Goal: Task Accomplishment & Management: Use online tool/utility

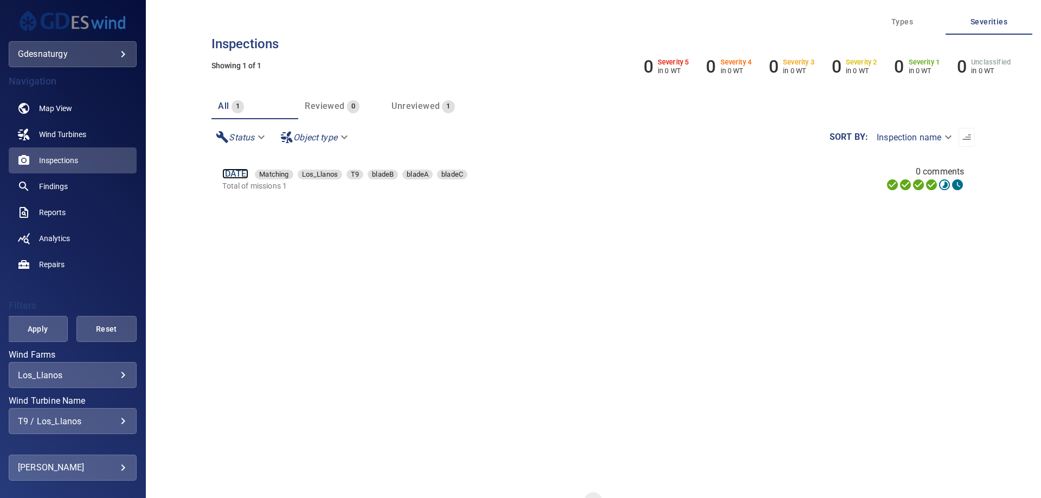
click at [234, 176] on link "15 Jun 2025" at bounding box center [235, 174] width 26 height 10
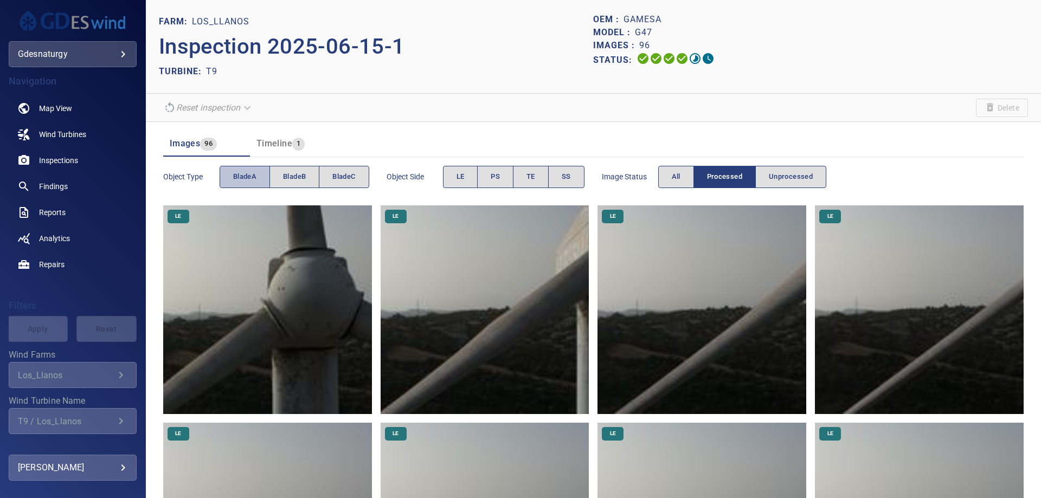
click at [249, 178] on span "bladeA" at bounding box center [244, 177] width 23 height 12
click at [338, 334] on img at bounding box center [267, 310] width 209 height 209
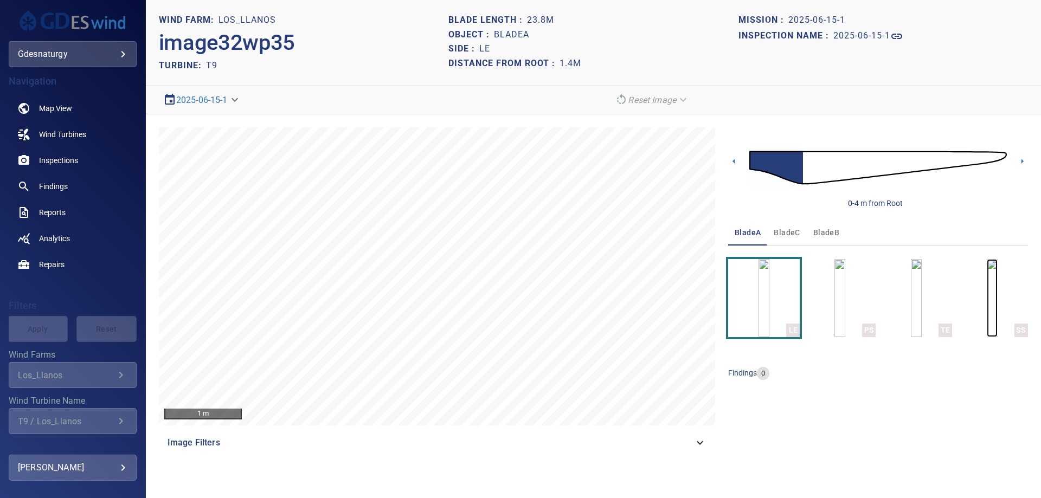
click at [987, 299] on img "button" at bounding box center [992, 298] width 11 height 78
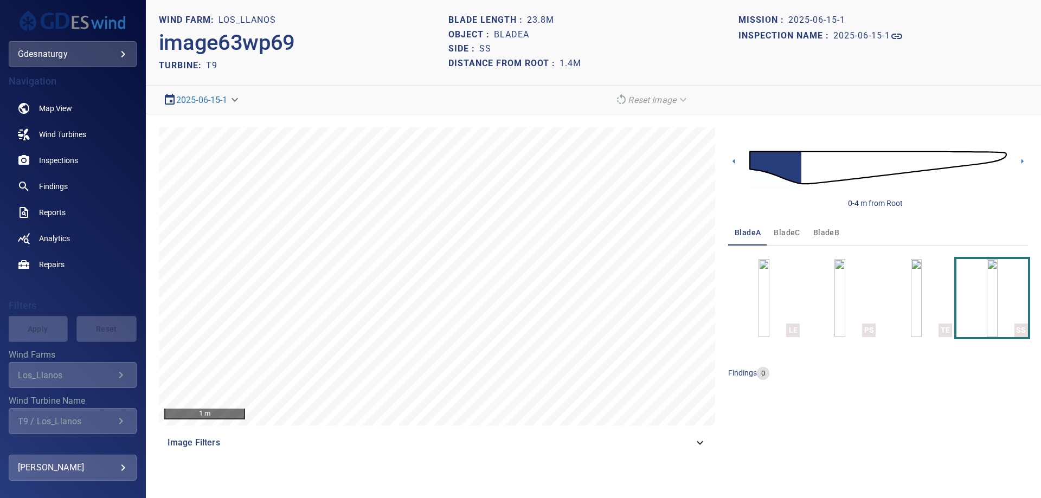
click at [794, 233] on span "bladeC" at bounding box center [787, 233] width 26 height 14
click at [811, 235] on button "bladeB" at bounding box center [826, 233] width 39 height 26
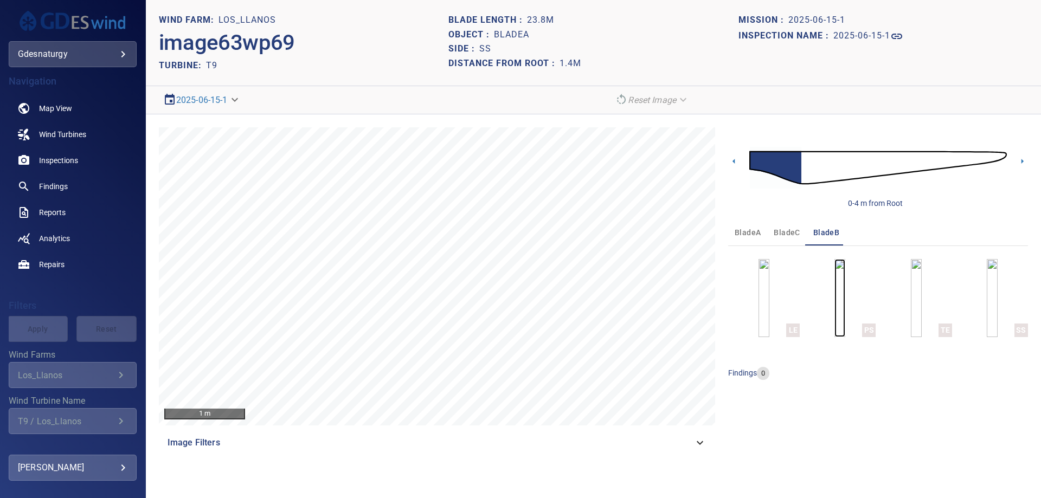
click at [846, 320] on img "button" at bounding box center [840, 298] width 11 height 78
click at [847, 425] on div "0-5 m from Root bladeA bladeC bladeB LE PS TE SS findings 0" at bounding box center [878, 291] width 300 height 329
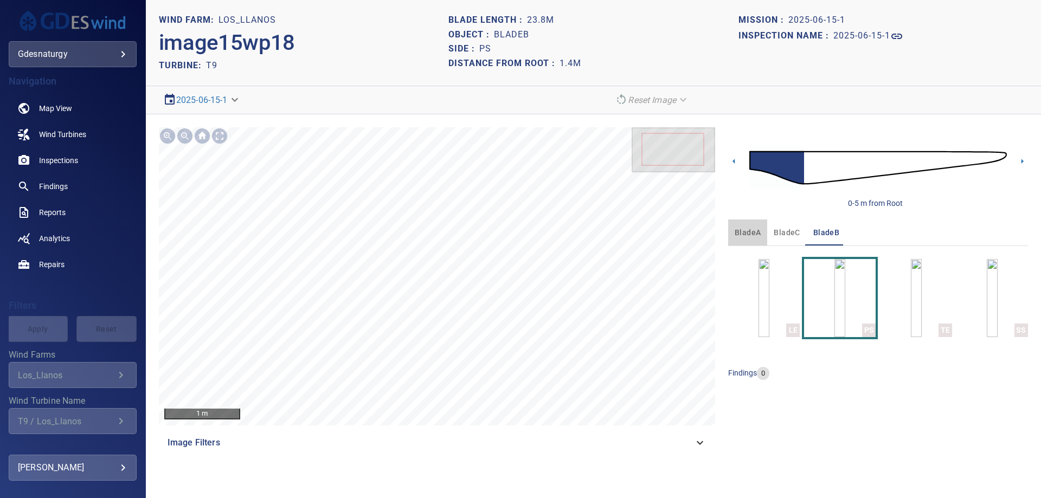
click at [752, 232] on span "bladeA" at bounding box center [748, 233] width 26 height 14
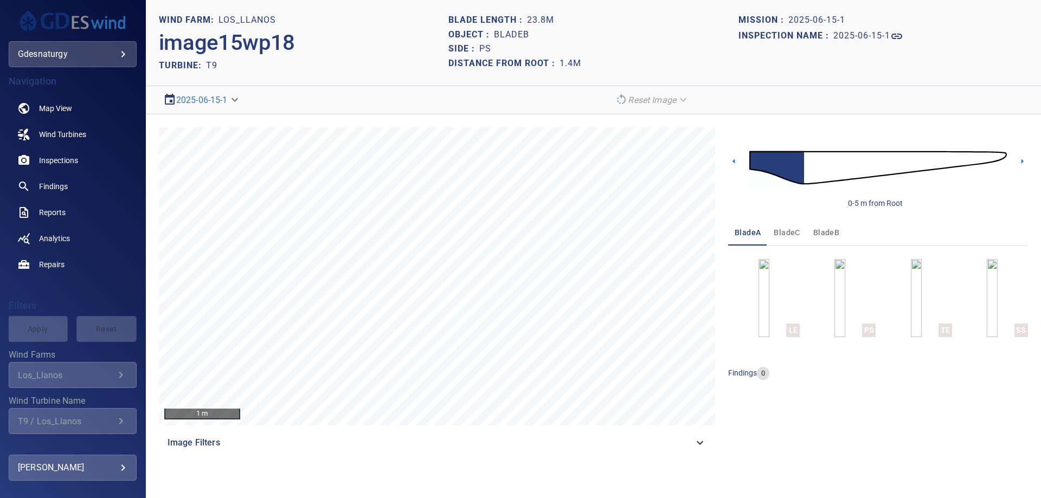
click at [825, 174] on img at bounding box center [879, 168] width 258 height 62
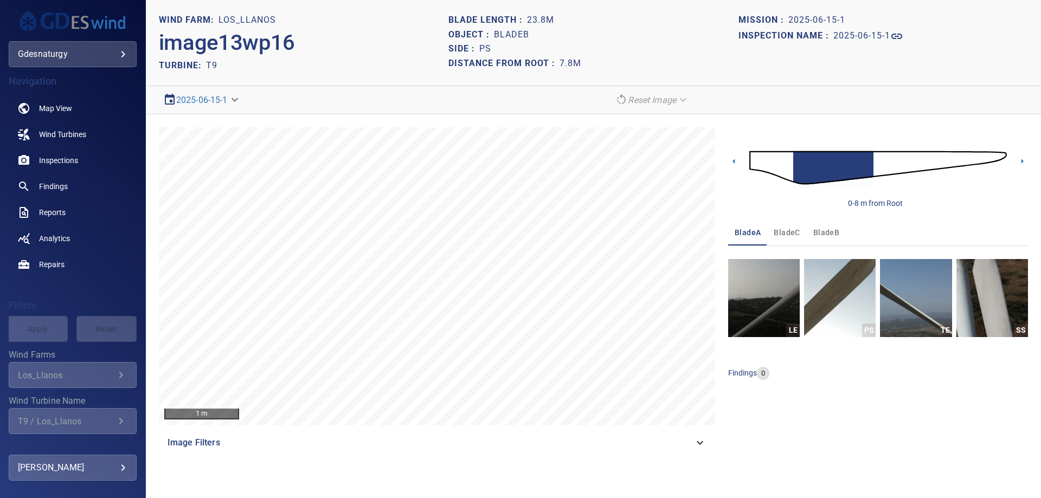
click at [753, 161] on img at bounding box center [879, 168] width 258 height 62
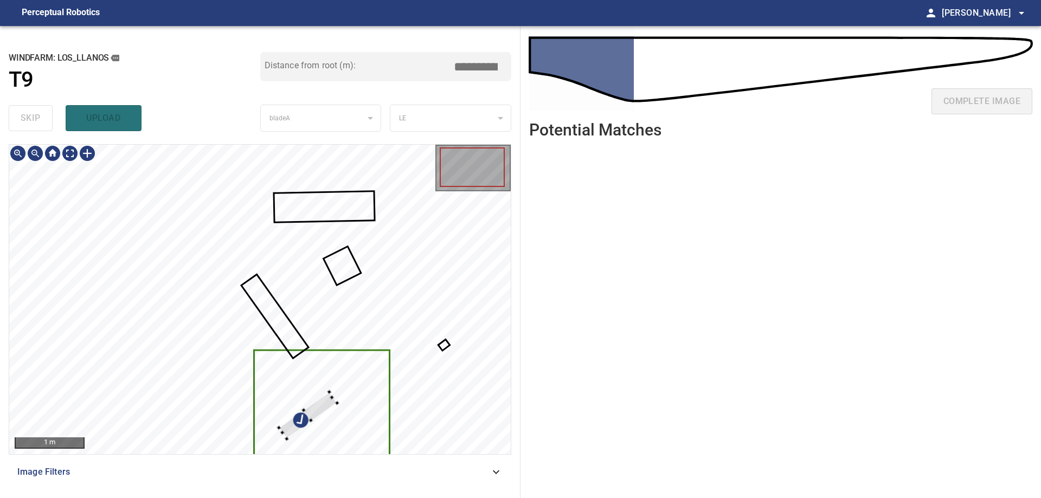
click at [377, 366] on div at bounding box center [260, 300] width 502 height 310
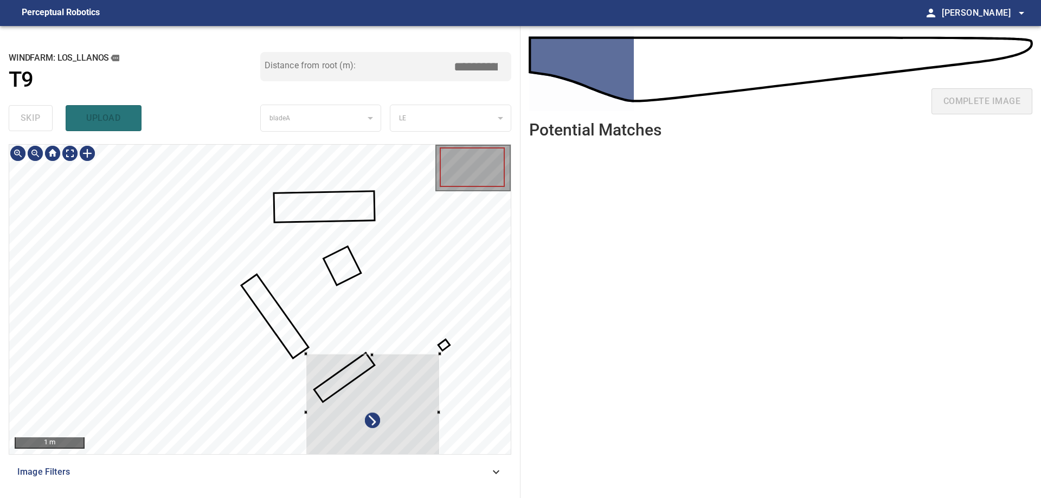
click at [397, 414] on div at bounding box center [373, 412] width 134 height 116
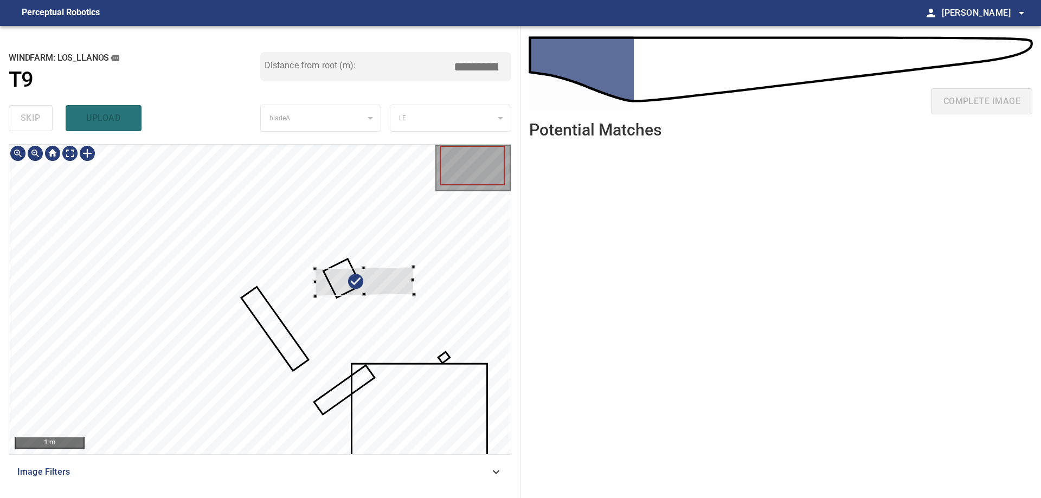
click at [400, 286] on div at bounding box center [364, 281] width 99 height 29
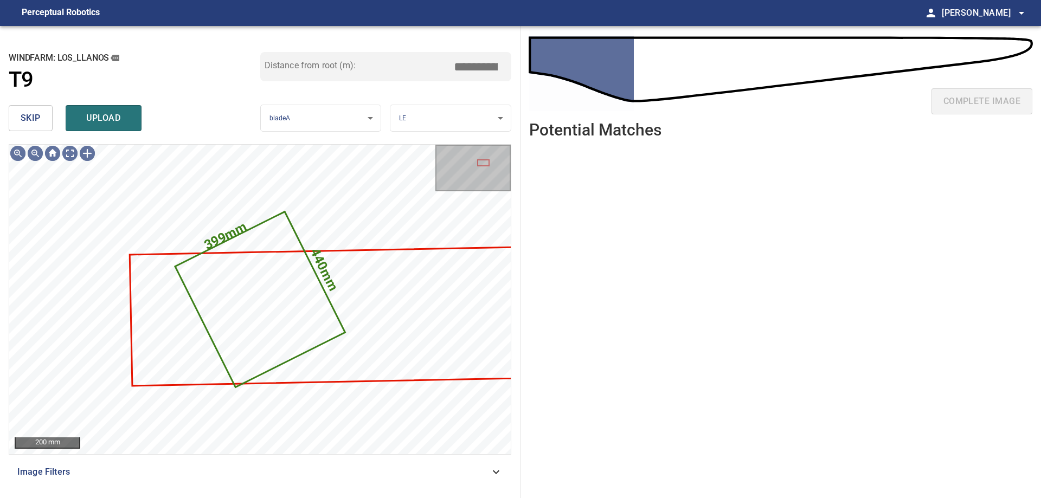
click at [33, 121] on span "skip" at bounding box center [31, 118] width 20 height 15
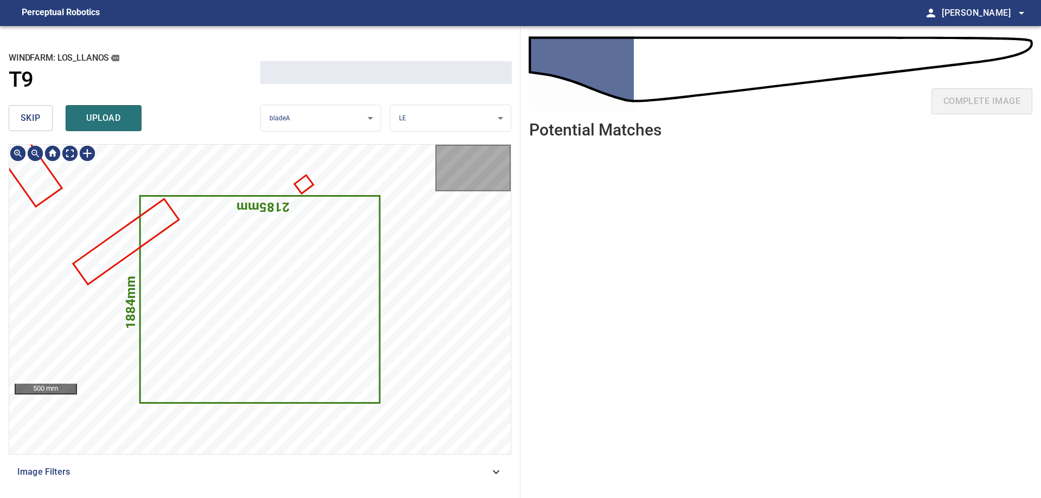
click at [33, 121] on span "skip" at bounding box center [31, 118] width 20 height 15
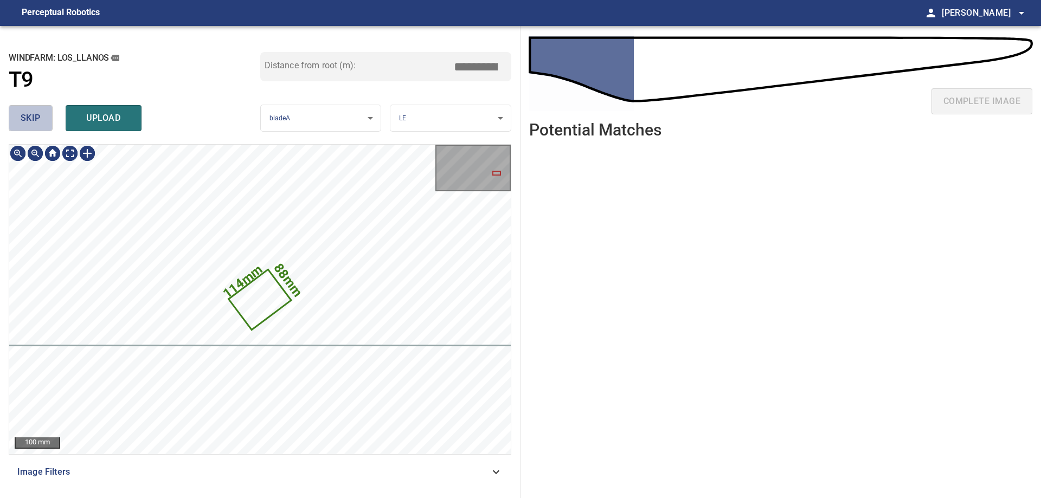
click at [33, 121] on span "skip" at bounding box center [31, 118] width 20 height 15
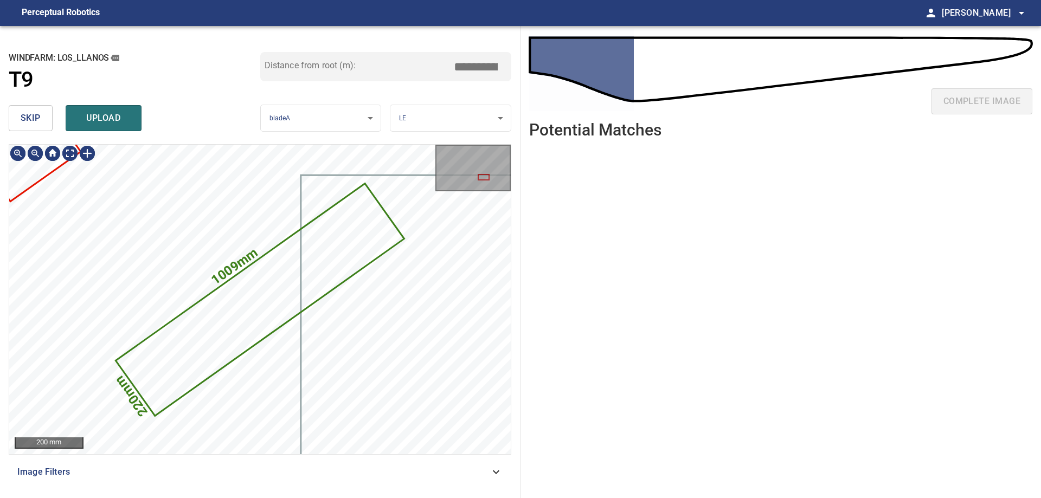
click at [33, 121] on span "skip" at bounding box center [31, 118] width 20 height 15
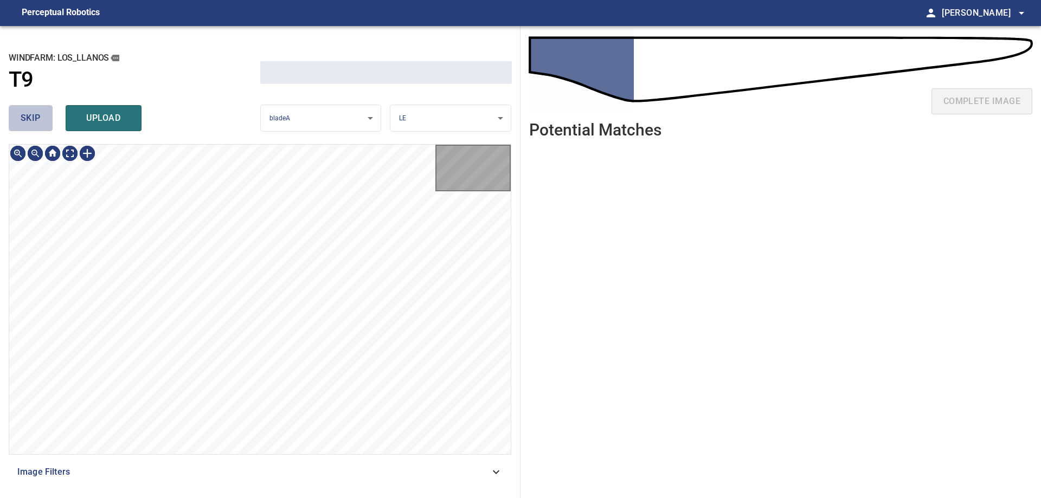
click at [33, 121] on span "skip" at bounding box center [31, 118] width 20 height 15
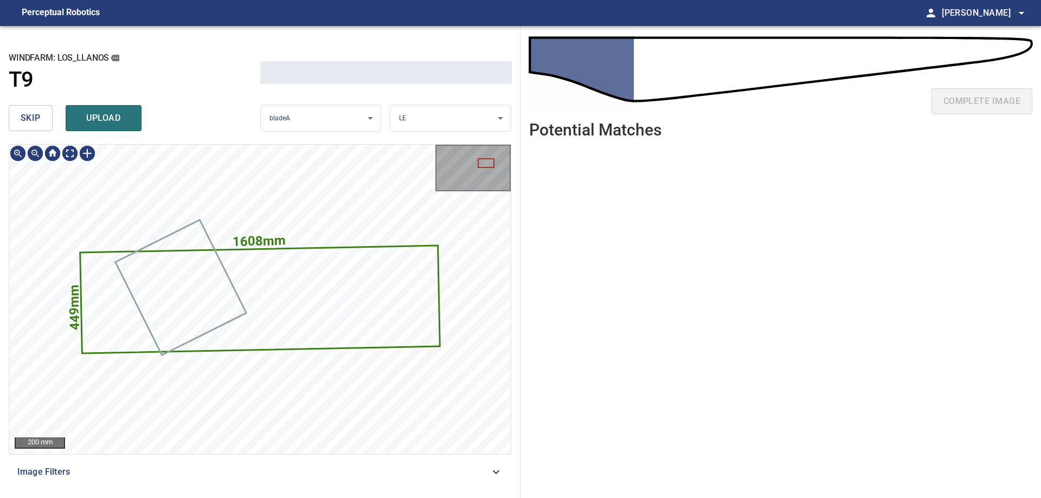
click at [33, 121] on span "skip" at bounding box center [31, 118] width 20 height 15
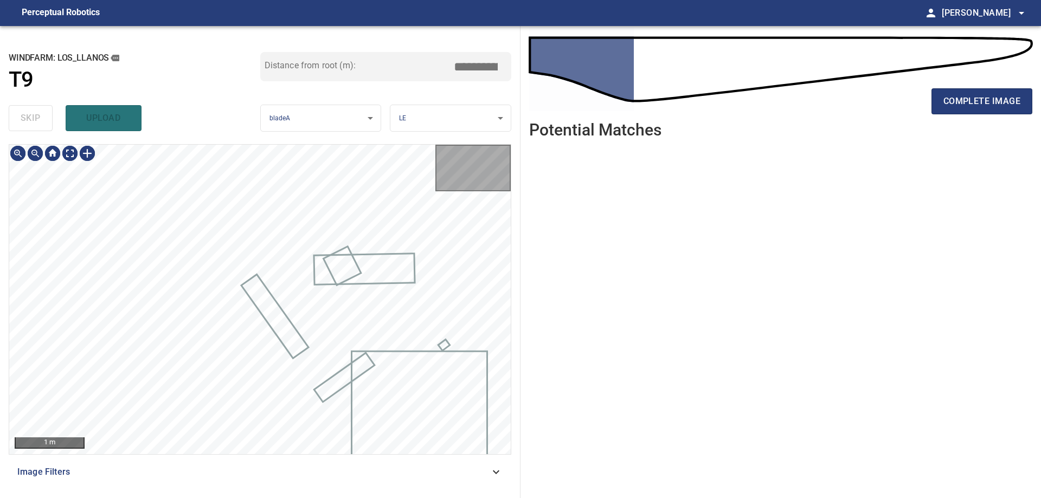
type input "****"
click at [33, 121] on div "skip upload" at bounding box center [135, 118] width 252 height 35
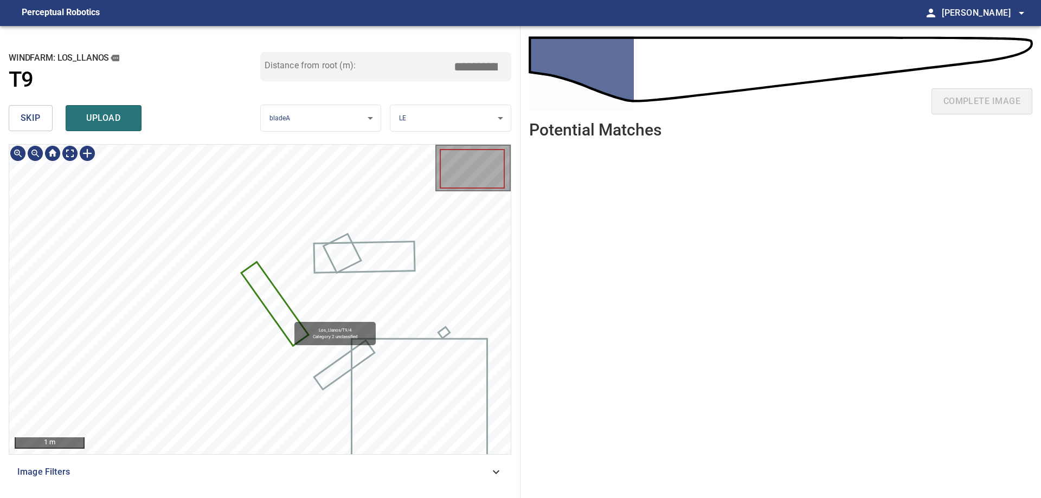
click at [290, 318] on icon at bounding box center [274, 305] width 65 height 82
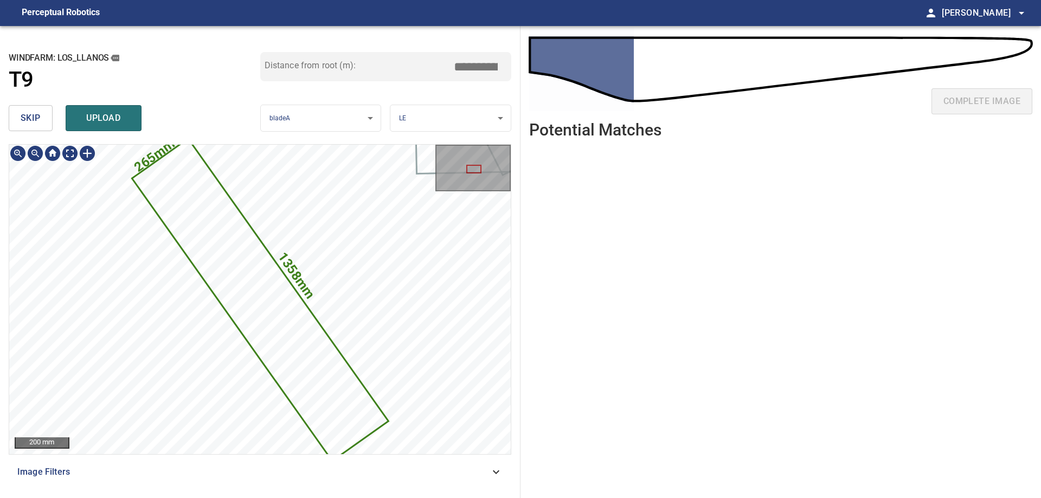
click at [239, 257] on icon at bounding box center [260, 300] width 254 height 320
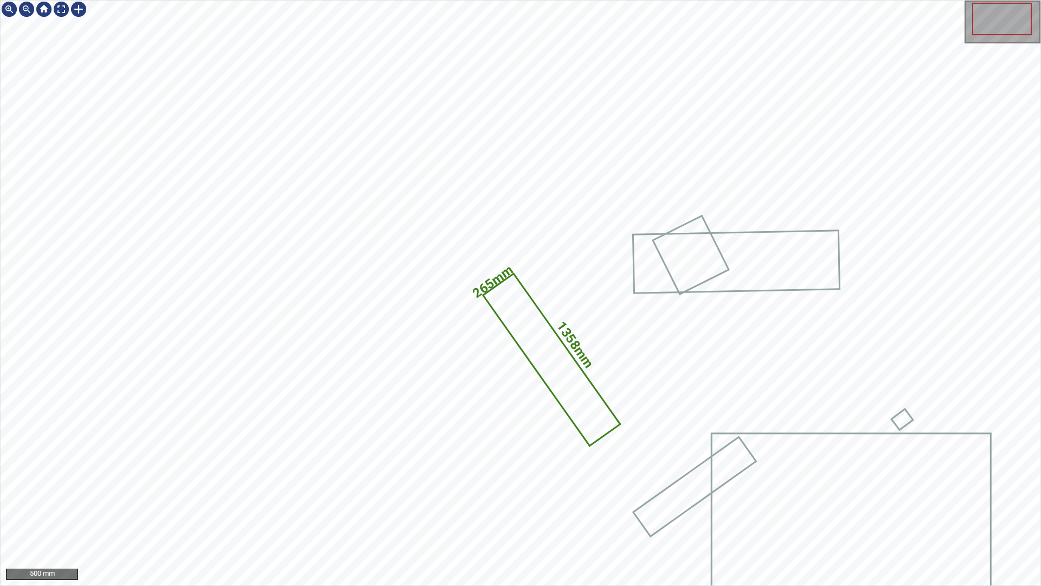
click at [1041, 383] on div "1358mm 265mm 500 mm" at bounding box center [520, 293] width 1041 height 586
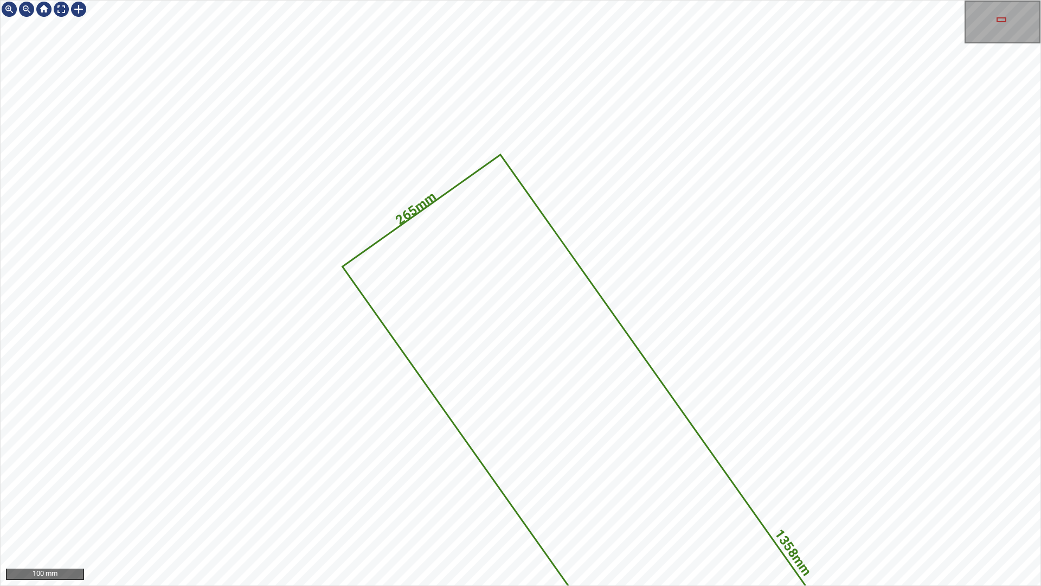
click at [685, 0] on div "1358mm 265mm 100 mm" at bounding box center [520, 293] width 1041 height 586
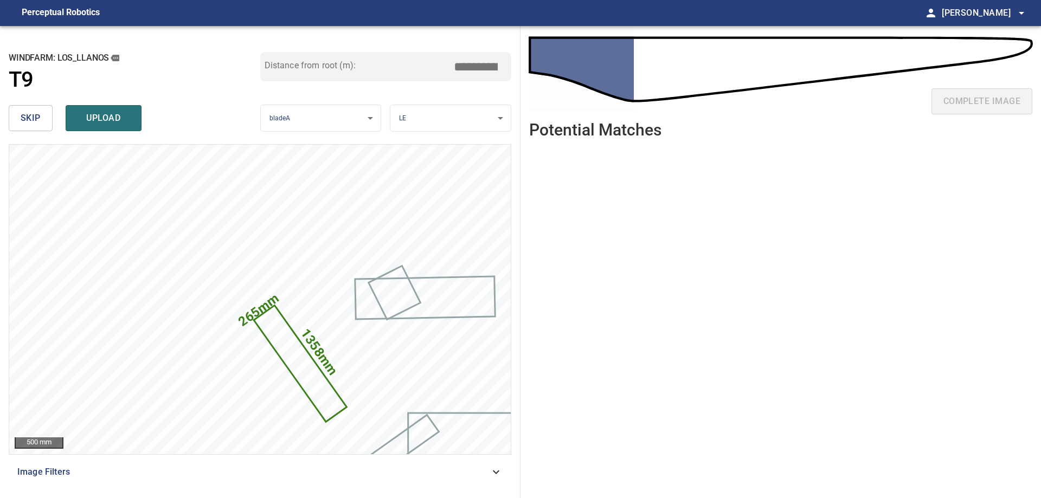
drag, startPoint x: 484, startPoint y: 71, endPoint x: 708, endPoint y: 88, distance: 224.7
click at [618, 99] on div "**********" at bounding box center [520, 262] width 1041 height 472
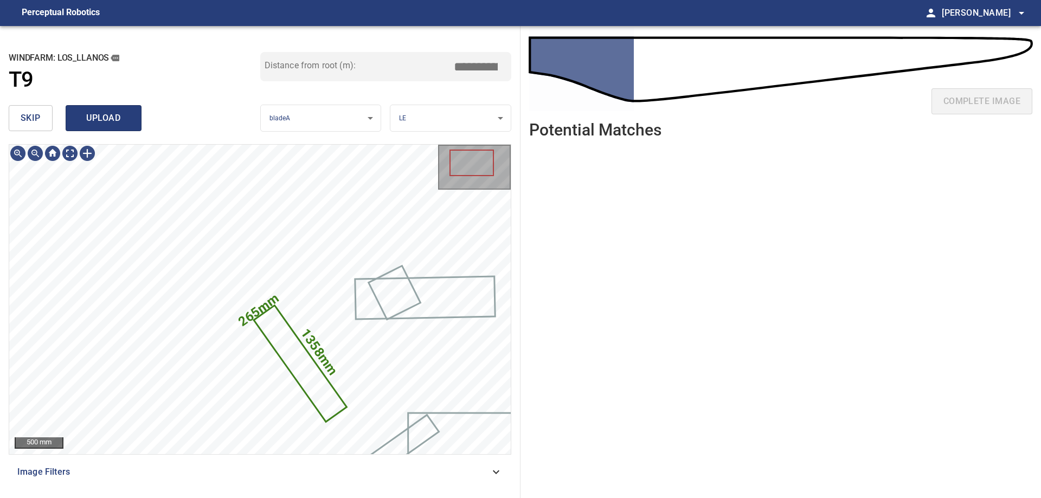
type input "****"
click at [123, 126] on button "upload" at bounding box center [104, 118] width 76 height 26
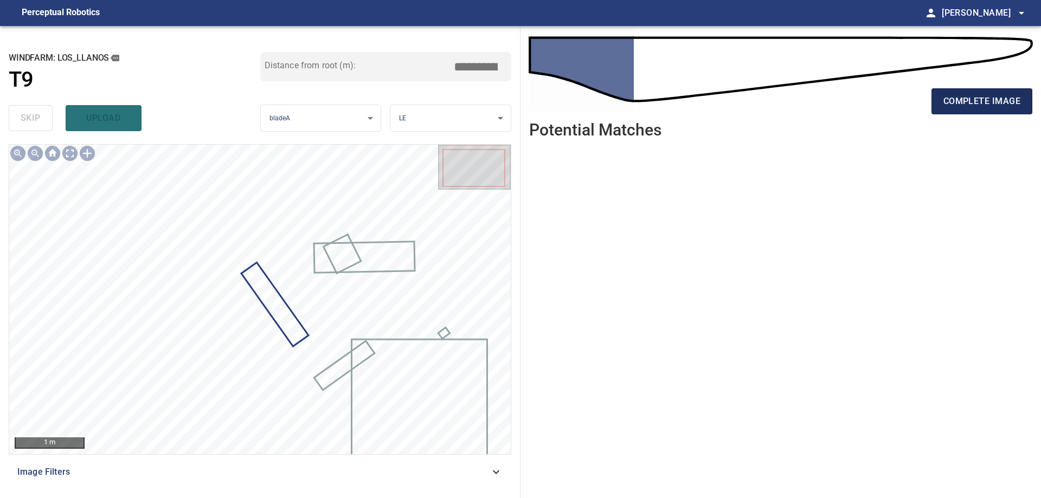
click at [1021, 111] on button "complete image" at bounding box center [982, 101] width 101 height 26
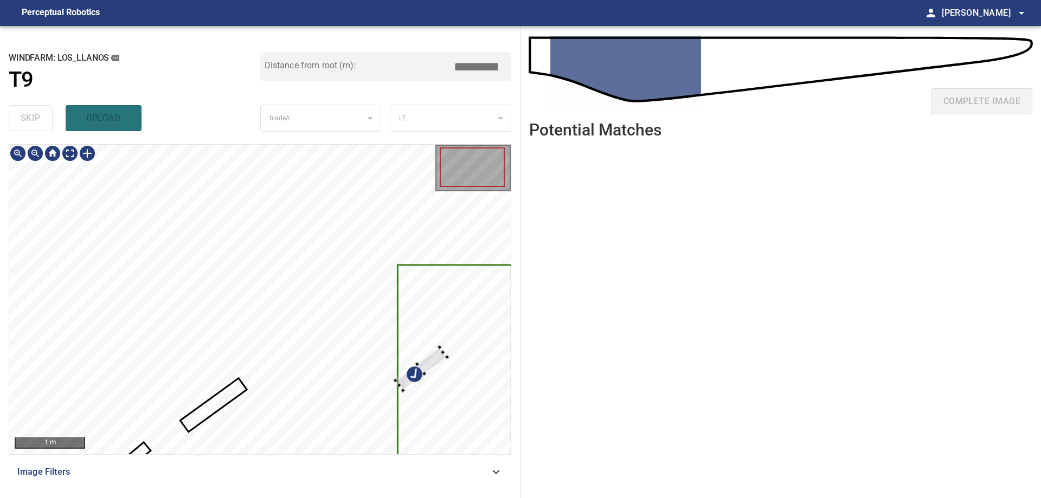
click at [447, 391] on div at bounding box center [421, 369] width 52 height 43
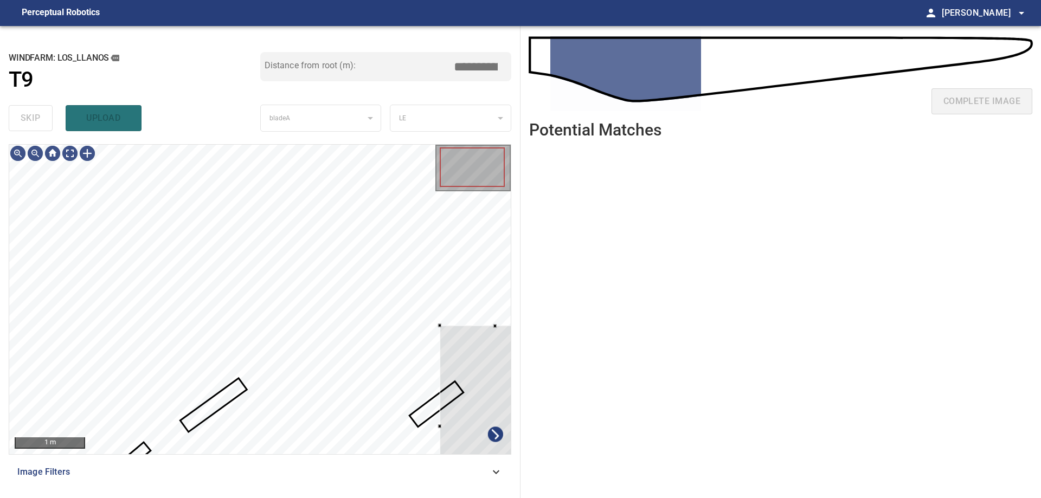
click at [520, 363] on div "**********" at bounding box center [260, 262] width 521 height 472
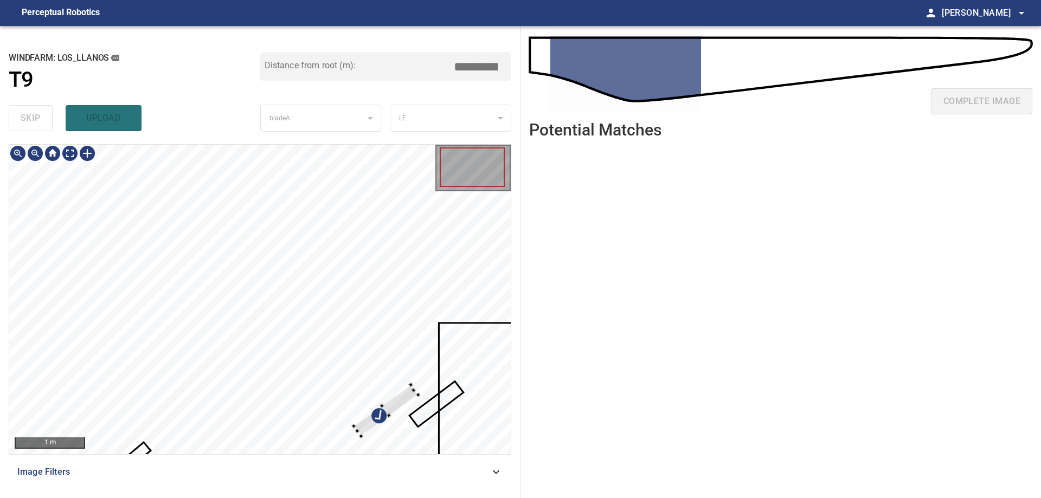
click at [411, 385] on div at bounding box center [386, 411] width 65 height 52
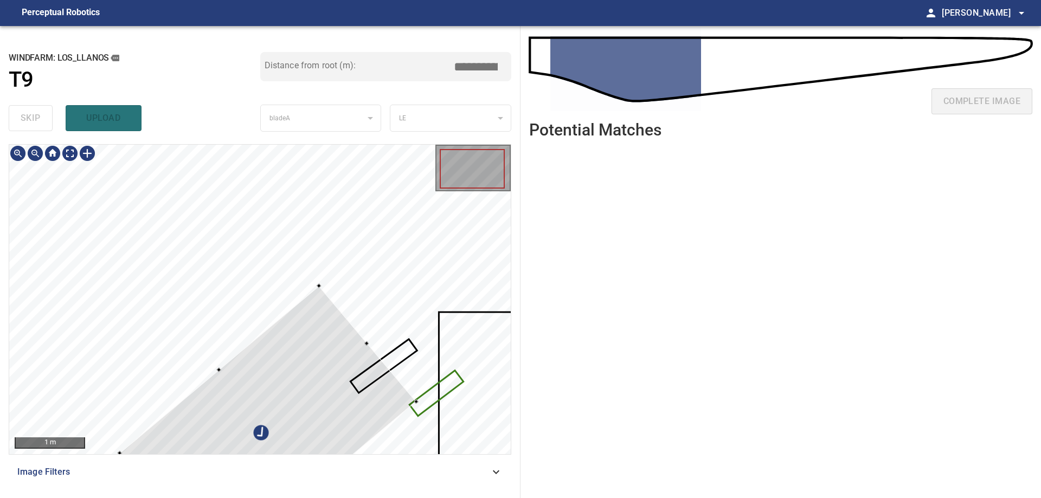
click at [434, 399] on div at bounding box center [260, 300] width 502 height 310
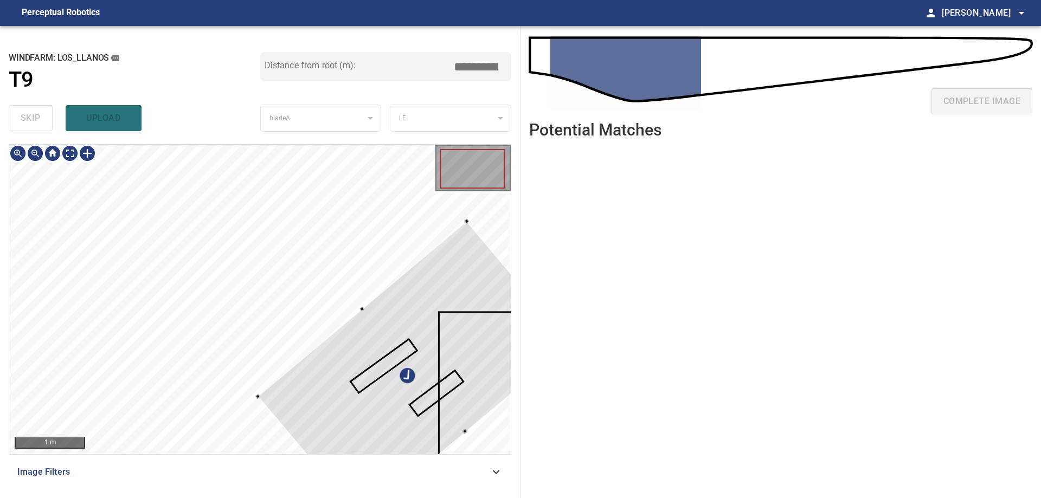
click at [484, 369] on div at bounding box center [414, 370] width 312 height 299
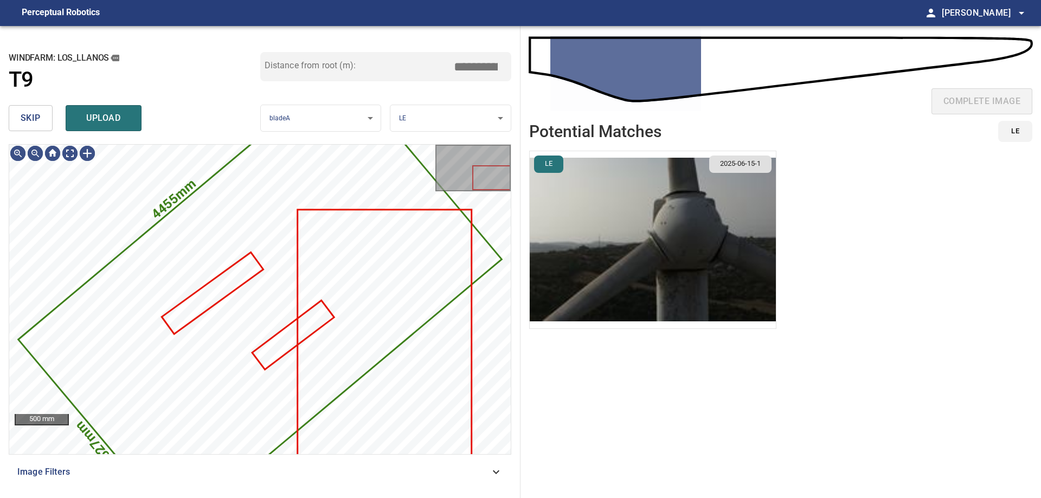
click at [42, 108] on button "skip" at bounding box center [31, 118] width 44 height 26
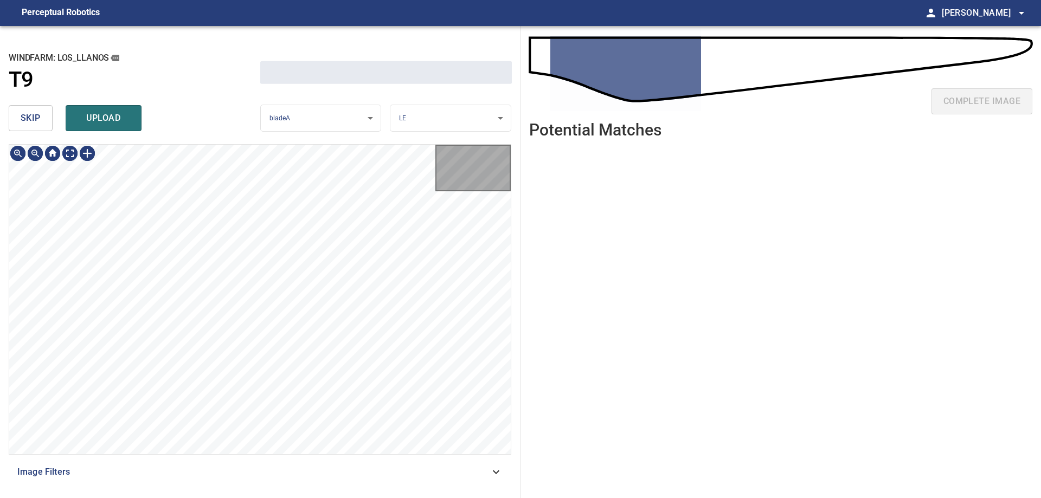
click at [42, 108] on button "skip" at bounding box center [31, 118] width 44 height 26
click at [41, 107] on button "skip" at bounding box center [31, 118] width 44 height 26
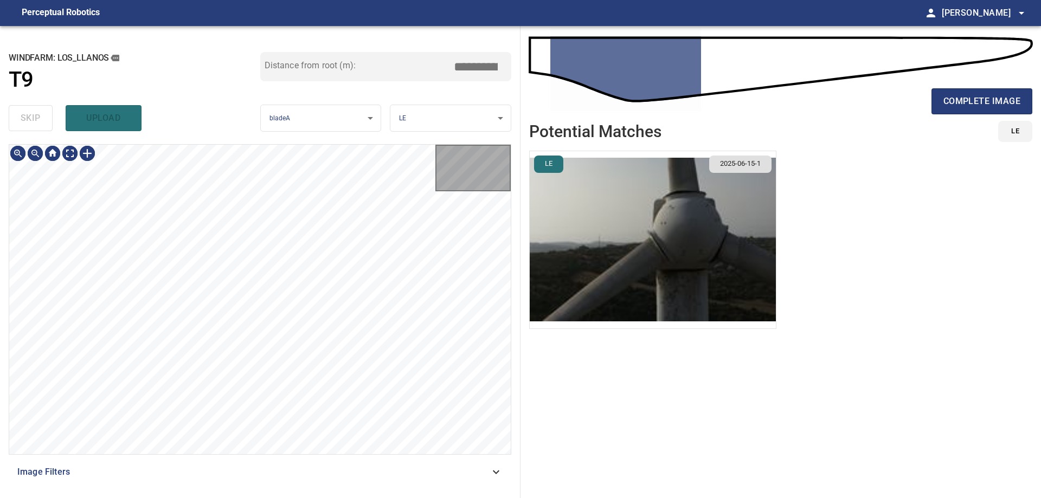
click at [41, 107] on div "skip upload" at bounding box center [135, 118] width 252 height 35
type input "****"
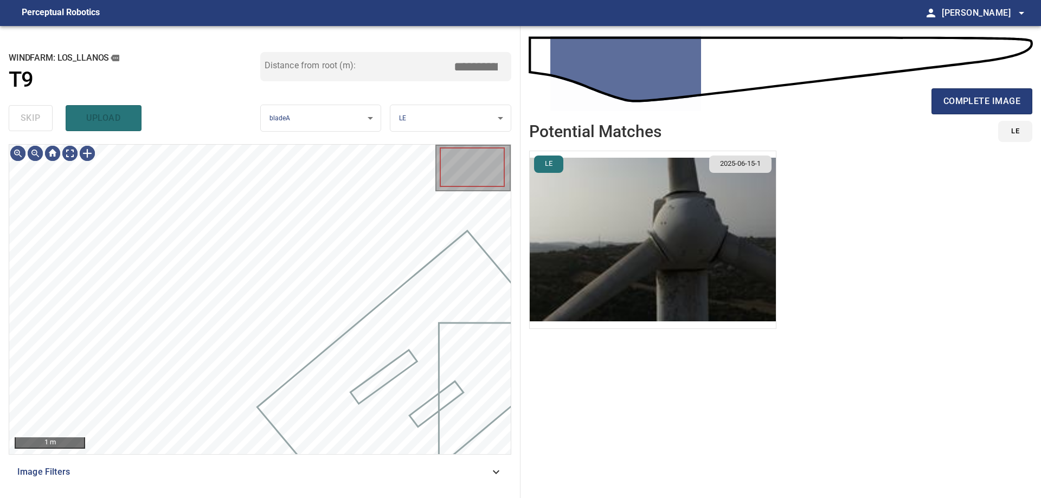
click at [41, 107] on div "skip upload" at bounding box center [135, 118] width 252 height 35
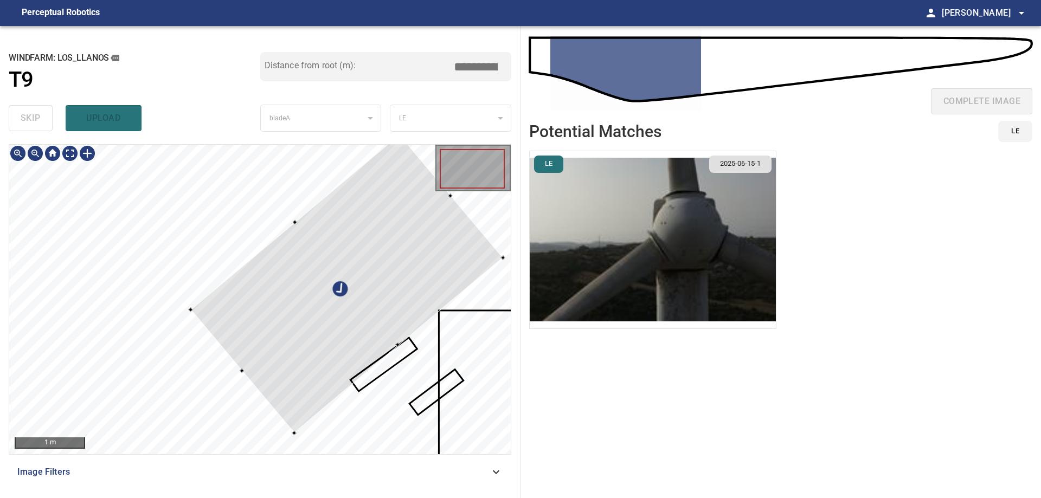
click at [241, 301] on div at bounding box center [347, 284] width 312 height 299
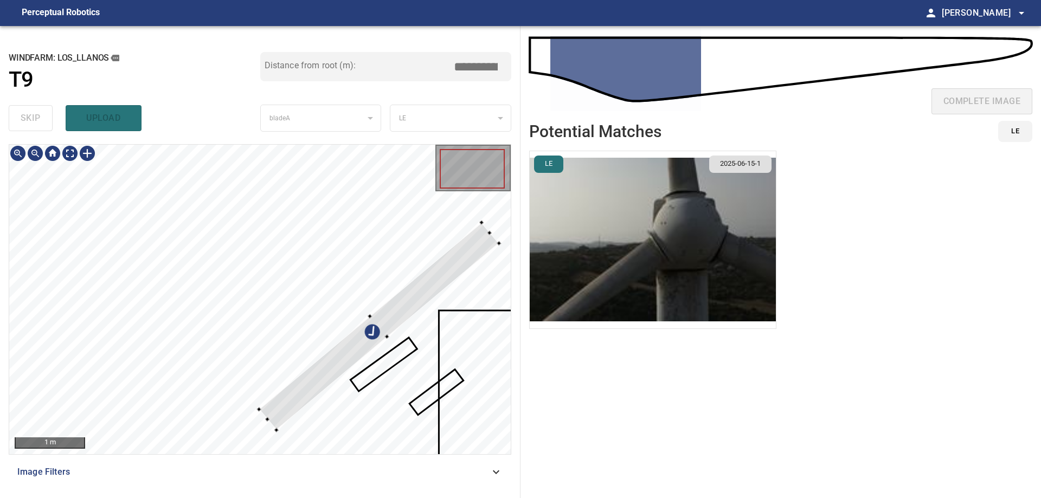
click at [264, 417] on div at bounding box center [260, 300] width 502 height 310
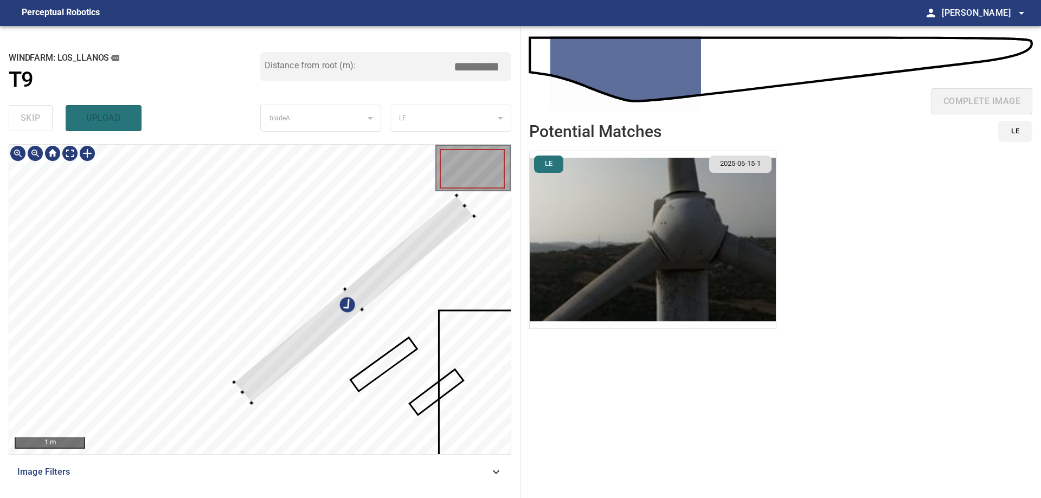
click at [253, 392] on div at bounding box center [354, 299] width 240 height 208
click at [310, 324] on div at bounding box center [358, 294] width 245 height 194
click at [164, 408] on div at bounding box center [260, 300] width 502 height 310
click at [175, 446] on div at bounding box center [260, 300] width 502 height 310
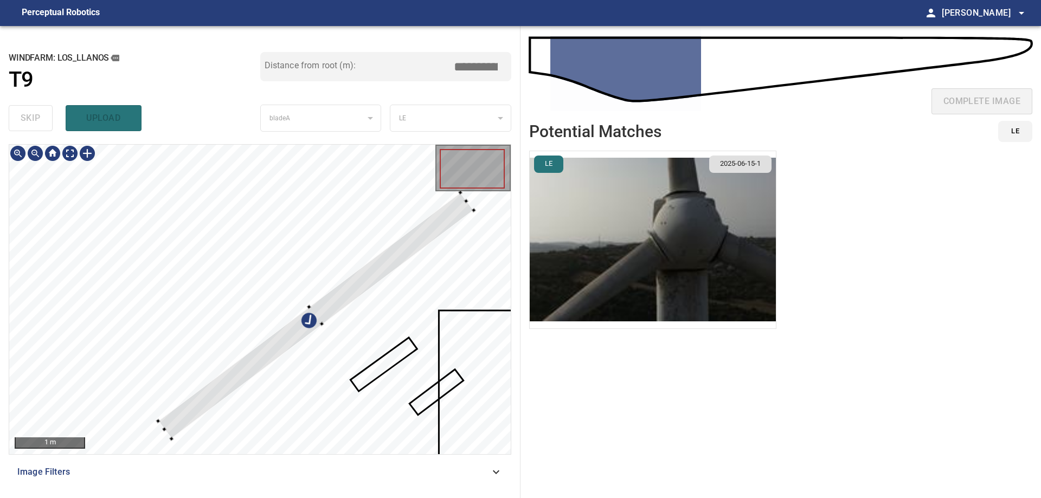
click at [174, 421] on div at bounding box center [316, 316] width 316 height 246
click at [335, 319] on div at bounding box center [318, 323] width 323 height 236
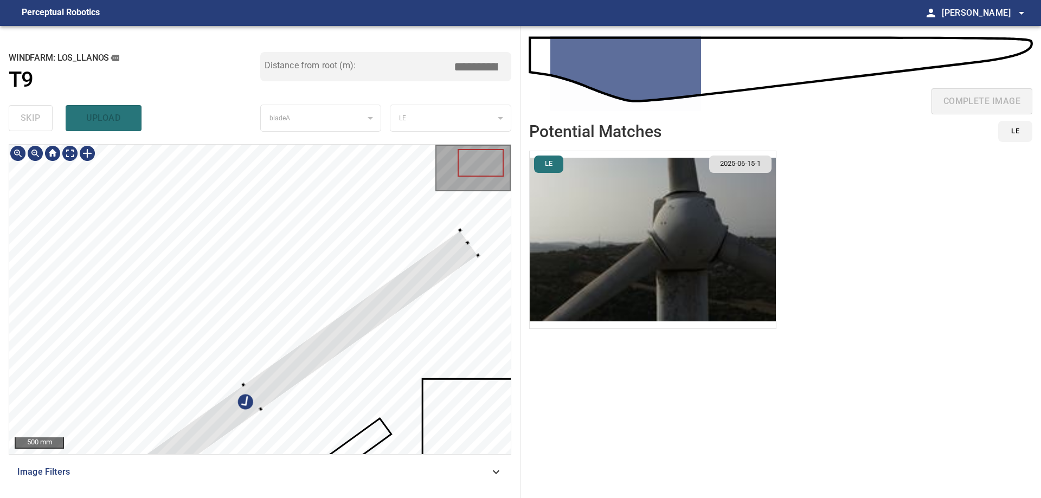
click at [456, 236] on div at bounding box center [260, 300] width 502 height 310
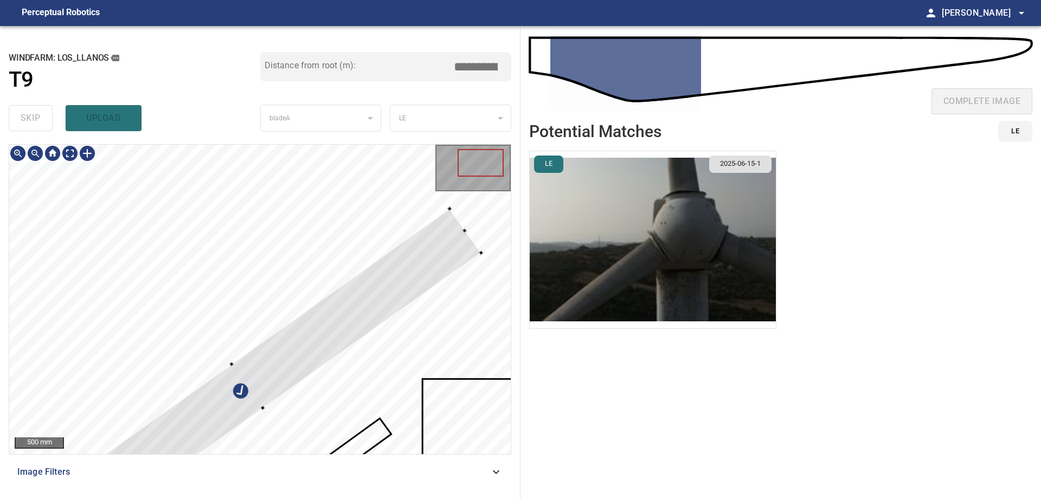
click at [447, 207] on div at bounding box center [260, 300] width 502 height 310
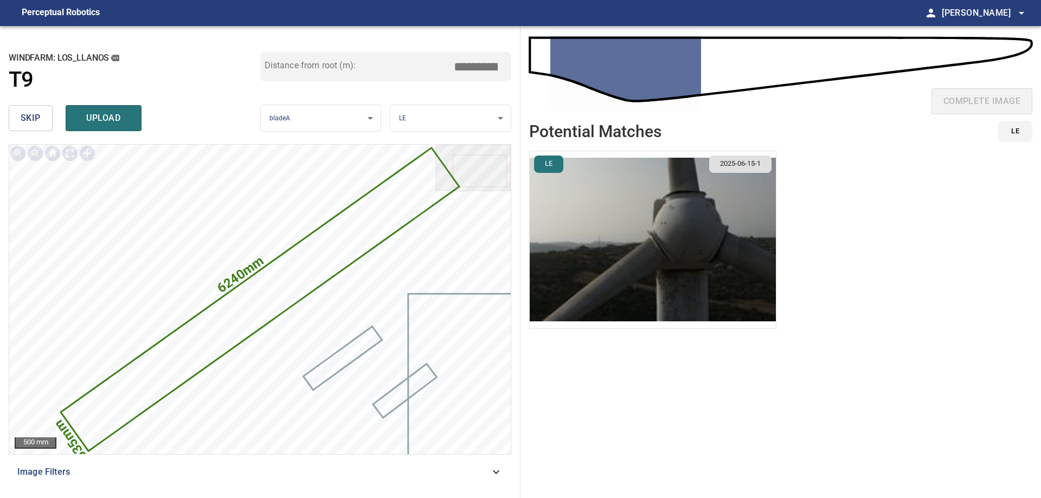
drag, startPoint x: 473, startPoint y: 66, endPoint x: 642, endPoint y: 54, distance: 168.6
click at [635, 54] on div "**********" at bounding box center [520, 262] width 1041 height 472
type input "****"
click at [104, 104] on div "skip upload" at bounding box center [135, 118] width 252 height 35
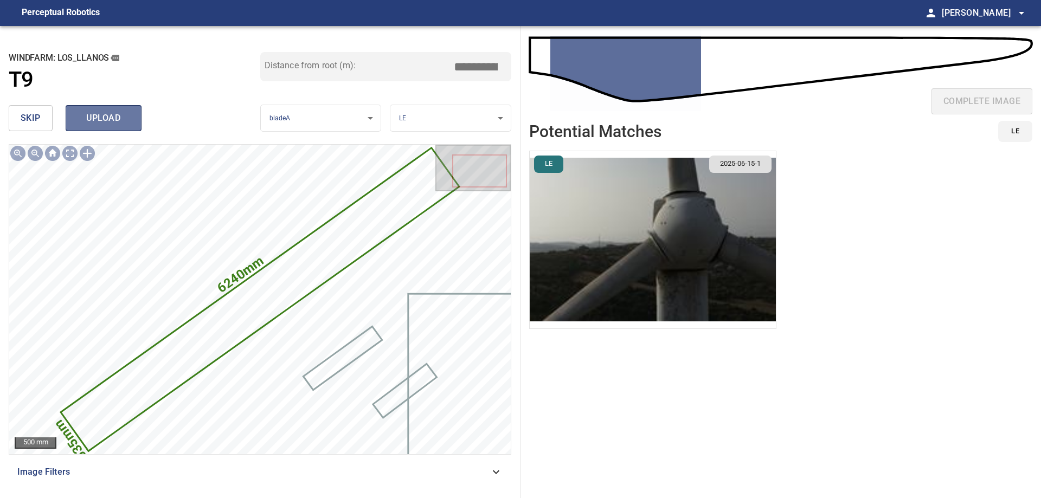
click at [105, 111] on span "upload" at bounding box center [104, 118] width 52 height 15
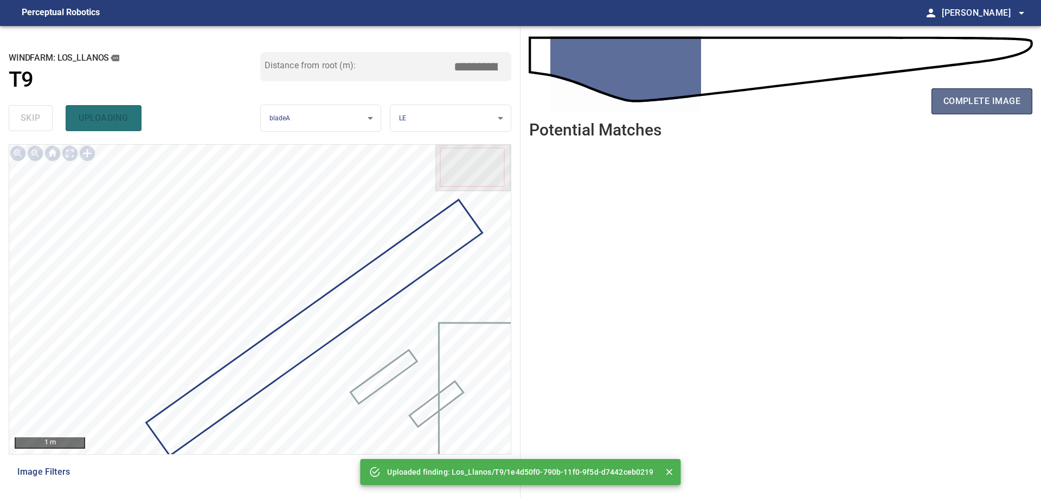
click at [1031, 109] on button "complete image" at bounding box center [982, 101] width 101 height 26
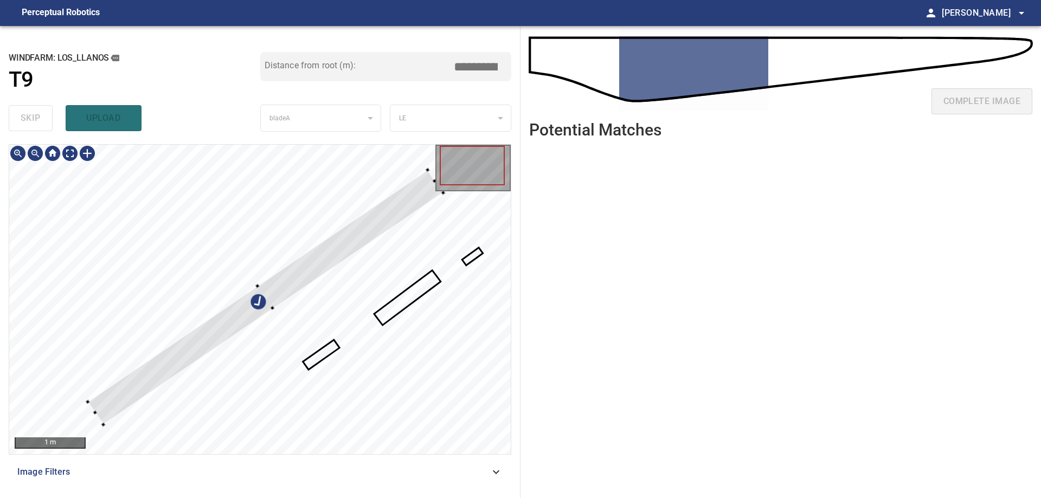
click at [282, 231] on div at bounding box center [260, 300] width 502 height 310
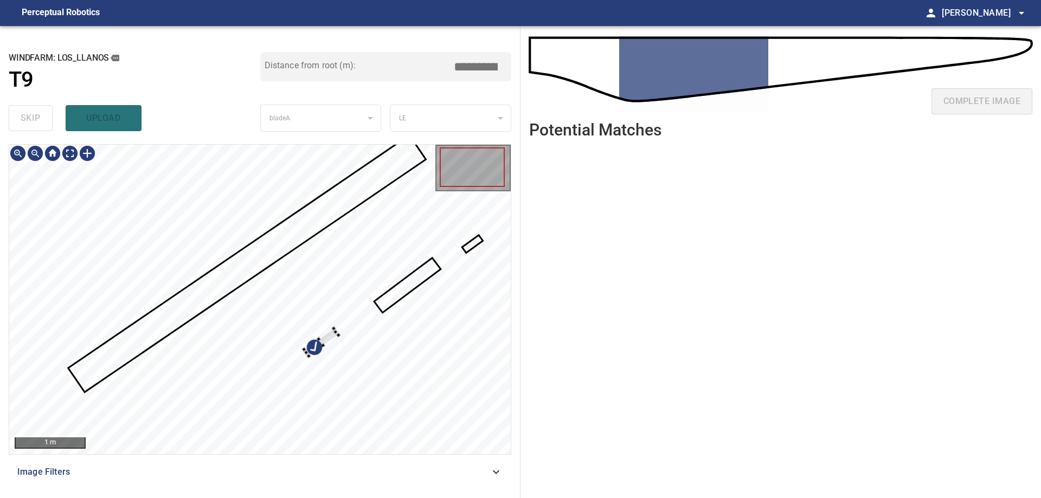
click at [368, 389] on div at bounding box center [260, 300] width 502 height 310
click at [384, 386] on div at bounding box center [338, 369] width 92 height 91
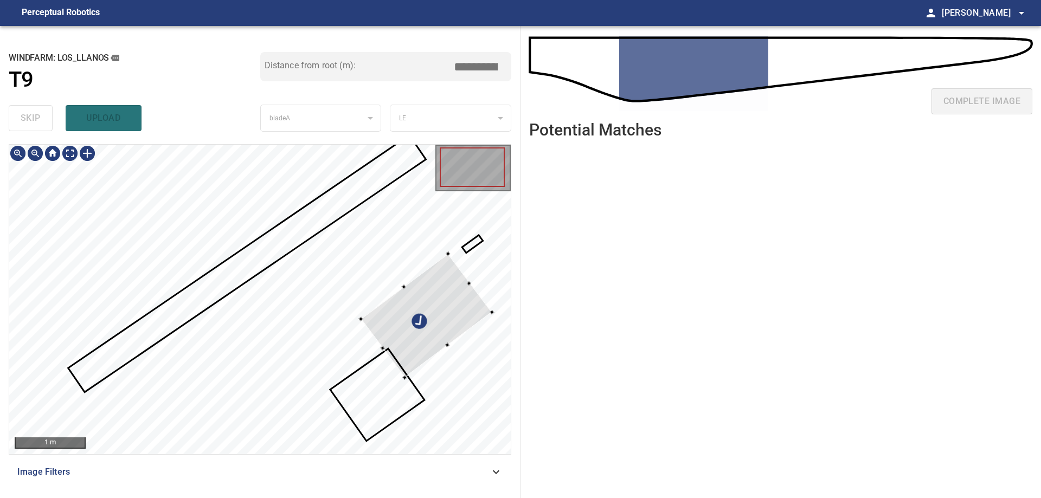
click at [481, 370] on div at bounding box center [426, 316] width 131 height 124
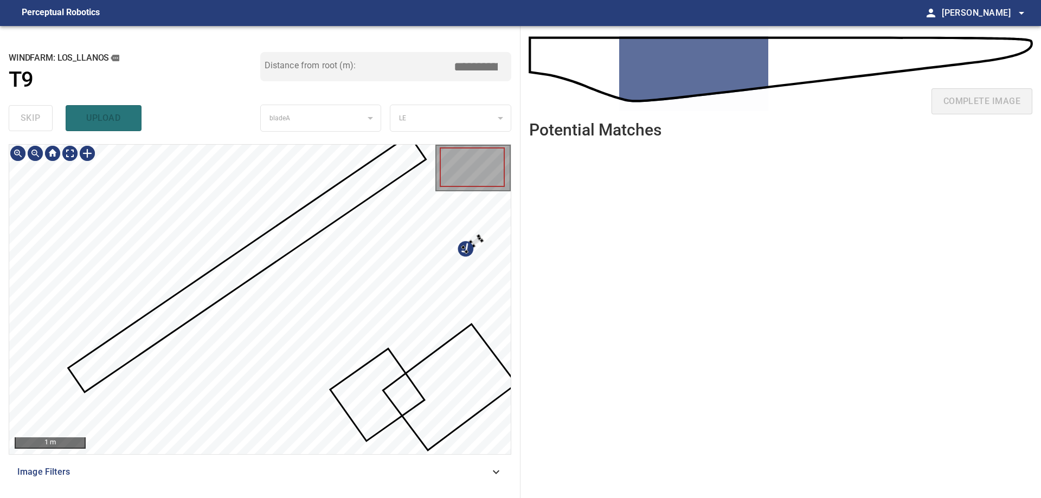
click at [523, 334] on div "**********" at bounding box center [520, 262] width 1041 height 472
click at [521, 304] on div "**********" at bounding box center [520, 262] width 1041 height 472
click at [520, 353] on div "**********" at bounding box center [260, 262] width 521 height 472
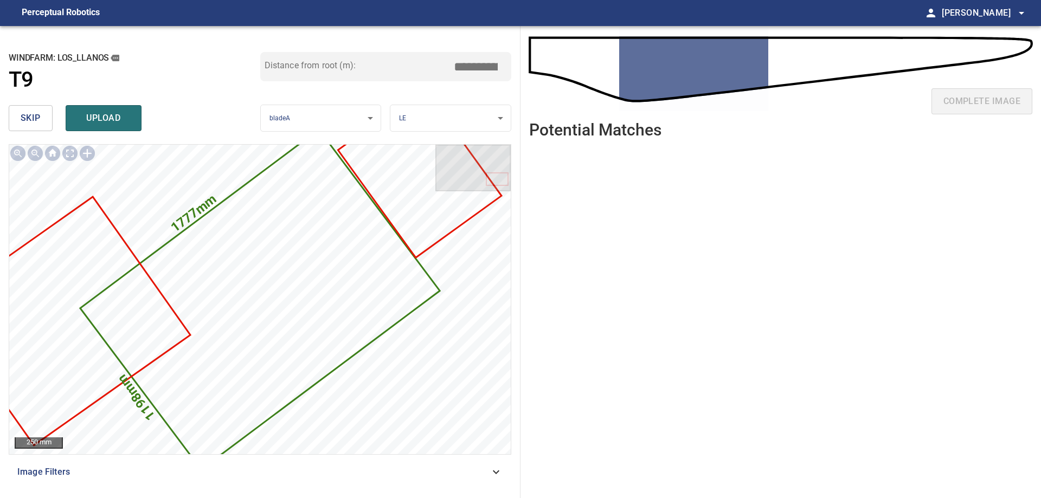
click at [40, 121] on span "skip" at bounding box center [31, 118] width 20 height 15
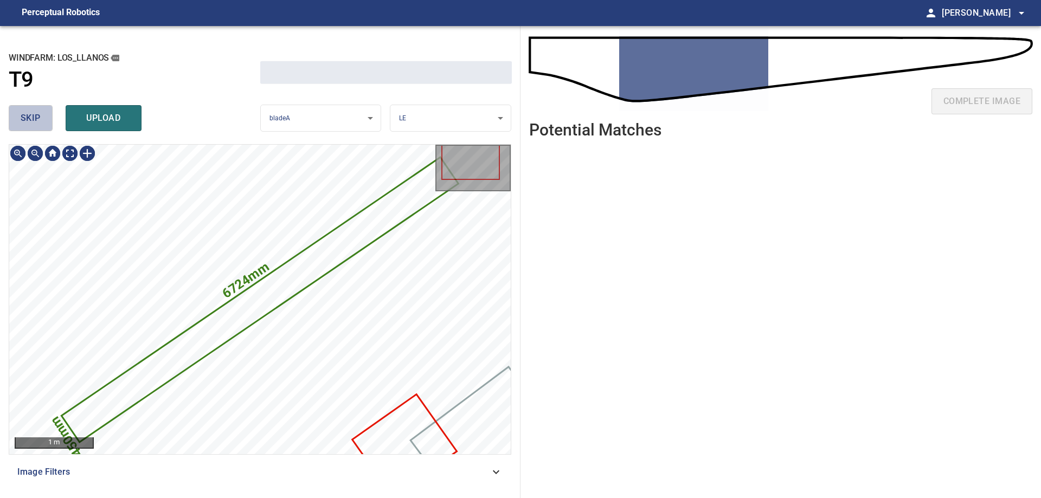
click at [40, 121] on span "skip" at bounding box center [31, 118] width 20 height 15
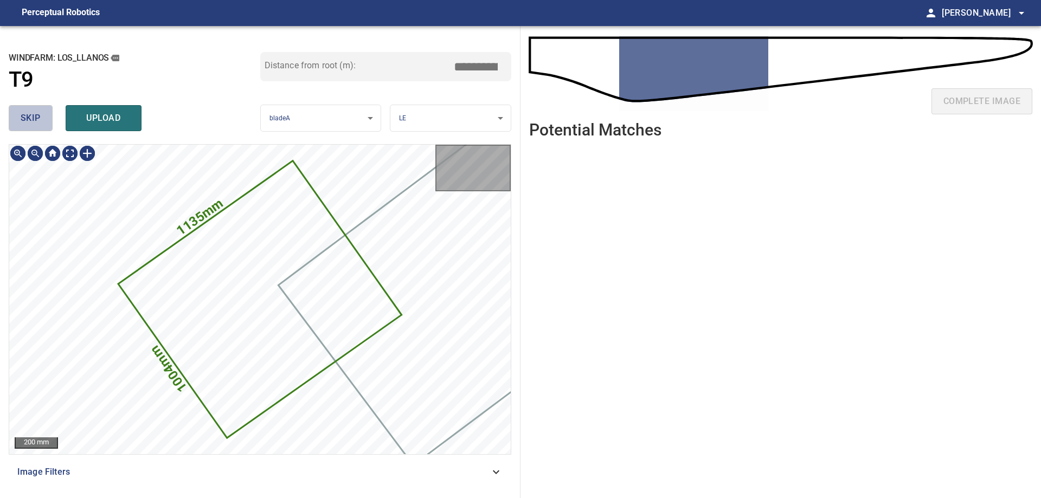
click at [39, 122] on span "skip" at bounding box center [31, 118] width 20 height 15
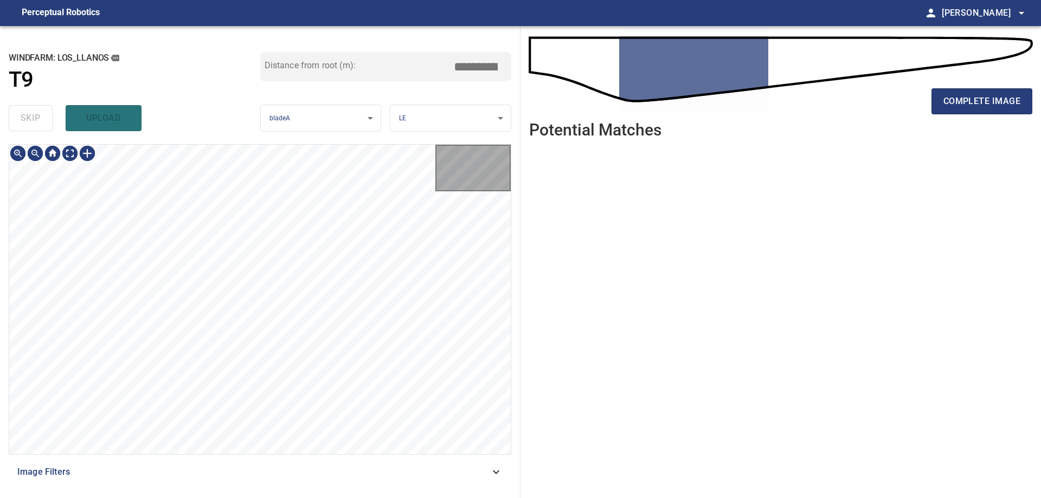
click at [39, 122] on div "skip upload" at bounding box center [135, 118] width 252 height 35
type input "****"
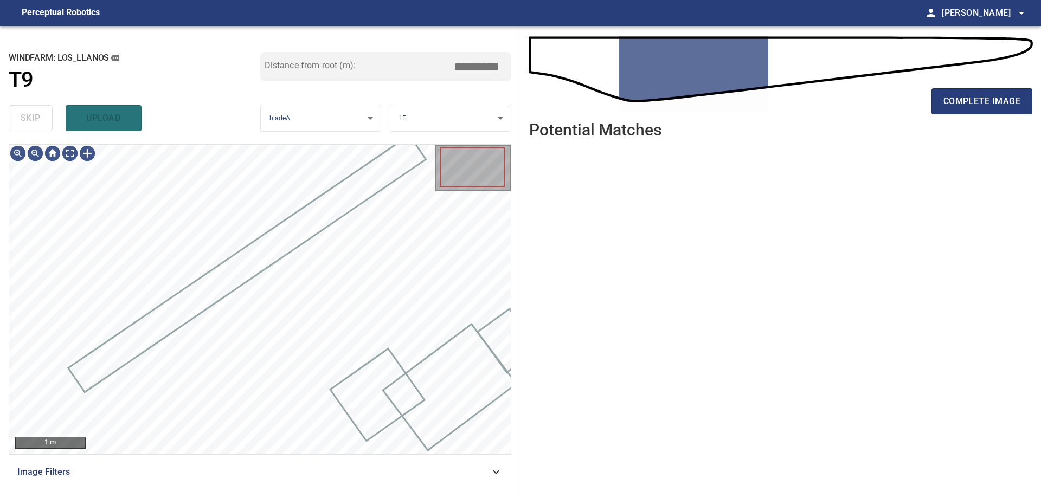
click at [39, 122] on div "skip upload" at bounding box center [135, 118] width 252 height 35
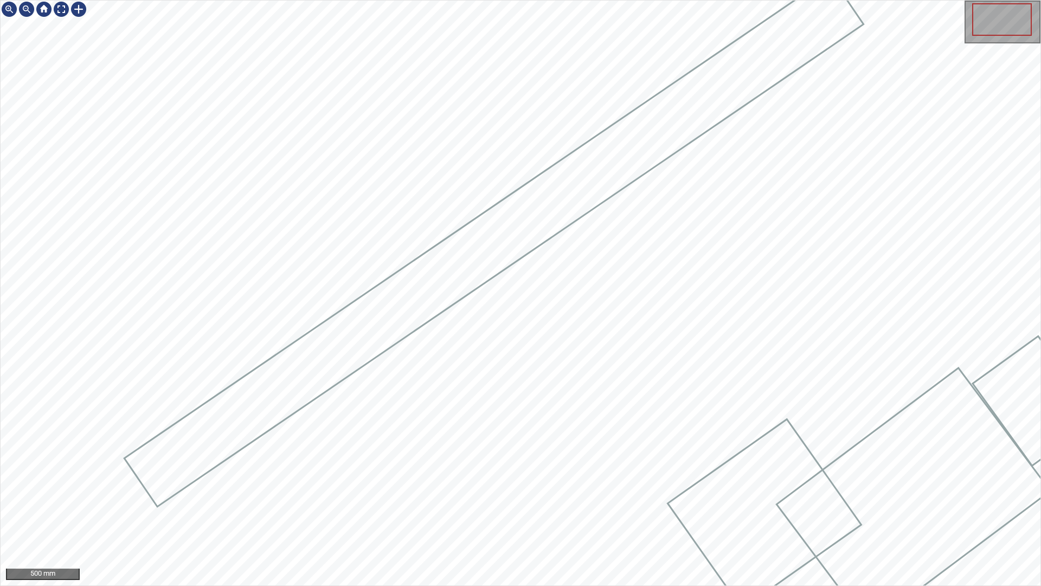
click at [249, 441] on div at bounding box center [521, 293] width 1040 height 585
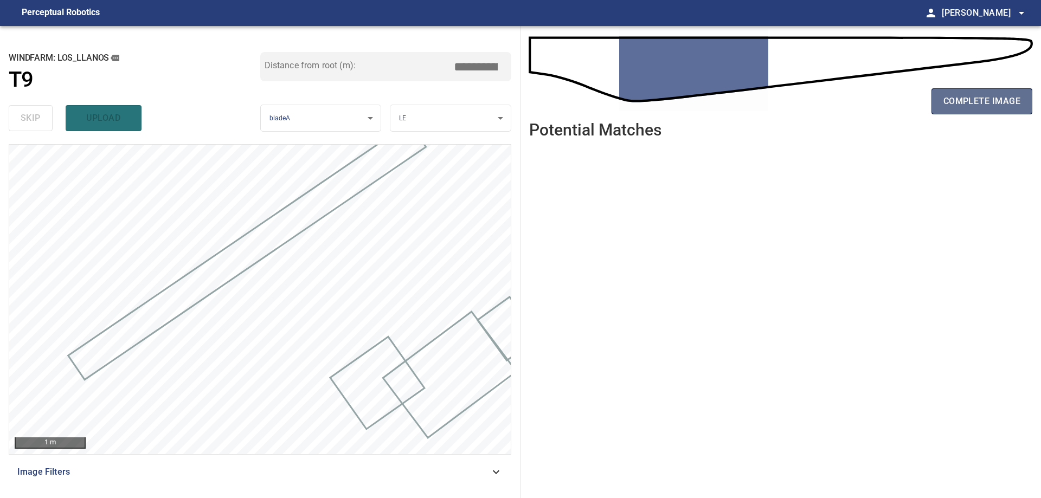
drag, startPoint x: 972, startPoint y: 102, endPoint x: 967, endPoint y: 98, distance: 6.9
click at [967, 98] on span "complete image" at bounding box center [982, 101] width 77 height 15
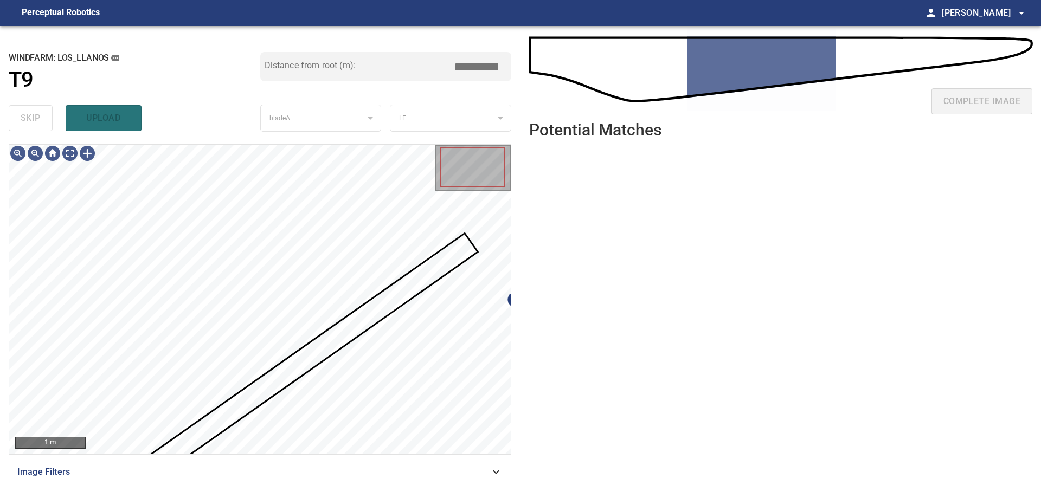
click at [528, 300] on div "**********" at bounding box center [520, 262] width 1041 height 472
click at [443, 313] on div "**********" at bounding box center [260, 262] width 521 height 472
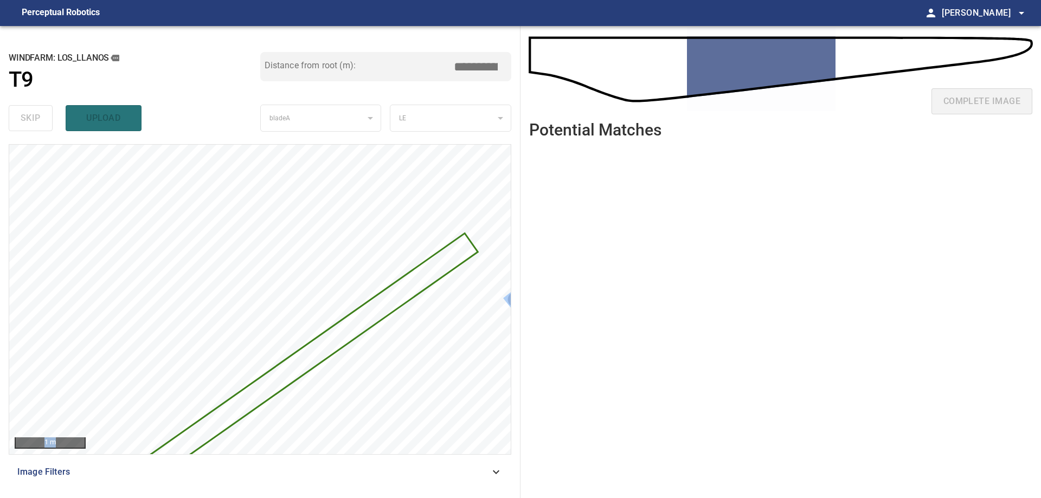
click at [399, 291] on icon at bounding box center [313, 354] width 328 height 240
click at [406, 291] on icon at bounding box center [313, 354] width 328 height 240
click at [408, 284] on icon at bounding box center [313, 354] width 328 height 240
click at [400, 296] on icon at bounding box center [313, 354] width 328 height 240
click at [409, 294] on icon at bounding box center [313, 354] width 328 height 240
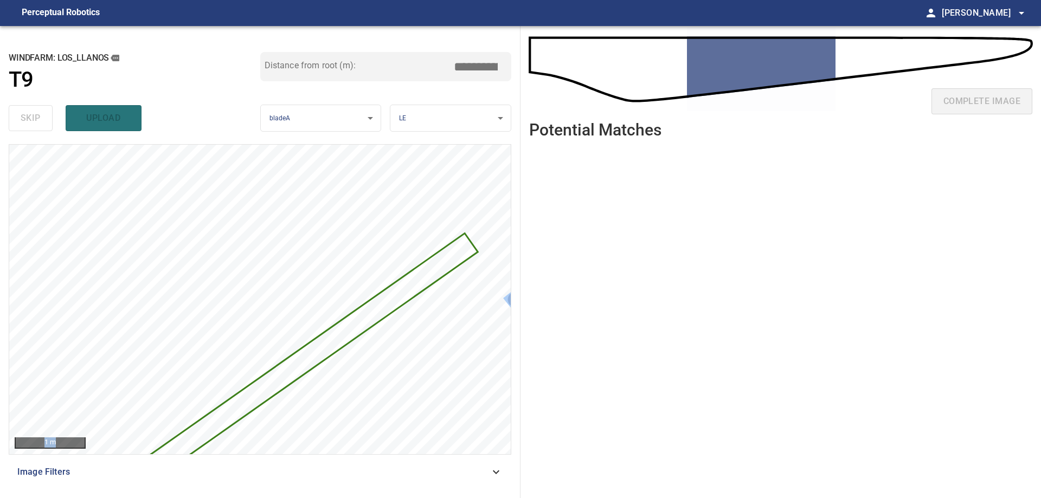
click at [402, 289] on icon at bounding box center [313, 354] width 328 height 240
click at [402, 288] on icon at bounding box center [313, 354] width 328 height 240
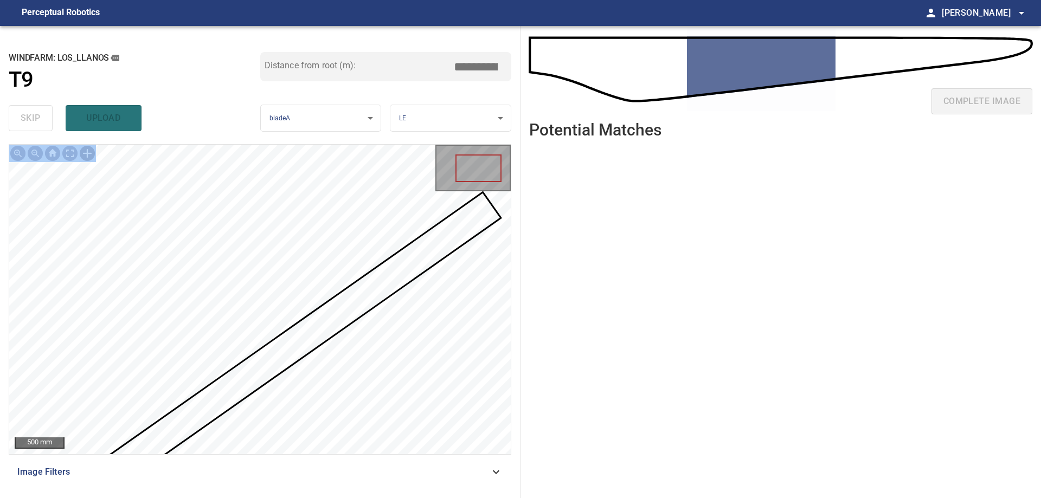
click at [85, 155] on div at bounding box center [87, 153] width 17 height 17
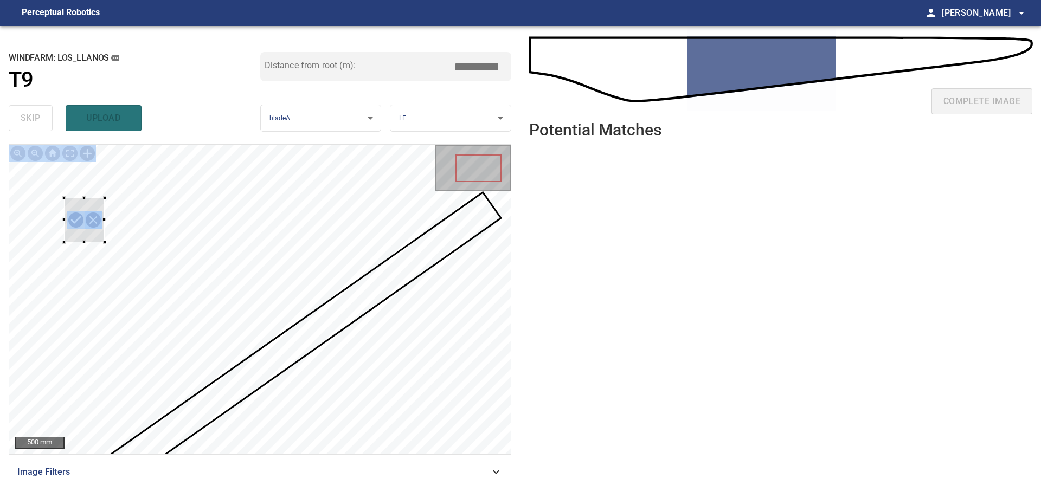
click at [129, 276] on div at bounding box center [260, 300] width 502 height 310
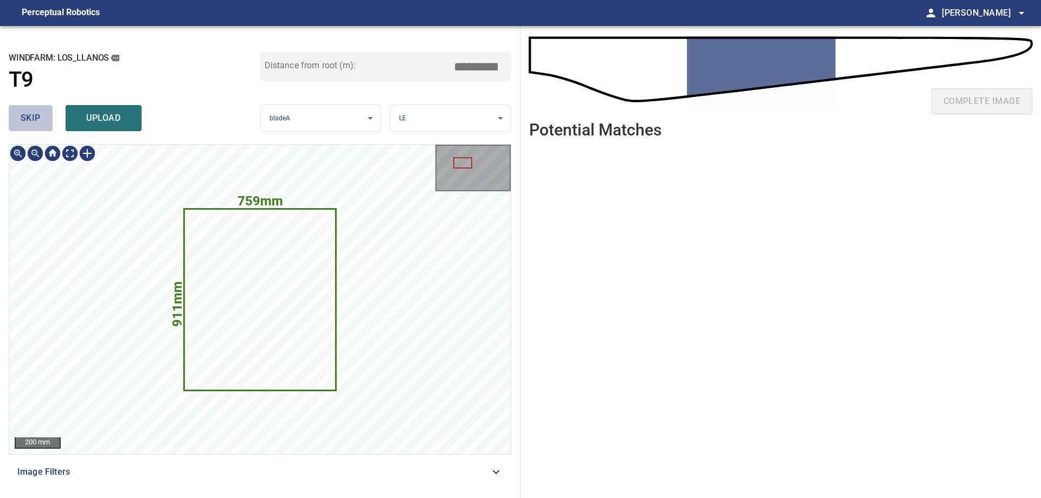
click at [14, 116] on button "skip" at bounding box center [31, 118] width 44 height 26
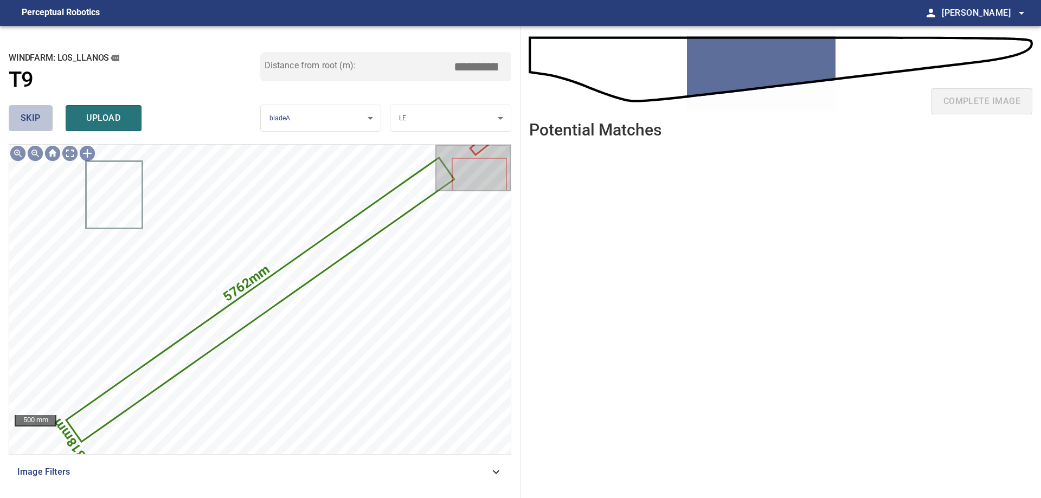
click at [14, 116] on button "skip" at bounding box center [31, 118] width 44 height 26
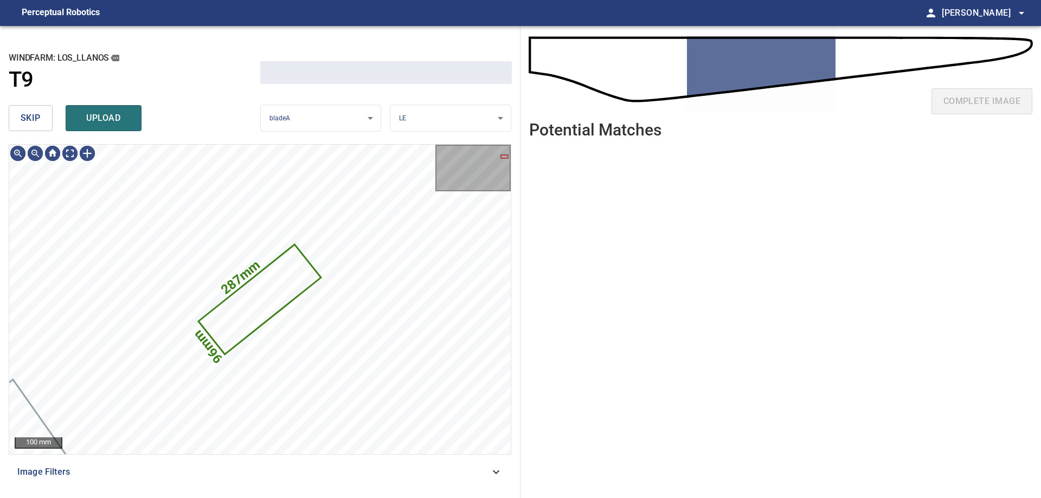
click at [14, 117] on button "skip" at bounding box center [31, 118] width 44 height 26
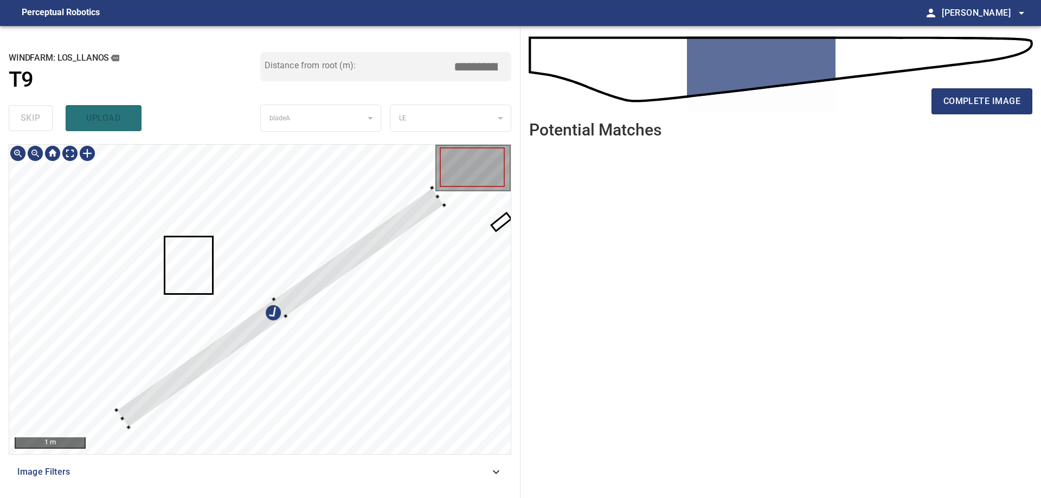
click at [331, 245] on div at bounding box center [260, 300] width 502 height 310
click at [284, 319] on div at bounding box center [280, 311] width 328 height 240
click at [511, 269] on div "1 m" at bounding box center [260, 299] width 503 height 311
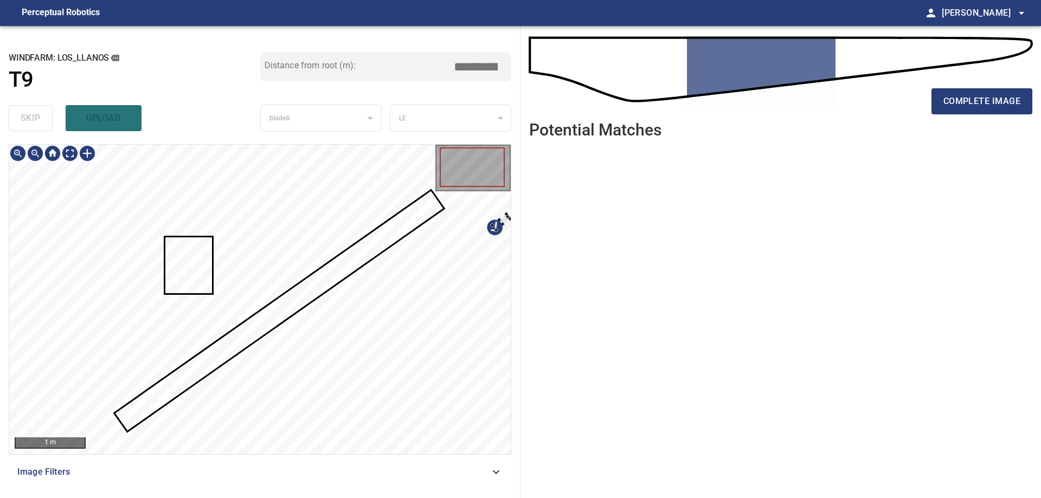
click at [503, 335] on div at bounding box center [260, 300] width 502 height 310
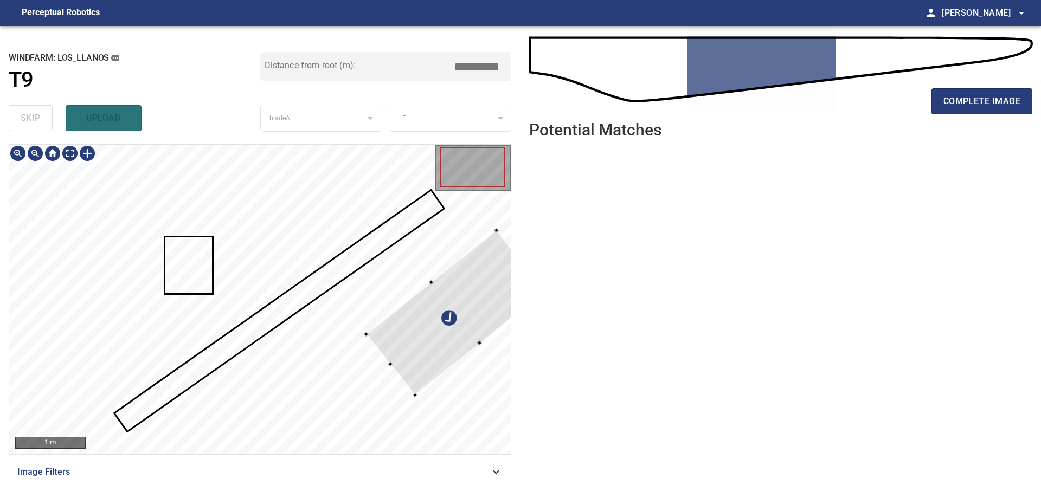
click at [416, 398] on div at bounding box center [260, 300] width 502 height 310
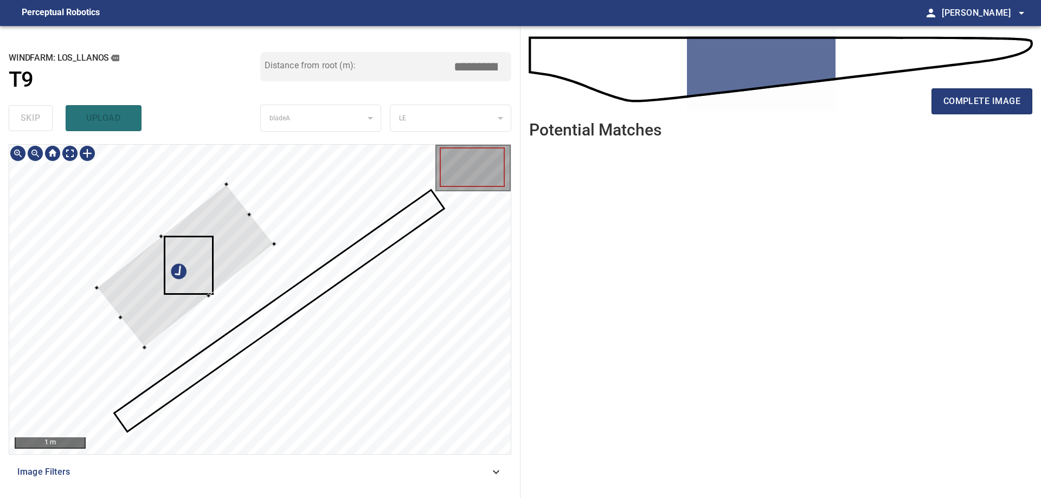
click at [189, 241] on div at bounding box center [185, 265] width 177 height 163
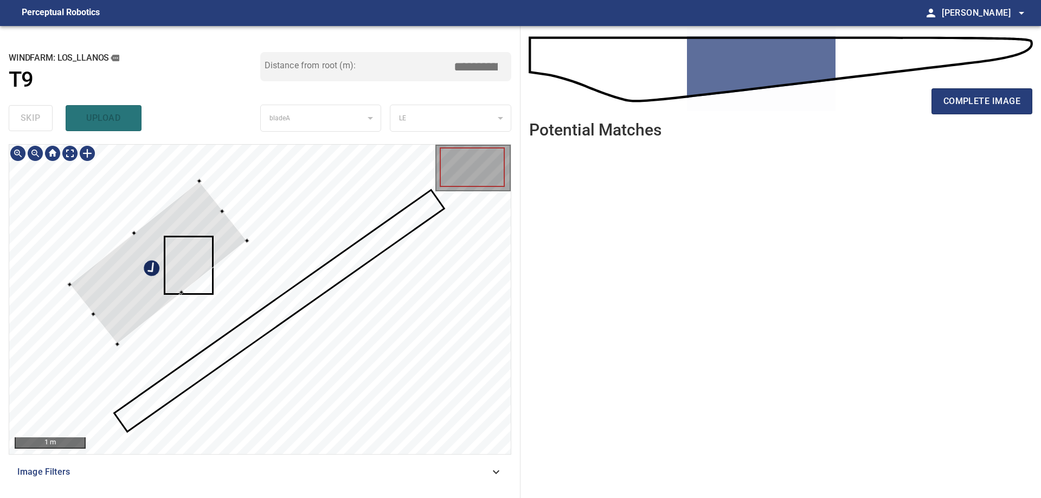
click at [160, 273] on div at bounding box center [157, 262] width 177 height 163
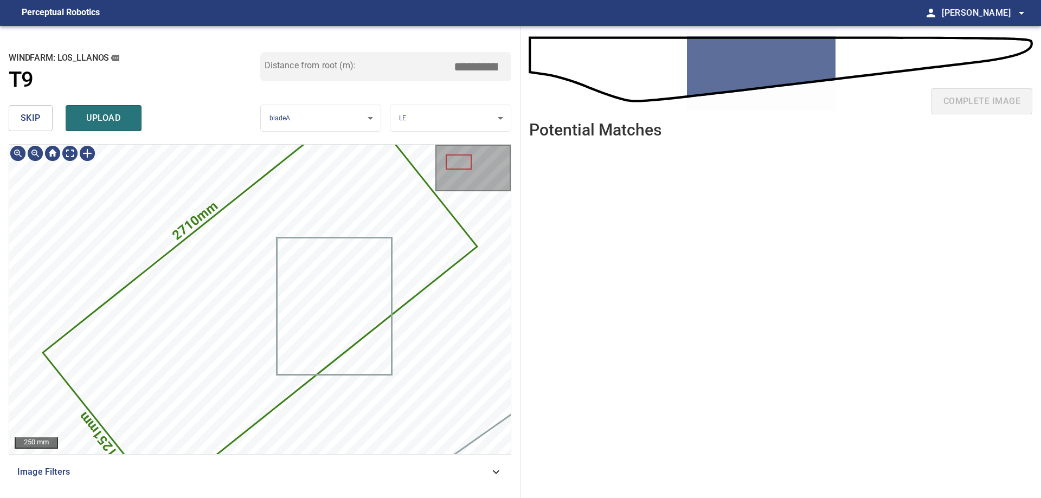
click at [36, 129] on button "skip" at bounding box center [31, 118] width 44 height 26
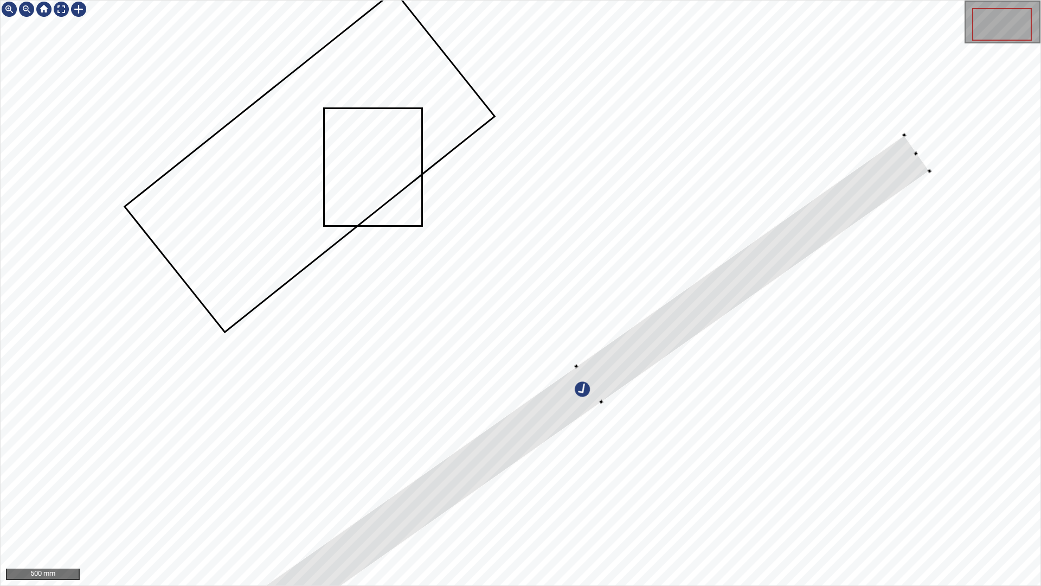
click at [647, 336] on div at bounding box center [589, 384] width 680 height 497
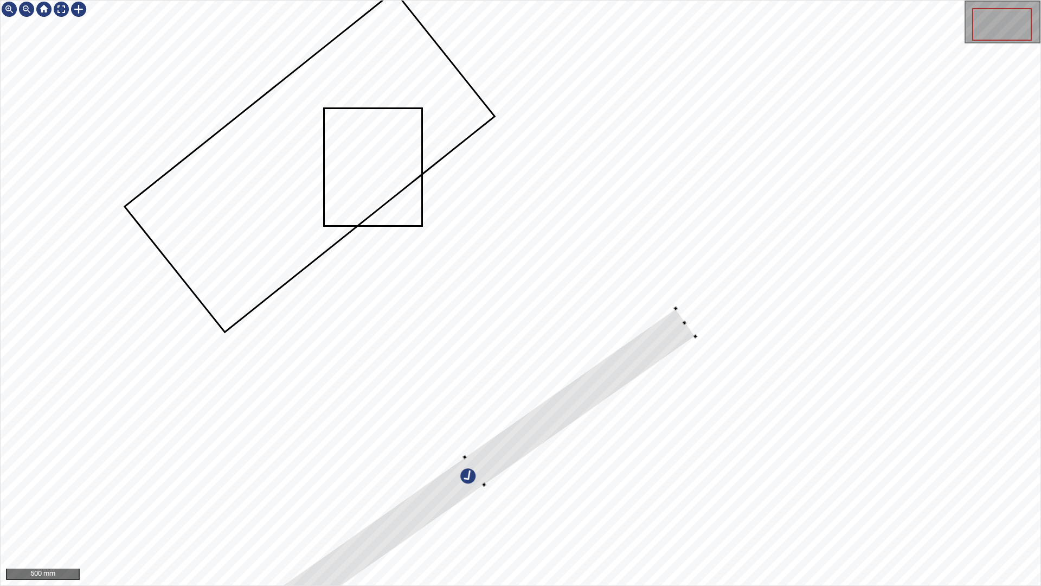
click at [676, 312] on div at bounding box center [475, 471] width 440 height 324
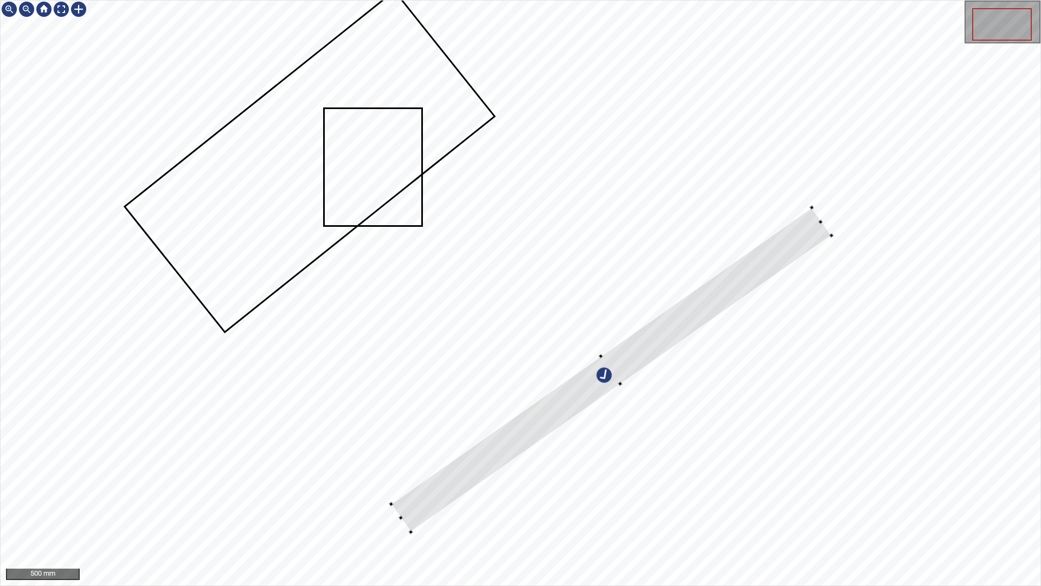
click at [801, 242] on div at bounding box center [611, 370] width 440 height 324
click at [426, 498] on div at bounding box center [521, 293] width 1040 height 585
click at [416, 498] on div at bounding box center [613, 365] width 455 height 329
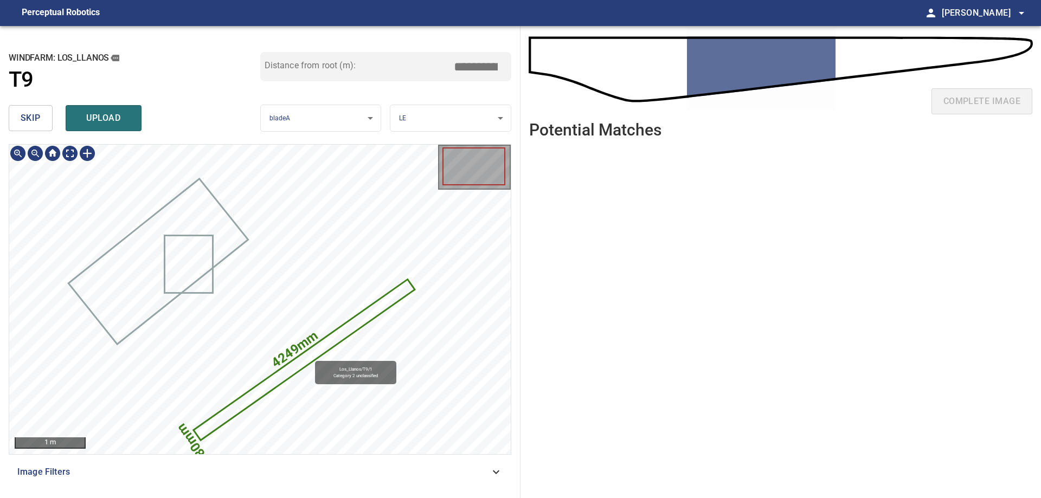
click at [310, 356] on icon at bounding box center [304, 360] width 219 height 159
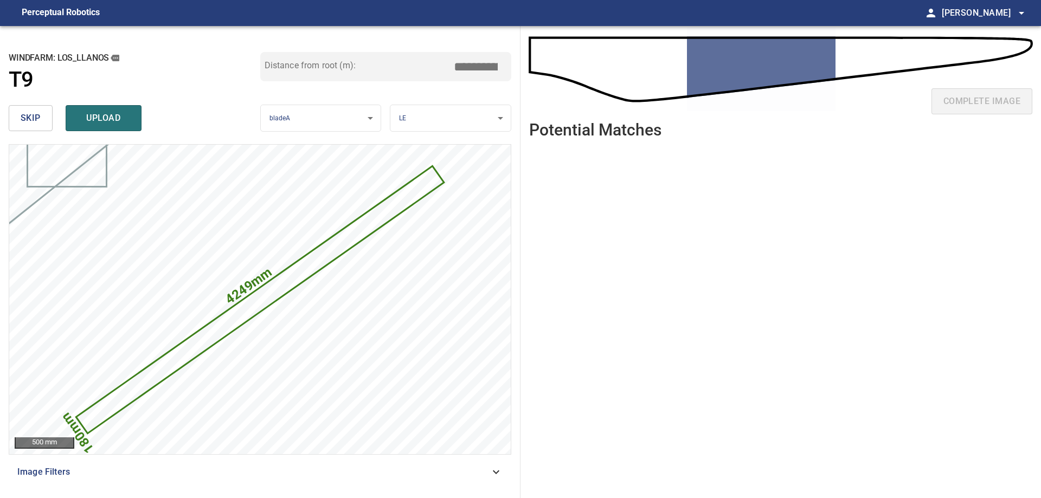
drag, startPoint x: 473, startPoint y: 69, endPoint x: 715, endPoint y: 115, distance: 246.2
click at [568, 83] on div "**********" at bounding box center [520, 262] width 1041 height 472
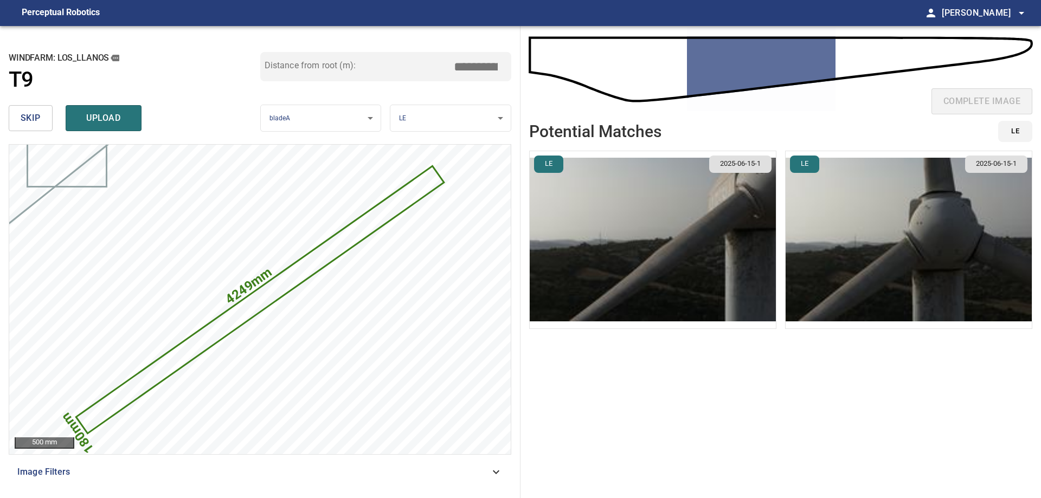
type input "****"
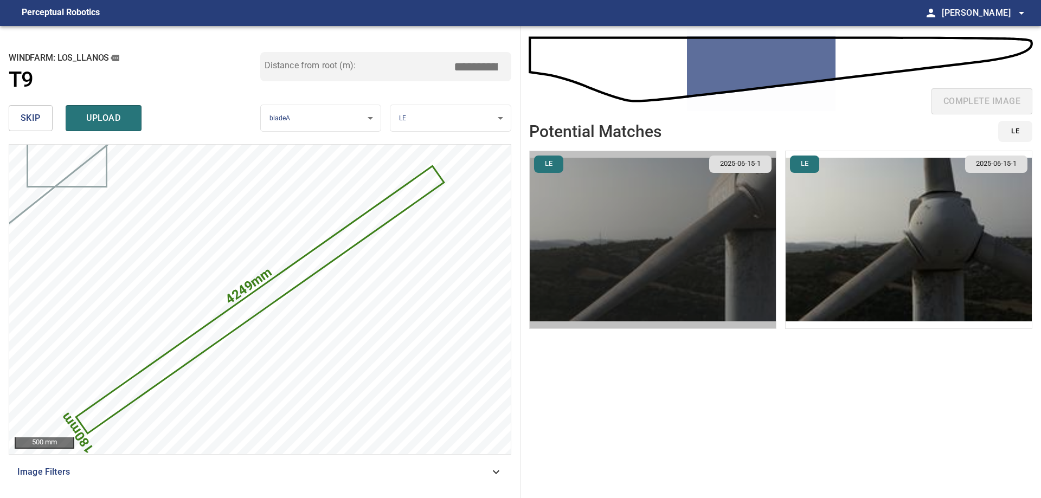
click at [695, 304] on img "button" at bounding box center [653, 239] width 246 height 177
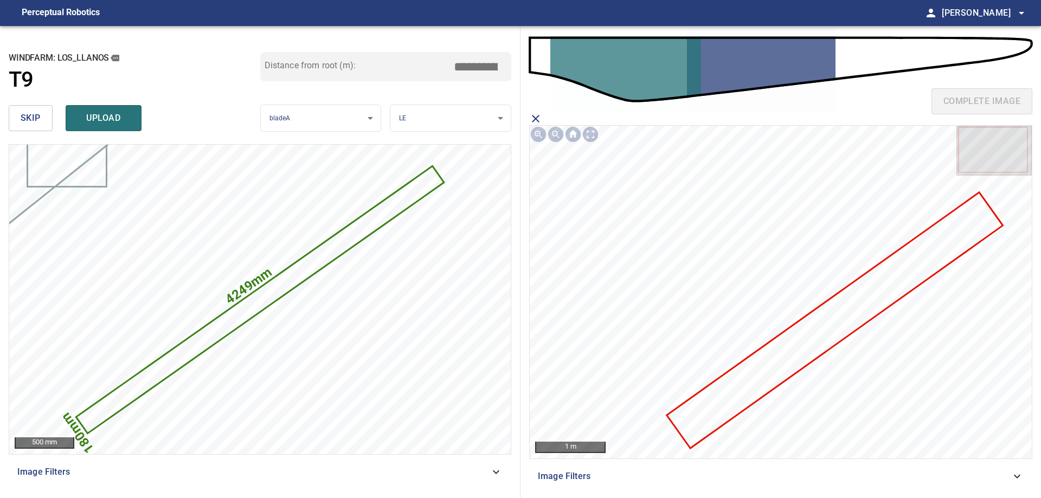
click at [802, 351] on icon at bounding box center [835, 321] width 334 height 254
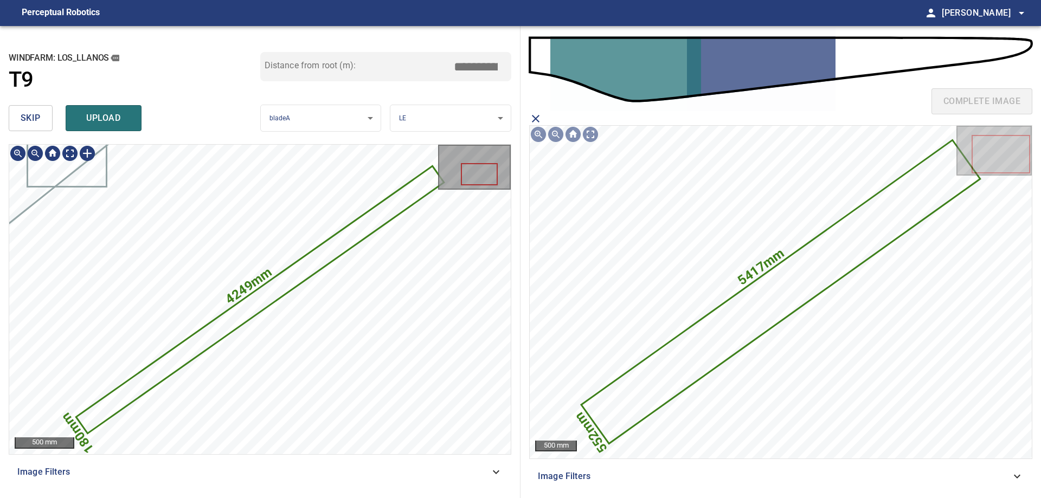
click at [323, 256] on icon at bounding box center [260, 299] width 366 height 265
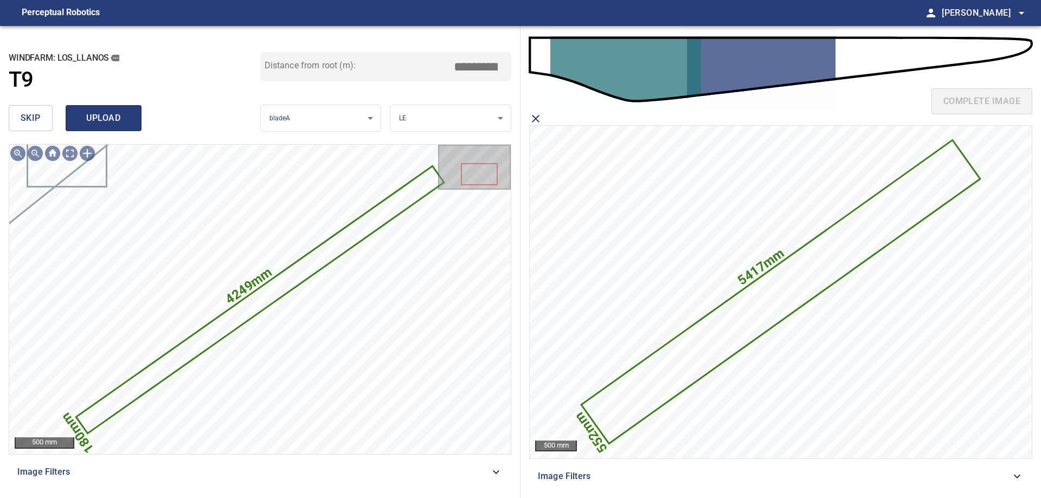
click at [119, 116] on span "upload" at bounding box center [104, 118] width 52 height 15
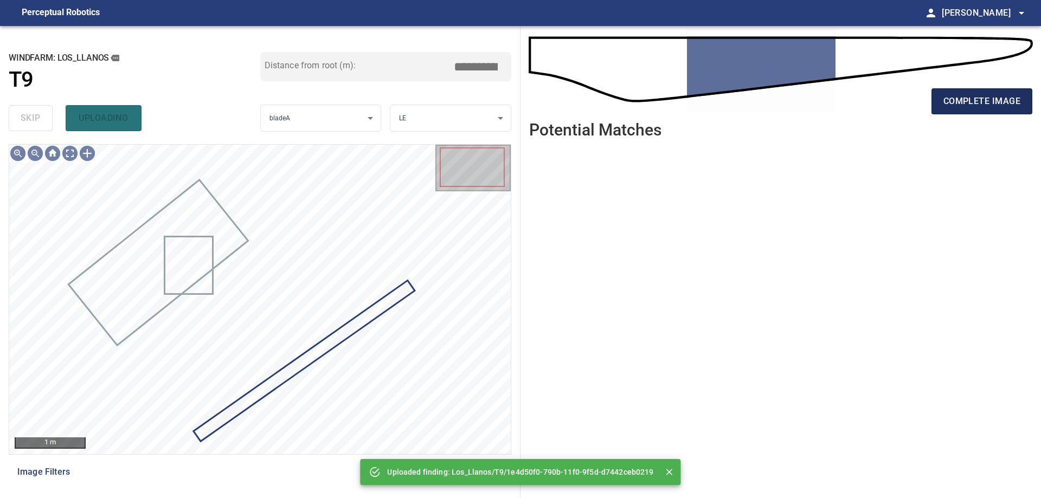
click at [997, 105] on span "complete image" at bounding box center [982, 101] width 77 height 15
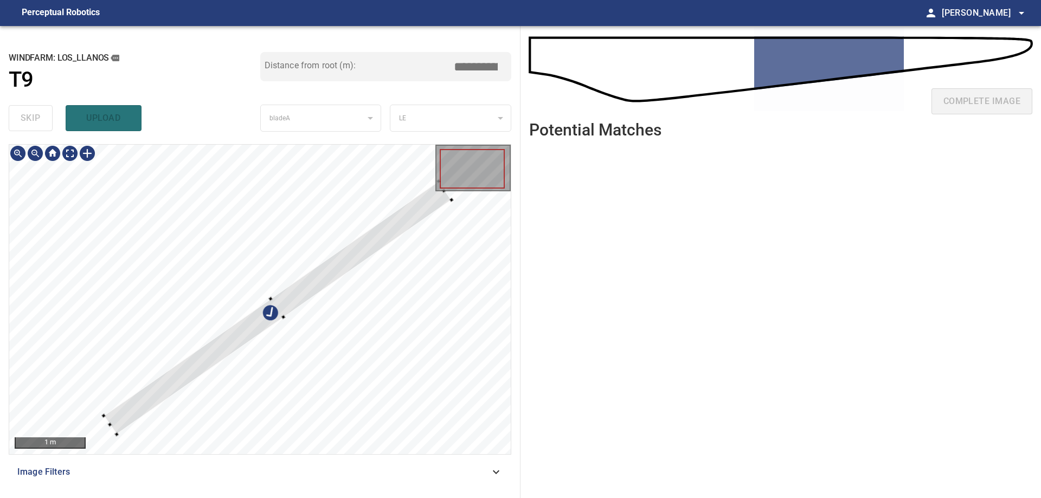
click at [283, 287] on div at bounding box center [260, 300] width 502 height 310
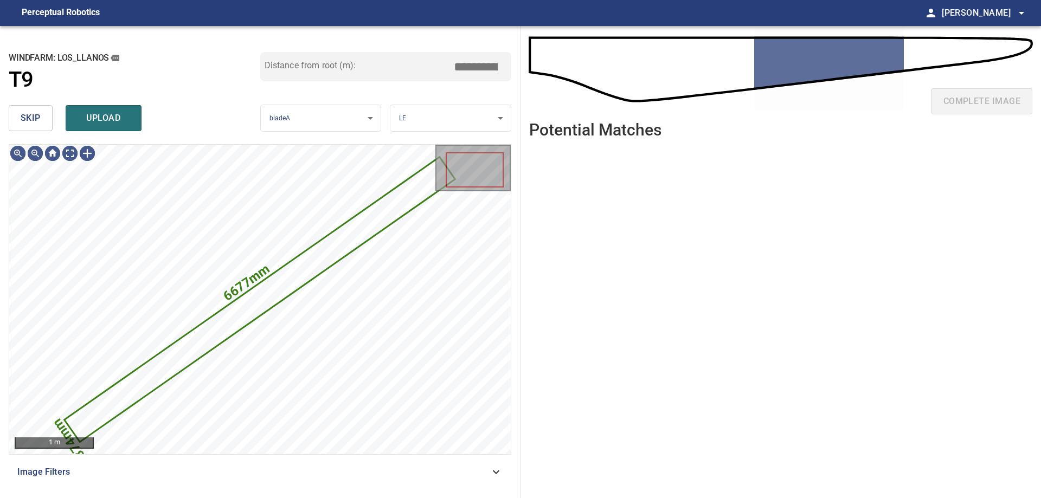
drag, startPoint x: 22, startPoint y: 123, endPoint x: 38, endPoint y: 131, distance: 18.2
click at [23, 122] on span "skip" at bounding box center [31, 118] width 20 height 15
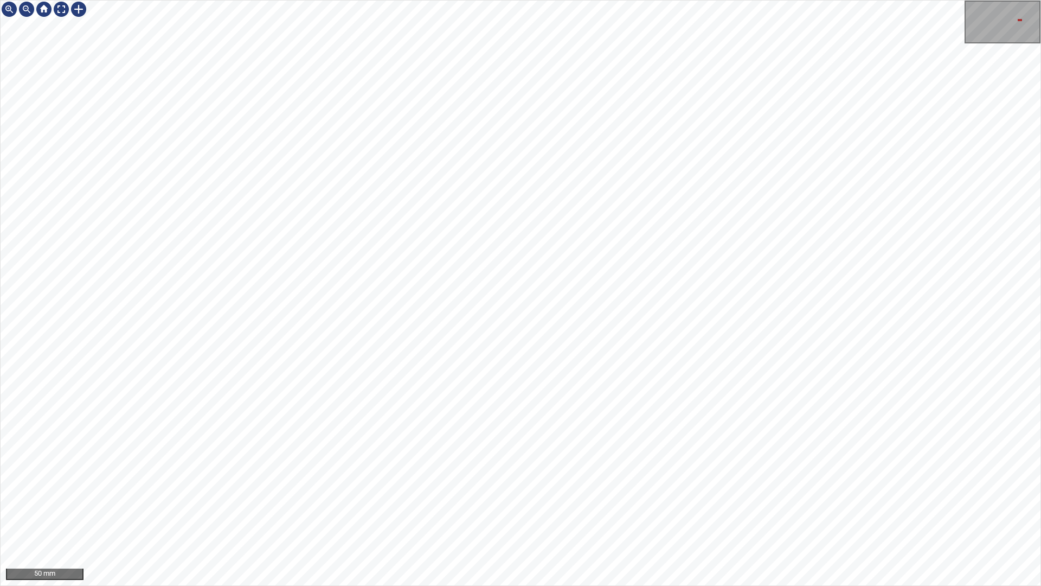
click at [664, 498] on div "50 mm" at bounding box center [520, 293] width 1041 height 586
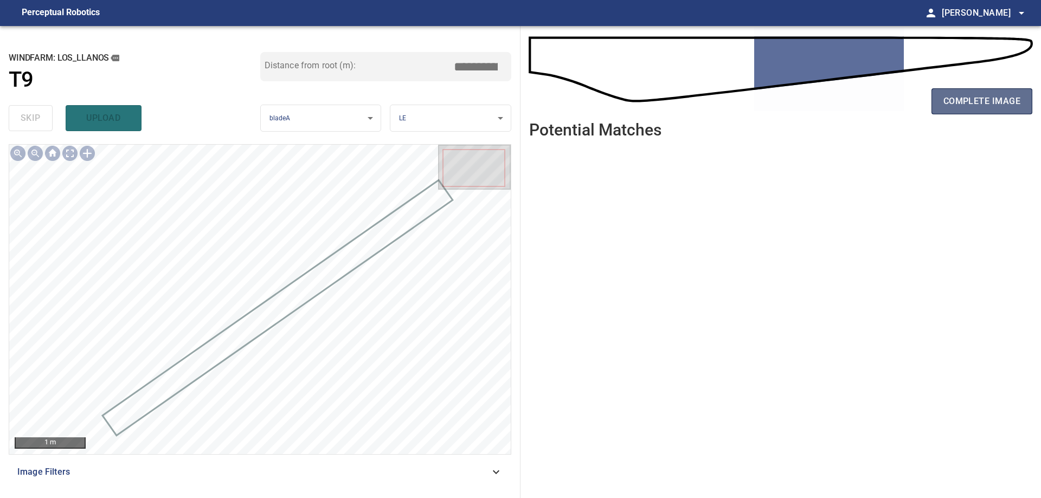
click at [1017, 103] on span "complete image" at bounding box center [982, 101] width 77 height 15
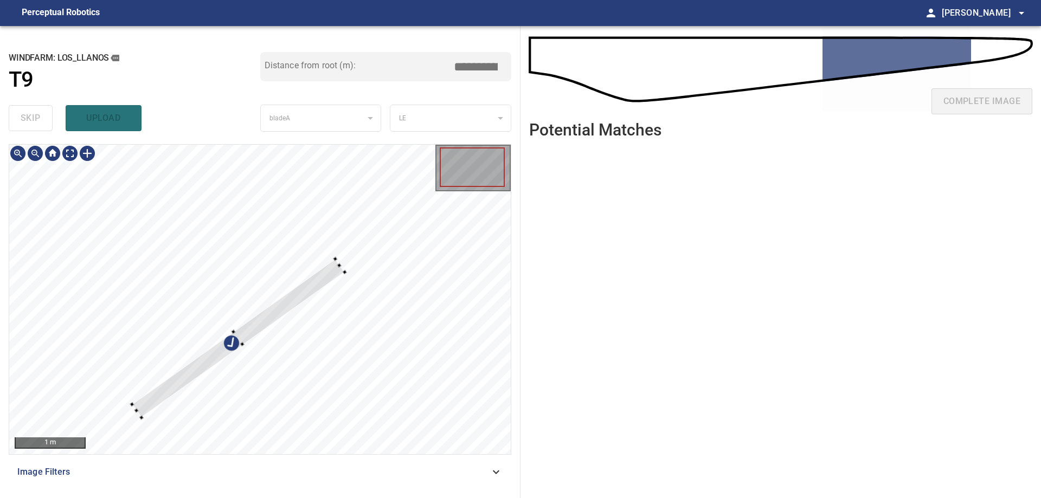
click at [248, 259] on div at bounding box center [260, 300] width 502 height 310
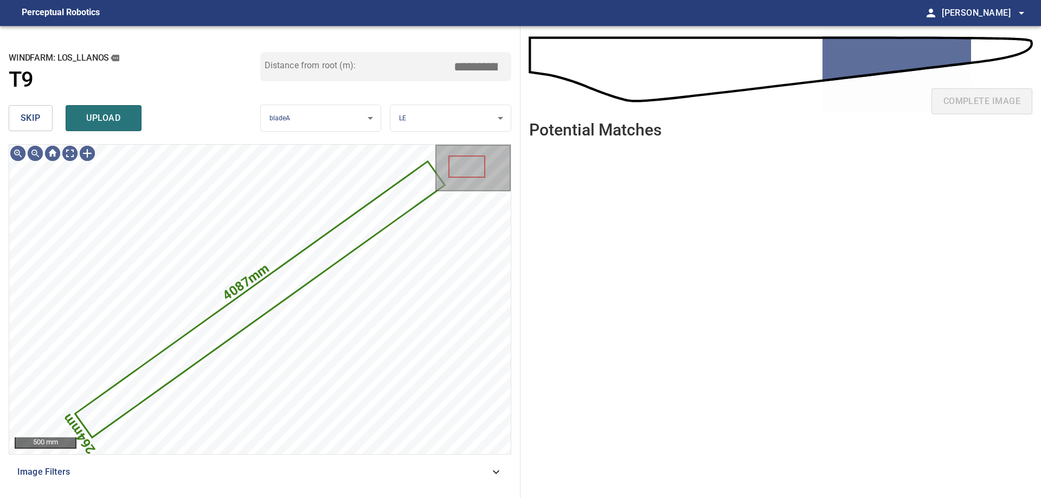
click at [41, 123] on button "skip" at bounding box center [31, 118] width 44 height 26
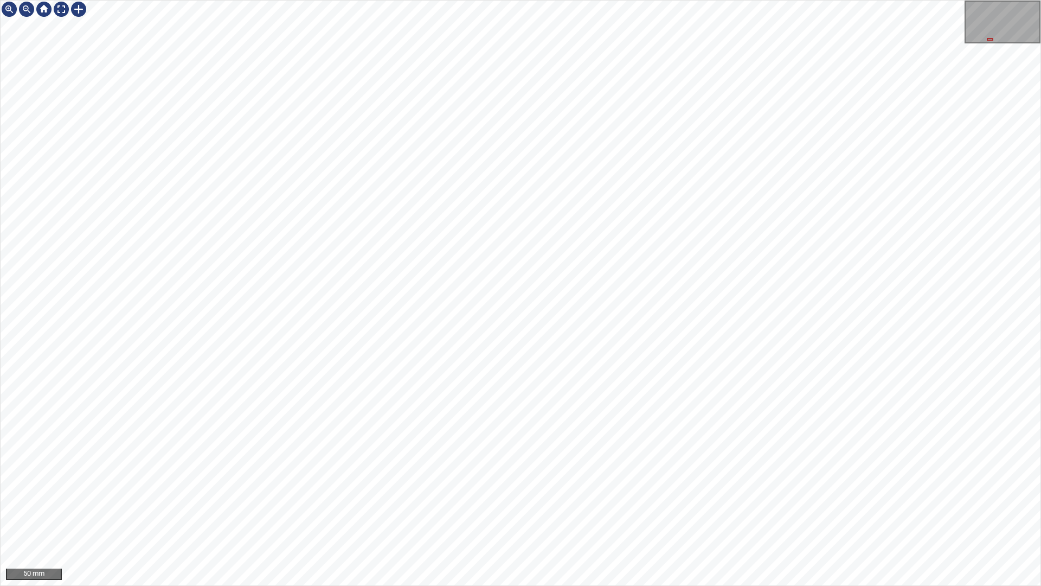
click at [508, 0] on div "50 mm" at bounding box center [520, 293] width 1041 height 586
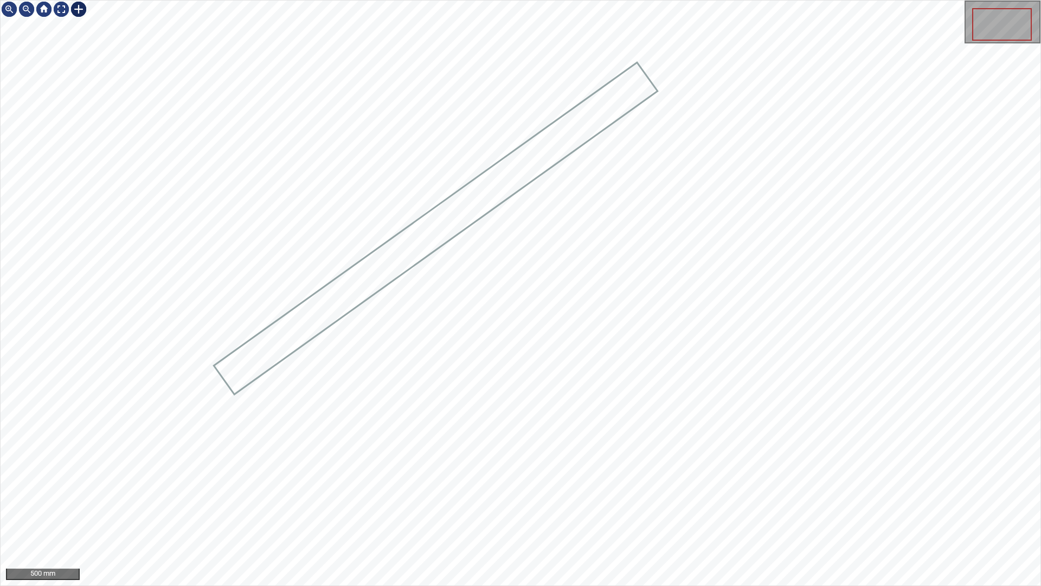
click at [86, 7] on div at bounding box center [78, 9] width 17 height 17
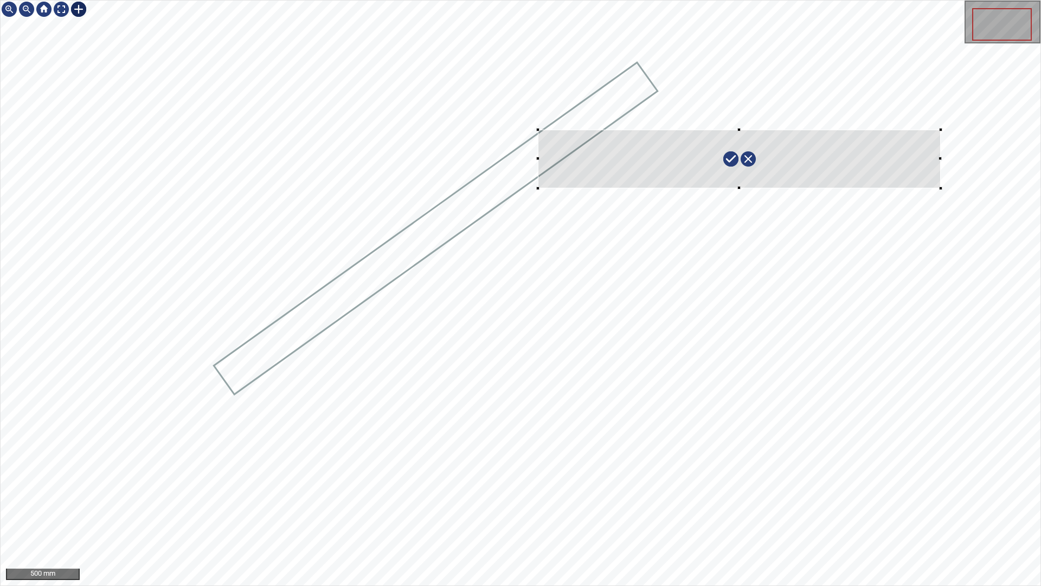
click at [540, 184] on div at bounding box center [521, 293] width 1040 height 585
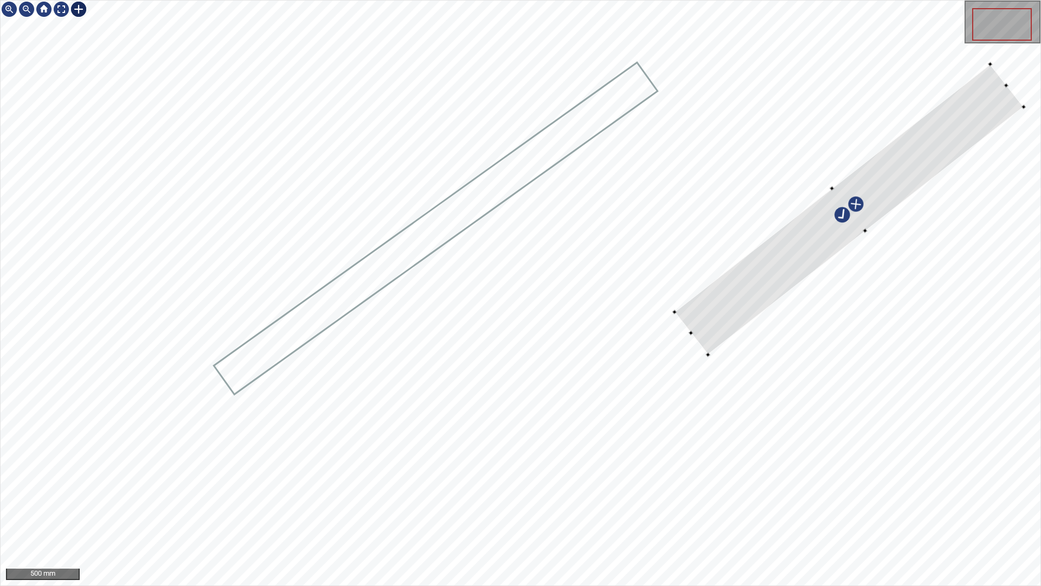
click at [720, 310] on div at bounding box center [849, 209] width 349 height 290
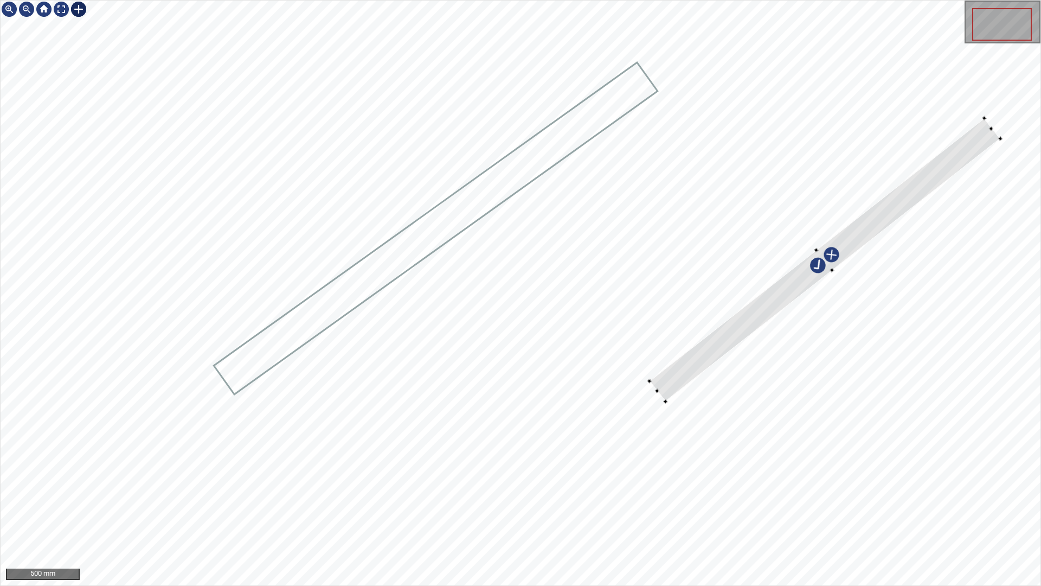
click at [670, 366] on div at bounding box center [825, 259] width 351 height 283
click at [602, 453] on div at bounding box center [521, 293] width 1040 height 585
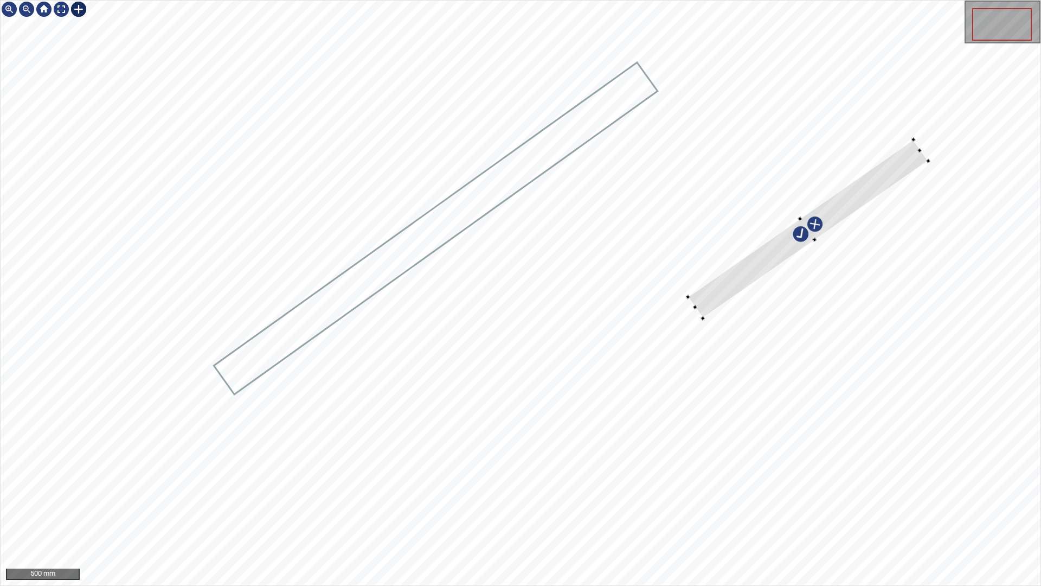
click at [900, 168] on div at bounding box center [808, 228] width 240 height 179
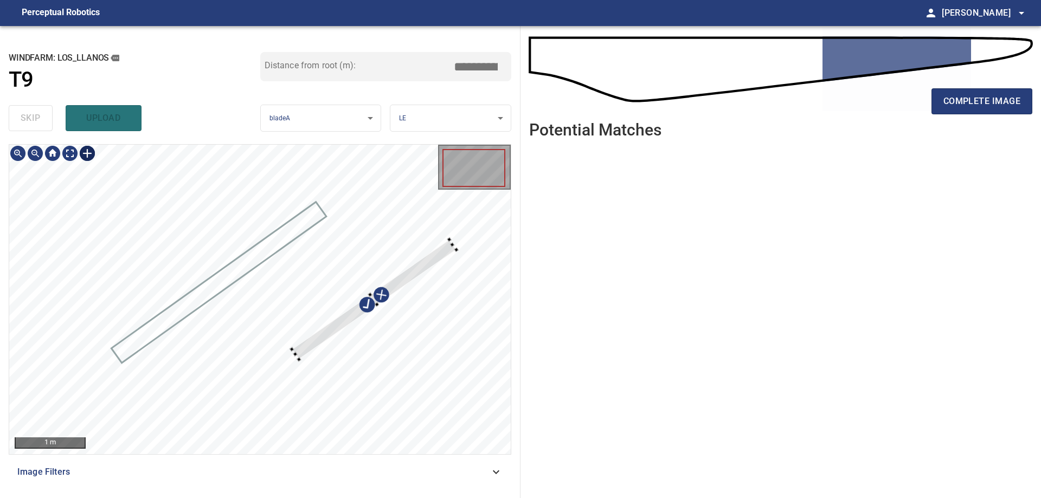
click at [398, 271] on div at bounding box center [260, 300] width 502 height 310
click at [458, 243] on div at bounding box center [426, 264] width 164 height 120
click at [326, 330] on div at bounding box center [260, 300] width 502 height 310
click at [353, 314] on div at bounding box center [420, 268] width 144 height 106
click at [378, 297] on div at bounding box center [417, 270] width 144 height 106
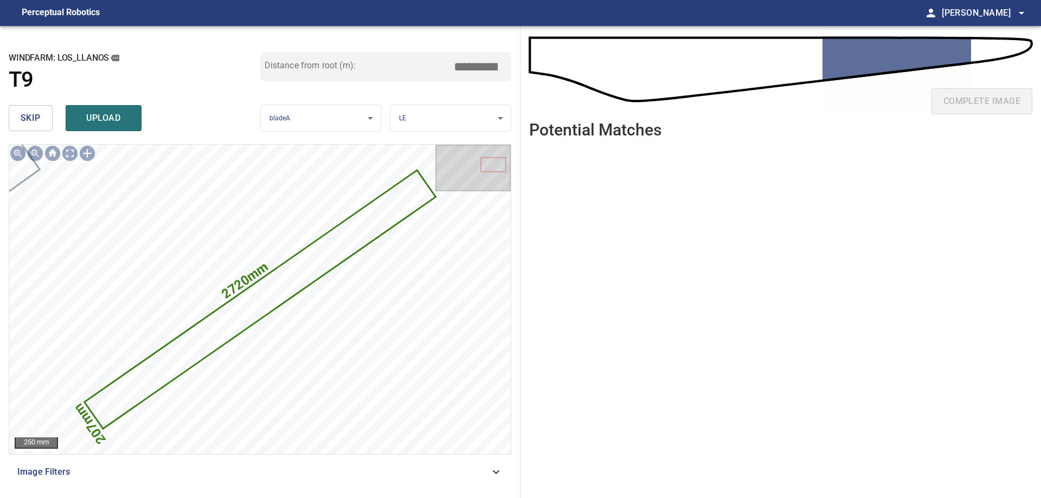
drag, startPoint x: 473, startPoint y: 69, endPoint x: 529, endPoint y: 79, distance: 56.7
click at [520, 75] on div "**********" at bounding box center [260, 262] width 521 height 472
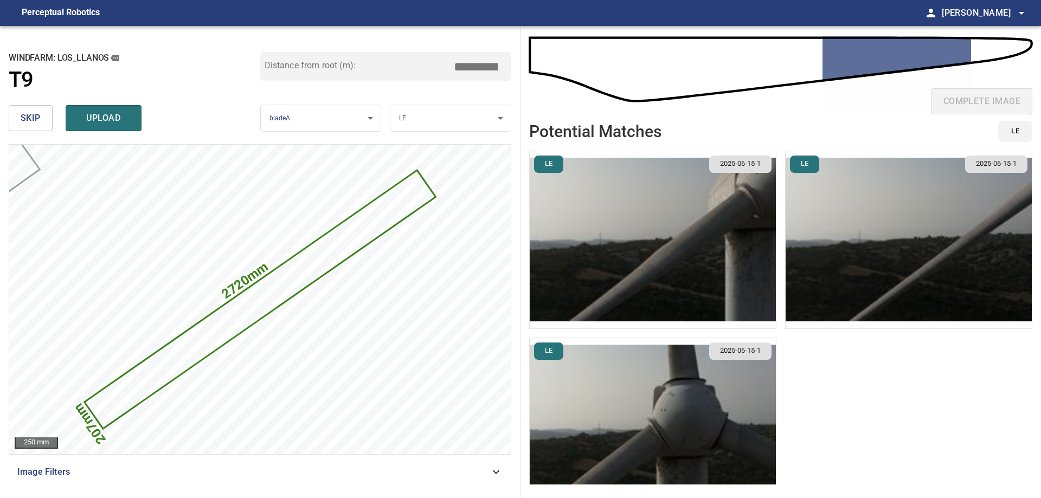
type input "****"
click at [905, 205] on img "button" at bounding box center [909, 239] width 246 height 177
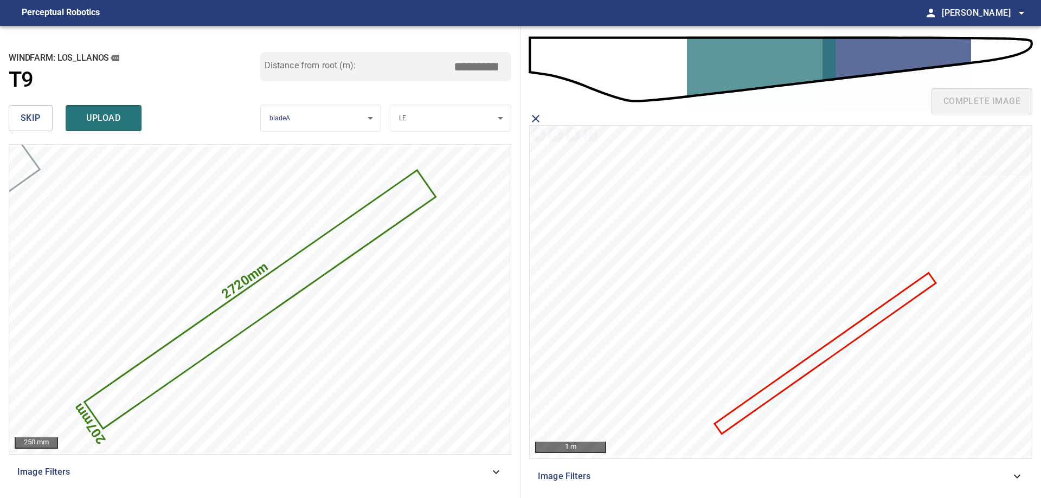
click at [822, 357] on icon at bounding box center [825, 353] width 219 height 159
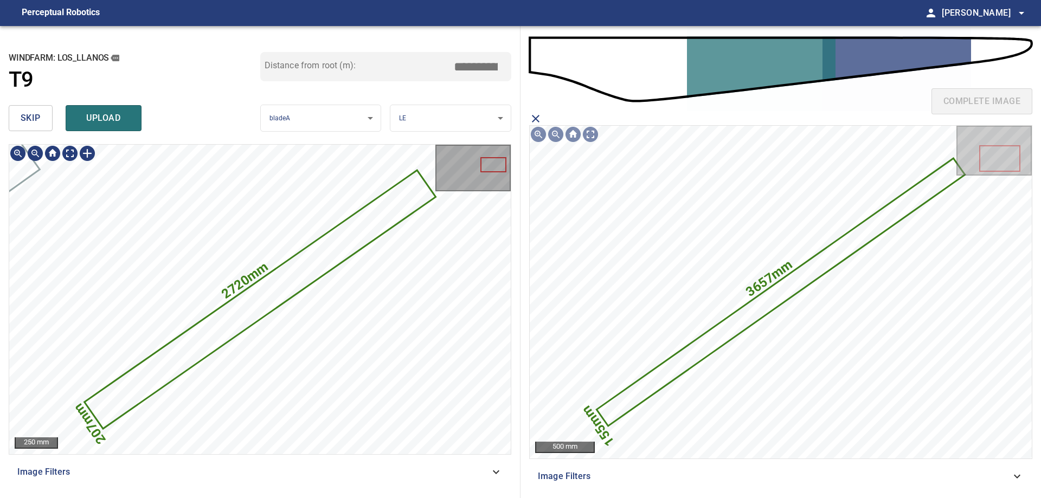
click at [343, 244] on icon at bounding box center [260, 299] width 349 height 257
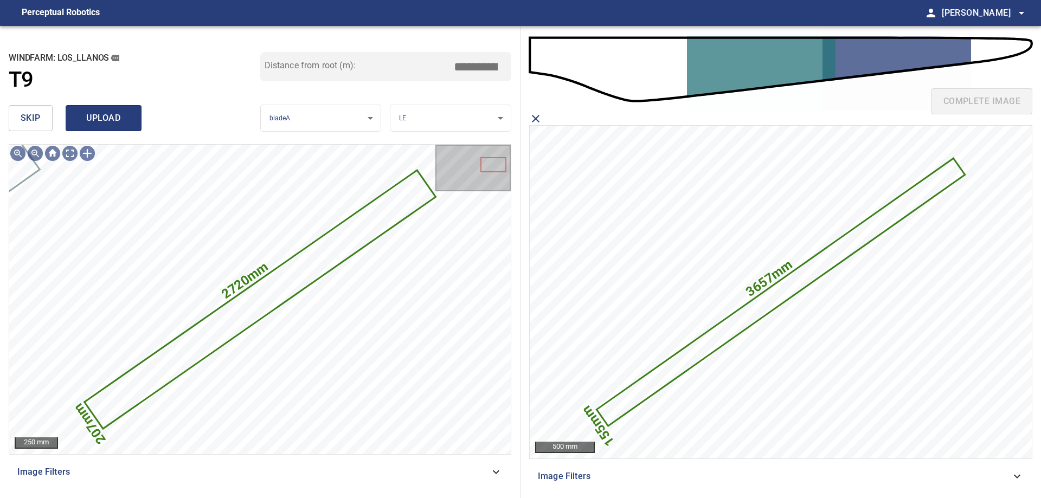
click at [120, 125] on span "upload" at bounding box center [104, 118] width 52 height 15
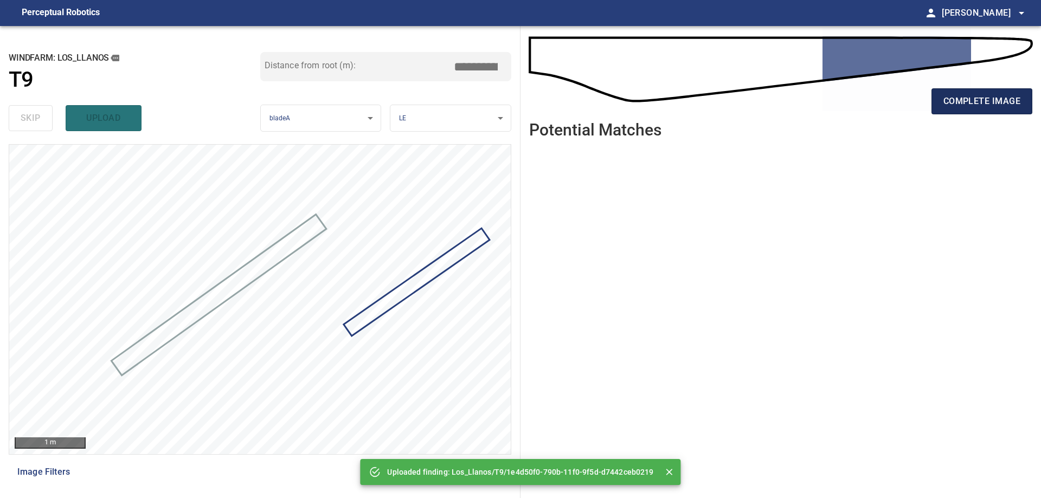
click at [961, 96] on span "complete image" at bounding box center [982, 101] width 77 height 15
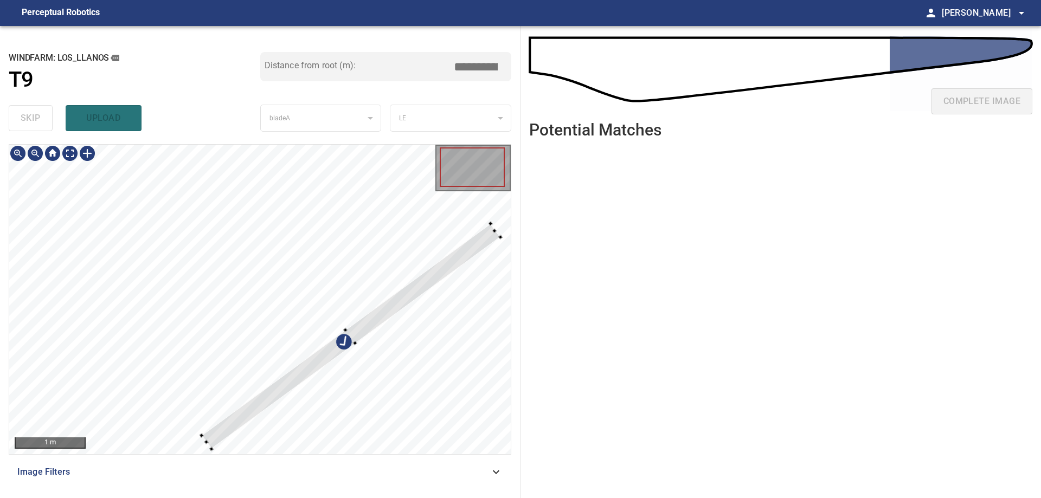
click at [203, 435] on div at bounding box center [202, 435] width 4 height 4
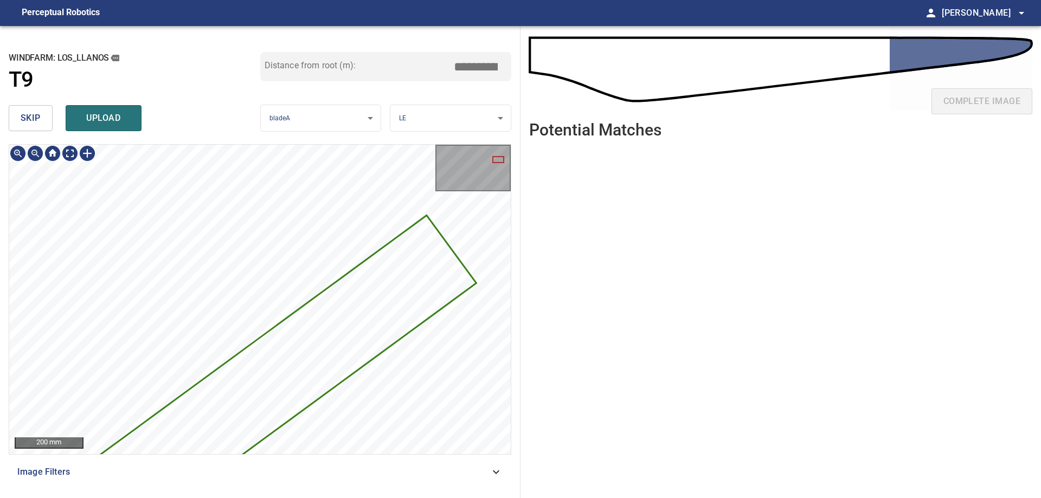
click at [0, 361] on html "**********" at bounding box center [520, 249] width 1041 height 498
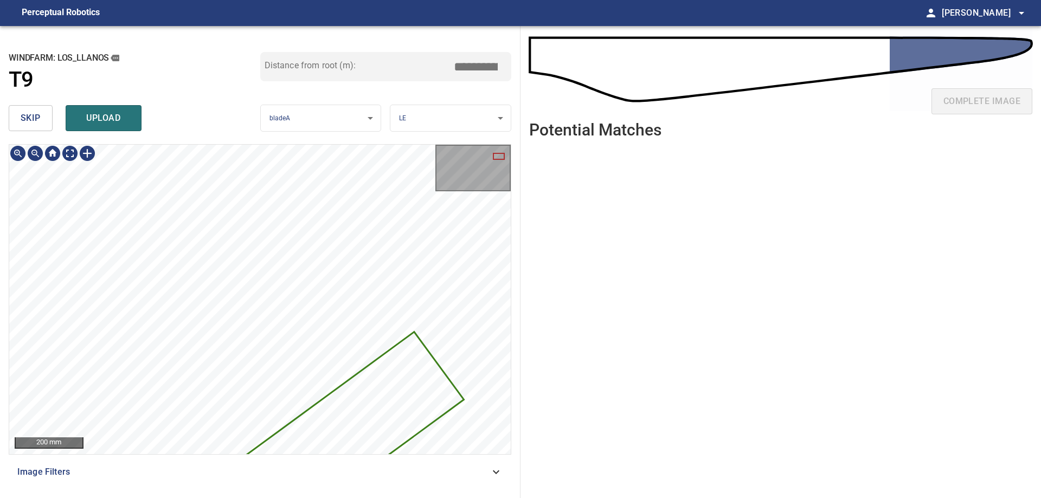
click at [0, 293] on html "**********" at bounding box center [520, 249] width 1041 height 498
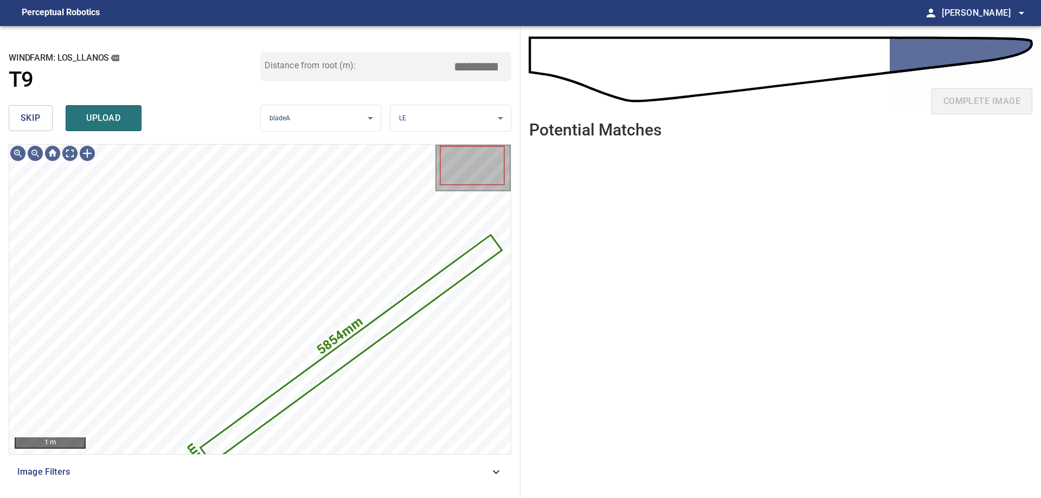
drag, startPoint x: 473, startPoint y: 71, endPoint x: 896, endPoint y: 103, distance: 423.7
click at [600, 82] on div "**********" at bounding box center [520, 262] width 1041 height 472
type input "*****"
click at [124, 130] on button "upload" at bounding box center [104, 118] width 76 height 26
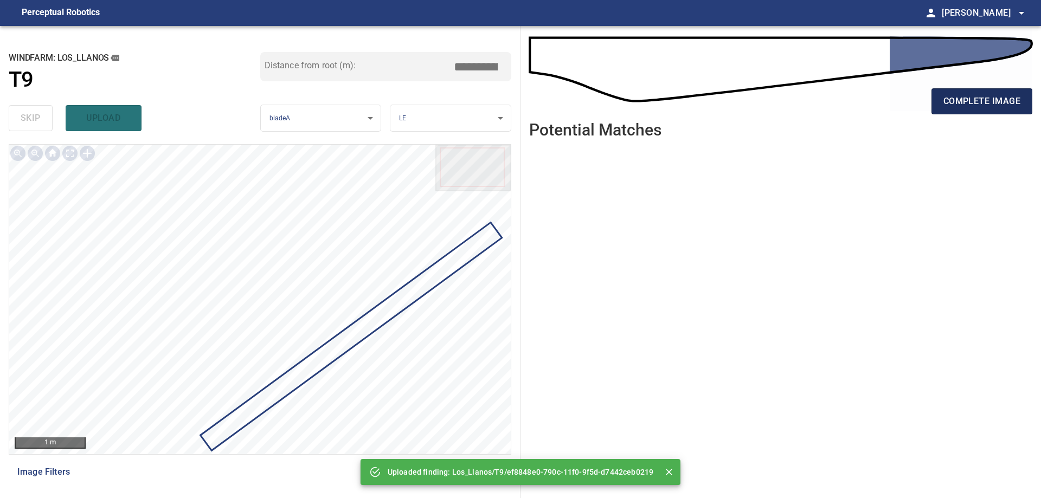
click at [1009, 103] on span "complete image" at bounding box center [982, 101] width 77 height 15
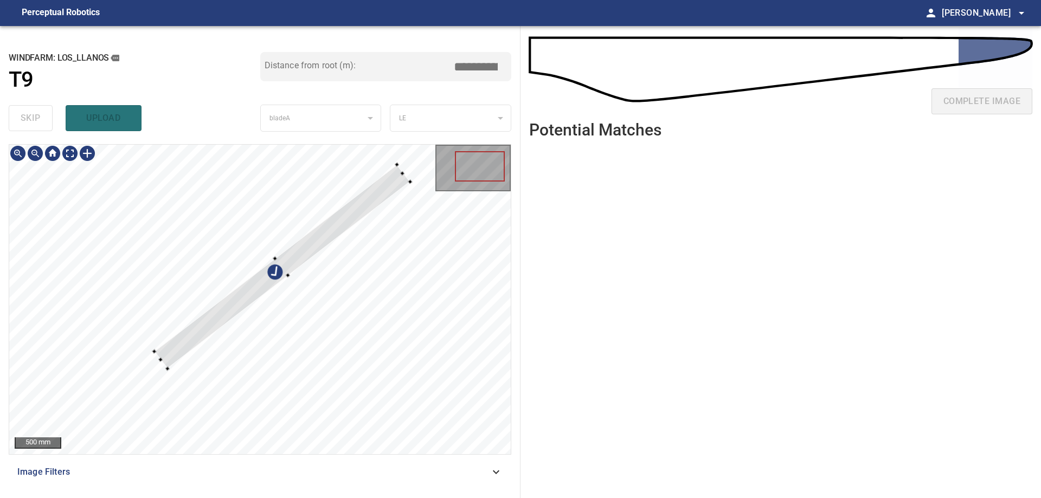
click at [247, 229] on div at bounding box center [260, 300] width 502 height 310
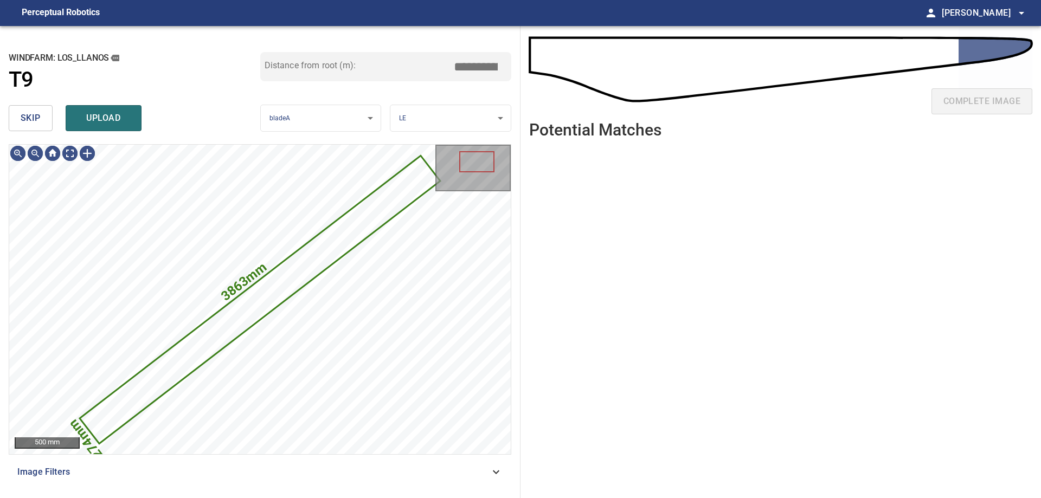
click at [37, 120] on span "skip" at bounding box center [31, 118] width 20 height 15
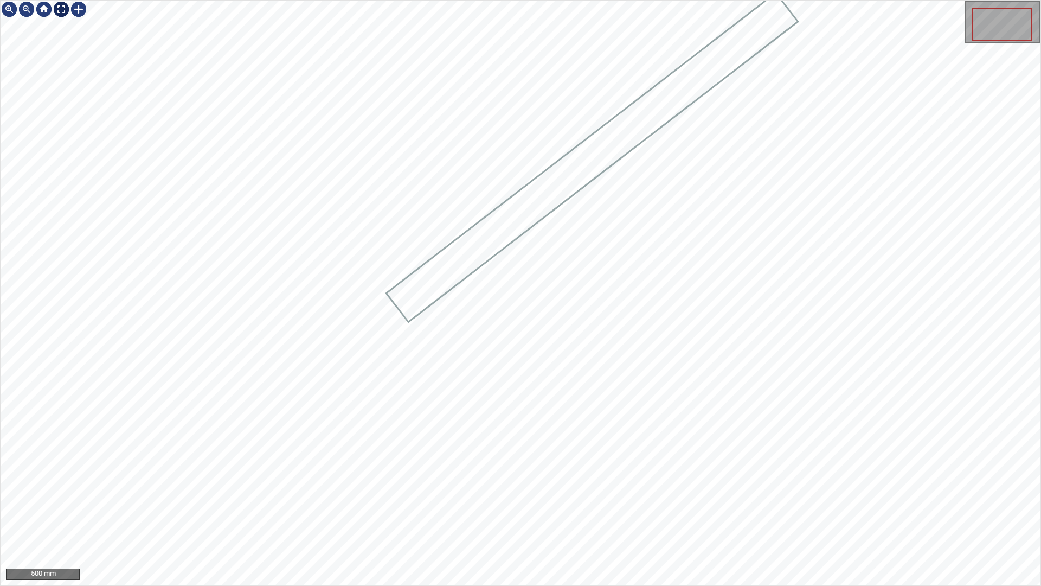
click at [65, 9] on div at bounding box center [61, 9] width 17 height 17
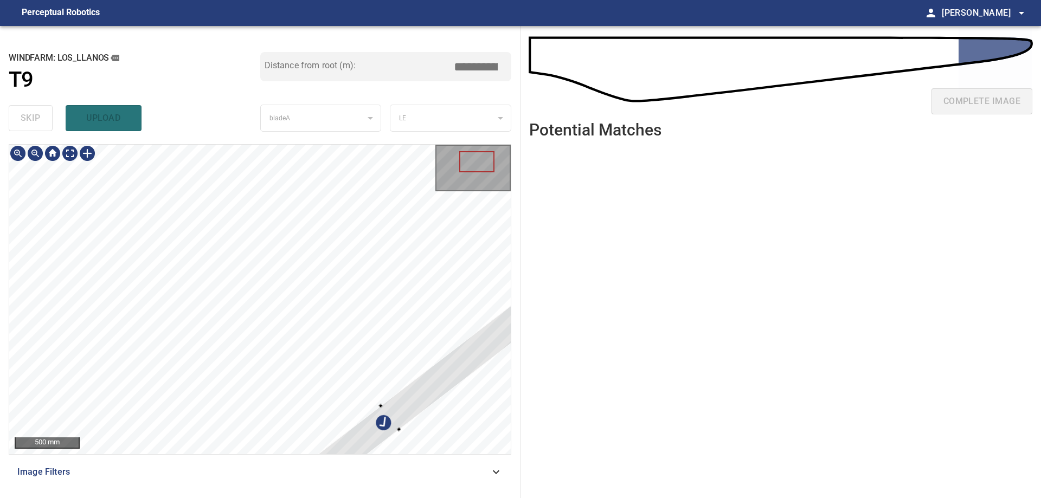
click at [429, 382] on div at bounding box center [391, 417] width 359 height 286
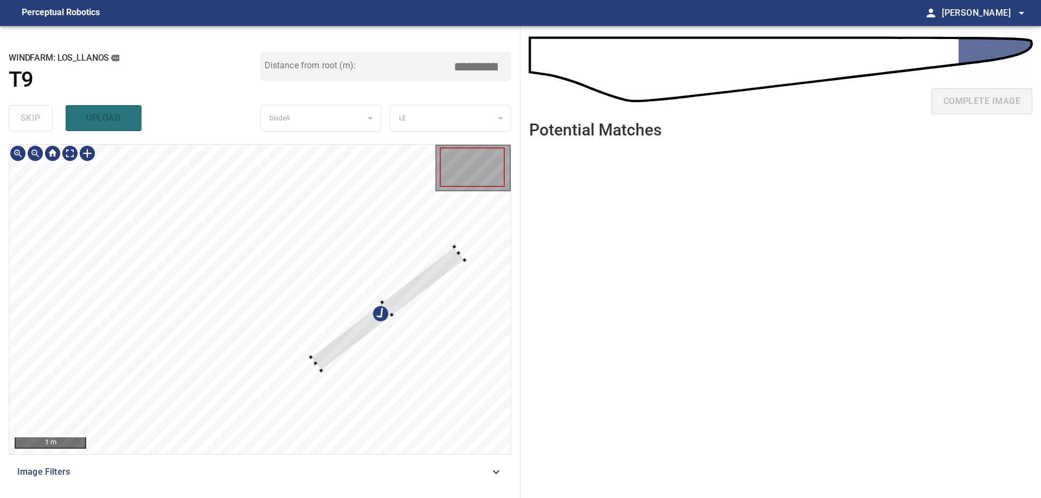
click at [309, 352] on div at bounding box center [260, 300] width 502 height 310
click at [458, 251] on div at bounding box center [390, 307] width 154 height 124
click at [502, 242] on div at bounding box center [260, 300] width 502 height 310
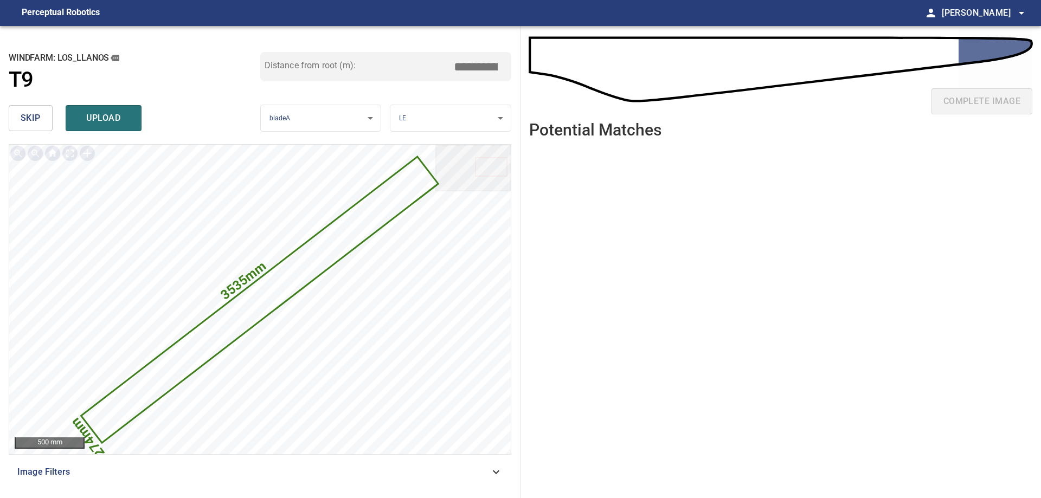
drag, startPoint x: 476, startPoint y: 67, endPoint x: 429, endPoint y: 54, distance: 48.6
click at [434, 57] on div "Distance from root (m): *****" at bounding box center [386, 66] width 252 height 29
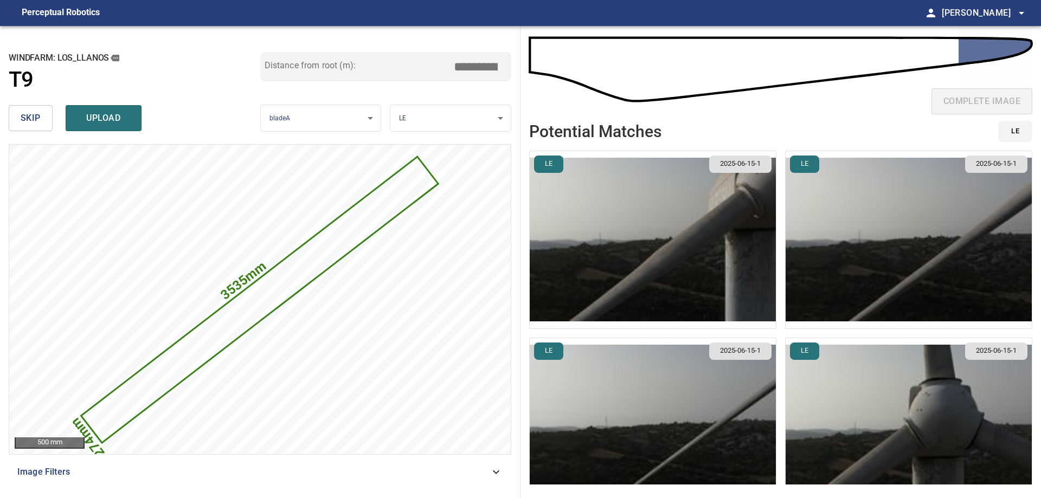
drag, startPoint x: 479, startPoint y: 64, endPoint x: 468, endPoint y: 65, distance: 11.4
click at [468, 65] on input "****" at bounding box center [480, 66] width 54 height 21
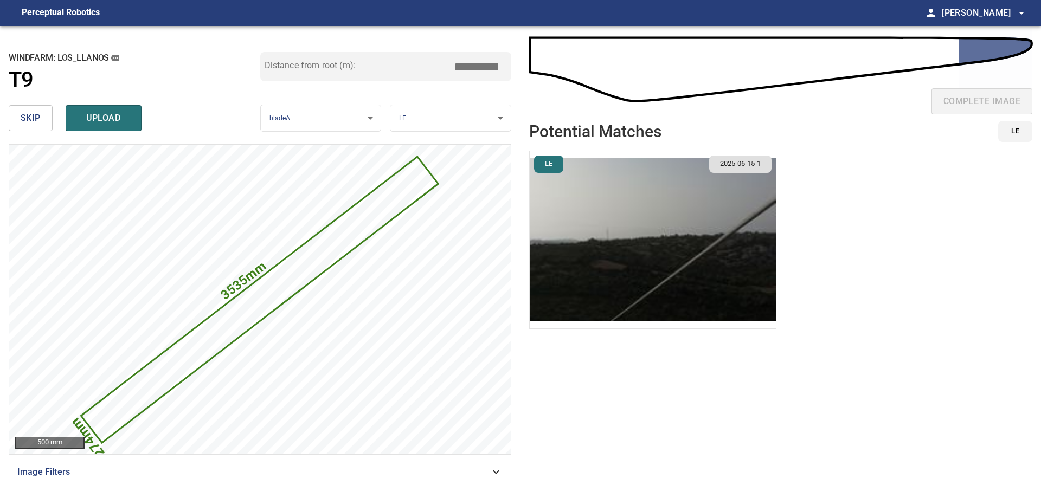
type input "*****"
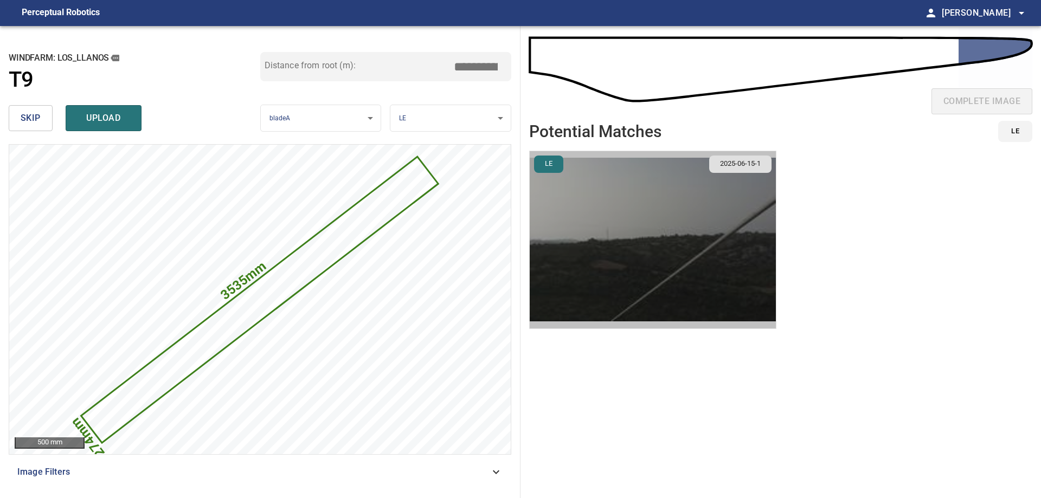
click at [661, 216] on img "button" at bounding box center [653, 239] width 246 height 177
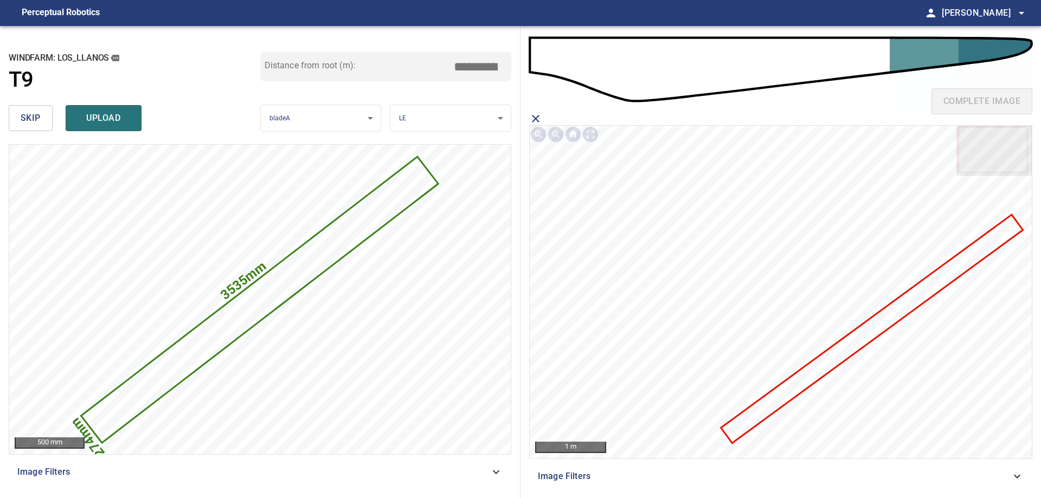
click at [738, 425] on icon at bounding box center [871, 329] width 299 height 226
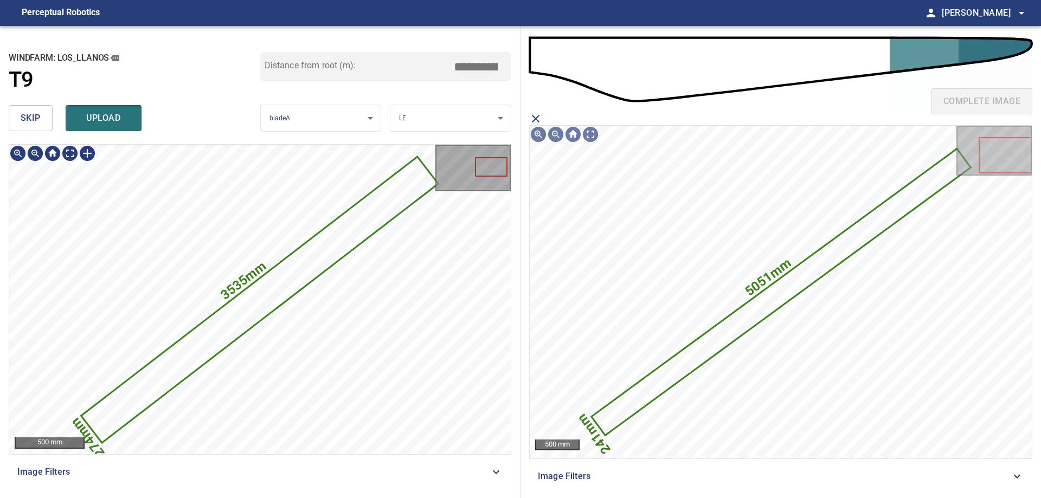
click at [341, 239] on icon at bounding box center [259, 300] width 355 height 284
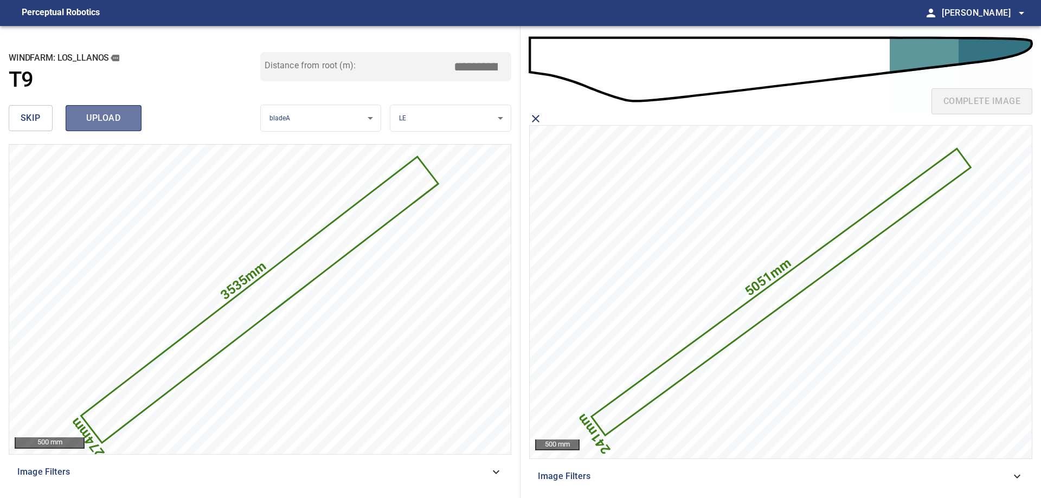
click at [89, 122] on span "upload" at bounding box center [104, 118] width 52 height 15
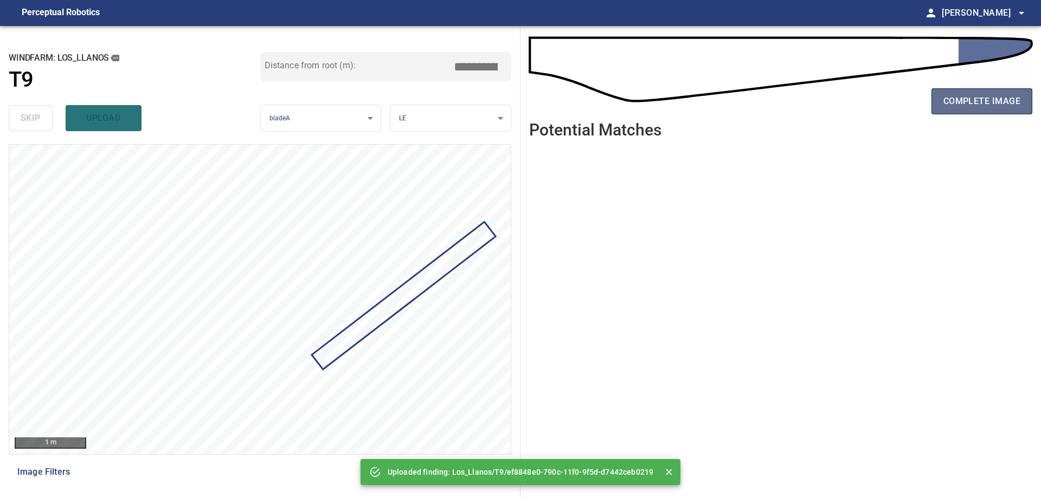
click at [965, 112] on button "complete image" at bounding box center [982, 101] width 101 height 26
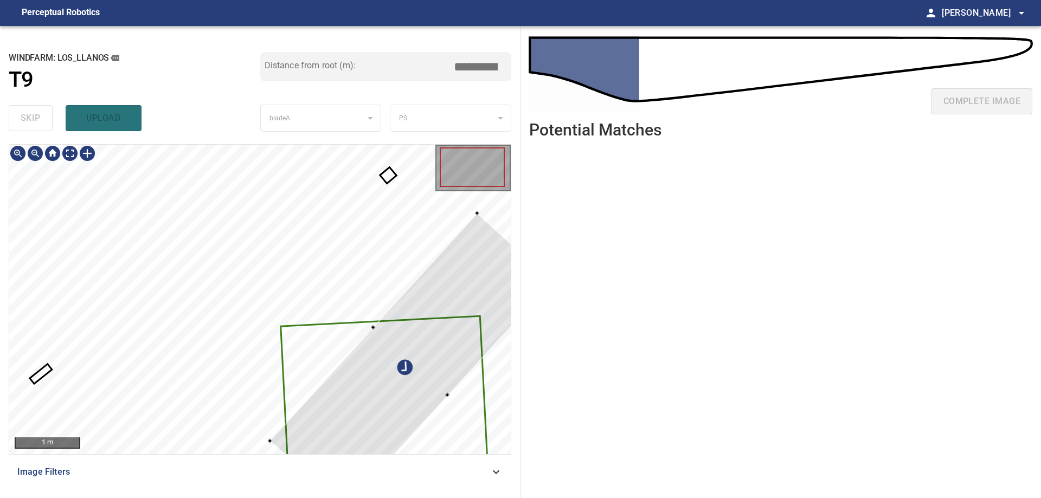
click at [443, 405] on div at bounding box center [260, 300] width 502 height 310
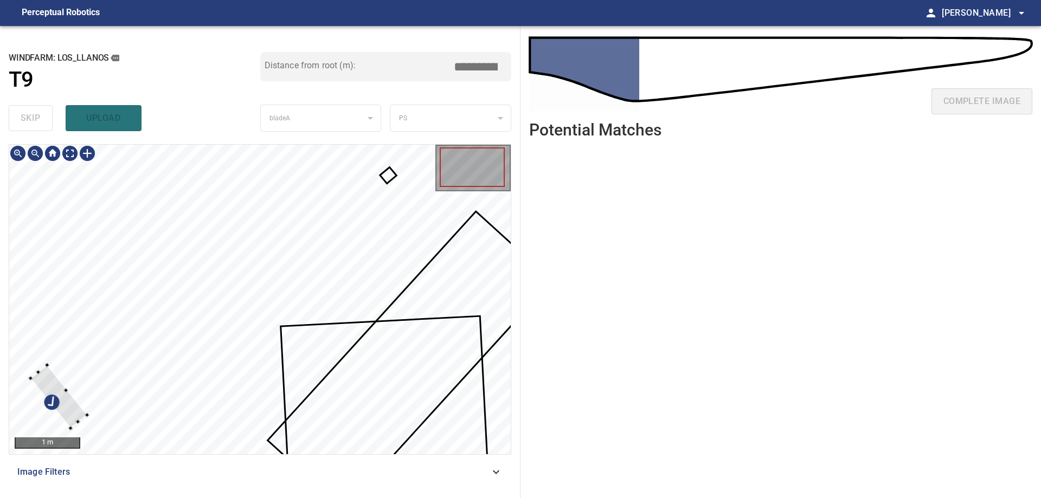
click at [105, 421] on div at bounding box center [260, 300] width 502 height 310
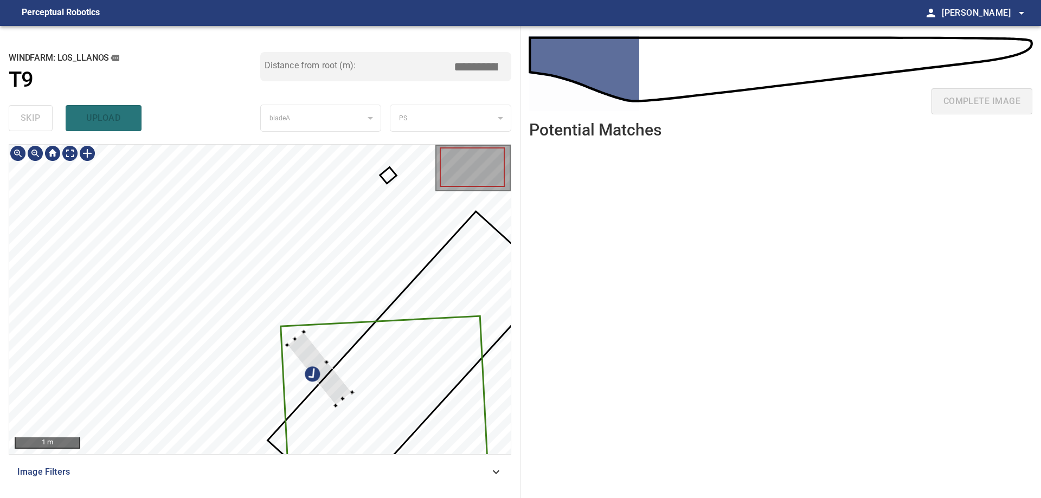
click at [482, 365] on div at bounding box center [260, 300] width 502 height 310
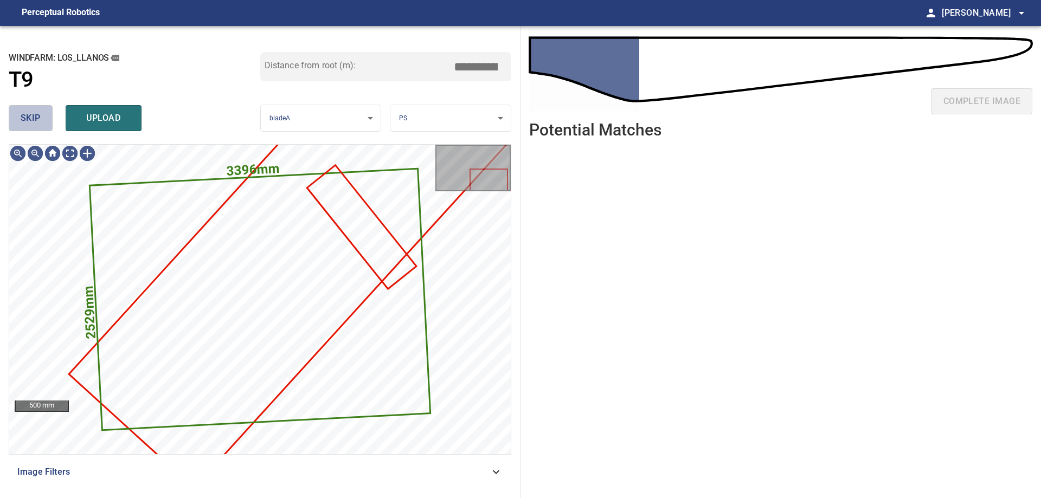
click at [37, 119] on span "skip" at bounding box center [31, 118] width 20 height 15
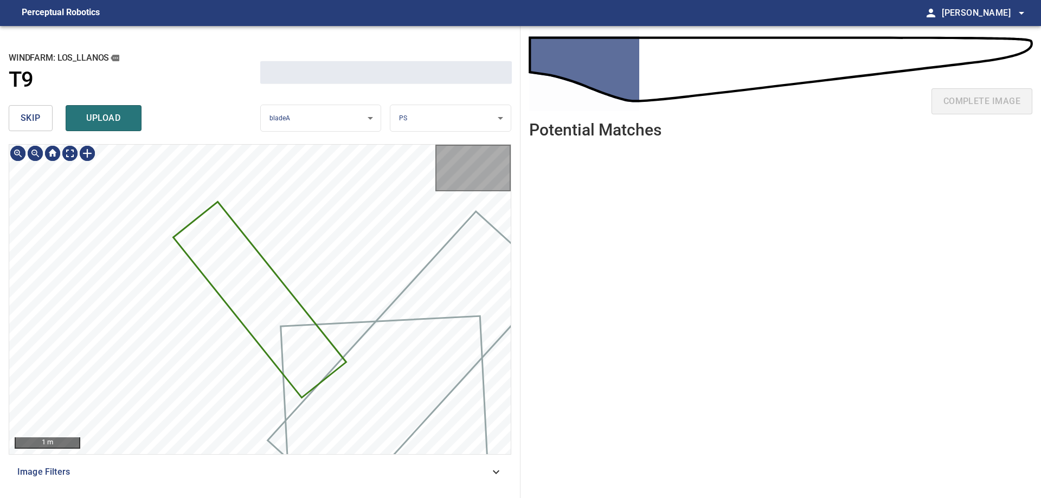
click at [37, 119] on span "skip" at bounding box center [31, 118] width 20 height 15
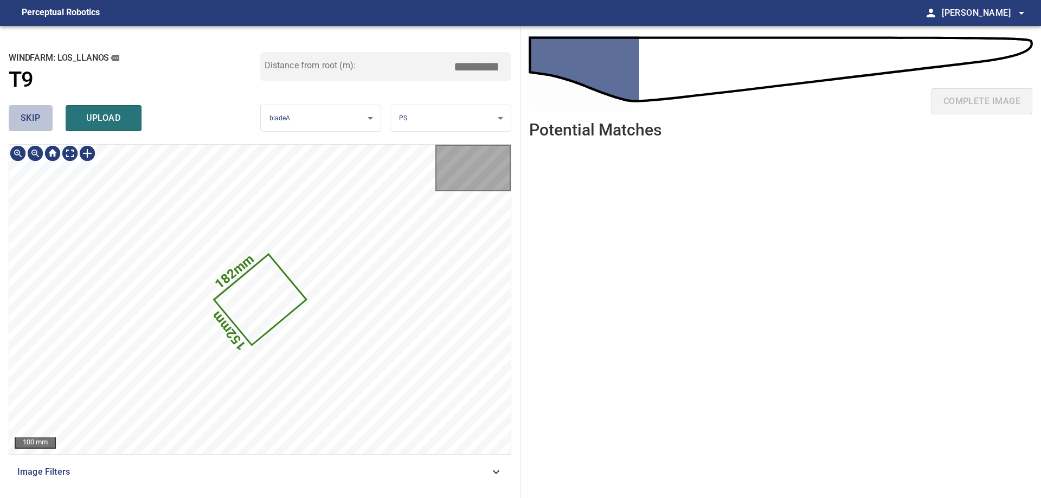
click at [37, 119] on span "skip" at bounding box center [31, 118] width 20 height 15
click at [37, 119] on div "skip upload" at bounding box center [135, 118] width 252 height 35
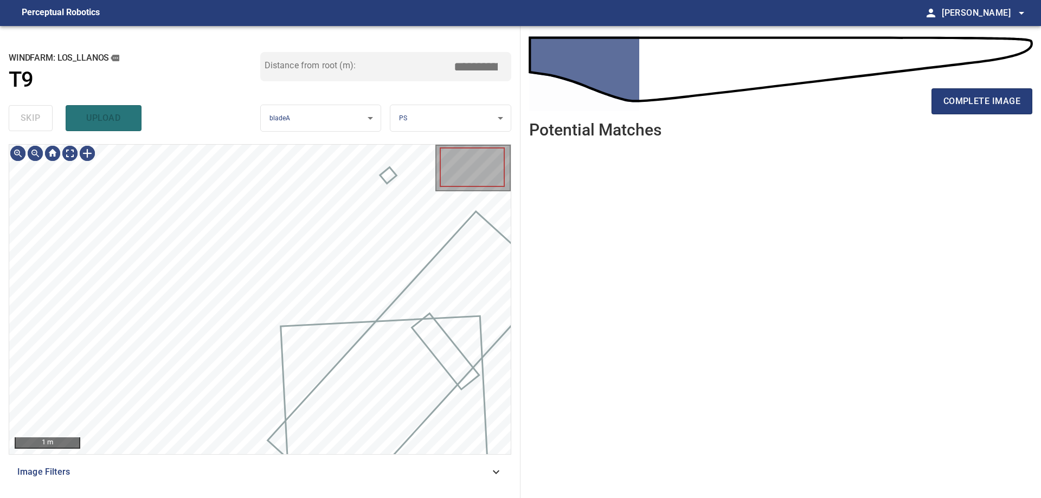
click at [37, 119] on div "skip upload" at bounding box center [135, 118] width 252 height 35
click at [39, 119] on div "skip upload" at bounding box center [135, 118] width 252 height 35
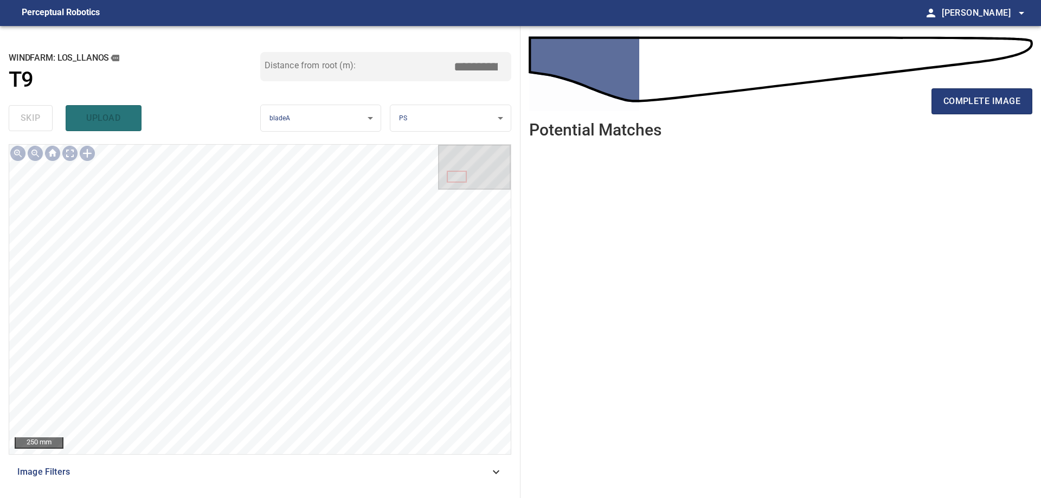
click at [1019, 115] on div "complete image" at bounding box center [780, 105] width 503 height 43
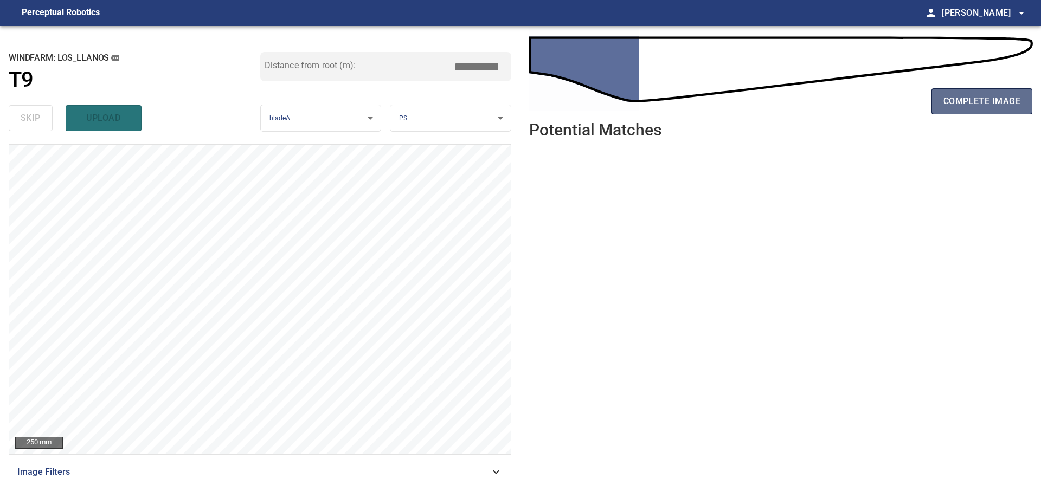
click at [971, 104] on span "complete image" at bounding box center [982, 101] width 77 height 15
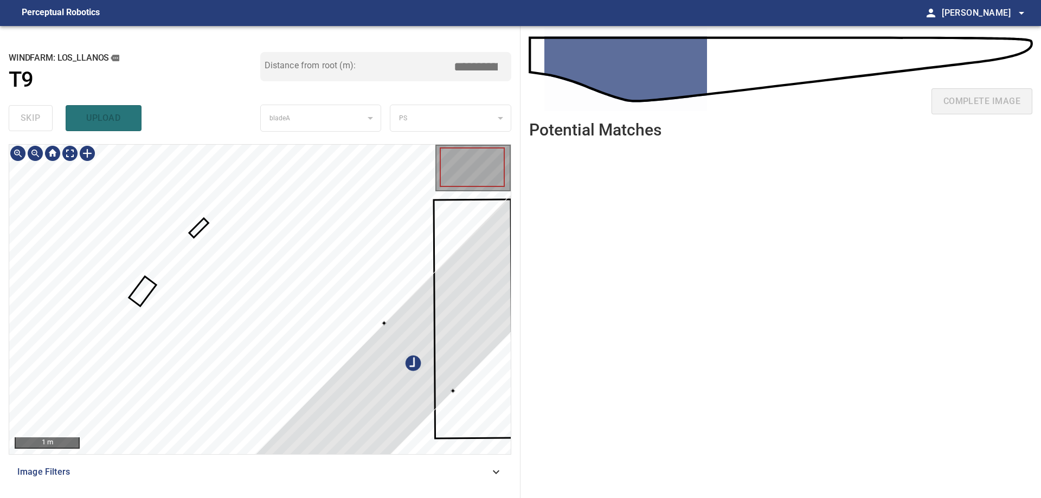
click at [449, 335] on div at bounding box center [419, 357] width 370 height 374
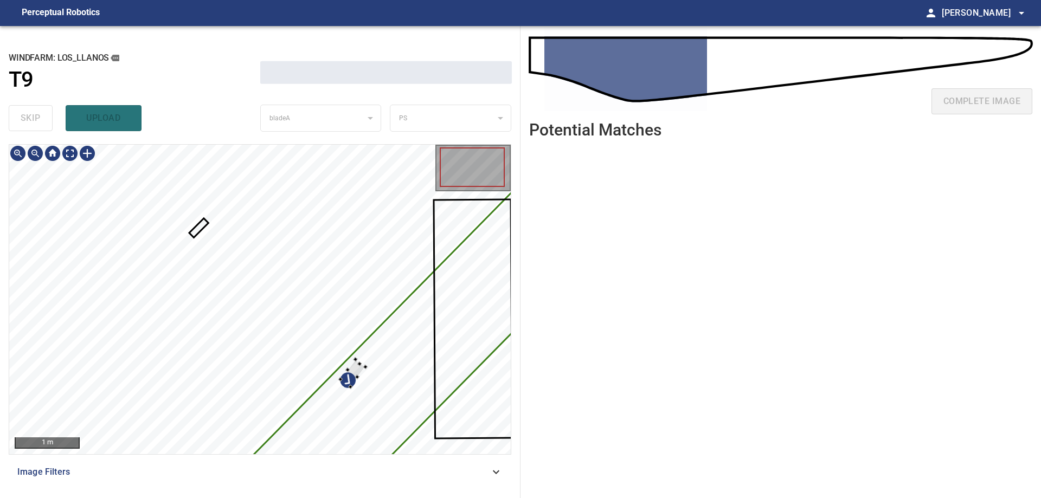
click at [355, 370] on div at bounding box center [353, 374] width 25 height 28
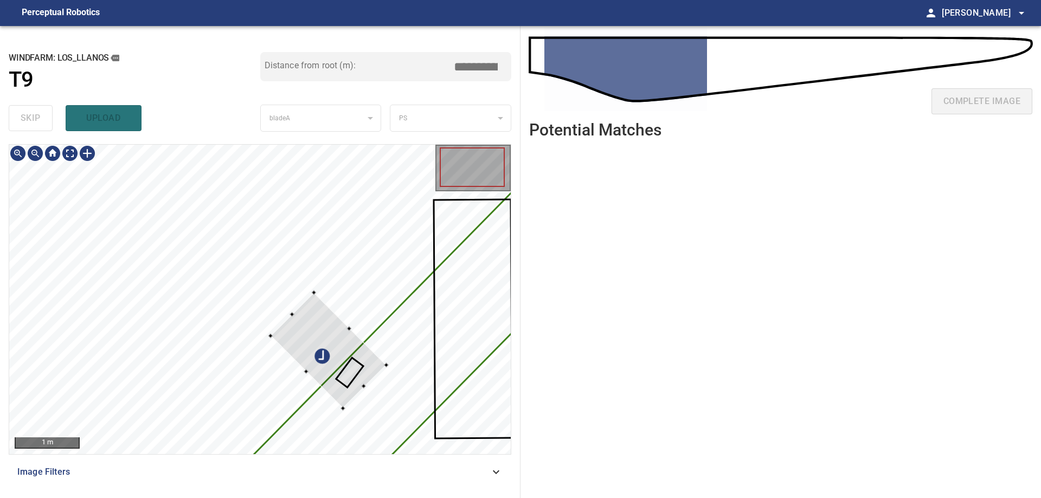
click at [368, 393] on div at bounding box center [260, 300] width 502 height 310
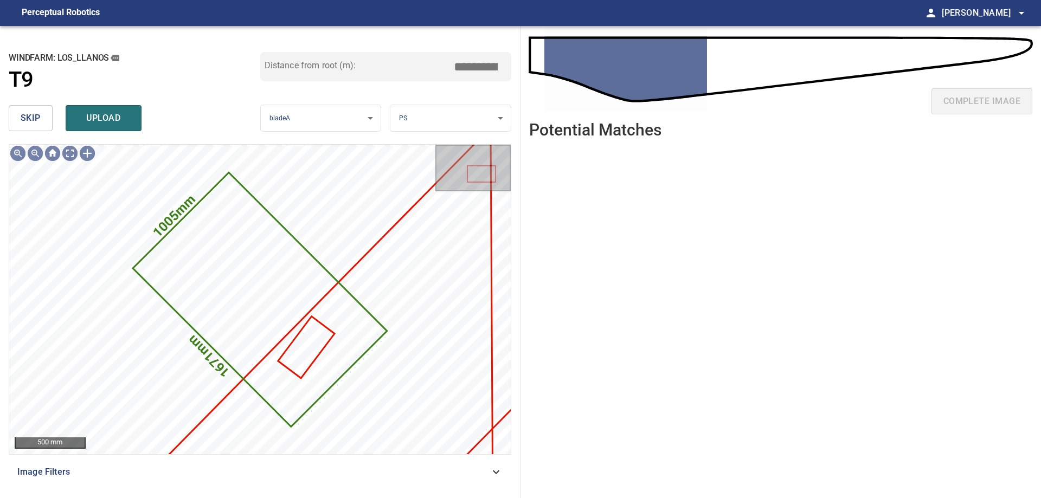
click at [21, 114] on span "skip" at bounding box center [31, 118] width 20 height 15
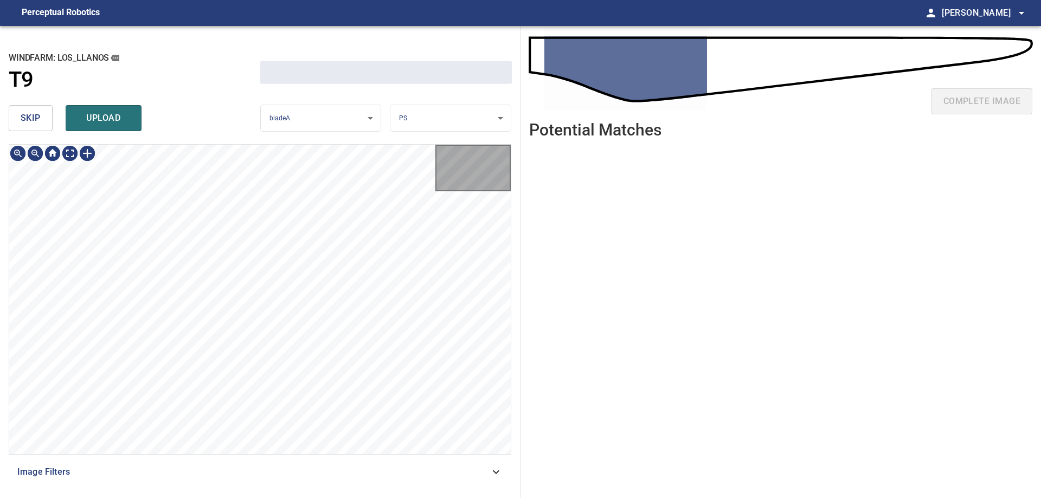
click at [21, 116] on span "skip" at bounding box center [31, 118] width 20 height 15
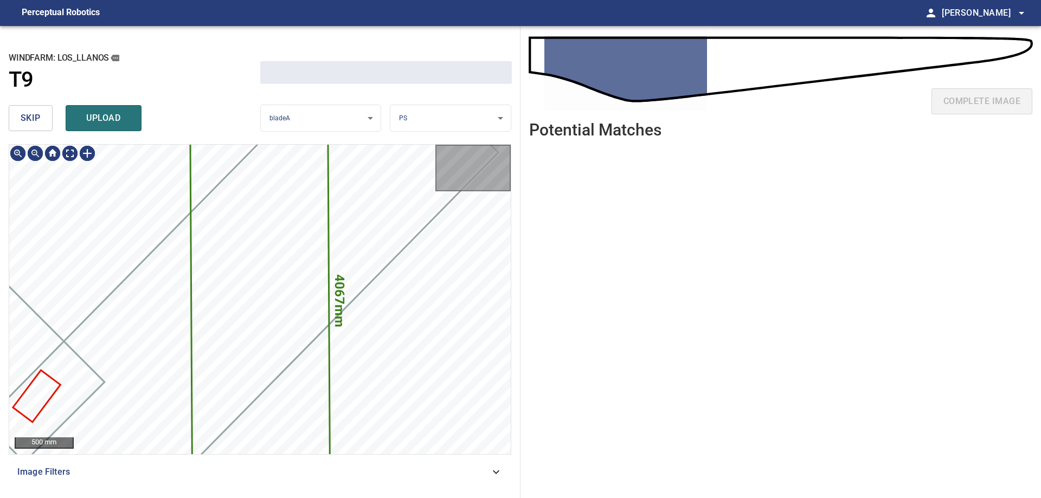
click at [21, 116] on span "skip" at bounding box center [31, 118] width 20 height 15
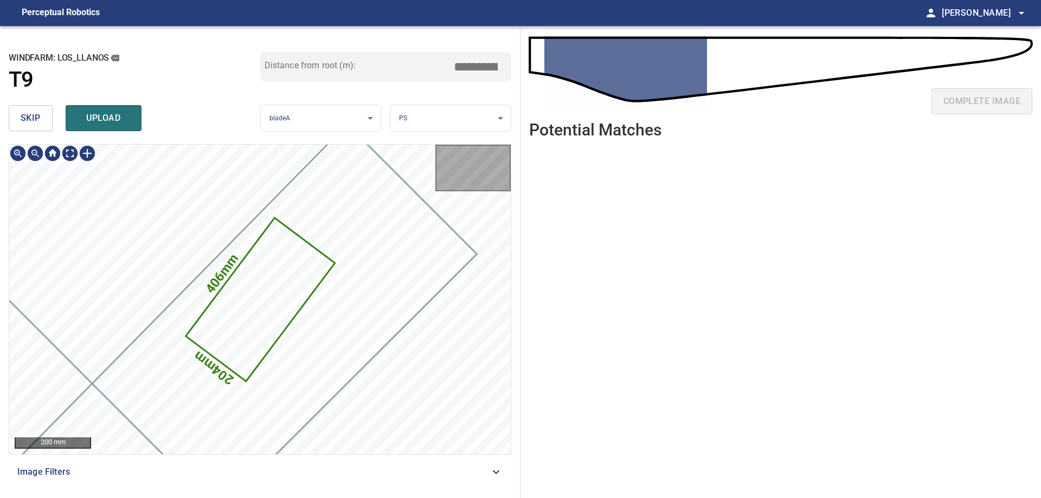
click at [21, 116] on span "skip" at bounding box center [31, 118] width 20 height 15
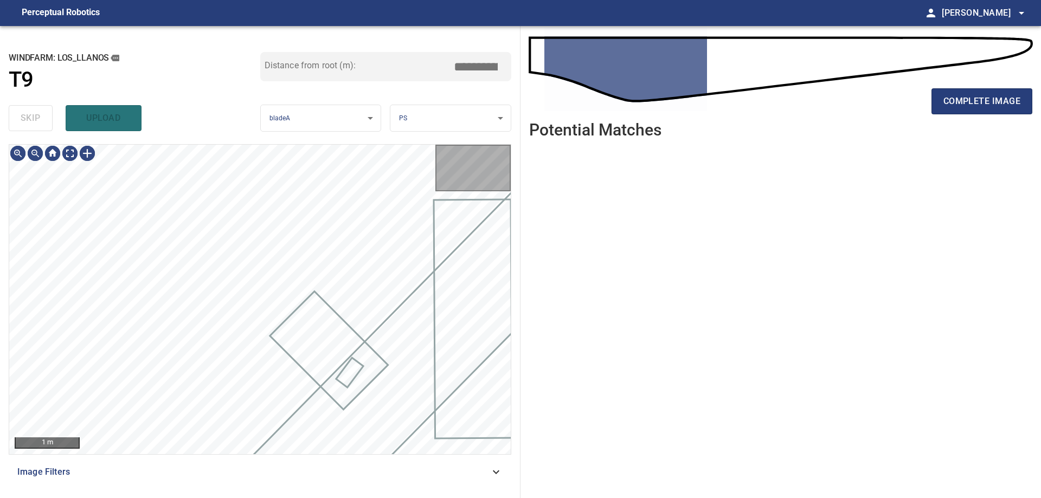
click at [21, 116] on div "skip upload" at bounding box center [135, 118] width 252 height 35
type input "****"
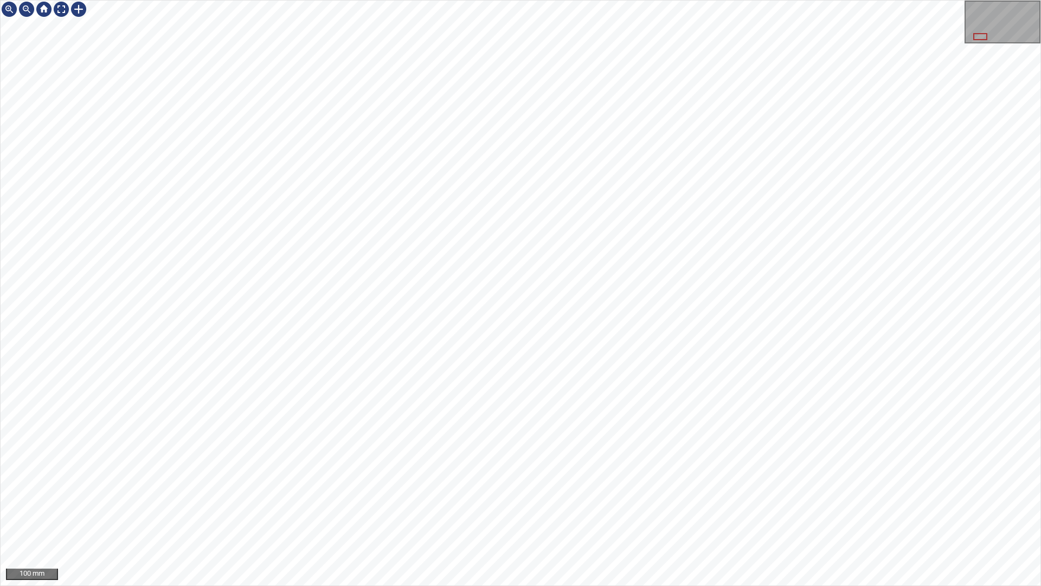
click at [543, 498] on div "100 mm" at bounding box center [520, 293] width 1041 height 586
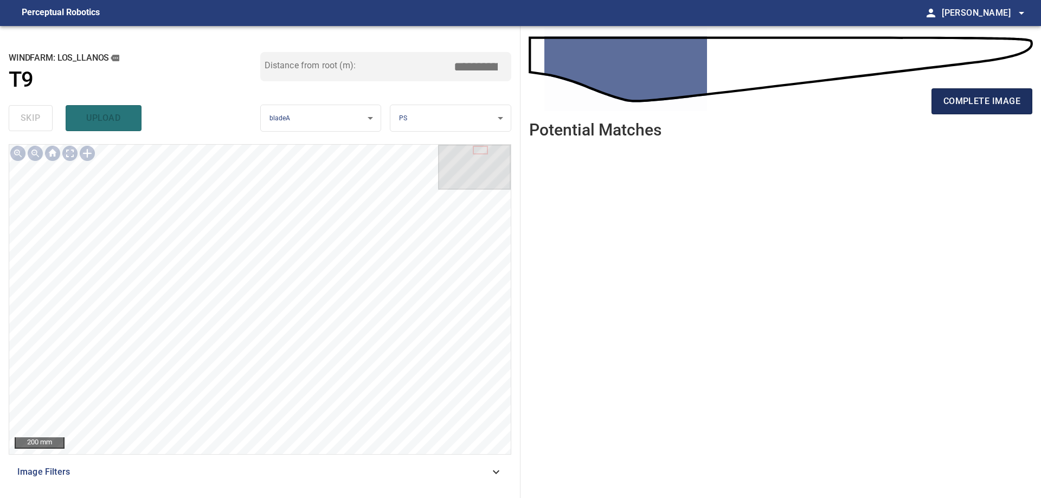
click at [1007, 105] on span "complete image" at bounding box center [982, 101] width 77 height 15
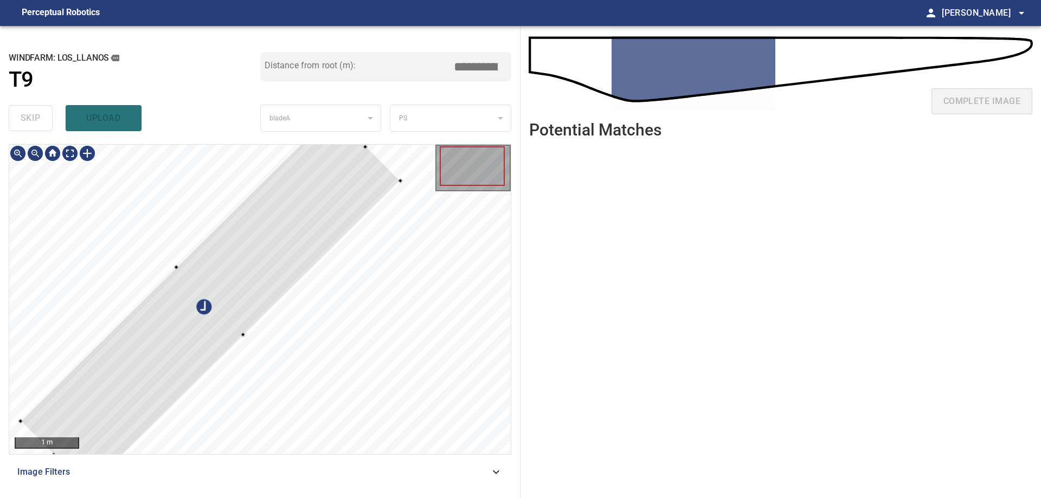
click at [414, 459] on div "1 m Image Filters" at bounding box center [260, 316] width 503 height 345
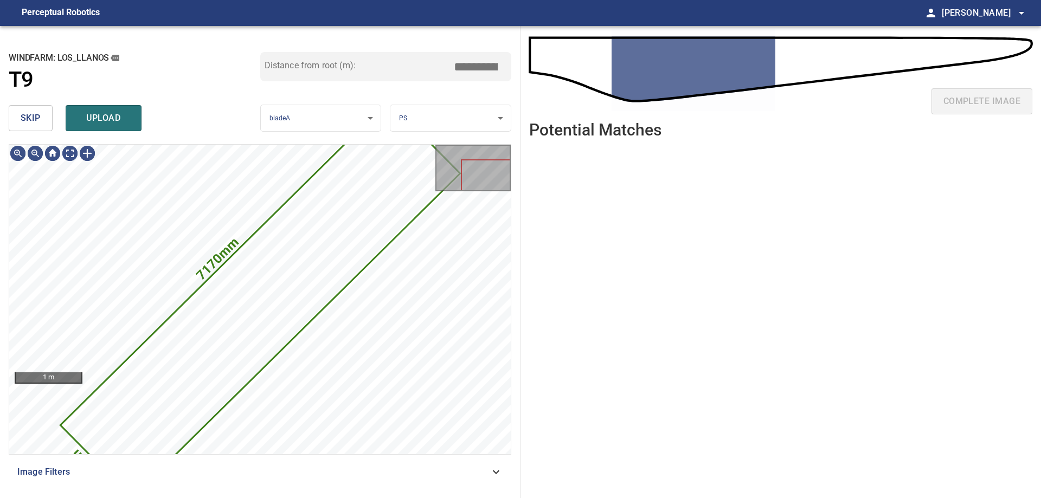
click at [35, 125] on span "skip" at bounding box center [31, 118] width 20 height 15
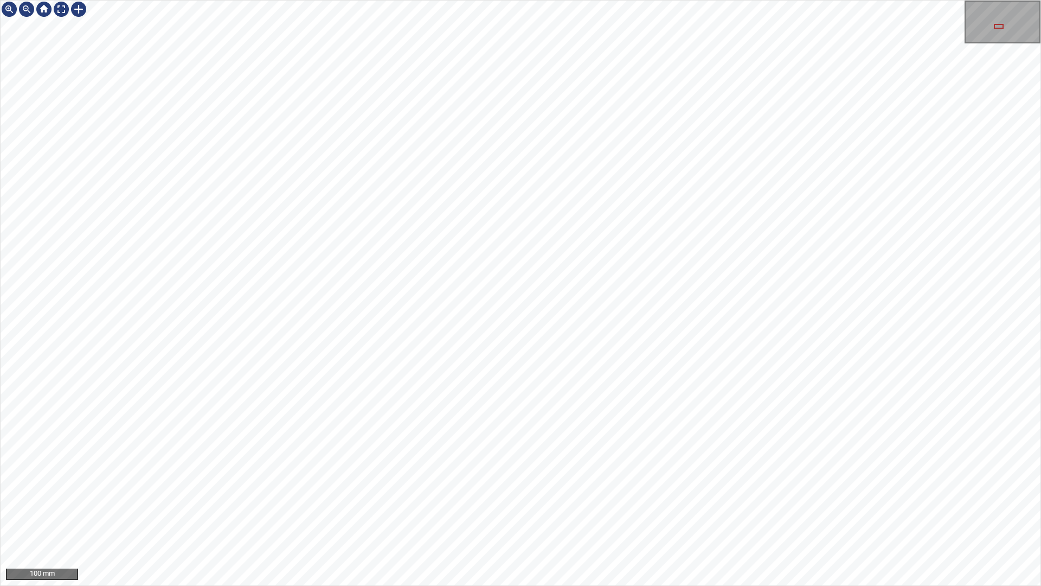
click at [1041, 208] on div "100 mm" at bounding box center [520, 293] width 1041 height 586
click at [746, 0] on div "100 mm" at bounding box center [520, 293] width 1041 height 586
click at [984, 0] on div "100 mm" at bounding box center [520, 293] width 1041 height 586
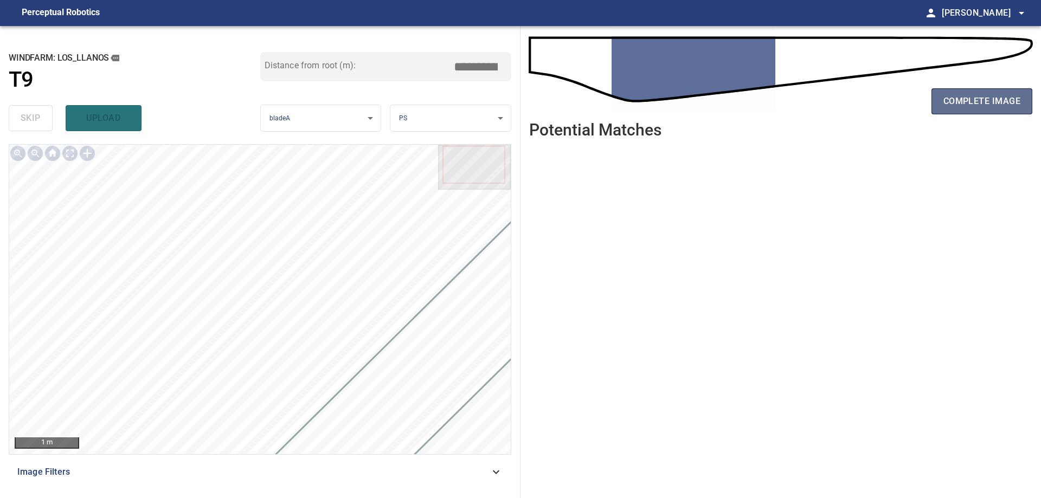
click at [1009, 103] on span "complete image" at bounding box center [982, 101] width 77 height 15
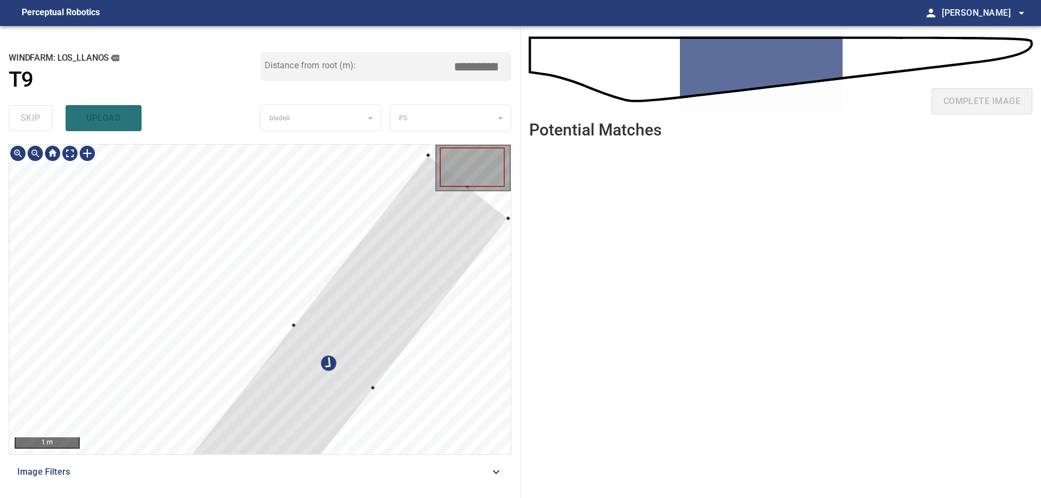
click at [418, 323] on div at bounding box center [333, 357] width 349 height 404
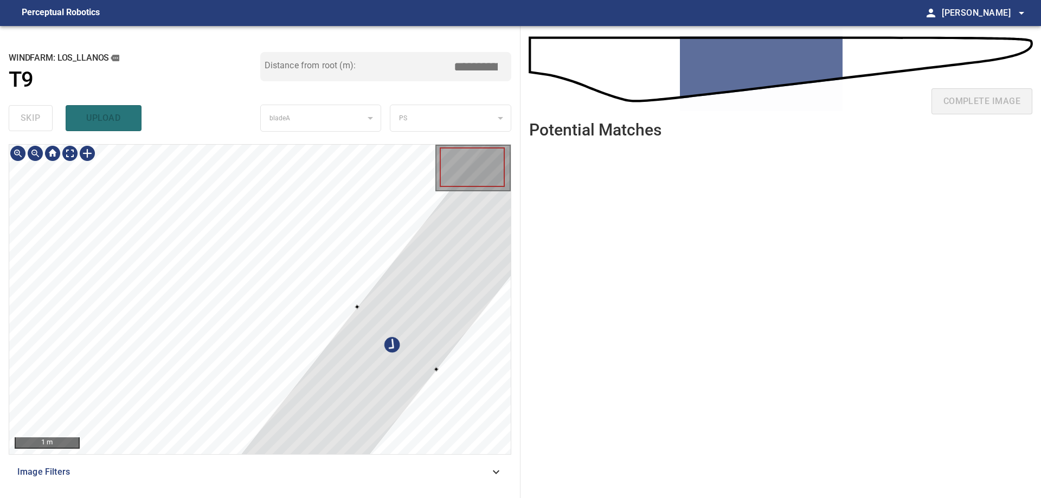
click at [404, 342] on div at bounding box center [397, 339] width 349 height 404
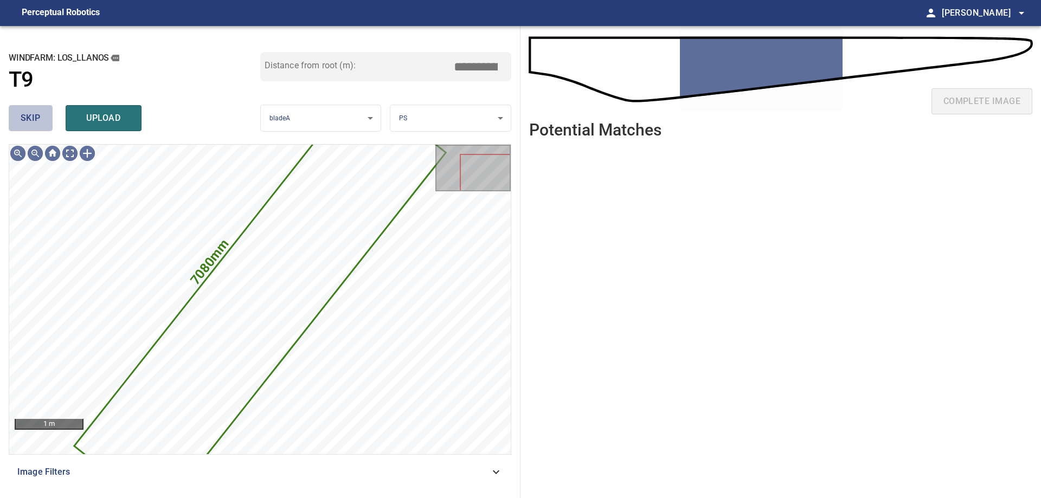
drag, startPoint x: 18, startPoint y: 107, endPoint x: 24, endPoint y: 118, distance: 12.1
click at [20, 108] on button "skip" at bounding box center [31, 118] width 44 height 26
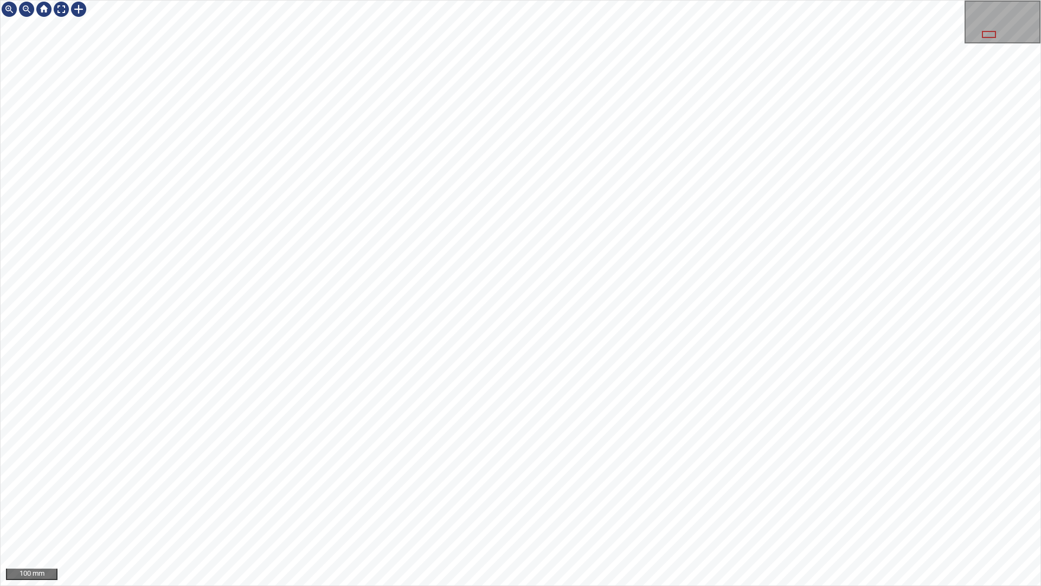
click at [860, 0] on div "100 mm" at bounding box center [520, 293] width 1041 height 586
click at [693, 0] on div "100 mm" at bounding box center [520, 293] width 1041 height 586
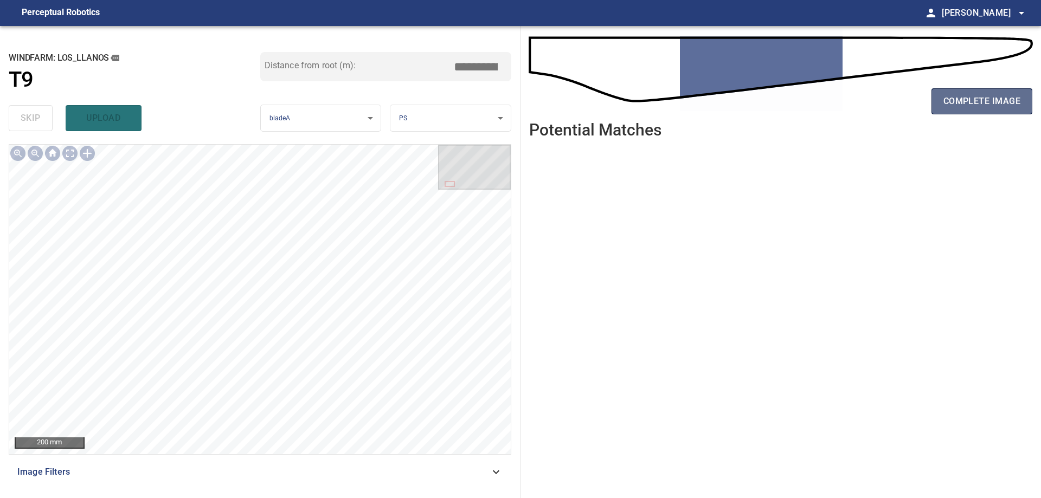
click at [957, 103] on span "complete image" at bounding box center [982, 101] width 77 height 15
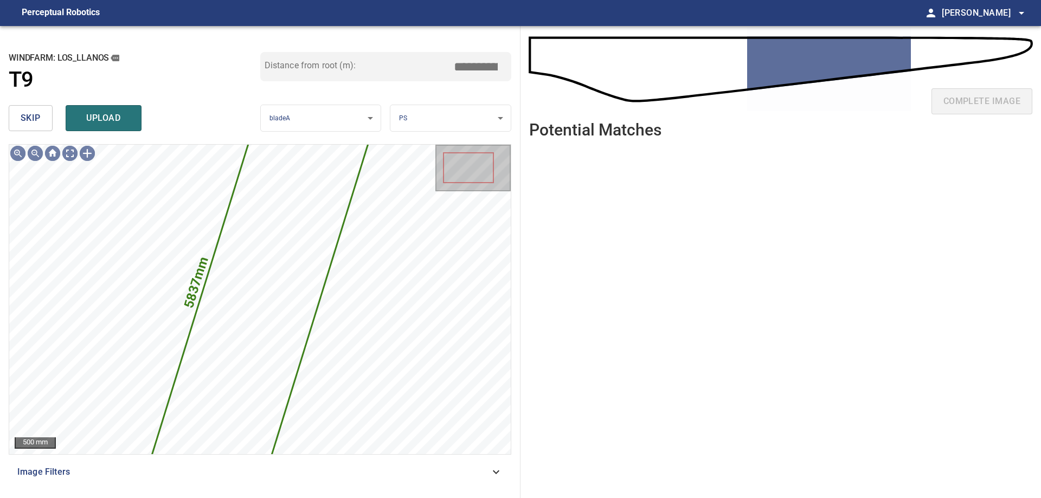
click at [41, 121] on button "skip" at bounding box center [31, 118] width 44 height 26
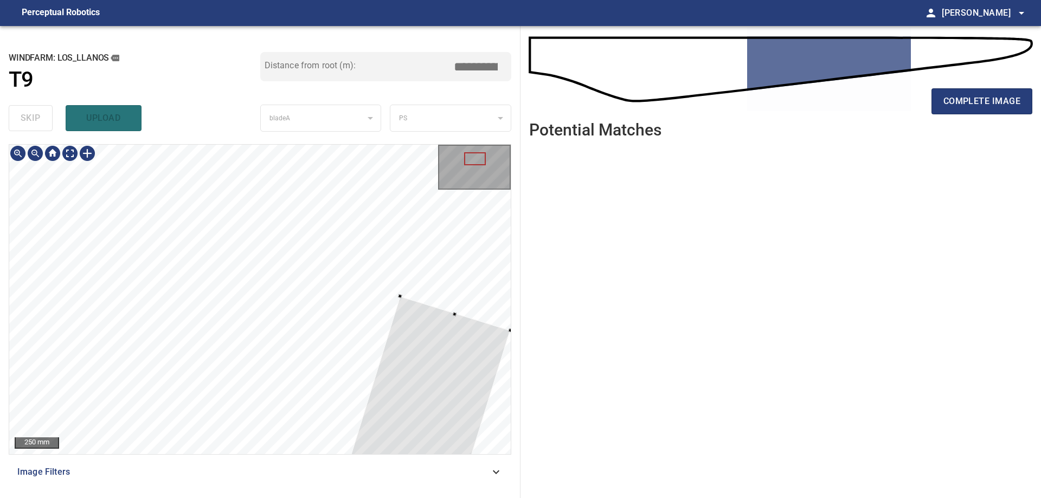
click at [362, 203] on div at bounding box center [260, 300] width 502 height 310
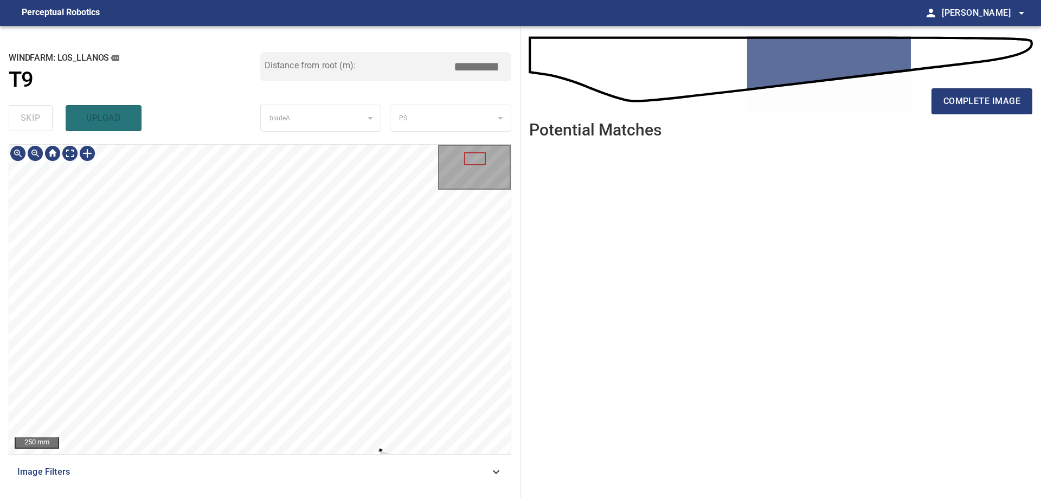
click at [381, 456] on div "250 mm Image Filters" at bounding box center [260, 316] width 503 height 345
click at [382, 423] on div at bounding box center [260, 300] width 502 height 310
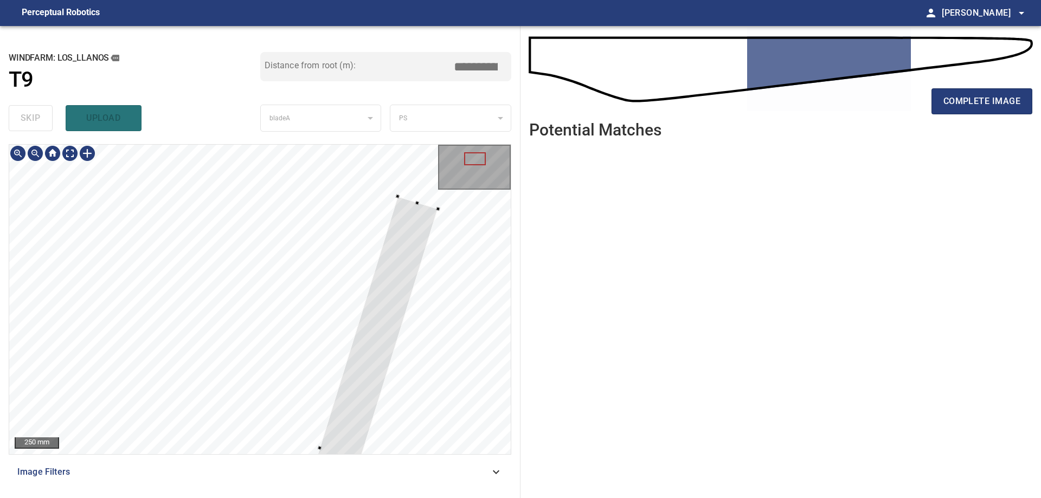
click at [405, 187] on div at bounding box center [260, 300] width 502 height 310
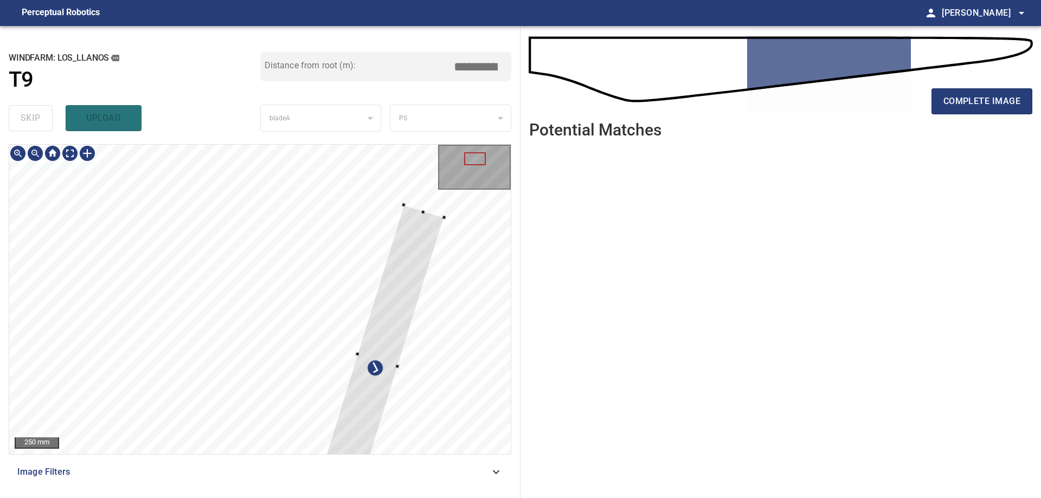
click at [450, 113] on div "**********" at bounding box center [260, 262] width 521 height 472
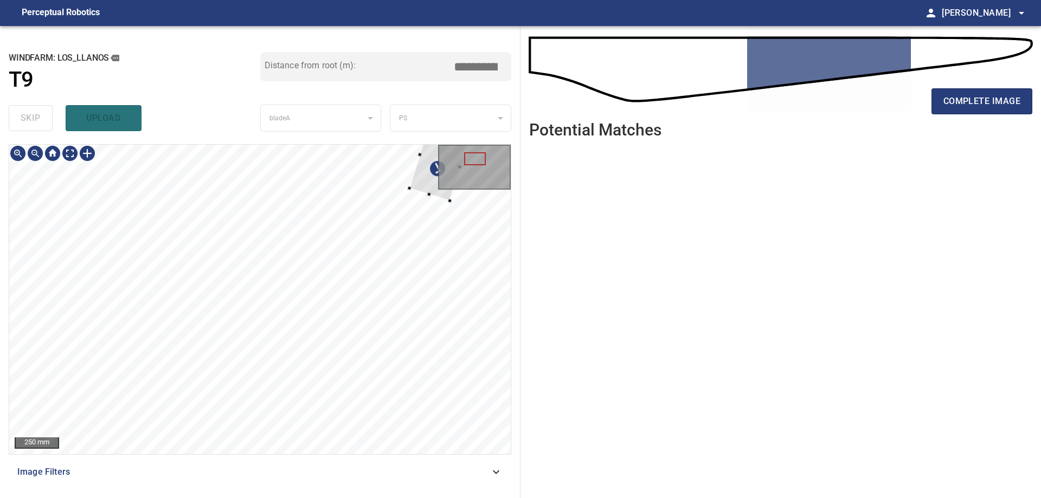
click at [413, 187] on div at bounding box center [439, 160] width 61 height 81
click at [441, 317] on div at bounding box center [260, 300] width 502 height 310
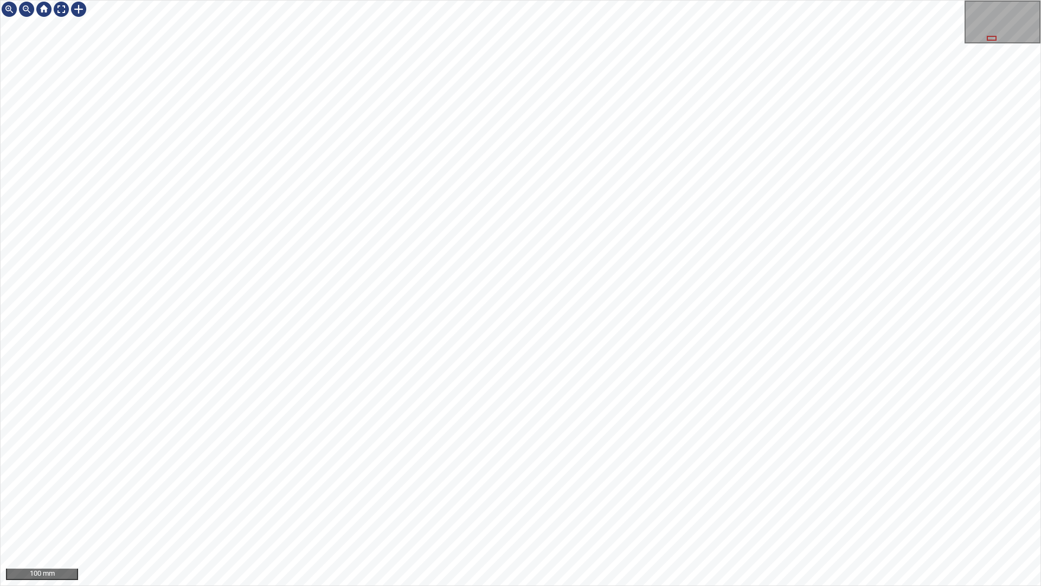
click at [524, 498] on div "100 mm" at bounding box center [520, 293] width 1041 height 586
click at [636, 498] on div "100 mm" at bounding box center [520, 293] width 1041 height 586
click at [59, 3] on div at bounding box center [61, 9] width 17 height 17
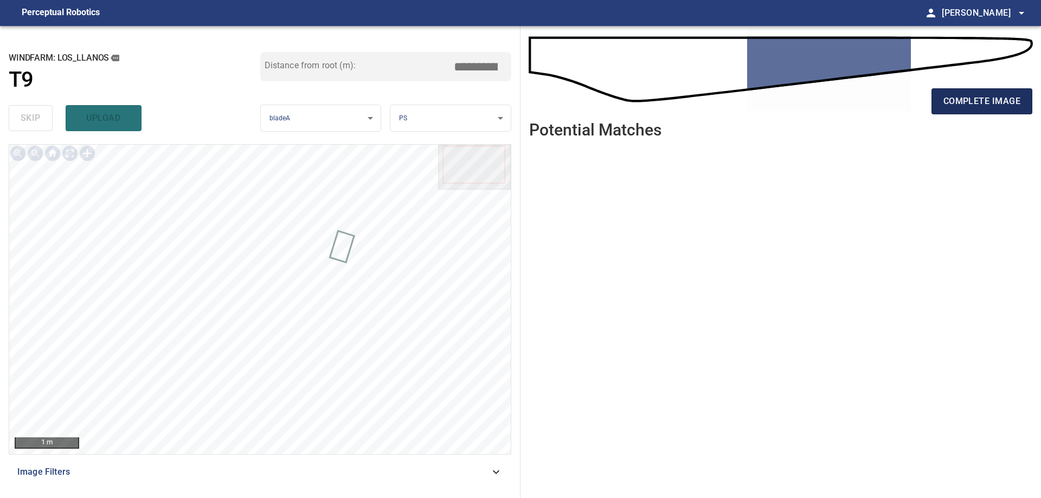
click at [991, 106] on span "complete image" at bounding box center [982, 101] width 77 height 15
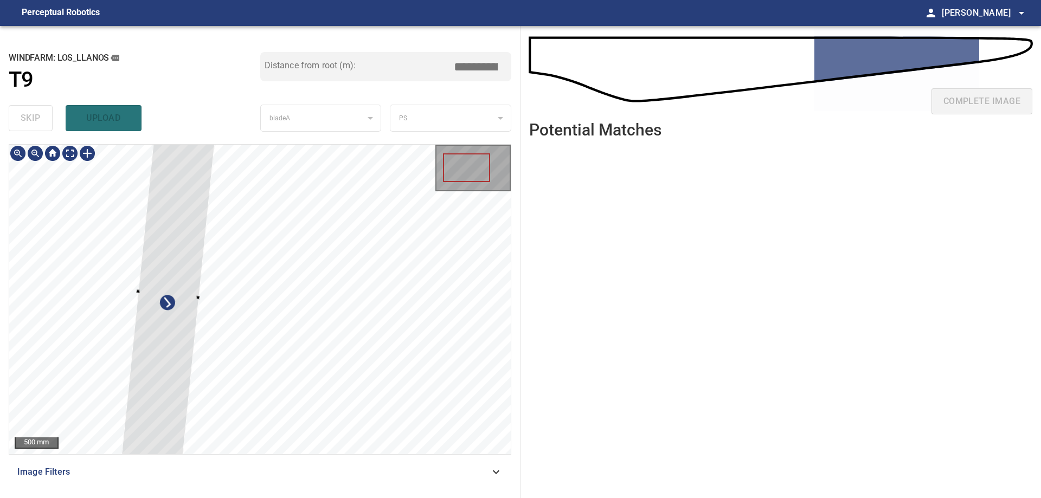
click at [170, 358] on div at bounding box center [169, 294] width 106 height 451
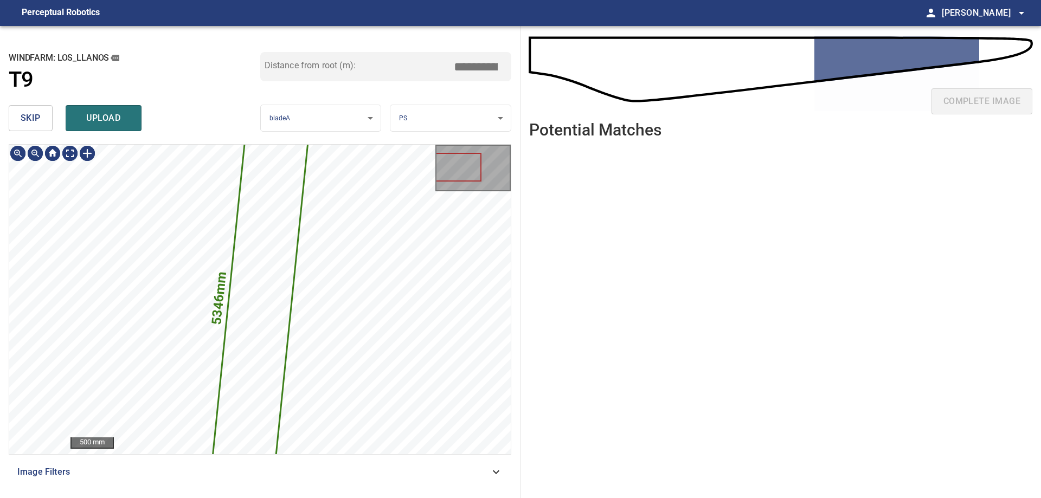
click at [30, 120] on span "skip" at bounding box center [31, 118] width 20 height 15
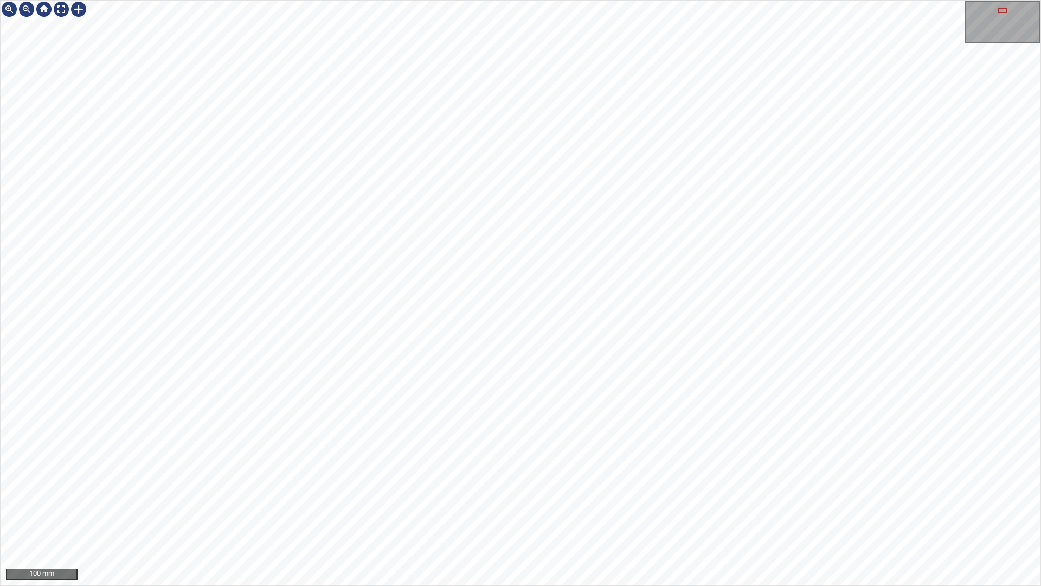
click at [590, 498] on div "100 mm" at bounding box center [520, 293] width 1041 height 586
click at [648, 498] on div "100 mm" at bounding box center [520, 293] width 1041 height 586
click at [61, 3] on div at bounding box center [61, 9] width 17 height 17
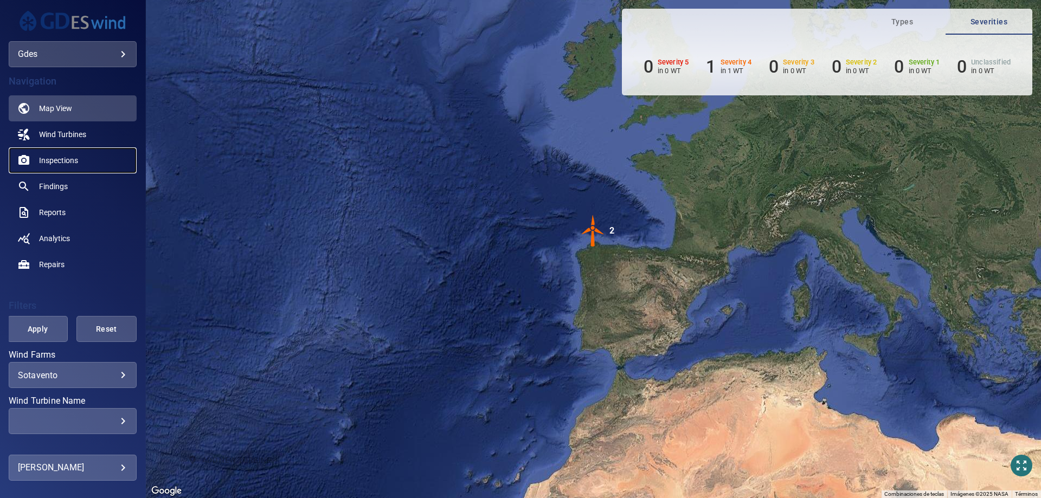
click at [100, 164] on link "Inspections" at bounding box center [73, 161] width 128 height 26
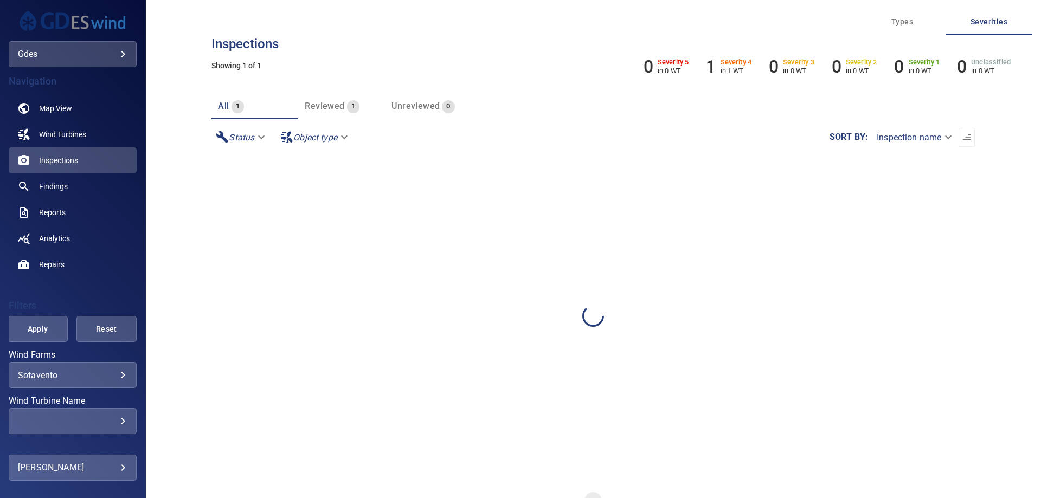
click at [57, 58] on body "**********" at bounding box center [520, 249] width 1041 height 498
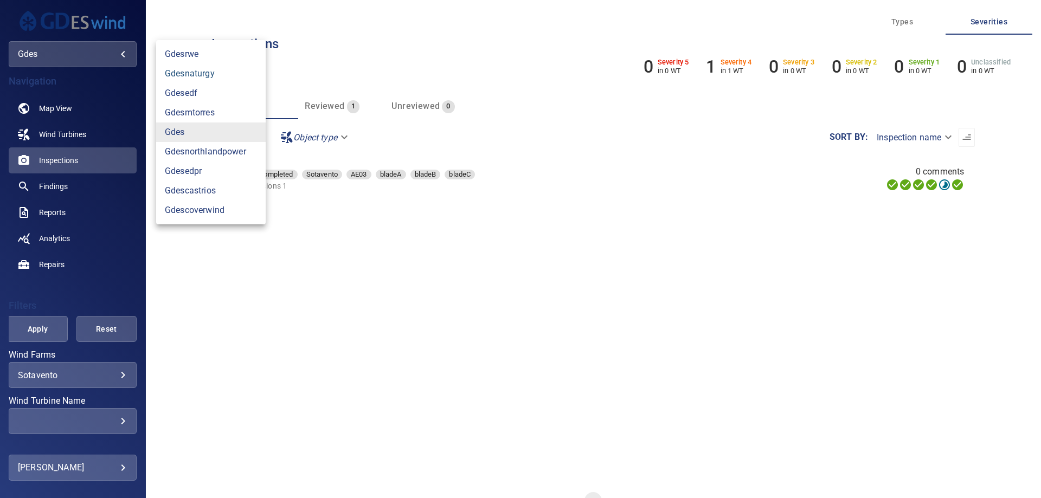
click at [202, 77] on link "gdesnaturgy" at bounding box center [211, 74] width 110 height 20
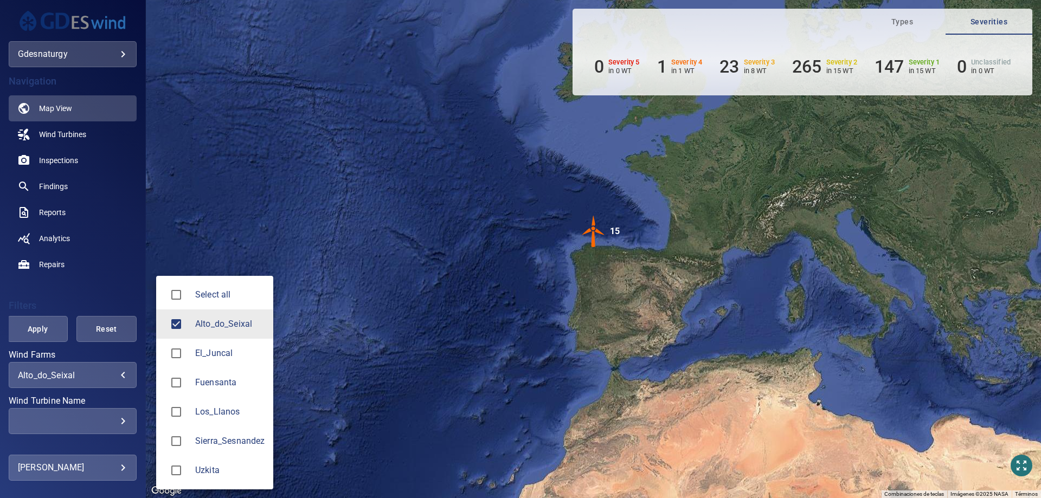
click at [75, 377] on body "**********" at bounding box center [520, 249] width 1041 height 498
click at [253, 419] on li "Los_Llanos" at bounding box center [214, 412] width 117 height 29
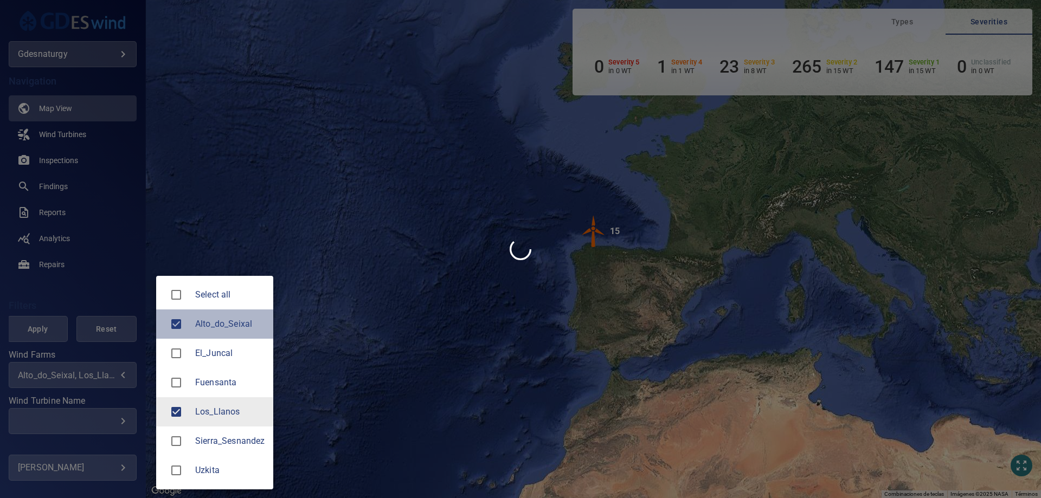
click at [209, 327] on span "Alto_do_Seixal" at bounding box center [229, 324] width 69 height 13
type input "**********"
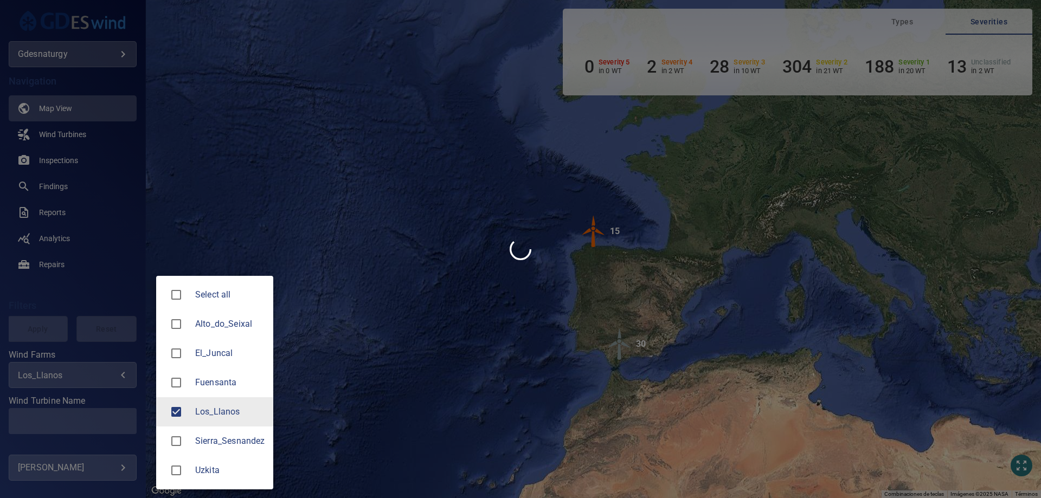
click at [40, 419] on div at bounding box center [520, 249] width 1041 height 498
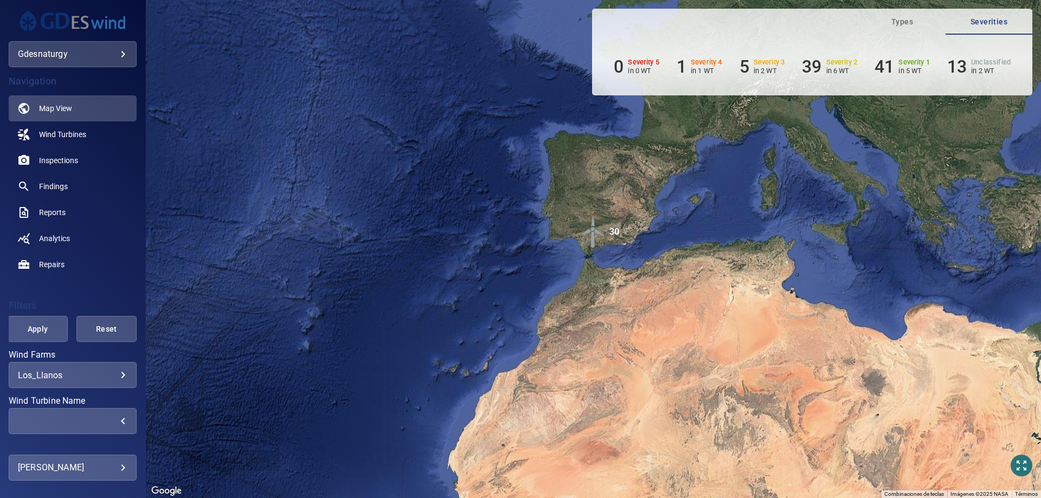
click at [81, 419] on div "​" at bounding box center [73, 422] width 110 height 10
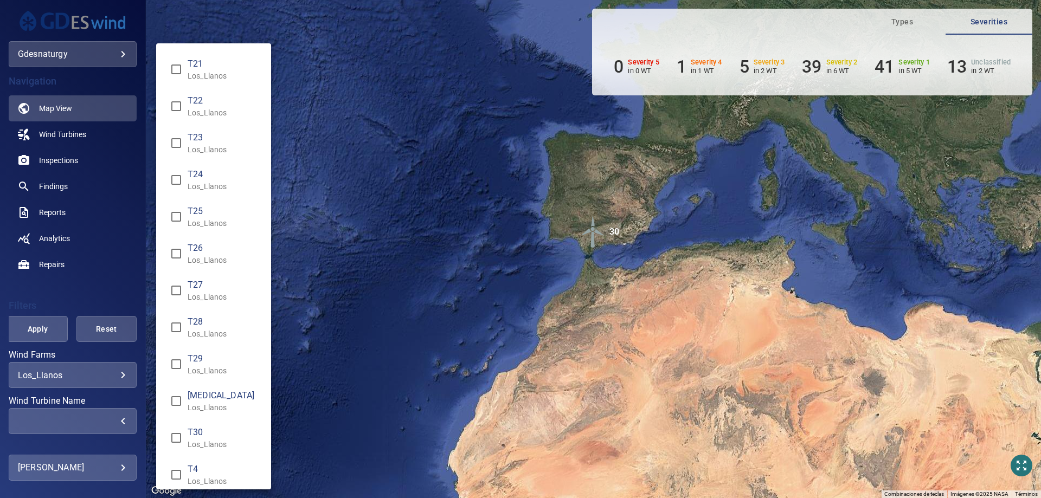
scroll to position [669, 0]
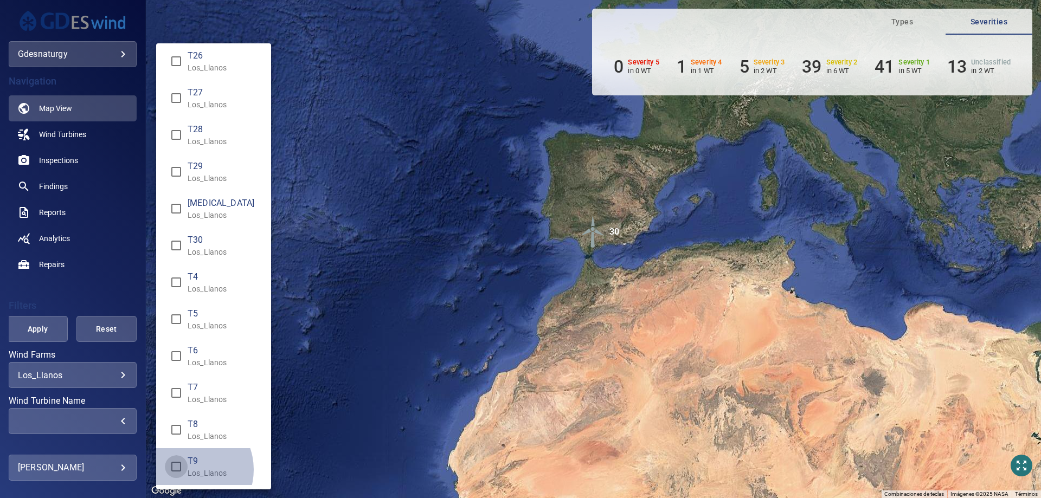
type input "**********"
click at [29, 329] on div "Wind Turbine Name" at bounding box center [520, 249] width 1041 height 498
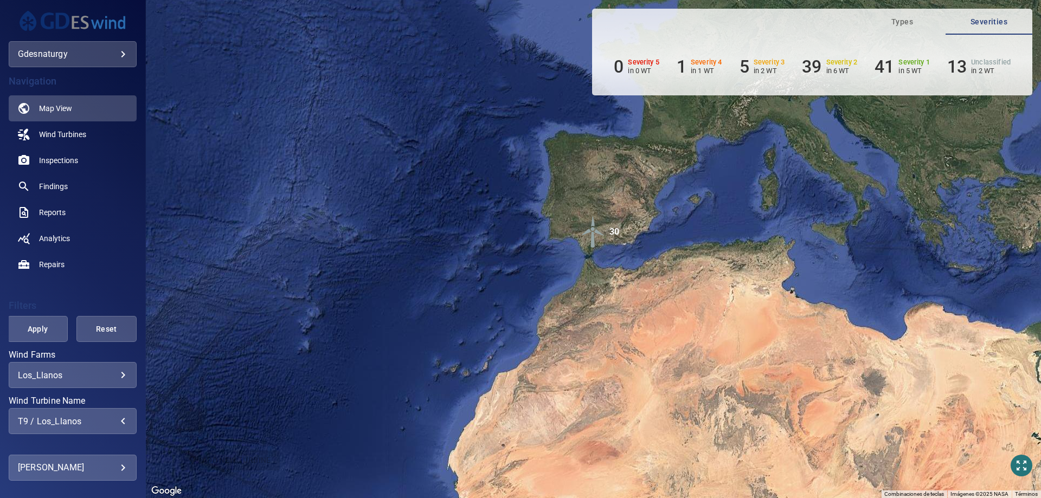
click at [42, 320] on button "Apply" at bounding box center [38, 329] width 60 height 26
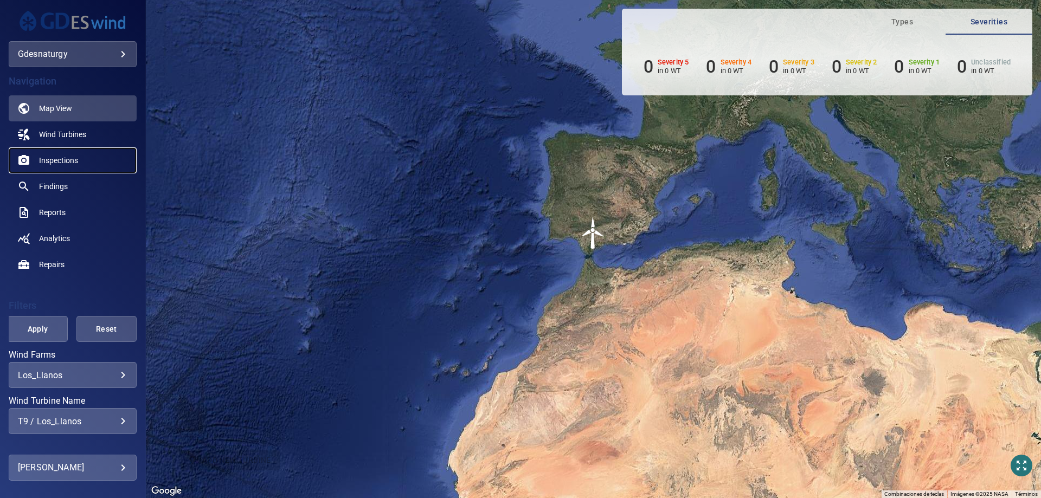
click at [48, 155] on span "Inspections" at bounding box center [58, 160] width 39 height 11
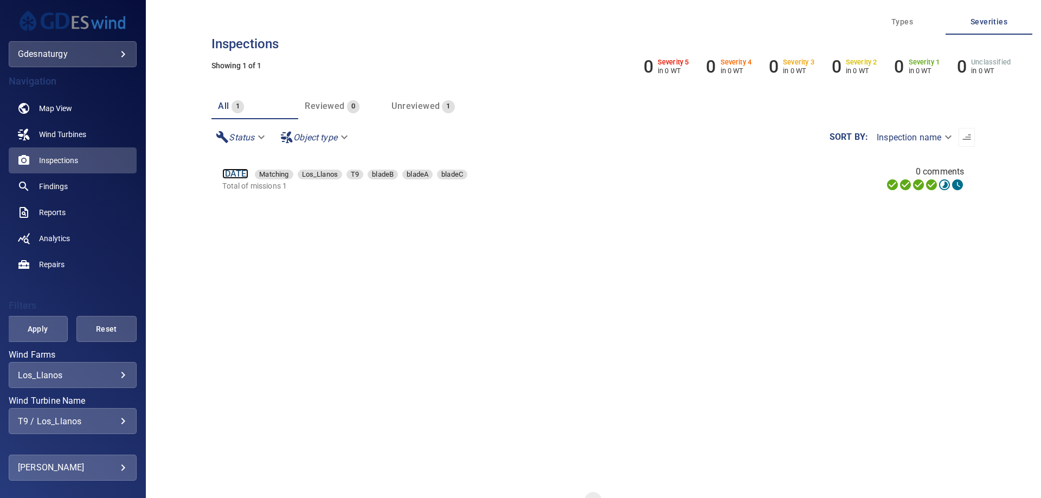
click at [248, 177] on link "15 Jun 2025" at bounding box center [235, 174] width 26 height 10
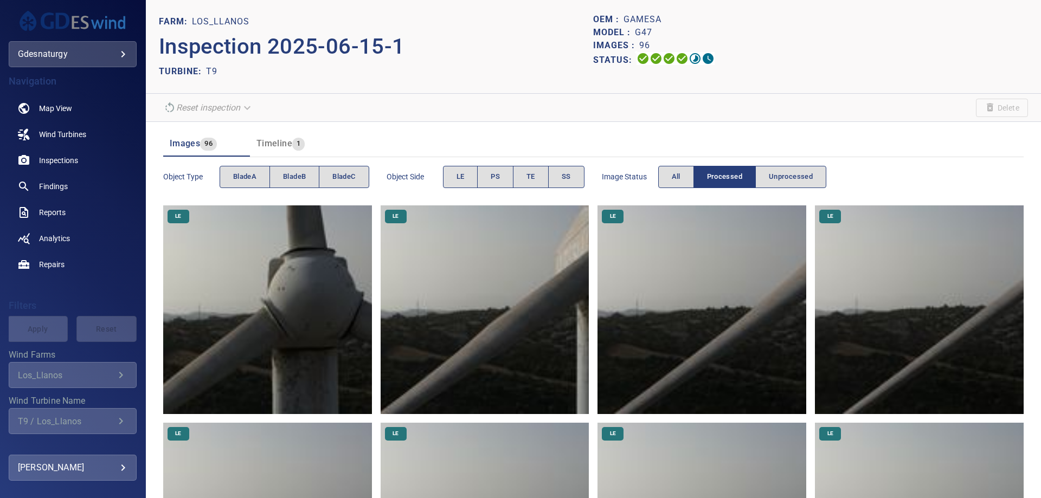
click at [331, 298] on img at bounding box center [267, 310] width 209 height 209
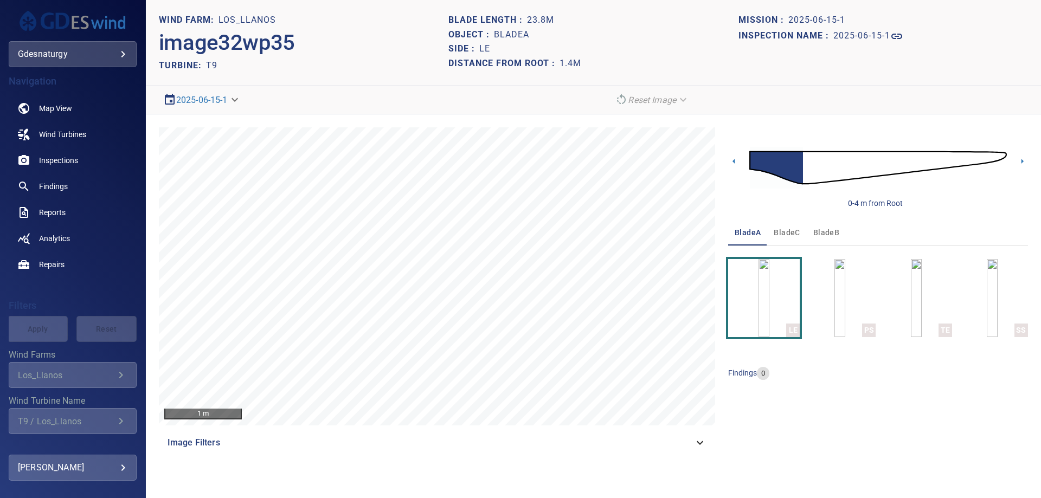
click at [806, 171] on img at bounding box center [879, 168] width 258 height 62
click at [844, 156] on img at bounding box center [879, 168] width 258 height 62
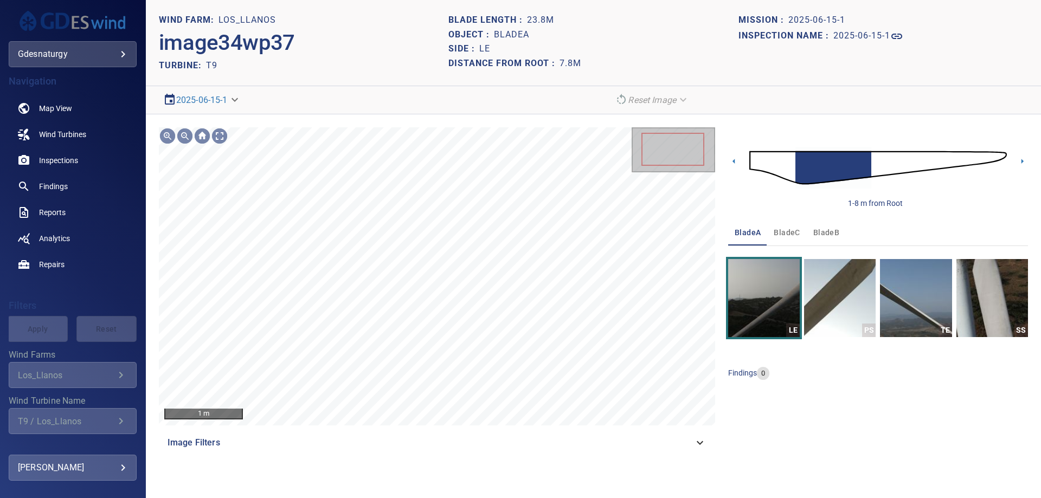
click at [789, 162] on img at bounding box center [879, 168] width 258 height 62
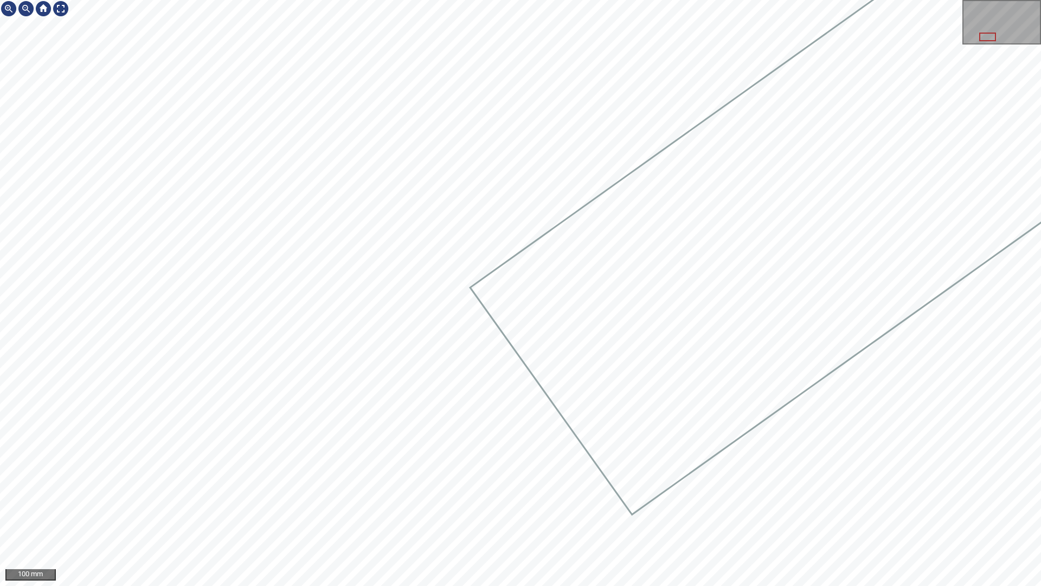
click at [982, 150] on div at bounding box center [520, 293] width 1041 height 586
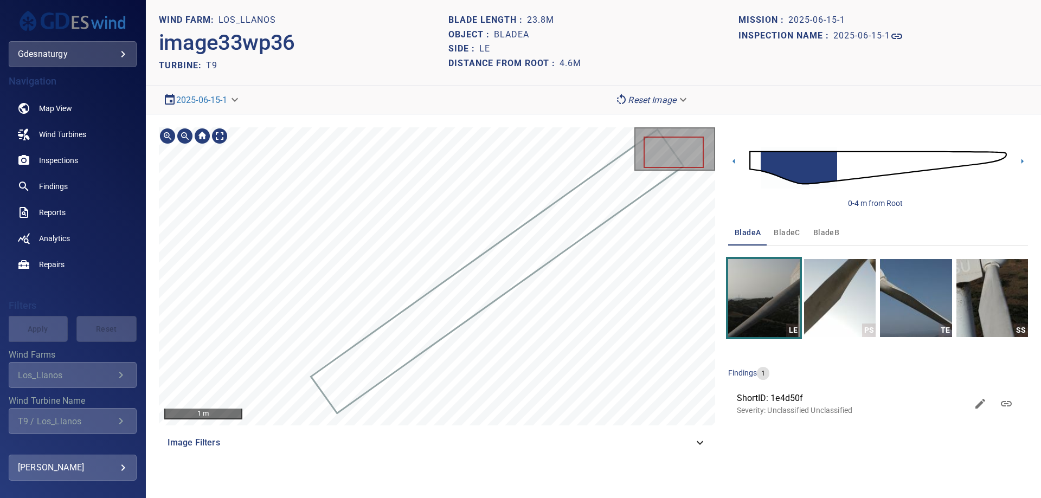
click at [906, 162] on img at bounding box center [879, 168] width 258 height 62
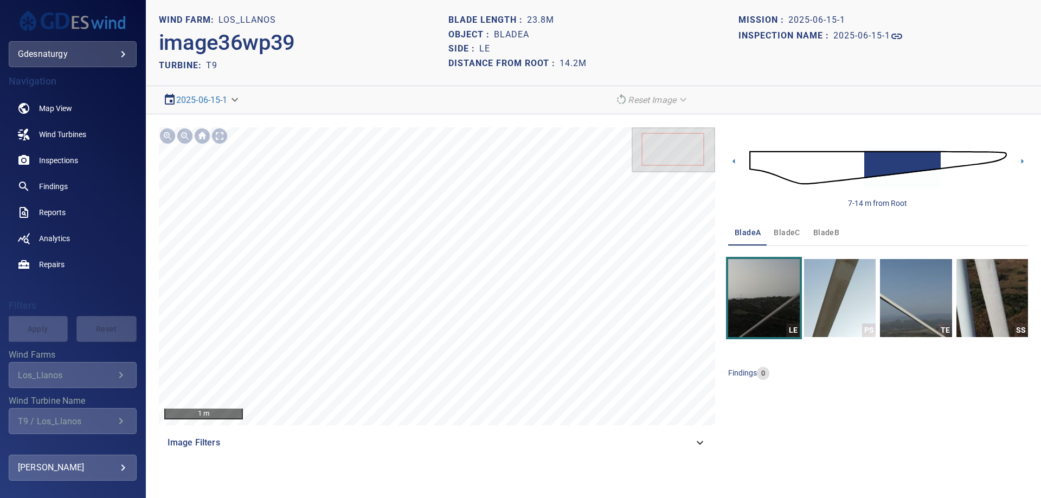
click at [855, 169] on img at bounding box center [879, 168] width 258 height 62
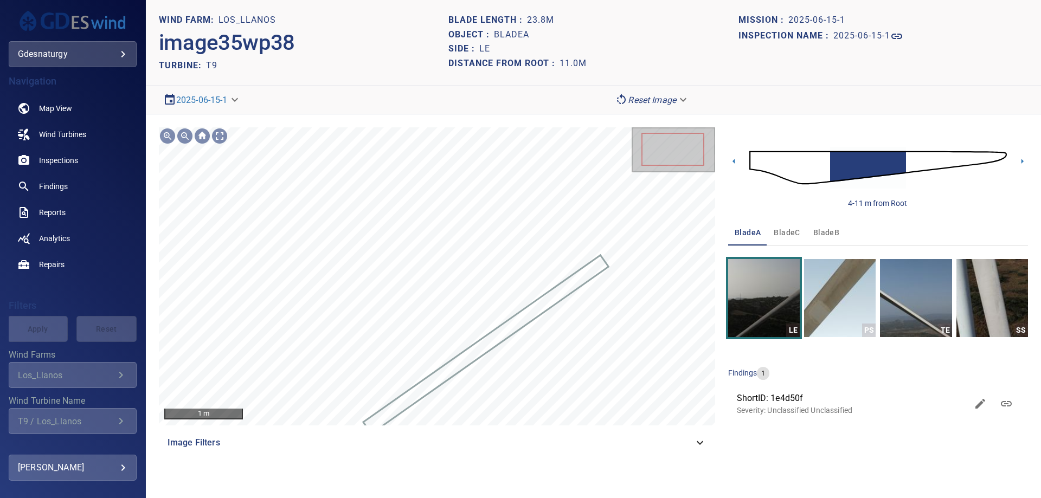
click at [918, 159] on img at bounding box center [879, 168] width 258 height 62
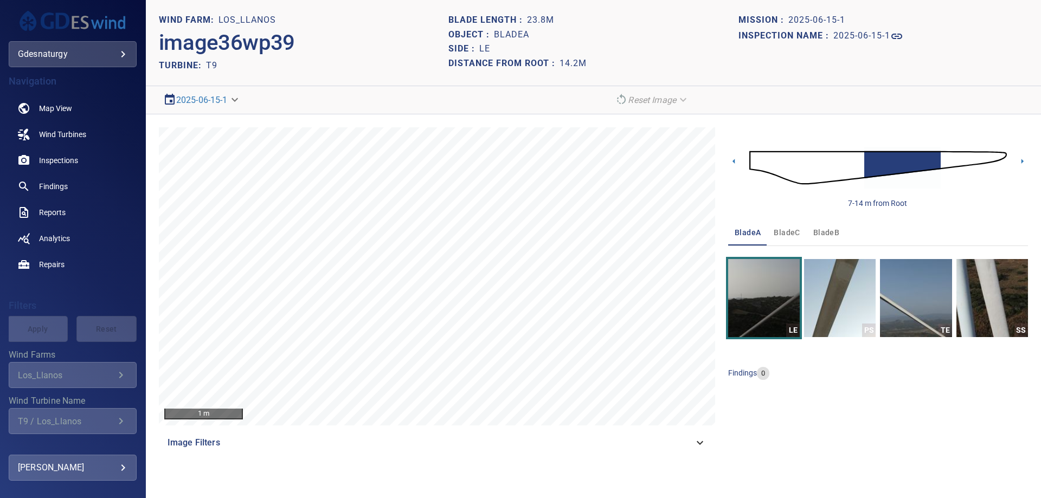
click at [944, 162] on img at bounding box center [879, 168] width 258 height 62
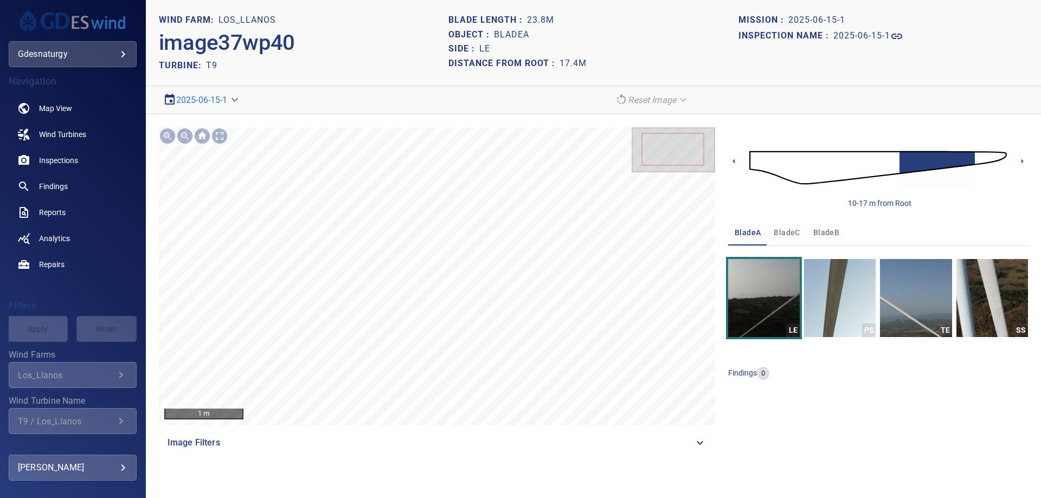
click at [890, 169] on img at bounding box center [879, 168] width 258 height 62
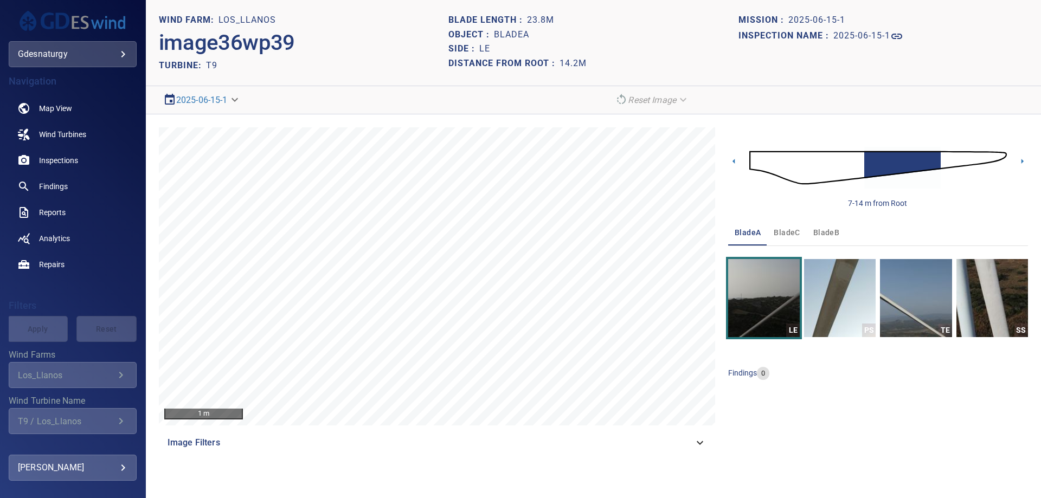
drag, startPoint x: 855, startPoint y: 168, endPoint x: 848, endPoint y: 168, distance: 6.5
click at [855, 168] on img at bounding box center [879, 168] width 258 height 62
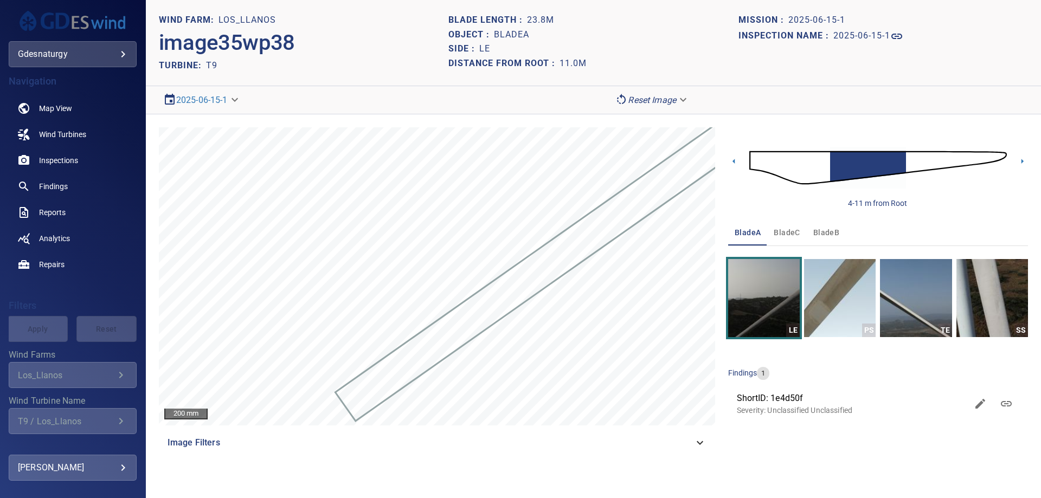
click at [925, 169] on img at bounding box center [879, 168] width 258 height 62
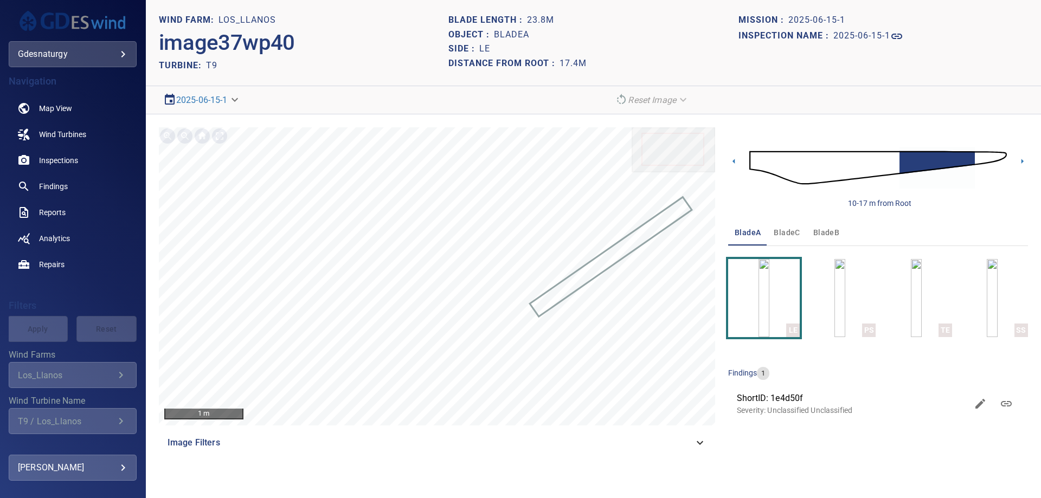
click at [976, 158] on img at bounding box center [879, 168] width 258 height 62
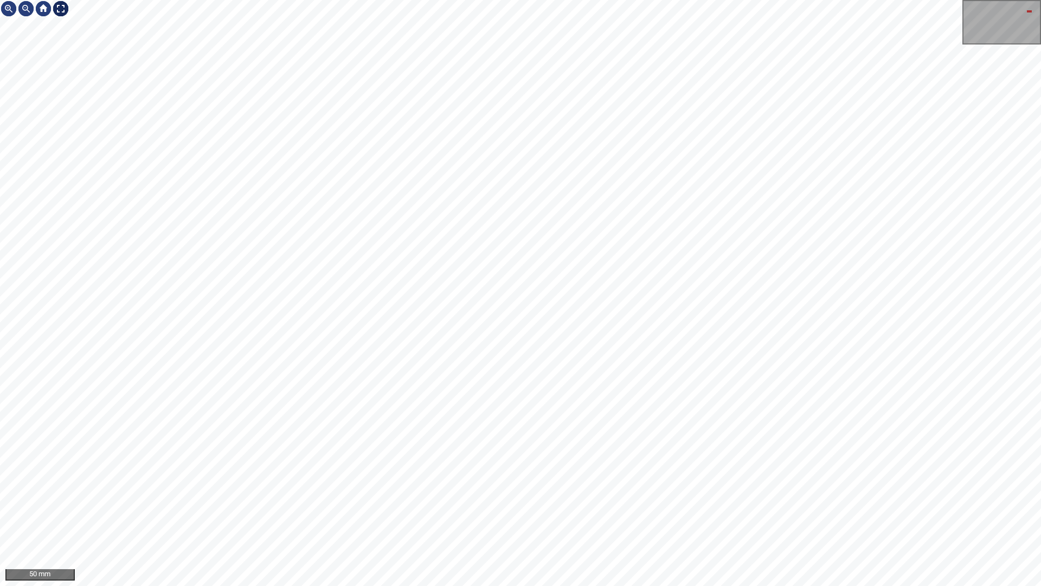
click at [66, 9] on div at bounding box center [60, 8] width 17 height 17
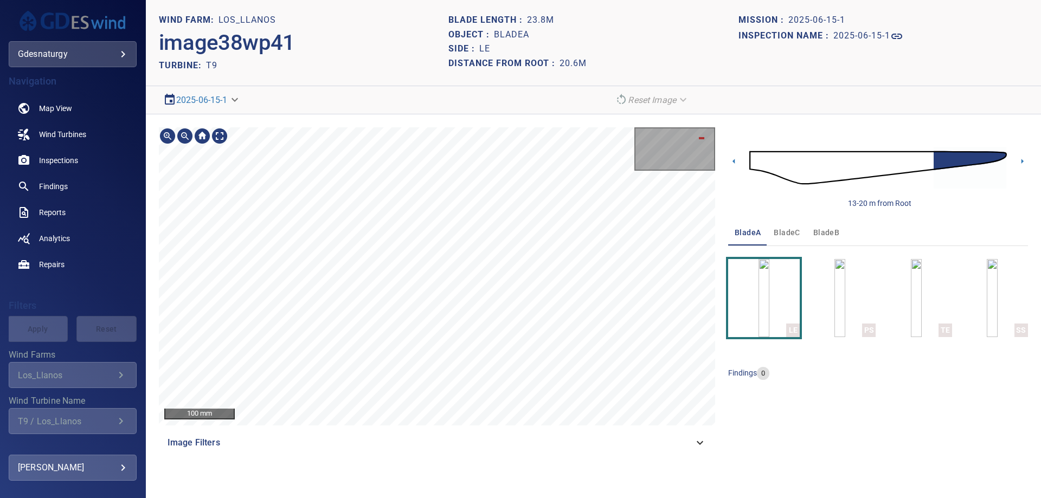
click at [519, 0] on html "**********" at bounding box center [520, 0] width 1041 height 0
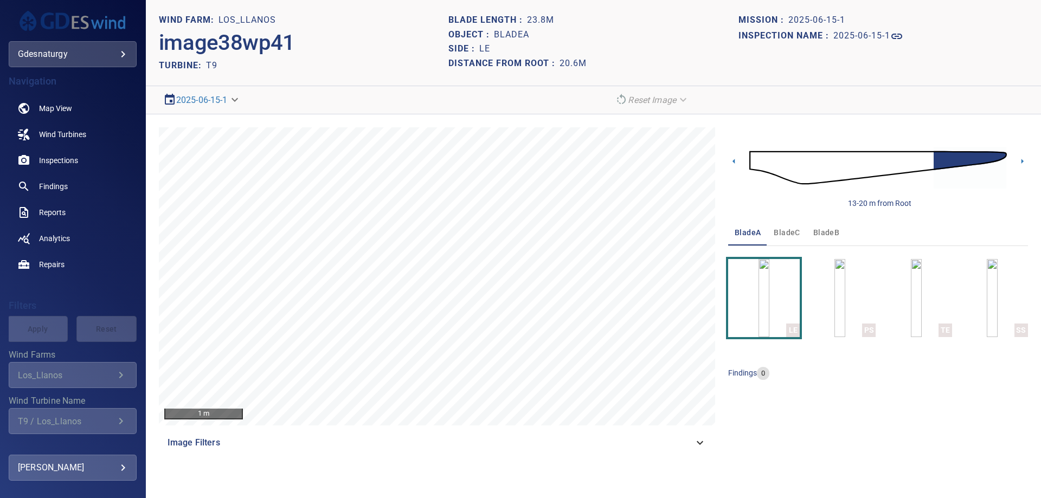
click at [929, 158] on img at bounding box center [879, 168] width 258 height 62
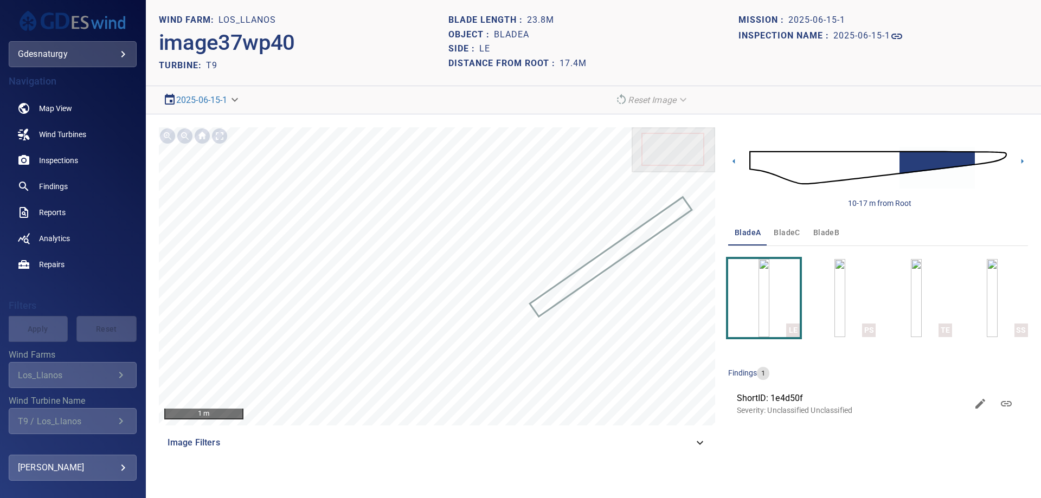
click at [985, 155] on img at bounding box center [879, 168] width 258 height 62
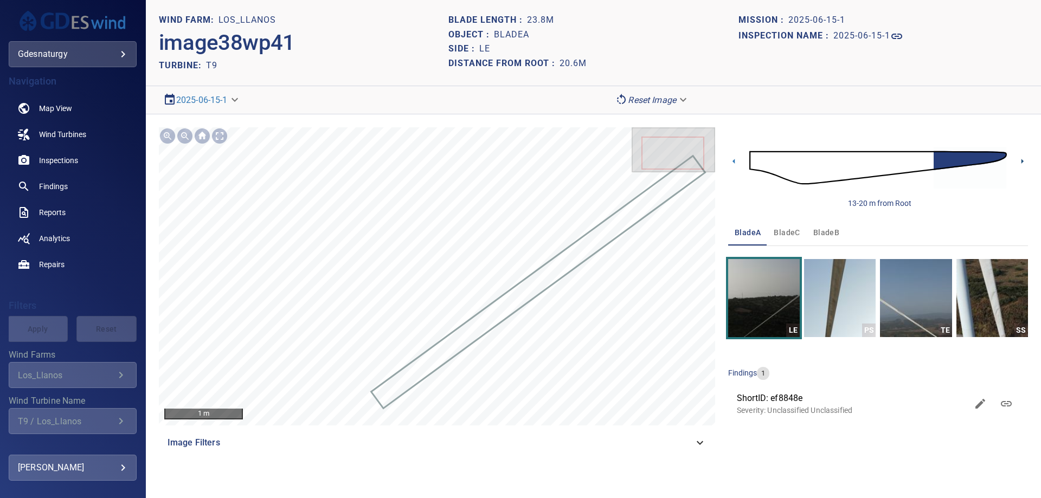
click at [1023, 162] on icon at bounding box center [1023, 161] width 2 height 5
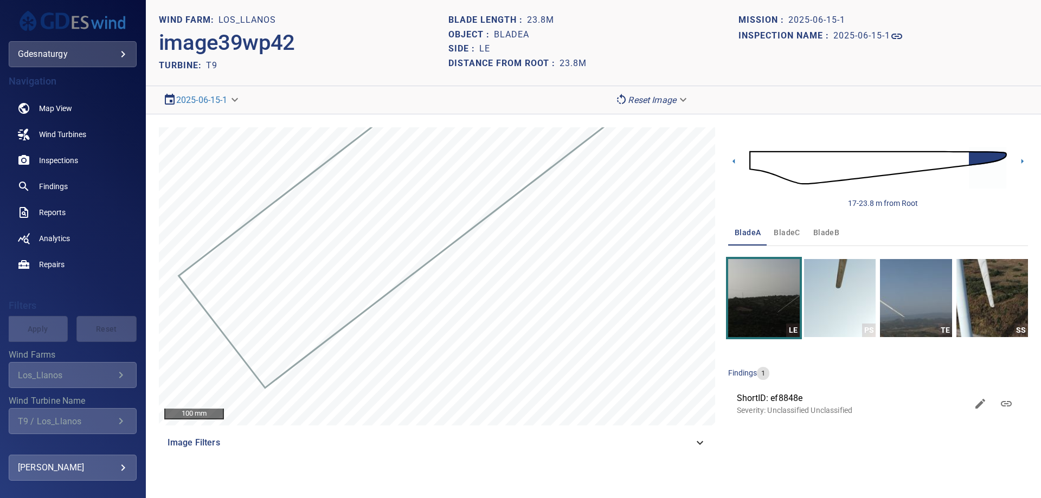
click at [756, 164] on img at bounding box center [879, 168] width 258 height 62
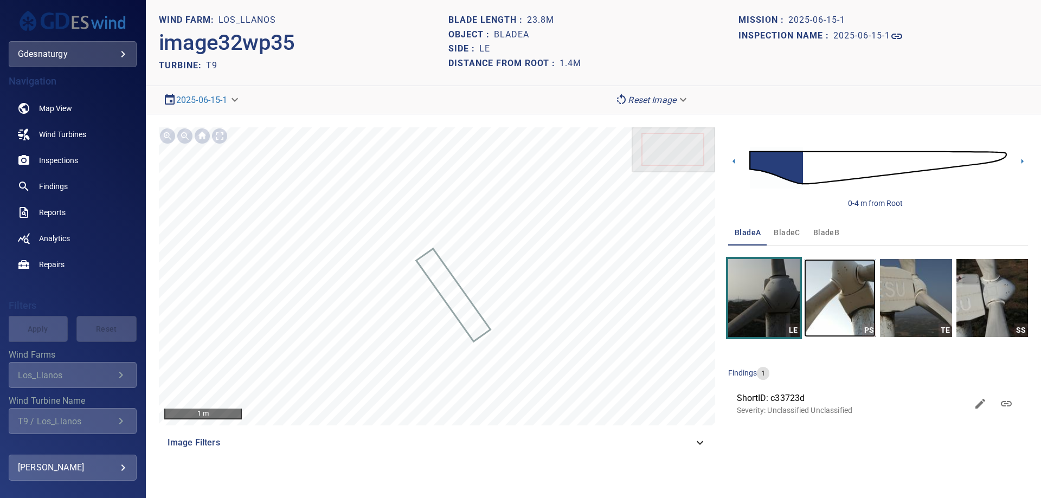
click at [840, 289] on img "button" at bounding box center [840, 298] width 72 height 78
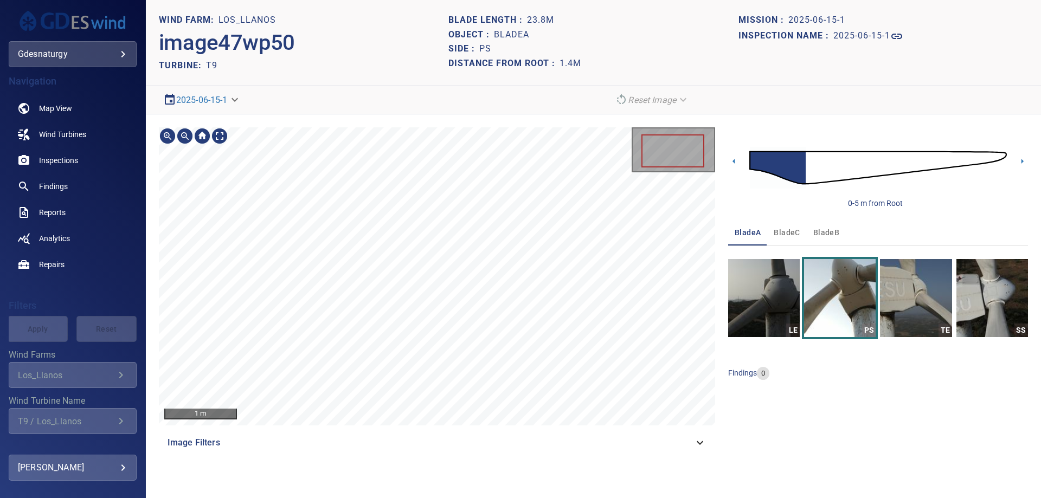
click at [677, 116] on div "1 m Image Filters 0-5 m from Root bladeA bladeC bladeB LE PS TE SS findings 0" at bounding box center [593, 291] width 895 height 355
click at [817, 168] on img at bounding box center [879, 168] width 258 height 62
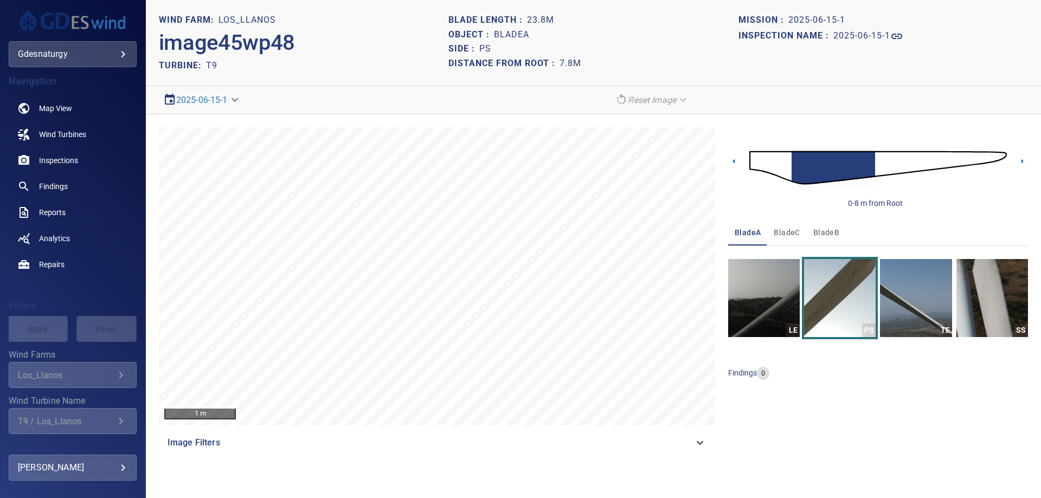
click at [909, 155] on img at bounding box center [879, 168] width 258 height 62
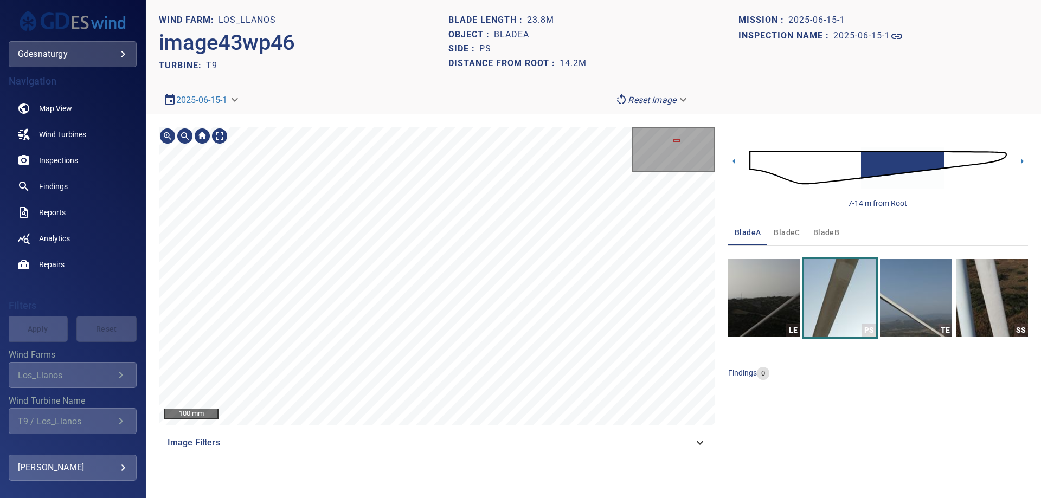
click at [487, 113] on section "**********" at bounding box center [593, 249] width 895 height 498
click at [666, 100] on body "**********" at bounding box center [520, 249] width 1041 height 498
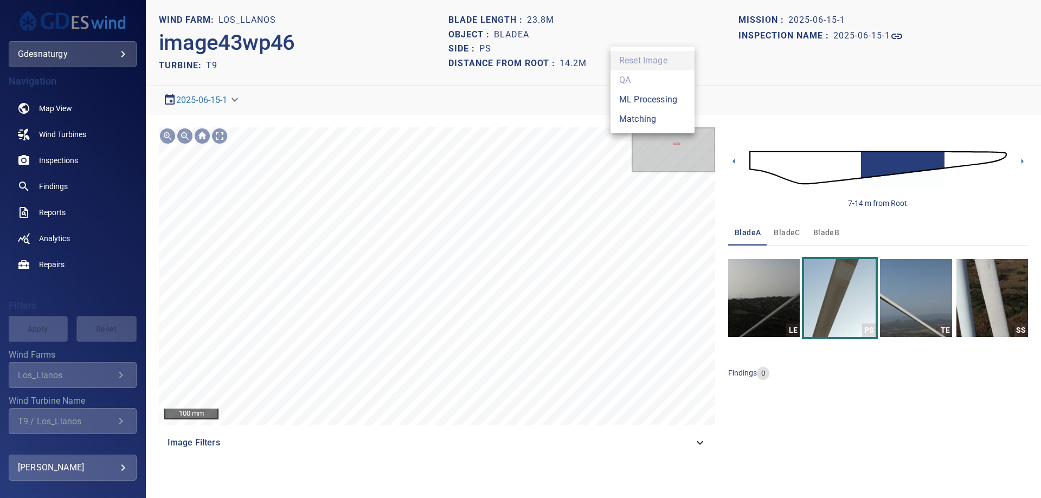
click at [659, 124] on li "Matching" at bounding box center [653, 120] width 84 height 20
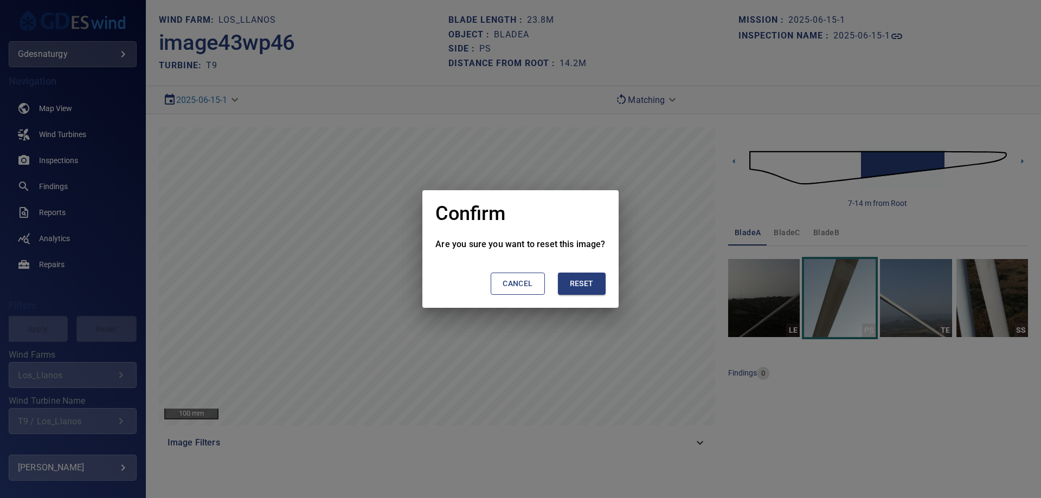
click at [578, 283] on span "Reset" at bounding box center [582, 284] width 24 height 14
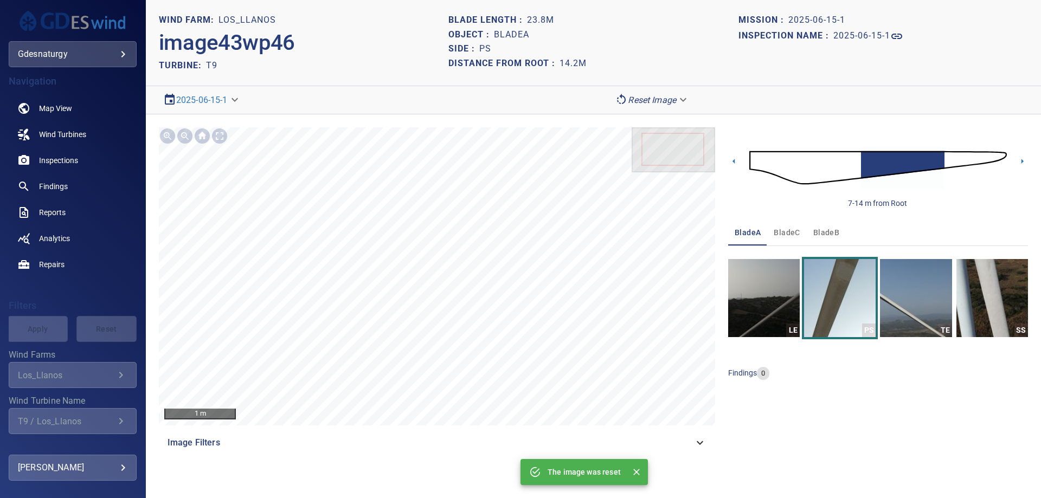
click at [981, 155] on img at bounding box center [879, 168] width 258 height 62
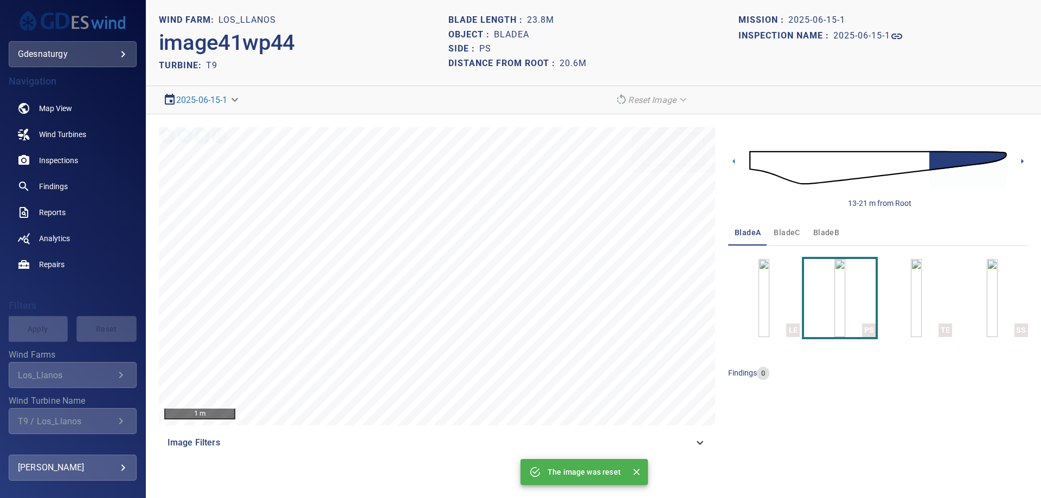
click at [1020, 159] on icon at bounding box center [1022, 161] width 11 height 11
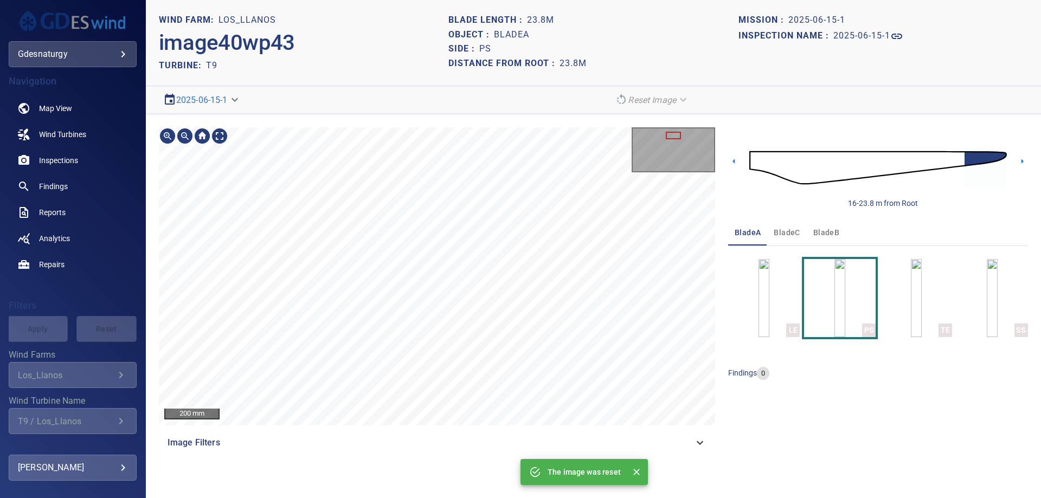
click at [502, 498] on html "**********" at bounding box center [520, 249] width 1041 height 498
click at [770, 167] on img at bounding box center [879, 168] width 258 height 62
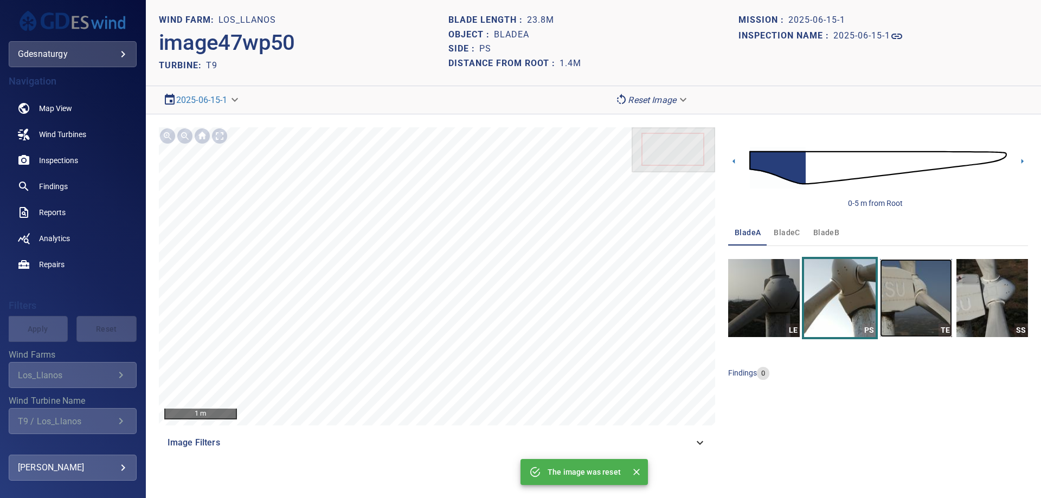
click at [920, 281] on img "button" at bounding box center [916, 298] width 72 height 78
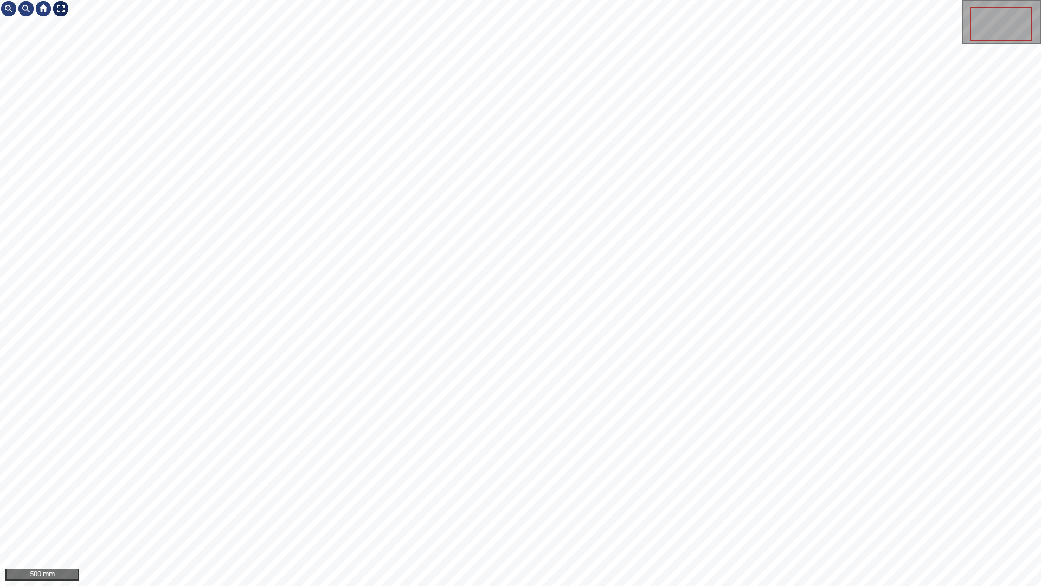
click at [62, 13] on div at bounding box center [60, 8] width 17 height 17
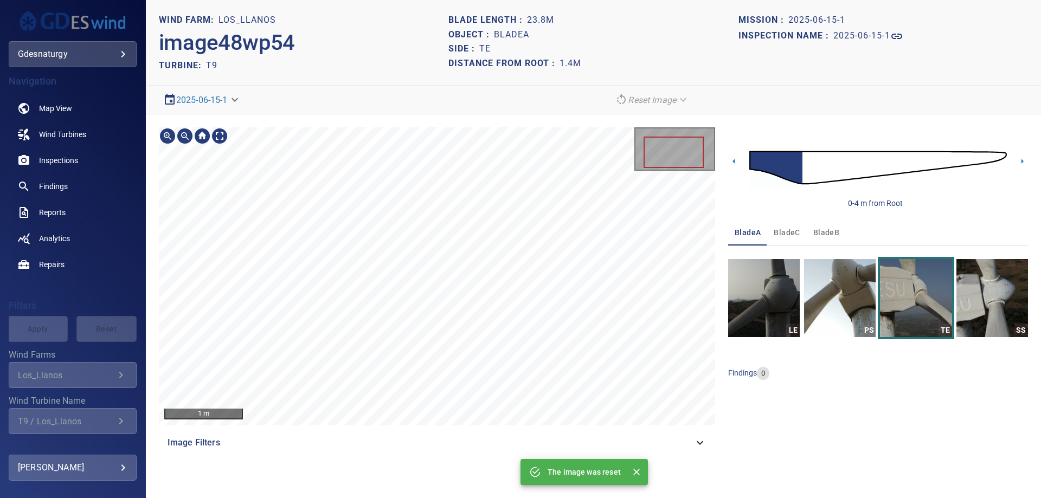
click at [338, 79] on section "**********" at bounding box center [593, 249] width 895 height 498
click at [823, 236] on span "bladeB" at bounding box center [827, 233] width 26 height 14
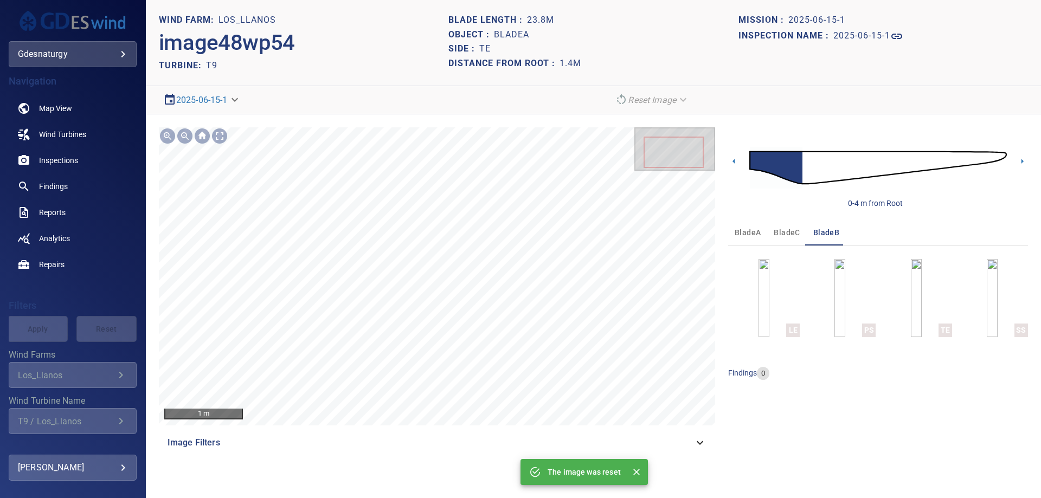
click at [827, 171] on img at bounding box center [879, 168] width 258 height 62
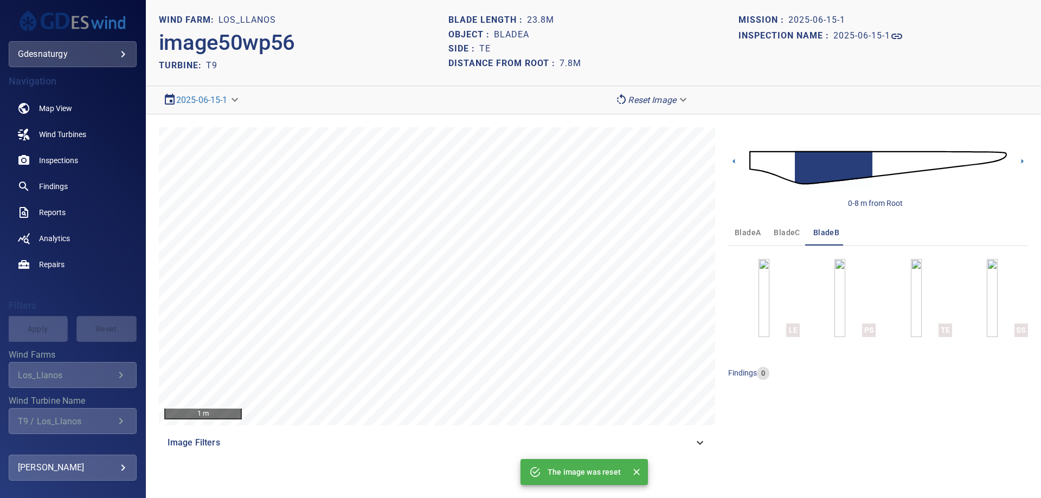
click at [757, 161] on img at bounding box center [879, 168] width 258 height 62
click at [770, 302] on img "button" at bounding box center [764, 298] width 11 height 78
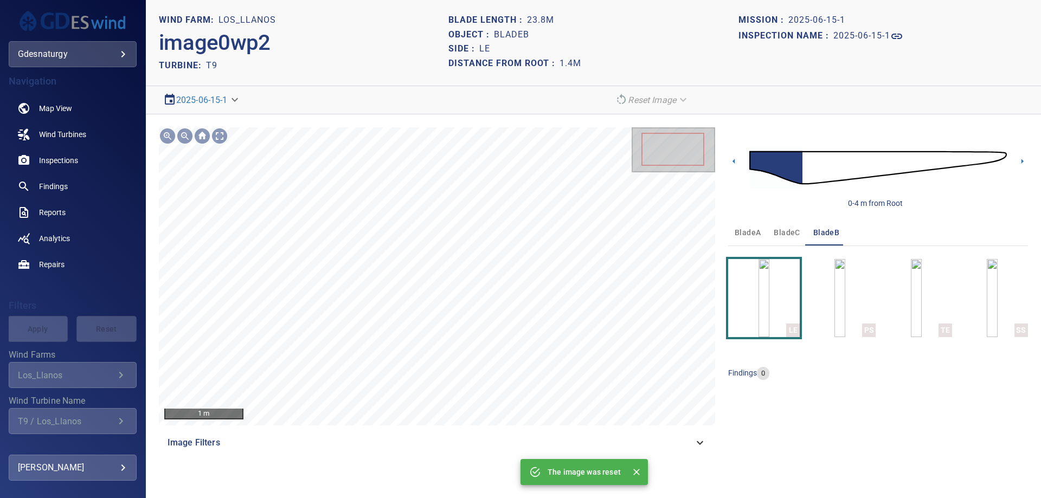
click at [815, 172] on img at bounding box center [879, 168] width 258 height 62
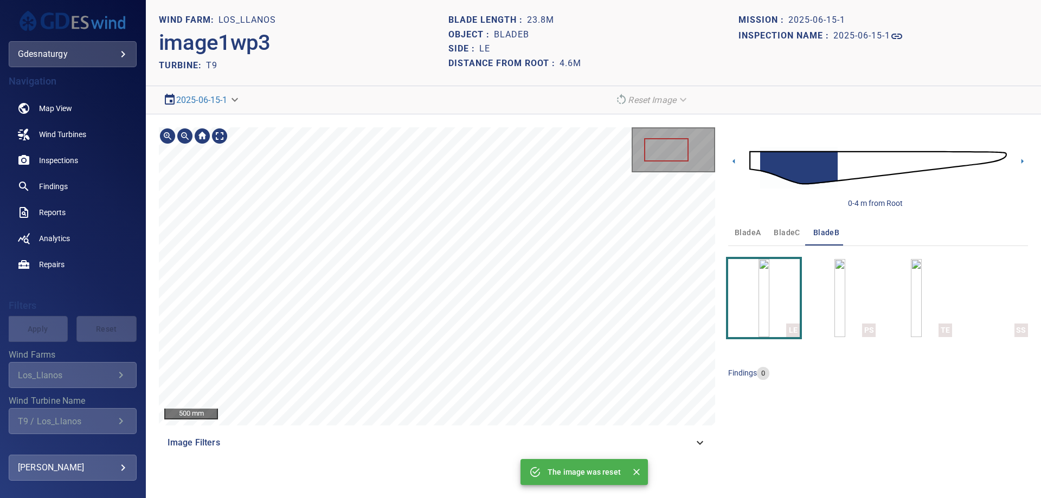
click at [811, 489] on section "**********" at bounding box center [593, 249] width 895 height 498
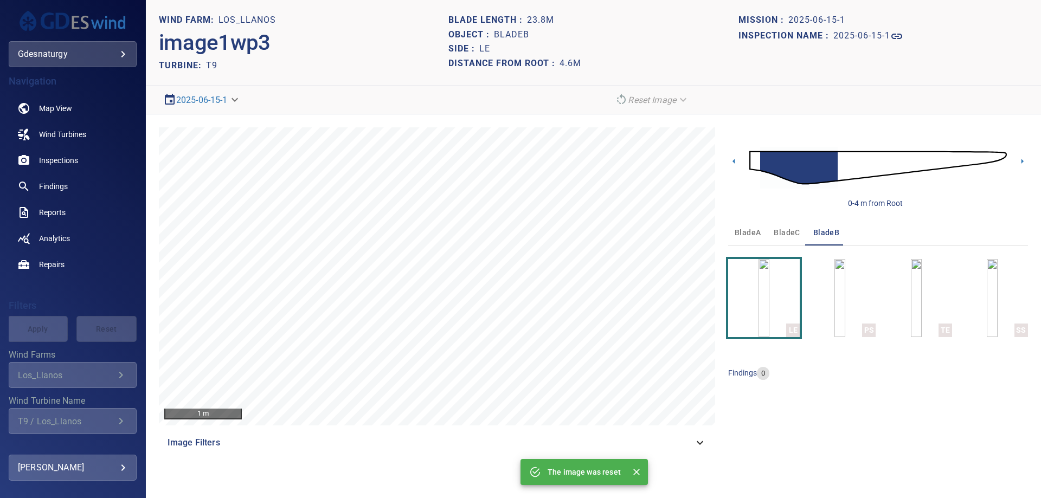
click at [863, 177] on img at bounding box center [879, 168] width 258 height 62
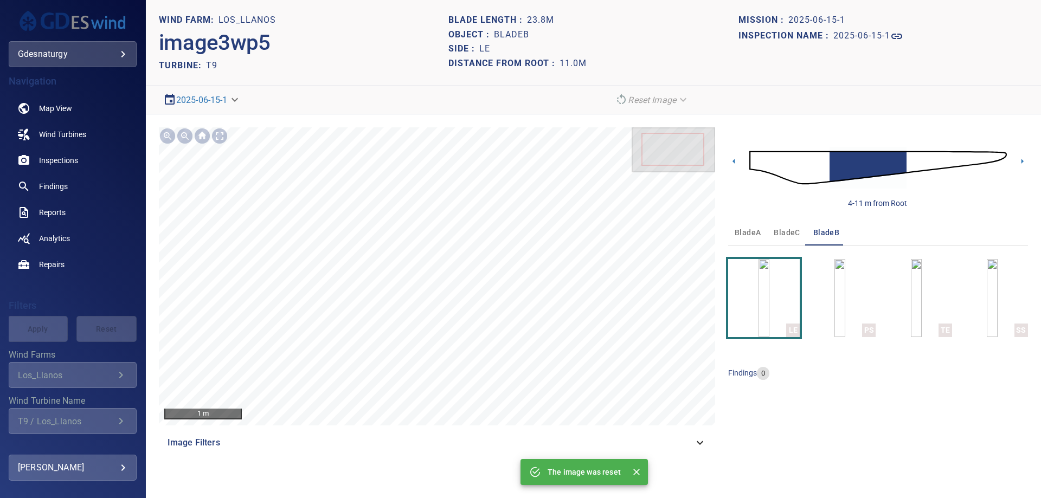
click at [759, 165] on img at bounding box center [879, 168] width 258 height 62
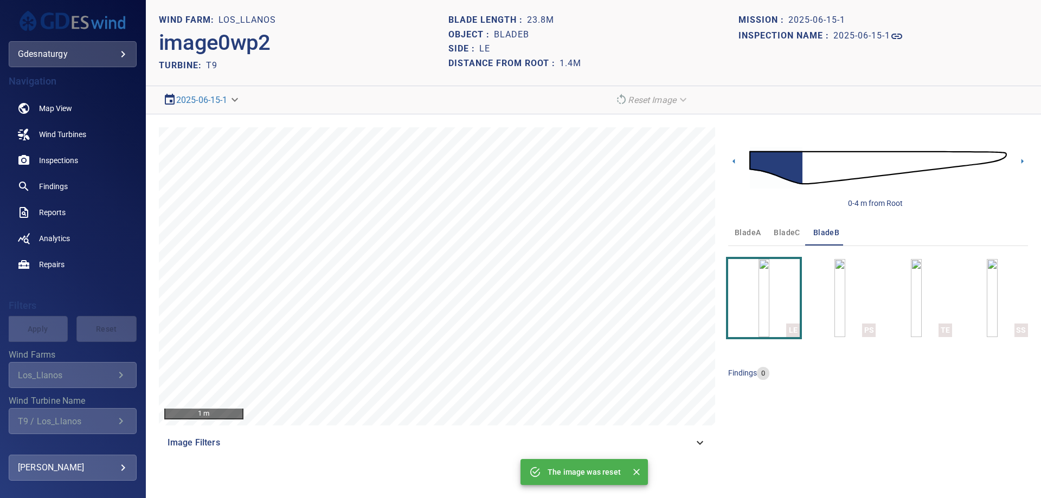
click at [808, 163] on img at bounding box center [879, 168] width 258 height 62
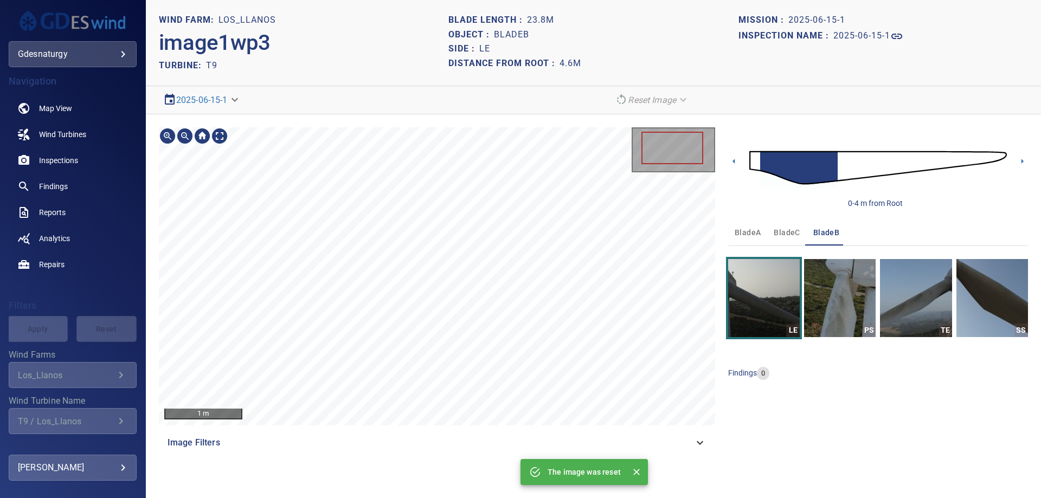
click at [511, 109] on section "**********" at bounding box center [593, 249] width 895 height 498
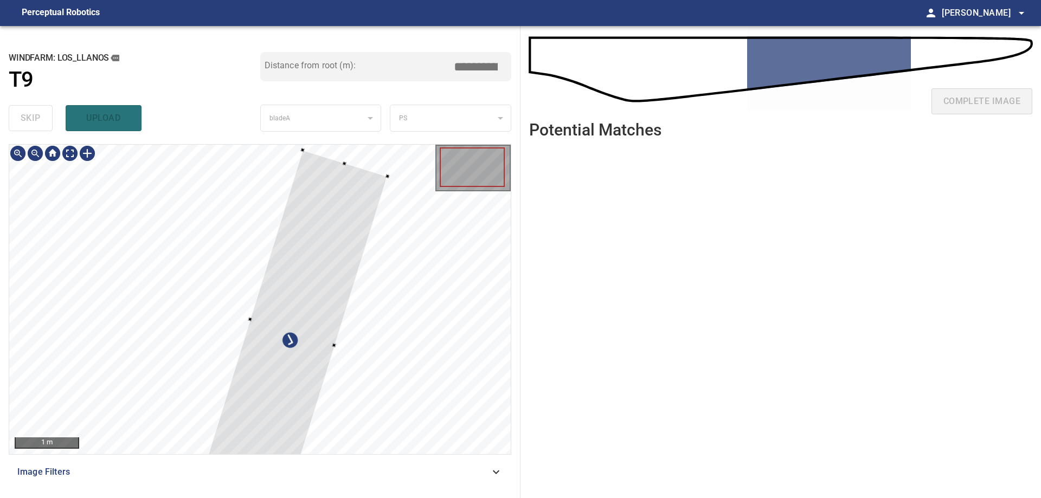
click at [419, 394] on div at bounding box center [260, 300] width 502 height 310
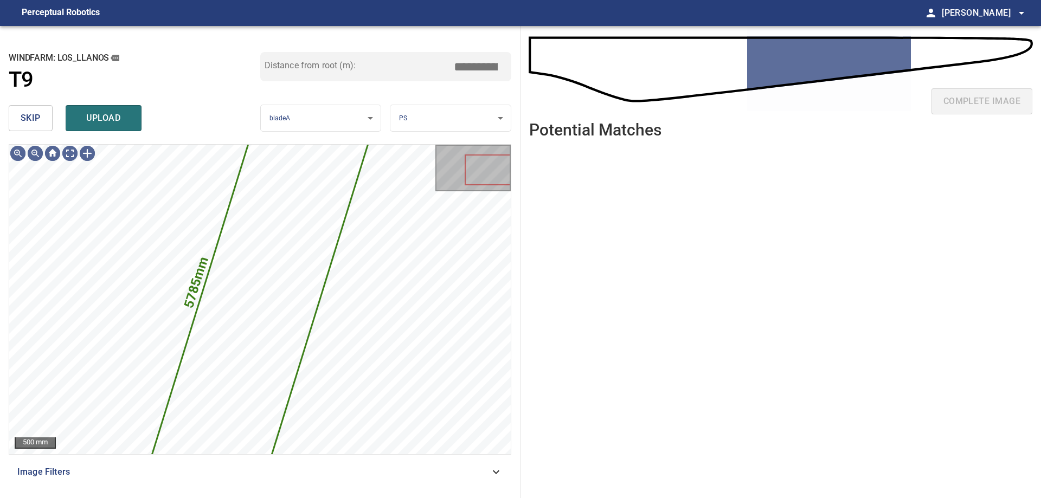
click at [36, 118] on span "skip" at bounding box center [31, 118] width 20 height 15
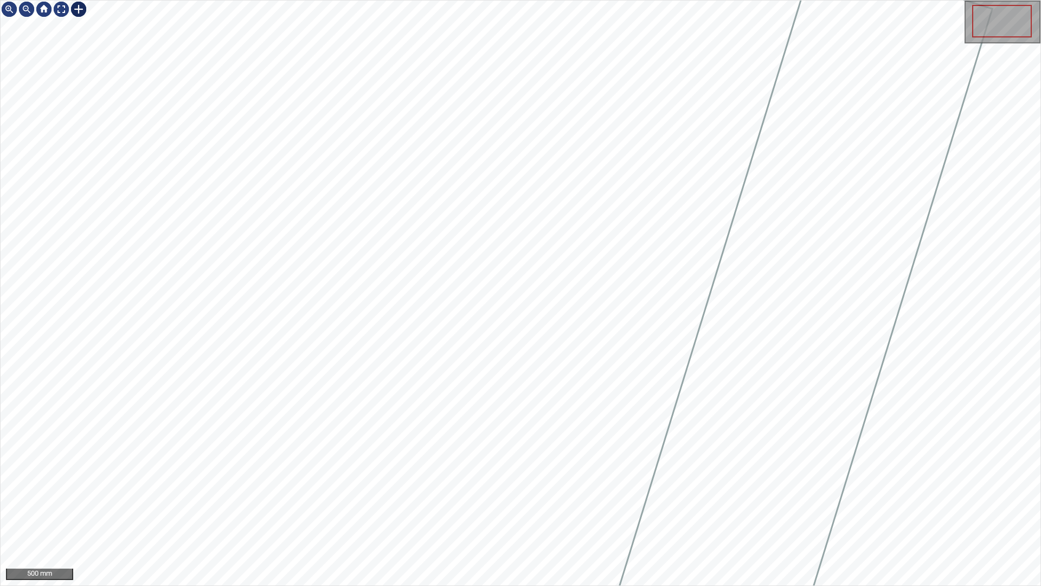
click at [83, 9] on div at bounding box center [78, 9] width 17 height 17
click at [576, 236] on div at bounding box center [521, 293] width 1040 height 585
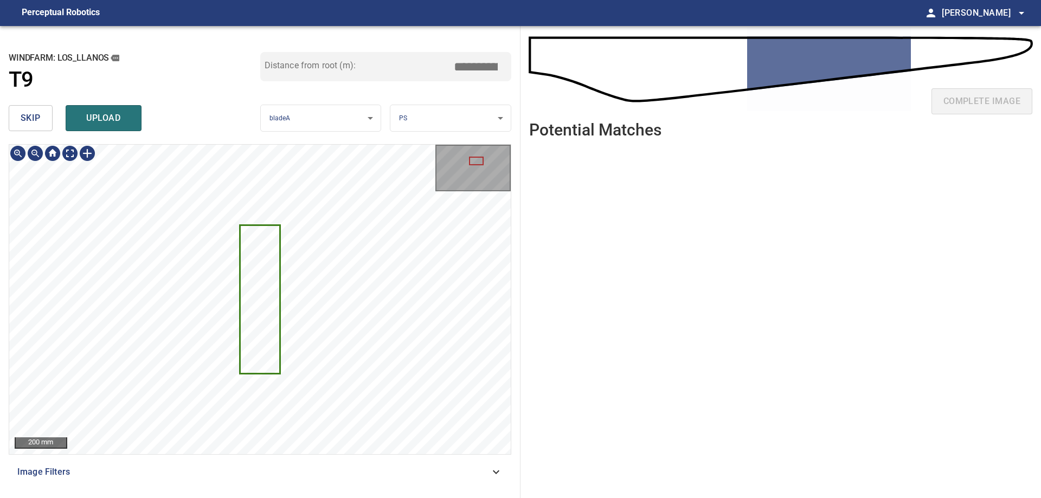
click at [262, 358] on icon at bounding box center [260, 299] width 38 height 147
click at [257, 342] on icon at bounding box center [260, 299] width 38 height 147
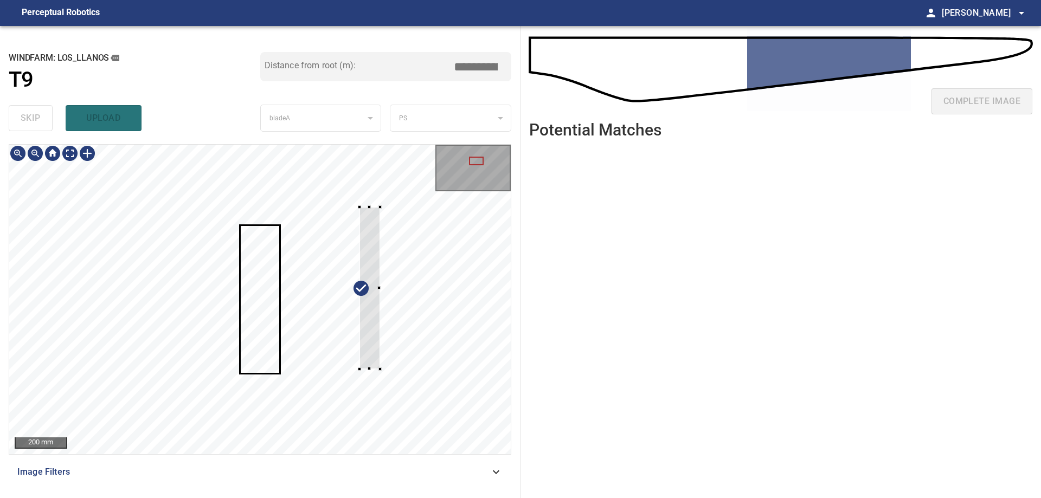
click at [385, 333] on div at bounding box center [260, 300] width 502 height 310
click at [370, 291] on div at bounding box center [370, 288] width 20 height 162
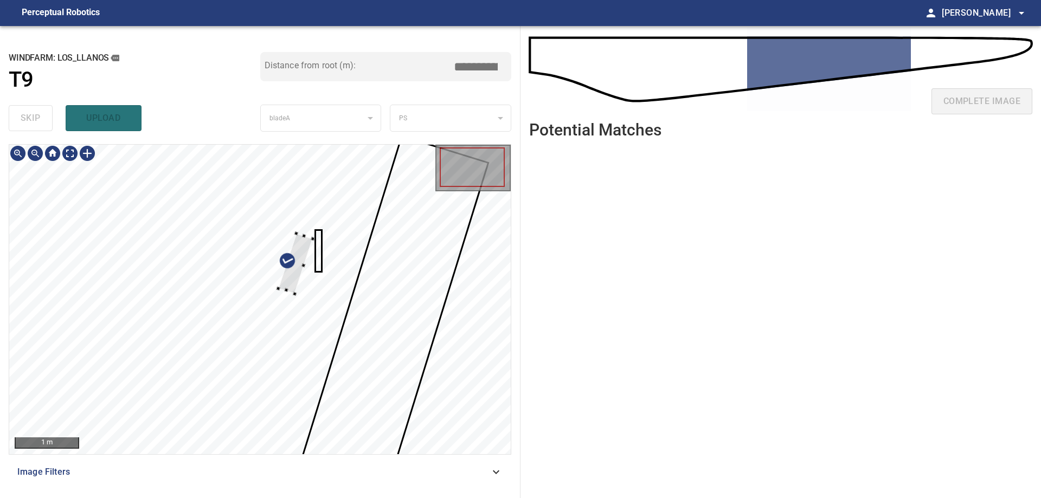
click at [292, 292] on div at bounding box center [295, 264] width 35 height 61
click at [284, 283] on div at bounding box center [290, 260] width 35 height 61
click at [275, 277] on div at bounding box center [290, 260] width 39 height 60
click at [279, 280] on div at bounding box center [286, 265] width 39 height 60
click at [216, 422] on div at bounding box center [260, 331] width 89 height 192
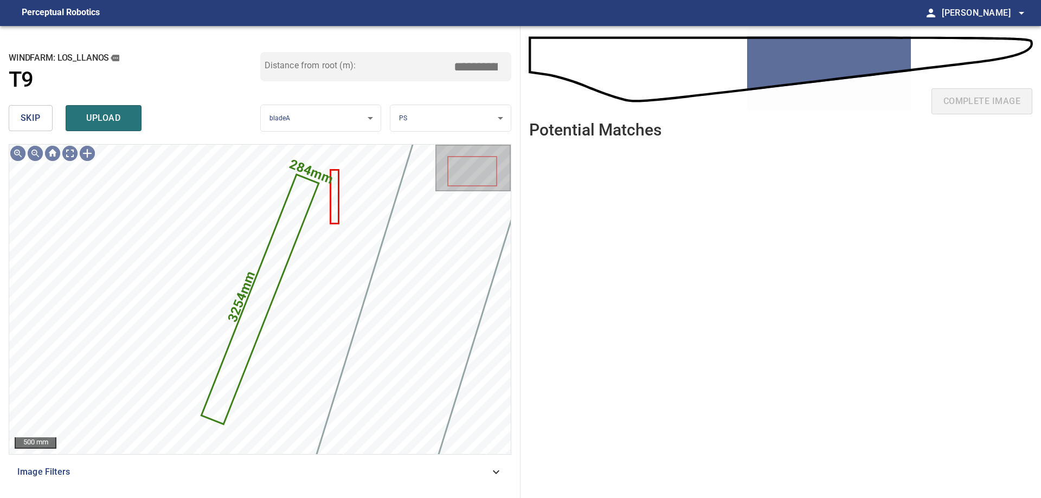
drag, startPoint x: 472, startPoint y: 72, endPoint x: 583, endPoint y: 75, distance: 110.2
click at [564, 75] on div "**********" at bounding box center [520, 262] width 1041 height 472
type input "*****"
click at [75, 124] on button "upload" at bounding box center [104, 118] width 76 height 26
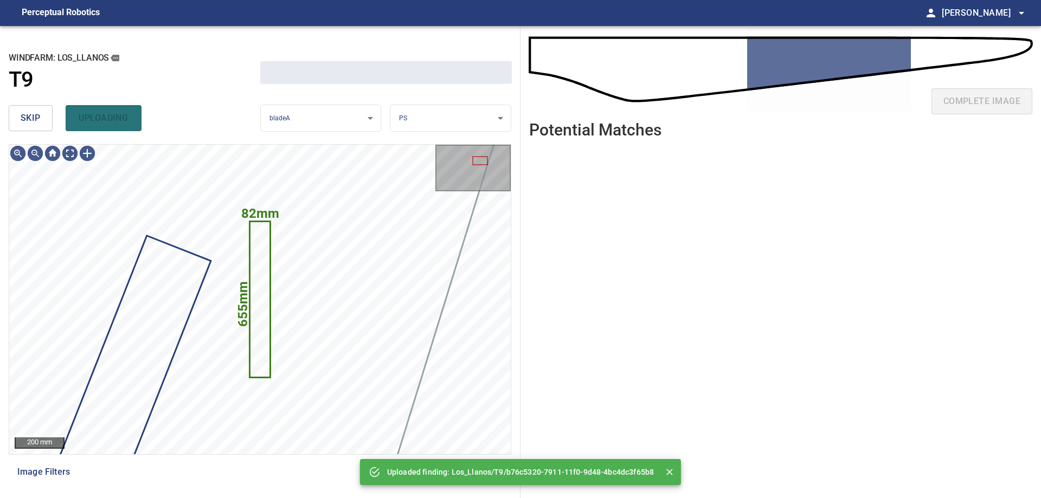
click at [38, 117] on span "skip" at bounding box center [31, 118] width 20 height 15
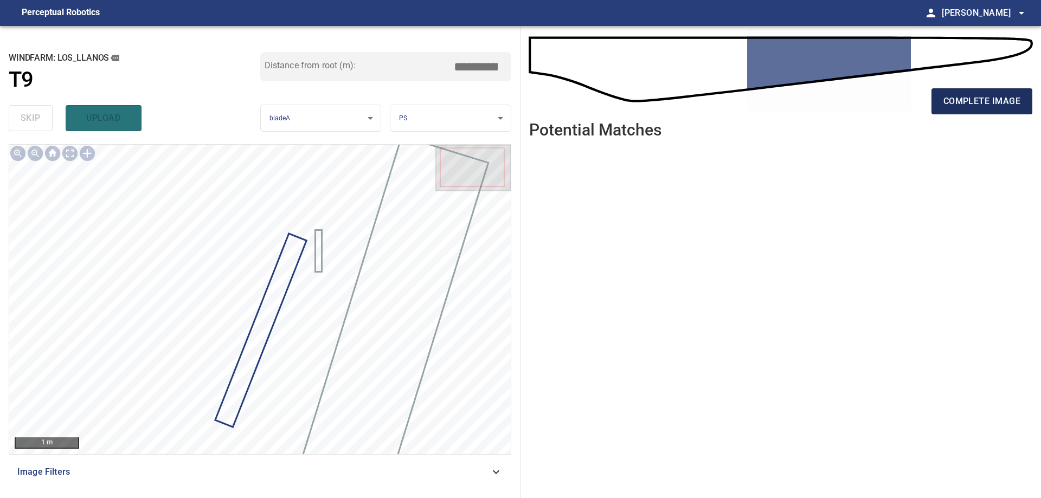
click at [1000, 106] on span "complete image" at bounding box center [982, 101] width 77 height 15
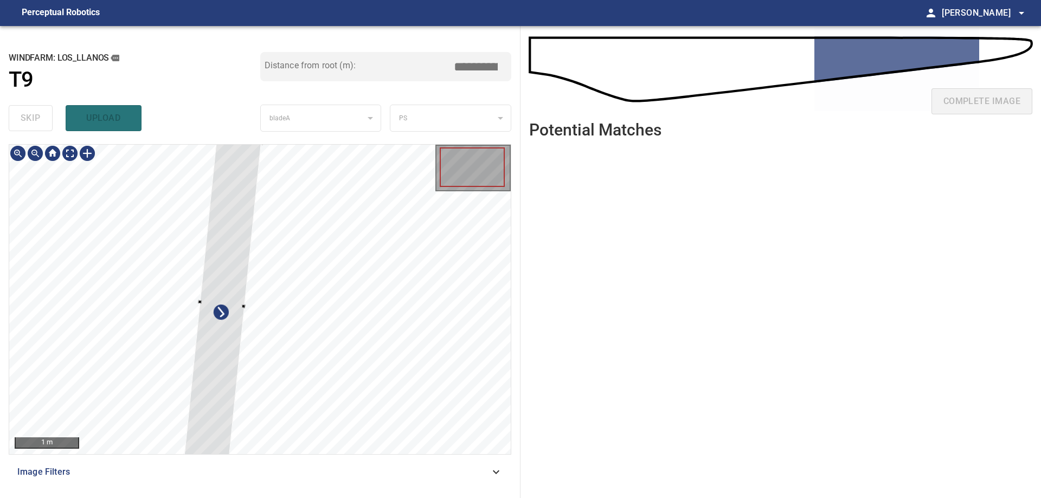
click at [325, 402] on div at bounding box center [260, 300] width 502 height 310
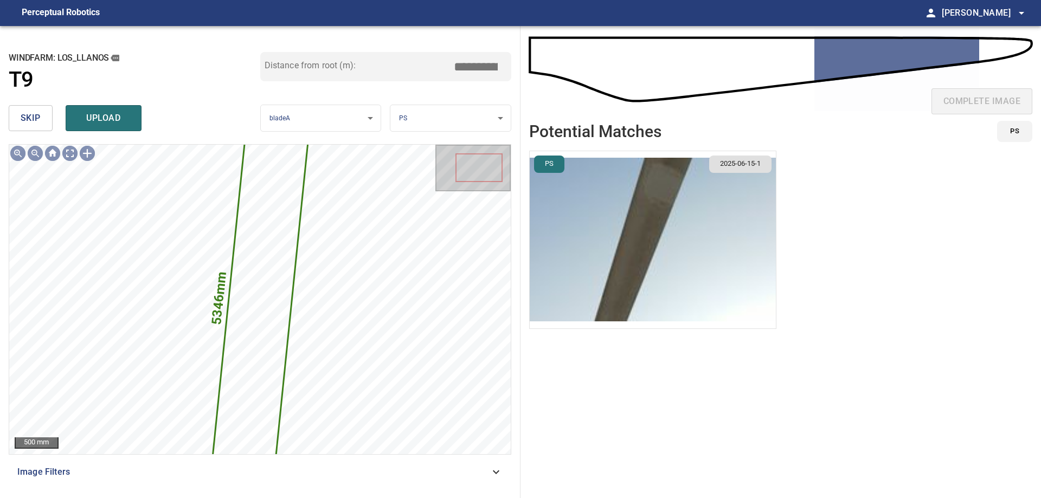
click at [24, 129] on button "skip" at bounding box center [31, 118] width 44 height 26
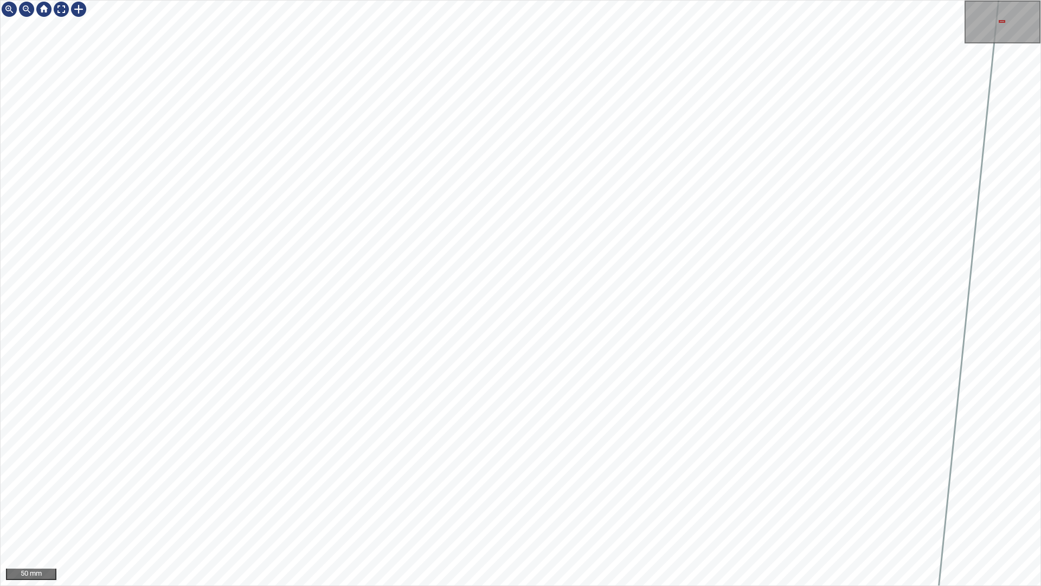
click at [516, 498] on div "50 mm" at bounding box center [520, 293] width 1041 height 586
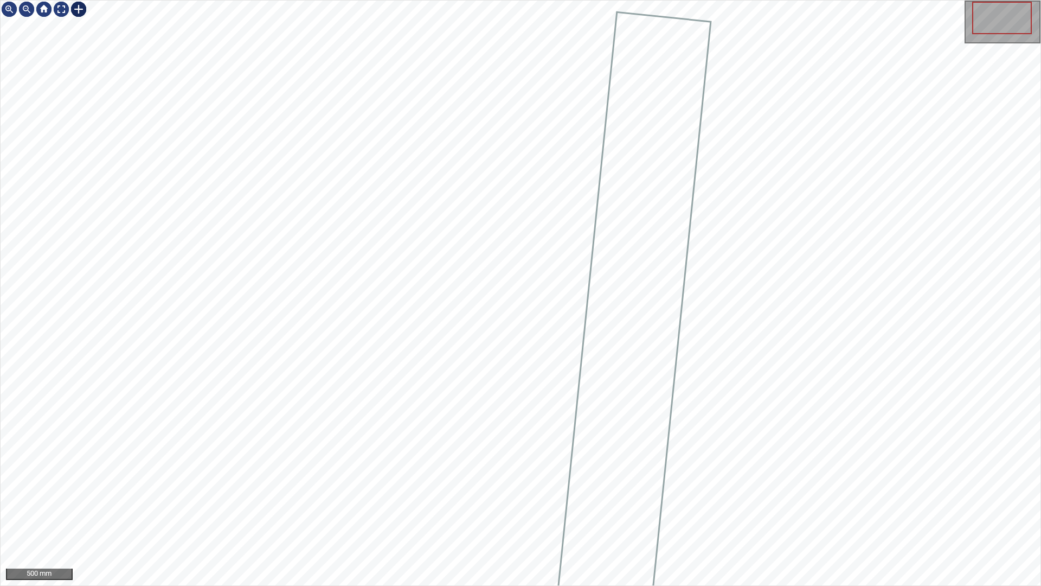
click at [82, 15] on div at bounding box center [78, 9] width 17 height 17
click at [516, 248] on div at bounding box center [521, 293] width 1040 height 585
click at [452, 484] on div at bounding box center [478, 373] width 76 height 263
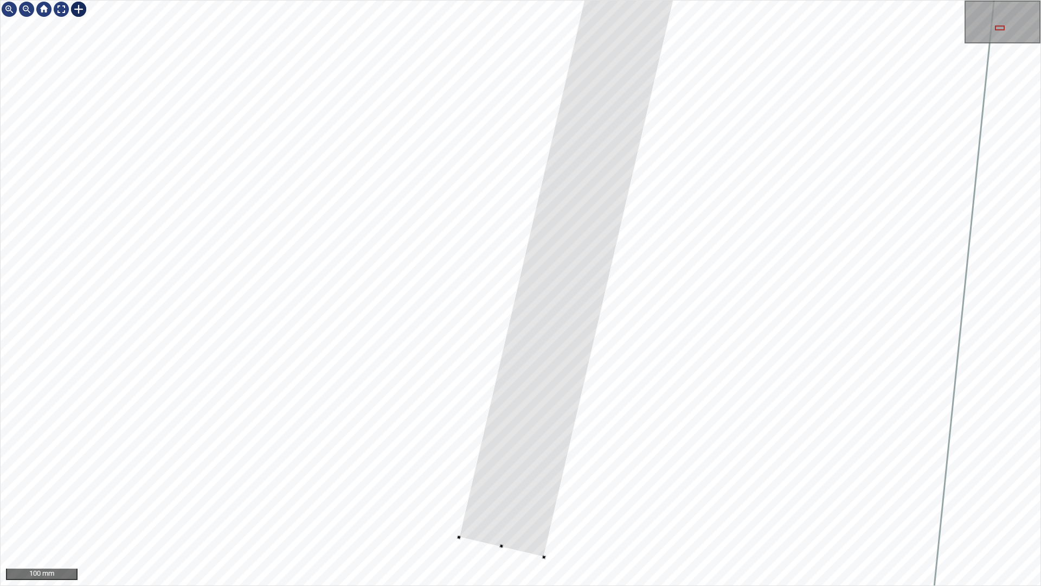
click at [560, 498] on div at bounding box center [521, 293] width 1040 height 585
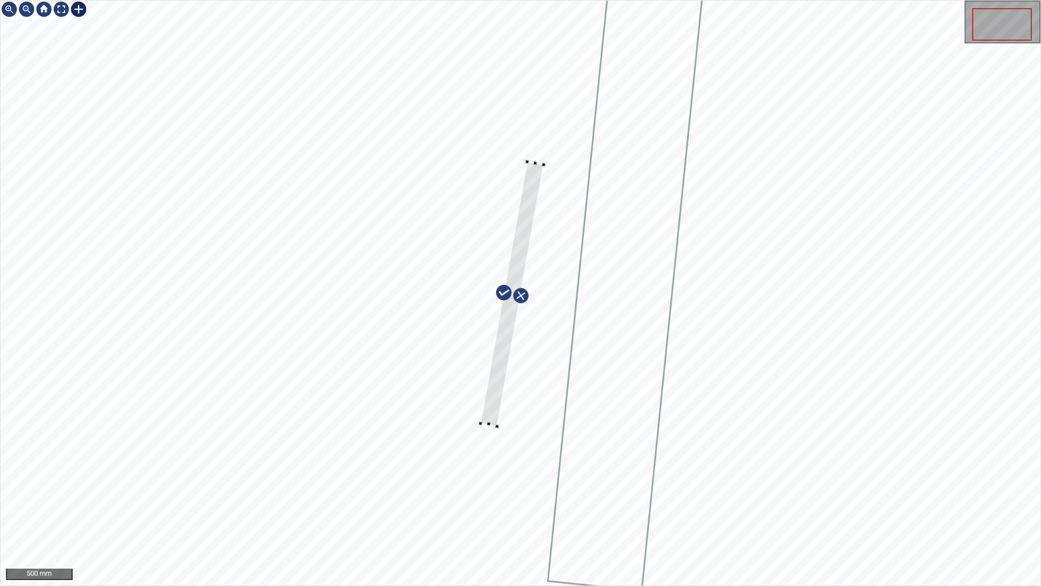
click at [544, 162] on div at bounding box center [521, 293] width 1040 height 585
click at [536, 212] on div at bounding box center [521, 293] width 1040 height 585
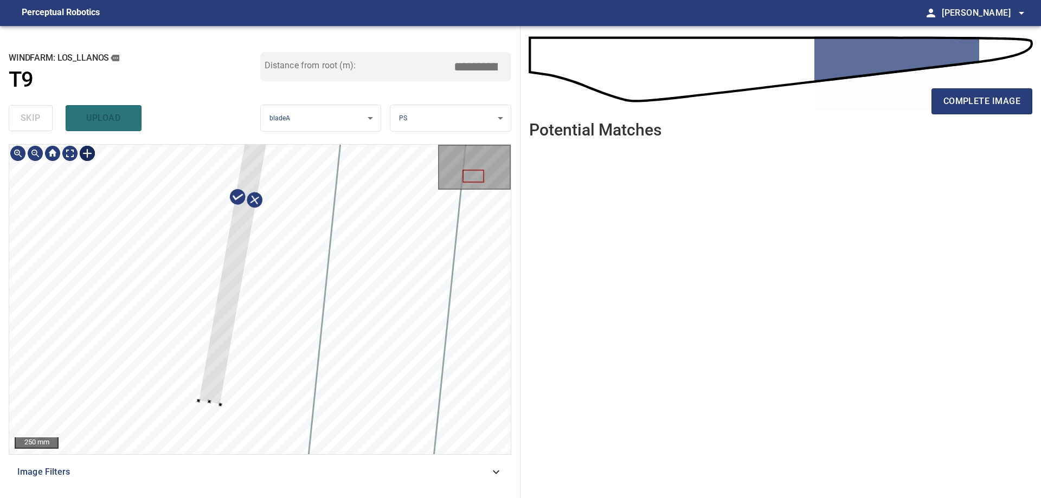
click at [204, 407] on div at bounding box center [260, 300] width 502 height 310
click at [206, 394] on div at bounding box center [242, 197] width 95 height 412
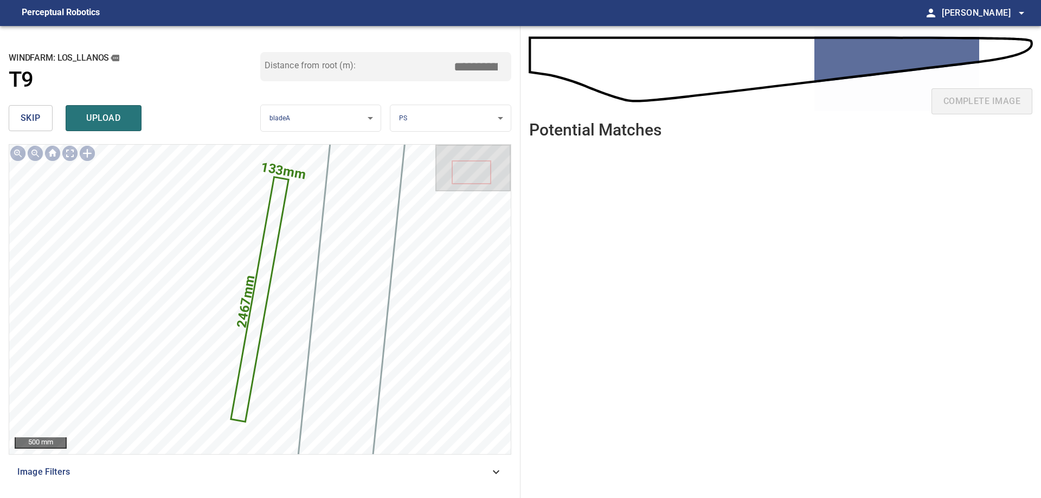
drag, startPoint x: 475, startPoint y: 65, endPoint x: 671, endPoint y: 84, distance: 196.7
click at [557, 67] on div "**********" at bounding box center [520, 262] width 1041 height 472
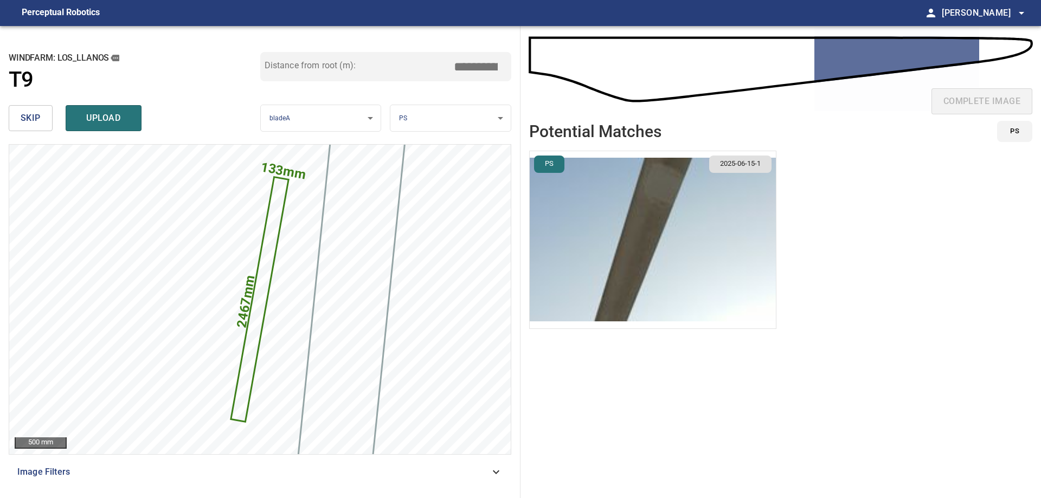
type input "*****"
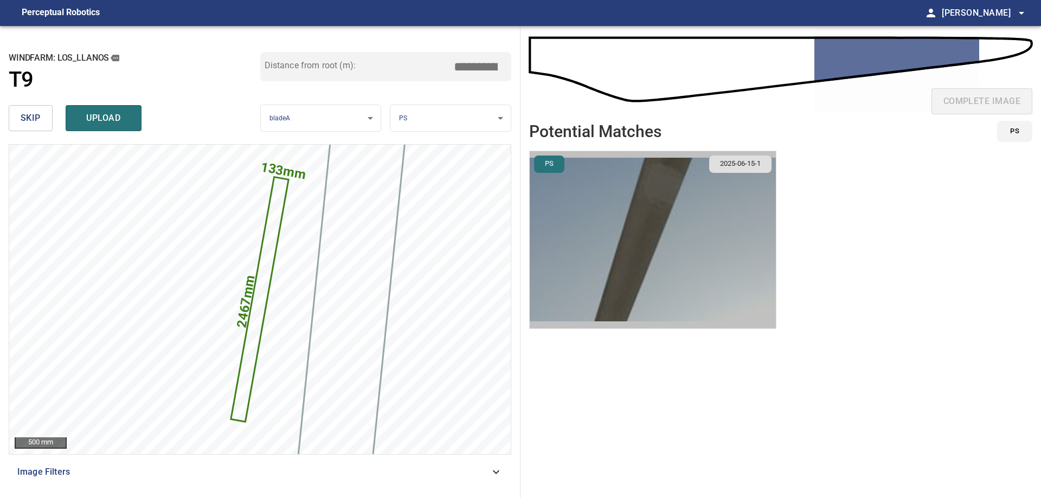
click at [581, 223] on img "button" at bounding box center [653, 239] width 246 height 177
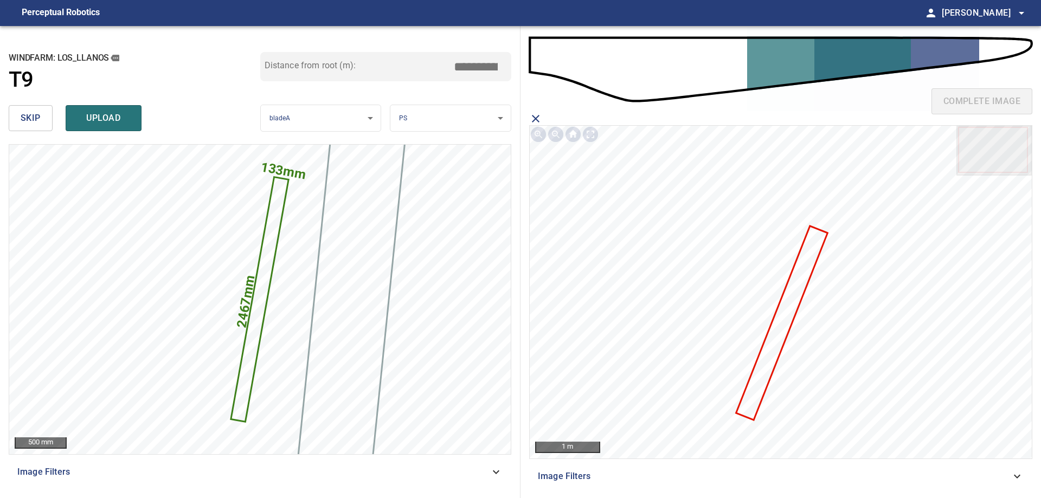
click at [775, 345] on icon at bounding box center [781, 323] width 89 height 192
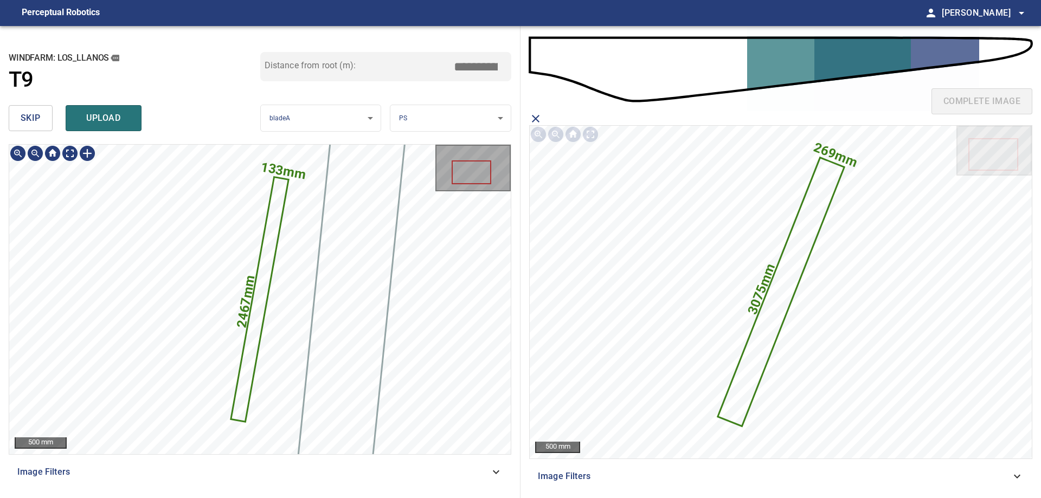
click at [263, 283] on icon at bounding box center [260, 299] width 56 height 243
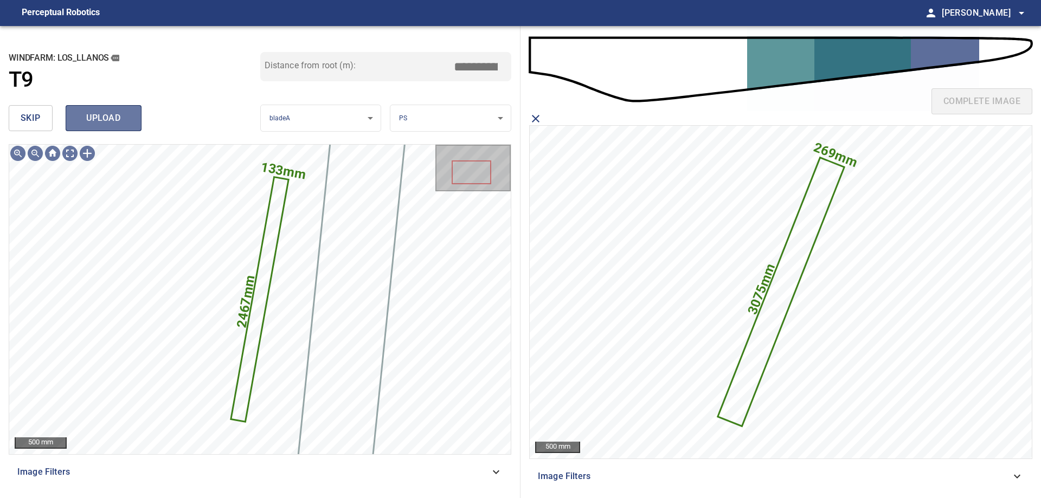
click at [118, 129] on button "upload" at bounding box center [104, 118] width 76 height 26
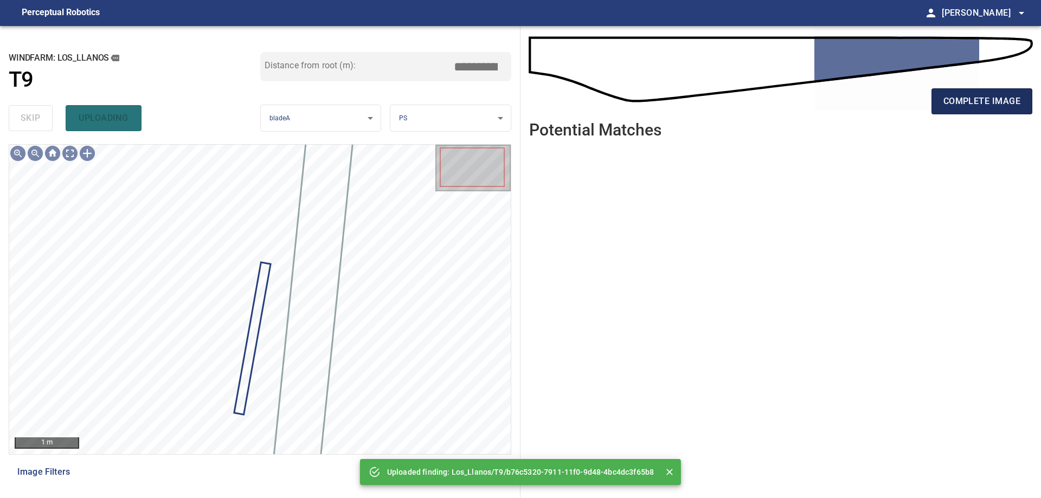
click at [964, 107] on span "complete image" at bounding box center [982, 101] width 77 height 15
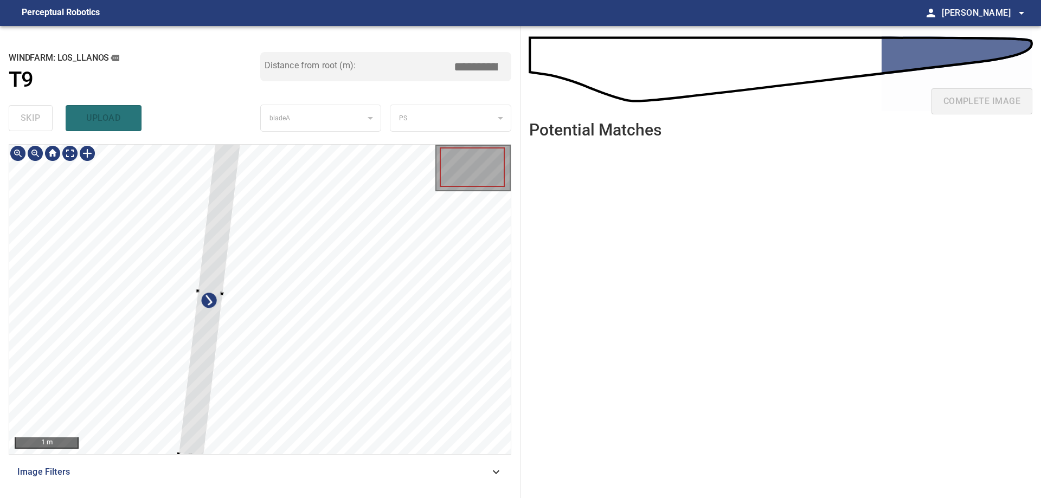
click at [178, 333] on div at bounding box center [210, 292] width 64 height 330
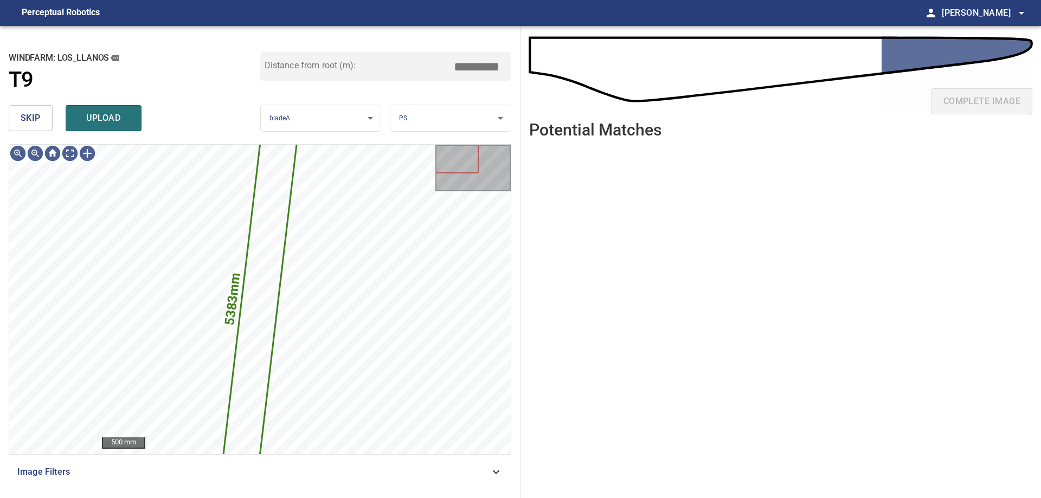
click at [24, 127] on button "skip" at bounding box center [31, 118] width 44 height 26
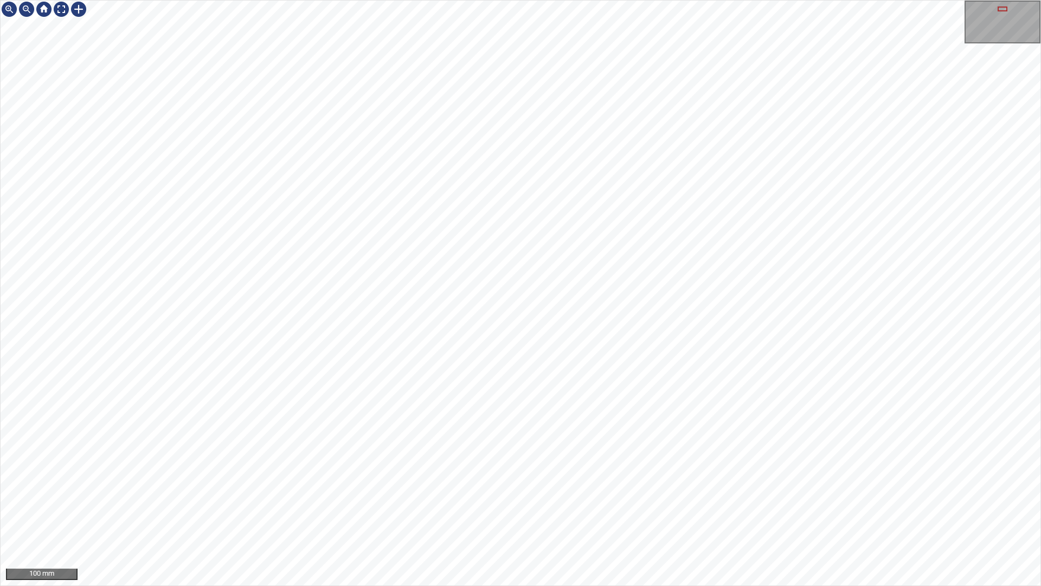
click at [366, 498] on div "100 mm" at bounding box center [520, 293] width 1041 height 586
click at [360, 0] on div "100 mm" at bounding box center [520, 293] width 1041 height 586
click at [438, 0] on div "100 mm" at bounding box center [520, 293] width 1041 height 586
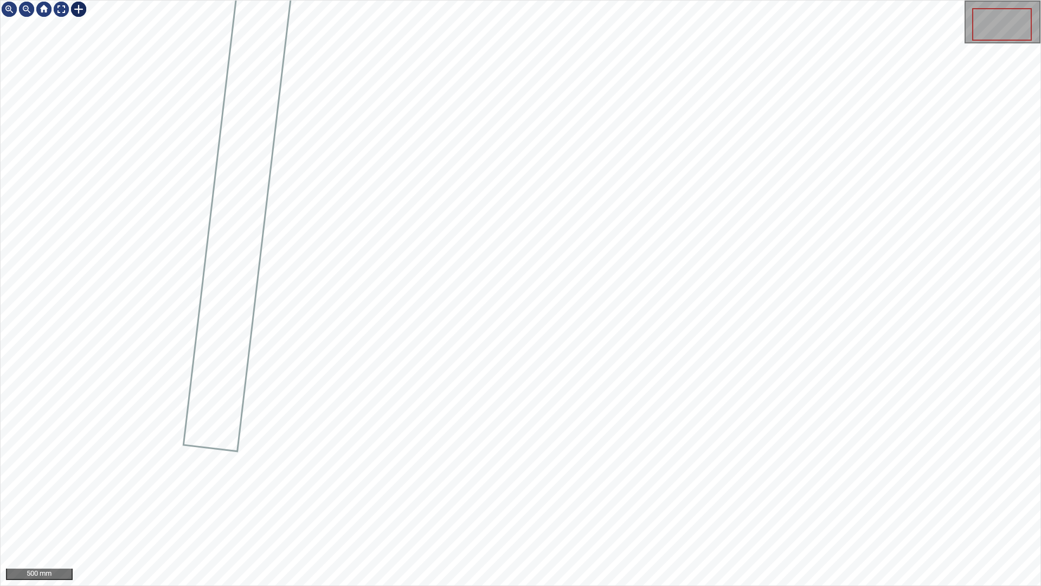
click at [81, 22] on div "500 mm" at bounding box center [521, 293] width 1040 height 585
click at [61, 8] on div at bounding box center [61, 9] width 17 height 17
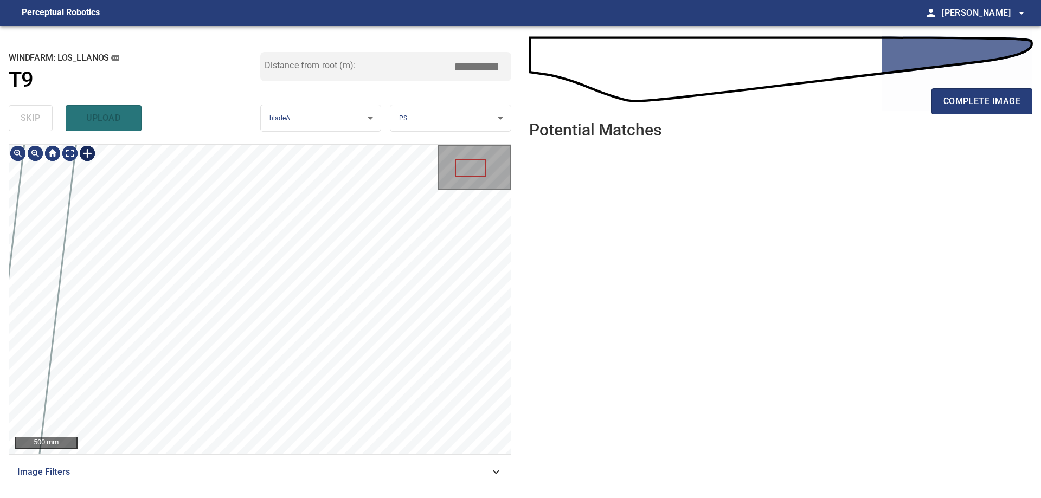
click at [87, 155] on div at bounding box center [87, 153] width 17 height 17
click at [281, 347] on div at bounding box center [260, 300] width 502 height 310
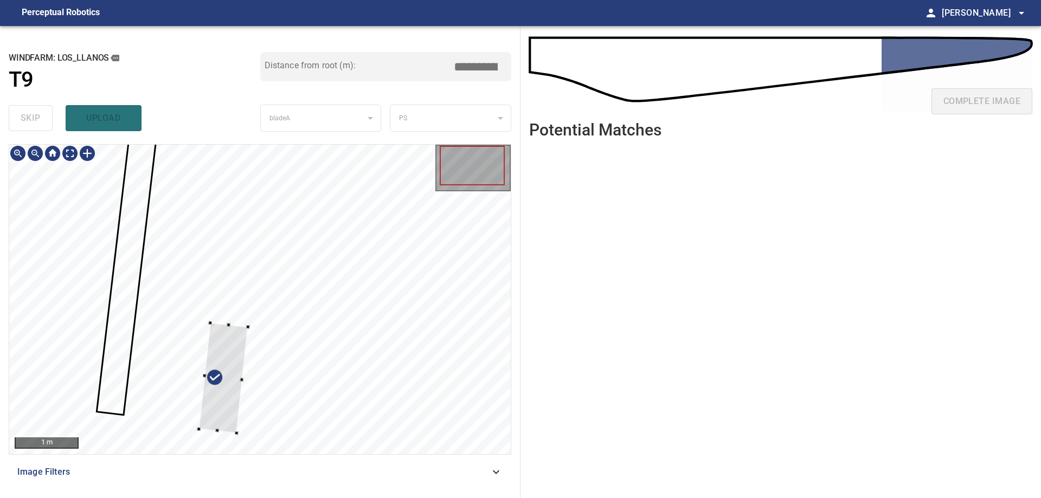
click at [227, 418] on div at bounding box center [223, 378] width 49 height 111
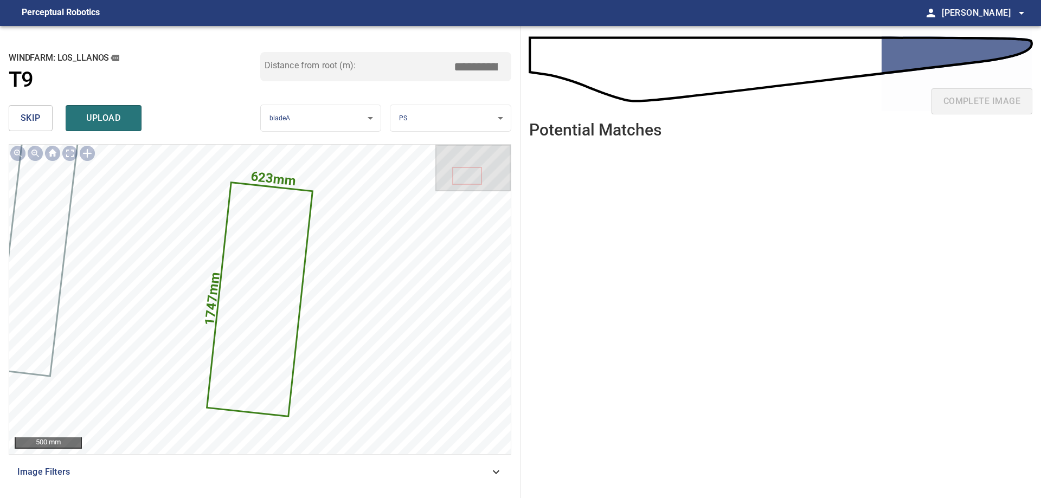
drag, startPoint x: 483, startPoint y: 65, endPoint x: 564, endPoint y: 82, distance: 82.0
click at [545, 73] on div "**********" at bounding box center [520, 262] width 1041 height 472
type input "*****"
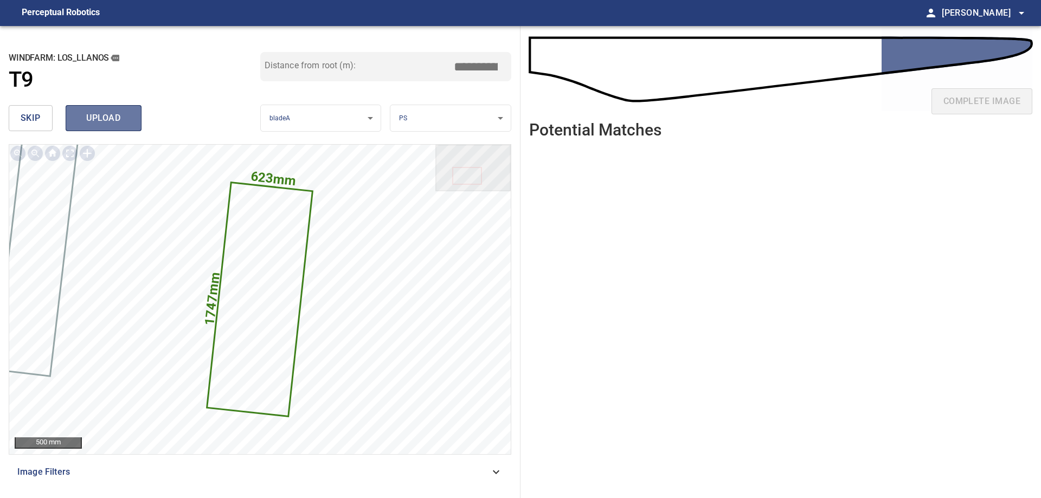
click at [124, 121] on span "upload" at bounding box center [104, 118] width 52 height 15
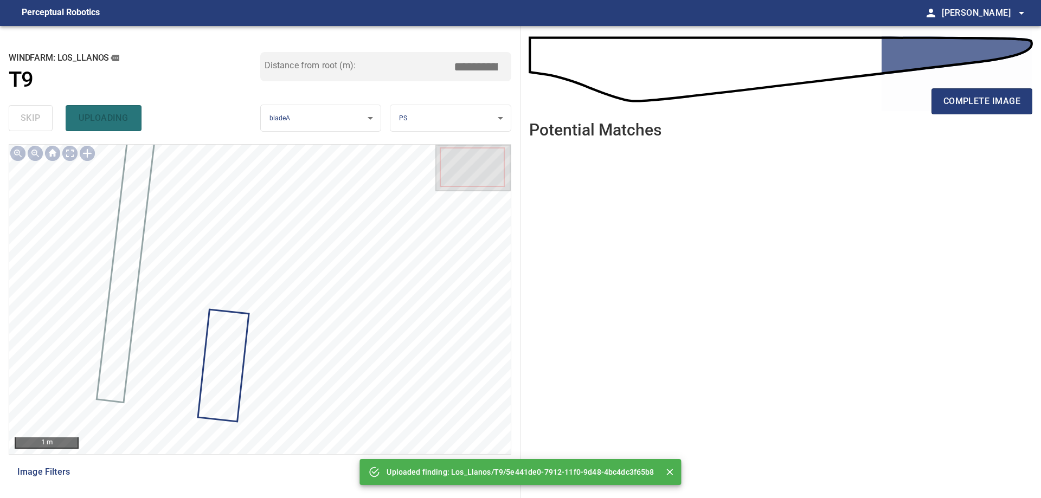
drag, startPoint x: 985, startPoint y: 108, endPoint x: 987, endPoint y: 117, distance: 9.4
click at [985, 107] on span "complete image" at bounding box center [982, 101] width 77 height 15
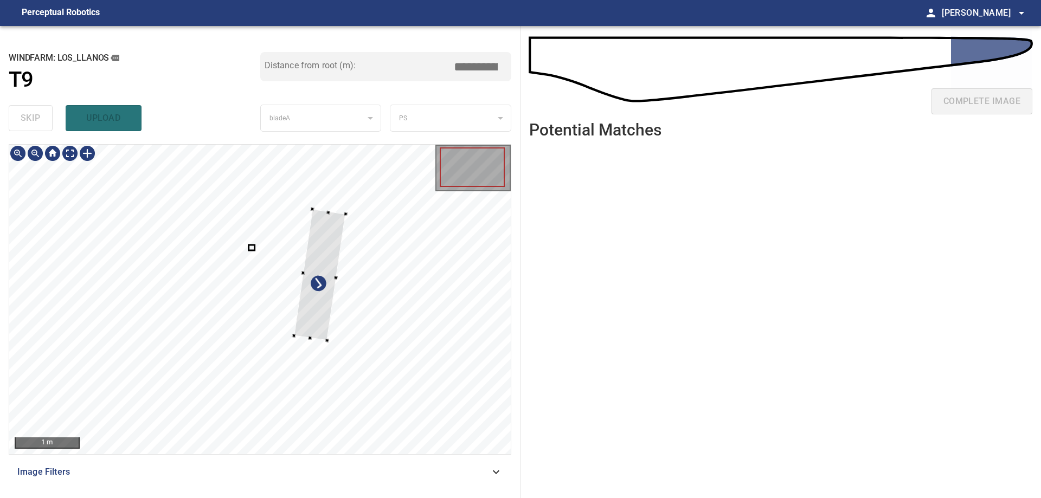
click at [346, 302] on div at bounding box center [320, 274] width 52 height 131
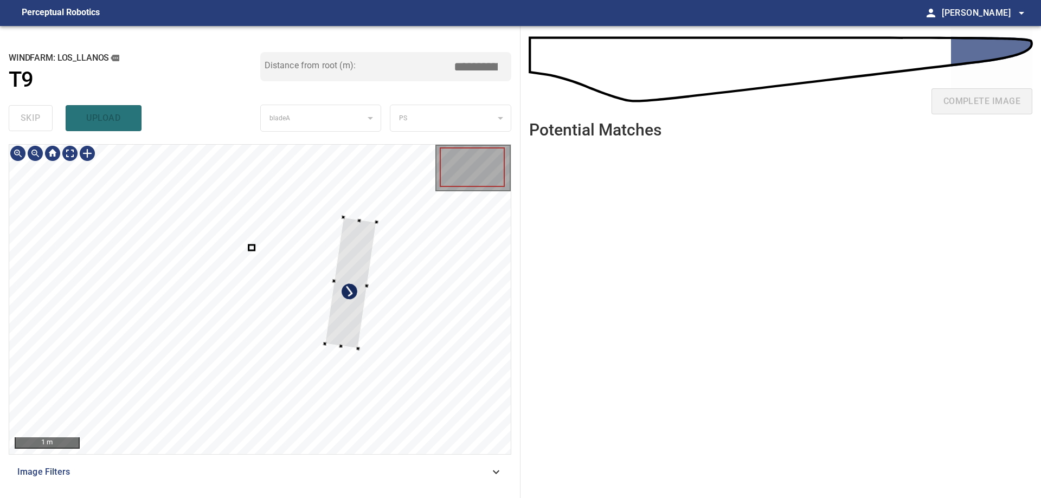
click at [340, 291] on div at bounding box center [351, 282] width 52 height 131
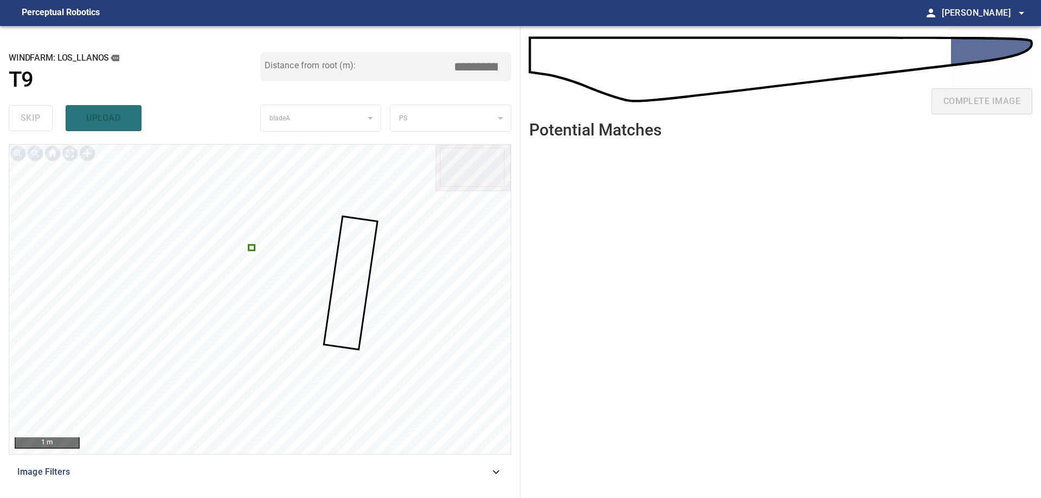
click at [254, 252] on div at bounding box center [260, 300] width 502 height 310
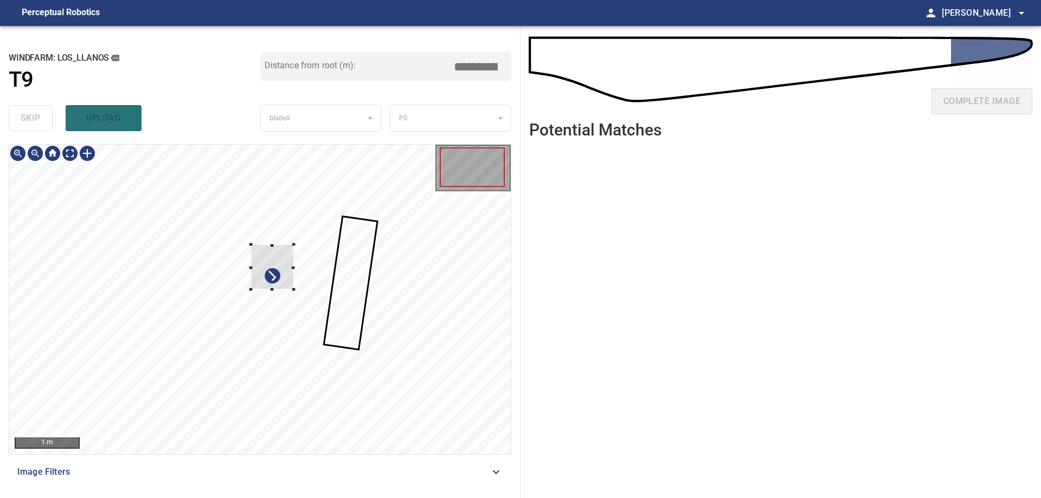
click at [329, 313] on div at bounding box center [260, 300] width 502 height 310
click at [230, 309] on div at bounding box center [213, 318] width 65 height 59
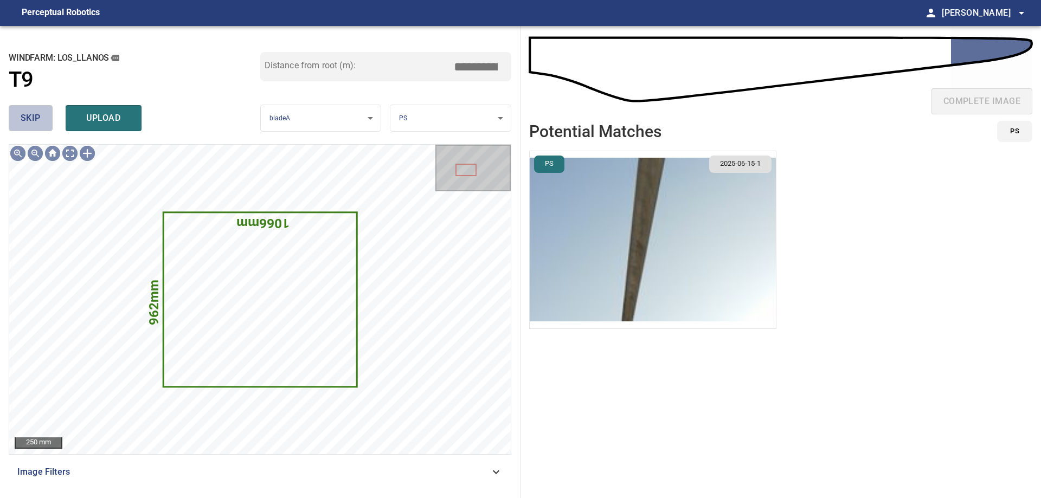
click at [36, 118] on span "skip" at bounding box center [31, 118] width 20 height 15
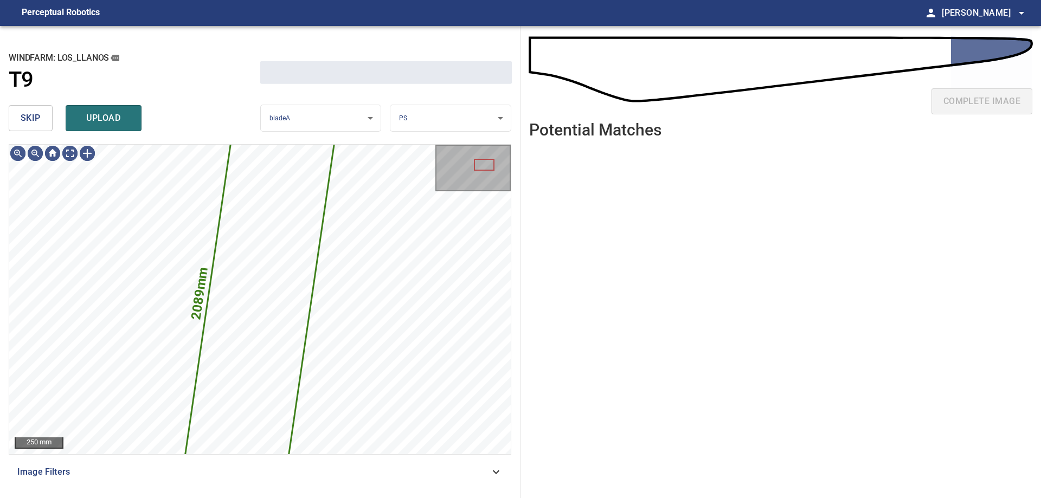
click at [36, 118] on span "skip" at bounding box center [31, 118] width 20 height 15
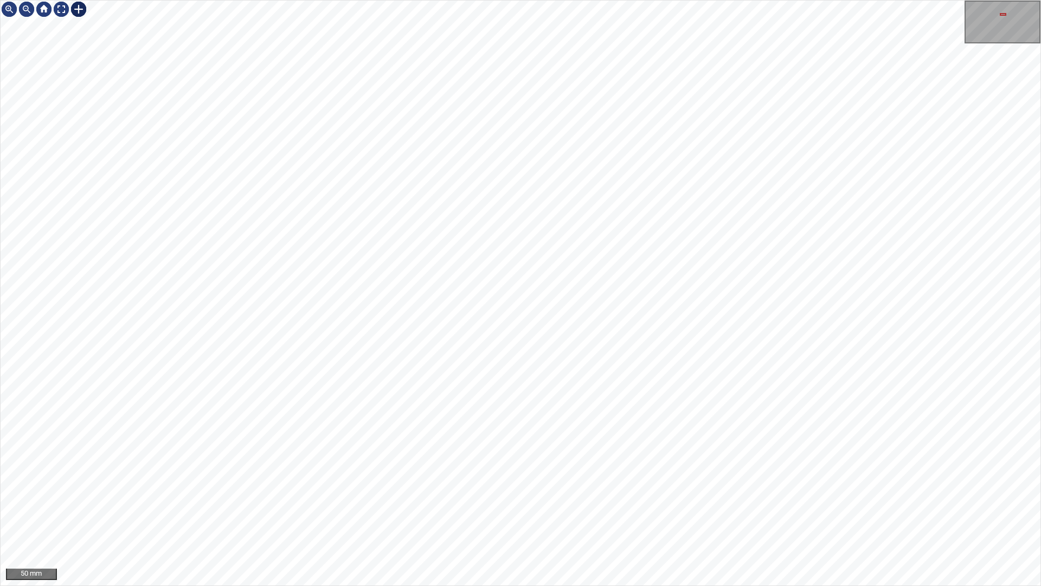
click at [77, 9] on div at bounding box center [78, 9] width 17 height 17
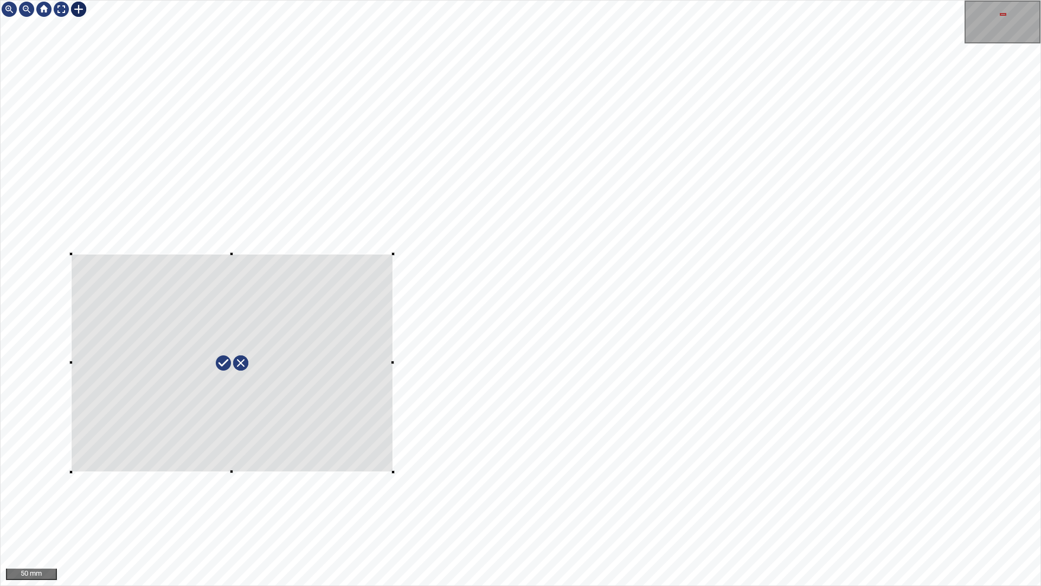
click at [396, 472] on div at bounding box center [521, 293] width 1040 height 585
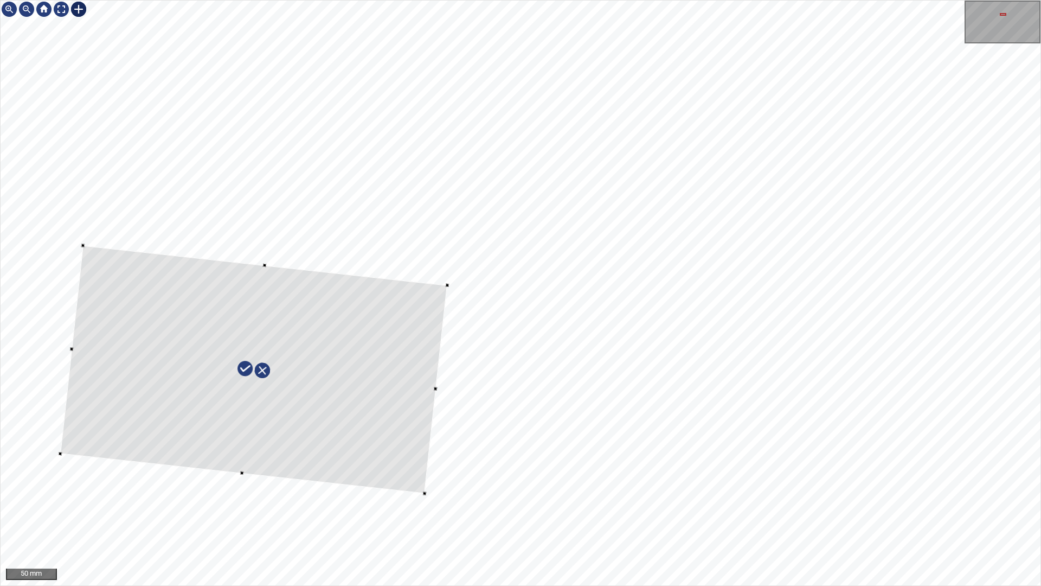
click at [449, 290] on div at bounding box center [521, 293] width 1040 height 585
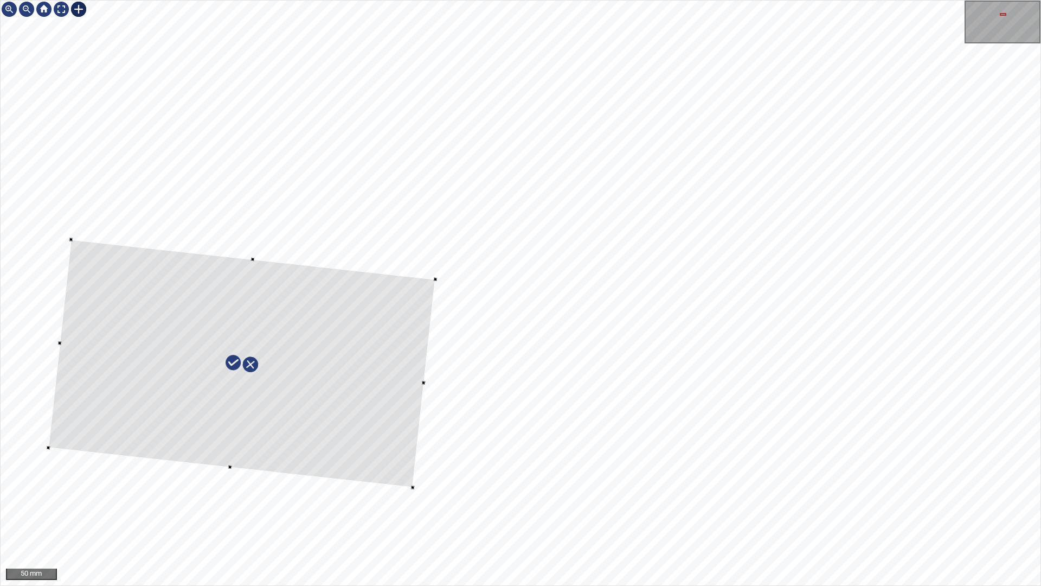
click at [367, 344] on div at bounding box center [241, 363] width 387 height 248
click at [385, 385] on div at bounding box center [242, 360] width 387 height 248
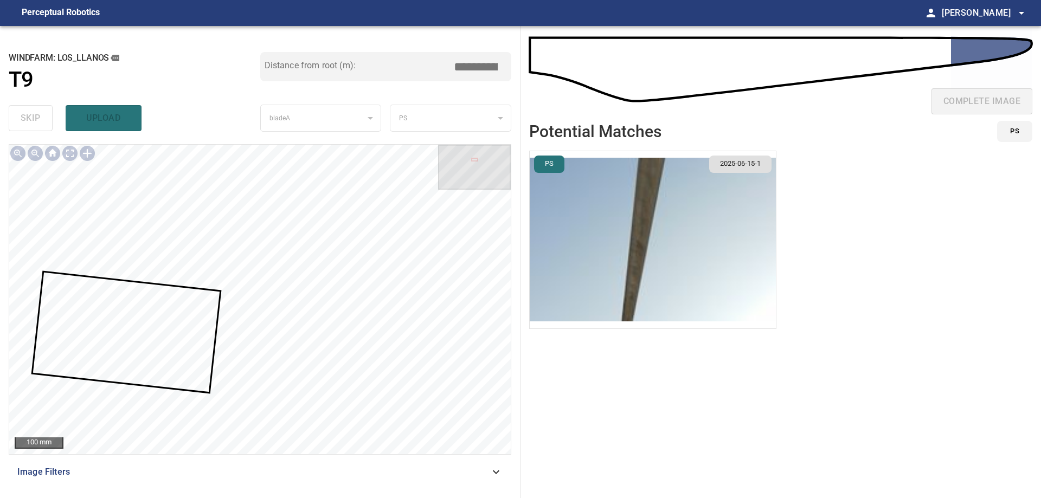
drag, startPoint x: 483, startPoint y: 64, endPoint x: 589, endPoint y: 75, distance: 106.9
click at [538, 68] on div "**********" at bounding box center [520, 262] width 1041 height 472
type input "*****"
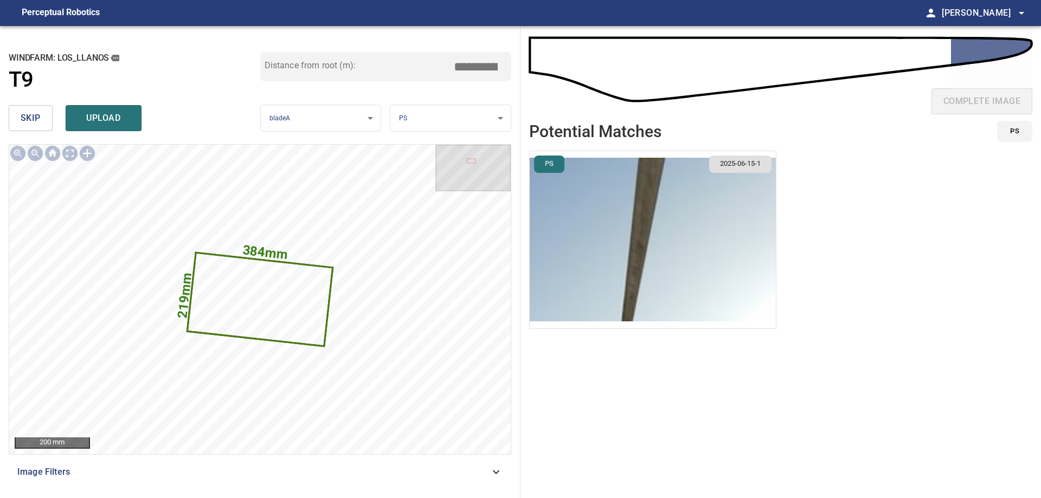
drag, startPoint x: 492, startPoint y: 68, endPoint x: 509, endPoint y: 69, distance: 16.9
click at [505, 68] on input "*****" at bounding box center [480, 66] width 54 height 21
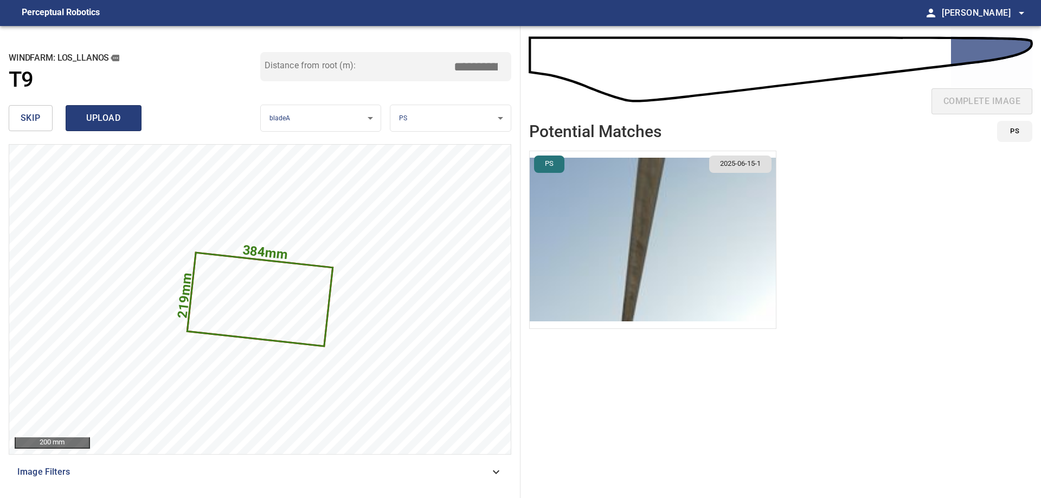
type input "*****"
click at [116, 113] on span "upload" at bounding box center [104, 118] width 52 height 15
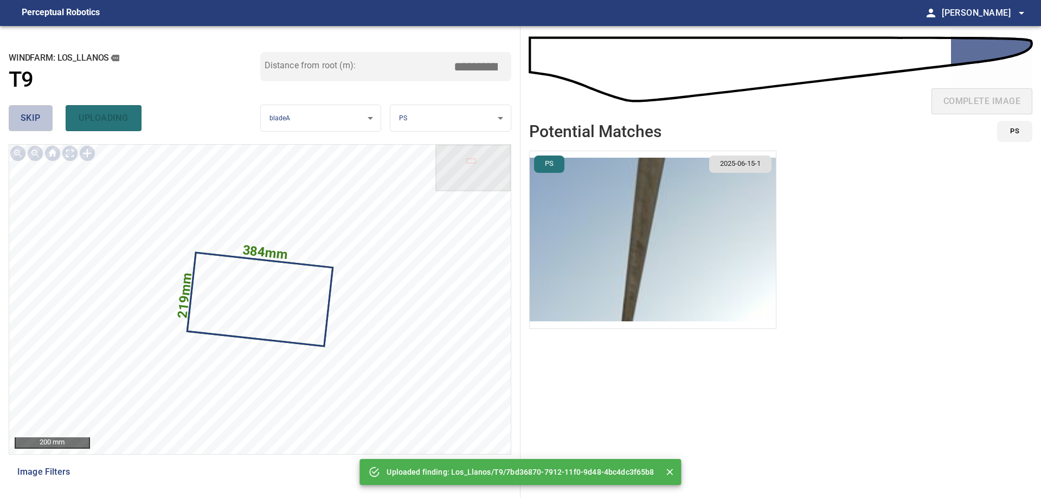
click at [36, 116] on span "skip" at bounding box center [31, 118] width 20 height 15
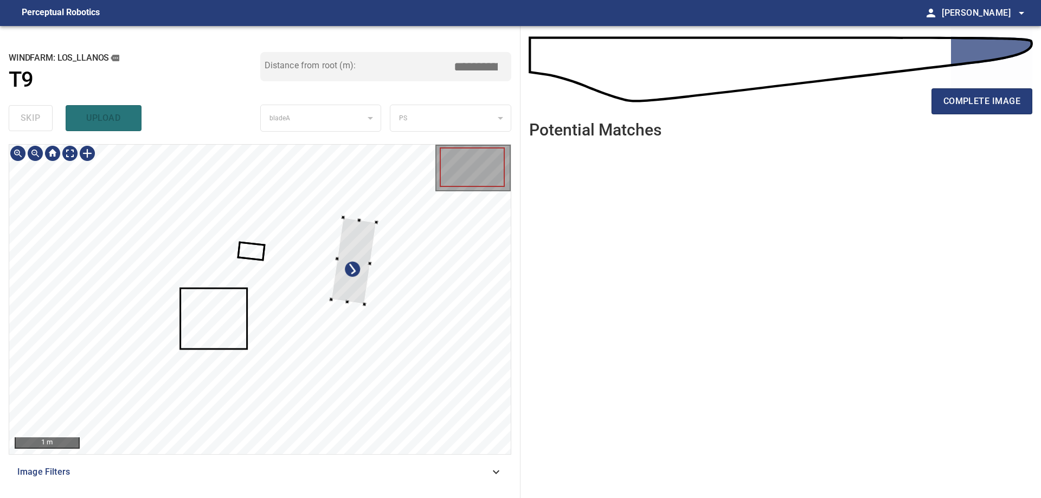
click at [351, 300] on div at bounding box center [354, 260] width 46 height 87
click at [262, 253] on div at bounding box center [257, 220] width 46 height 87
click at [283, 183] on div at bounding box center [283, 183] width 4 height 4
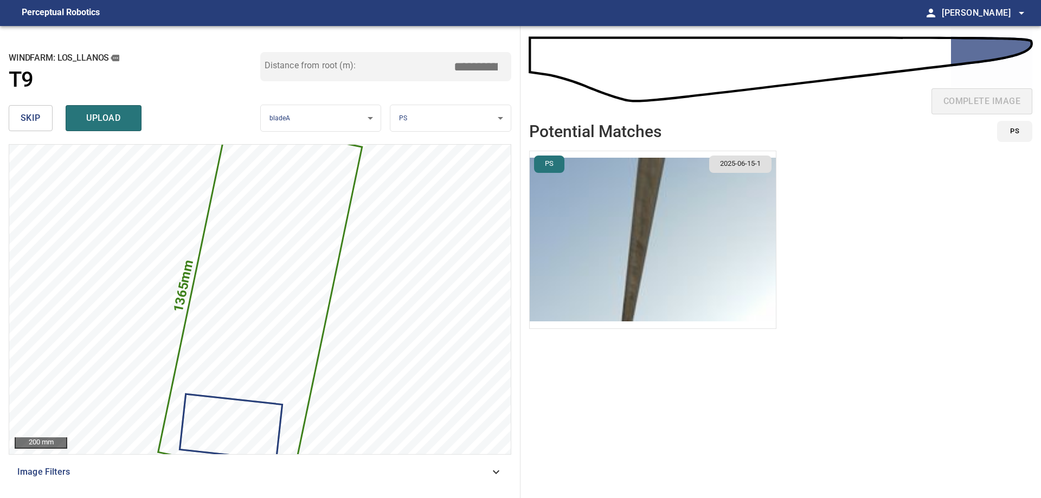
drag, startPoint x: 477, startPoint y: 67, endPoint x: 567, endPoint y: 76, distance: 90.5
click at [568, 76] on div "**********" at bounding box center [520, 262] width 1041 height 472
click at [597, 235] on img "button" at bounding box center [653, 239] width 246 height 177
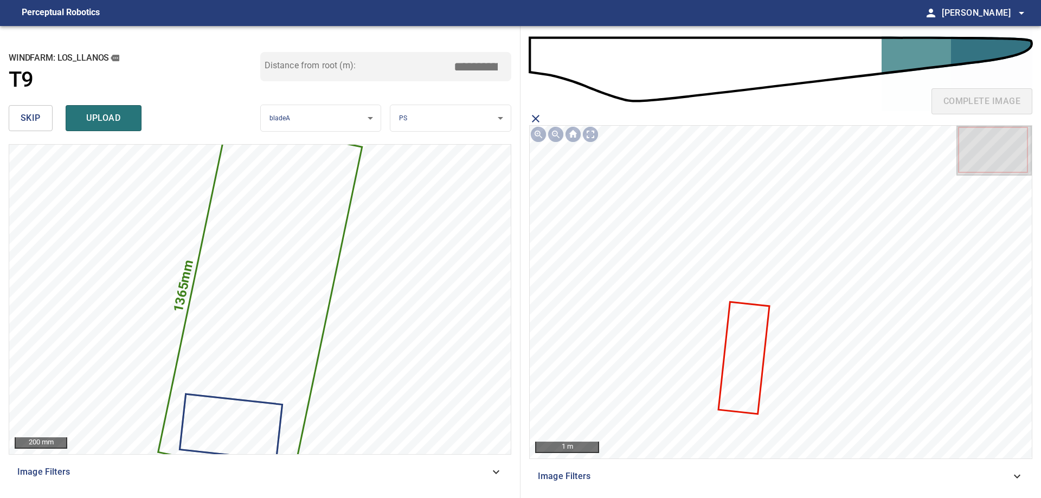
drag, startPoint x: 472, startPoint y: 67, endPoint x: 652, endPoint y: 72, distance: 180.7
click at [554, 70] on div "**********" at bounding box center [520, 262] width 1041 height 472
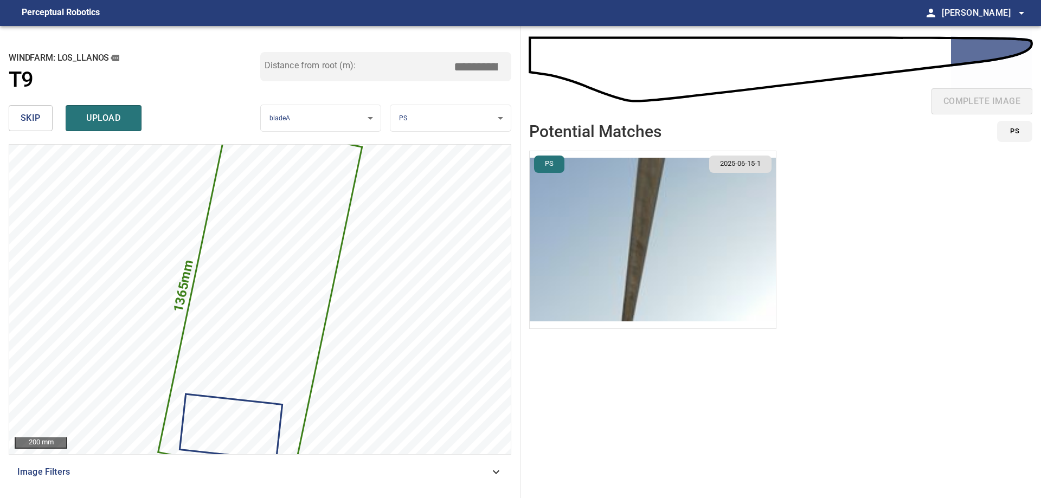
type input "*****"
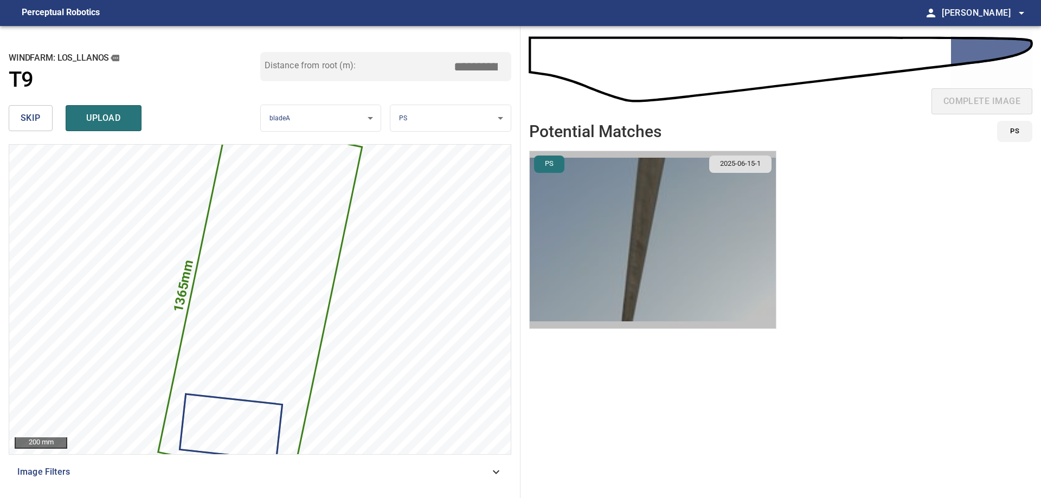
click at [675, 276] on img "button" at bounding box center [653, 239] width 246 height 177
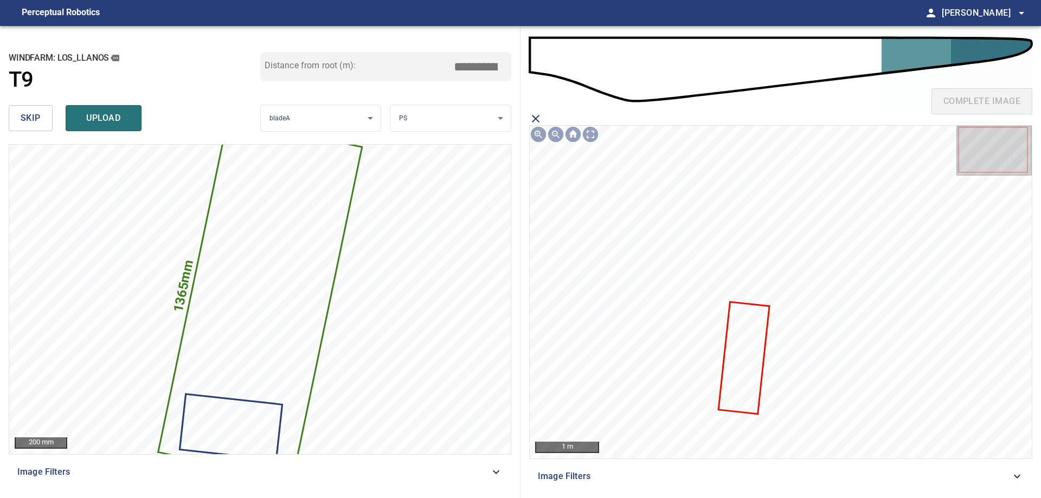
click at [746, 378] on icon at bounding box center [744, 358] width 49 height 111
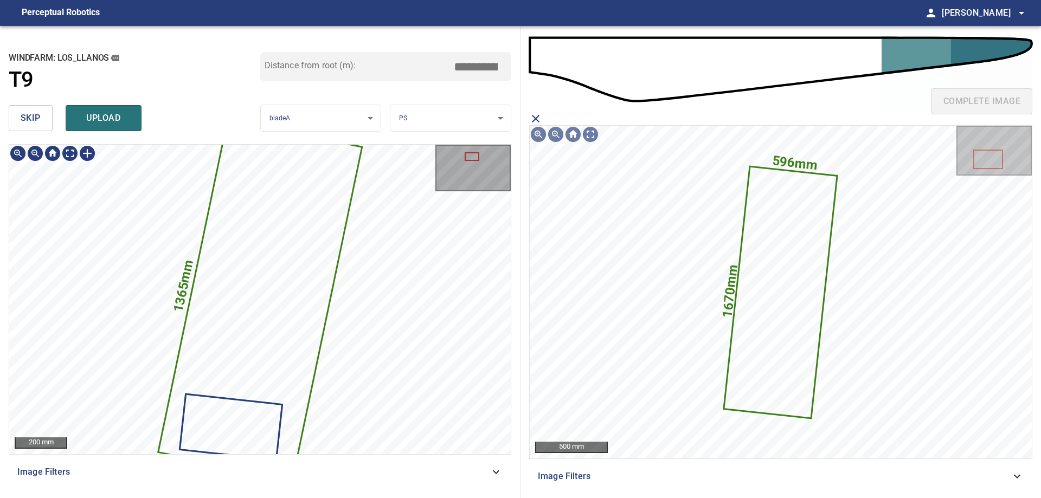
click at [260, 291] on icon at bounding box center [260, 300] width 202 height 360
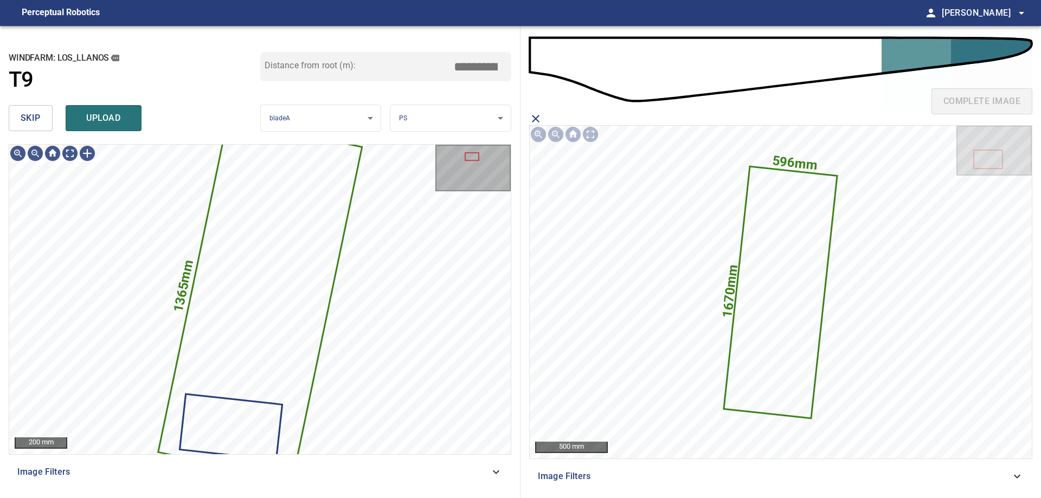
drag, startPoint x: 91, startPoint y: 117, endPoint x: 392, endPoint y: 122, distance: 301.1
click at [106, 118] on span "upload" at bounding box center [104, 118] width 52 height 15
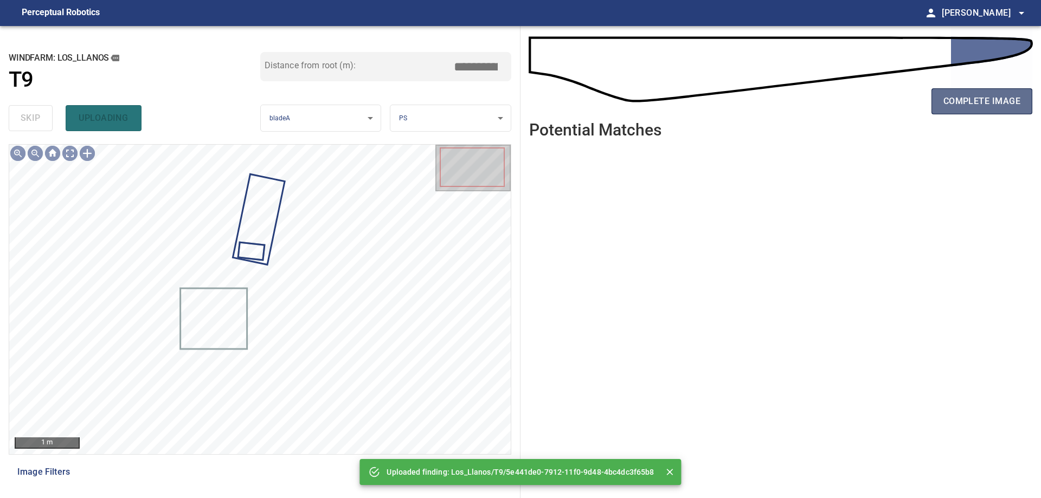
click at [1026, 101] on button "complete image" at bounding box center [982, 101] width 101 height 26
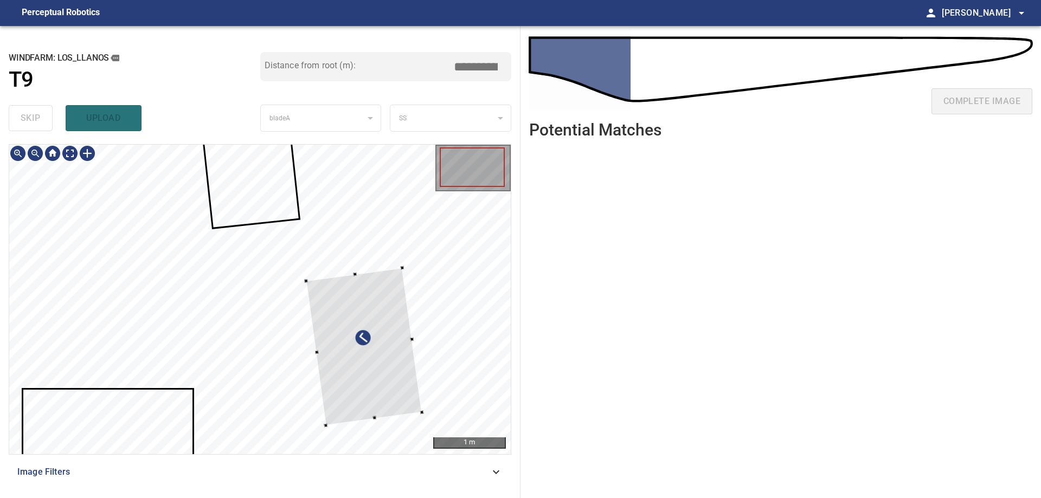
click at [425, 329] on div at bounding box center [260, 300] width 502 height 310
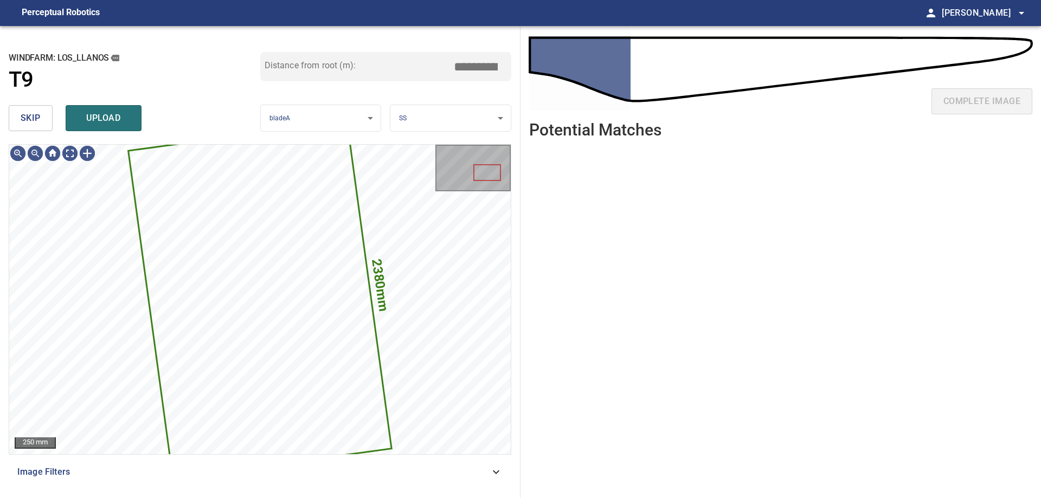
click at [27, 115] on span "skip" at bounding box center [31, 118] width 20 height 15
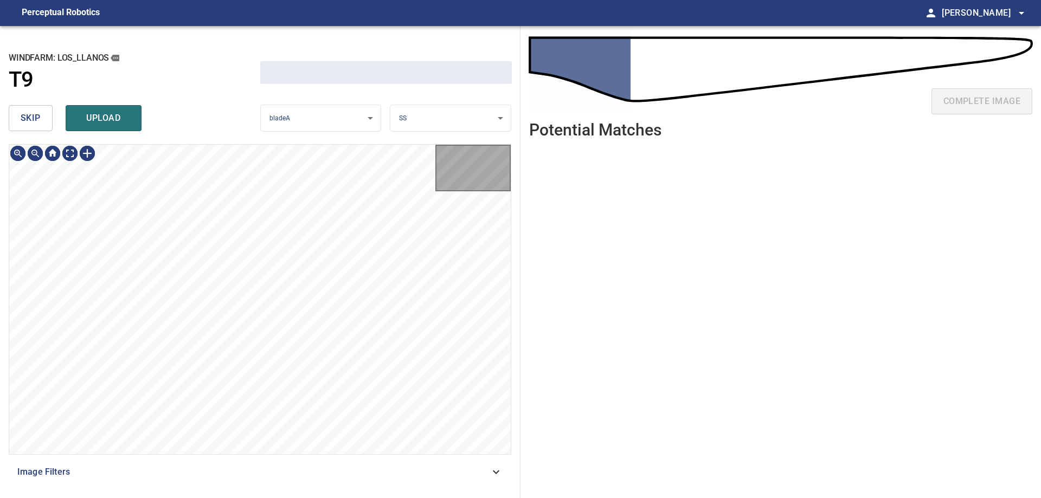
click at [27, 115] on span "skip" at bounding box center [31, 118] width 20 height 15
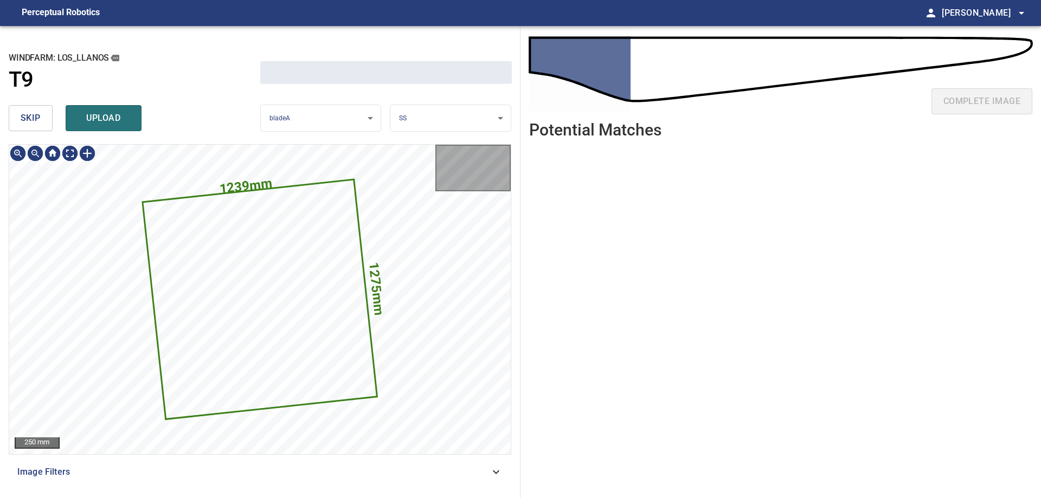
click at [27, 115] on span "skip" at bounding box center [31, 118] width 20 height 15
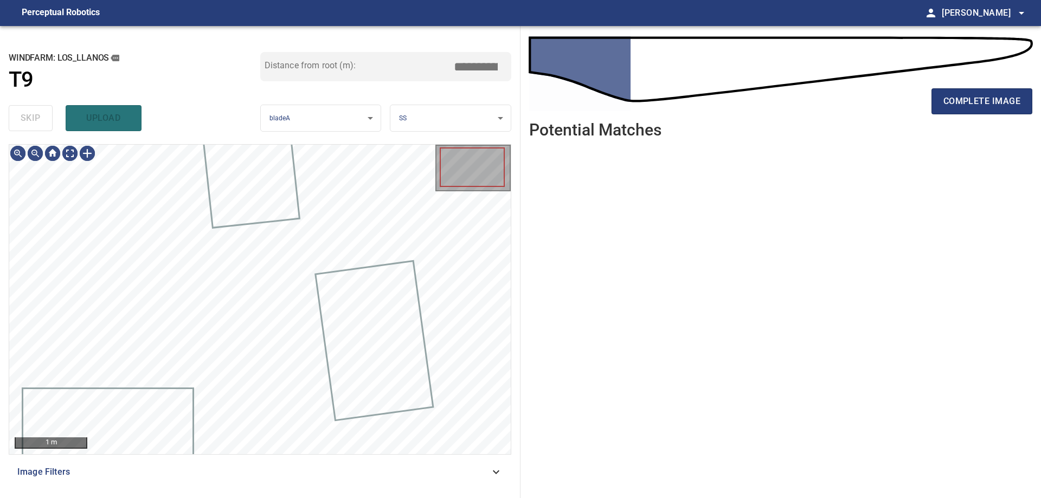
click at [27, 115] on div "skip upload" at bounding box center [135, 118] width 252 height 35
drag, startPoint x: 27, startPoint y: 115, endPoint x: 29, endPoint y: 120, distance: 5.8
click at [27, 115] on div "skip upload" at bounding box center [135, 118] width 252 height 35
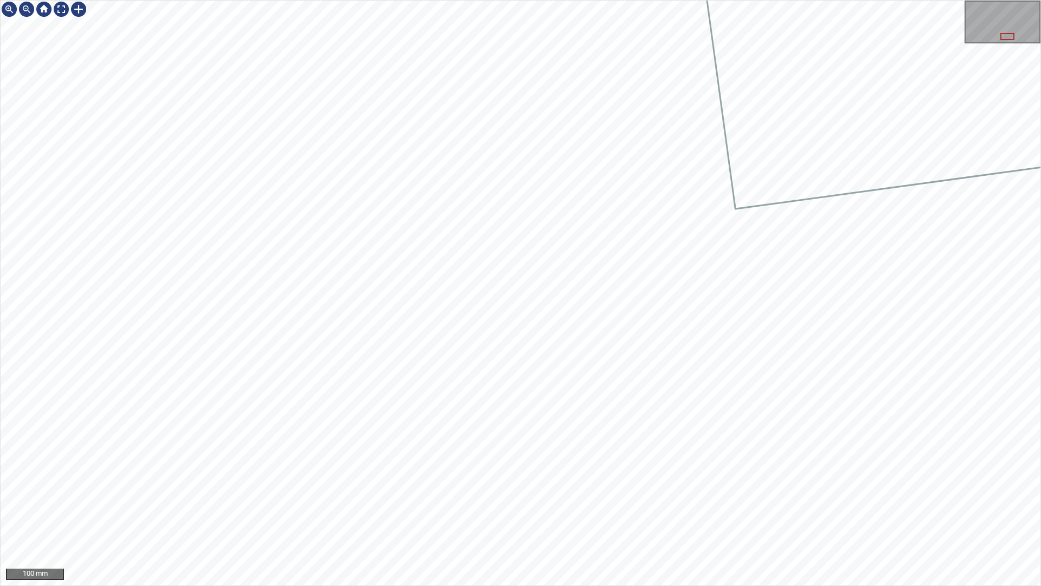
click at [402, 0] on div "100 mm" at bounding box center [520, 293] width 1041 height 586
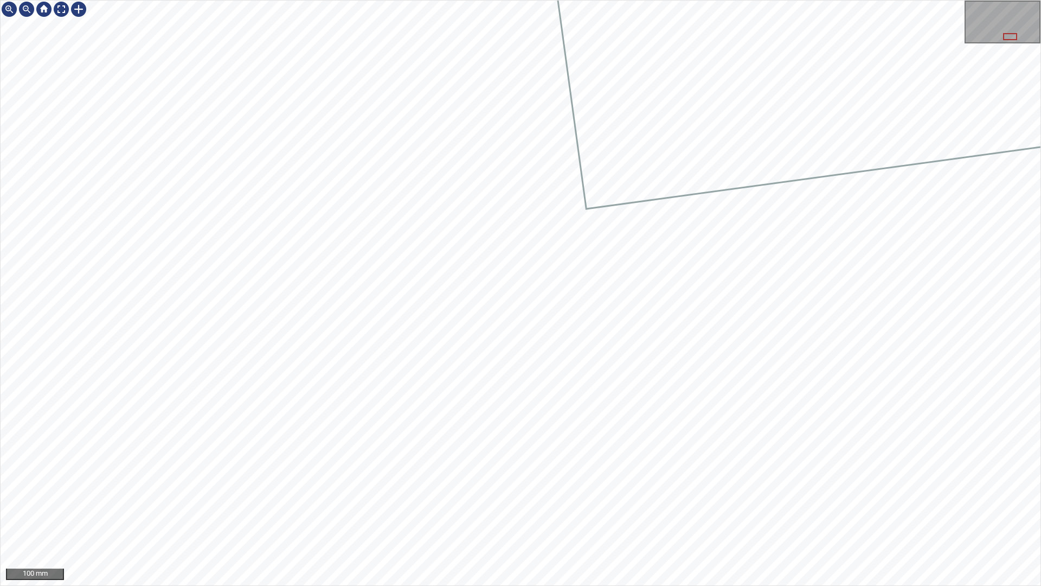
click at [962, 172] on div at bounding box center [521, 293] width 1040 height 585
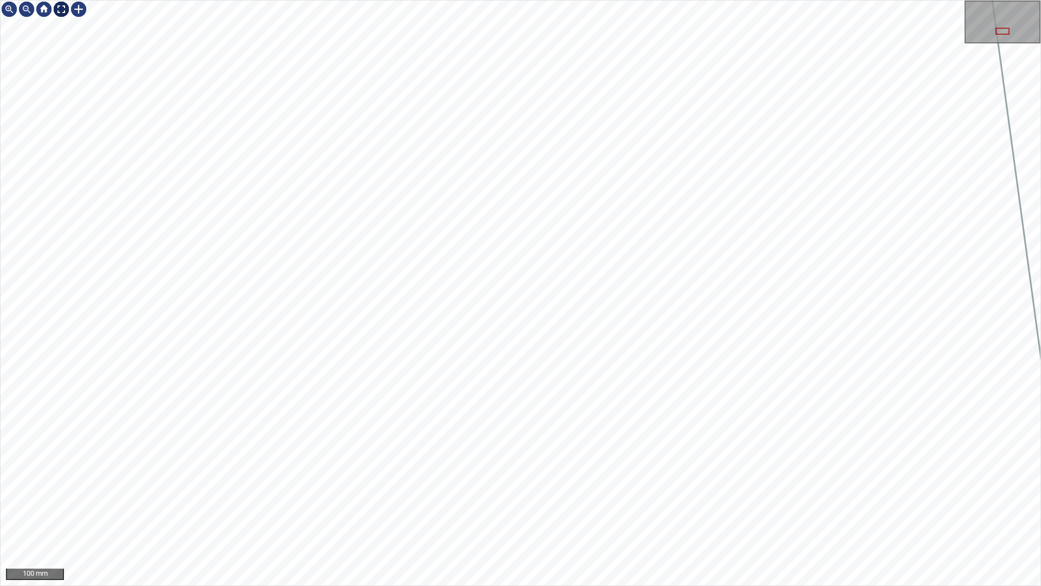
click at [61, 8] on div at bounding box center [61, 9] width 17 height 17
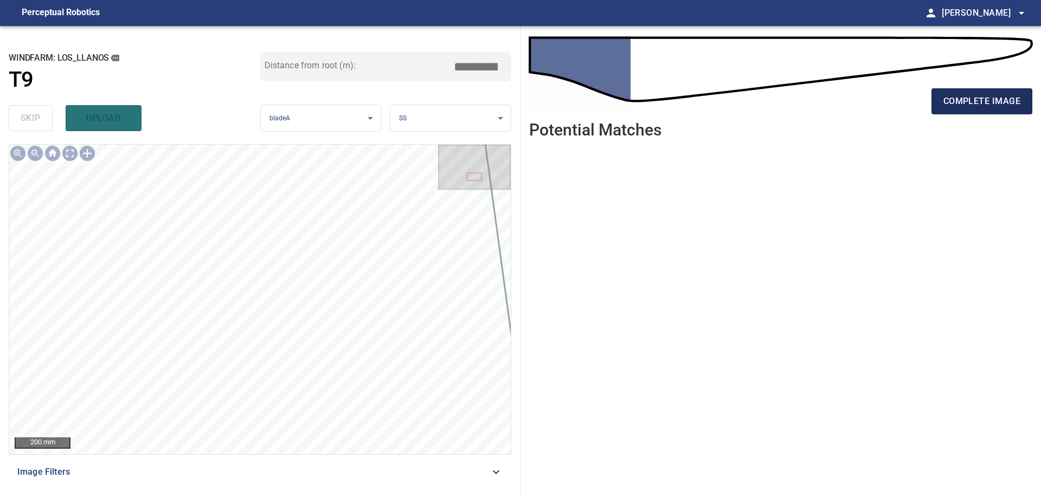
click at [972, 103] on span "complete image" at bounding box center [982, 101] width 77 height 15
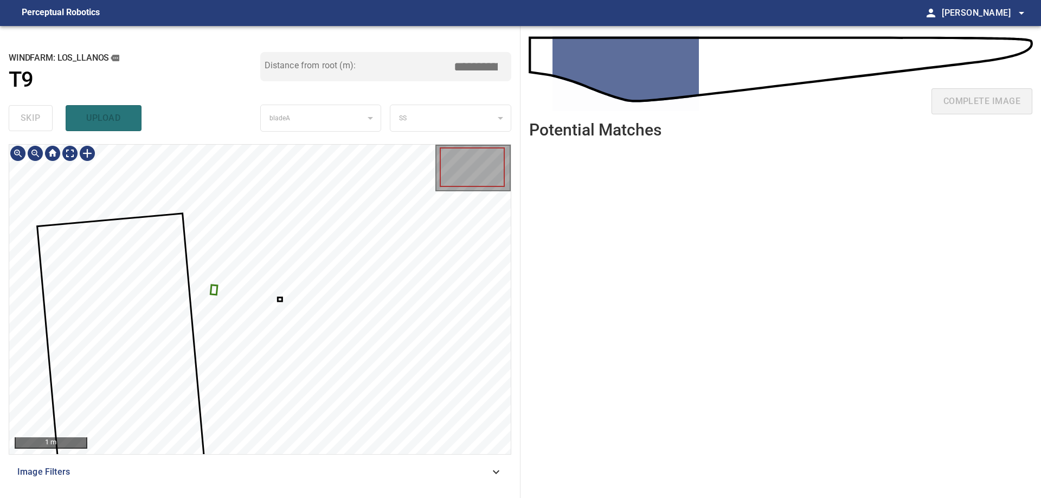
click at [217, 292] on div at bounding box center [260, 300] width 502 height 310
click at [172, 290] on div at bounding box center [196, 313] width 48 height 47
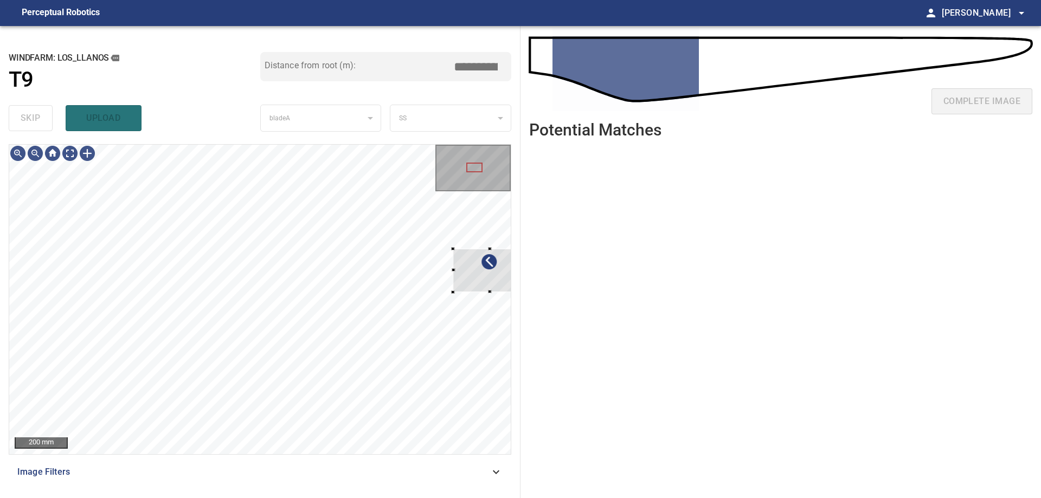
click at [541, 276] on div "**********" at bounding box center [520, 262] width 1041 height 472
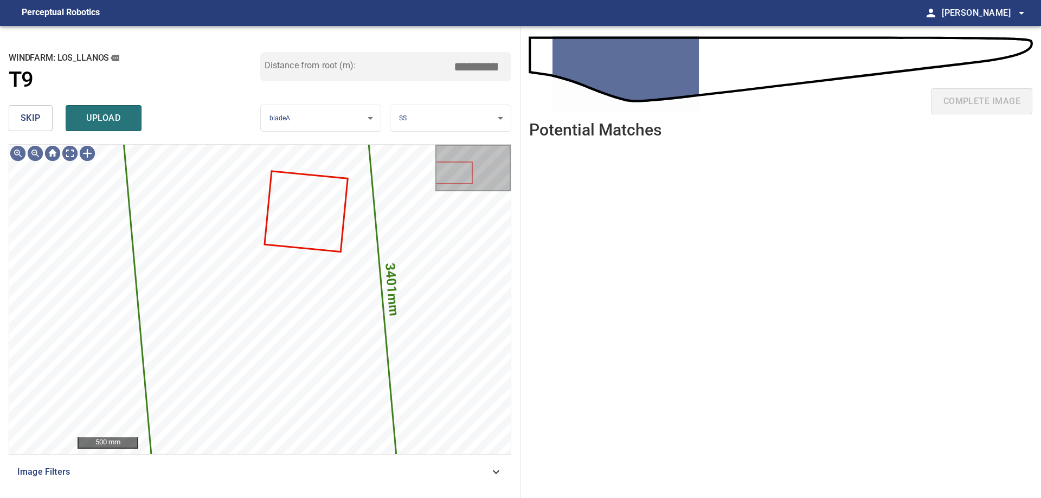
click at [31, 126] on span "skip" at bounding box center [31, 118] width 20 height 15
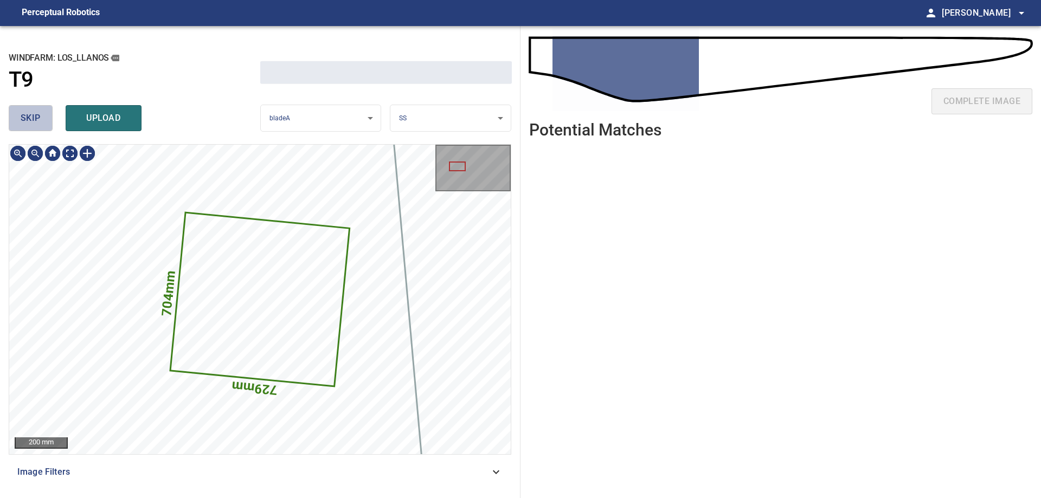
click at [31, 125] on span "skip" at bounding box center [31, 118] width 20 height 15
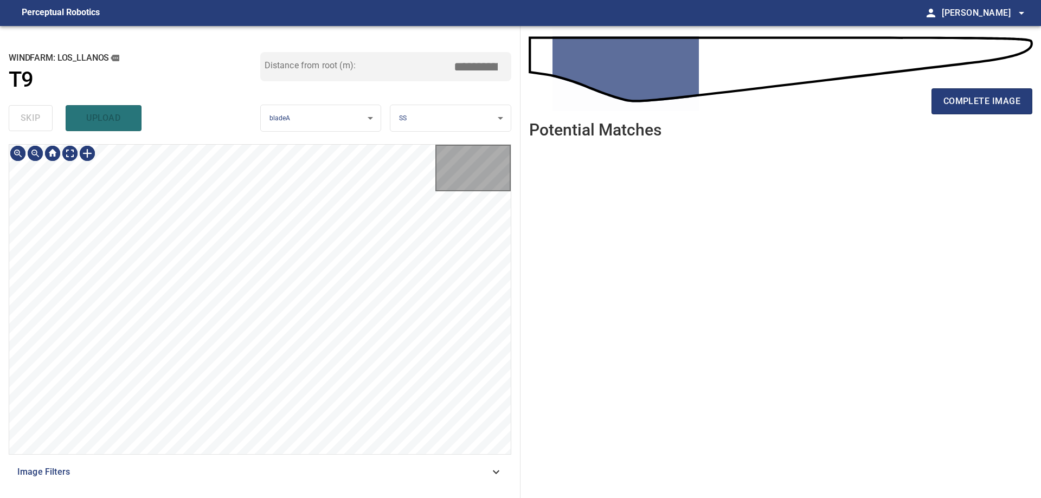
type input "****"
click at [31, 125] on div "skip upload" at bounding box center [135, 118] width 252 height 35
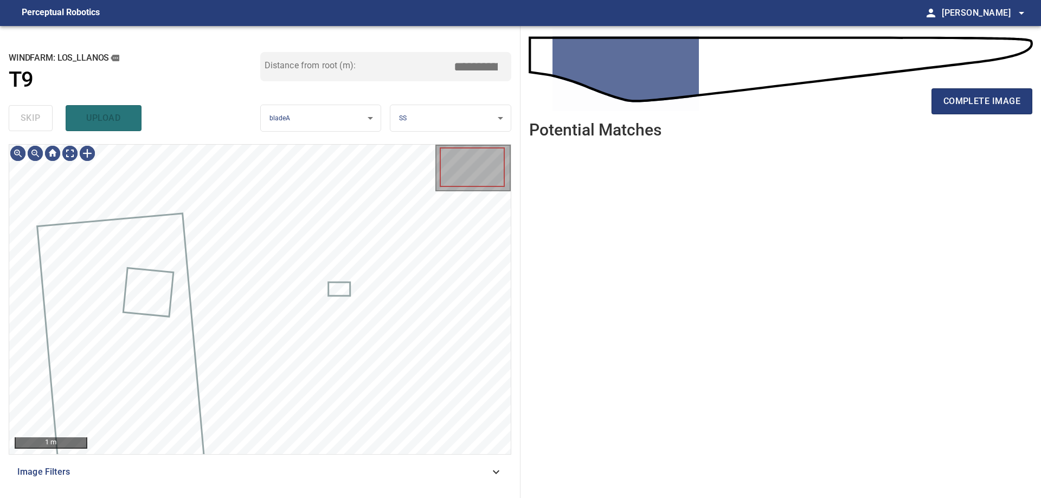
click at [31, 125] on div "skip upload" at bounding box center [135, 118] width 252 height 35
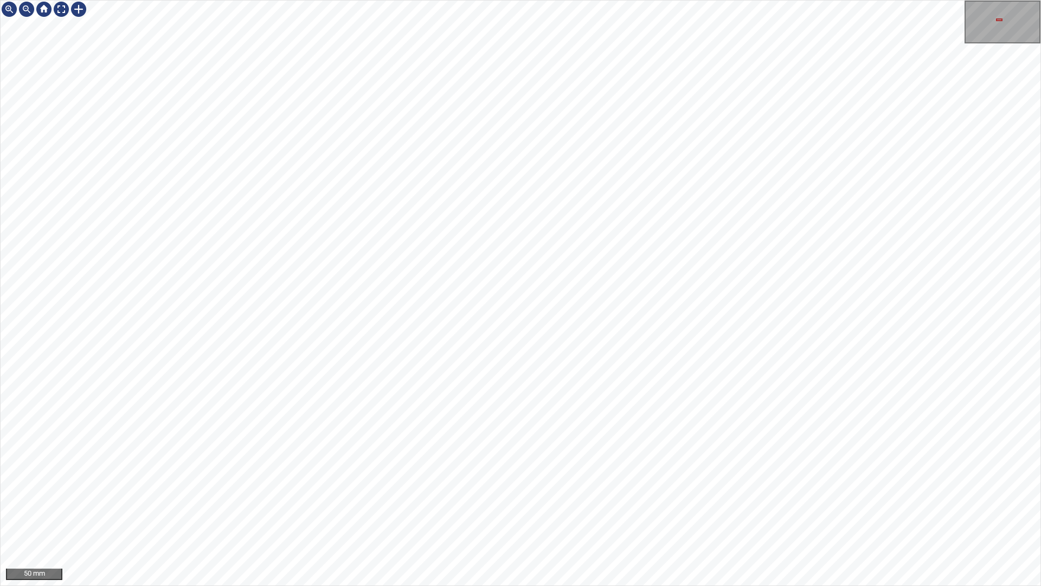
click at [341, 498] on div "50 mm" at bounding box center [520, 293] width 1041 height 586
click at [552, 0] on div "50 mm" at bounding box center [520, 293] width 1041 height 586
click at [583, 0] on div "50 mm" at bounding box center [520, 293] width 1041 height 586
click at [538, 0] on div "50 mm" at bounding box center [520, 293] width 1041 height 586
click at [590, 0] on div "50 mm" at bounding box center [520, 293] width 1041 height 586
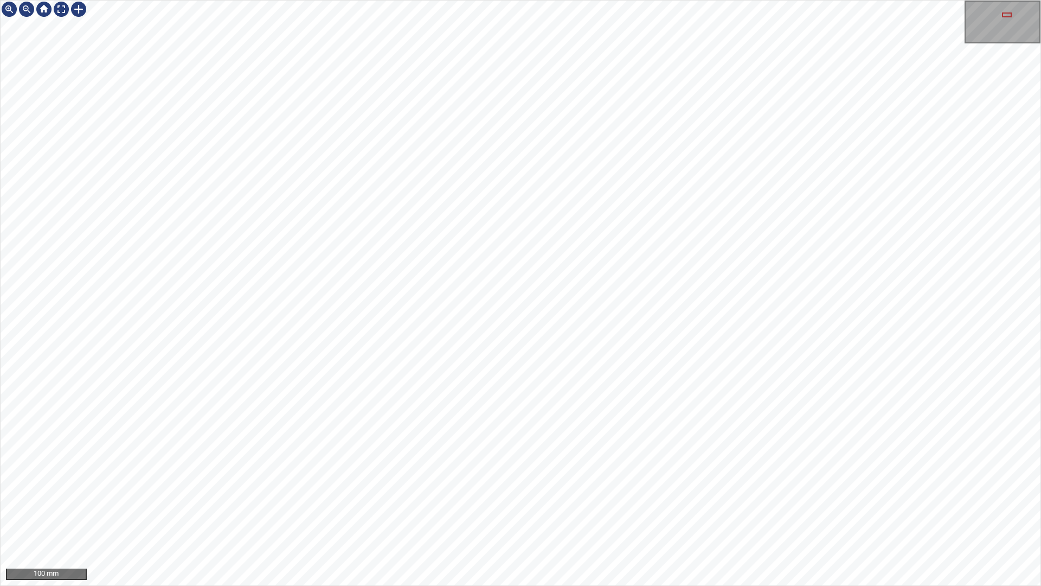
click at [489, 0] on div "100 mm" at bounding box center [520, 293] width 1041 height 586
click at [647, 0] on div "50 mm" at bounding box center [520, 293] width 1041 height 586
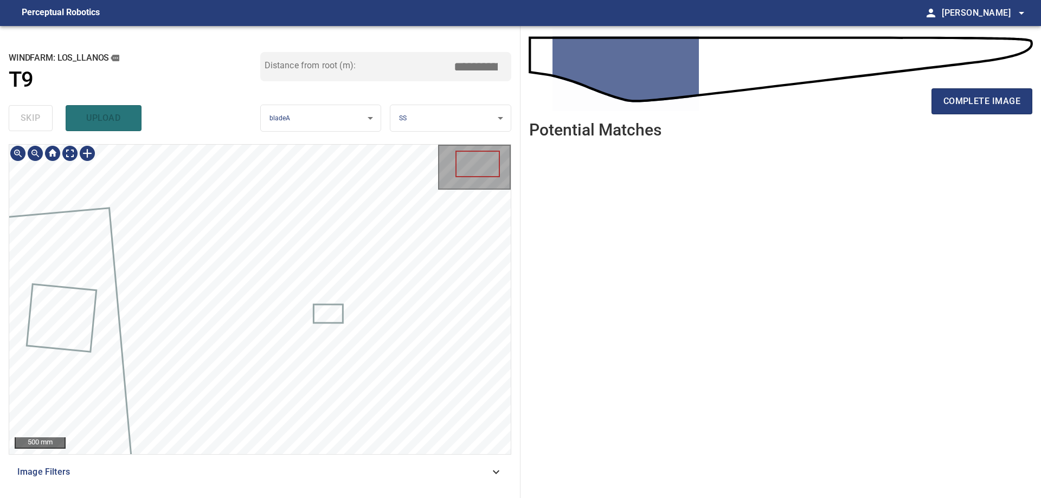
click at [481, 142] on div "**********" at bounding box center [260, 262] width 521 height 472
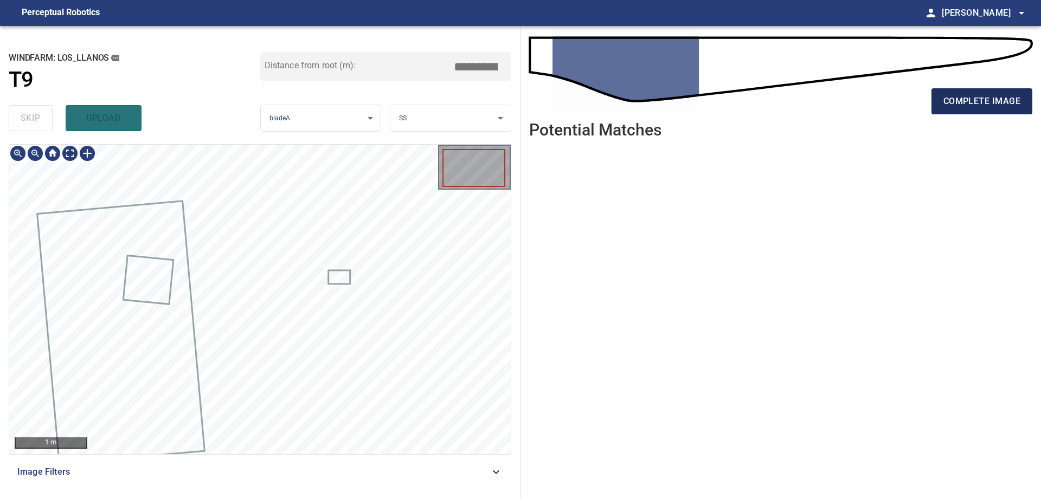
click at [1008, 110] on button "complete image" at bounding box center [982, 101] width 101 height 26
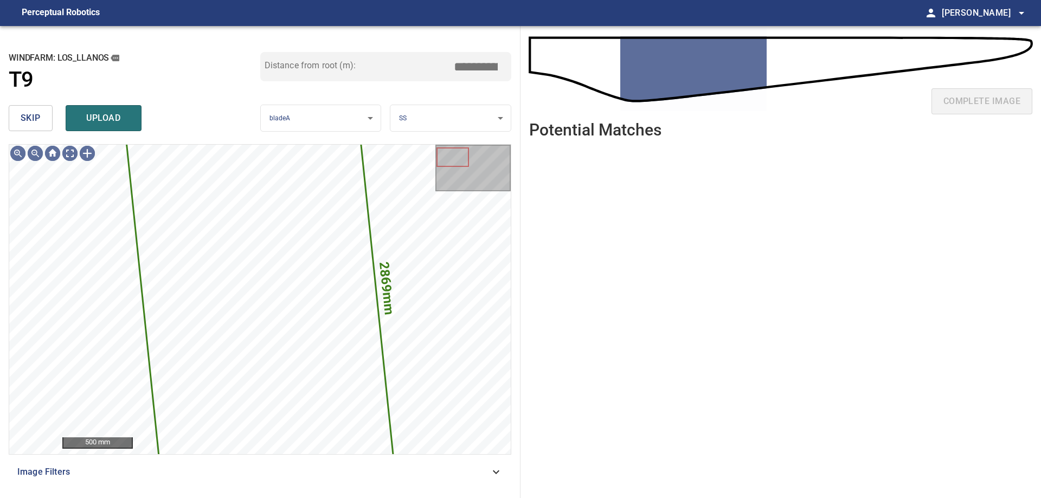
click at [46, 126] on button "skip" at bounding box center [31, 118] width 44 height 26
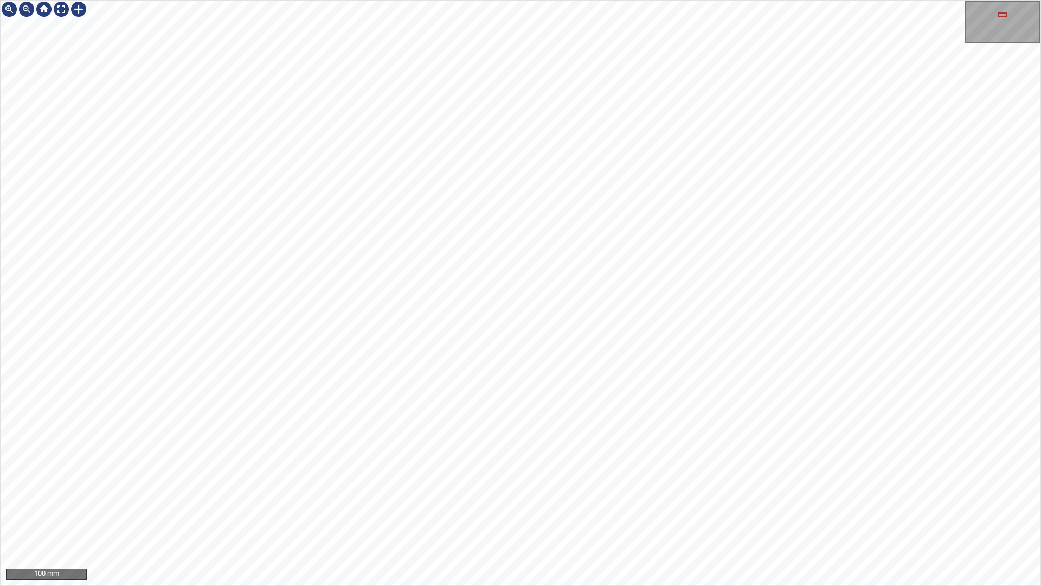
click at [858, 0] on div "100 mm" at bounding box center [520, 293] width 1041 height 586
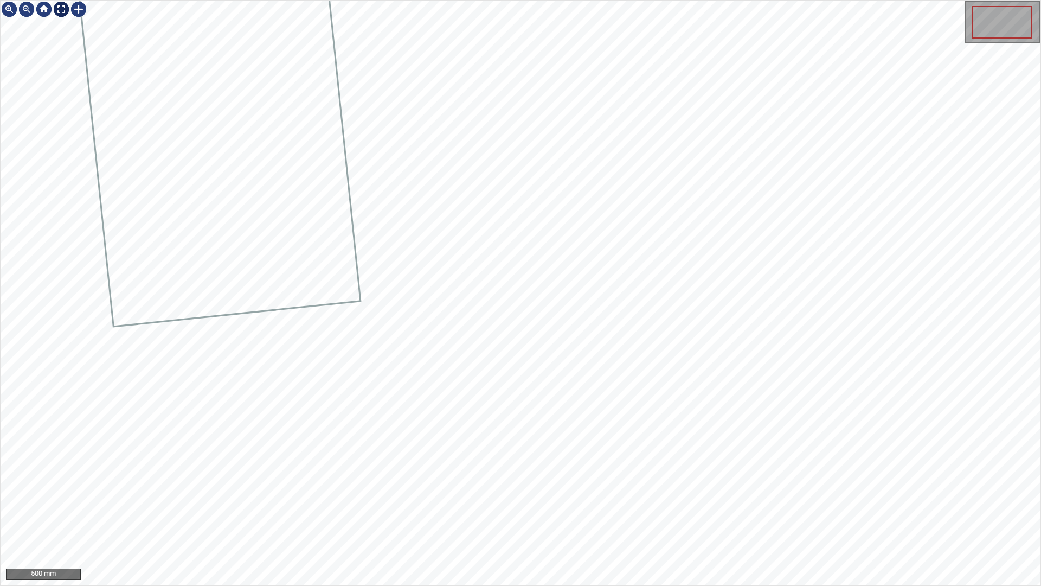
click at [63, 5] on div at bounding box center [61, 9] width 17 height 17
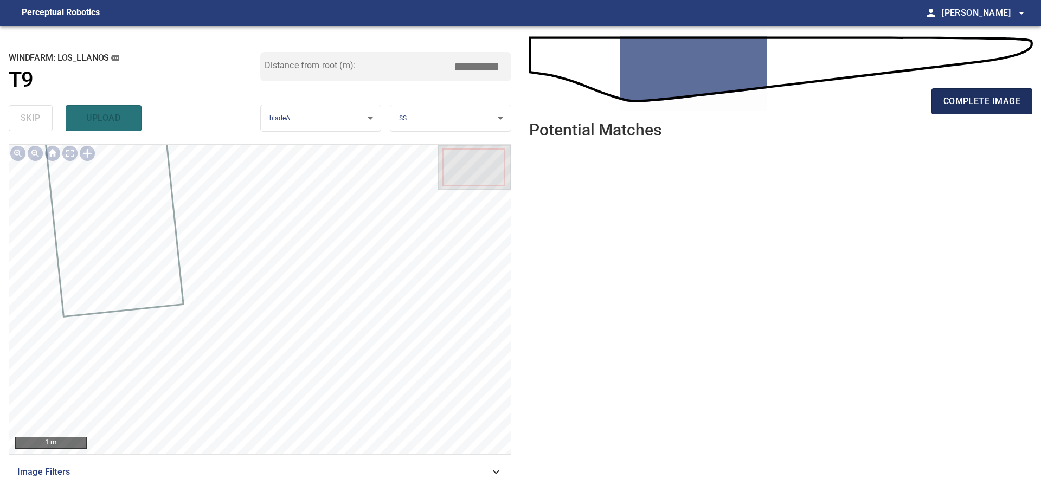
click at [984, 110] on button "complete image" at bounding box center [982, 101] width 101 height 26
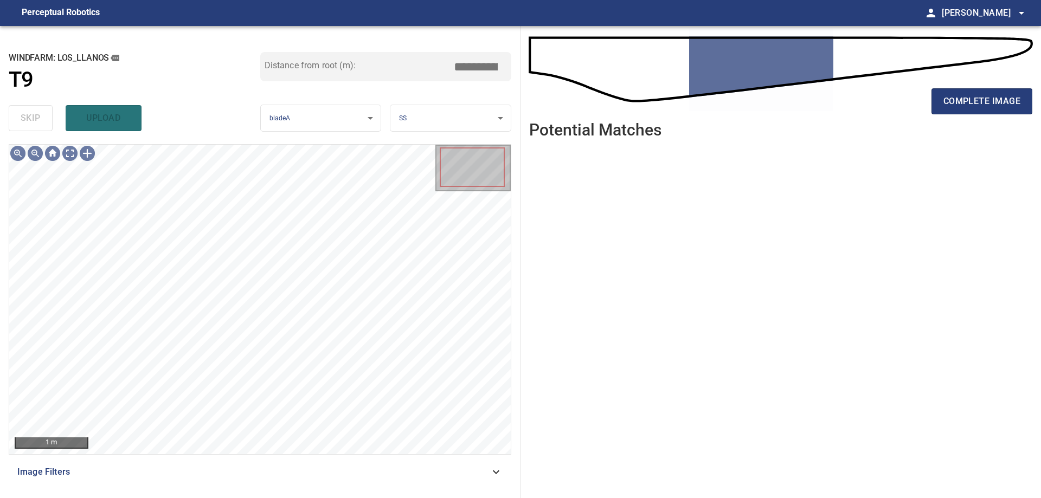
click at [397, 471] on span "Image Filters" at bounding box center [253, 472] width 472 height 13
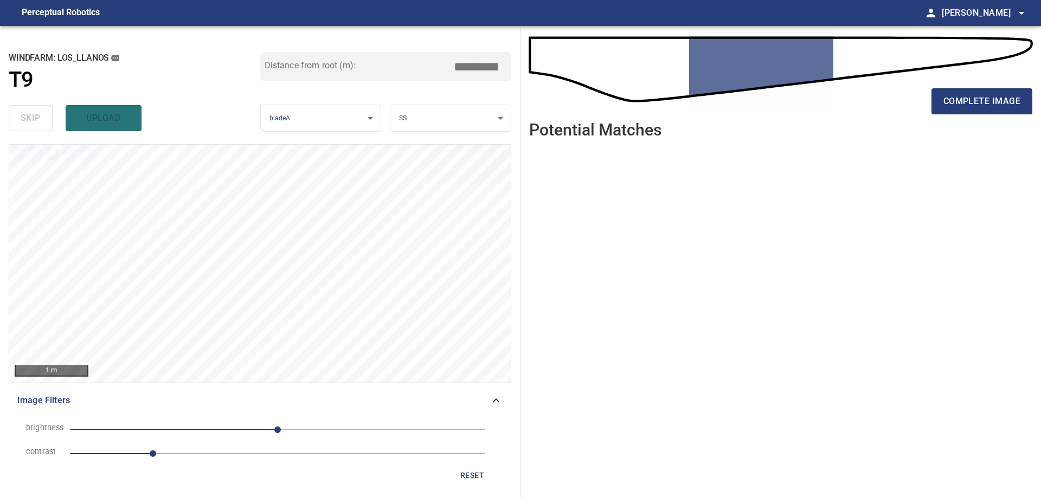
click at [281, 452] on span "1" at bounding box center [277, 453] width 415 height 15
click at [224, 430] on span "0" at bounding box center [277, 430] width 415 height 15
click at [262, 434] on span "-66" at bounding box center [277, 430] width 415 height 15
click at [191, 433] on span "-19" at bounding box center [277, 430] width 415 height 15
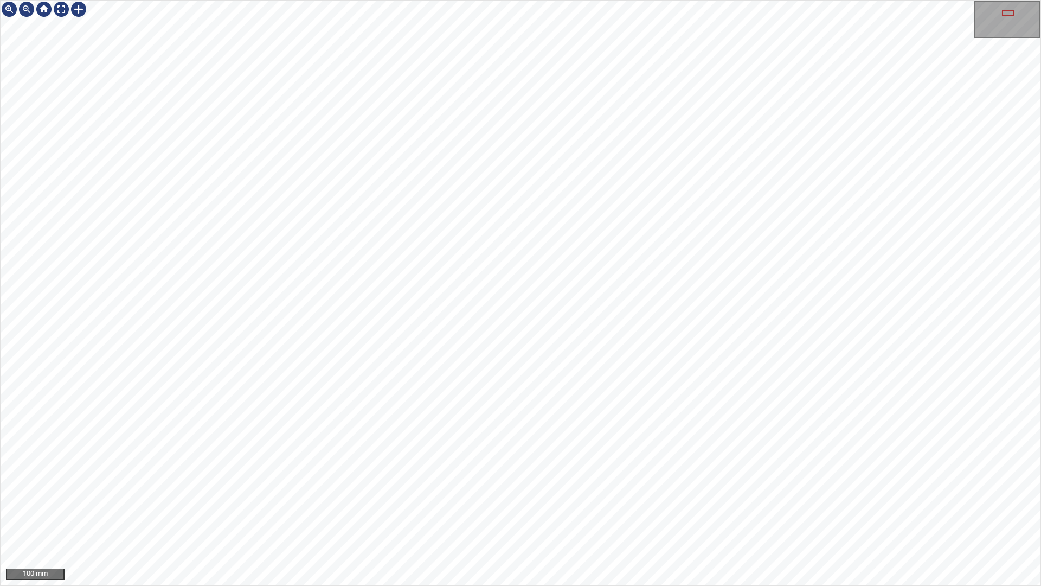
click at [575, 498] on div "100 mm" at bounding box center [520, 293] width 1041 height 586
click at [603, 498] on div "100 mm" at bounding box center [520, 293] width 1041 height 586
click at [556, 498] on div "100 mm" at bounding box center [520, 293] width 1041 height 586
click at [452, 0] on div "50 mm" at bounding box center [520, 293] width 1041 height 586
click at [590, 0] on div "50 mm" at bounding box center [520, 293] width 1041 height 586
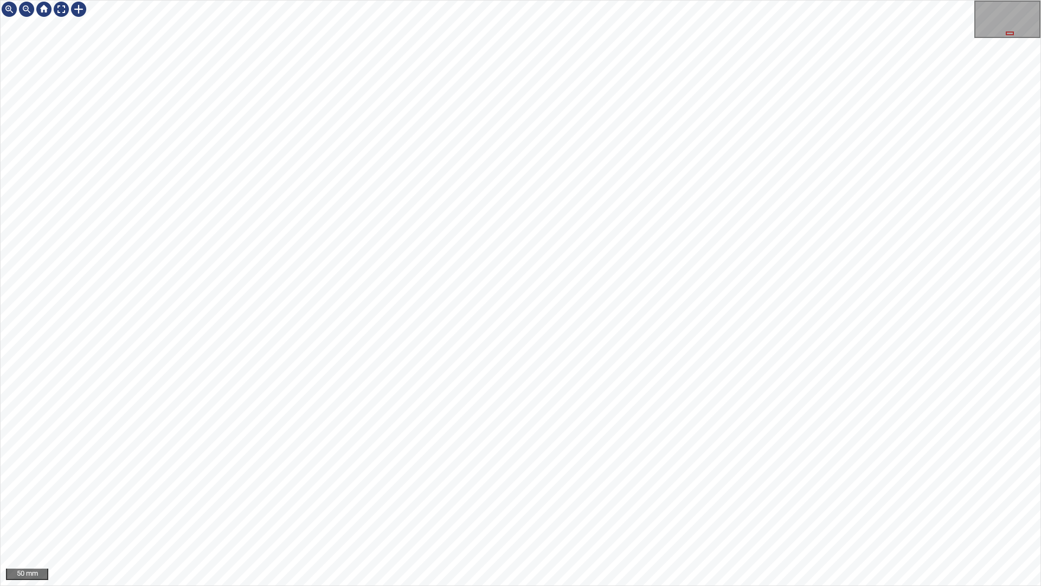
click at [501, 0] on div "50 mm" at bounding box center [520, 293] width 1041 height 586
click at [61, 6] on div at bounding box center [61, 9] width 17 height 17
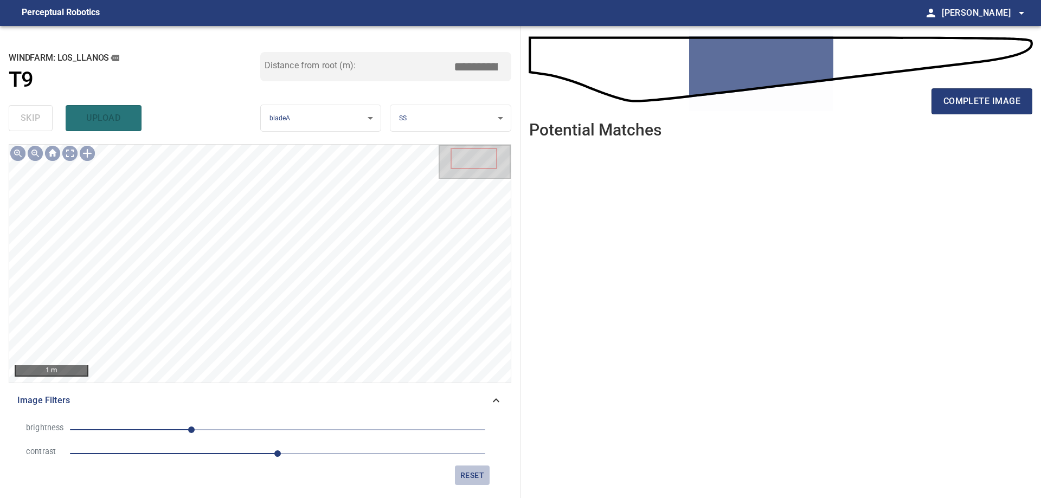
click at [474, 480] on span "reset" at bounding box center [472, 476] width 26 height 14
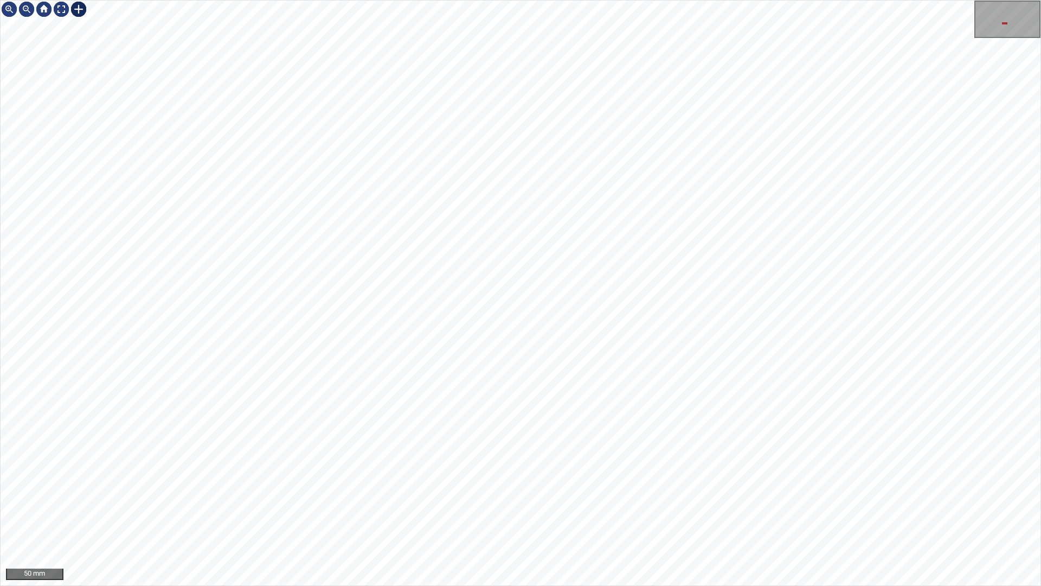
click at [78, 7] on div at bounding box center [78, 9] width 17 height 17
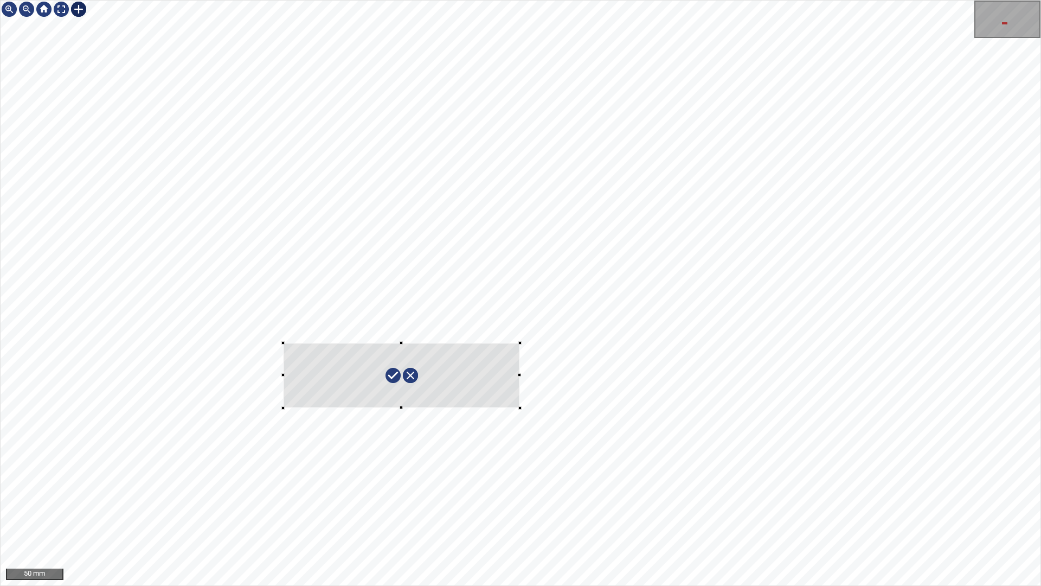
click at [520, 408] on div at bounding box center [521, 293] width 1040 height 585
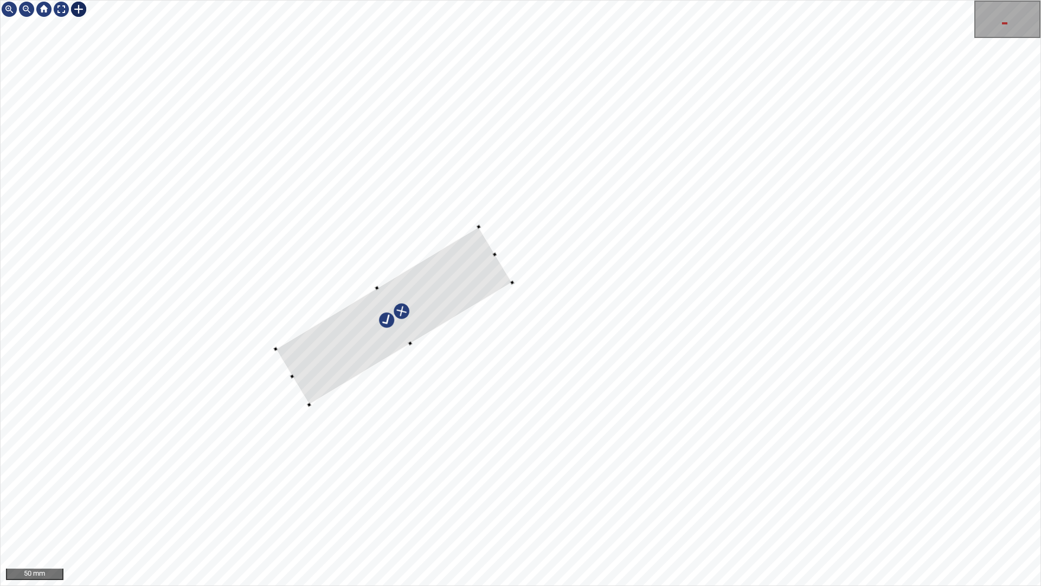
click at [479, 284] on div at bounding box center [394, 316] width 236 height 178
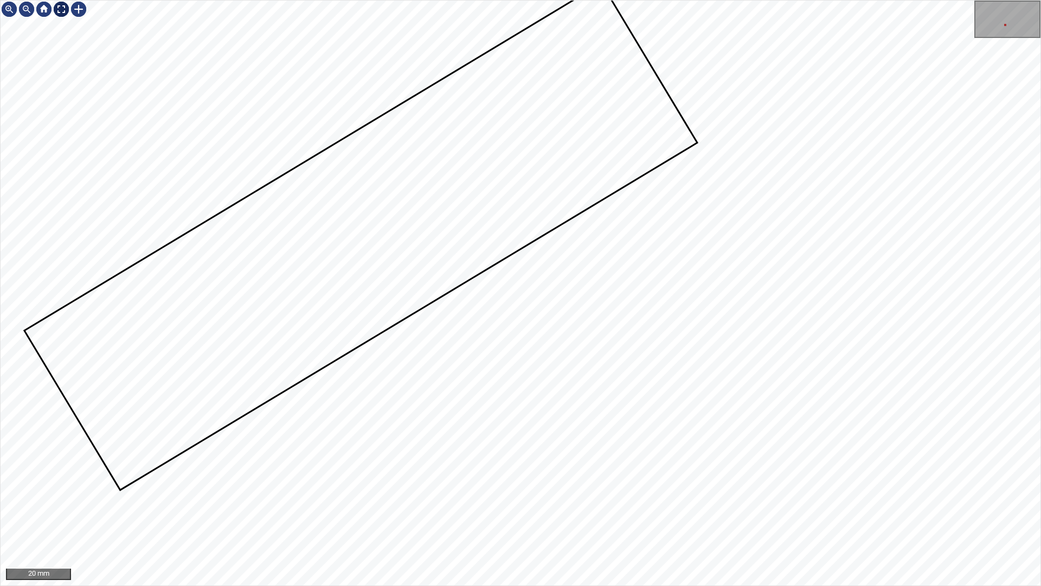
click at [61, 10] on div at bounding box center [61, 9] width 17 height 17
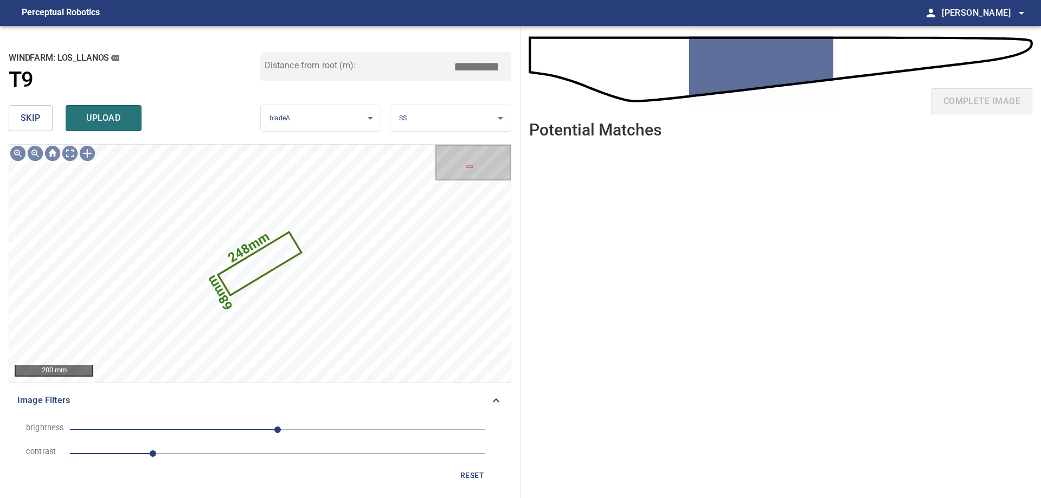
click at [31, 120] on span "skip" at bounding box center [31, 118] width 20 height 15
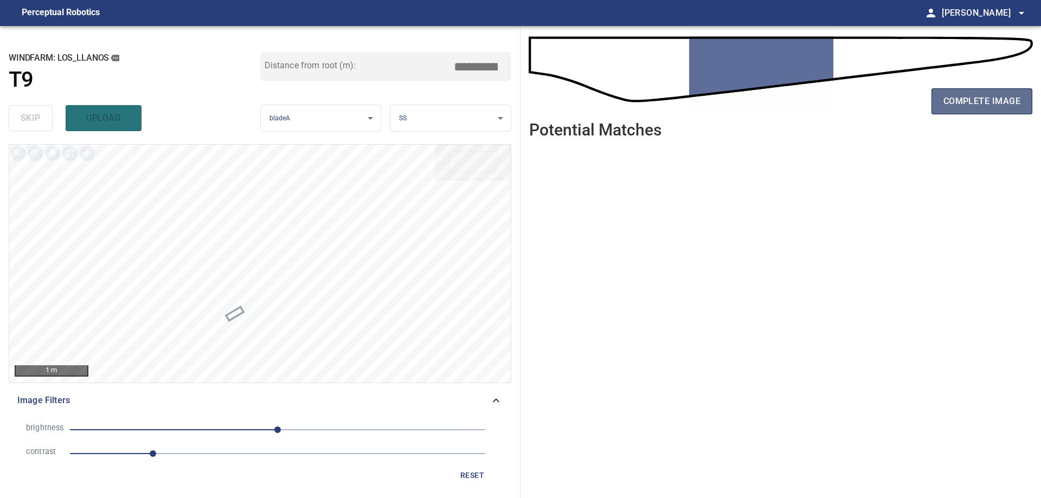
click at [980, 103] on span "complete image" at bounding box center [982, 101] width 77 height 15
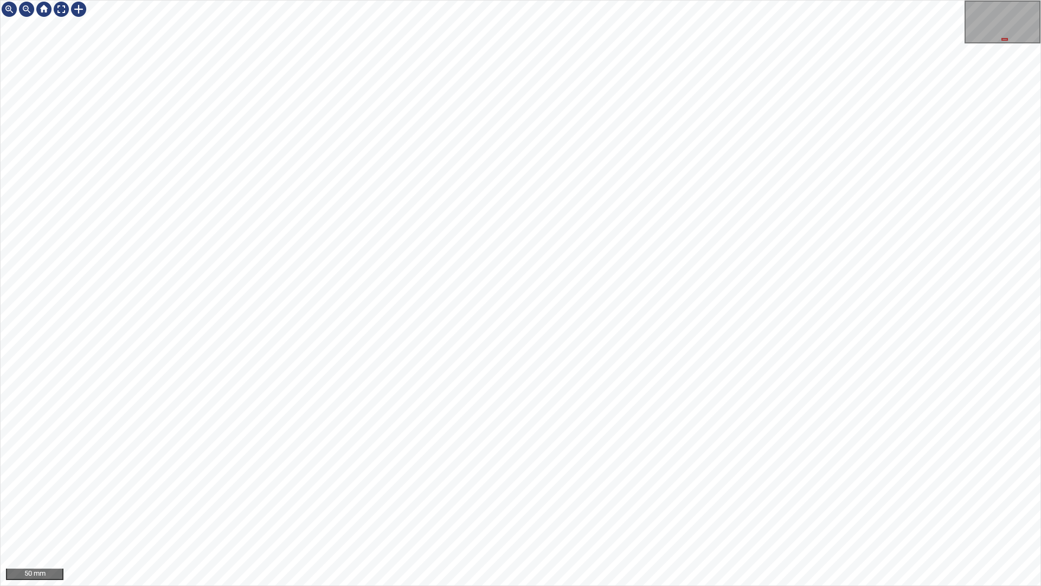
click at [715, 498] on div "50 mm" at bounding box center [520, 293] width 1041 height 586
click at [620, 498] on div "50 mm" at bounding box center [520, 293] width 1041 height 586
click at [890, 498] on div "50 mm" at bounding box center [520, 293] width 1041 height 586
click at [57, 7] on div at bounding box center [61, 9] width 17 height 17
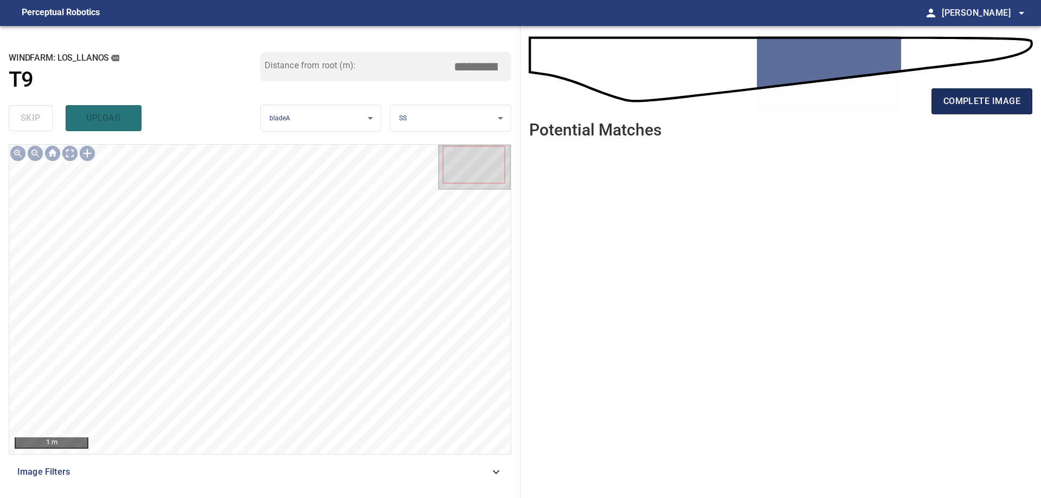
click at [997, 99] on span "complete image" at bounding box center [982, 101] width 77 height 15
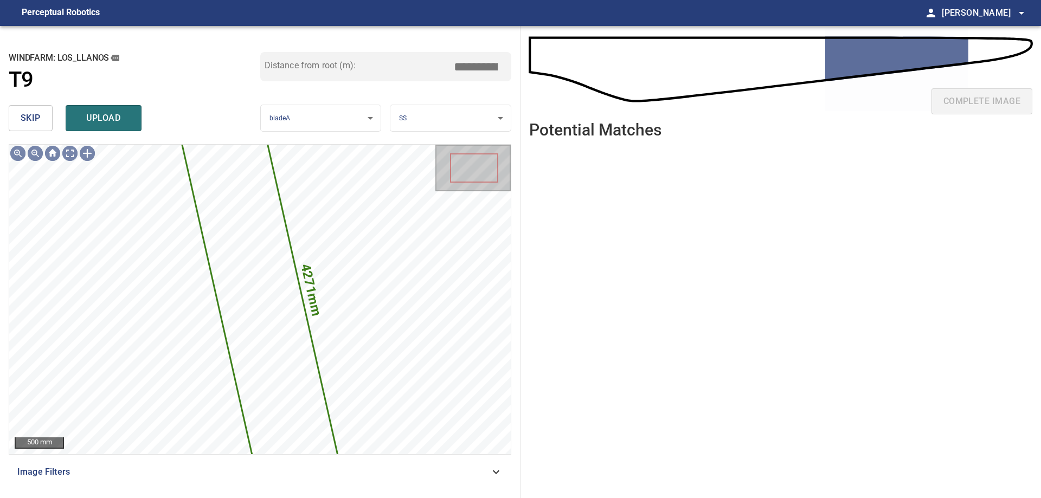
drag, startPoint x: 32, startPoint y: 111, endPoint x: 48, endPoint y: 134, distance: 28.4
click at [32, 113] on span "skip" at bounding box center [31, 118] width 20 height 15
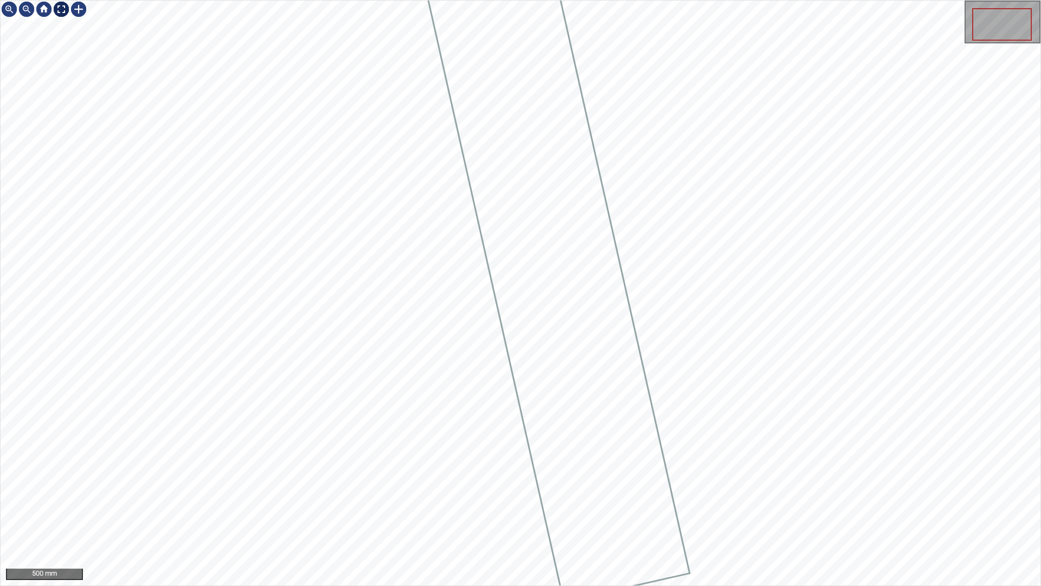
click at [56, 6] on div at bounding box center [61, 9] width 17 height 17
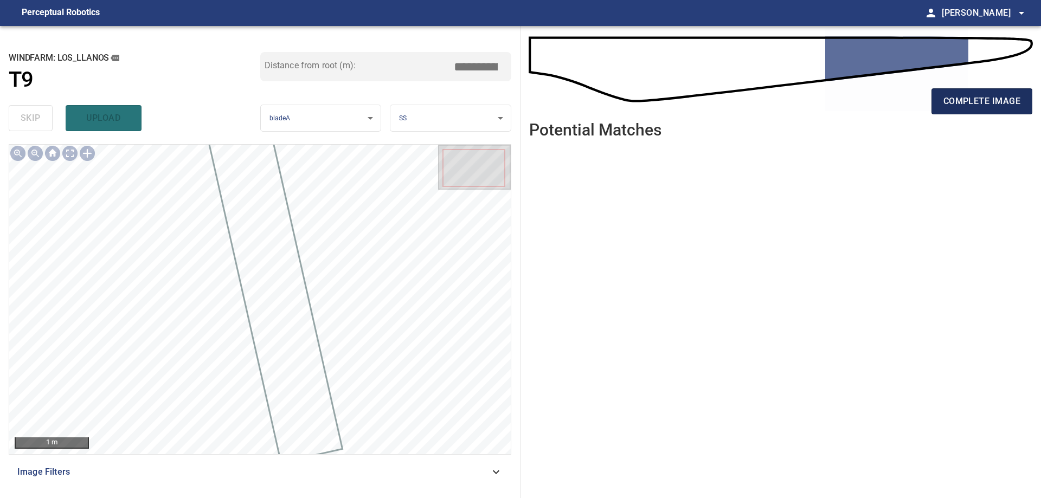
click at [972, 112] on button "complete image" at bounding box center [982, 101] width 101 height 26
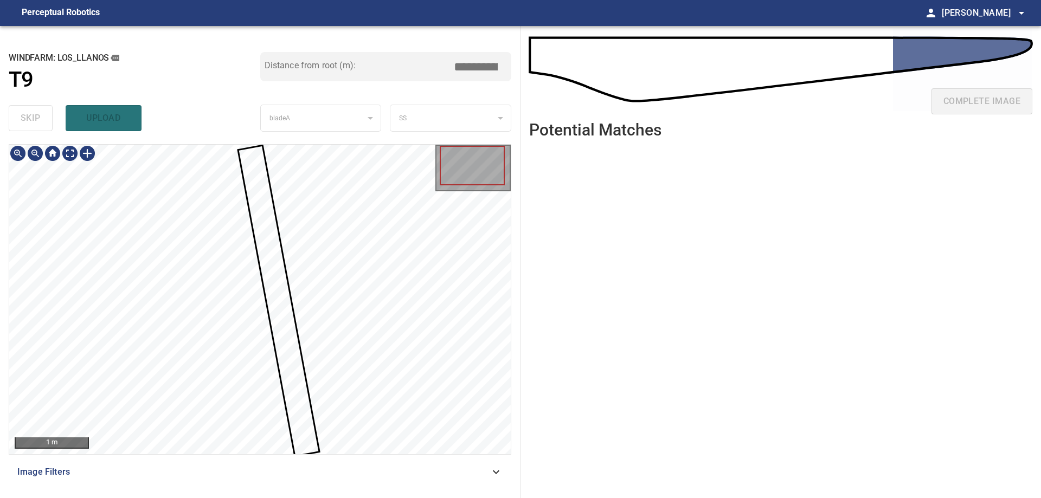
click at [283, 370] on div at bounding box center [260, 300] width 502 height 310
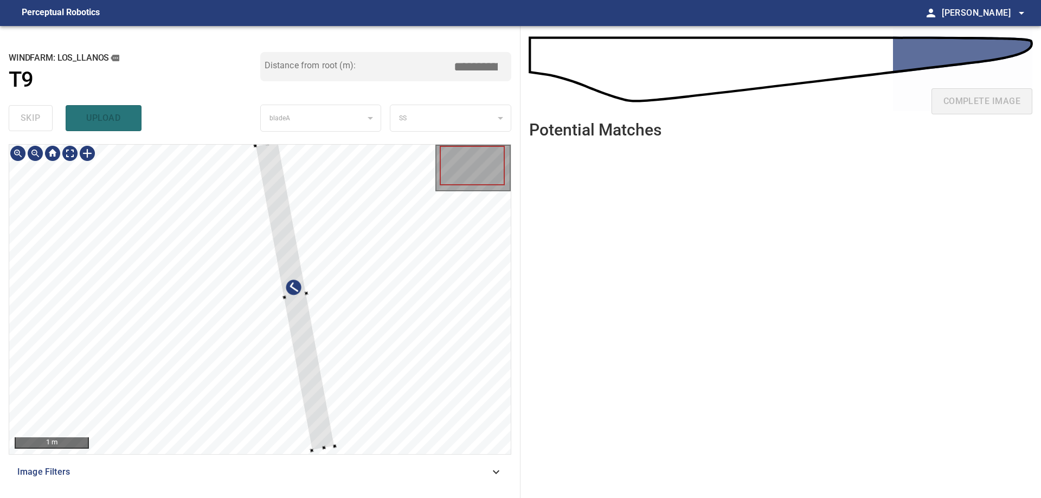
click at [411, 308] on div at bounding box center [260, 300] width 502 height 310
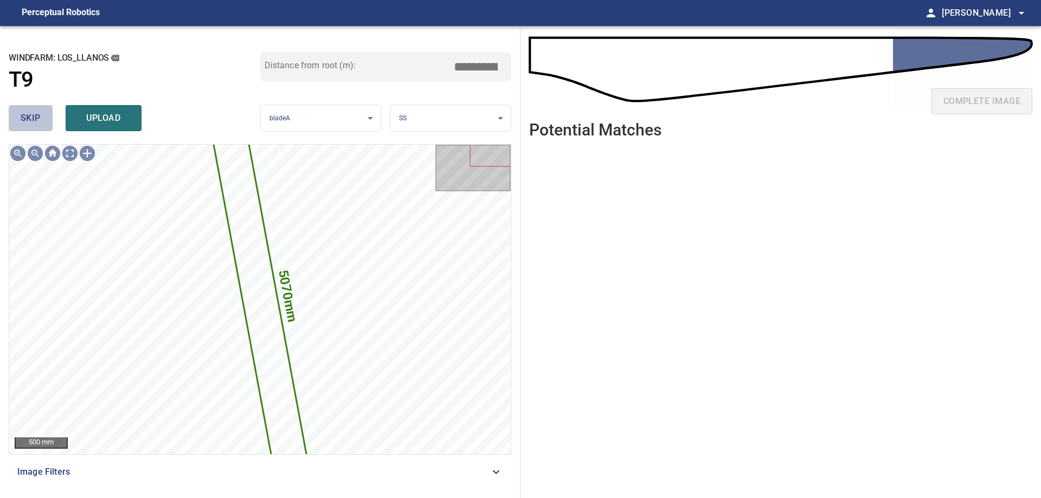
click at [27, 126] on button "skip" at bounding box center [31, 118] width 44 height 26
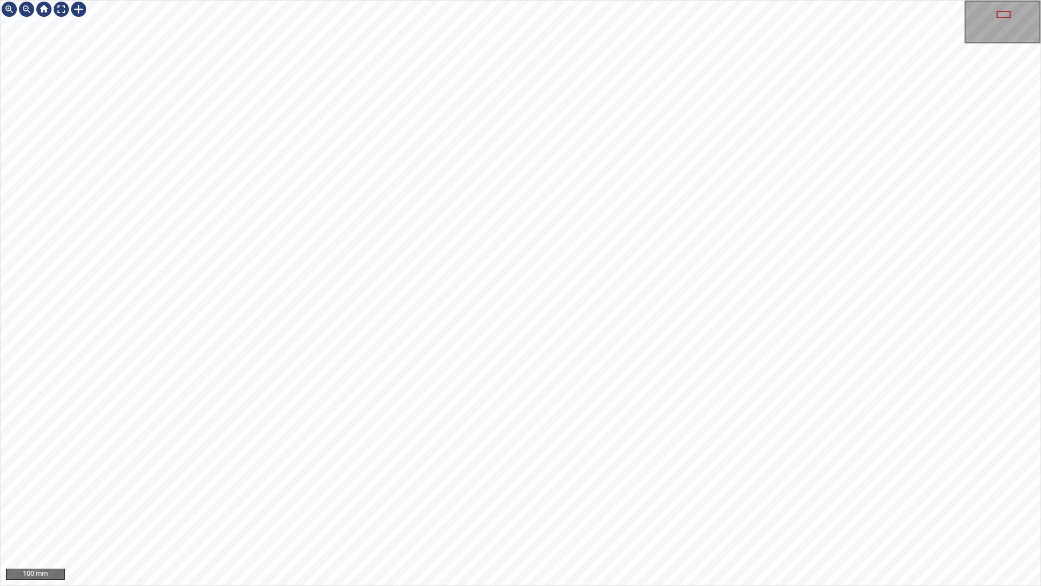
click at [561, 498] on div "100 mm" at bounding box center [520, 293] width 1041 height 586
click at [673, 0] on div "50 mm" at bounding box center [520, 293] width 1041 height 586
click at [681, 0] on div "50 mm" at bounding box center [520, 293] width 1041 height 586
click at [824, 498] on div "50 mm" at bounding box center [520, 293] width 1041 height 586
click at [78, 13] on div at bounding box center [78, 9] width 17 height 17
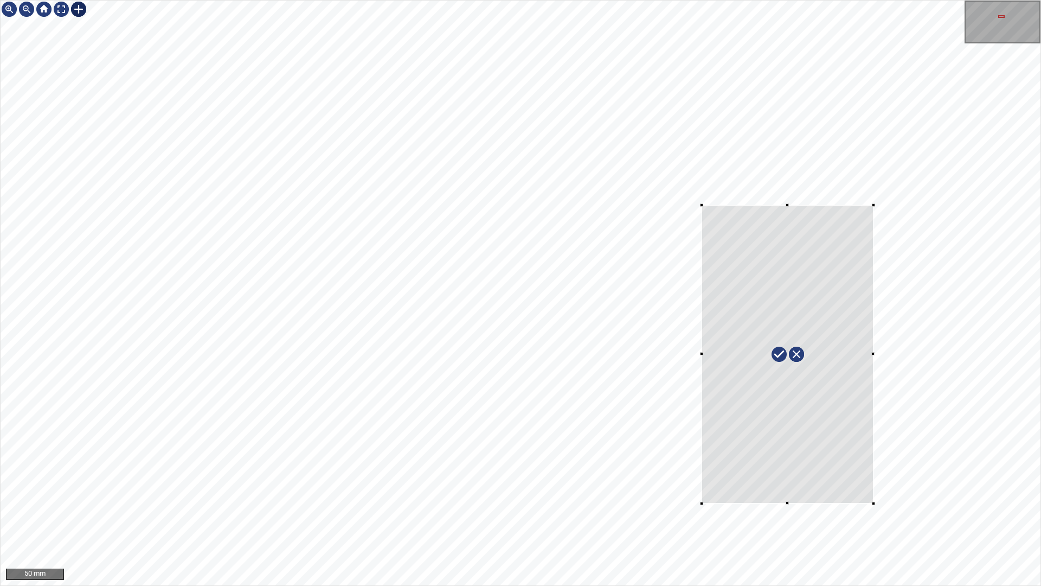
click at [869, 498] on div at bounding box center [521, 293] width 1040 height 585
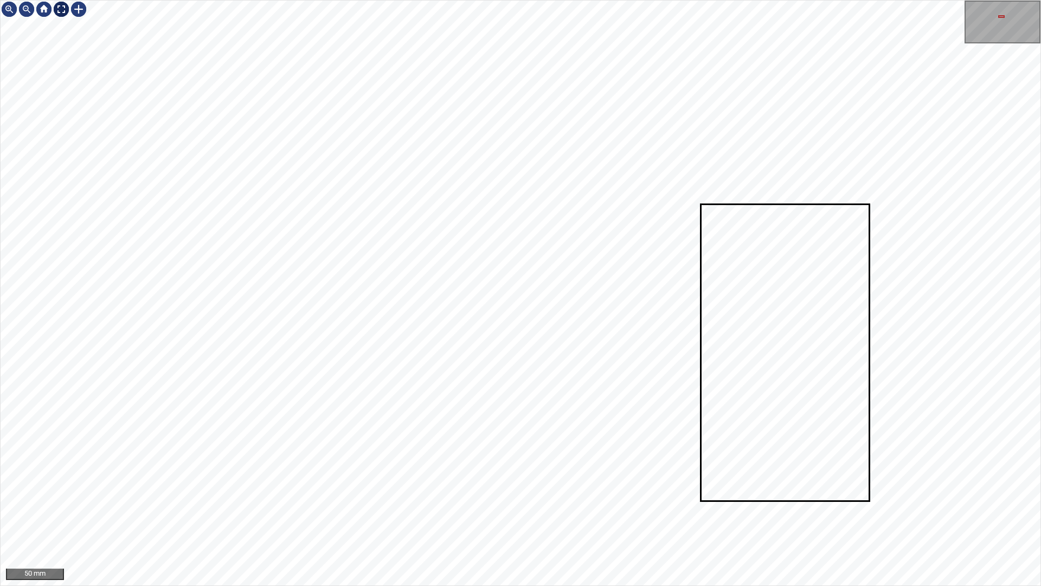
click at [58, 10] on div at bounding box center [61, 9] width 17 height 17
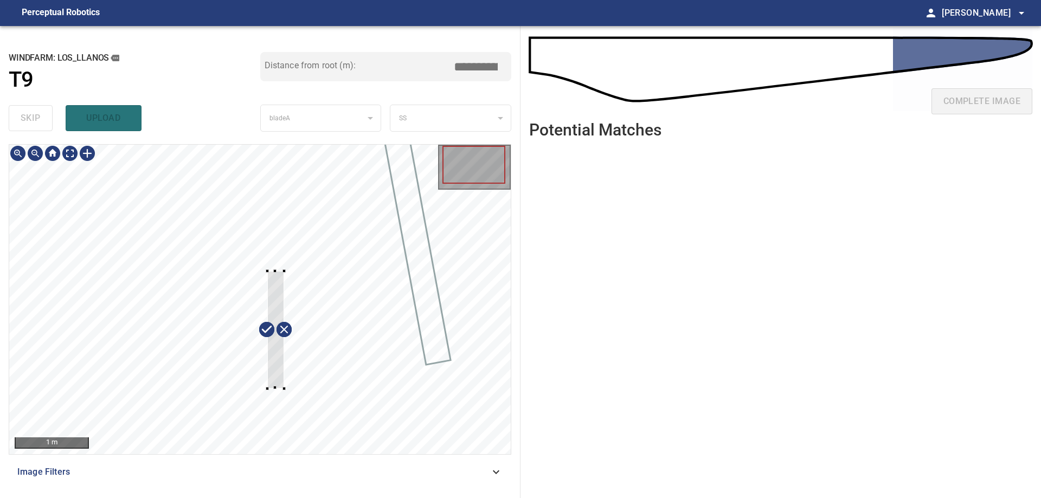
click at [286, 396] on div at bounding box center [260, 300] width 502 height 310
click at [284, 379] on div at bounding box center [279, 330] width 34 height 119
click at [293, 376] on div at bounding box center [282, 326] width 40 height 119
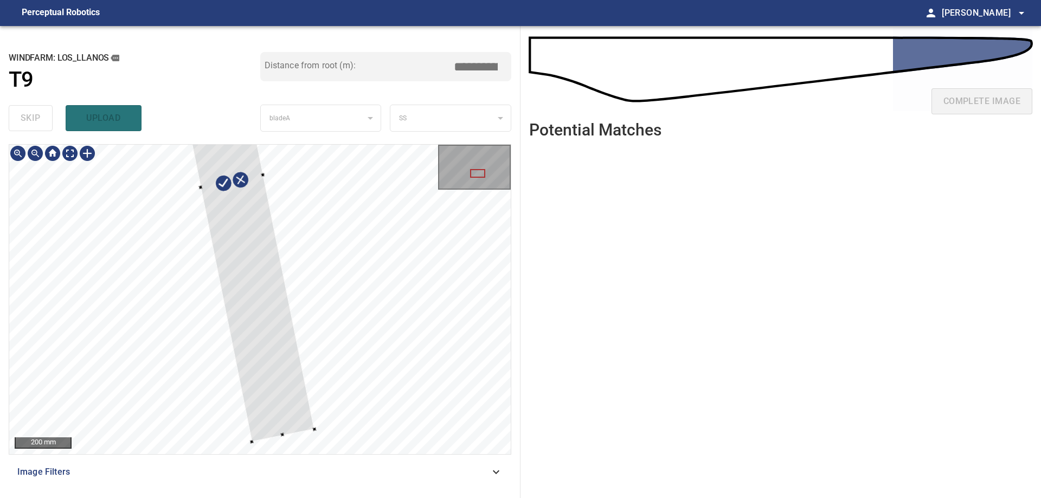
click at [280, 438] on div at bounding box center [260, 300] width 502 height 310
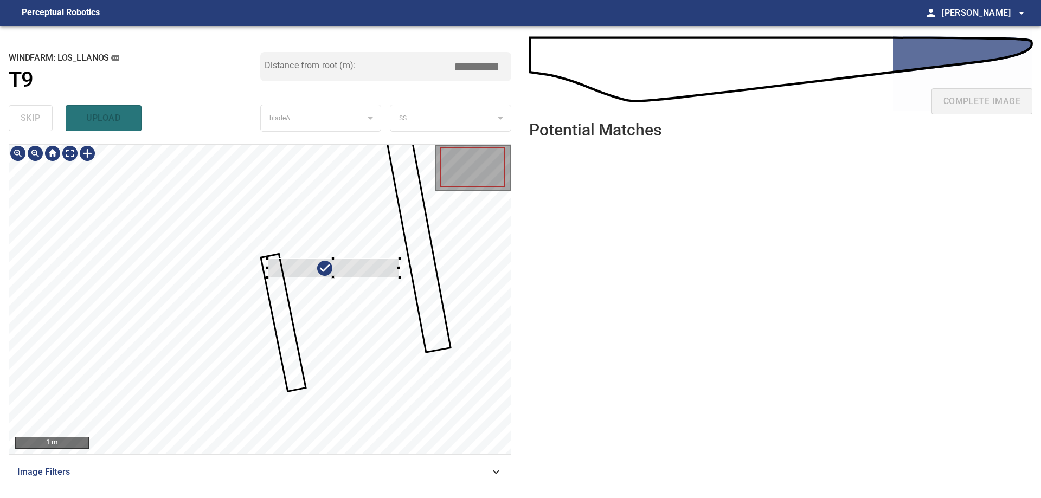
click at [395, 287] on div at bounding box center [260, 300] width 502 height 310
click at [456, 247] on div at bounding box center [393, 256] width 127 height 19
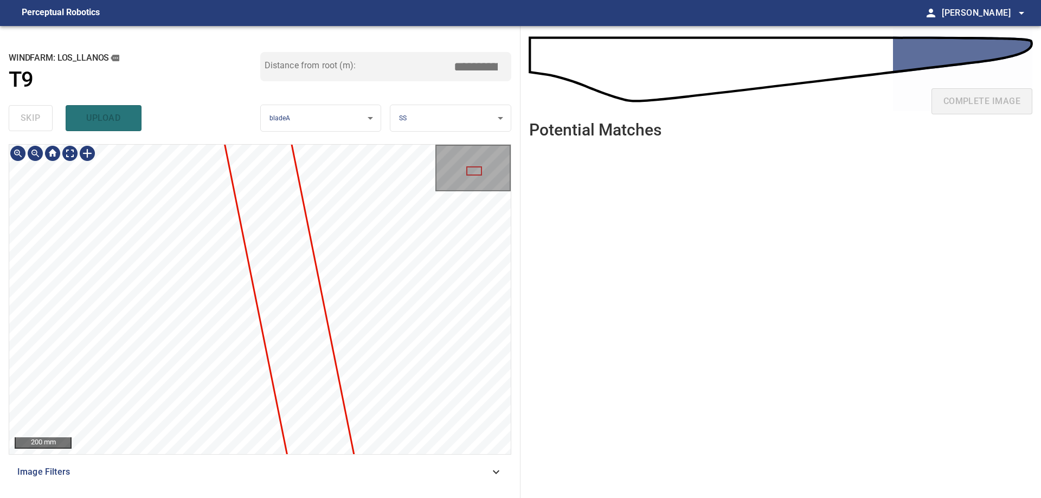
click at [309, 73] on div "**********" at bounding box center [260, 262] width 521 height 472
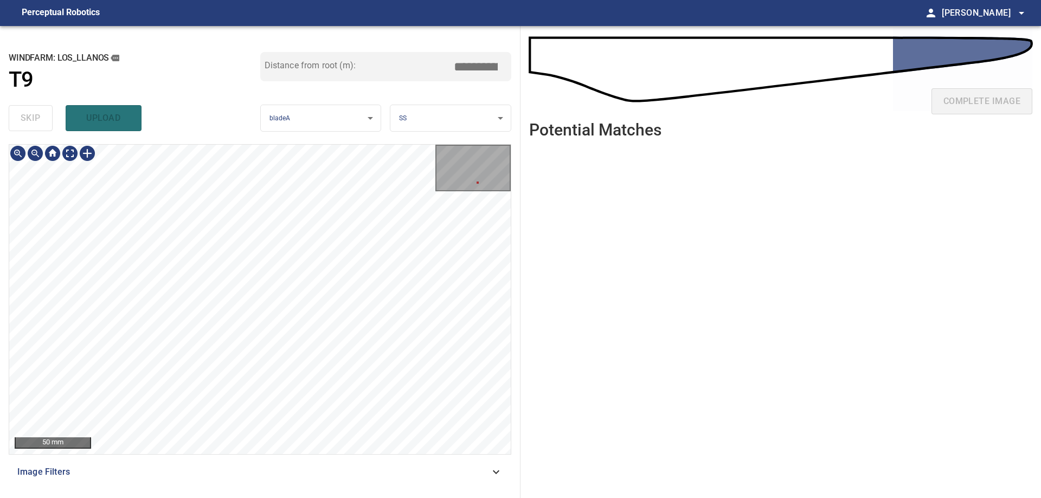
click at [418, 484] on div "50 mm Image Filters" at bounding box center [260, 316] width 503 height 345
click at [246, 132] on div "**********" at bounding box center [260, 262] width 521 height 472
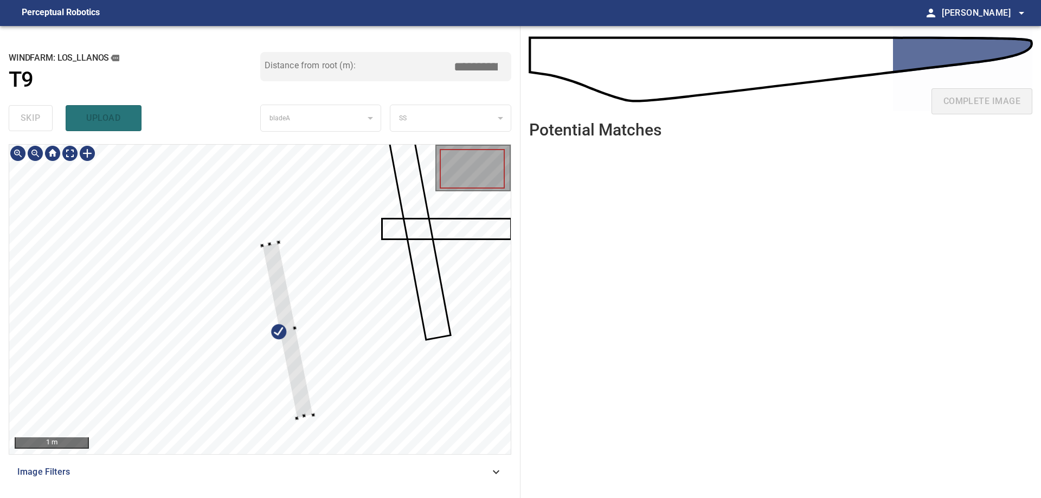
click at [309, 418] on div at bounding box center [260, 300] width 502 height 310
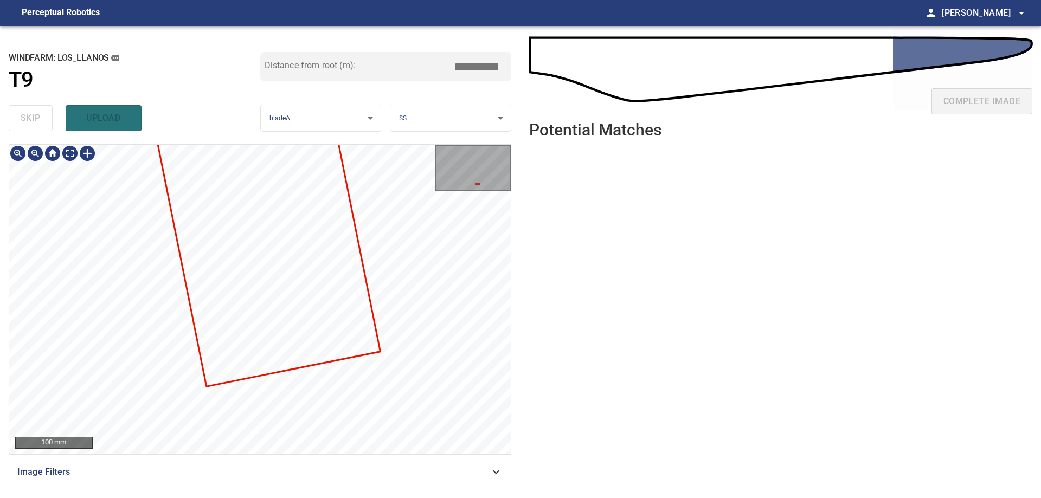
click at [460, 73] on div "**********" at bounding box center [260, 262] width 521 height 472
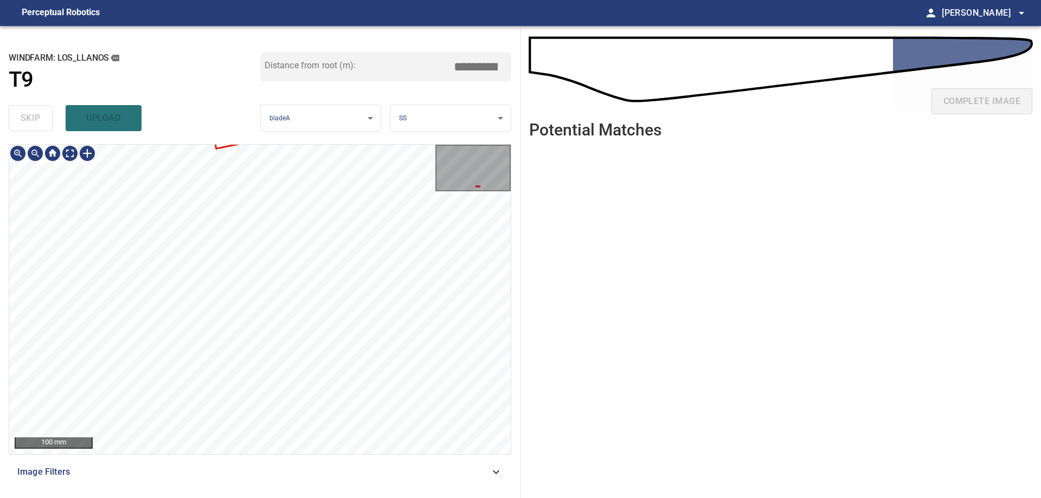
click at [413, 57] on div "**********" at bounding box center [260, 262] width 521 height 472
click at [437, 459] on div "100 mm Image Filters" at bounding box center [260, 316] width 503 height 345
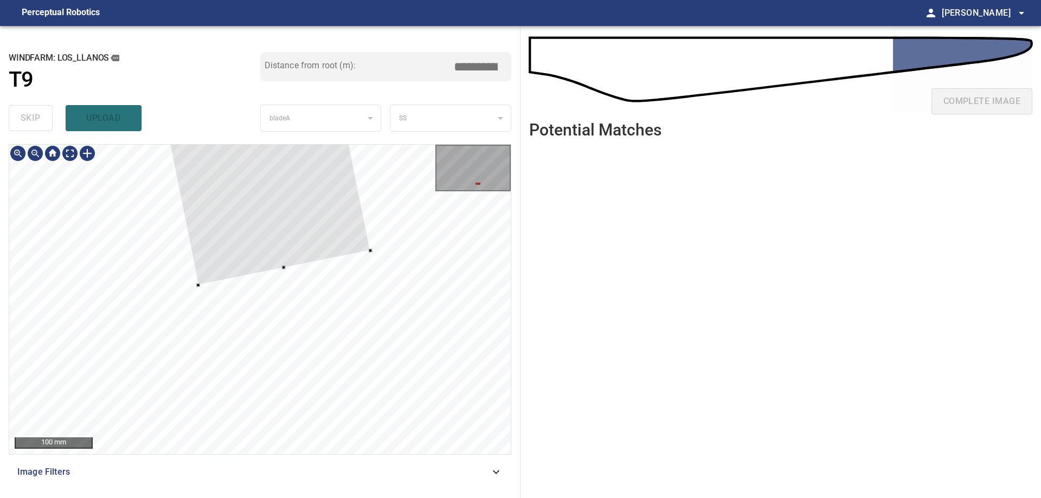
click at [227, 274] on div at bounding box center [226, 273] width 4 height 4
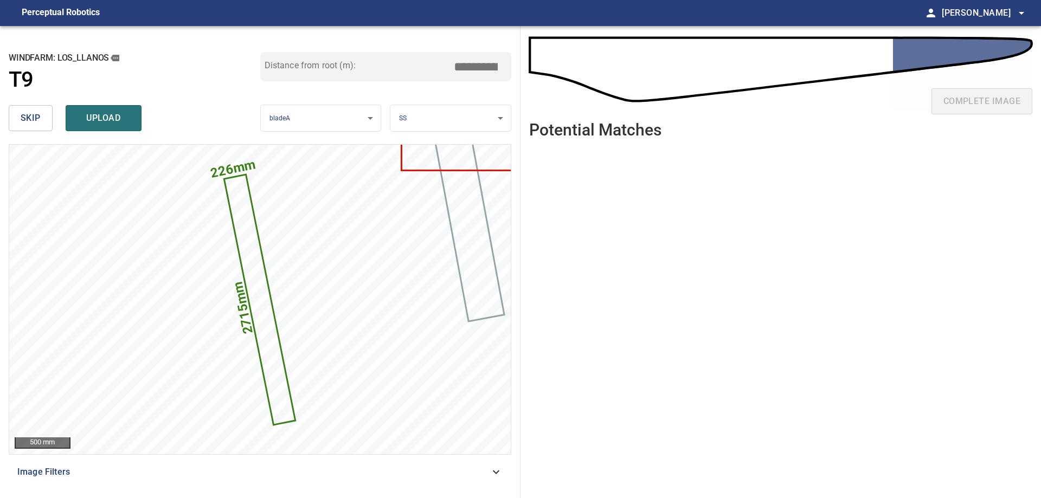
drag, startPoint x: 476, startPoint y: 62, endPoint x: 579, endPoint y: 96, distance: 108.9
click at [553, 84] on div "**********" at bounding box center [520, 262] width 1041 height 472
type input "*****"
click at [68, 114] on button "upload" at bounding box center [104, 118] width 76 height 26
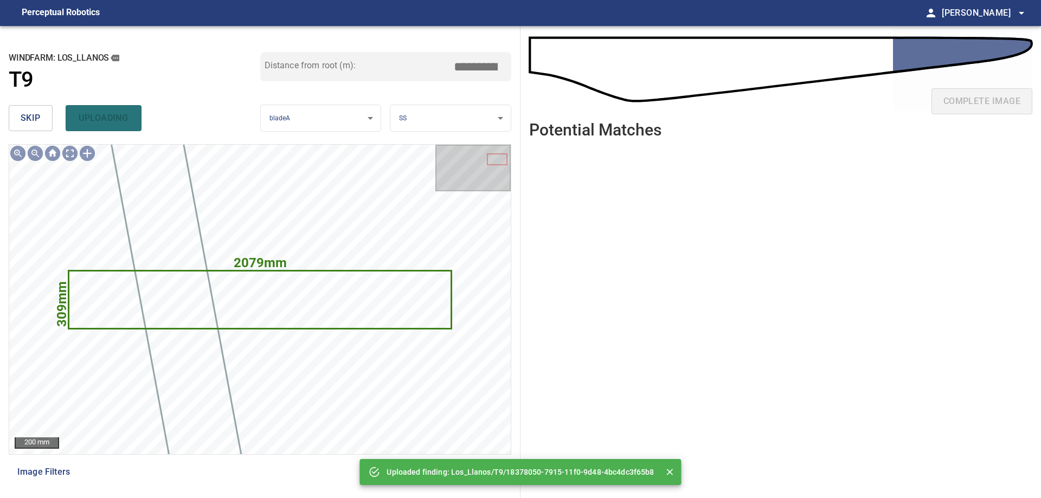
click at [31, 121] on span "skip" at bounding box center [31, 118] width 20 height 15
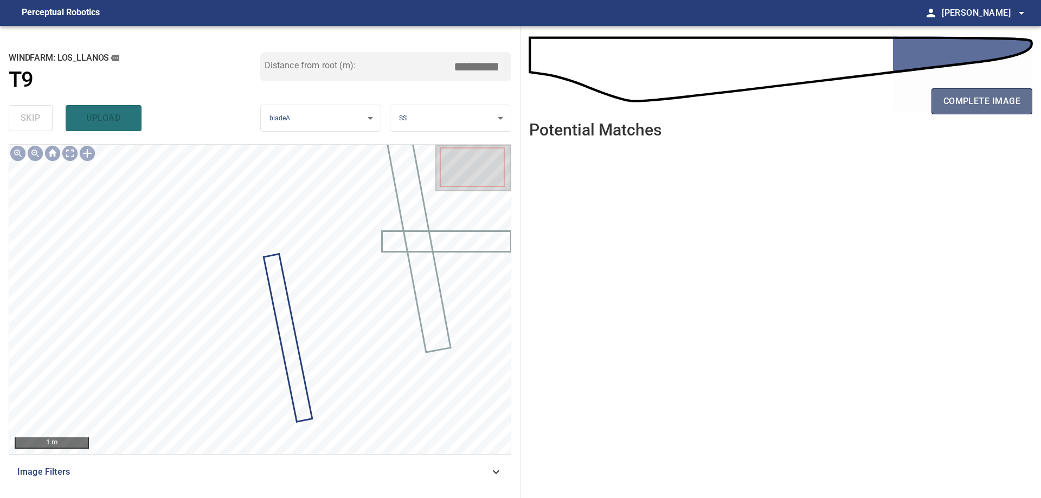
click at [975, 104] on span "complete image" at bounding box center [982, 101] width 77 height 15
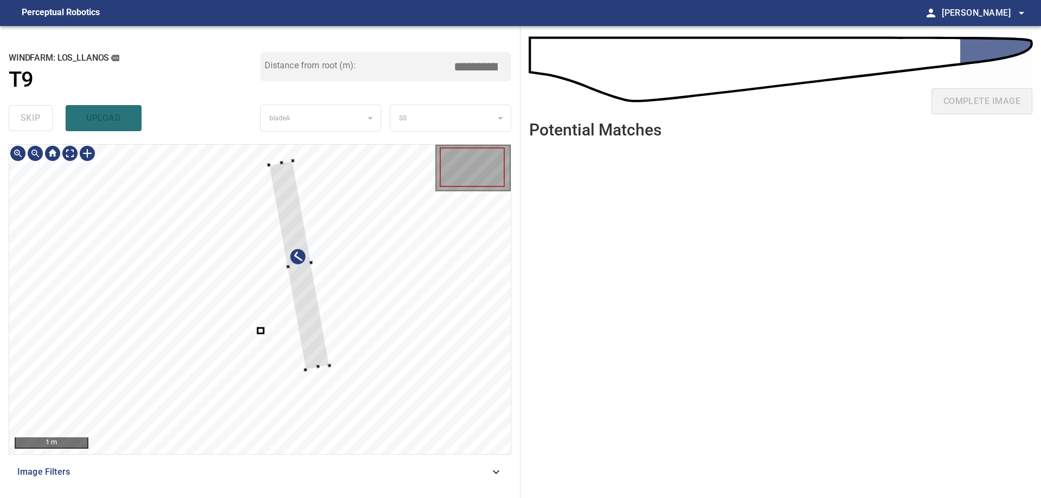
click at [425, 360] on div at bounding box center [260, 300] width 502 height 310
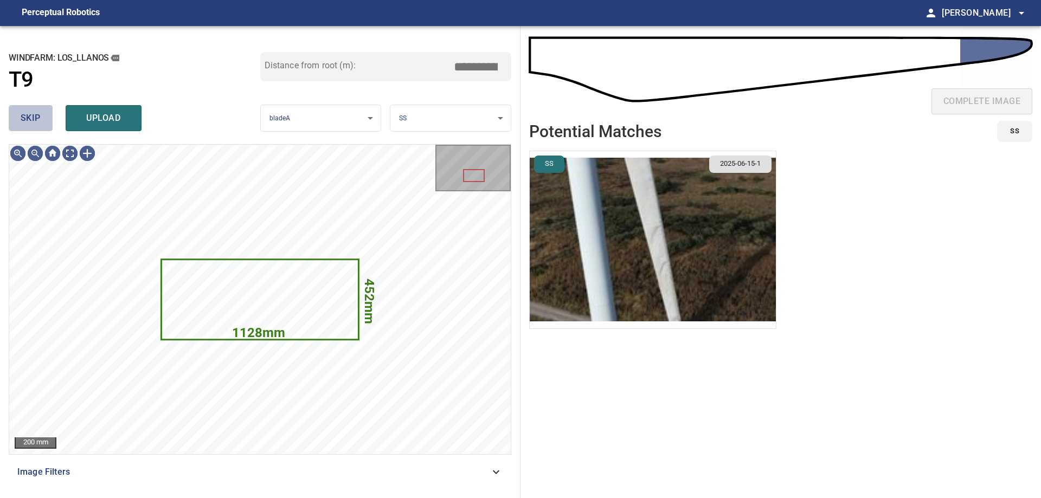
click at [25, 117] on span "skip" at bounding box center [31, 118] width 20 height 15
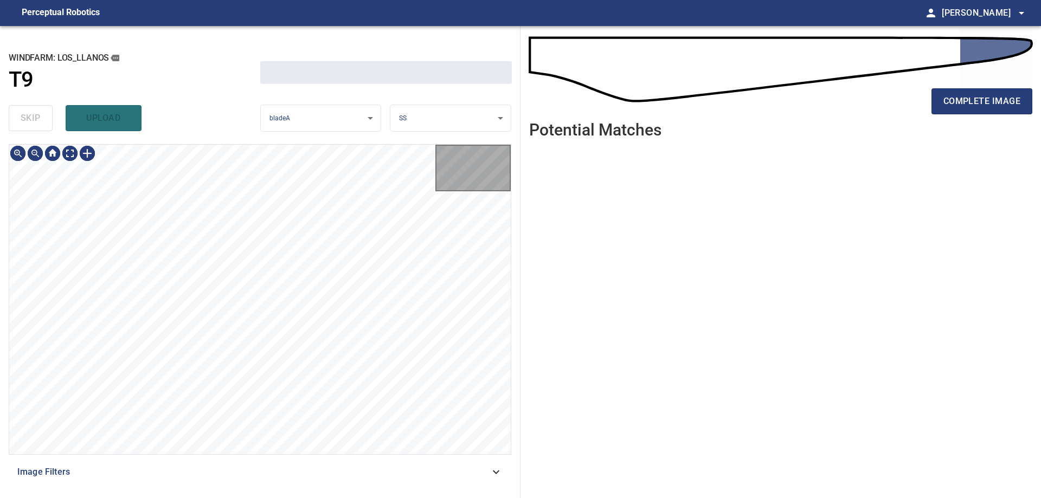
click at [25, 117] on div "skip upload" at bounding box center [135, 118] width 252 height 35
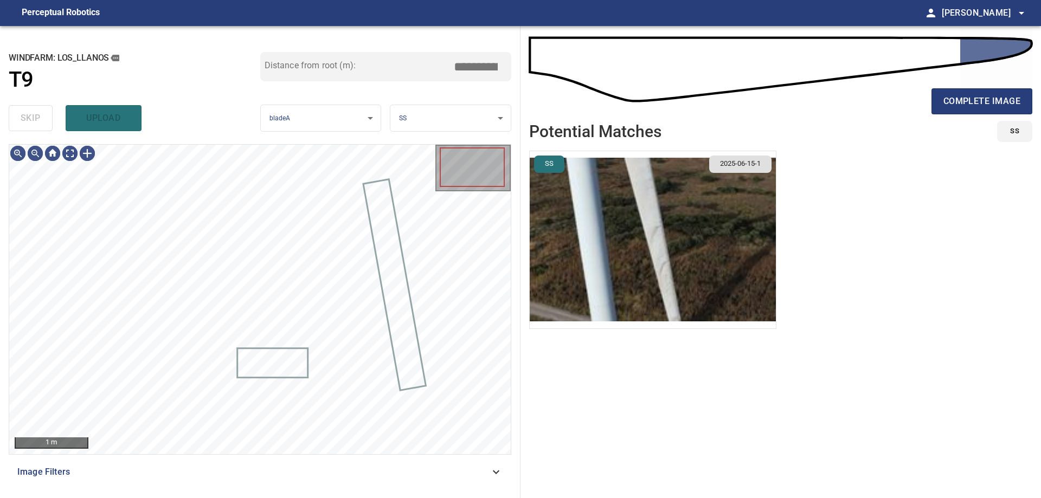
click at [25, 119] on div "skip upload" at bounding box center [135, 118] width 252 height 35
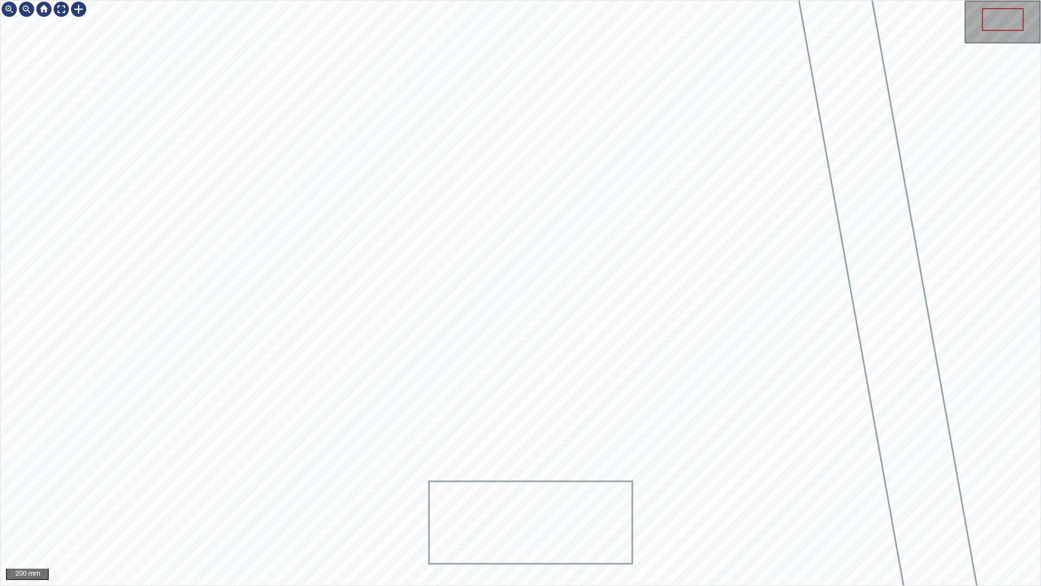
click at [559, 498] on div at bounding box center [521, 293] width 1040 height 585
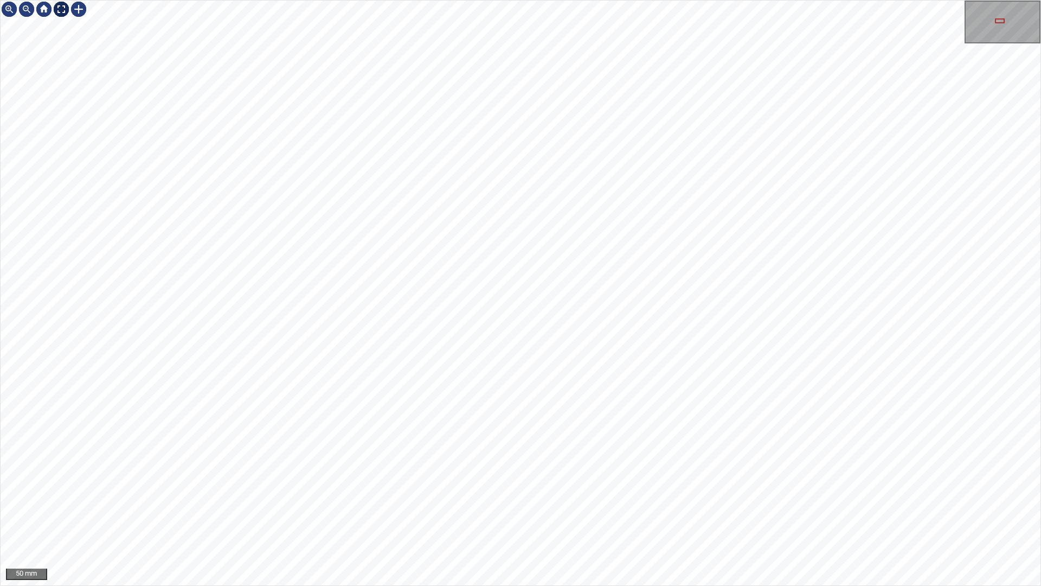
click at [65, 10] on div at bounding box center [61, 9] width 17 height 17
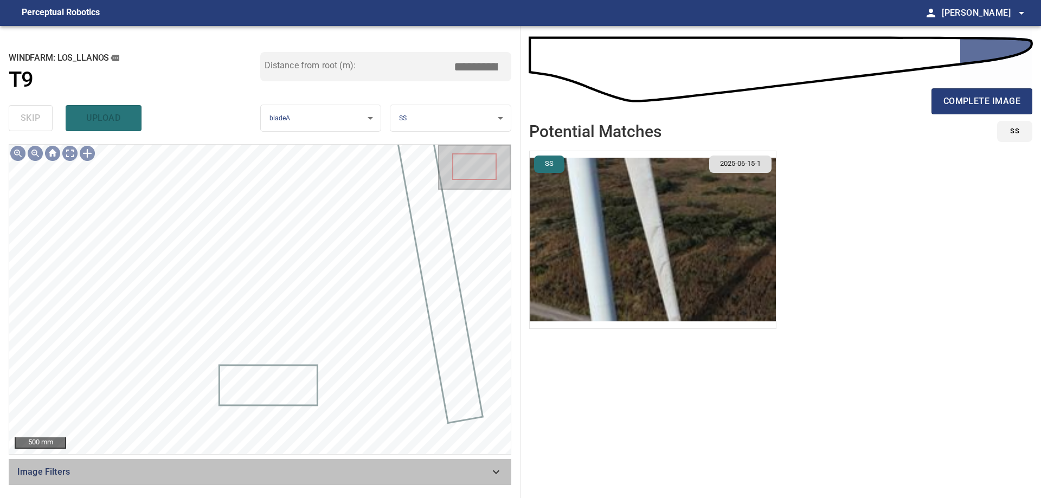
drag, startPoint x: 498, startPoint y: 468, endPoint x: 257, endPoint y: 420, distance: 246.0
click at [497, 468] on icon at bounding box center [496, 472] width 13 height 13
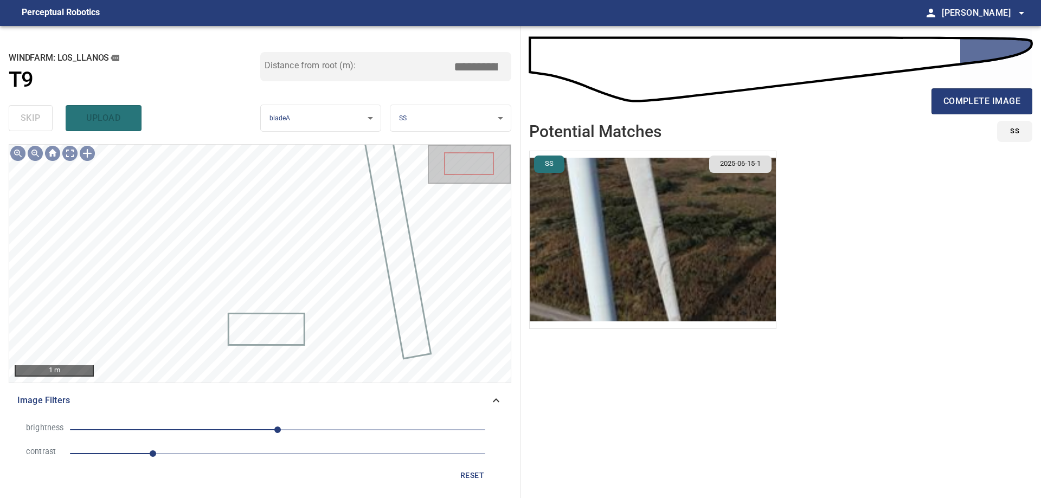
click at [257, 459] on span "1" at bounding box center [277, 453] width 415 height 15
click at [217, 434] on span "0" at bounding box center [277, 430] width 415 height 15
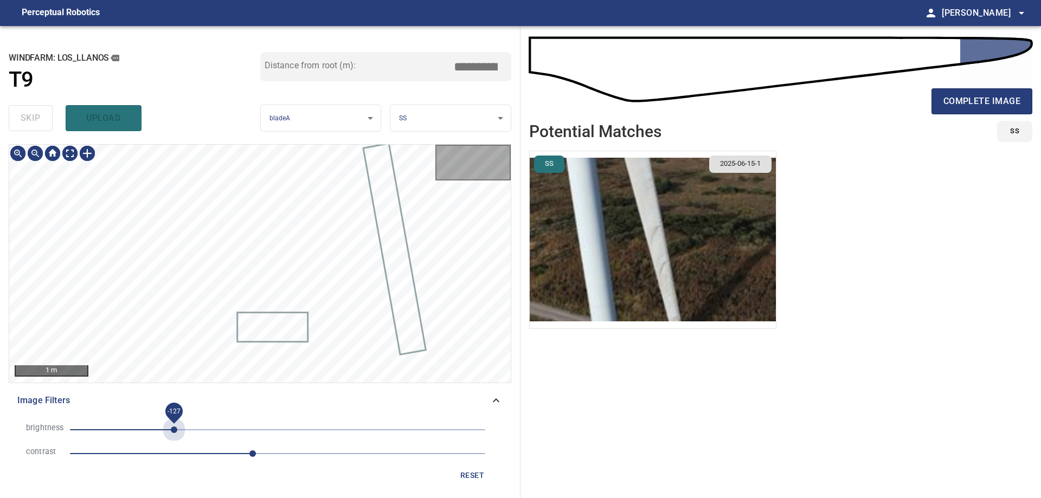
click at [175, 431] on span "-127" at bounding box center [277, 430] width 415 height 15
click at [141, 433] on span "-127" at bounding box center [277, 430] width 415 height 15
click at [144, 431] on span "-168" at bounding box center [141, 430] width 7 height 7
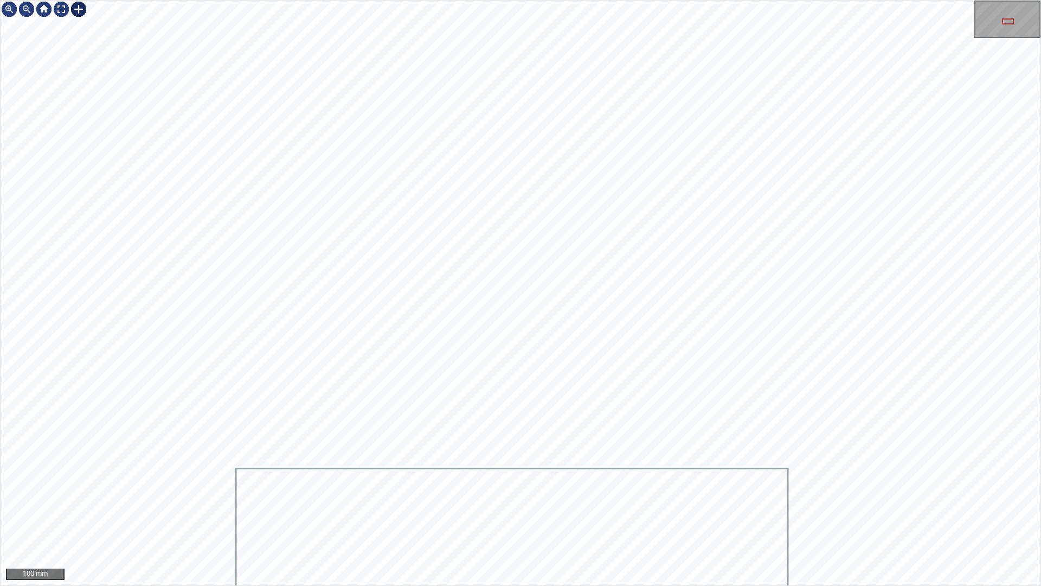
click at [77, 16] on div at bounding box center [78, 9] width 17 height 17
click at [423, 324] on div at bounding box center [521, 293] width 1040 height 585
click at [425, 324] on div at bounding box center [436, 334] width 27 height 21
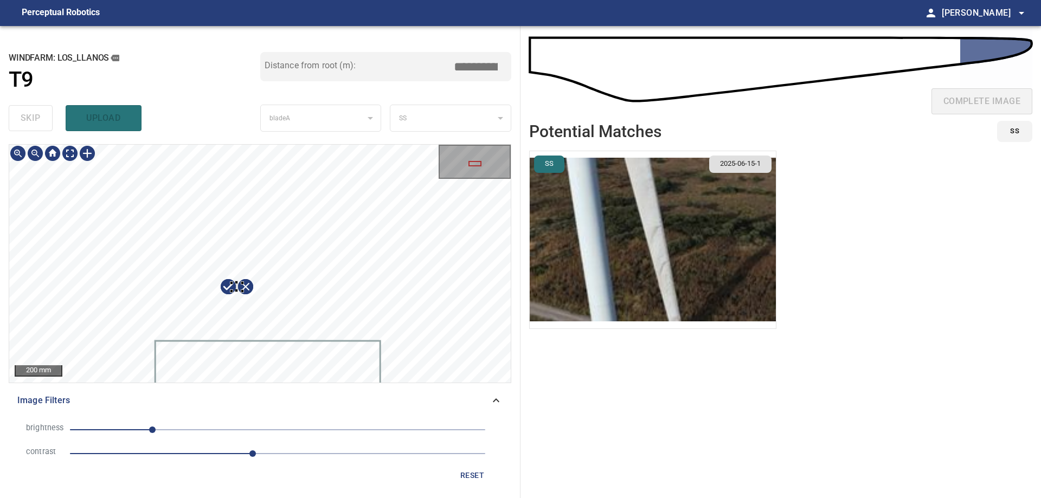
click at [232, 283] on div at bounding box center [231, 282] width 3 height 3
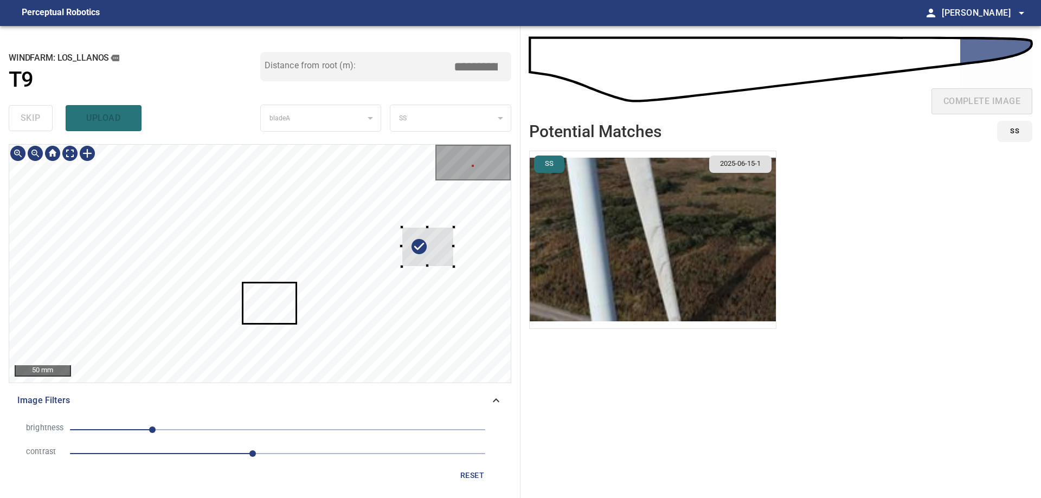
click at [430, 256] on div at bounding box center [428, 246] width 53 height 39
click at [427, 250] on div at bounding box center [428, 246] width 53 height 39
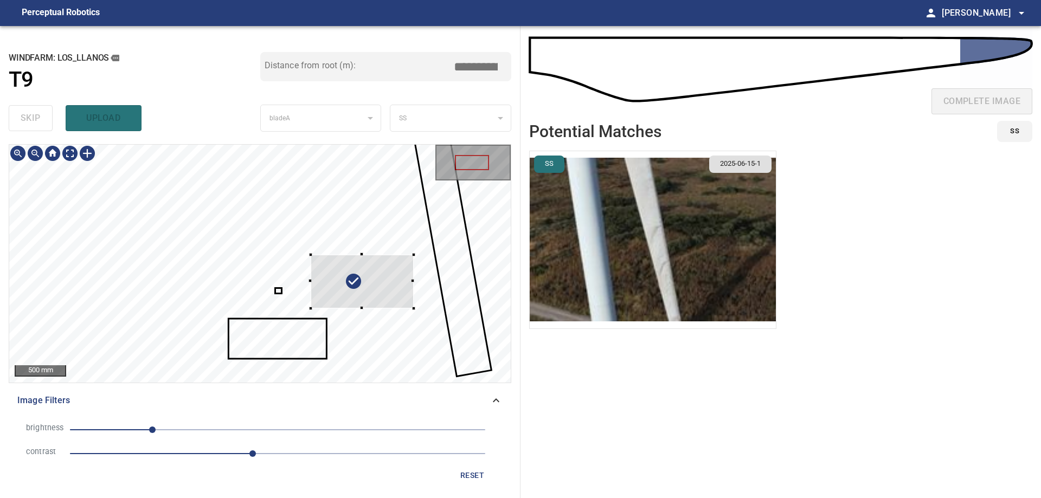
click at [415, 292] on div at bounding box center [260, 264] width 502 height 238
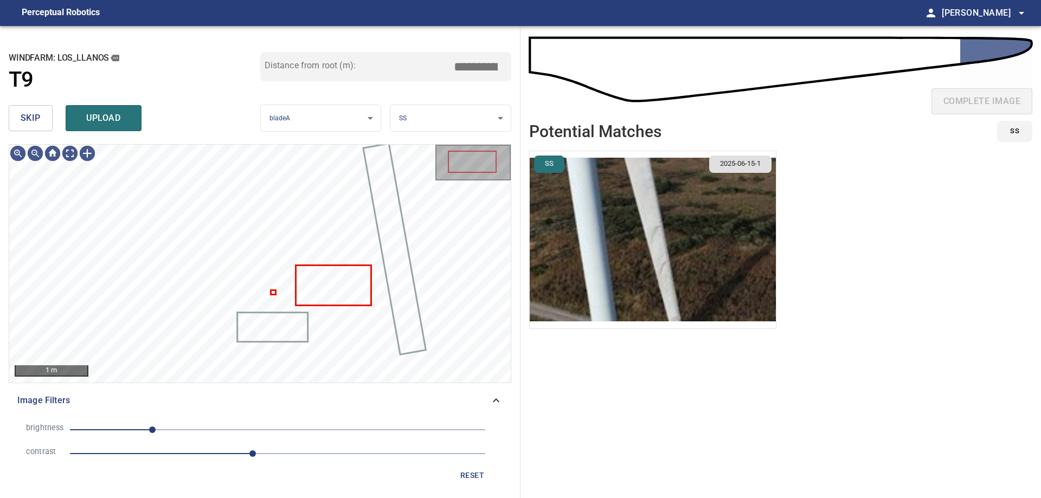
click at [40, 113] on span "skip" at bounding box center [31, 118] width 20 height 15
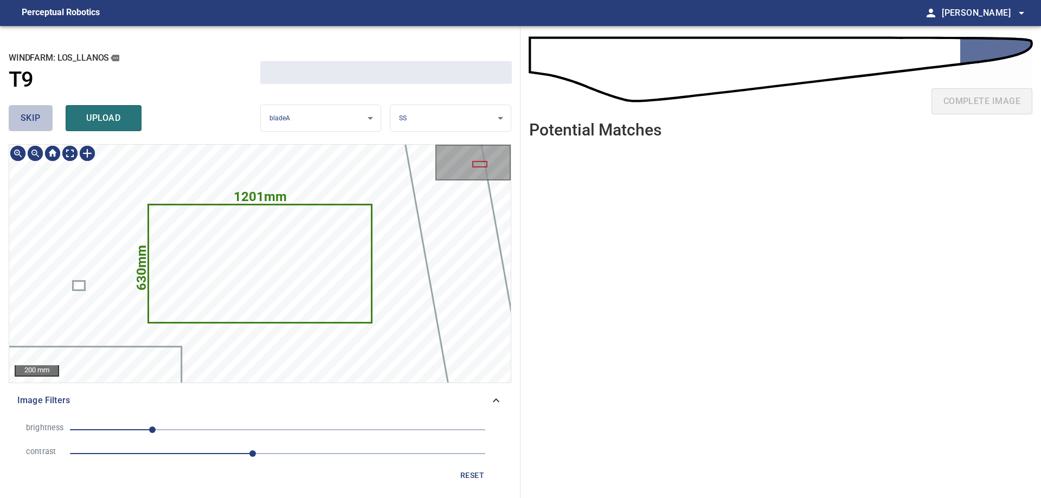
click at [40, 113] on span "skip" at bounding box center [31, 118] width 20 height 15
click at [40, 113] on div "skip upload" at bounding box center [135, 118] width 252 height 35
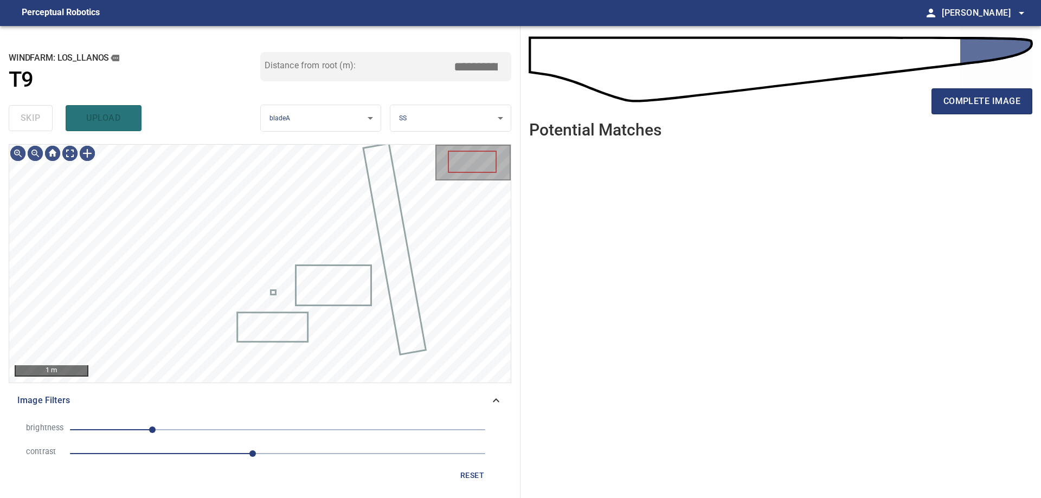
click at [40, 113] on div "skip upload" at bounding box center [135, 118] width 252 height 35
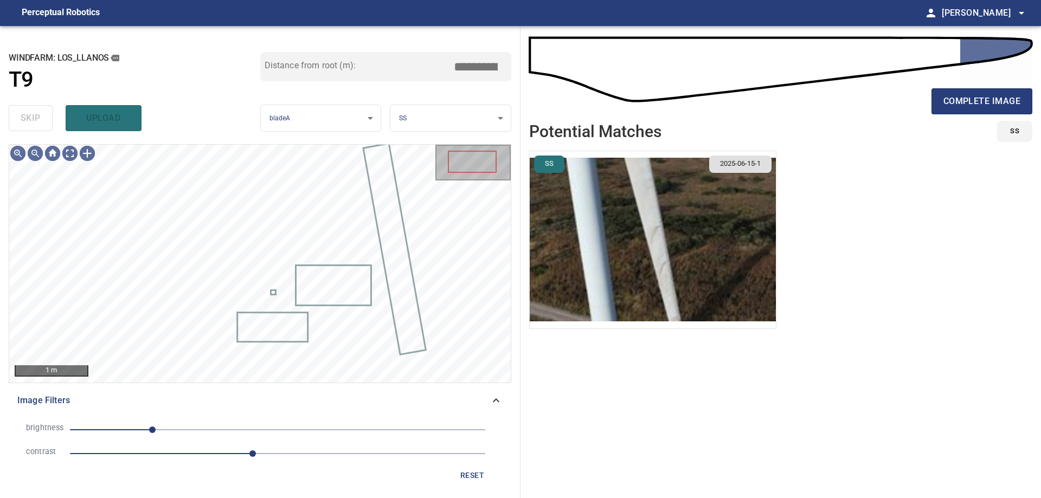
click at [40, 113] on div "skip upload" at bounding box center [135, 118] width 252 height 35
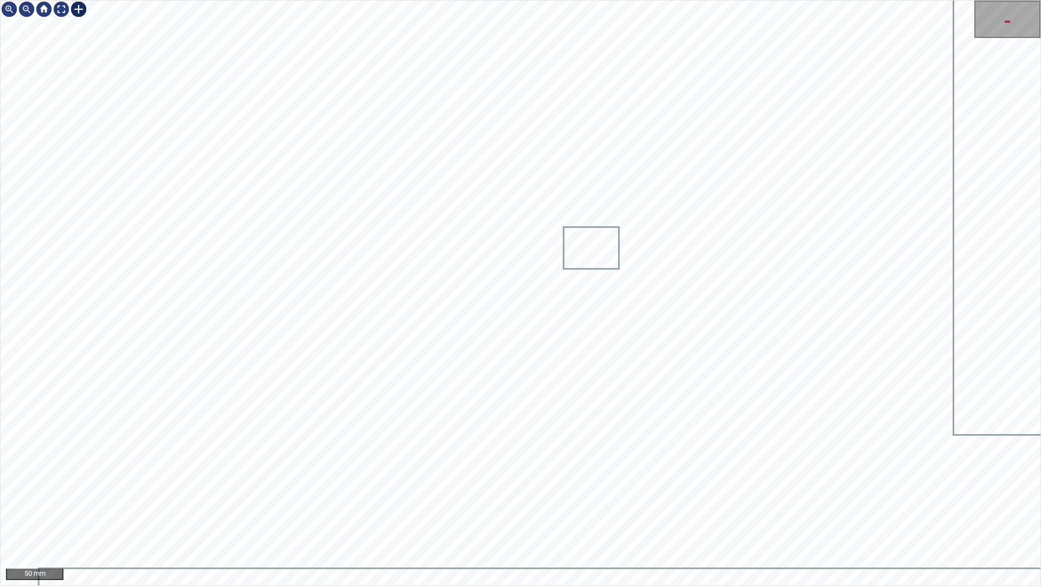
click at [76, 8] on div at bounding box center [78, 9] width 17 height 17
click at [392, 270] on div at bounding box center [521, 293] width 1040 height 585
click at [425, 325] on div at bounding box center [425, 310] width 64 height 53
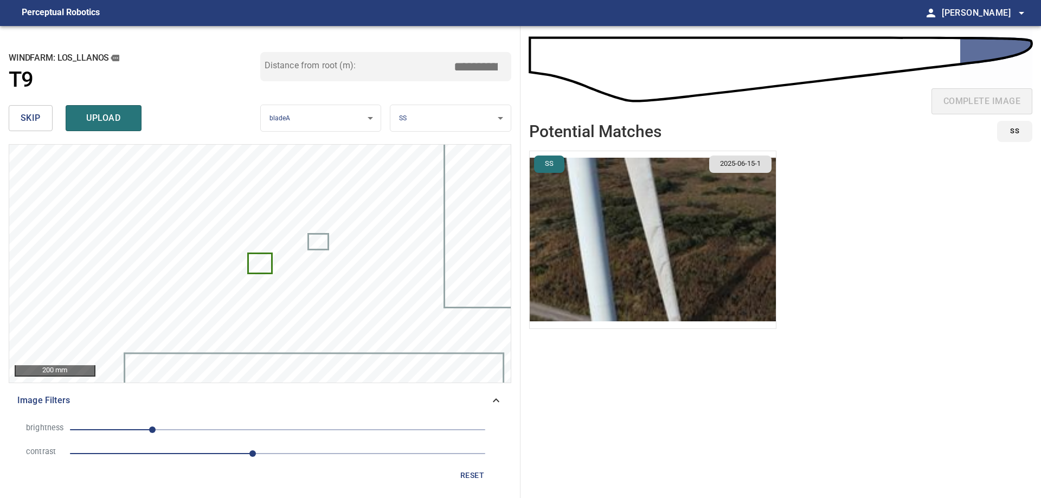
click at [484, 71] on input "*****" at bounding box center [480, 66] width 54 height 21
type input "*****"
click at [258, 260] on icon at bounding box center [260, 263] width 22 height 18
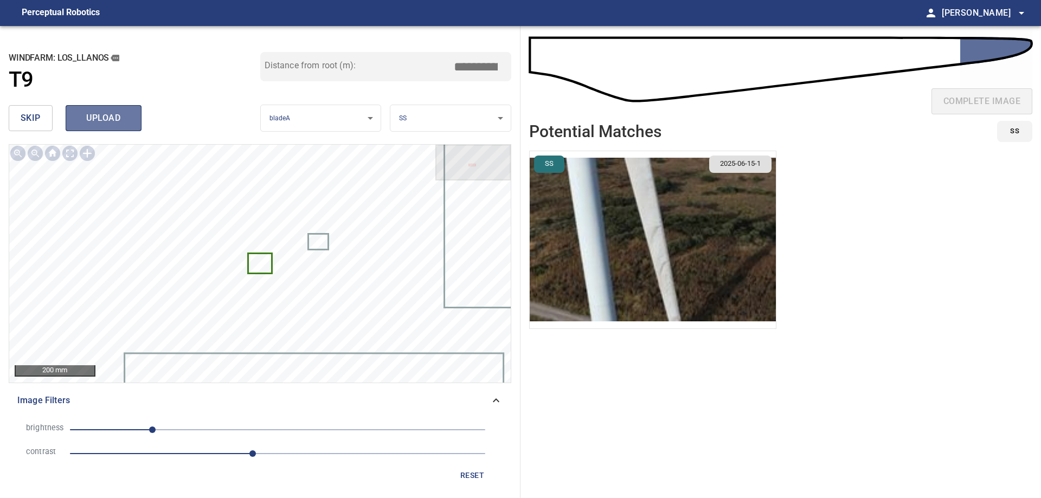
click at [127, 123] on span "upload" at bounding box center [104, 118] width 52 height 15
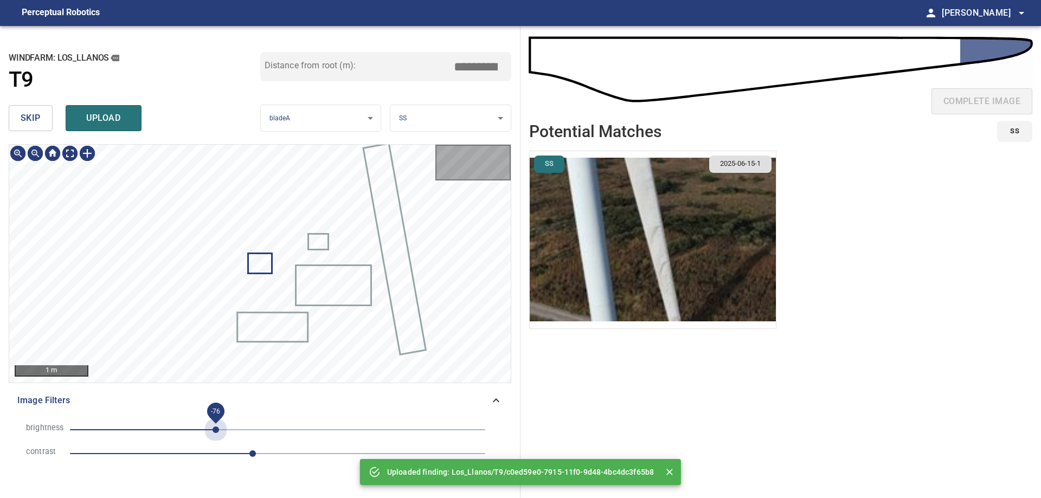
click at [216, 428] on span "-76" at bounding box center [277, 430] width 415 height 15
click at [197, 451] on span "2.2" at bounding box center [277, 453] width 415 height 15
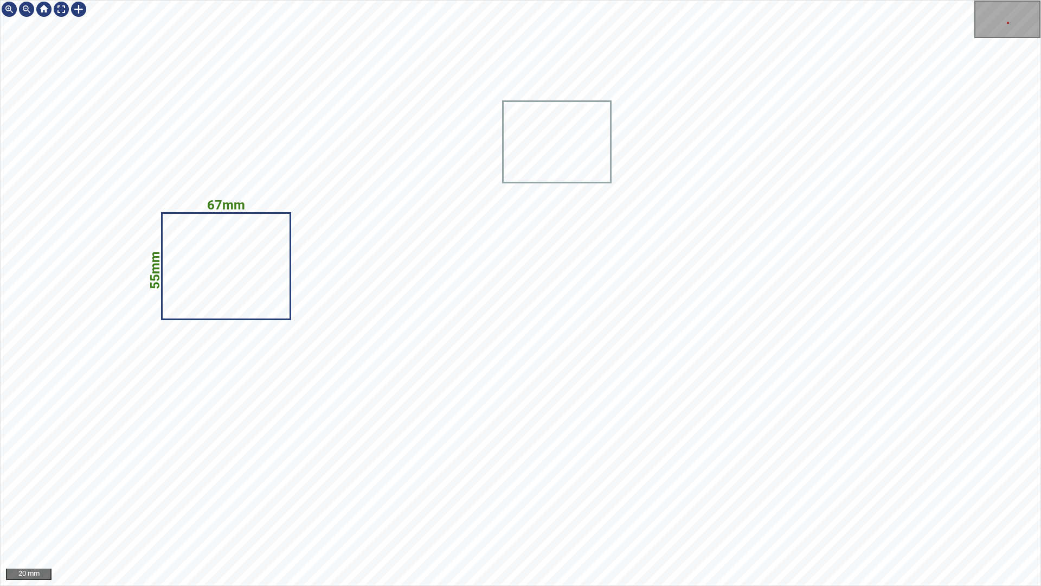
click at [1041, 398] on div "67mm 55mm 20 mm" at bounding box center [520, 293] width 1041 height 586
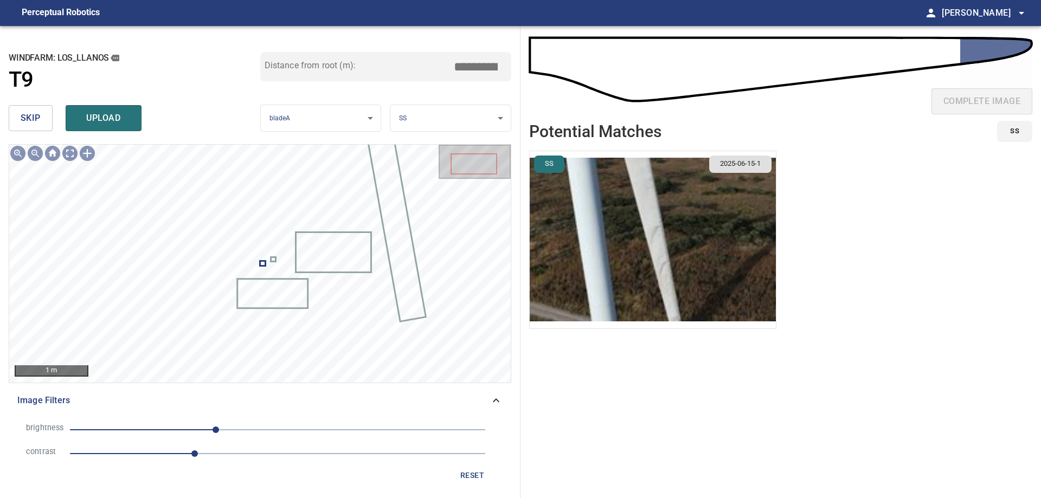
drag, startPoint x: 483, startPoint y: 72, endPoint x: 551, endPoint y: 83, distance: 69.3
click at [536, 76] on div "**********" at bounding box center [520, 262] width 1041 height 472
type input "*****"
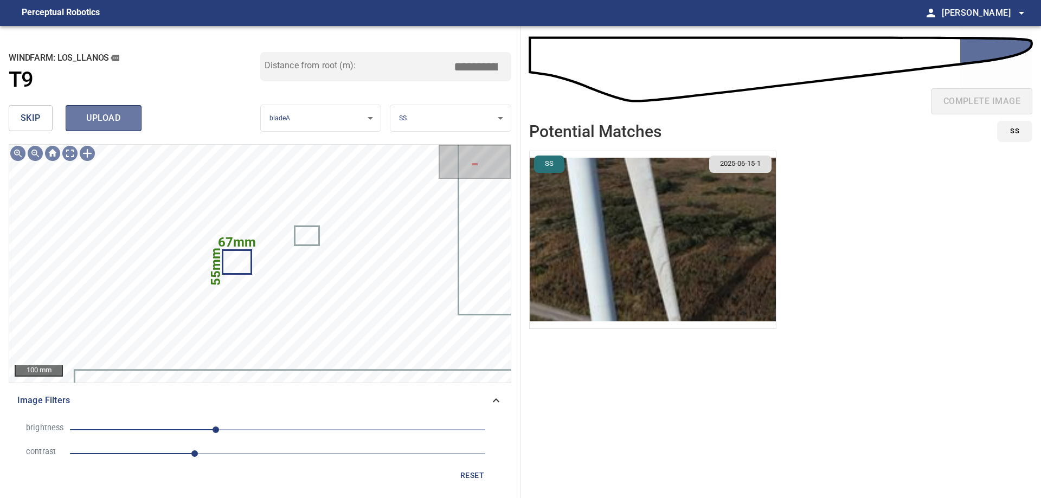
click at [111, 124] on span "upload" at bounding box center [104, 118] width 52 height 15
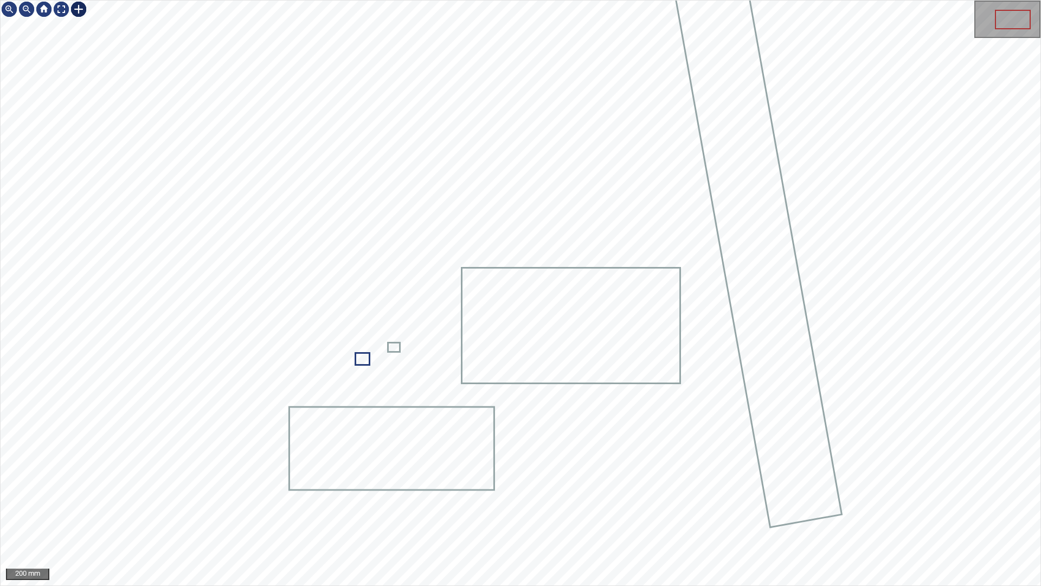
click at [80, 10] on div at bounding box center [78, 9] width 17 height 17
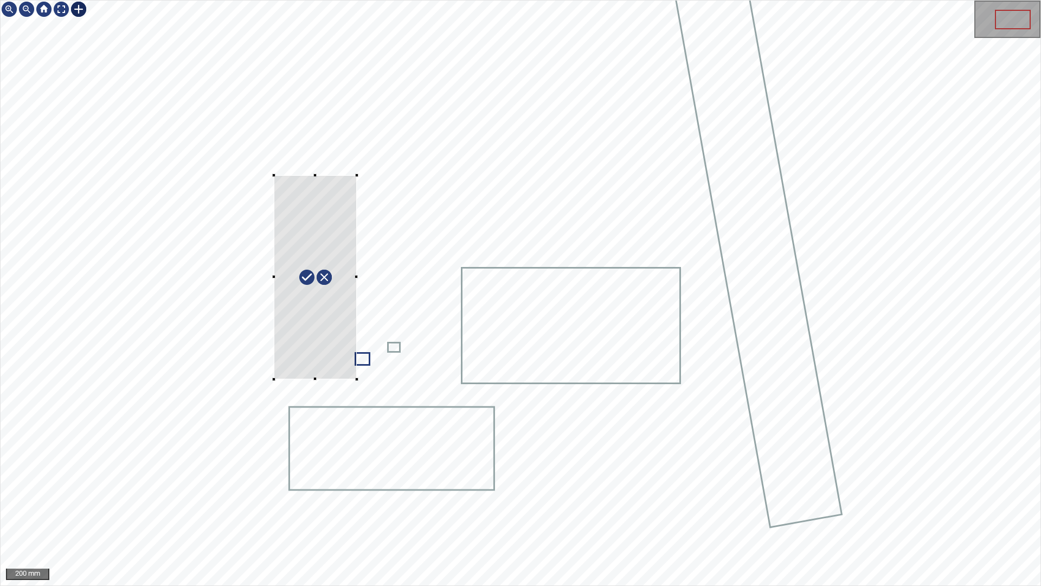
click at [355, 379] on div at bounding box center [521, 293] width 1040 height 585
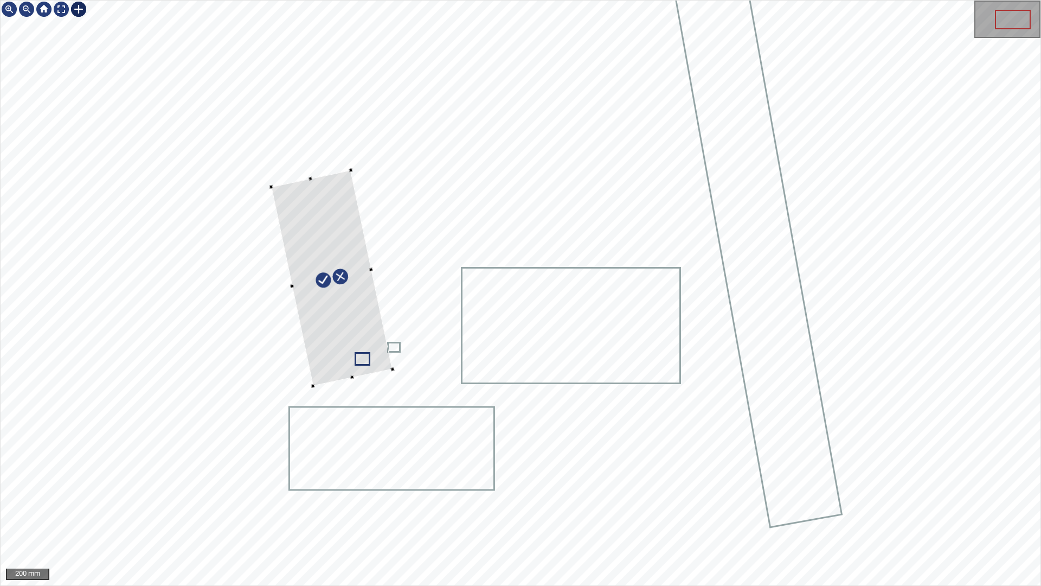
click at [374, 357] on div at bounding box center [331, 278] width 121 height 216
click at [304, 284] on div at bounding box center [336, 277] width 112 height 214
click at [362, 383] on div at bounding box center [521, 293] width 1040 height 585
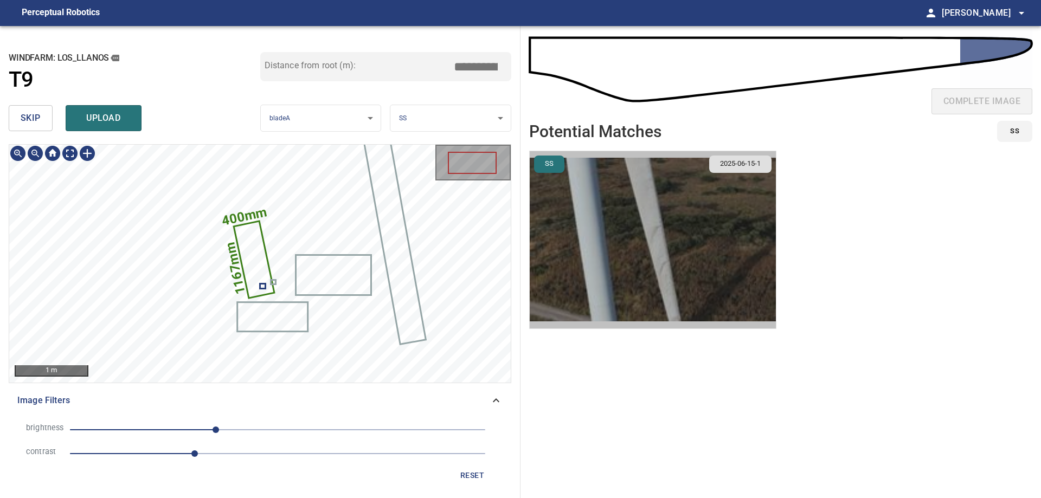
click at [603, 254] on img "button" at bounding box center [653, 239] width 246 height 177
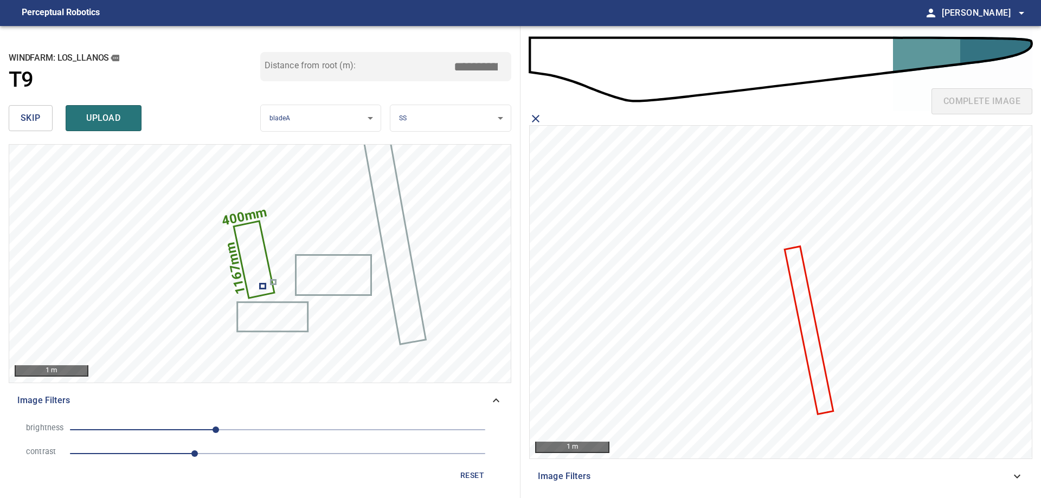
click at [809, 339] on icon at bounding box center [809, 330] width 46 height 166
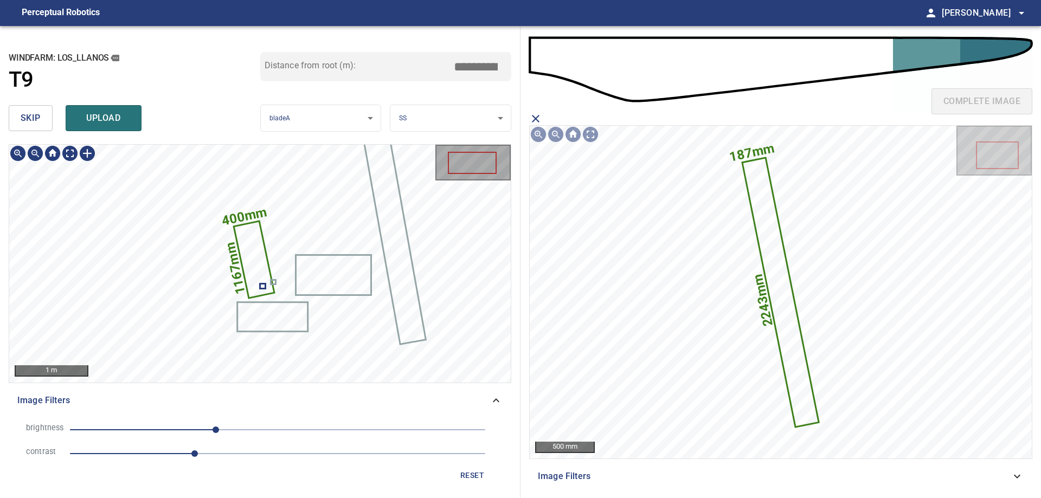
click at [260, 252] on icon at bounding box center [254, 259] width 39 height 75
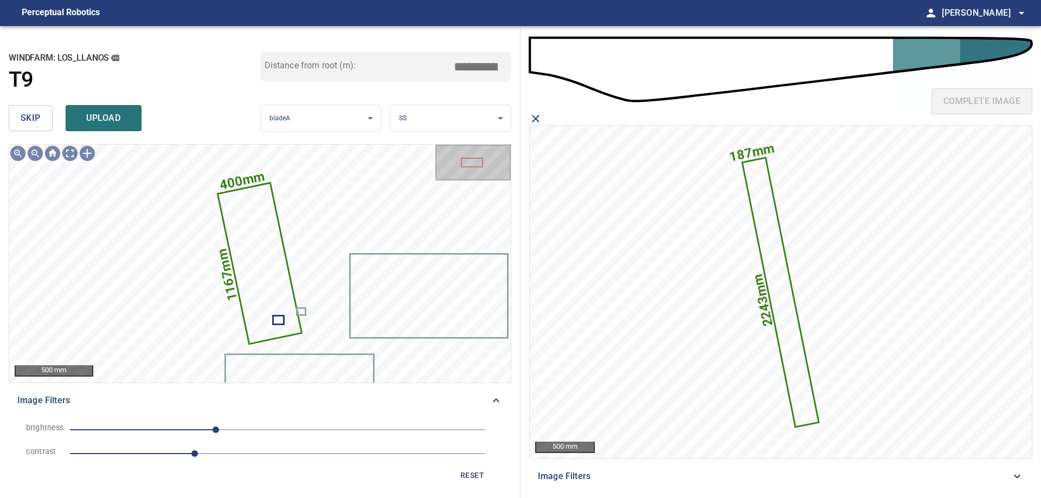
click at [127, 121] on span "upload" at bounding box center [104, 118] width 52 height 15
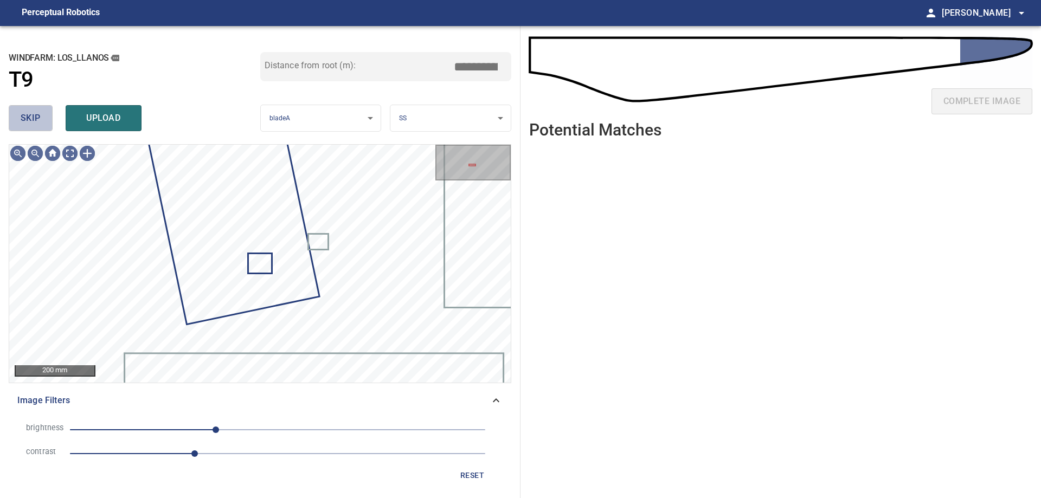
click at [45, 119] on button "skip" at bounding box center [31, 118] width 44 height 26
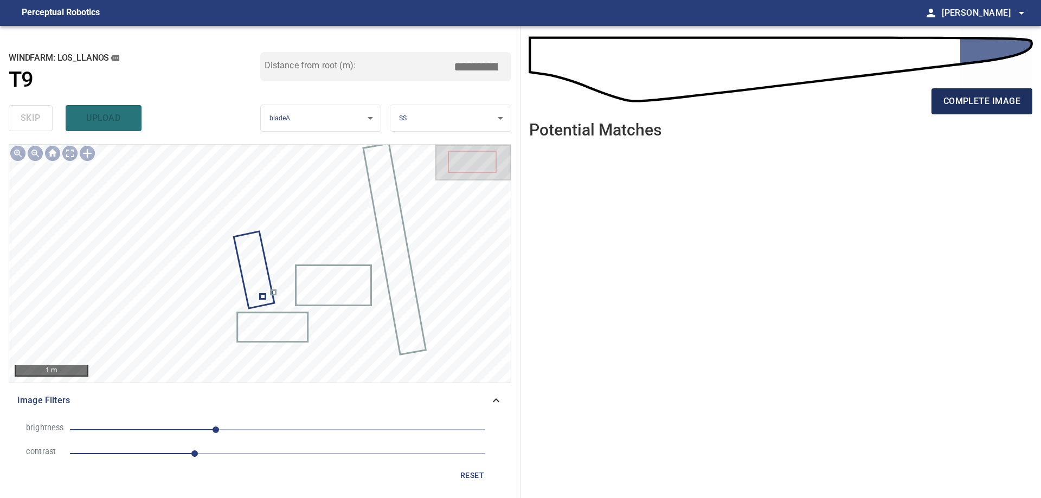
click at [957, 99] on span "complete image" at bounding box center [982, 101] width 77 height 15
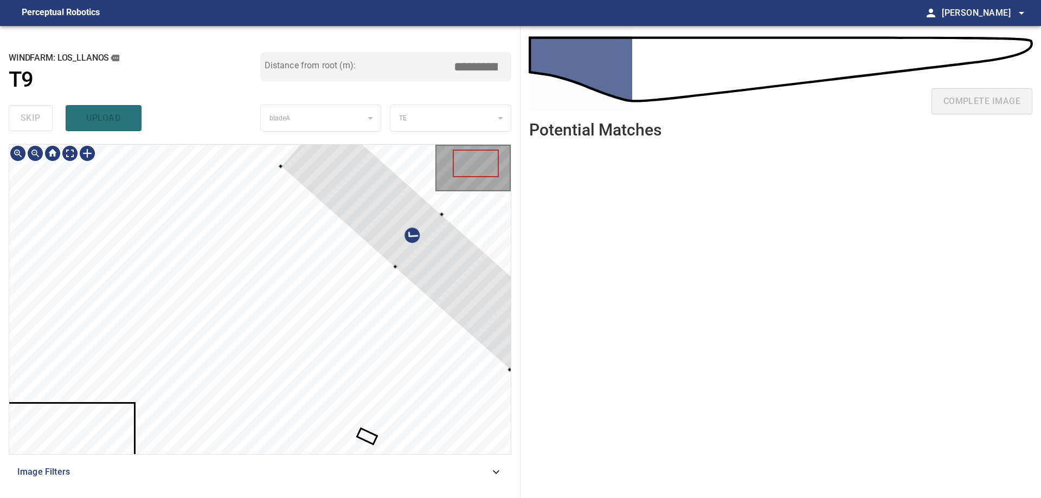
click at [415, 180] on div at bounding box center [260, 300] width 502 height 310
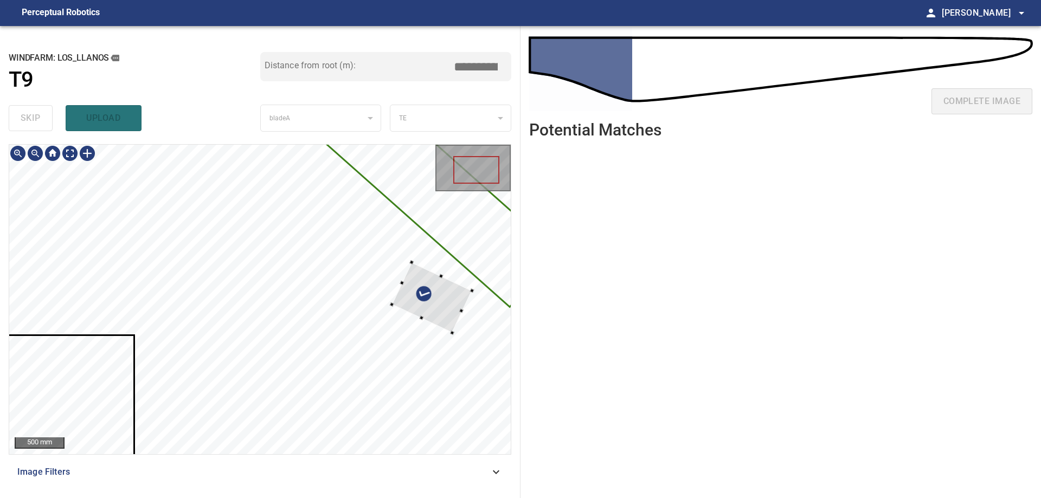
click at [482, 255] on div at bounding box center [260, 300] width 502 height 310
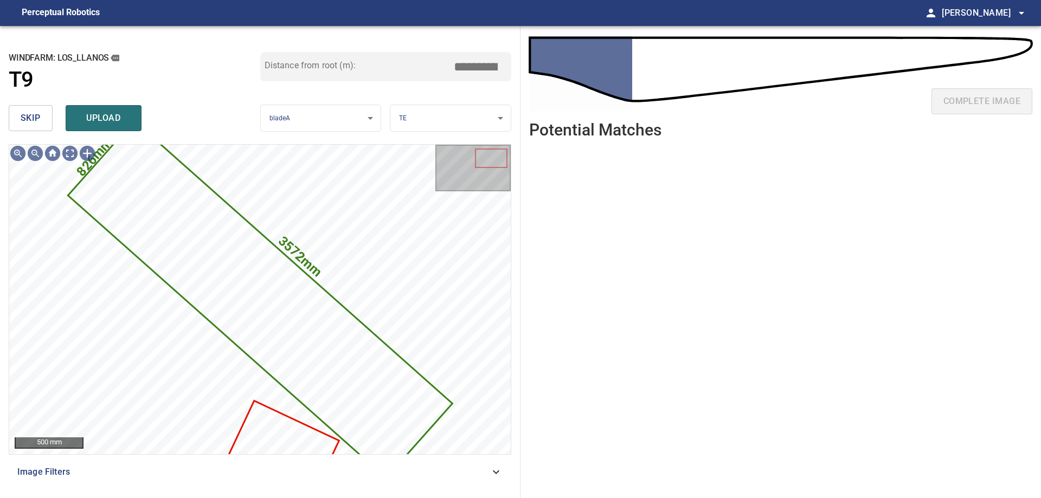
click at [34, 119] on span "skip" at bounding box center [31, 118] width 20 height 15
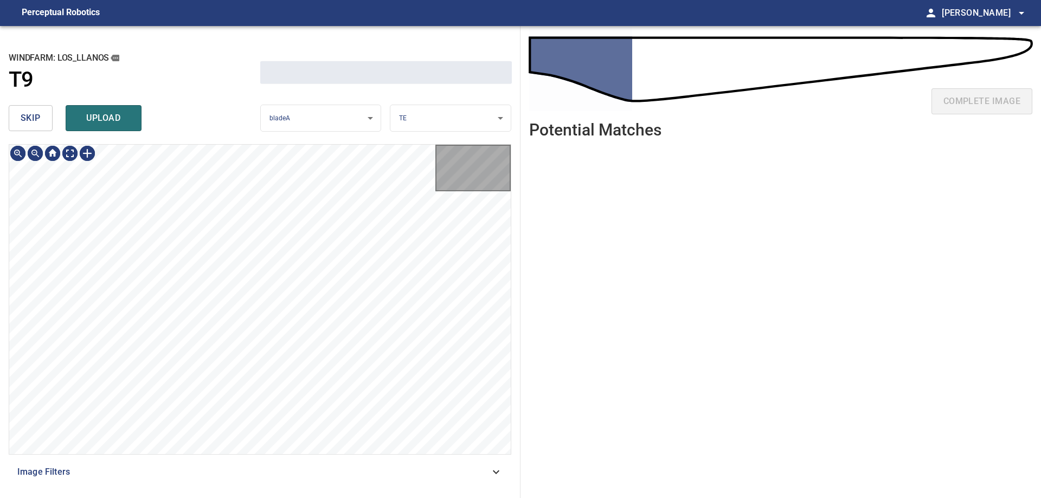
click at [34, 119] on span "skip" at bounding box center [31, 118] width 20 height 15
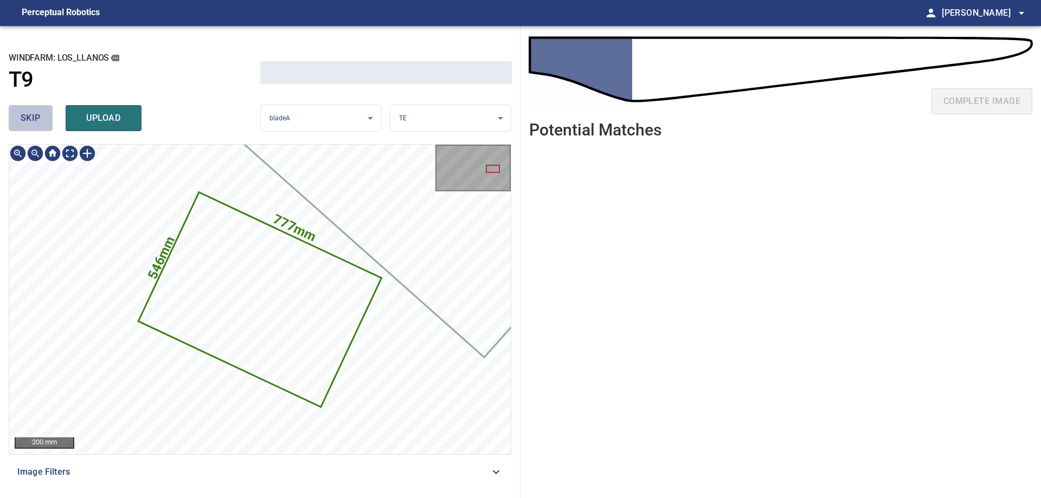
click at [34, 119] on span "skip" at bounding box center [31, 118] width 20 height 15
click at [34, 119] on div "skip upload" at bounding box center [135, 118] width 252 height 35
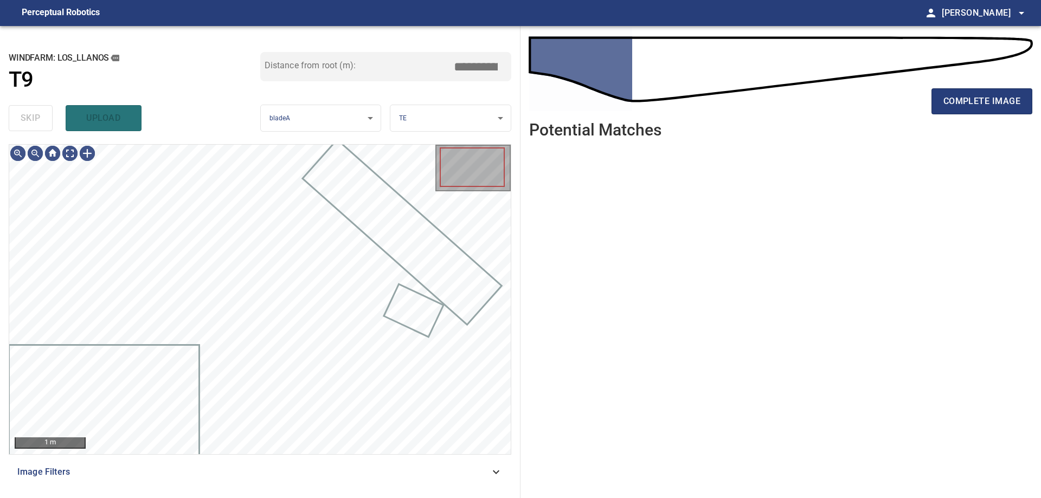
type input "****"
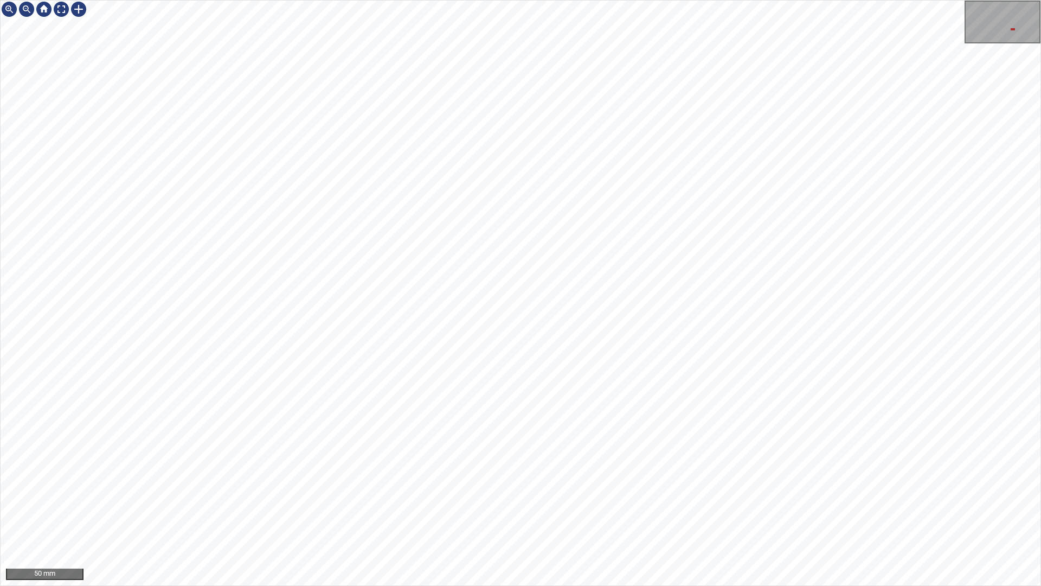
click at [642, 0] on div "50 mm" at bounding box center [520, 293] width 1041 height 586
click at [206, 0] on div "50 mm" at bounding box center [520, 293] width 1041 height 586
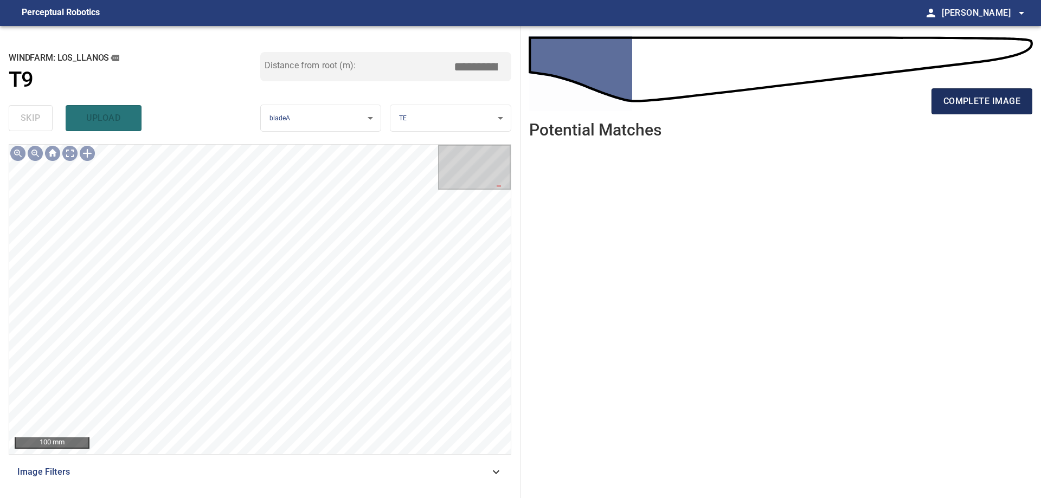
click at [984, 100] on span "complete image" at bounding box center [982, 101] width 77 height 15
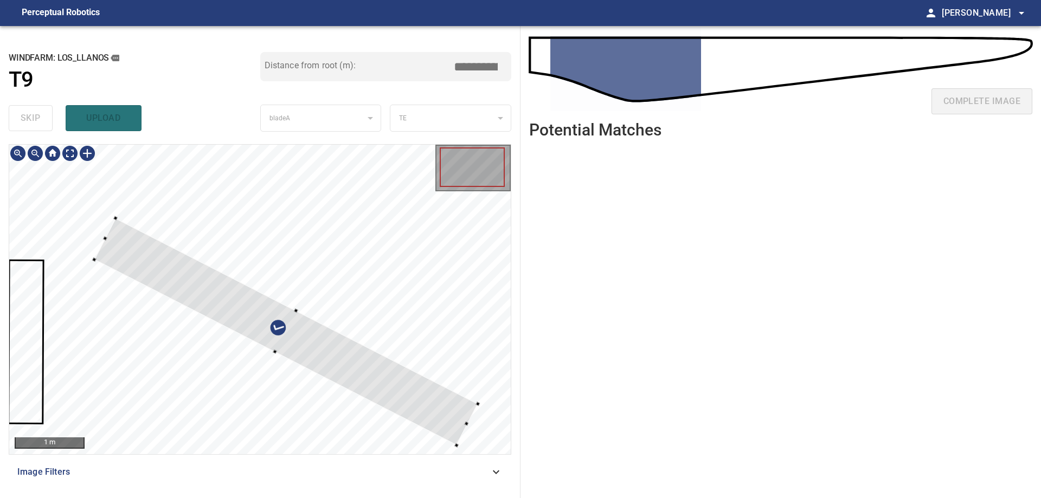
click at [399, 248] on div at bounding box center [260, 300] width 502 height 310
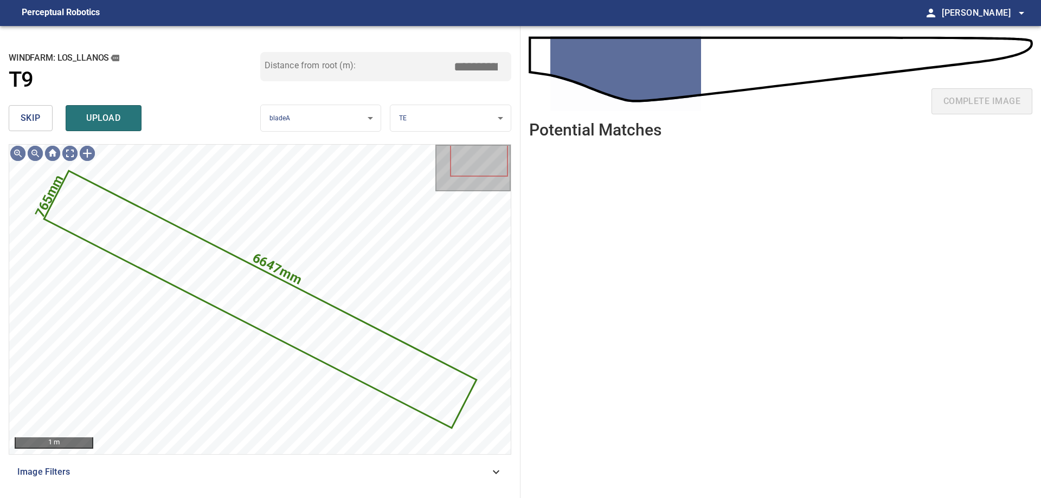
click at [30, 118] on span "skip" at bounding box center [31, 118] width 20 height 15
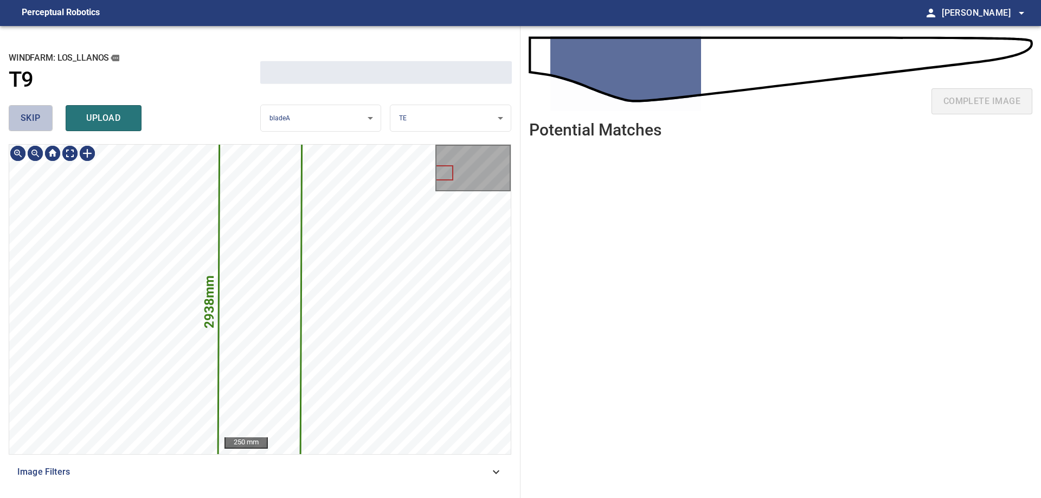
click at [30, 118] on span "skip" at bounding box center [31, 118] width 20 height 15
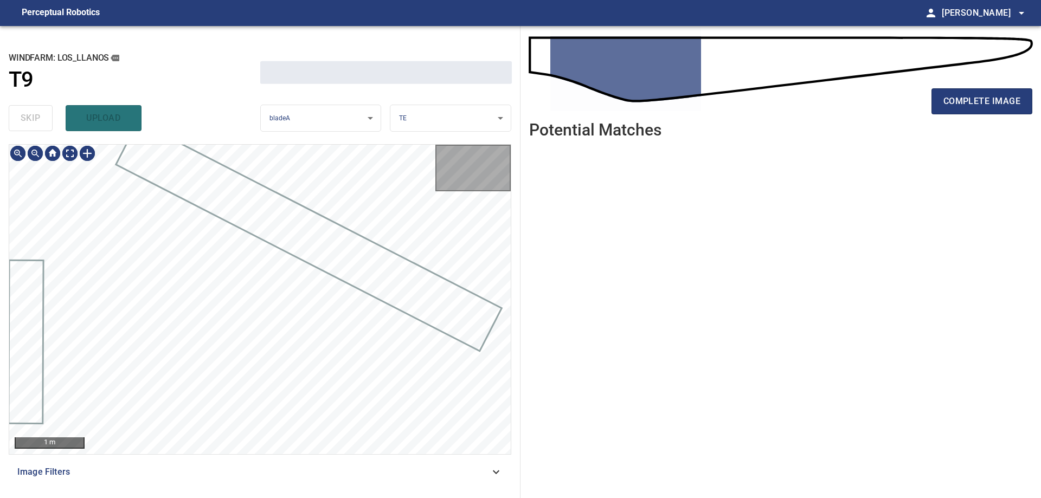
click at [30, 118] on div "skip upload" at bounding box center [135, 118] width 252 height 35
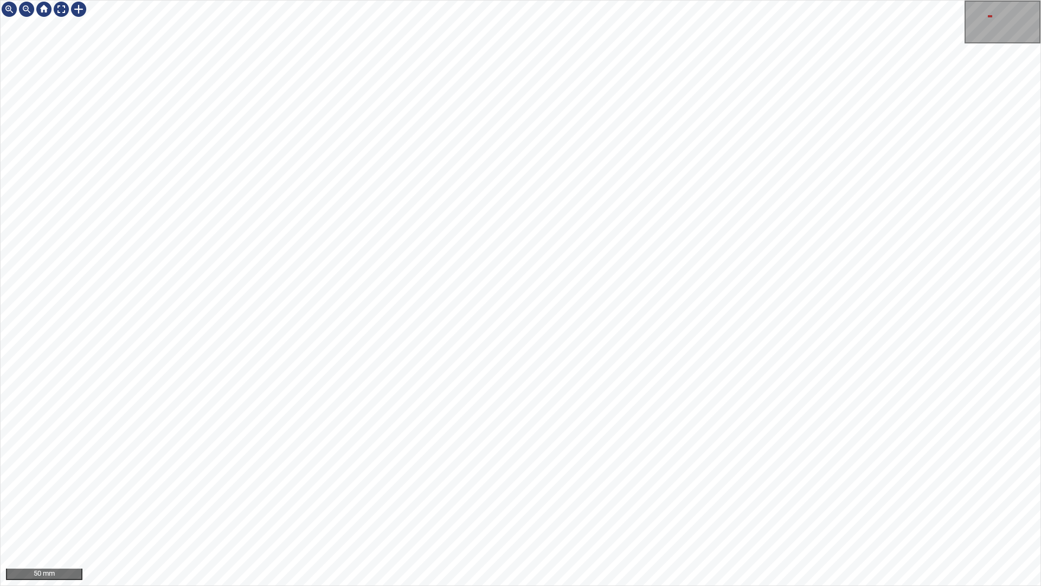
click at [289, 0] on div "50 mm" at bounding box center [520, 293] width 1041 height 586
click at [216, 0] on div "50 mm" at bounding box center [520, 293] width 1041 height 586
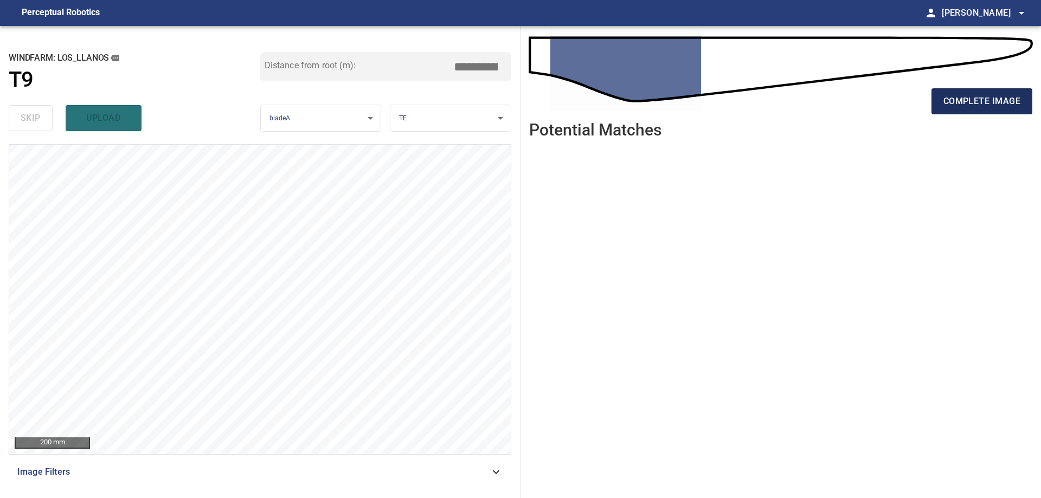
click at [959, 101] on span "complete image" at bounding box center [982, 101] width 77 height 15
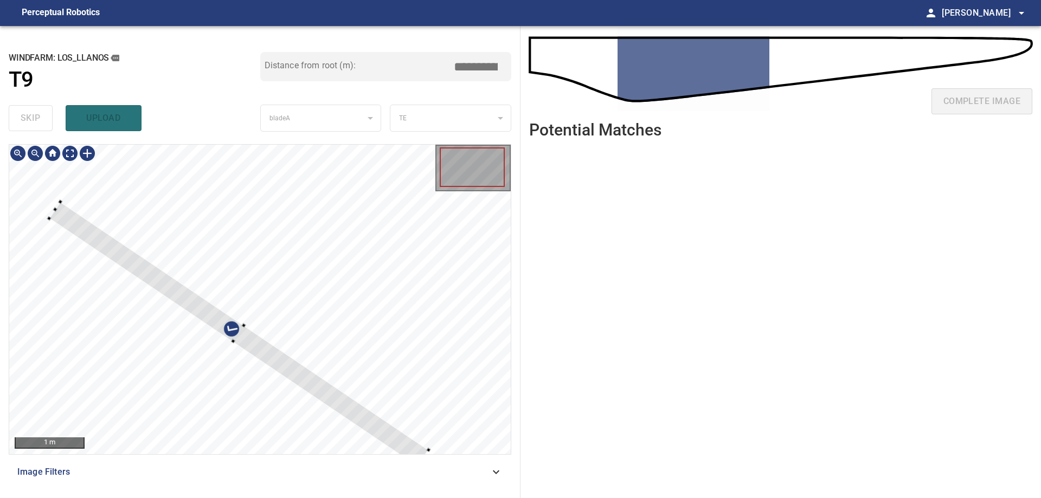
click at [372, 329] on div at bounding box center [260, 300] width 502 height 310
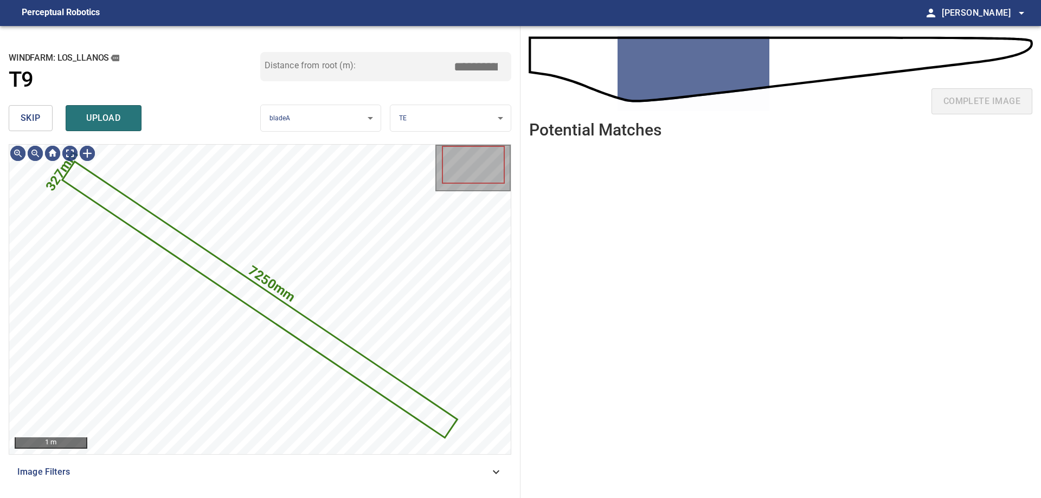
click at [1, 116] on div "**********" at bounding box center [260, 262] width 521 height 472
click at [22, 108] on button "skip" at bounding box center [31, 118] width 44 height 26
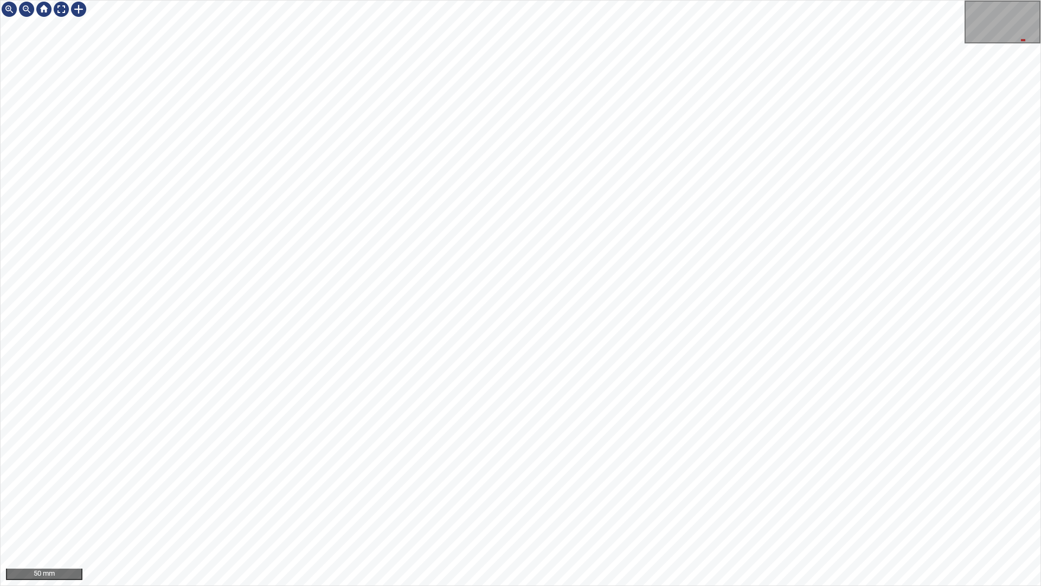
click at [1041, 232] on div "50 mm" at bounding box center [520, 293] width 1041 height 586
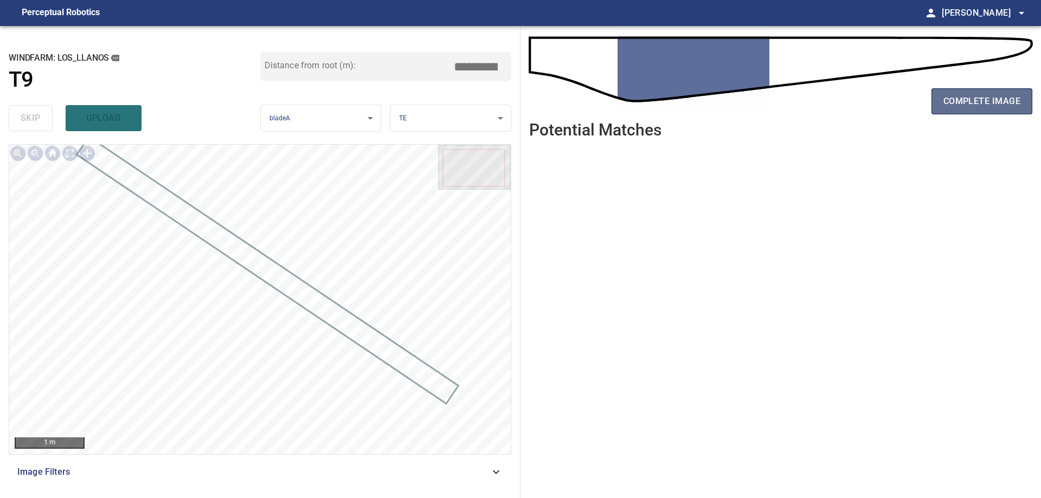
click at [983, 96] on span "complete image" at bounding box center [982, 101] width 77 height 15
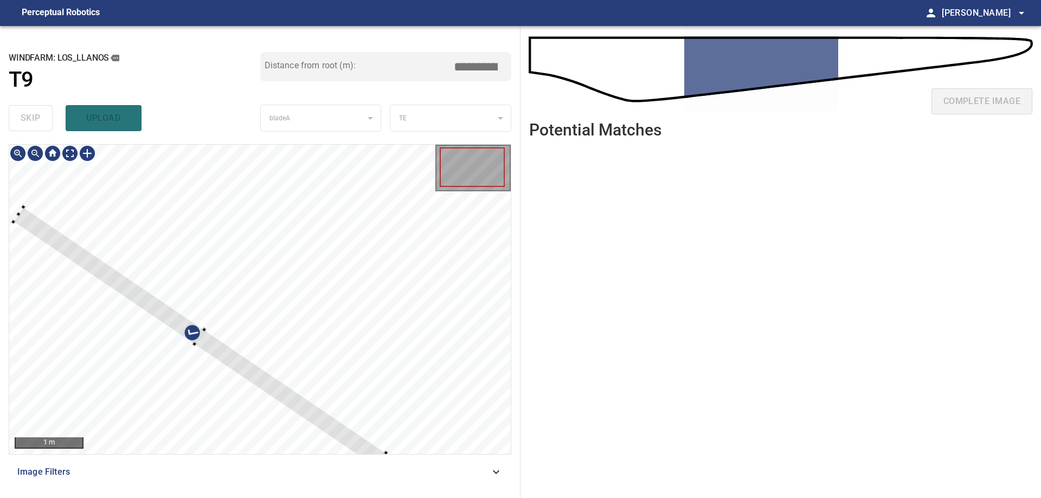
click at [352, 275] on div at bounding box center [260, 300] width 502 height 310
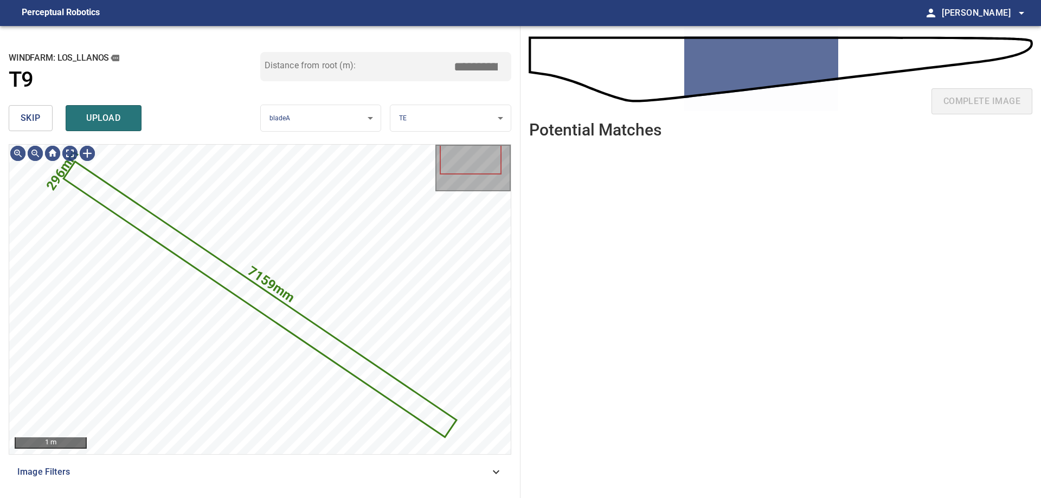
click at [41, 122] on button "skip" at bounding box center [31, 118] width 44 height 26
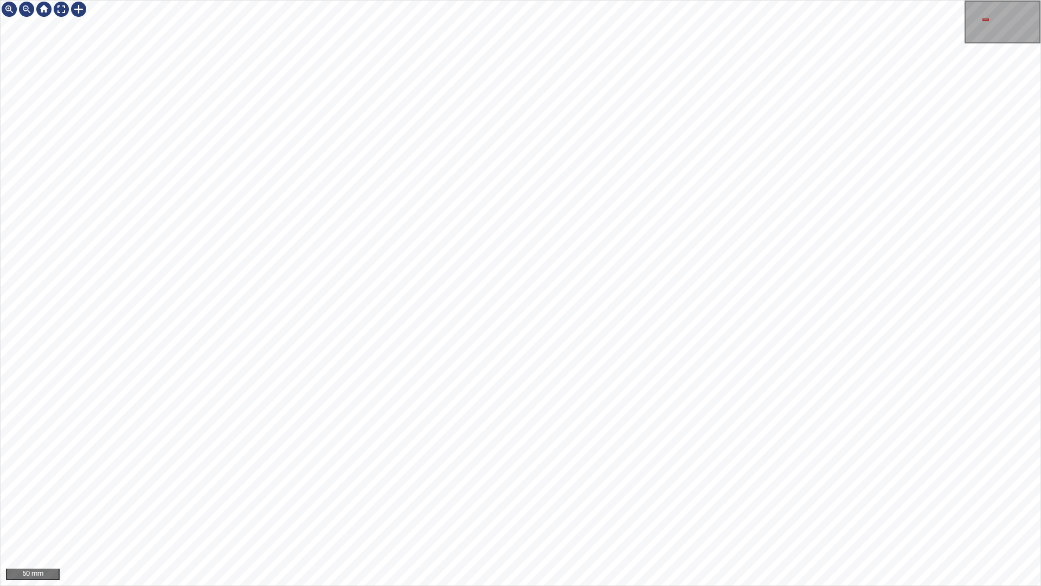
click at [2, 0] on div "50 mm" at bounding box center [520, 293] width 1041 height 586
click at [237, 0] on div "50 mm" at bounding box center [520, 293] width 1041 height 586
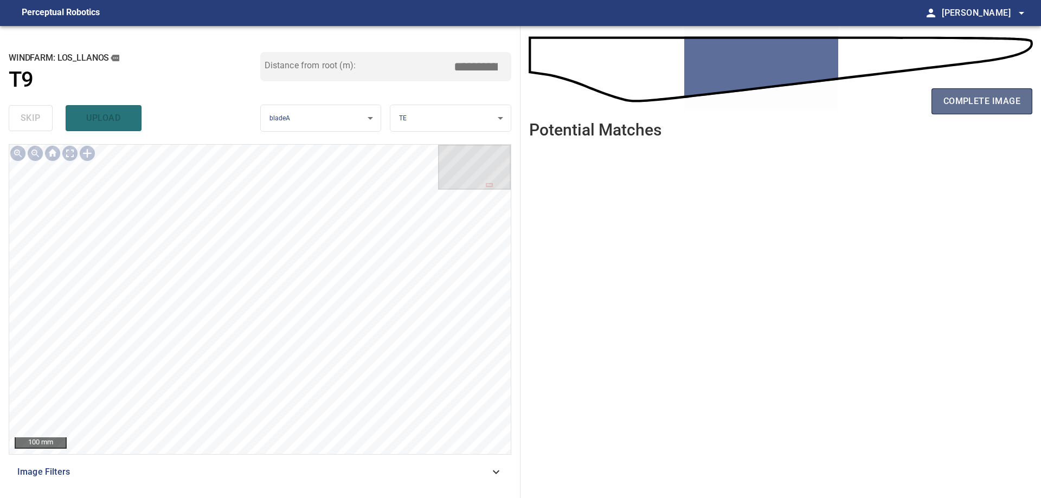
click at [950, 102] on span "complete image" at bounding box center [982, 101] width 77 height 15
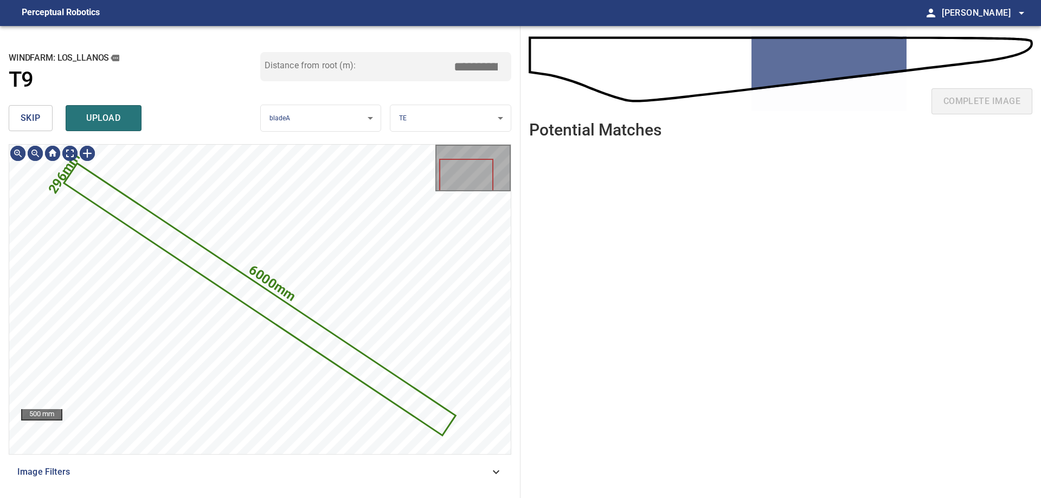
click at [22, 112] on span "skip" at bounding box center [31, 118] width 20 height 15
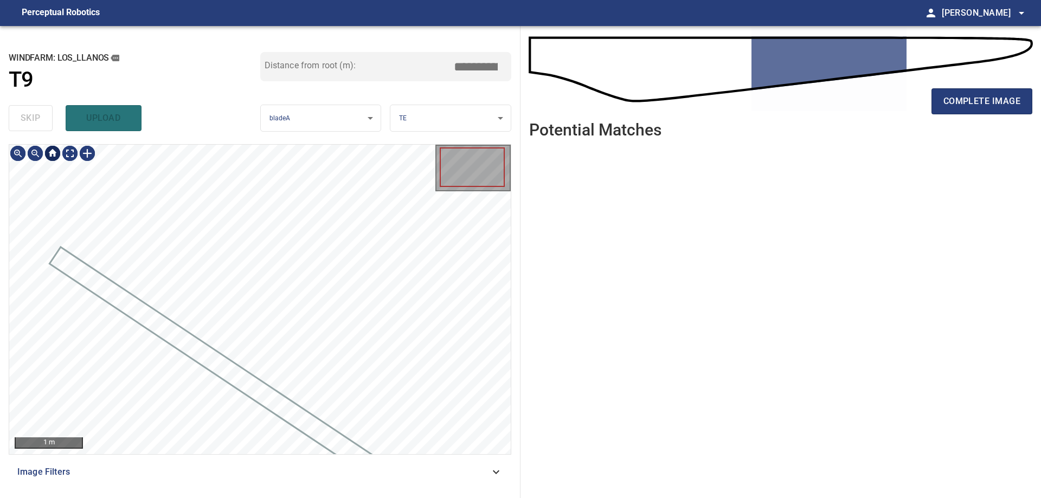
click at [62, 156] on div at bounding box center [52, 153] width 87 height 17
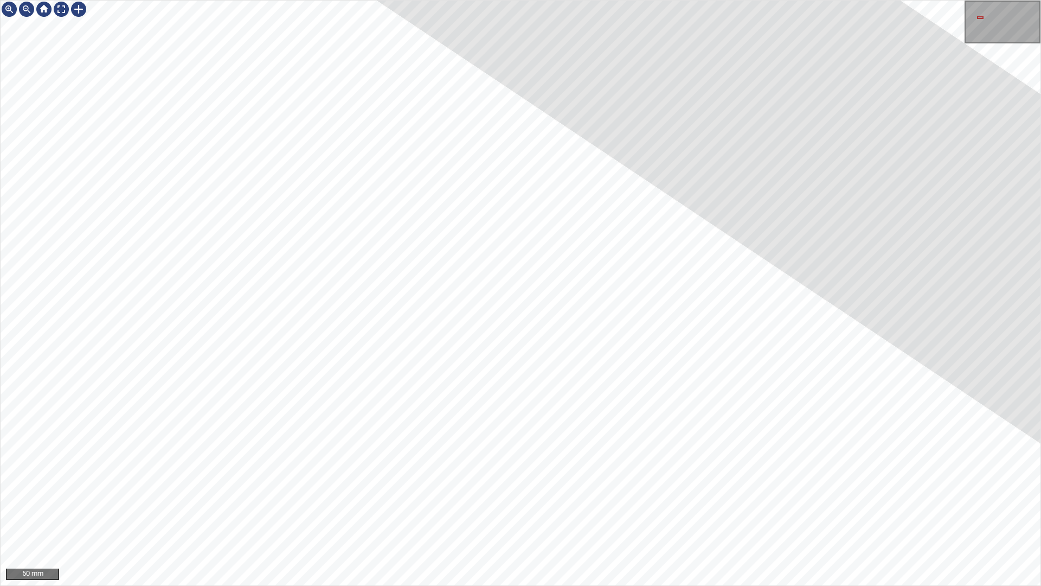
click at [562, 0] on div "50 mm" at bounding box center [520, 293] width 1041 height 586
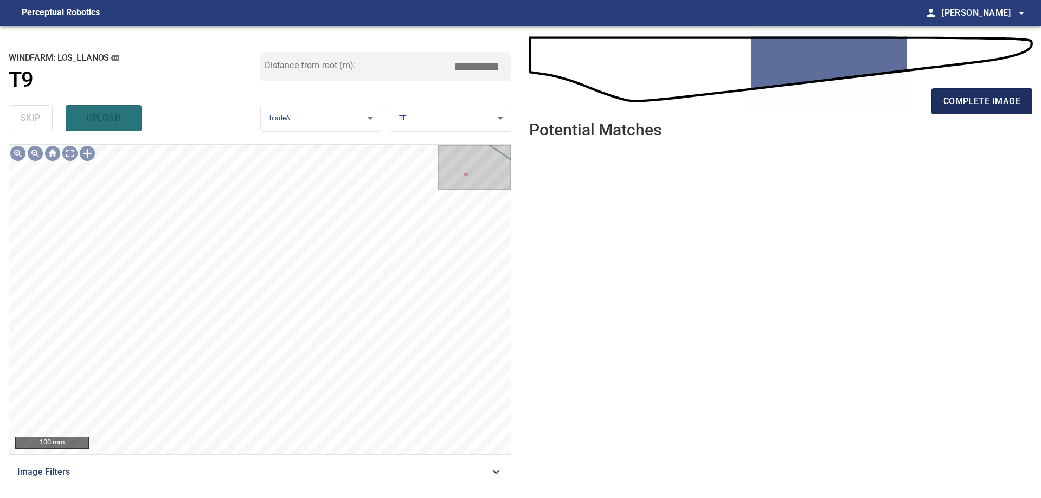
click at [959, 89] on button "complete image" at bounding box center [982, 101] width 101 height 26
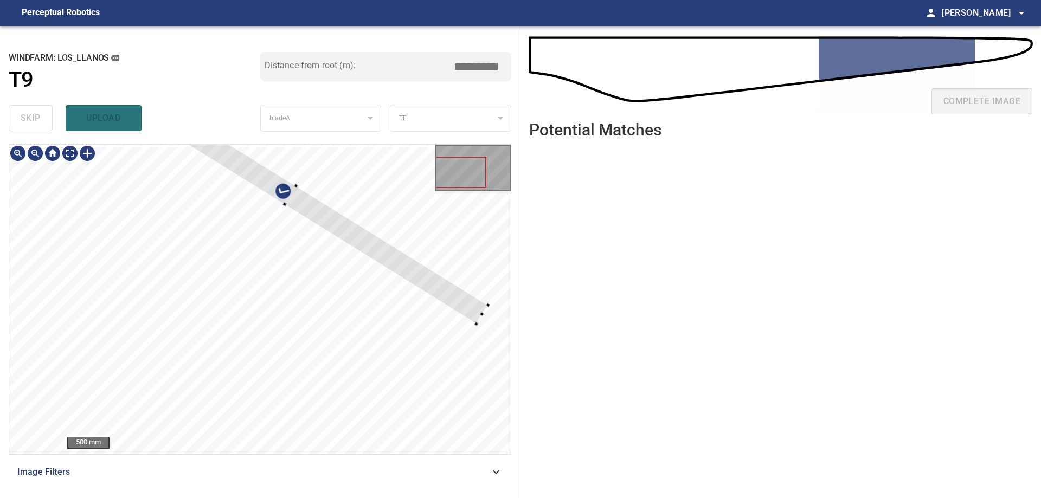
click at [393, 231] on div at bounding box center [260, 300] width 502 height 310
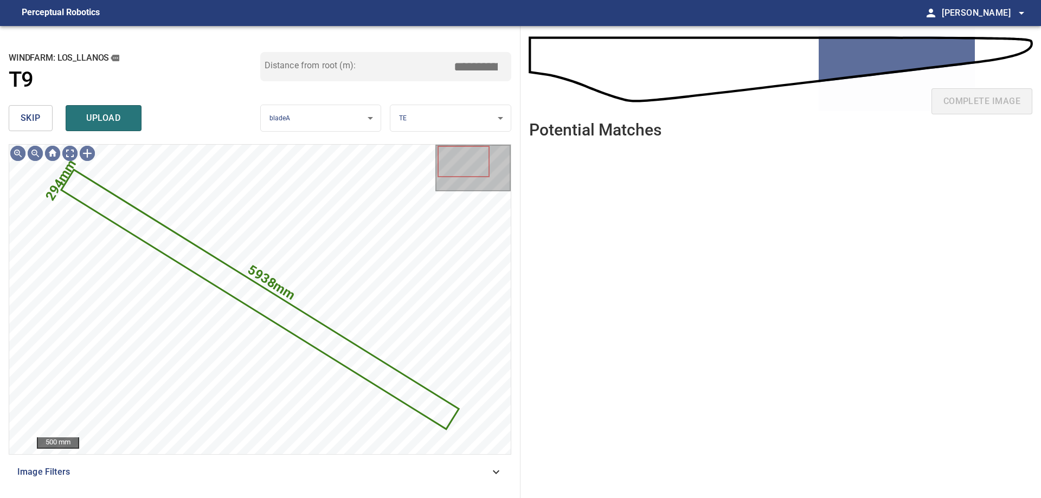
click at [19, 111] on button "skip" at bounding box center [31, 118] width 44 height 26
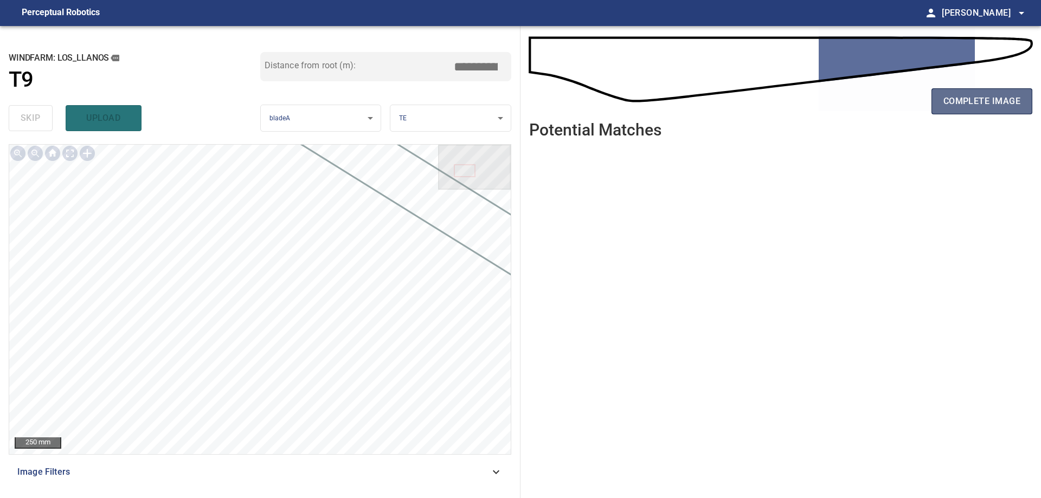
click at [962, 105] on span "complete image" at bounding box center [982, 101] width 77 height 15
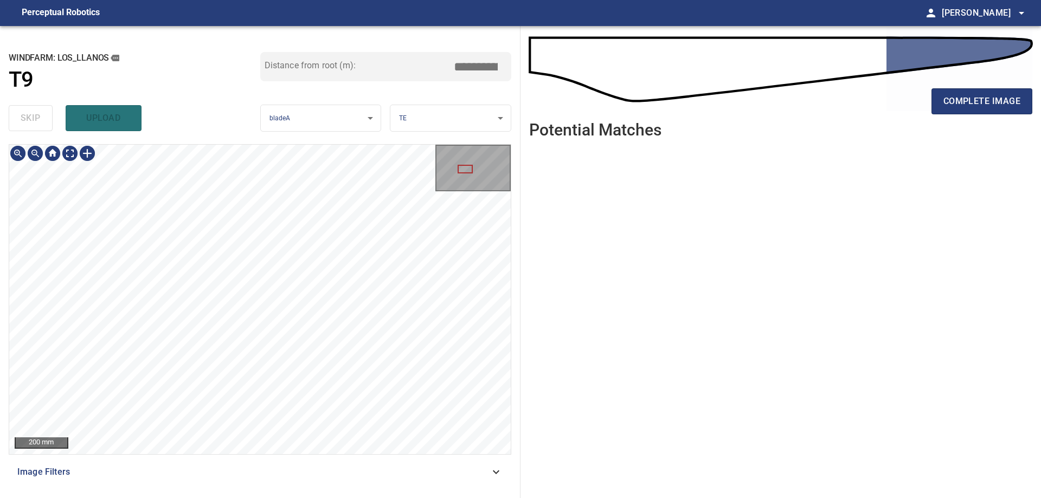
click at [446, 60] on div "**********" at bounding box center [260, 262] width 521 height 472
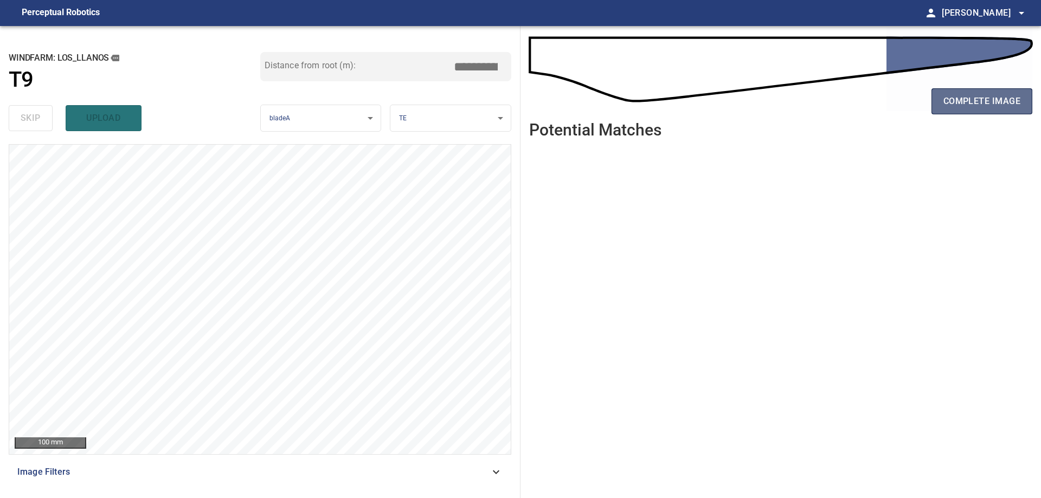
click at [978, 98] on span "complete image" at bounding box center [982, 101] width 77 height 15
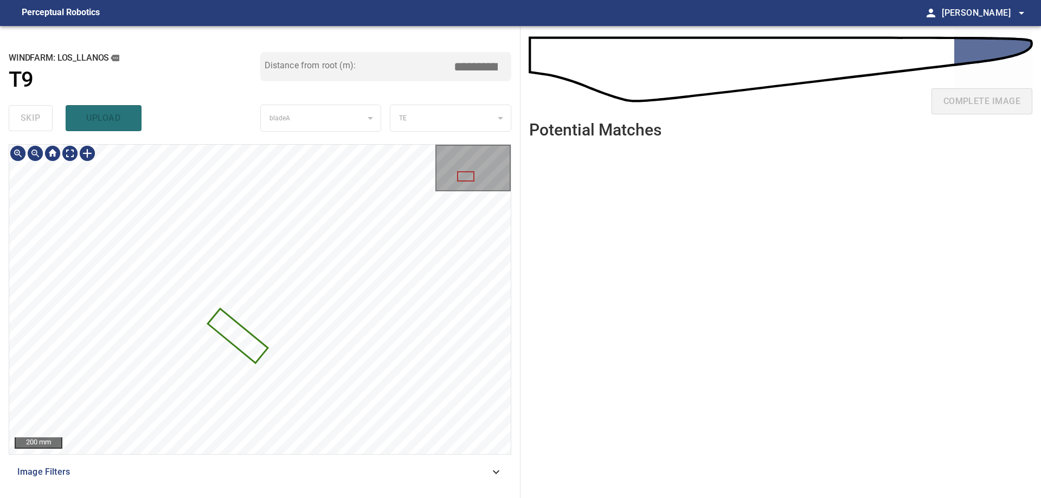
click at [253, 336] on div at bounding box center [260, 300] width 502 height 310
click at [280, 335] on div at bounding box center [260, 300] width 502 height 310
click at [411, 252] on div at bounding box center [260, 300] width 502 height 310
click at [45, 124] on button "skip" at bounding box center [31, 118] width 44 height 26
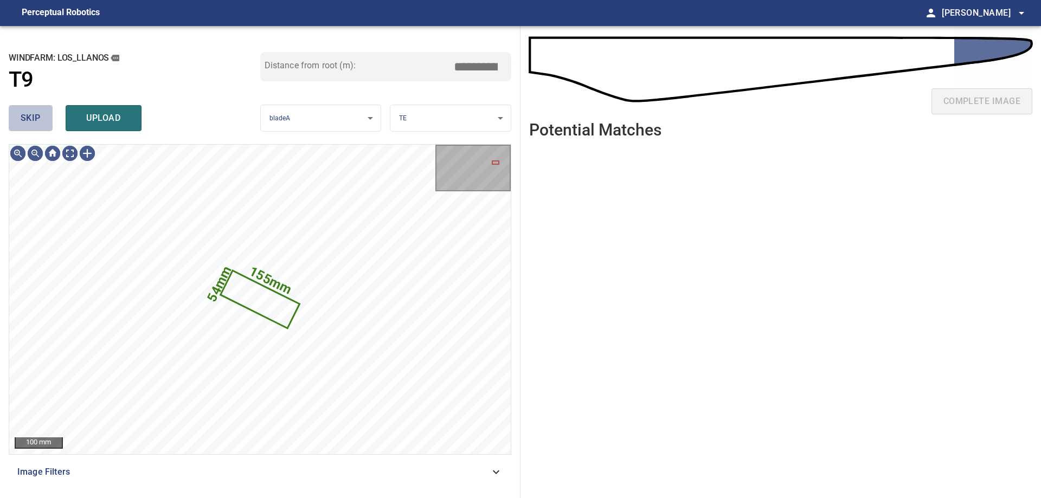
click at [45, 124] on button "skip" at bounding box center [31, 118] width 44 height 26
click at [45, 124] on div "skip upload" at bounding box center [135, 118] width 252 height 35
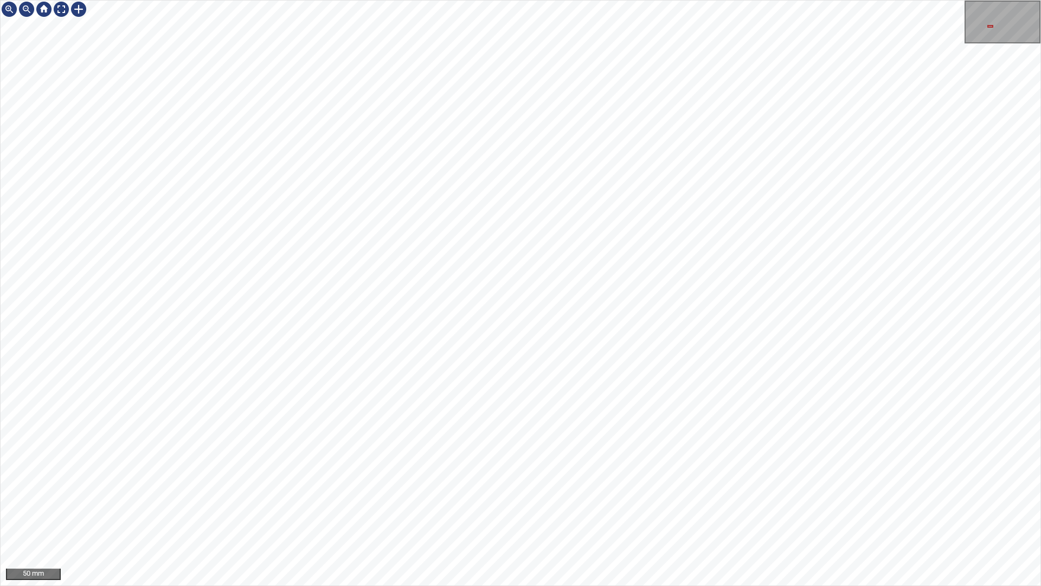
click at [668, 585] on div "50 mm" at bounding box center [520, 293] width 1041 height 586
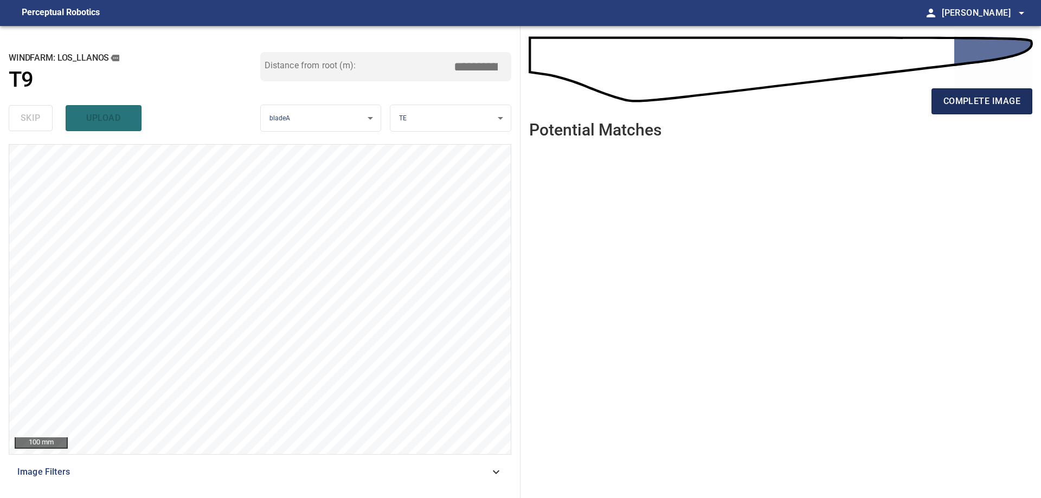
click at [984, 98] on span "complete image" at bounding box center [982, 101] width 77 height 15
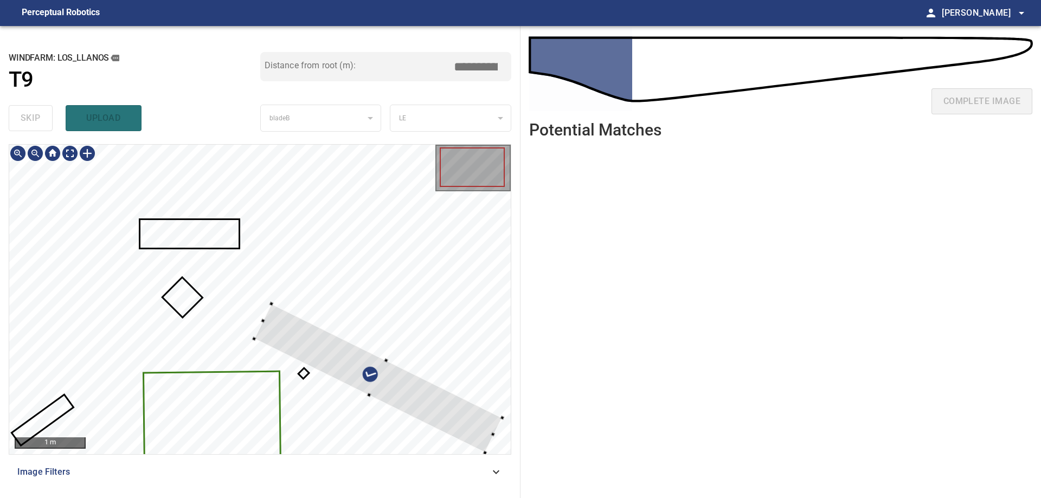
click at [229, 407] on icon at bounding box center [212, 420] width 136 height 95
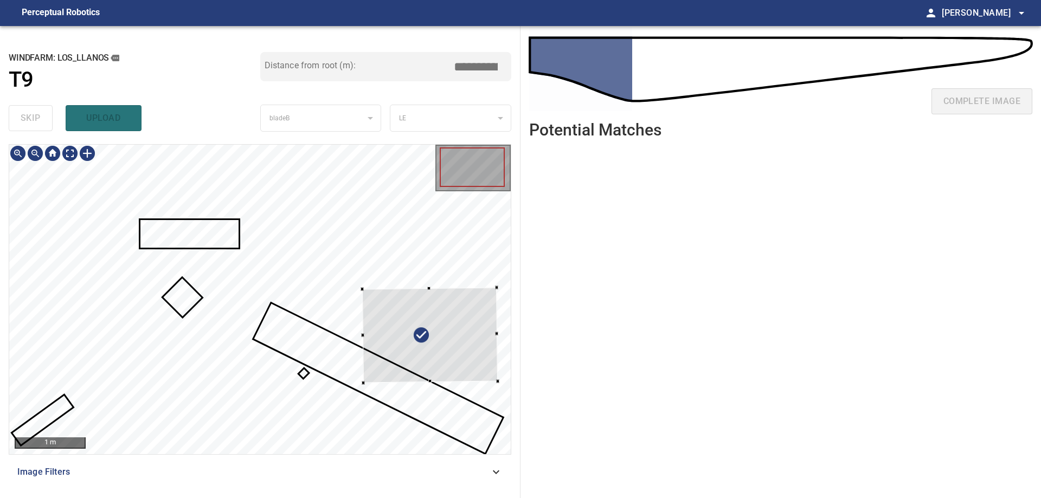
click at [493, 337] on div at bounding box center [430, 335] width 136 height 95
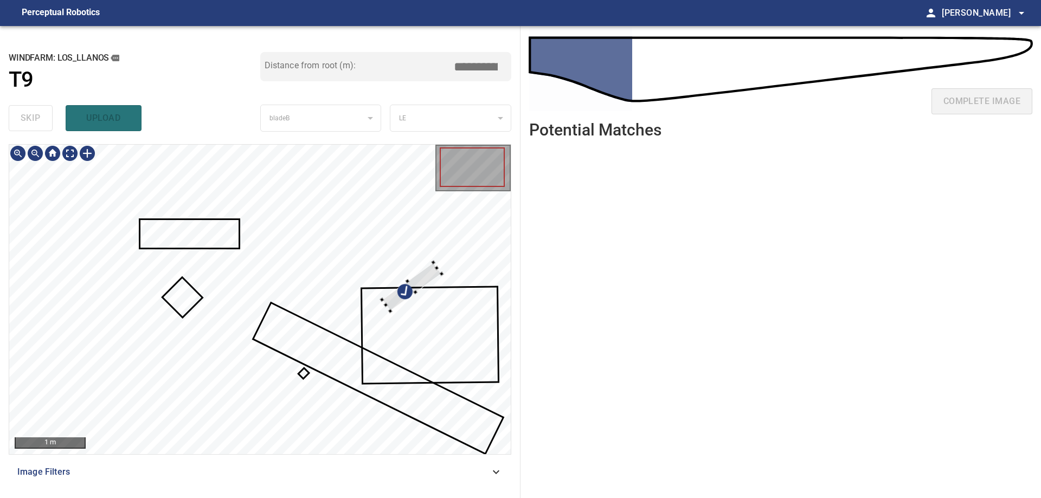
click at [443, 268] on div at bounding box center [260, 300] width 502 height 310
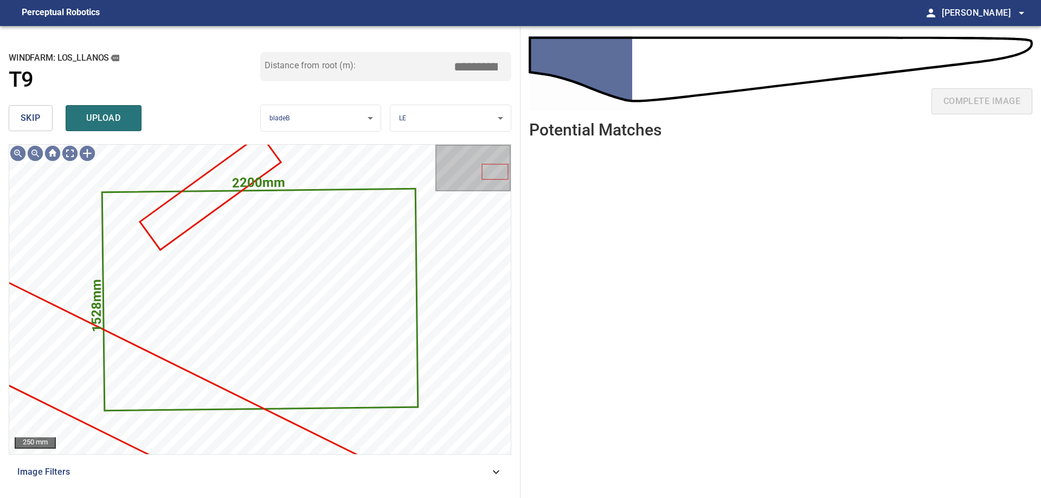
click at [27, 123] on span "skip" at bounding box center [31, 118] width 20 height 15
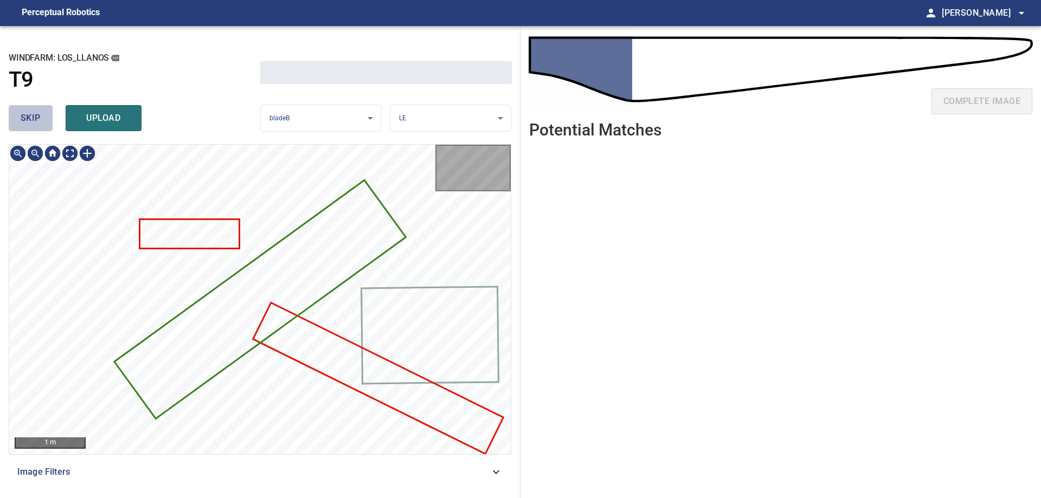
click at [27, 123] on span "skip" at bounding box center [31, 118] width 20 height 15
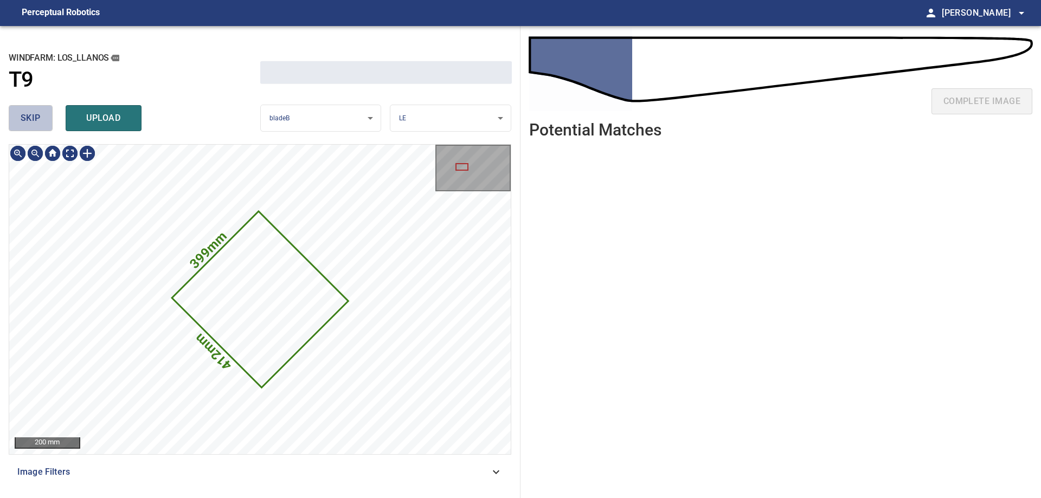
click at [27, 123] on span "skip" at bounding box center [31, 118] width 20 height 15
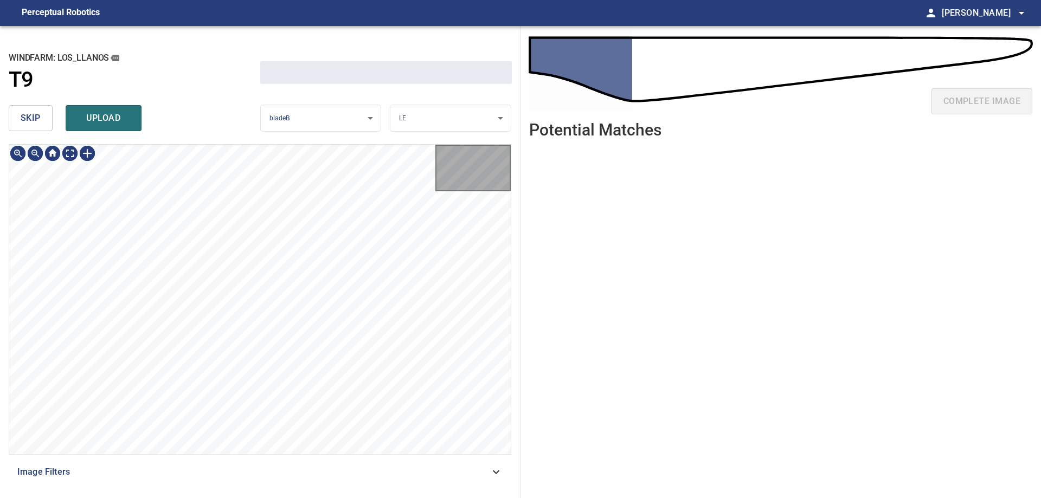
click at [27, 123] on span "skip" at bounding box center [31, 118] width 20 height 15
click at [27, 123] on div "skip upload" at bounding box center [135, 118] width 252 height 35
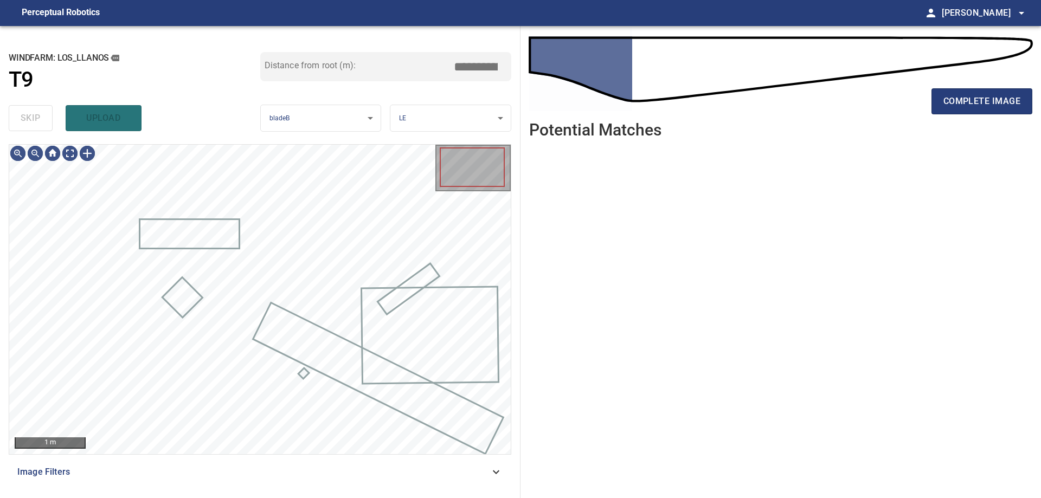
type input "****"
click at [27, 123] on div "skip upload" at bounding box center [135, 118] width 252 height 35
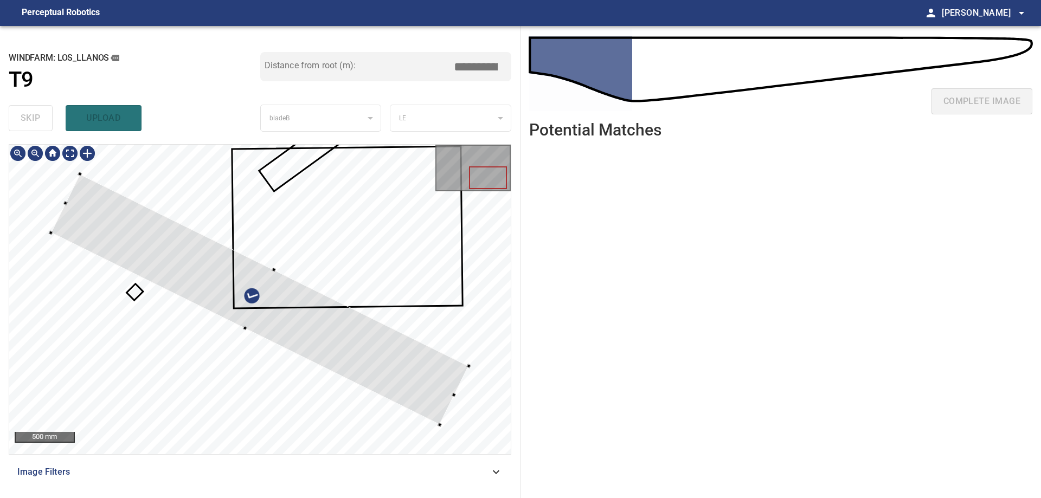
click at [410, 241] on div at bounding box center [260, 299] width 418 height 251
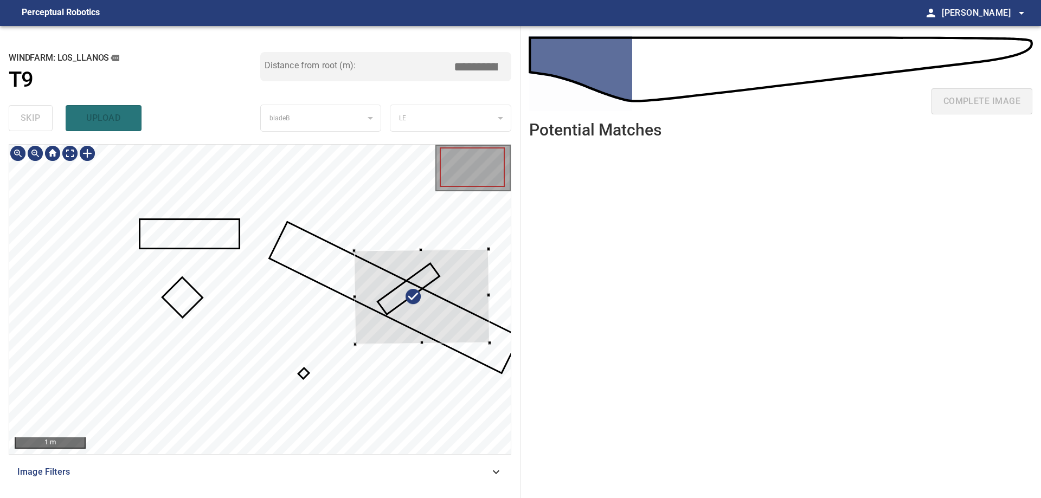
click at [423, 275] on div at bounding box center [422, 296] width 136 height 95
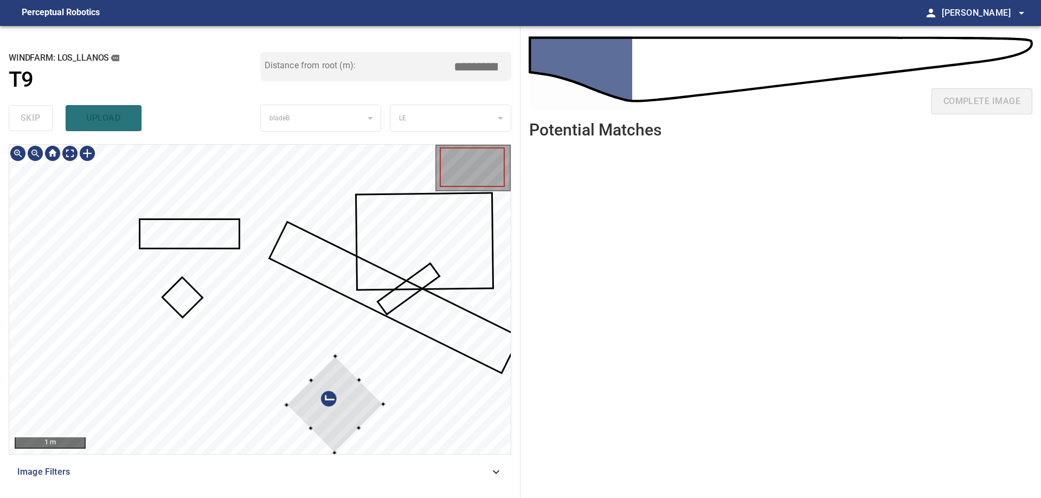
click at [383, 357] on div at bounding box center [335, 405] width 97 height 97
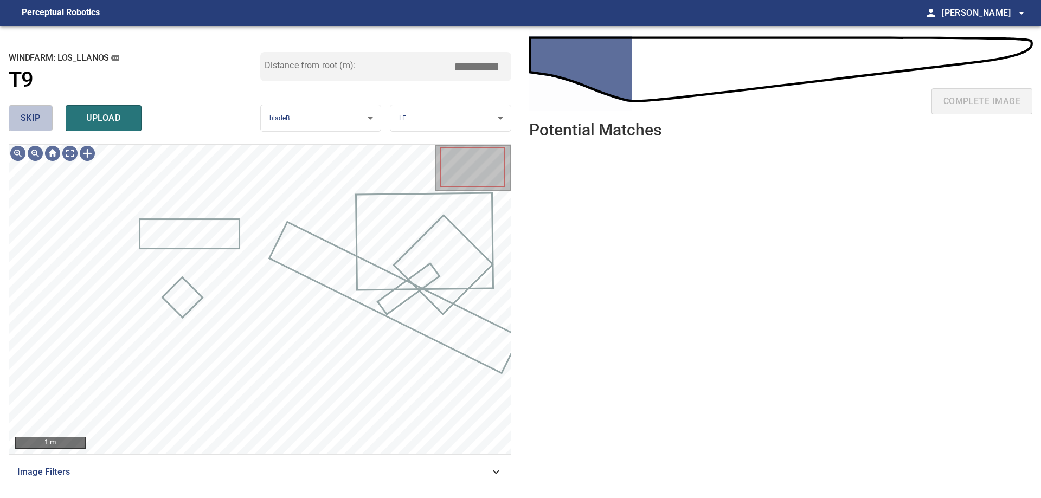
click at [47, 120] on button "skip" at bounding box center [31, 118] width 44 height 26
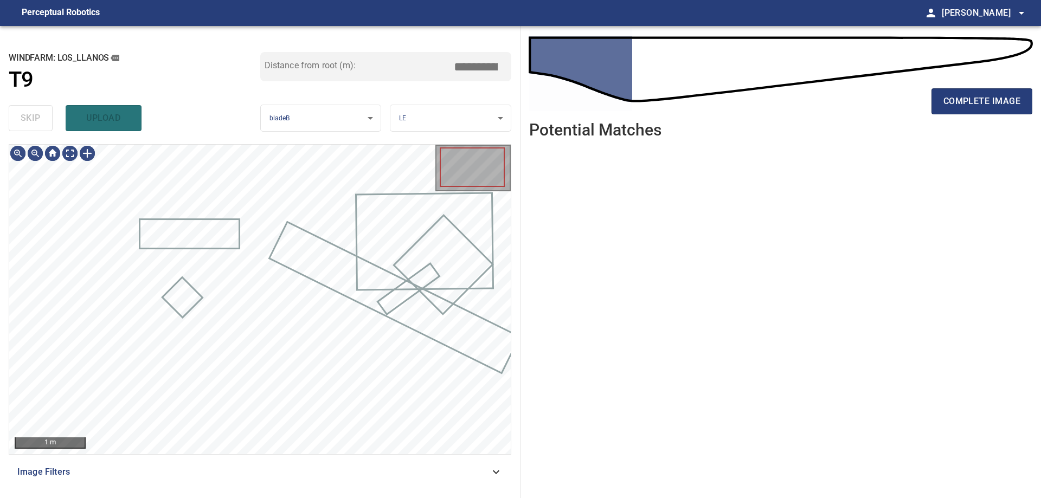
click at [47, 120] on div "skip upload" at bounding box center [135, 118] width 252 height 35
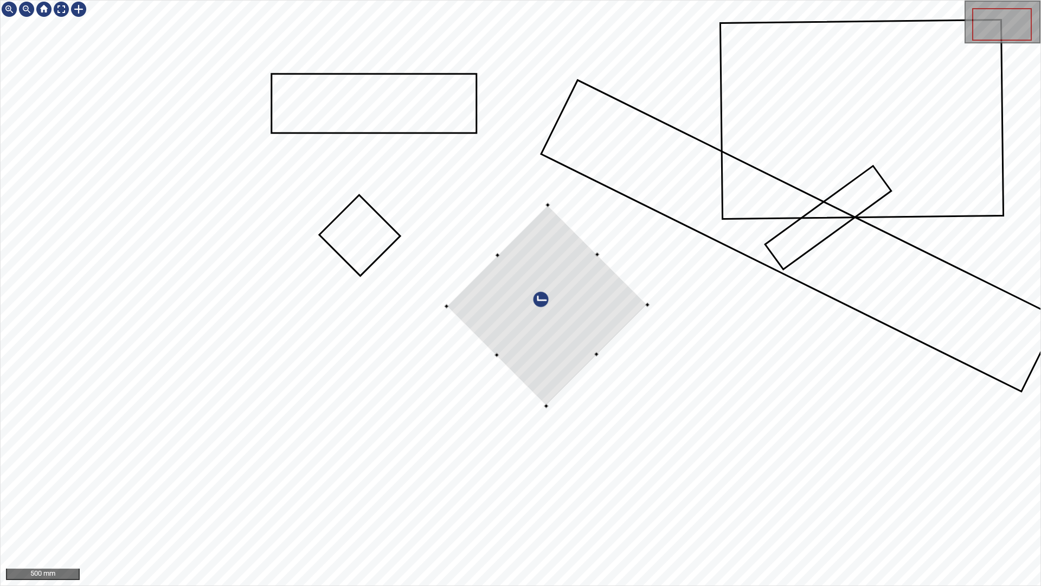
click at [610, 311] on div at bounding box center [547, 305] width 201 height 201
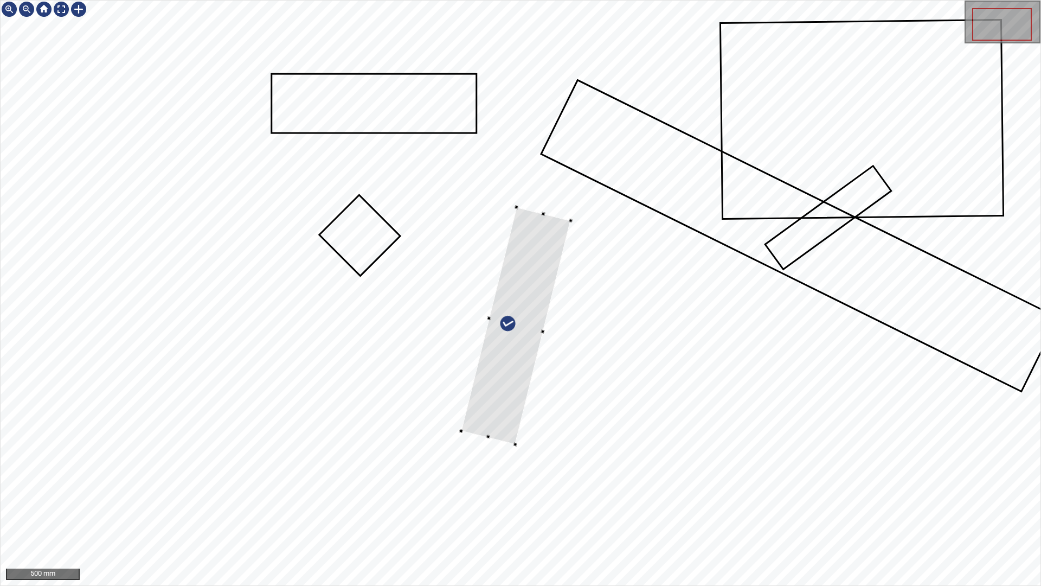
click at [540, 338] on div at bounding box center [516, 325] width 110 height 237
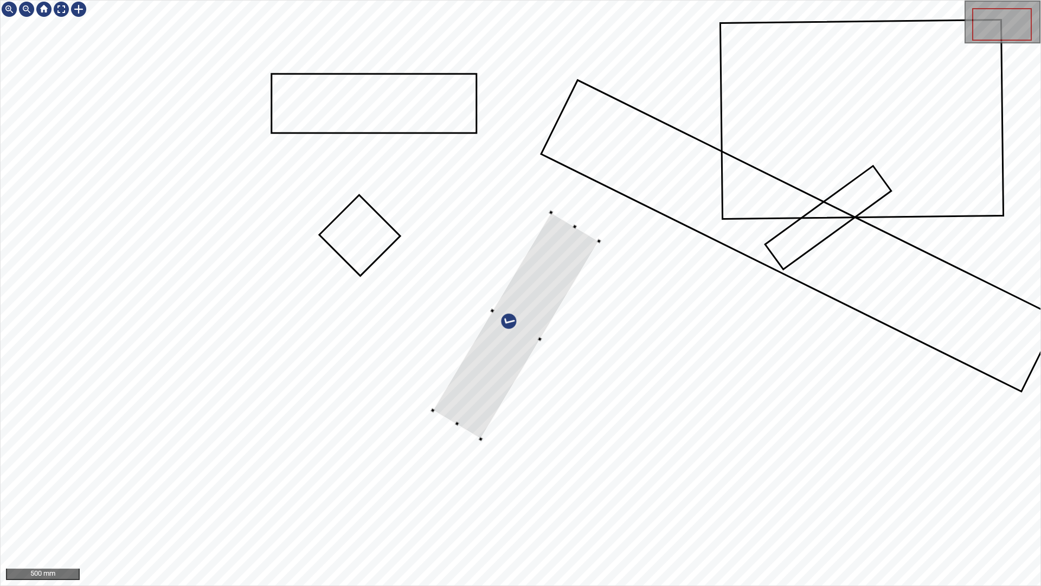
click at [492, 411] on div at bounding box center [521, 293] width 1040 height 585
click at [568, 257] on div at bounding box center [511, 320] width 149 height 232
click at [563, 335] on div at bounding box center [521, 293] width 1040 height 585
click at [507, 345] on div at bounding box center [514, 317] width 137 height 226
click at [473, 409] on div at bounding box center [521, 293] width 1040 height 585
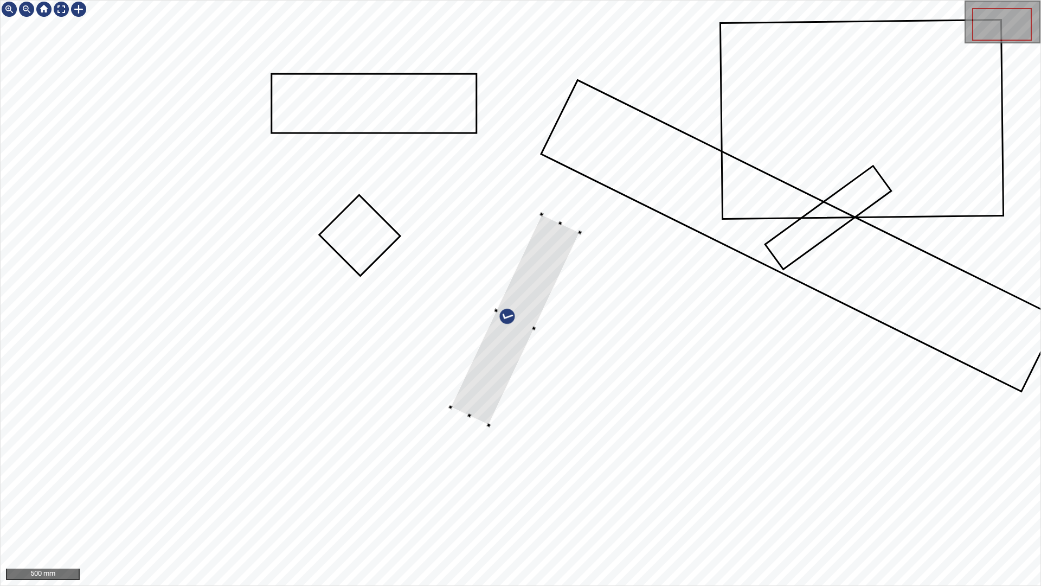
click at [536, 292] on div at bounding box center [516, 319] width 130 height 211
click at [474, 411] on div at bounding box center [521, 293] width 1040 height 585
click at [493, 379] on div at bounding box center [513, 314] width 125 height 201
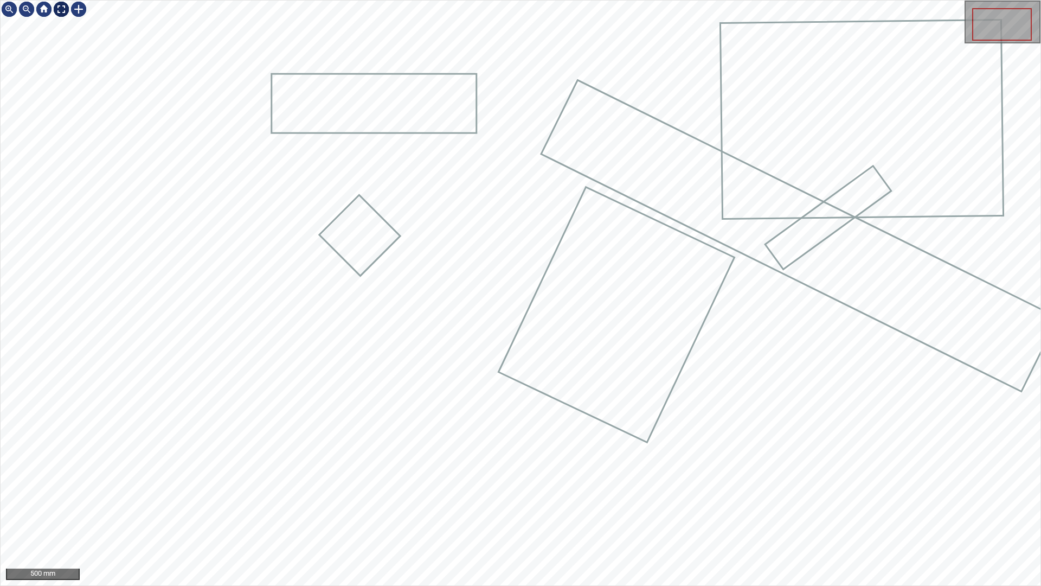
click at [62, 11] on div at bounding box center [61, 9] width 17 height 17
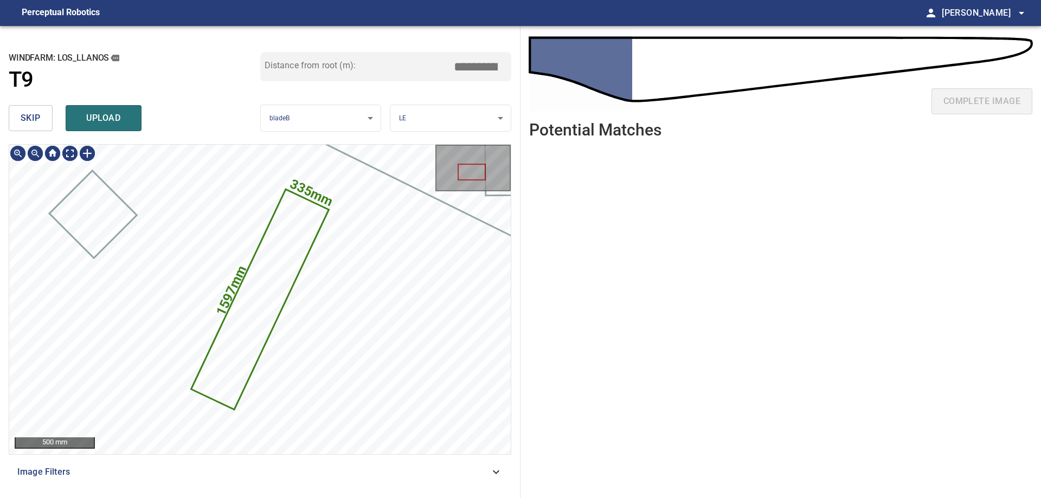
click at [241, 323] on icon at bounding box center [261, 300] width 136 height 218
drag, startPoint x: 483, startPoint y: 65, endPoint x: 564, endPoint y: 67, distance: 80.9
click at [535, 64] on div "**********" at bounding box center [520, 262] width 1041 height 472
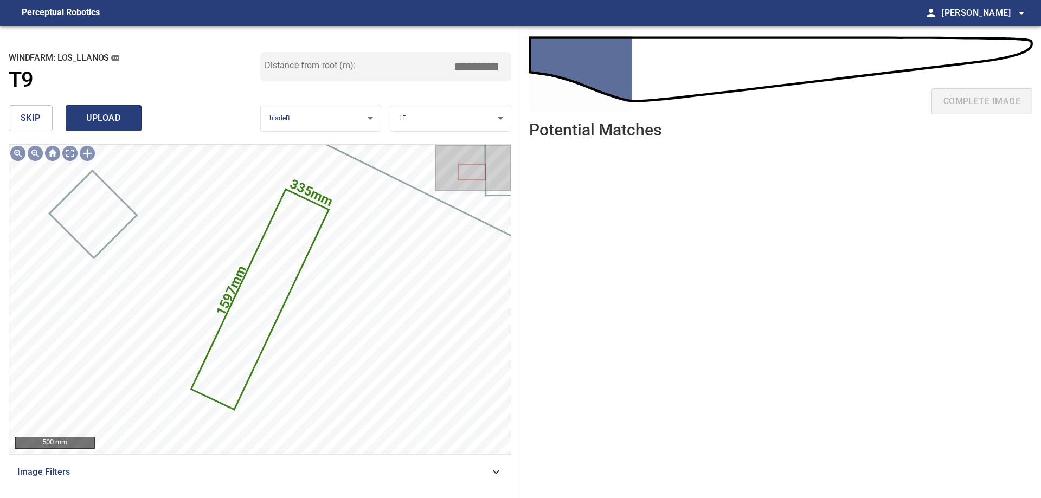
type input "****"
click at [86, 121] on span "upload" at bounding box center [104, 118] width 52 height 15
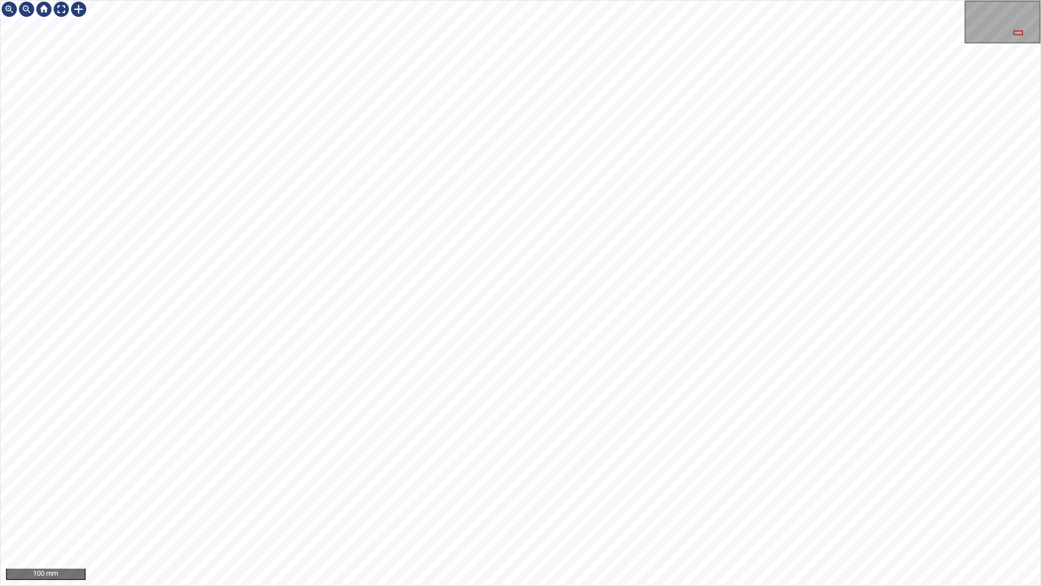
click at [0, 21] on html "100 mm" at bounding box center [520, 293] width 1041 height 586
click at [0, 436] on html "100 mm" at bounding box center [520, 293] width 1041 height 586
click at [0, 179] on html "100 mm" at bounding box center [520, 293] width 1041 height 586
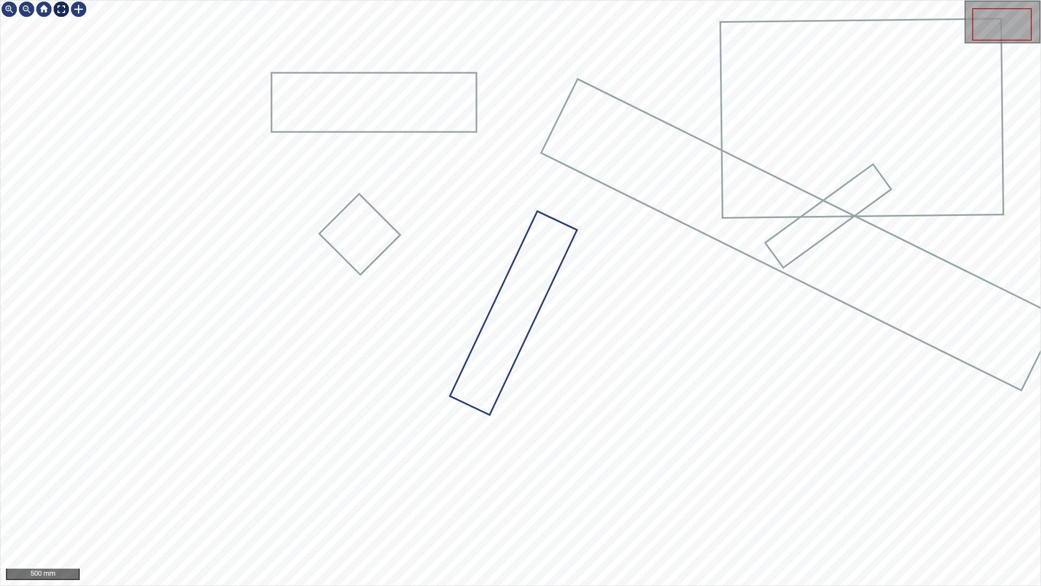
click at [61, 3] on div at bounding box center [61, 9] width 17 height 17
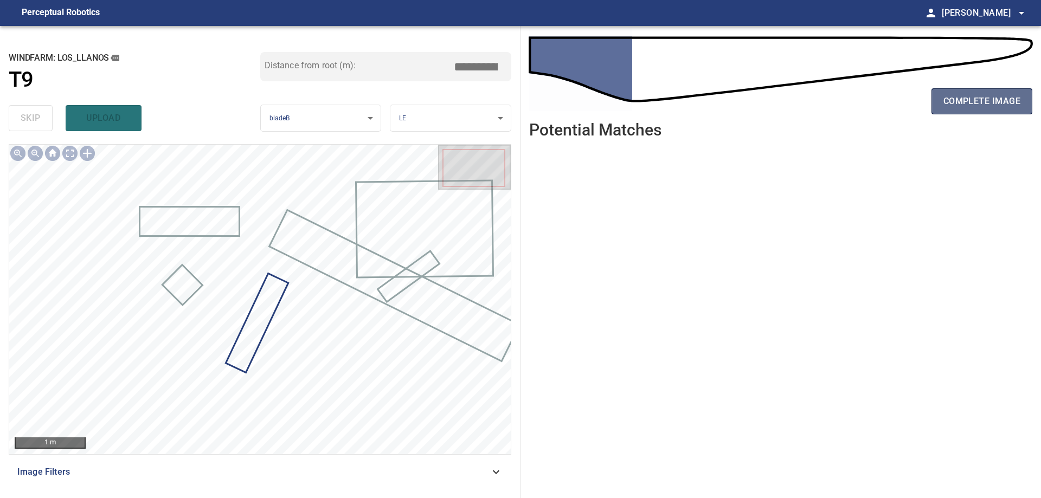
click at [958, 102] on span "complete image" at bounding box center [982, 101] width 77 height 15
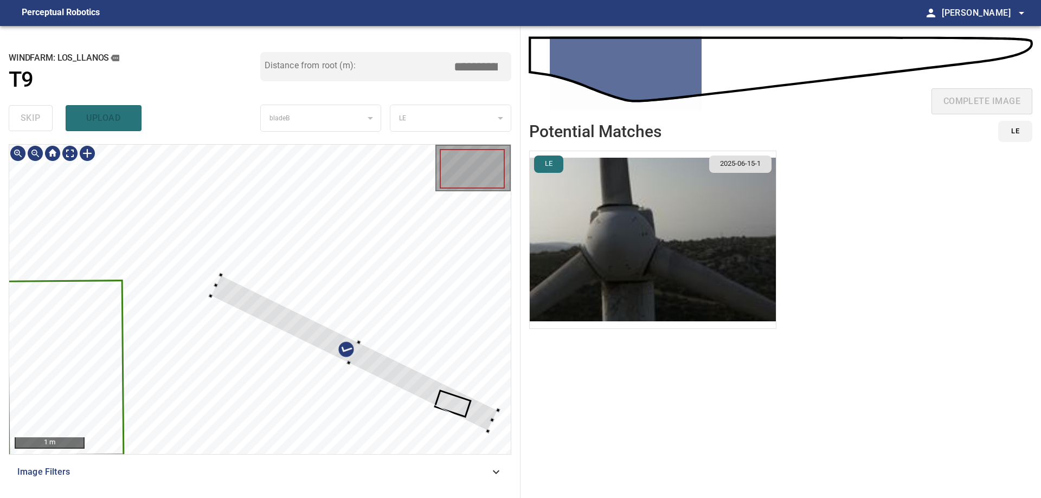
click at [108, 367] on icon at bounding box center [65, 368] width 114 height 174
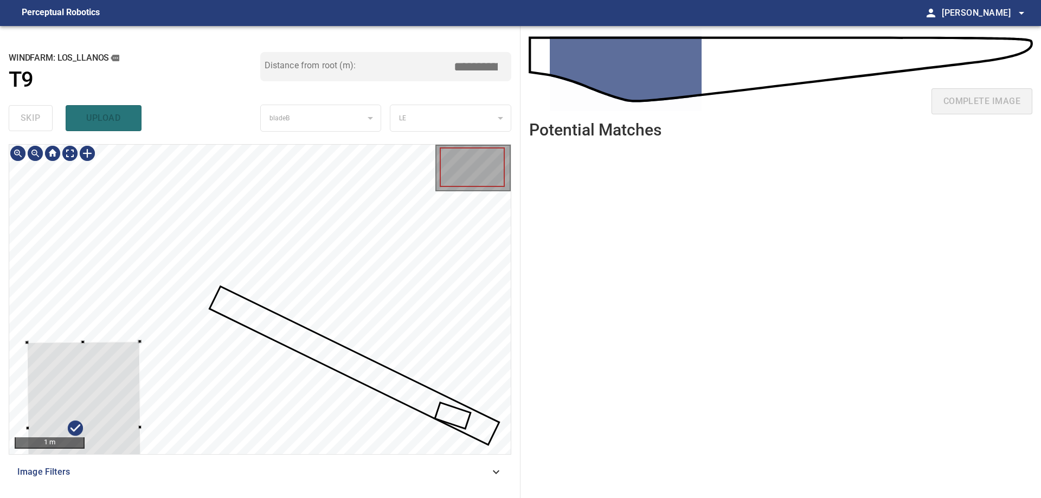
click at [112, 388] on div at bounding box center [84, 429] width 114 height 174
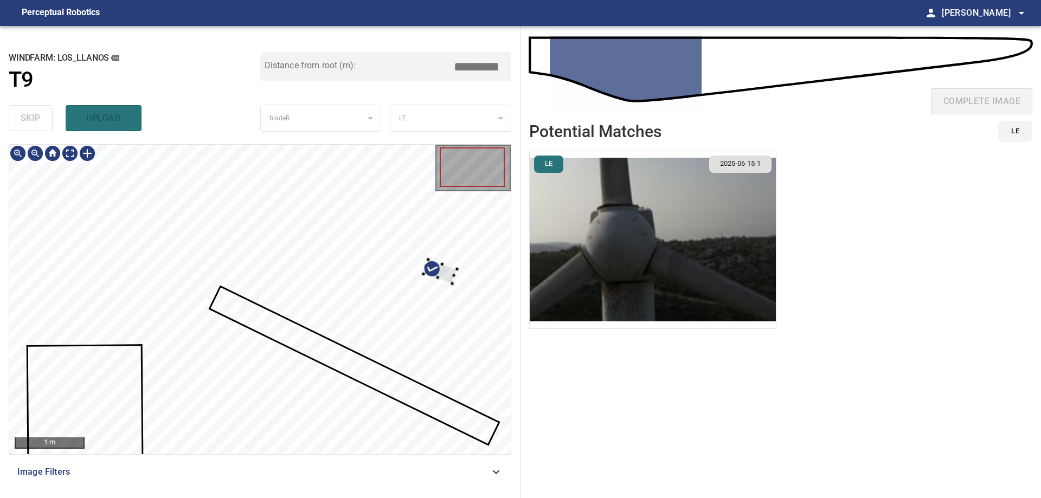
click at [443, 258] on div at bounding box center [260, 300] width 502 height 310
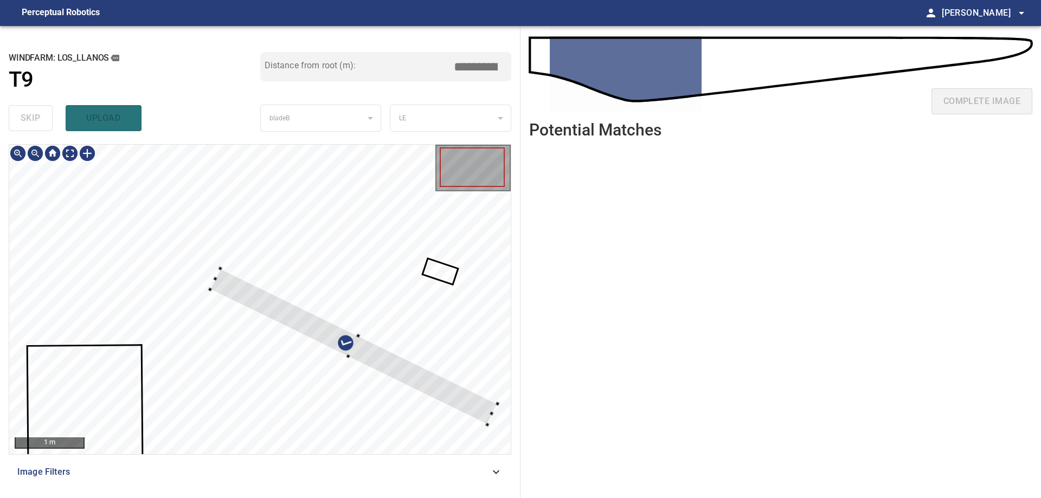
click at [435, 290] on div at bounding box center [260, 300] width 502 height 310
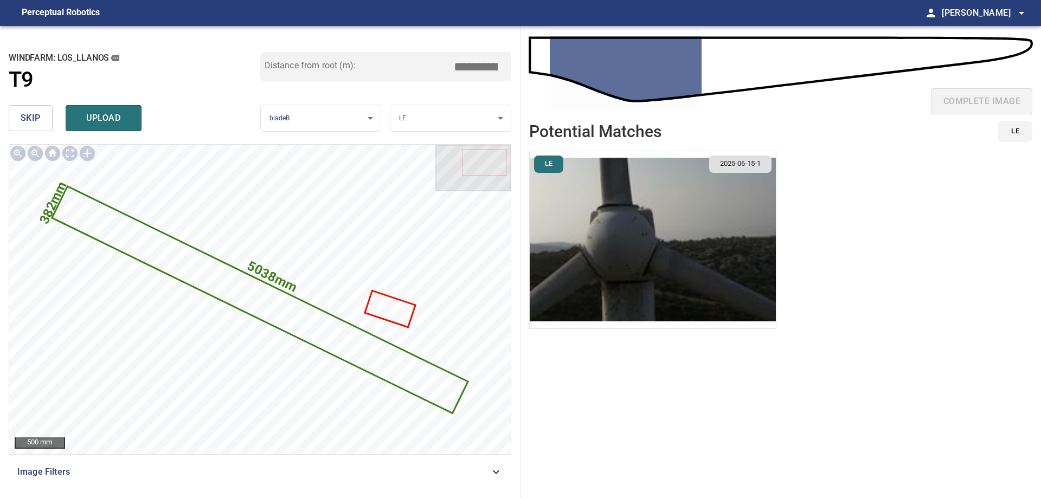
click at [21, 121] on span "skip" at bounding box center [31, 118] width 20 height 15
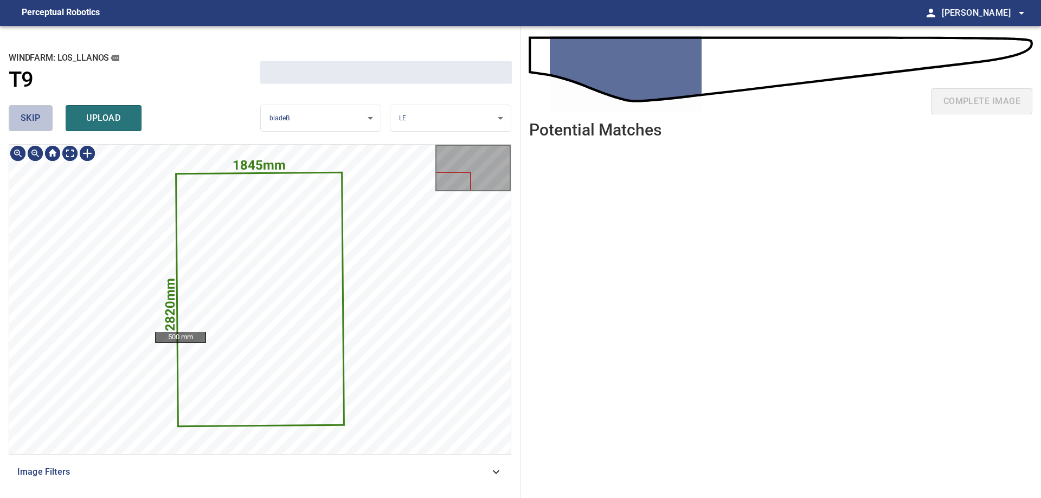
click at [21, 121] on span "skip" at bounding box center [31, 118] width 20 height 15
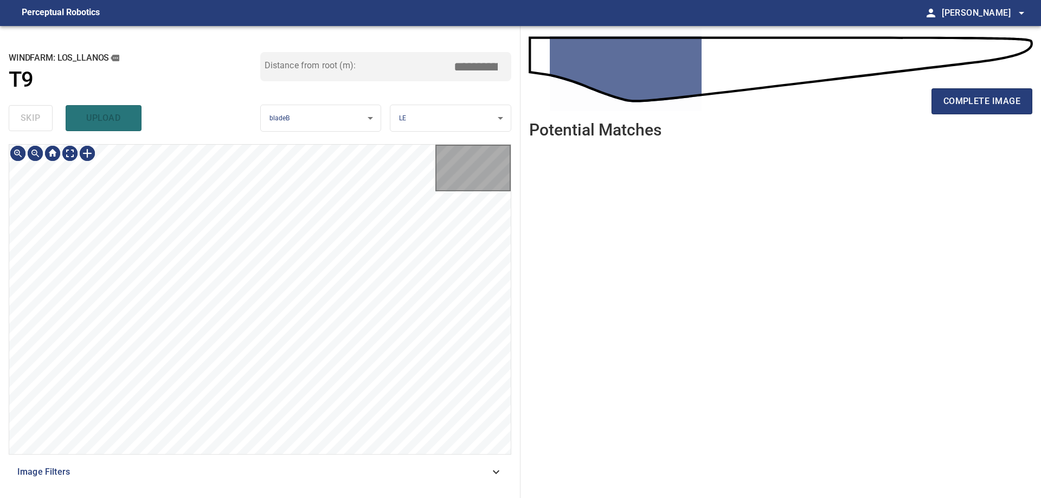
click at [21, 121] on div "skip upload" at bounding box center [135, 118] width 252 height 35
type input "****"
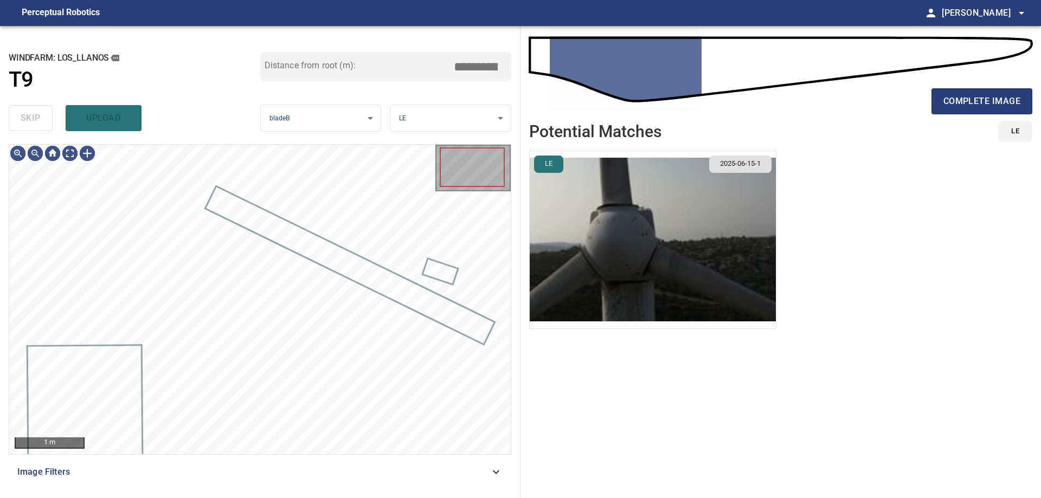
click at [21, 121] on div "skip upload" at bounding box center [135, 118] width 252 height 35
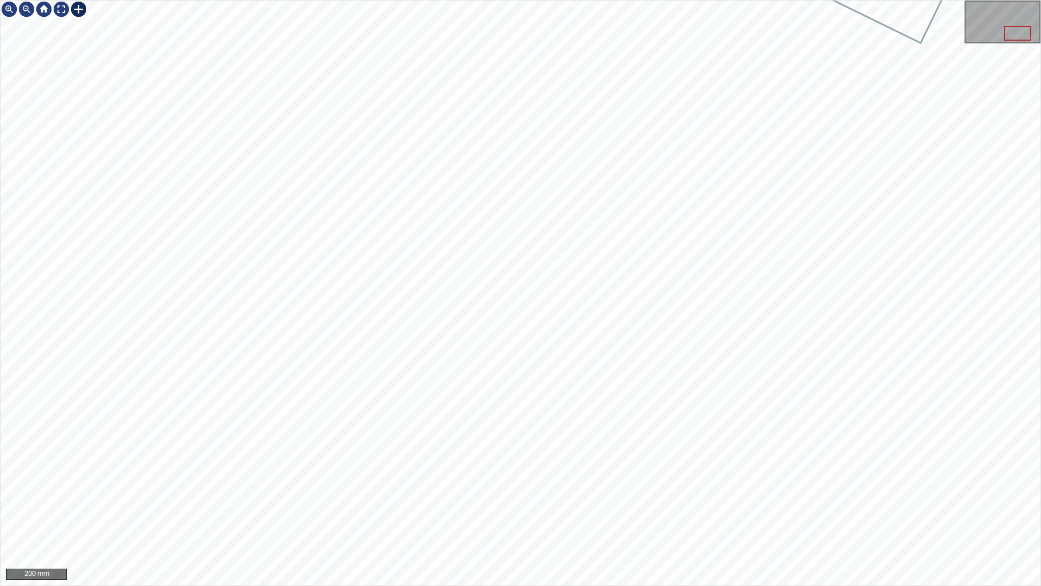
click at [78, 9] on div at bounding box center [78, 9] width 17 height 17
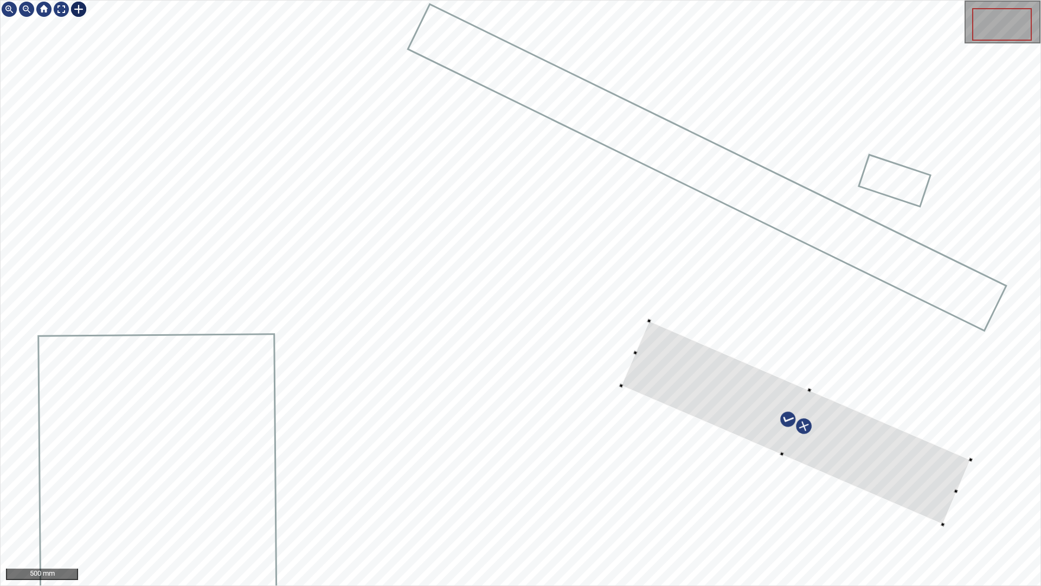
click at [927, 482] on div at bounding box center [795, 422] width 349 height 203
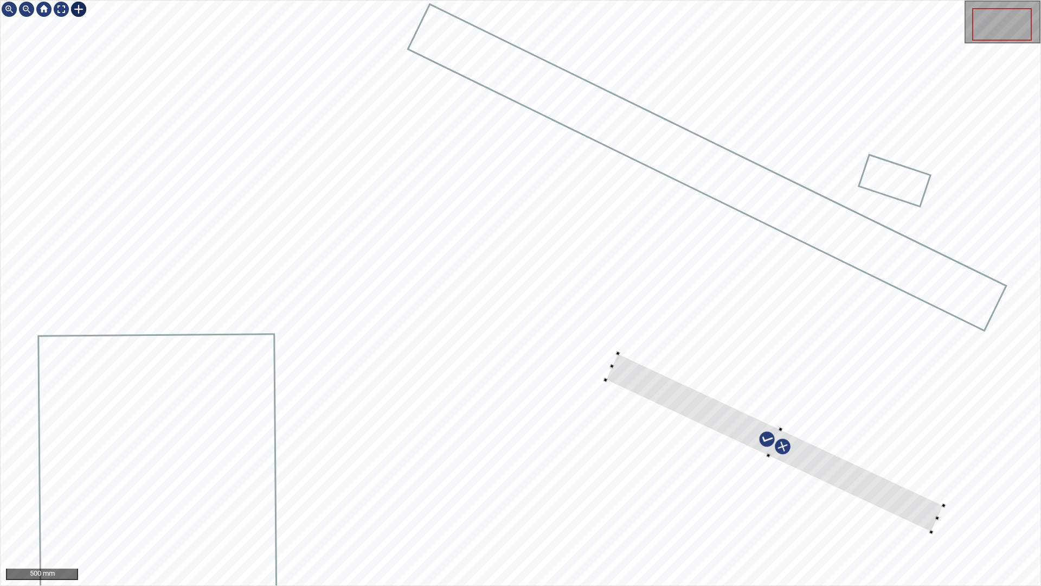
click at [901, 557] on div at bounding box center [521, 293] width 1040 height 585
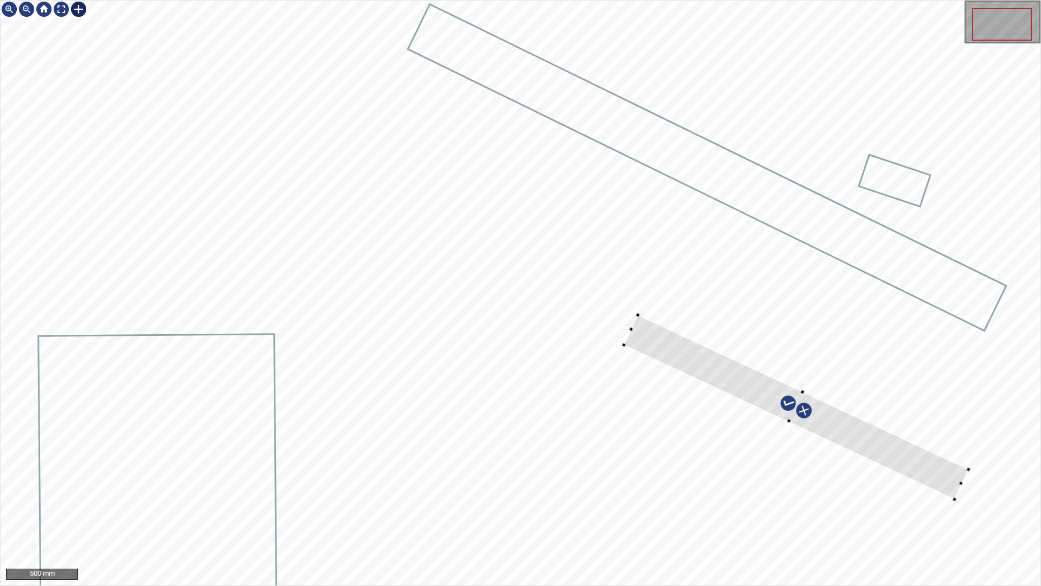
click at [935, 477] on div at bounding box center [796, 407] width 344 height 184
click at [910, 472] on div at bounding box center [791, 408] width 341 height 194
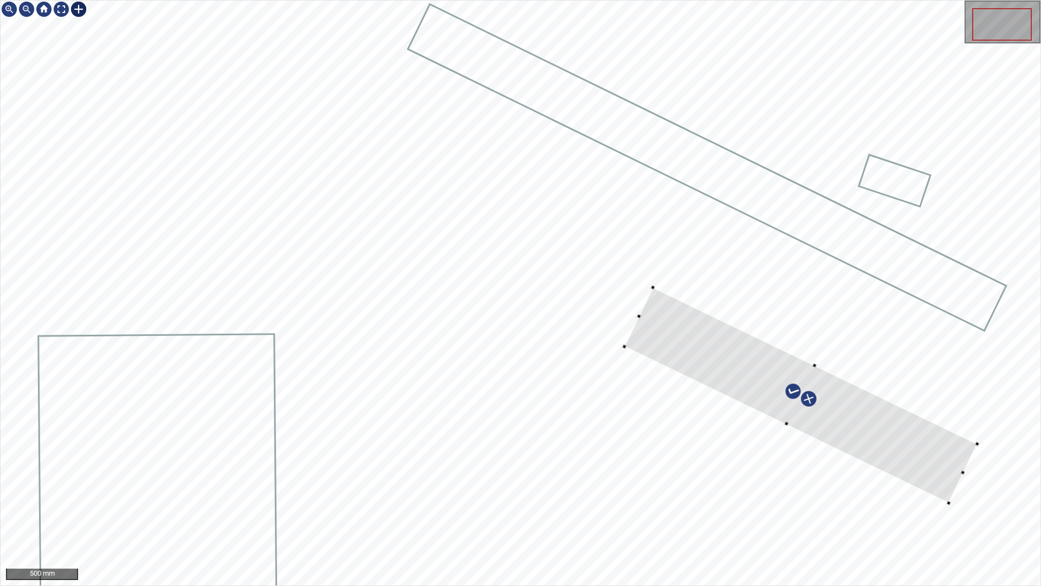
click at [968, 477] on div at bounding box center [521, 293] width 1040 height 585
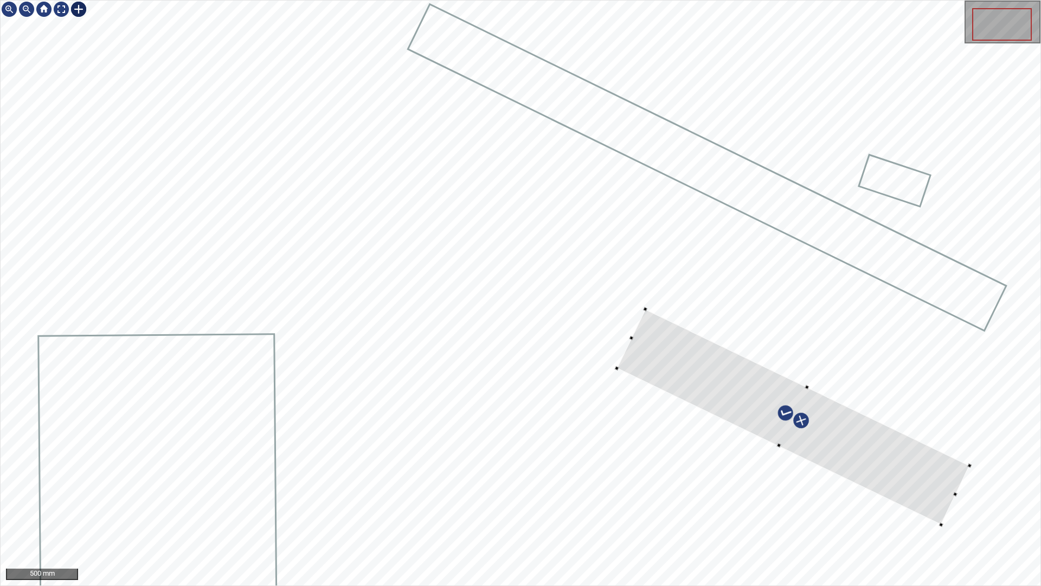
click at [946, 477] on div at bounding box center [793, 416] width 353 height 215
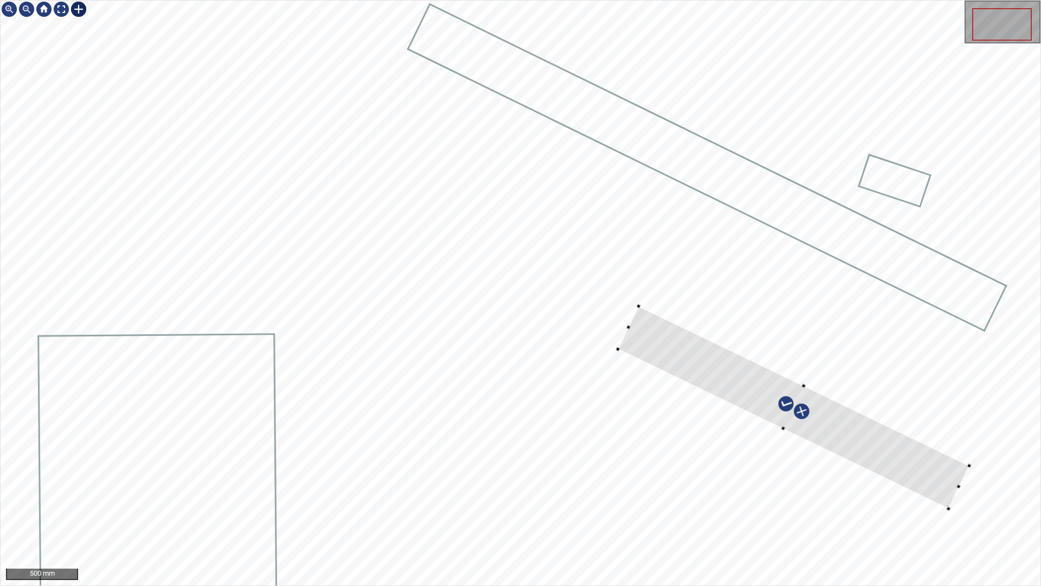
click at [974, 439] on div at bounding box center [521, 293] width 1040 height 585
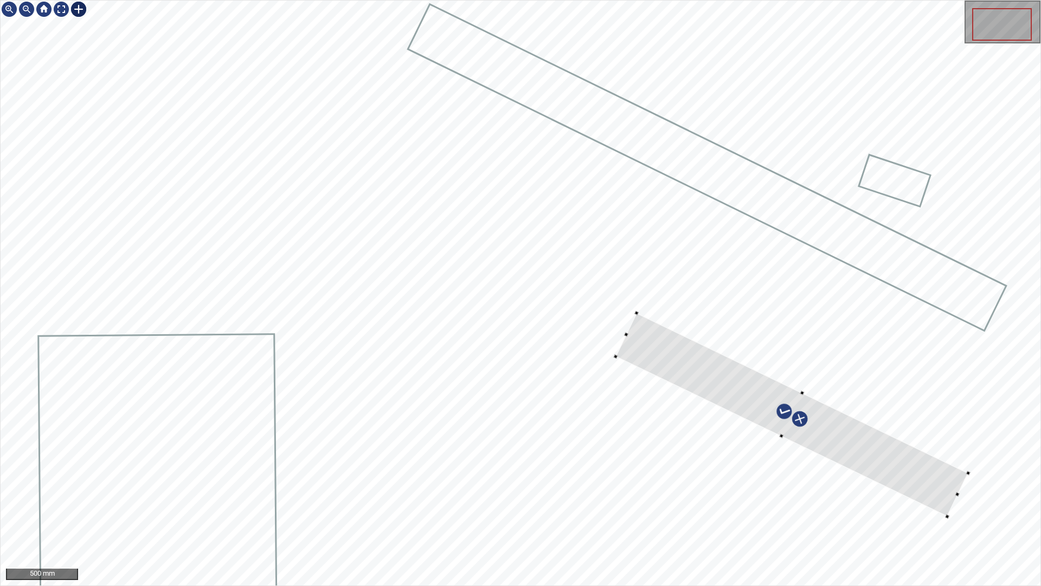
click at [943, 483] on div at bounding box center [792, 414] width 353 height 203
click at [841, 450] on div at bounding box center [827, 432] width 423 height 238
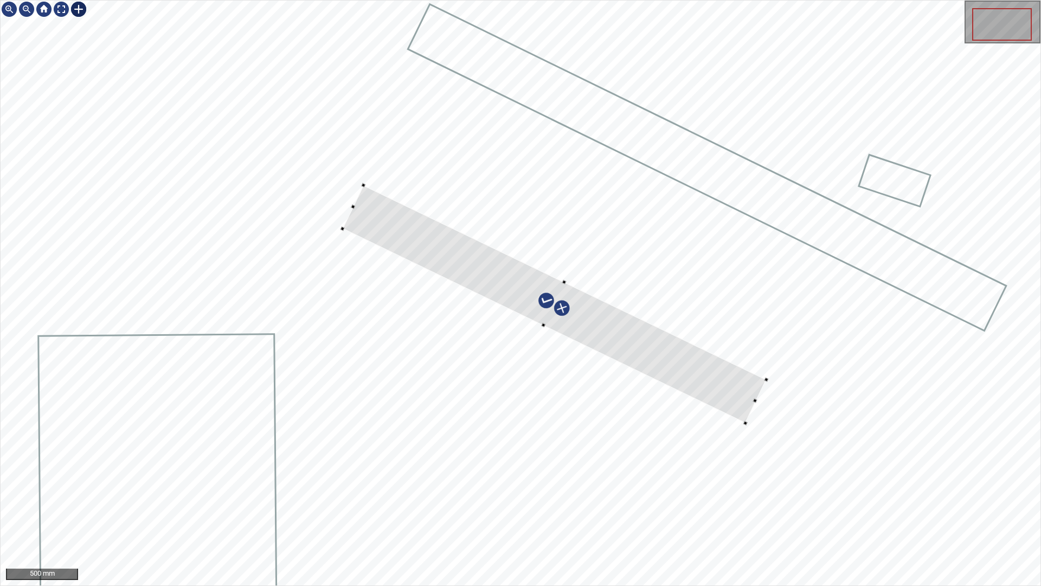
click at [500, 285] on div at bounding box center [554, 304] width 424 height 238
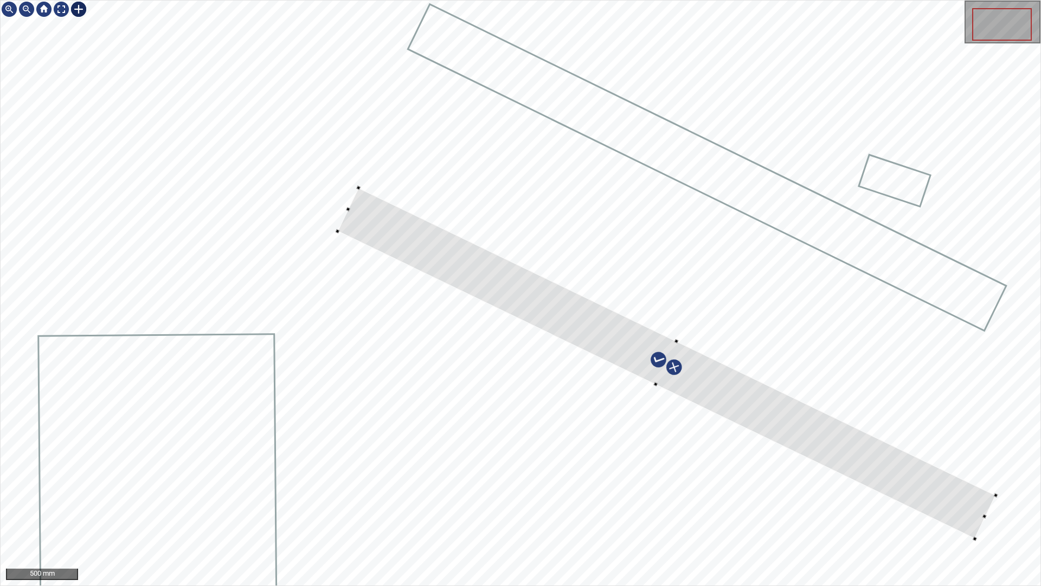
click at [584, 331] on div at bounding box center [666, 363] width 658 height 351
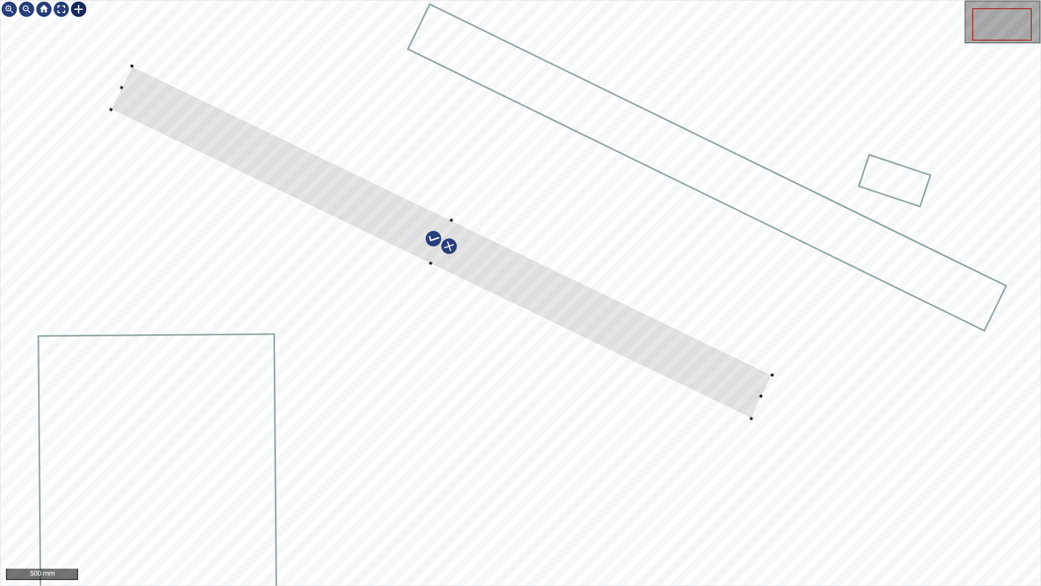
click at [747, 391] on div at bounding box center [441, 242] width 661 height 353
click at [756, 395] on div at bounding box center [439, 243] width 661 height 353
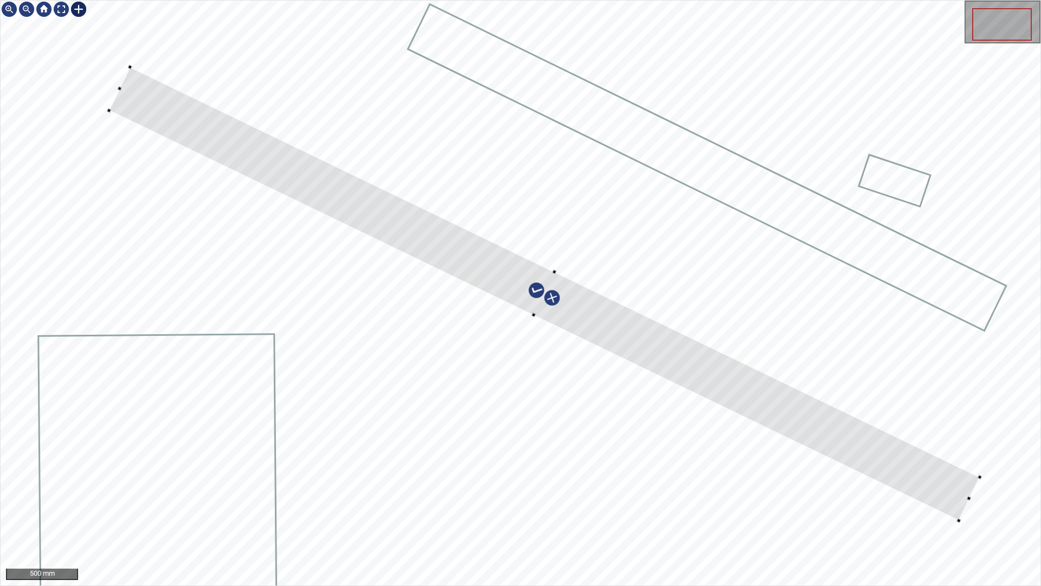
click at [325, 202] on div at bounding box center [544, 293] width 871 height 453
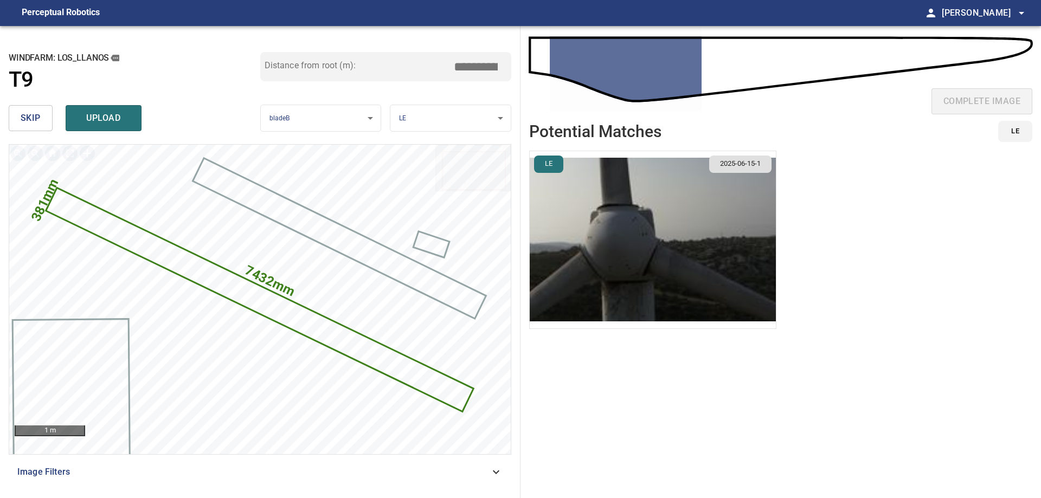
drag, startPoint x: 472, startPoint y: 69, endPoint x: 752, endPoint y: 100, distance: 282.2
click at [707, 100] on div "**********" at bounding box center [520, 262] width 1041 height 472
type input "****"
click at [107, 119] on span "upload" at bounding box center [104, 118] width 52 height 15
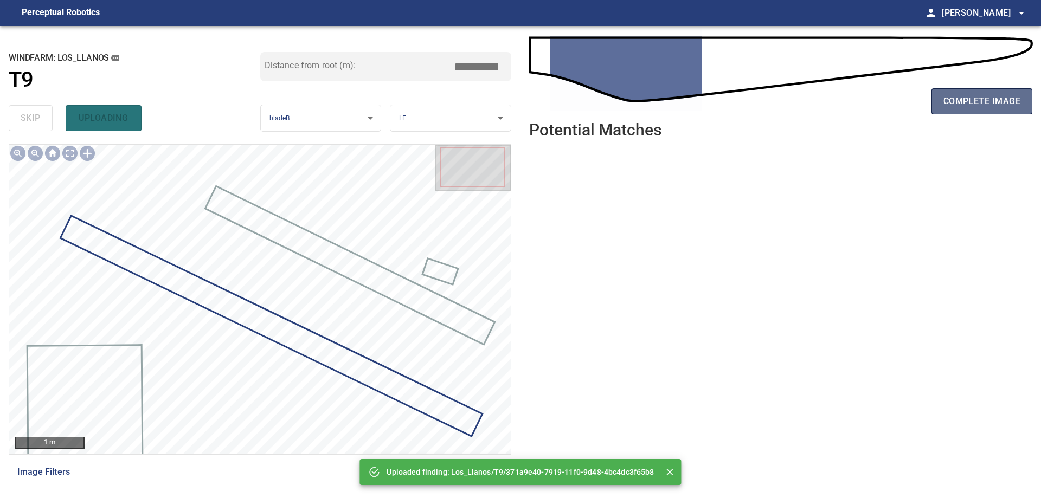
click at [939, 111] on button "complete image" at bounding box center [982, 101] width 101 height 26
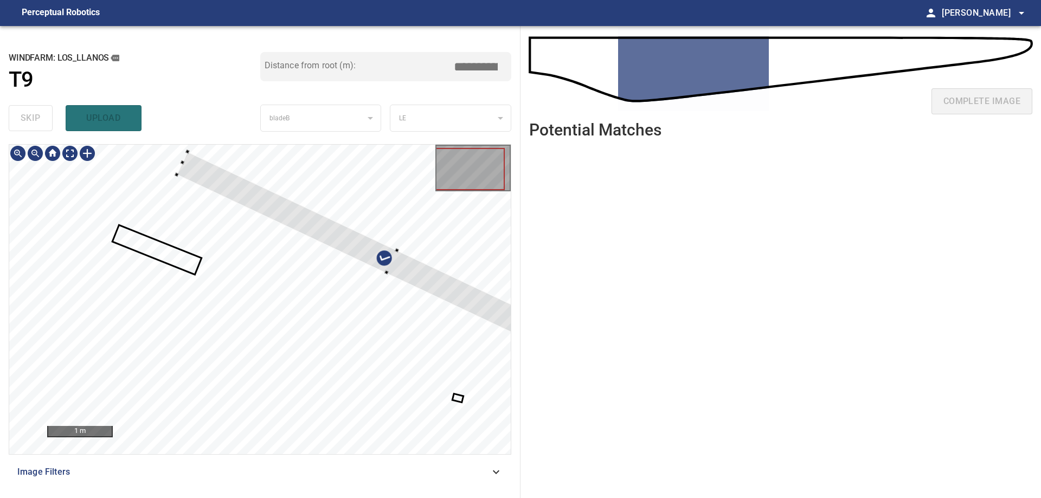
click at [212, 184] on div at bounding box center [391, 262] width 431 height 221
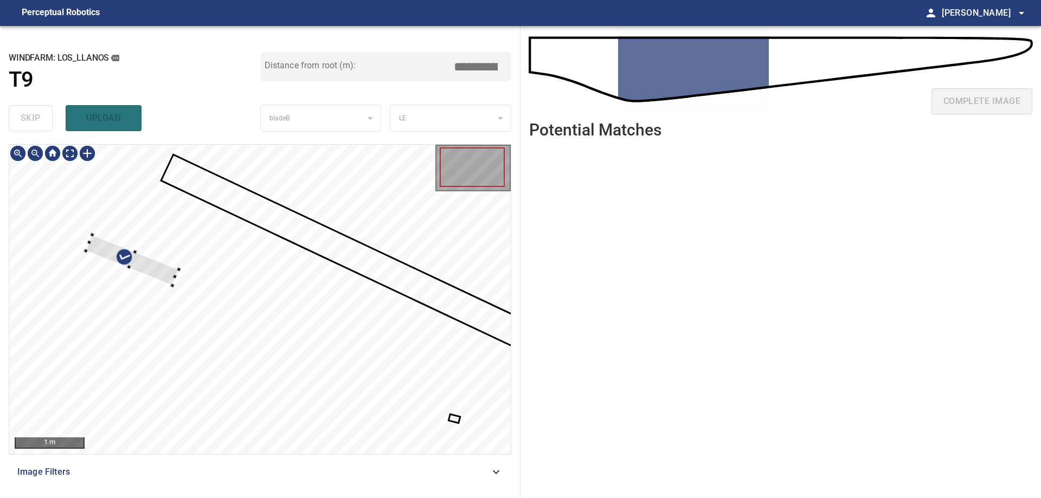
click at [253, 240] on div at bounding box center [260, 300] width 502 height 310
click at [219, 241] on div at bounding box center [218, 237] width 93 height 50
click at [225, 235] on div at bounding box center [218, 237] width 93 height 50
click at [510, 466] on div "1 m Image Filters" at bounding box center [260, 316] width 503 height 345
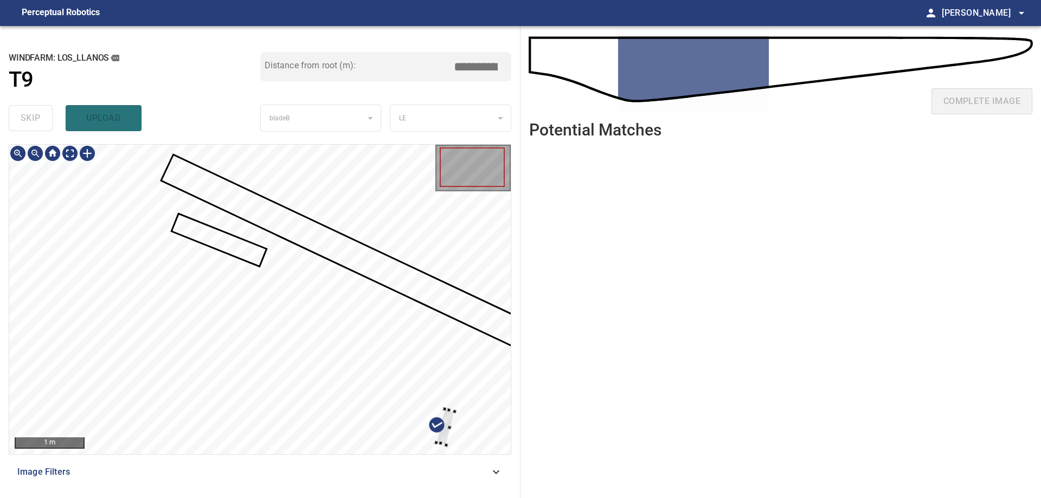
click at [469, 279] on div at bounding box center [260, 300] width 502 height 310
click at [453, 319] on div at bounding box center [459, 327] width 22 height 37
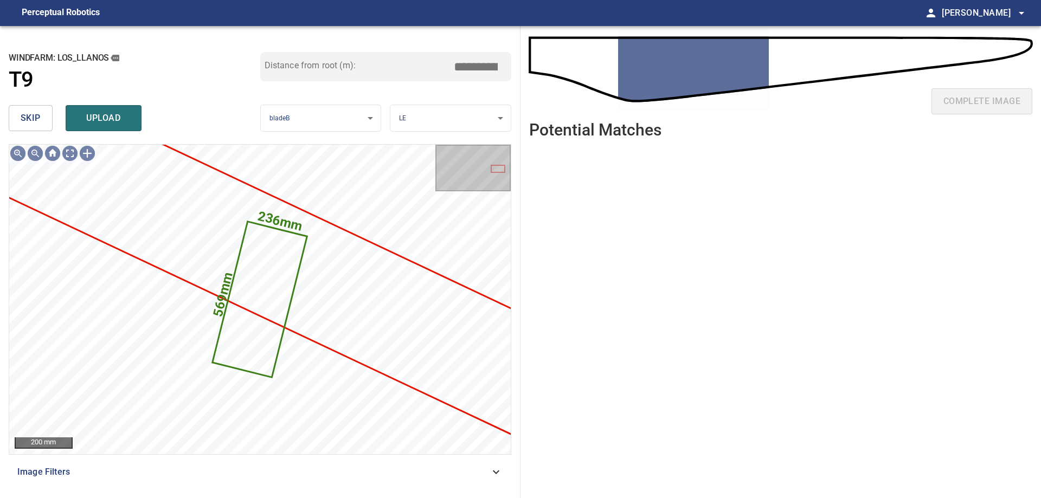
click at [22, 121] on span "skip" at bounding box center [31, 118] width 20 height 15
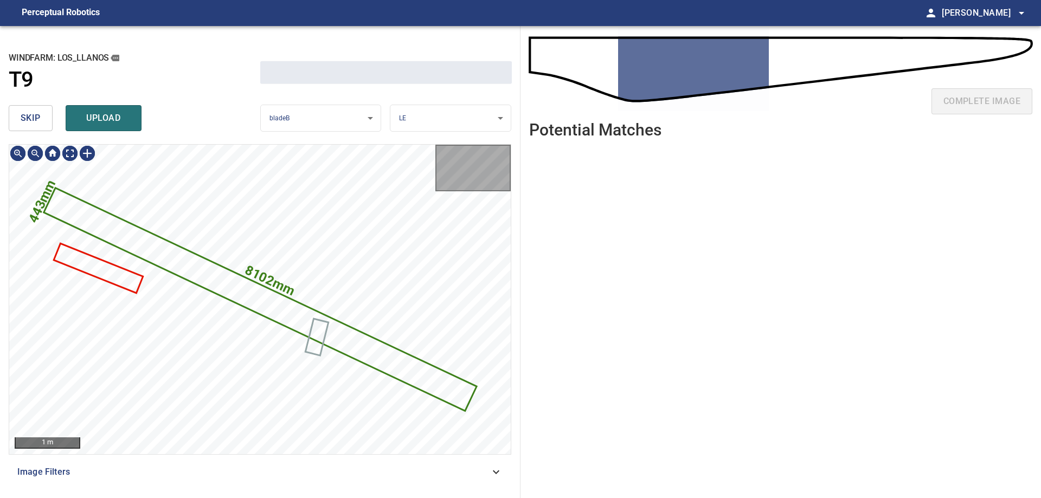
click at [22, 121] on span "skip" at bounding box center [31, 118] width 20 height 15
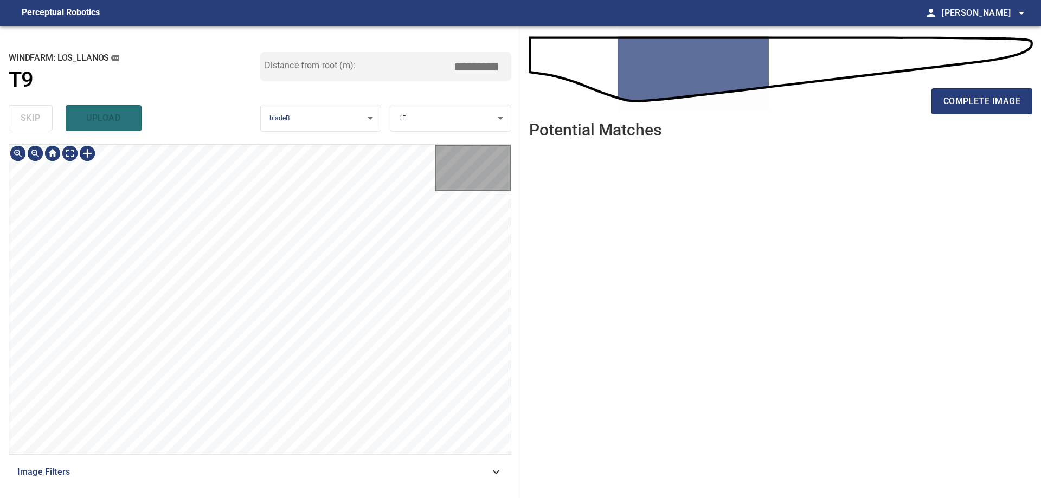
type input "****"
click at [23, 121] on div "skip upload" at bounding box center [135, 118] width 252 height 35
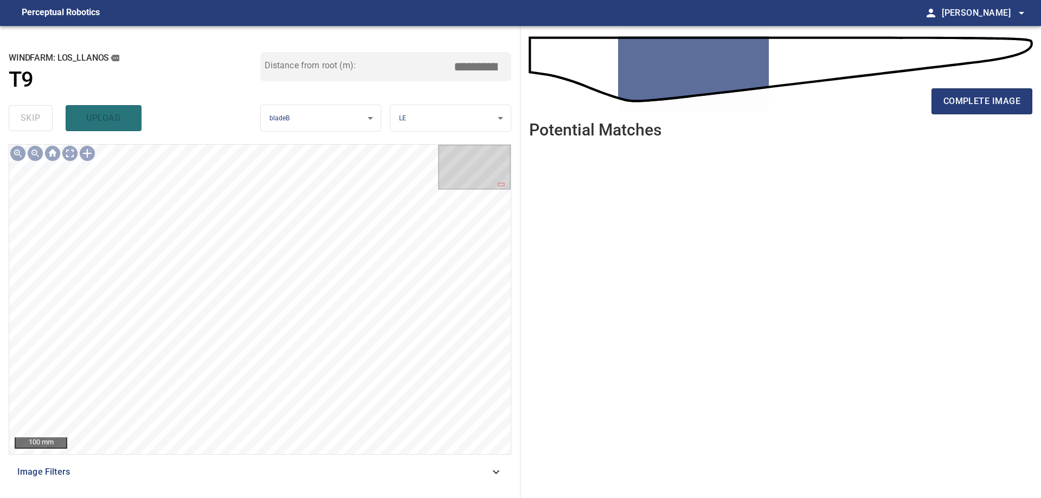
click at [950, 116] on div "complete image" at bounding box center [780, 105] width 503 height 43
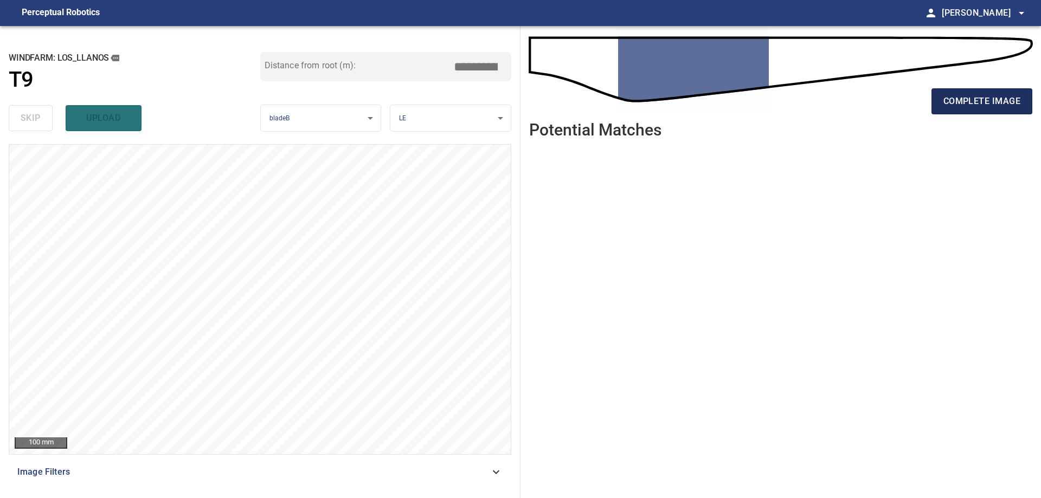
click at [977, 104] on span "complete image" at bounding box center [982, 101] width 77 height 15
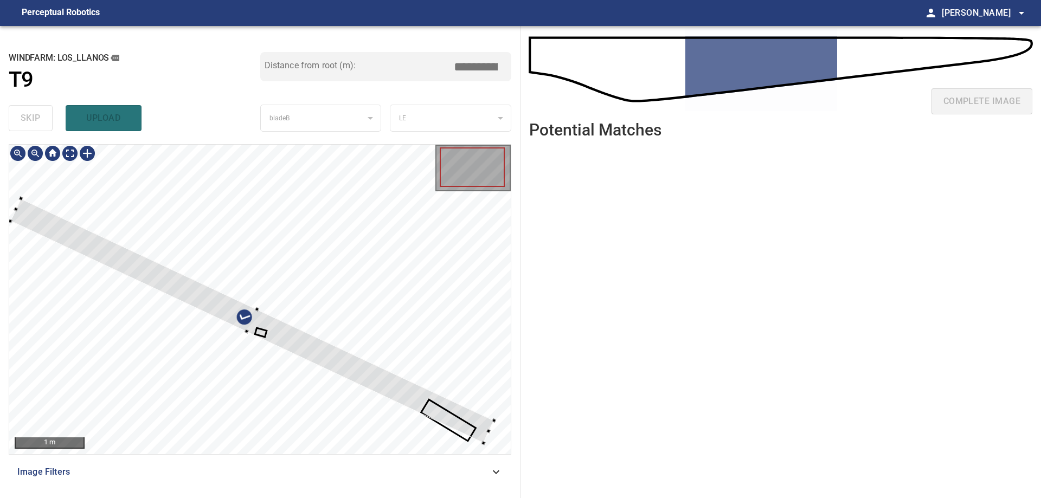
click at [374, 283] on div at bounding box center [260, 300] width 502 height 310
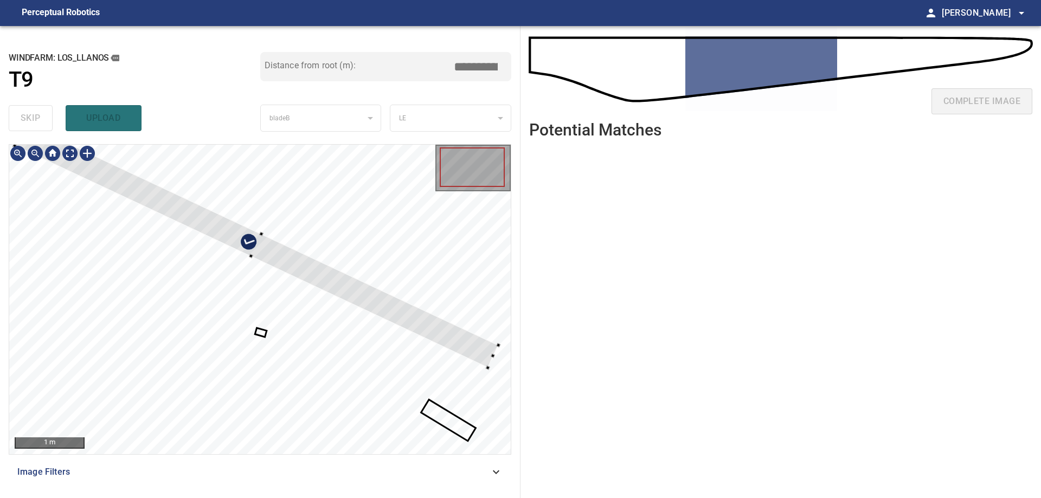
click at [245, 254] on div at bounding box center [257, 245] width 484 height 245
click at [251, 257] on div at bounding box center [257, 245] width 484 height 245
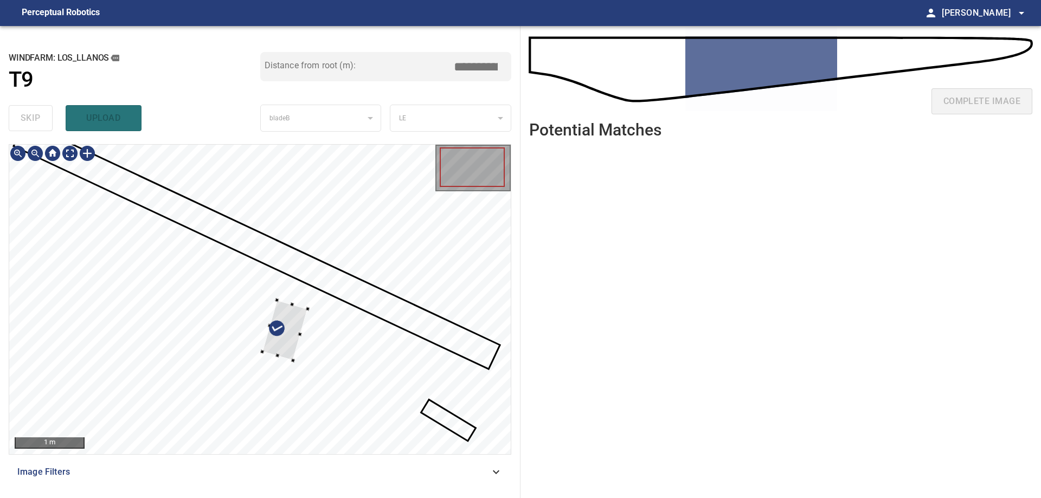
click at [374, 190] on div at bounding box center [260, 300] width 502 height 310
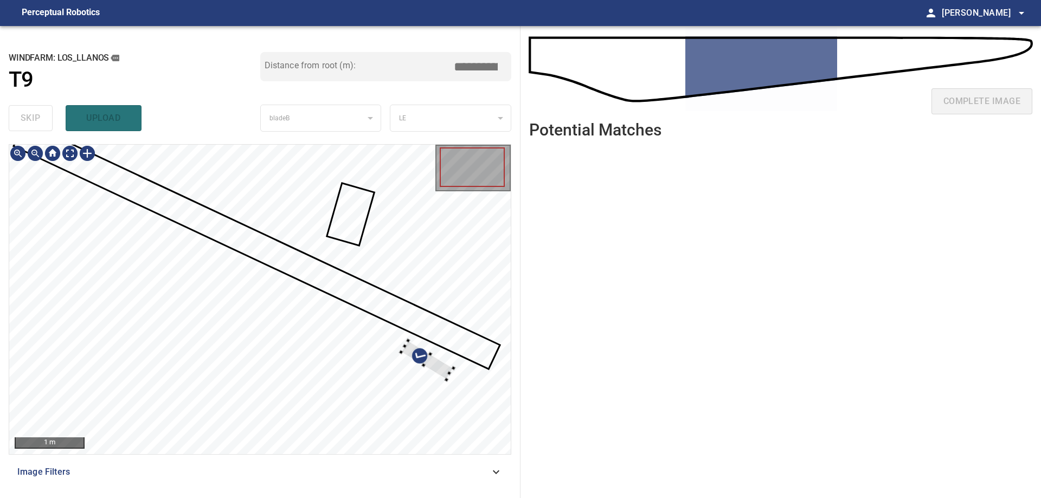
click at [426, 288] on div at bounding box center [260, 300] width 502 height 310
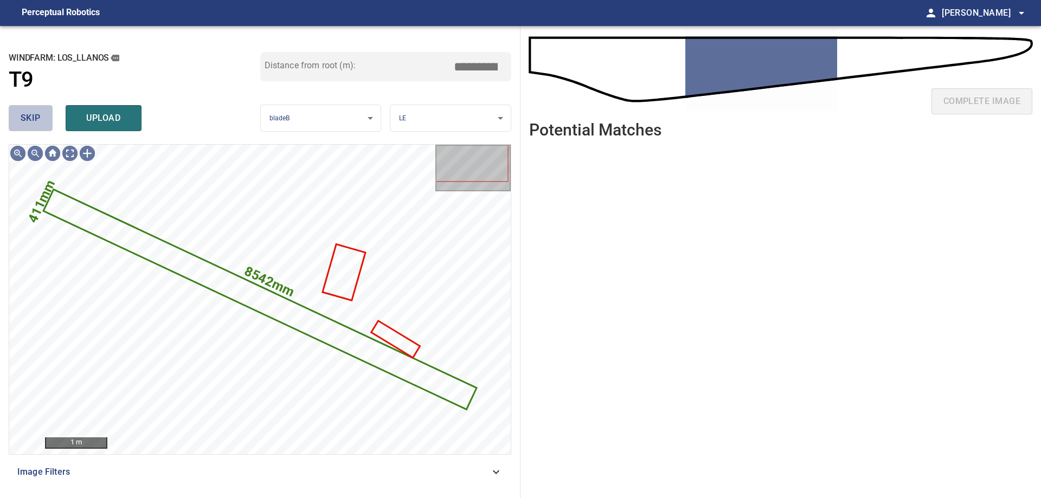
click at [33, 108] on button "skip" at bounding box center [31, 118] width 44 height 26
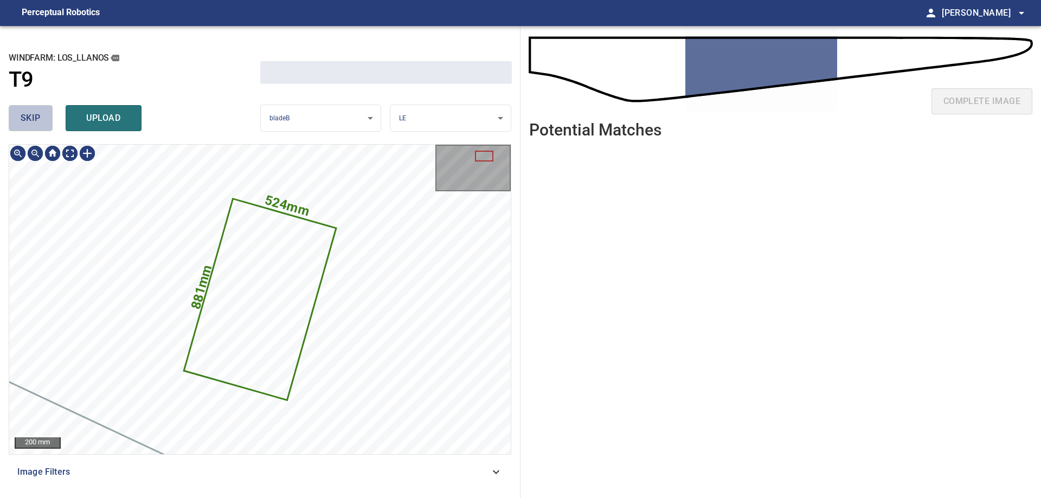
click at [33, 108] on button "skip" at bounding box center [31, 118] width 44 height 26
click at [31, 108] on button "skip" at bounding box center [31, 118] width 44 height 26
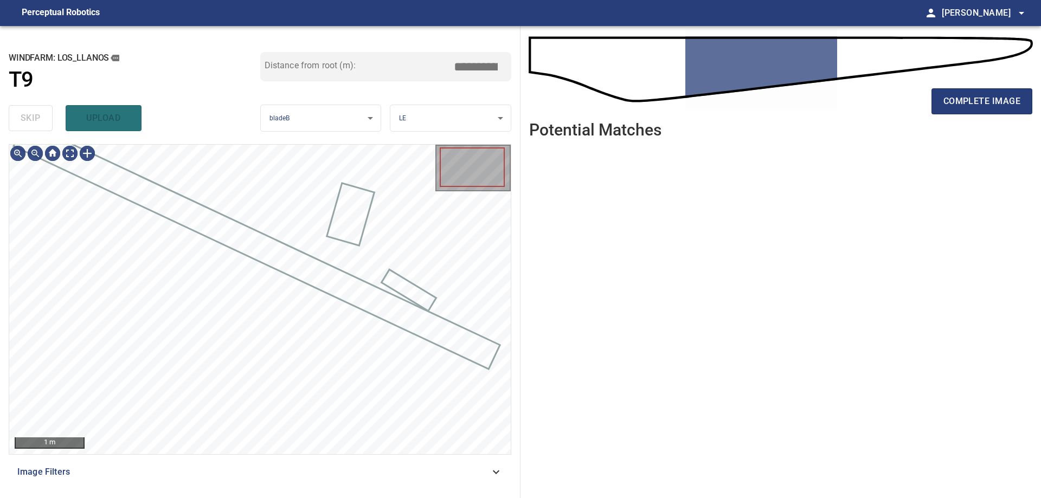
click at [31, 108] on div "skip upload" at bounding box center [135, 118] width 252 height 35
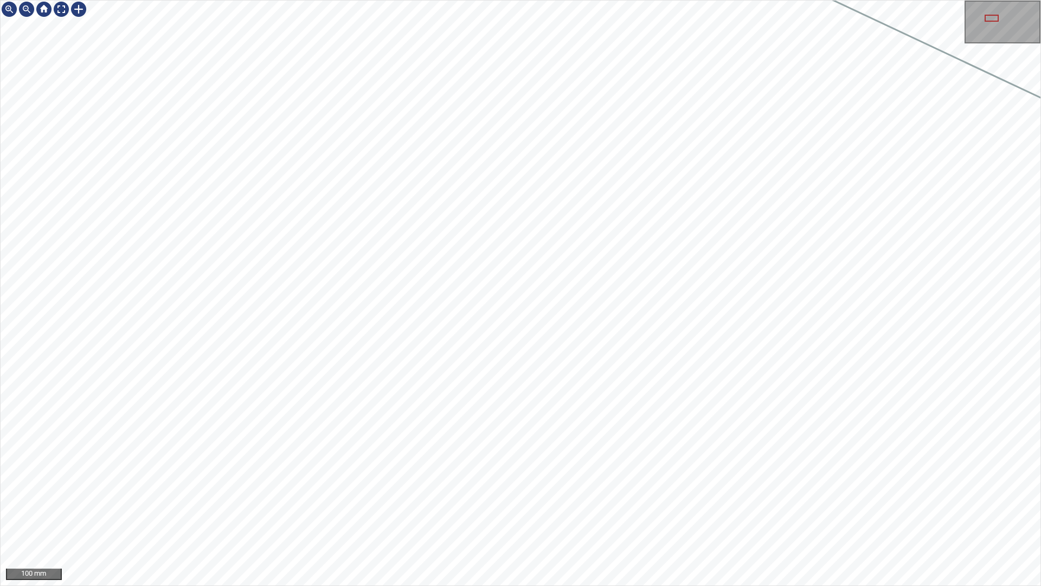
click at [1041, 582] on div "100 mm" at bounding box center [520, 293] width 1041 height 586
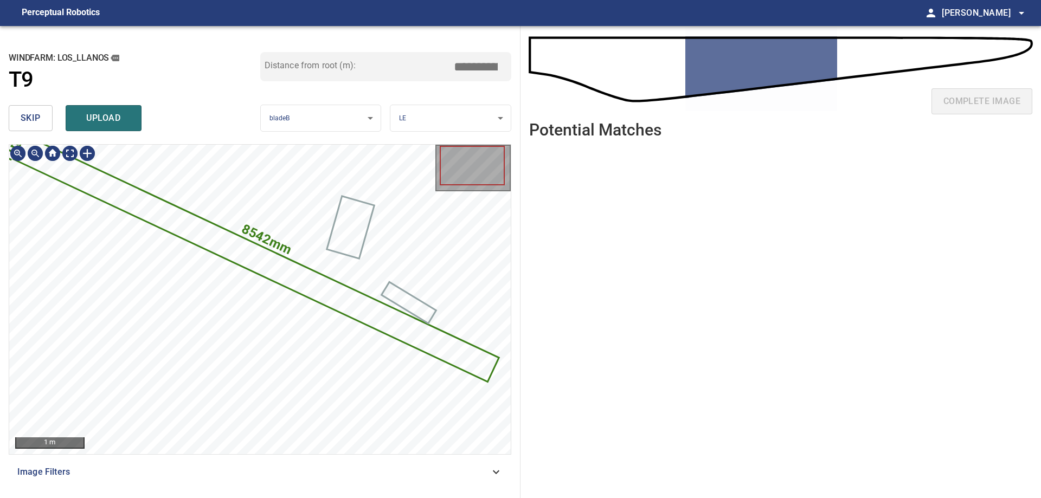
click at [343, 308] on icon at bounding box center [257, 258] width 484 height 245
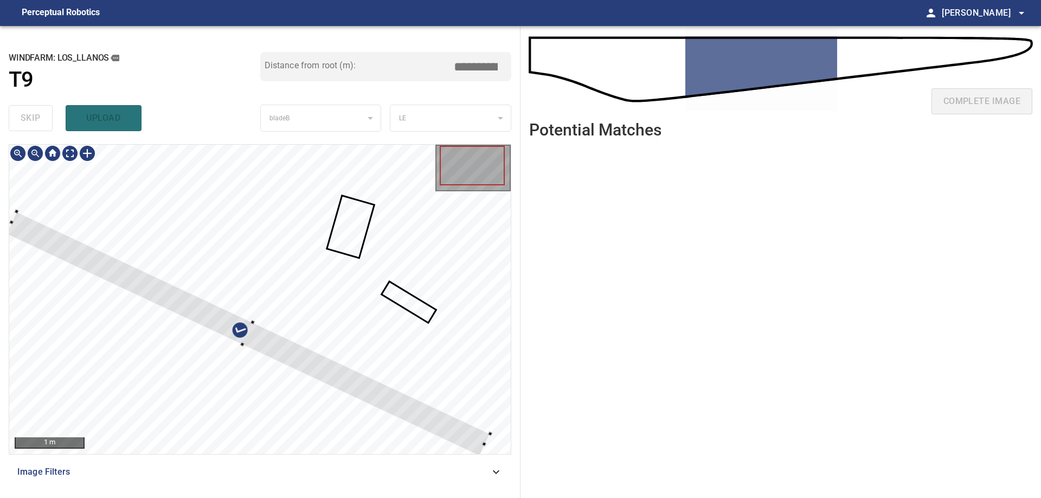
click at [321, 359] on div at bounding box center [248, 334] width 484 height 245
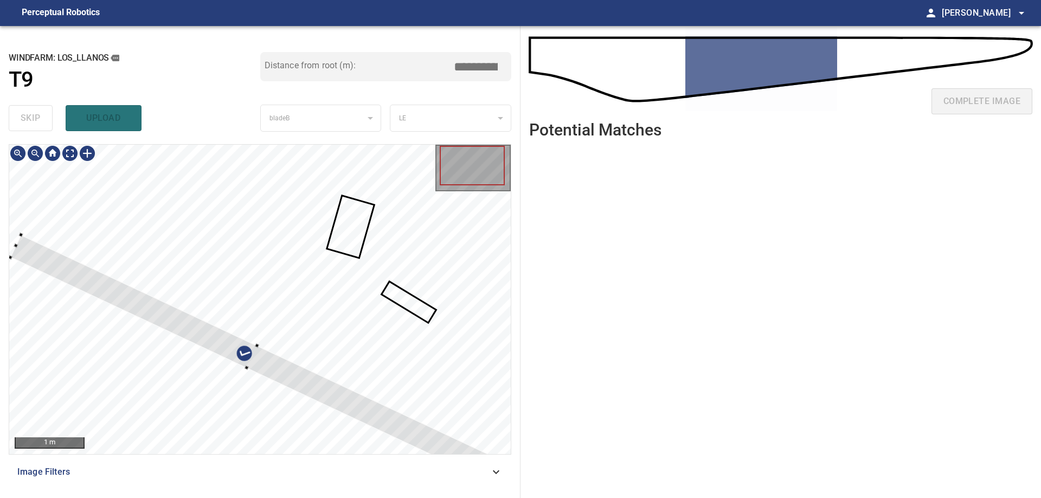
click at [286, 381] on div at bounding box center [252, 357] width 484 height 245
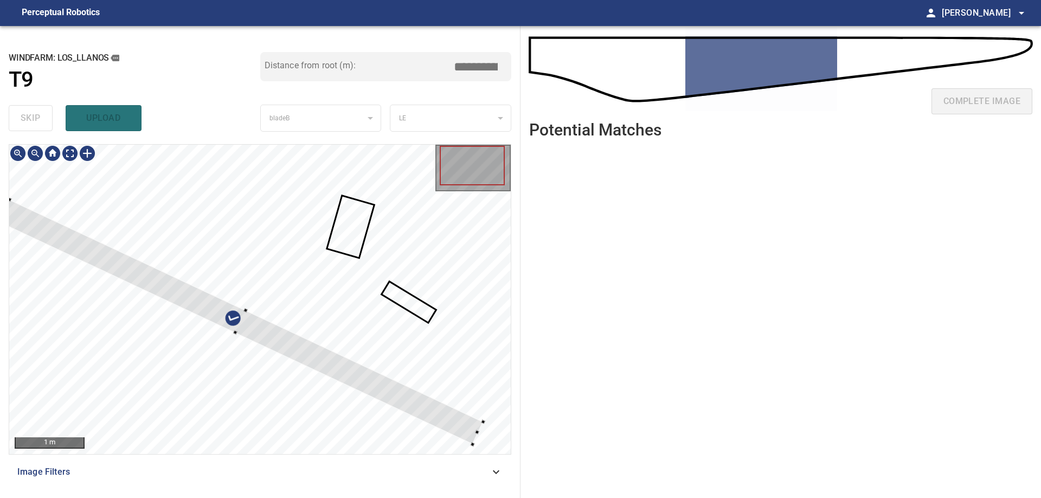
click at [258, 344] on div at bounding box center [241, 322] width 484 height 245
click at [434, 412] on div at bounding box center [227, 316] width 450 height 229
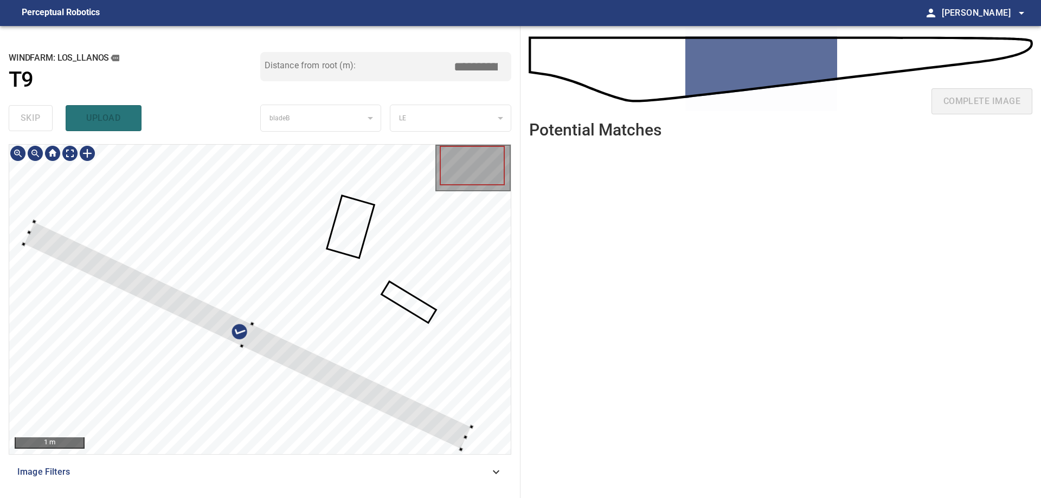
click at [440, 425] on div at bounding box center [248, 336] width 448 height 228
click at [450, 430] on div at bounding box center [250, 336] width 448 height 228
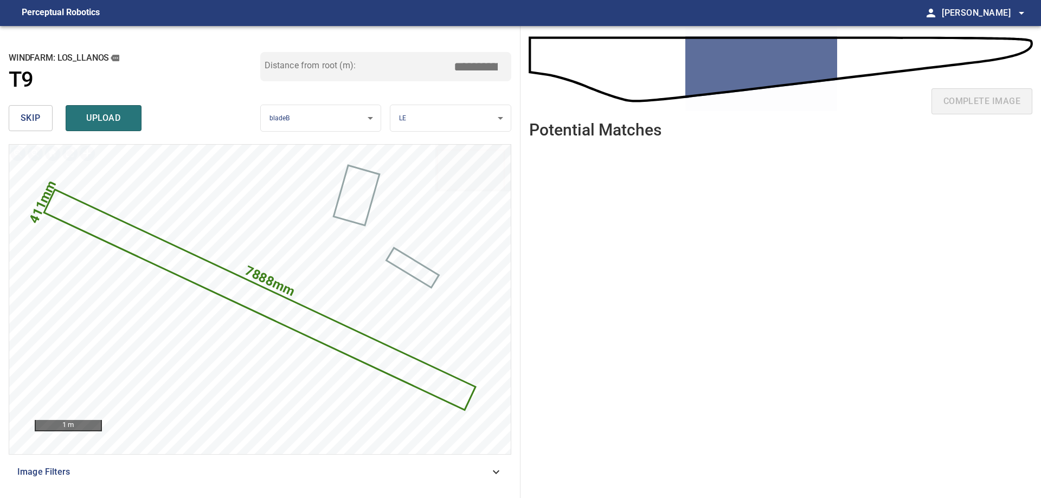
drag, startPoint x: 470, startPoint y: 74, endPoint x: 542, endPoint y: 69, distance: 72.3
click at [542, 69] on div "**********" at bounding box center [520, 262] width 1041 height 472
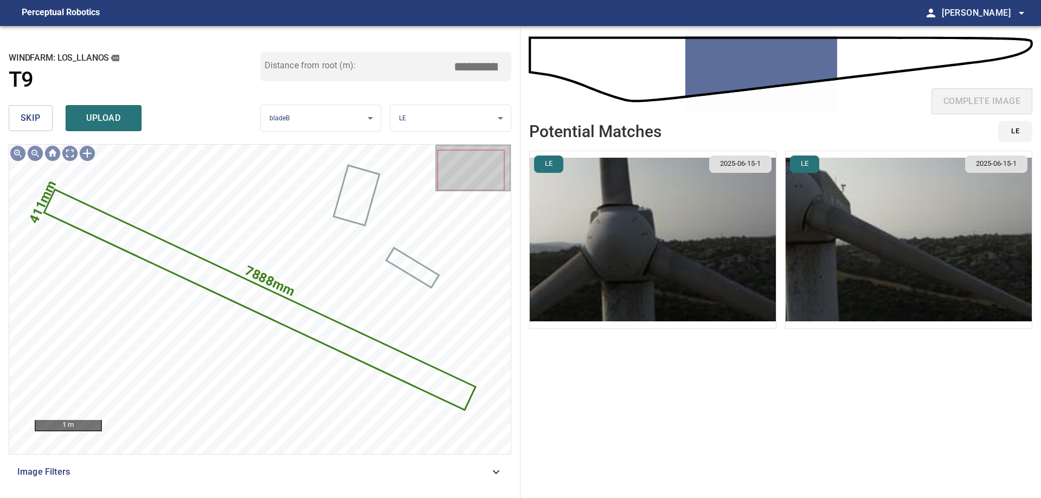
click at [472, 71] on input "****" at bounding box center [480, 66] width 54 height 21
type input "****"
click at [849, 293] on img "button" at bounding box center [909, 239] width 246 height 177
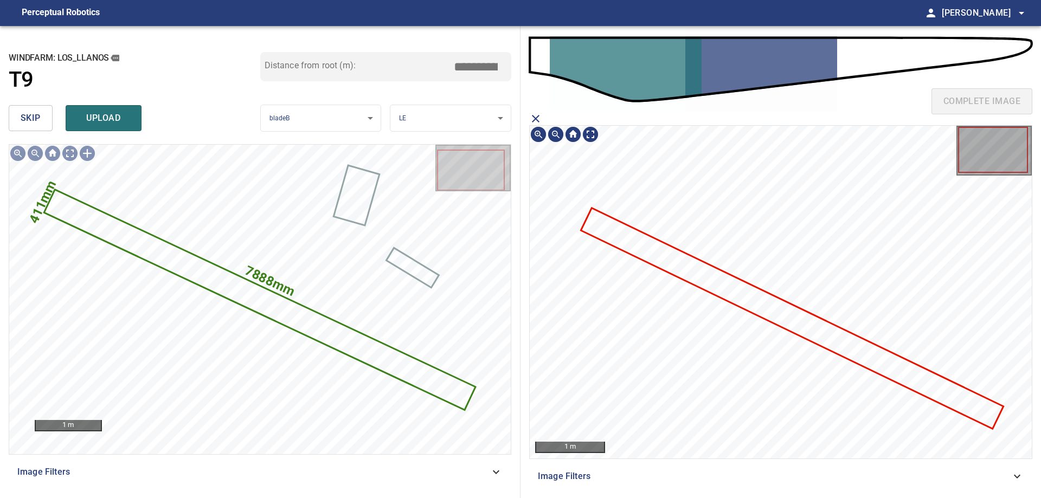
click at [687, 274] on icon at bounding box center [793, 318] width 420 height 219
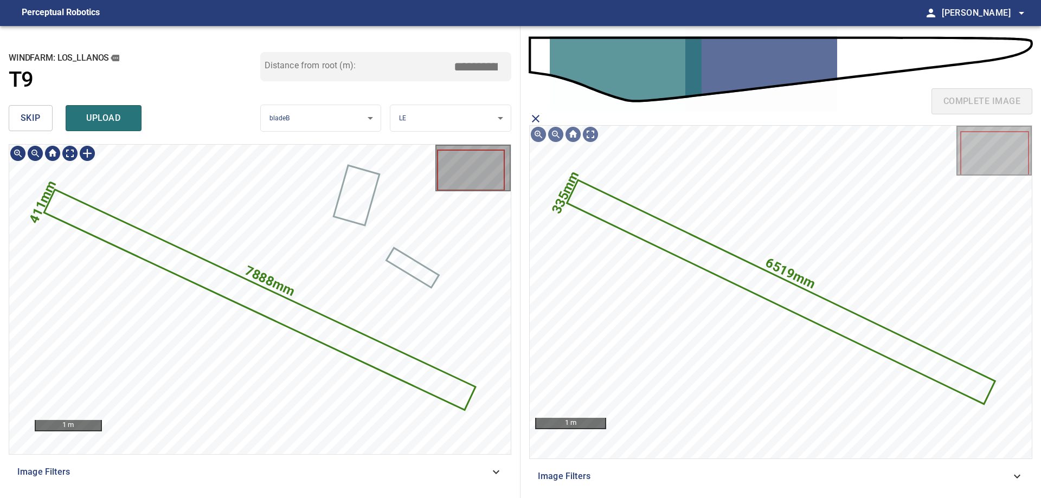
click at [318, 330] on icon at bounding box center [260, 299] width 430 height 219
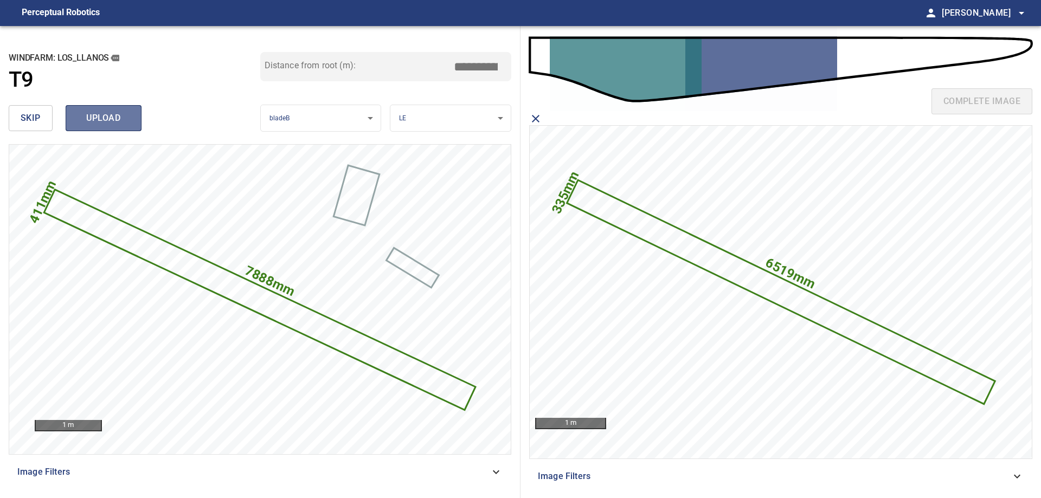
click at [130, 118] on button "upload" at bounding box center [104, 118] width 76 height 26
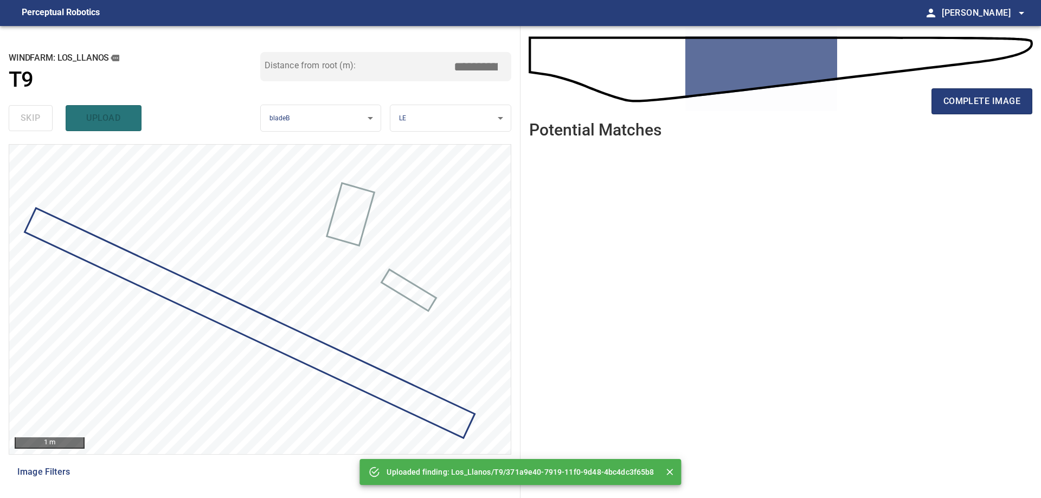
click at [1016, 115] on div "complete image" at bounding box center [780, 105] width 503 height 43
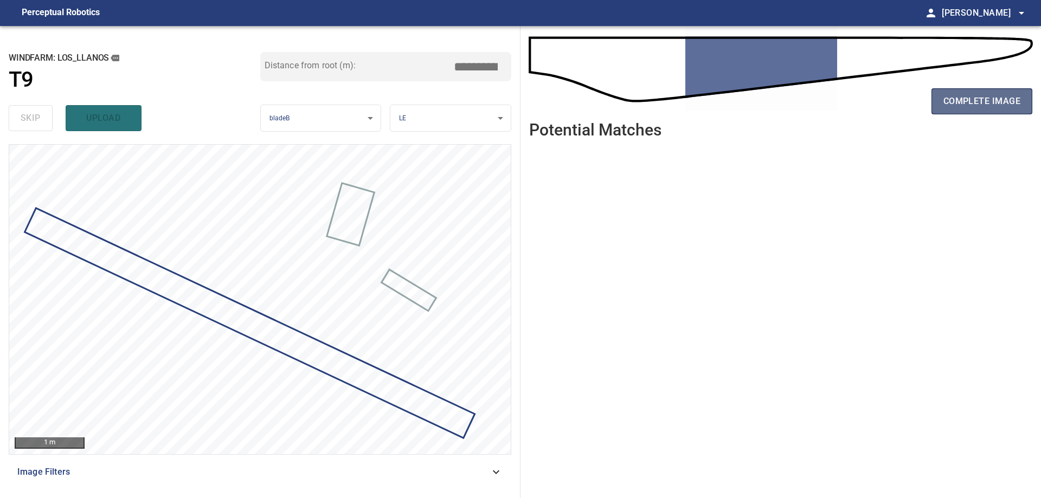
click at [1013, 100] on span "complete image" at bounding box center [982, 101] width 77 height 15
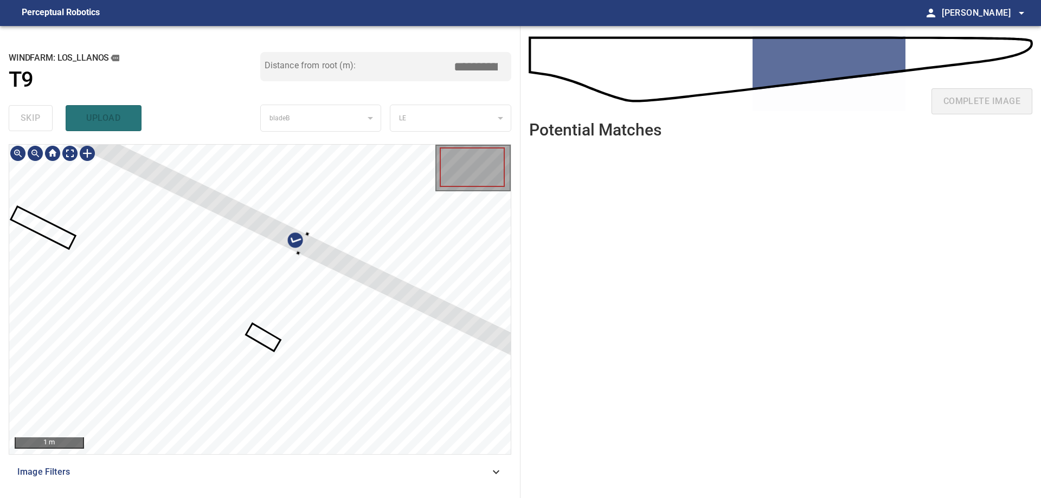
click at [504, 327] on div at bounding box center [260, 300] width 502 height 310
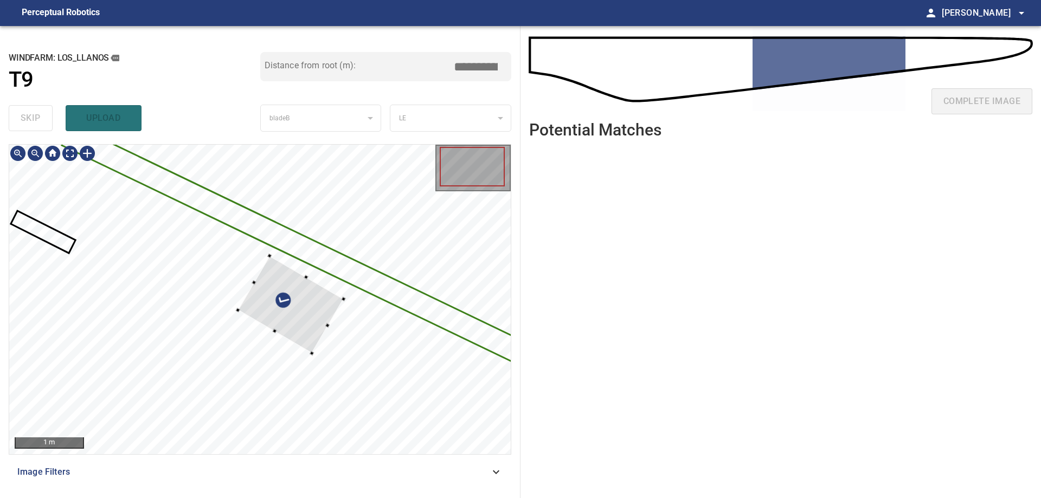
click at [327, 262] on div at bounding box center [260, 300] width 502 height 310
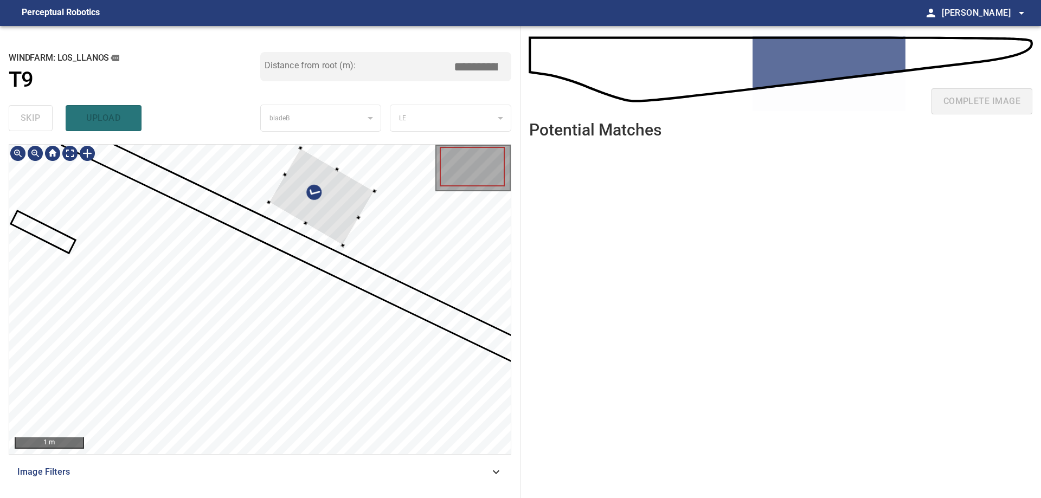
click at [337, 214] on div at bounding box center [321, 197] width 106 height 98
click at [319, 183] on div at bounding box center [323, 197] width 106 height 98
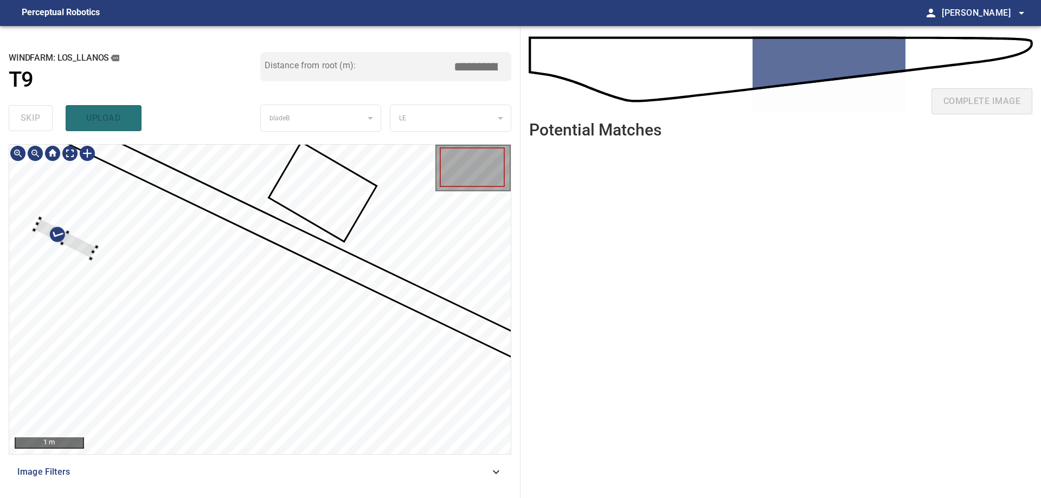
click at [81, 247] on div at bounding box center [65, 239] width 62 height 40
click at [85, 242] on div at bounding box center [65, 235] width 62 height 40
click at [85, 241] on div at bounding box center [74, 243] width 62 height 40
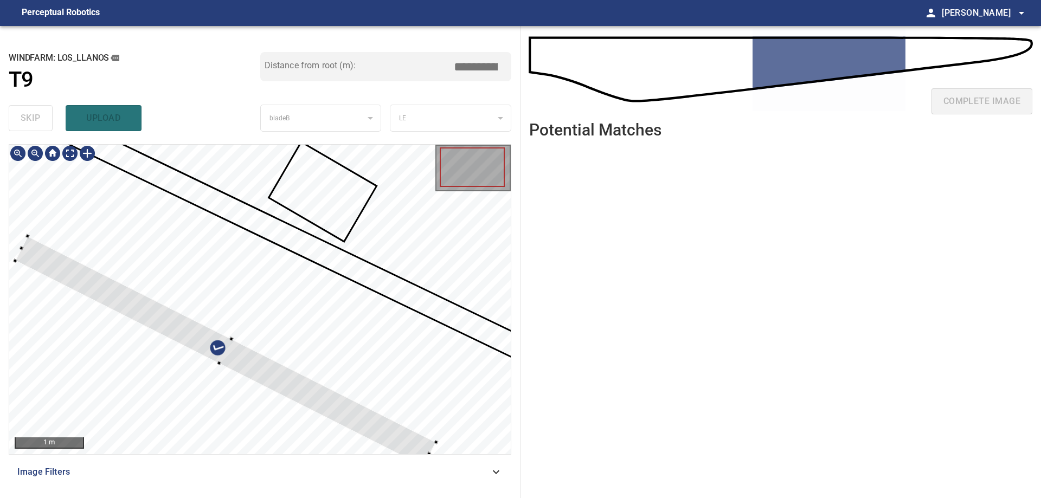
click at [379, 437] on div at bounding box center [225, 351] width 421 height 231
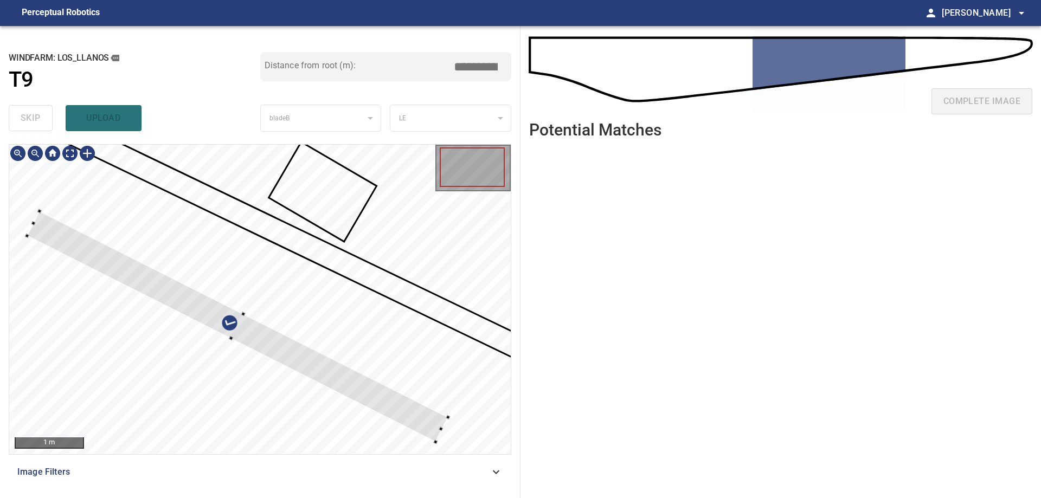
click at [362, 398] on div at bounding box center [237, 327] width 421 height 231
click at [240, 330] on div at bounding box center [239, 322] width 419 height 217
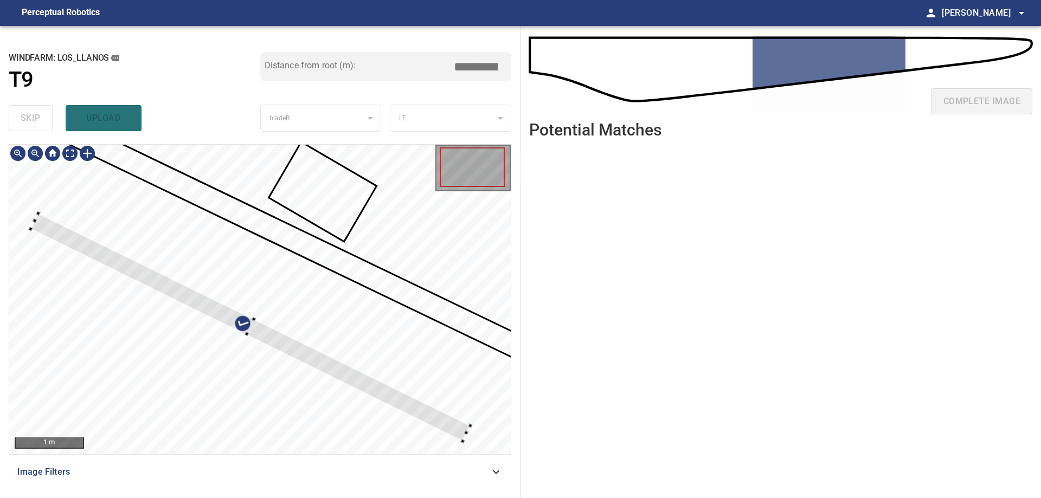
click at [471, 428] on div at bounding box center [251, 328] width 440 height 228
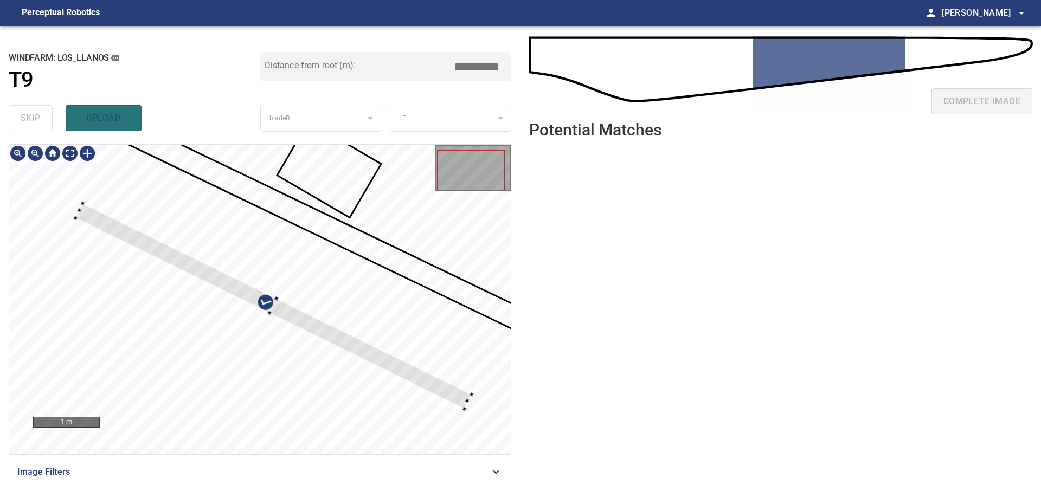
click at [78, 217] on div at bounding box center [273, 306] width 396 height 206
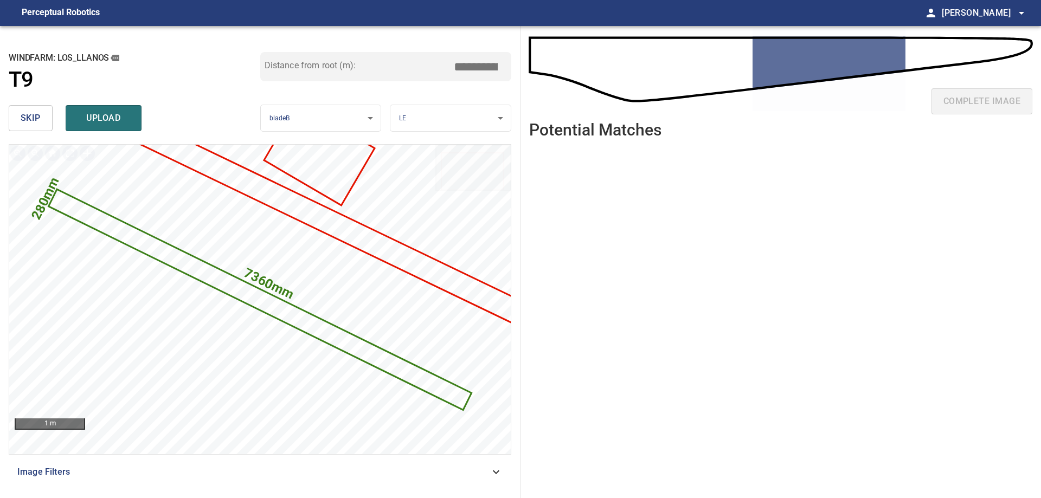
click at [473, 68] on input "*****" at bounding box center [480, 66] width 54 height 21
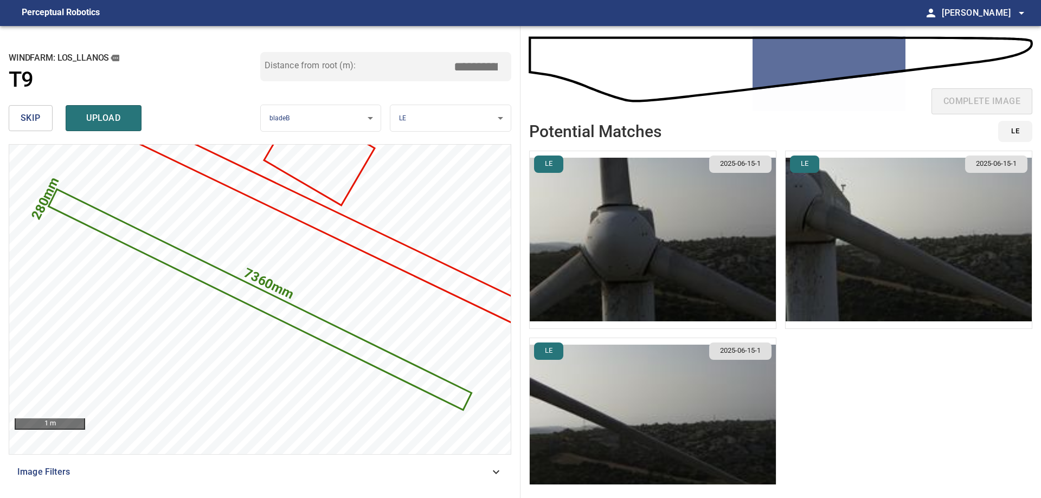
type input "****"
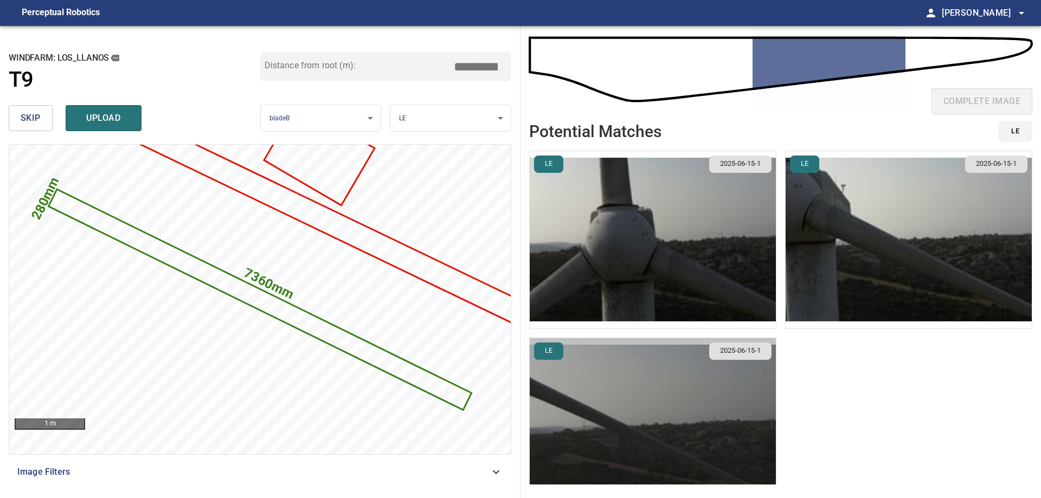
click at [679, 377] on img "button" at bounding box center [653, 426] width 246 height 177
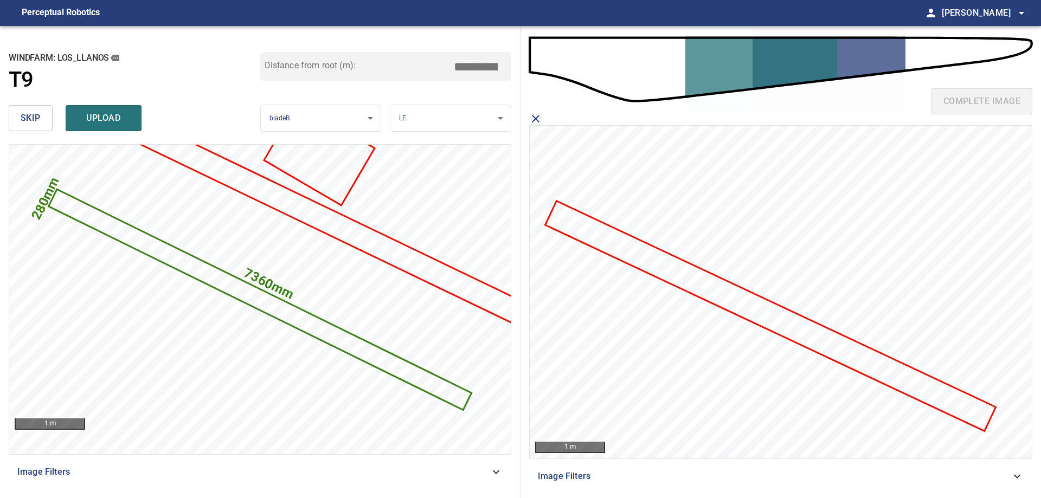
click at [824, 345] on icon at bounding box center [771, 316] width 449 height 228
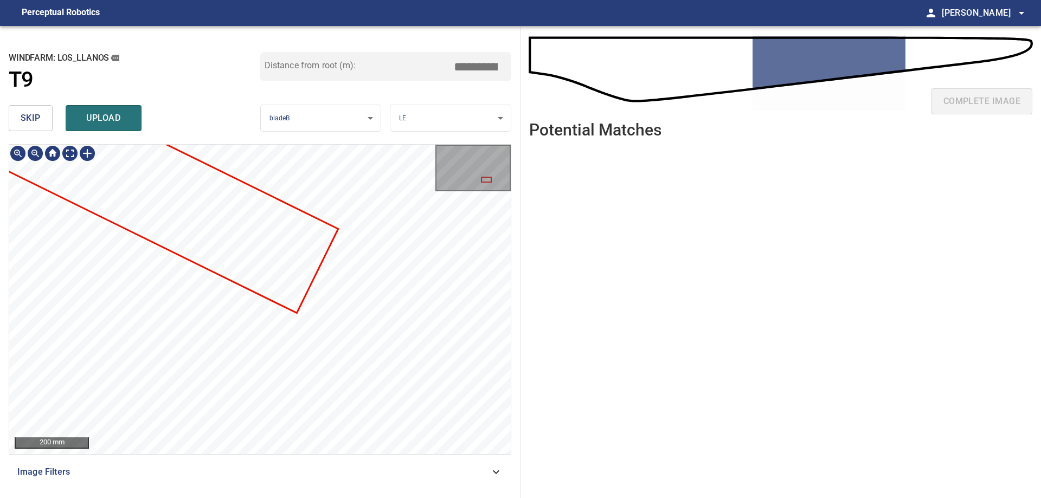
click at [317, 102] on div "**********" at bounding box center [260, 262] width 521 height 472
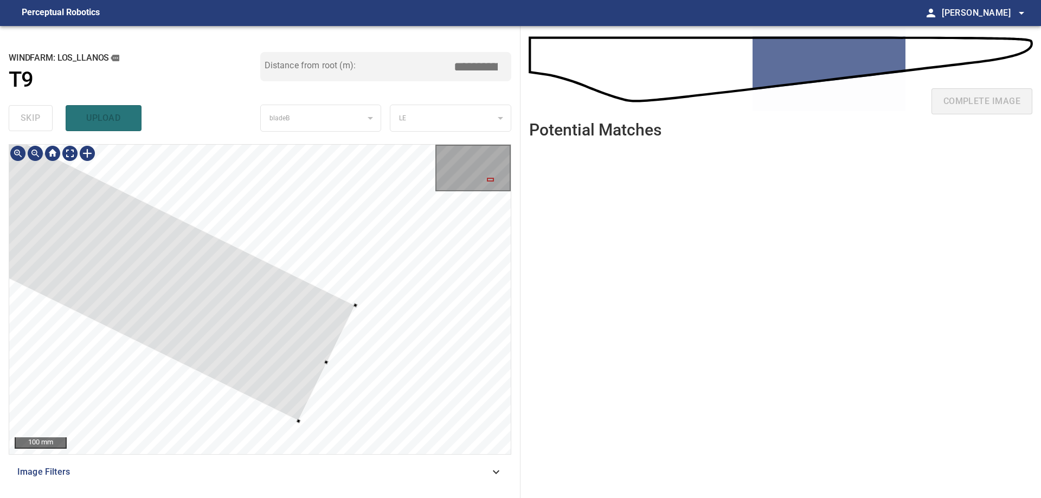
click at [334, 354] on div at bounding box center [260, 300] width 502 height 310
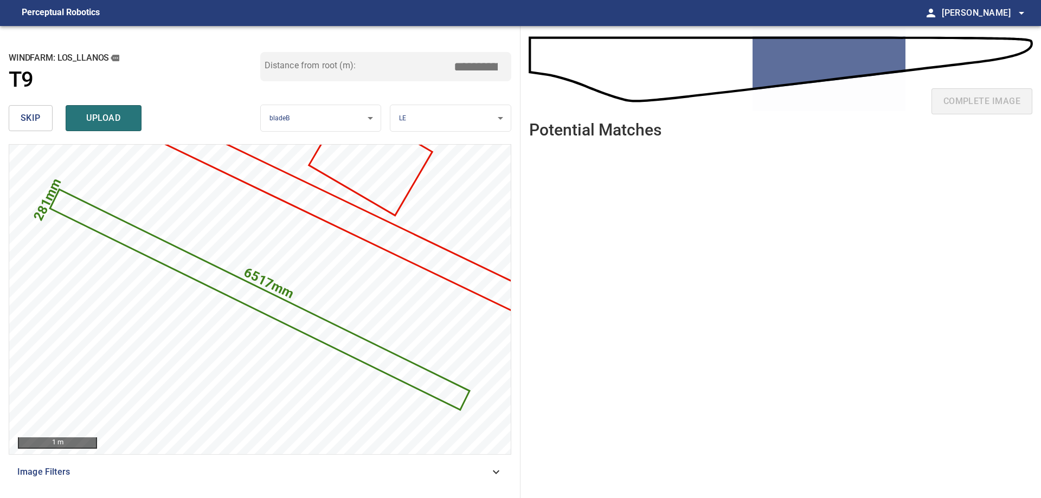
click at [477, 69] on input "*****" at bounding box center [480, 66] width 54 height 21
drag, startPoint x: 467, startPoint y: 68, endPoint x: 479, endPoint y: 65, distance: 12.9
click at [468, 68] on input "*****" at bounding box center [480, 66] width 54 height 21
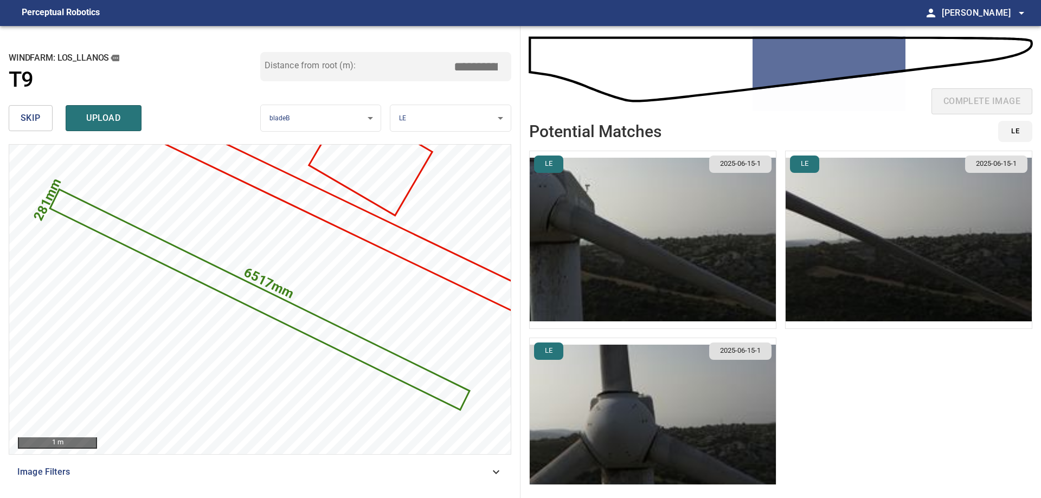
type input "****"
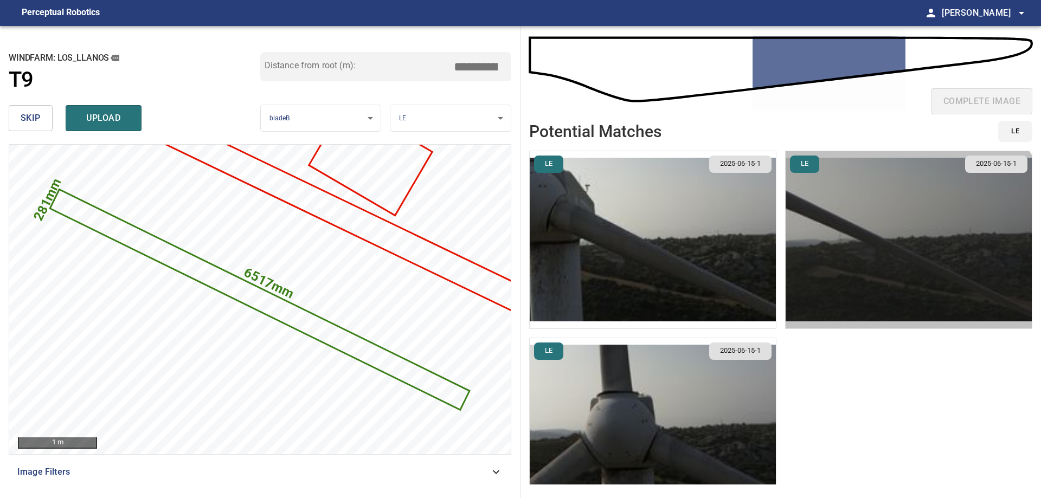
click at [834, 287] on img "button" at bounding box center [909, 239] width 246 height 177
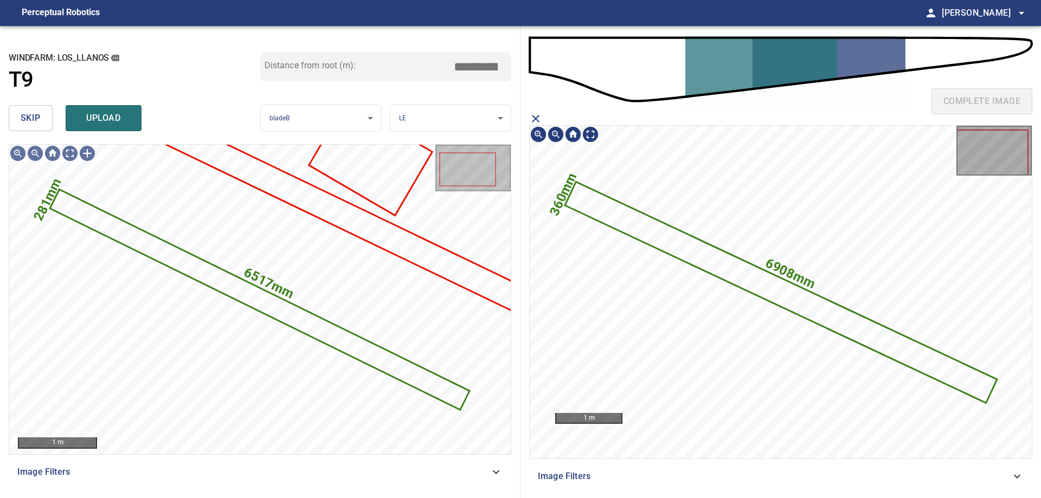
click at [674, 248] on icon at bounding box center [781, 292] width 430 height 219
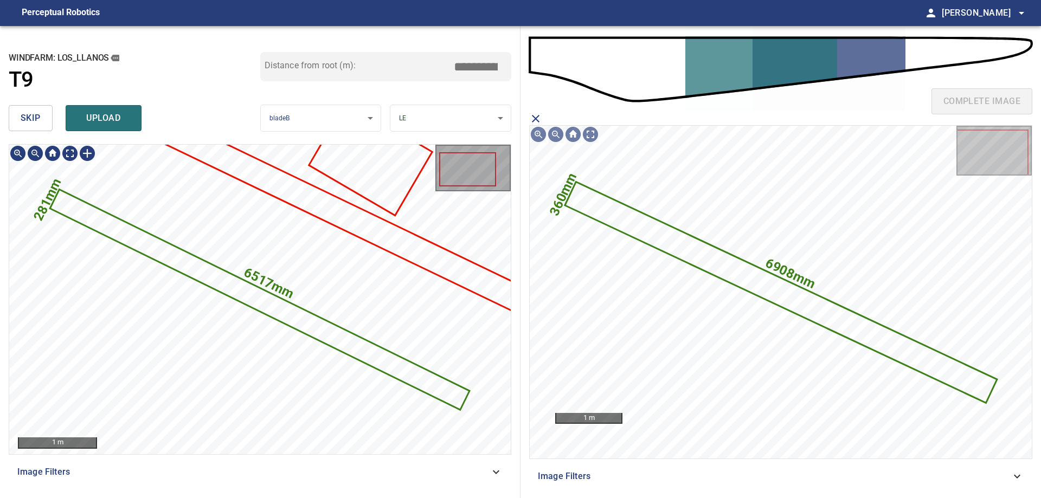
click at [391, 371] on icon at bounding box center [260, 299] width 418 height 219
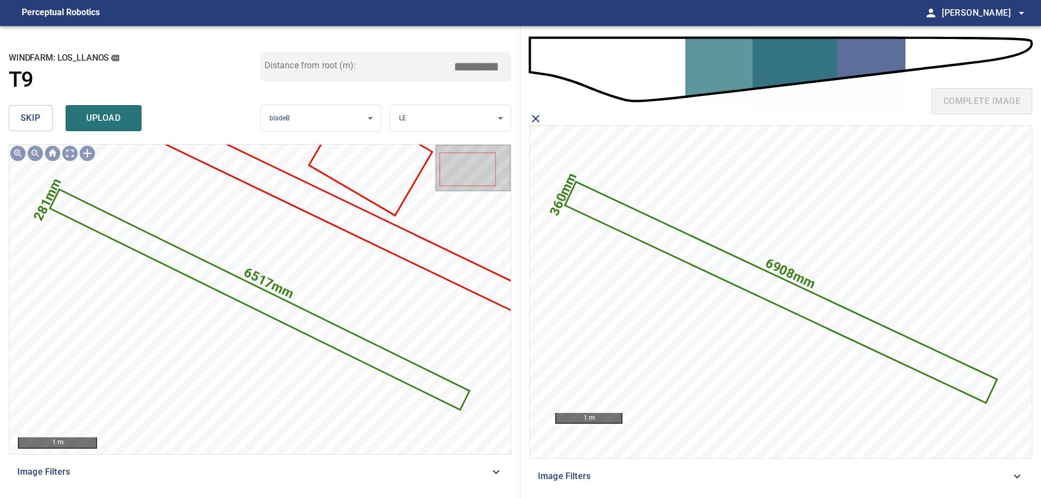
click at [75, 121] on button "upload" at bounding box center [104, 118] width 76 height 26
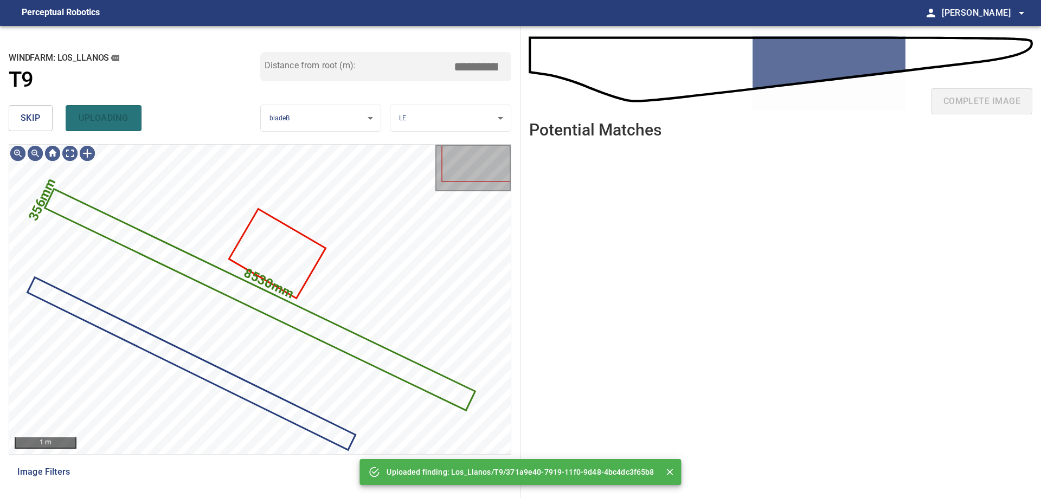
click at [30, 107] on button "skip" at bounding box center [31, 118] width 44 height 26
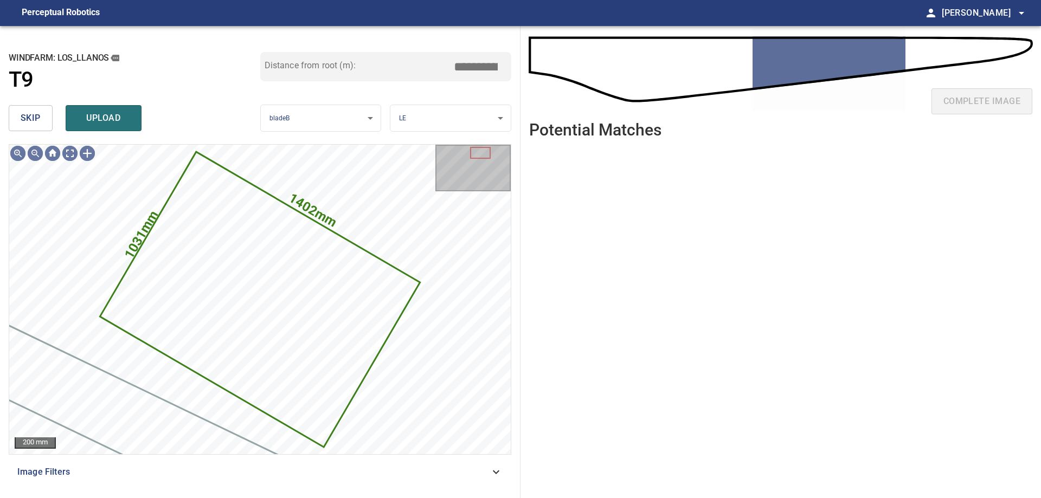
click at [39, 113] on span "skip" at bounding box center [31, 118] width 20 height 15
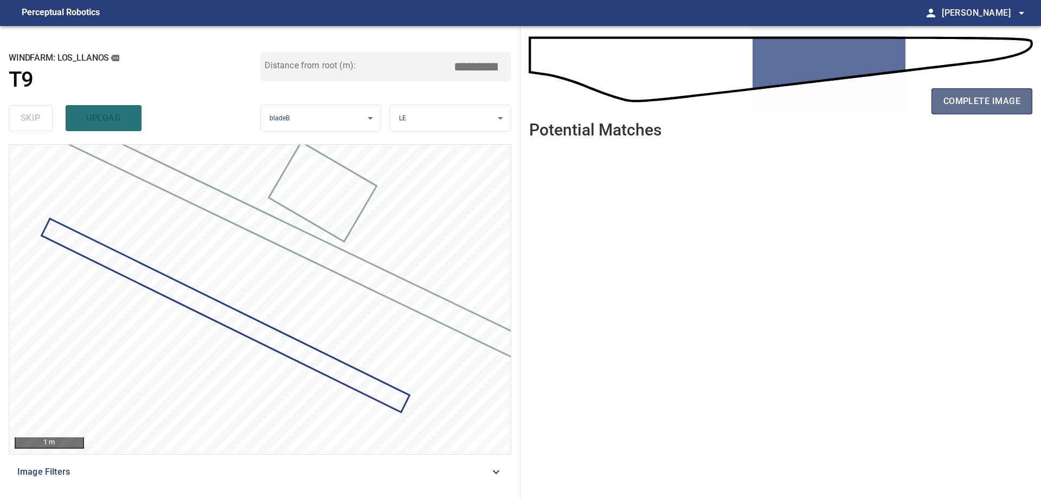
click at [1003, 106] on span "complete image" at bounding box center [982, 101] width 77 height 15
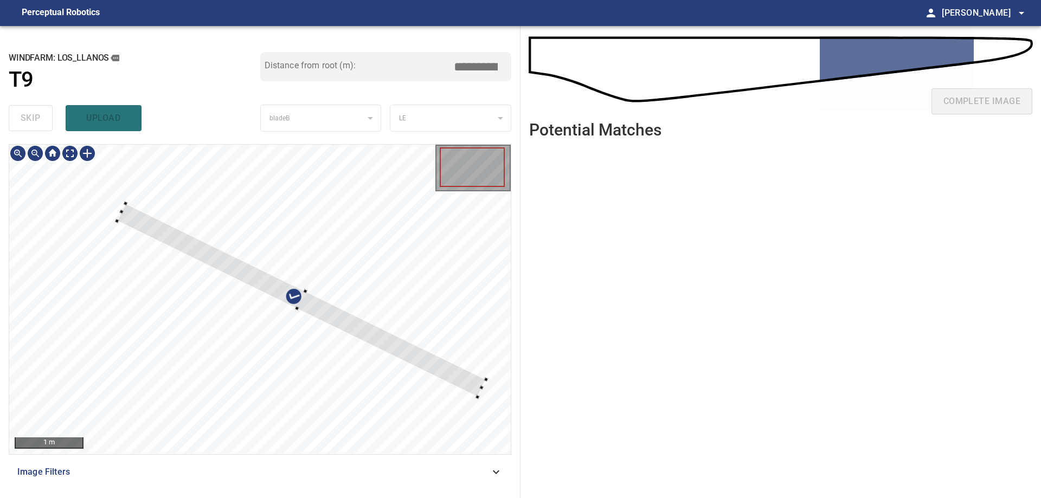
click at [349, 296] on div at bounding box center [260, 300] width 502 height 310
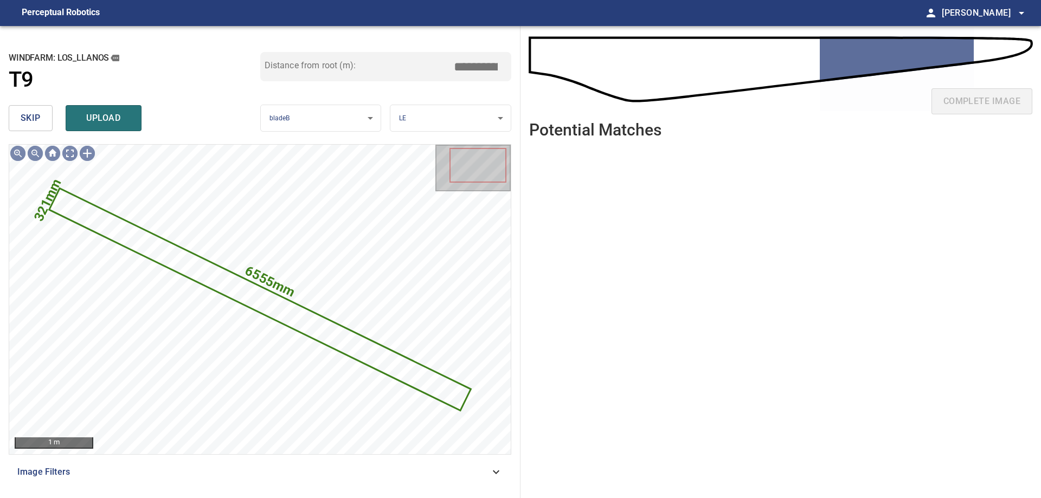
drag, startPoint x: 11, startPoint y: 116, endPoint x: 17, endPoint y: 119, distance: 7.1
click at [12, 116] on button "skip" at bounding box center [31, 118] width 44 height 26
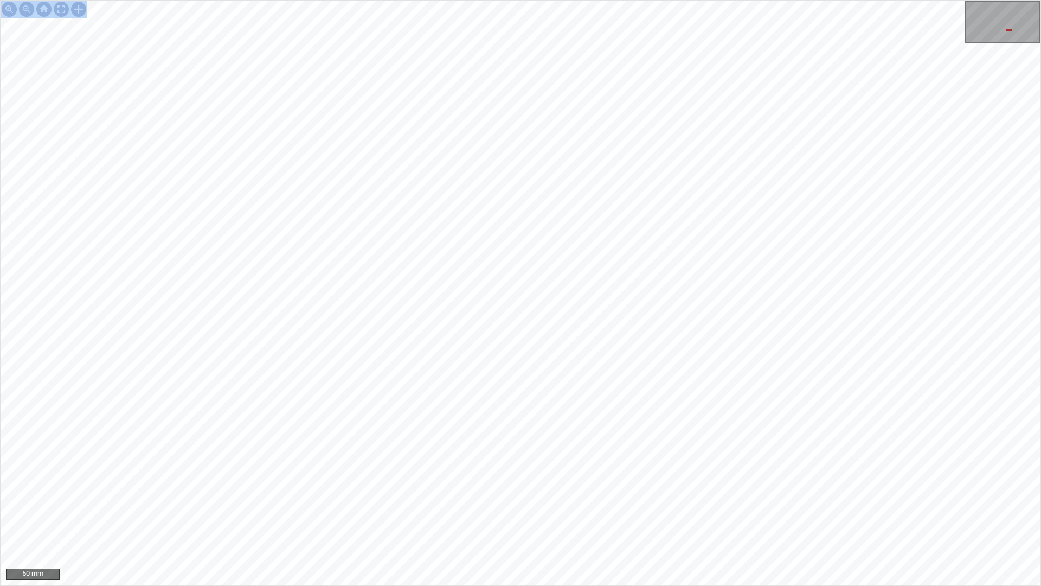
click at [824, 332] on div "50 mm" at bounding box center [520, 293] width 1041 height 586
click at [700, 317] on div "50 mm" at bounding box center [520, 293] width 1041 height 586
click at [0, 0] on div "50 mm" at bounding box center [520, 293] width 1041 height 586
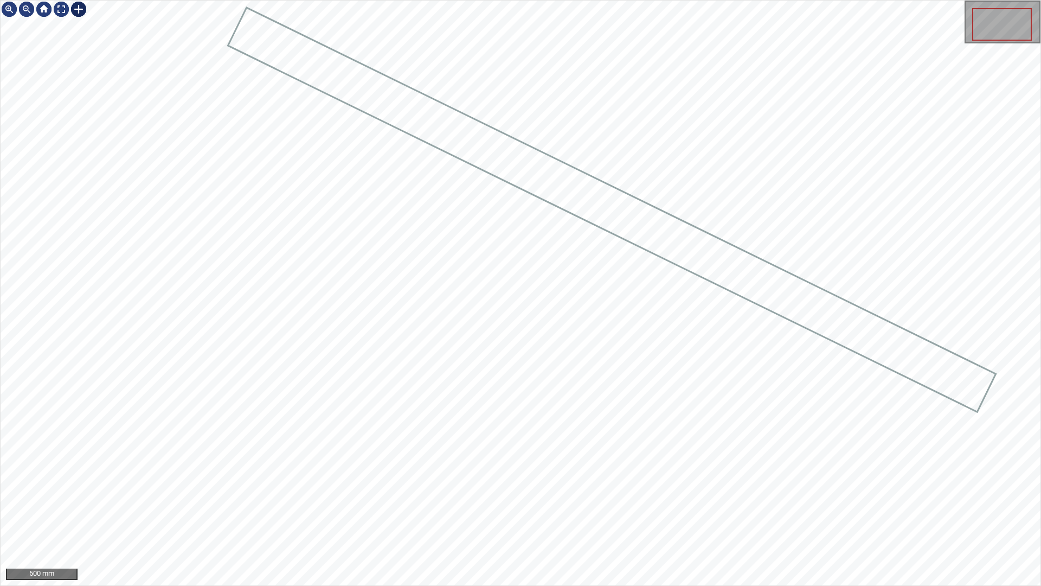
click at [76, 7] on div at bounding box center [78, 9] width 17 height 17
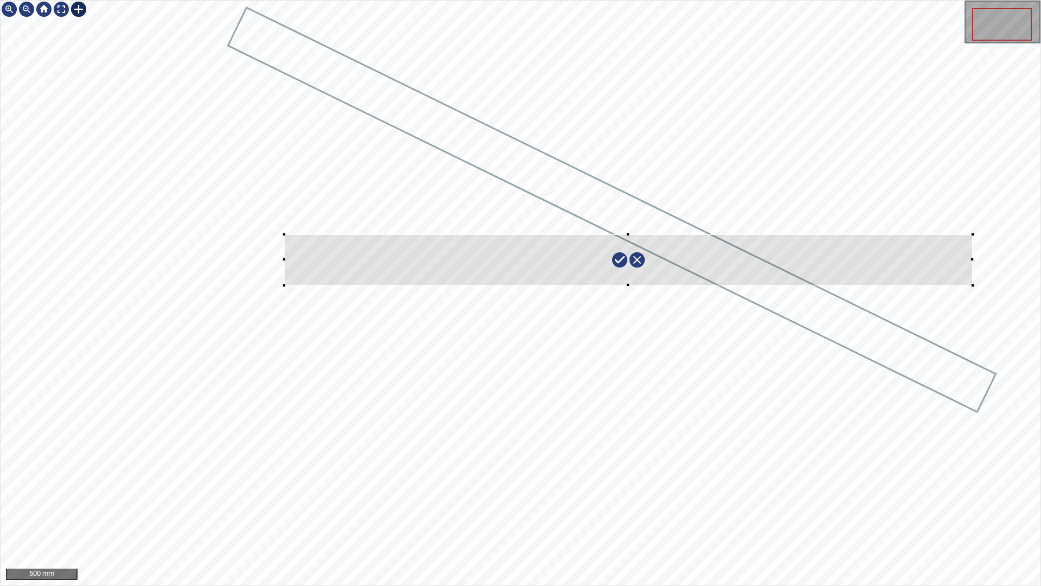
click at [973, 285] on div at bounding box center [521, 293] width 1040 height 585
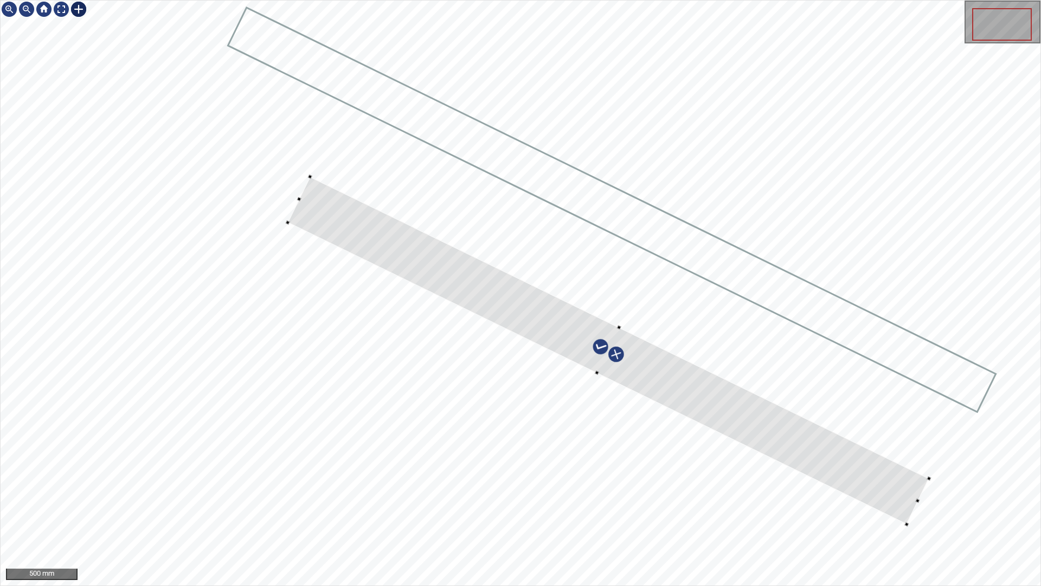
click at [856, 526] on div at bounding box center [521, 293] width 1040 height 585
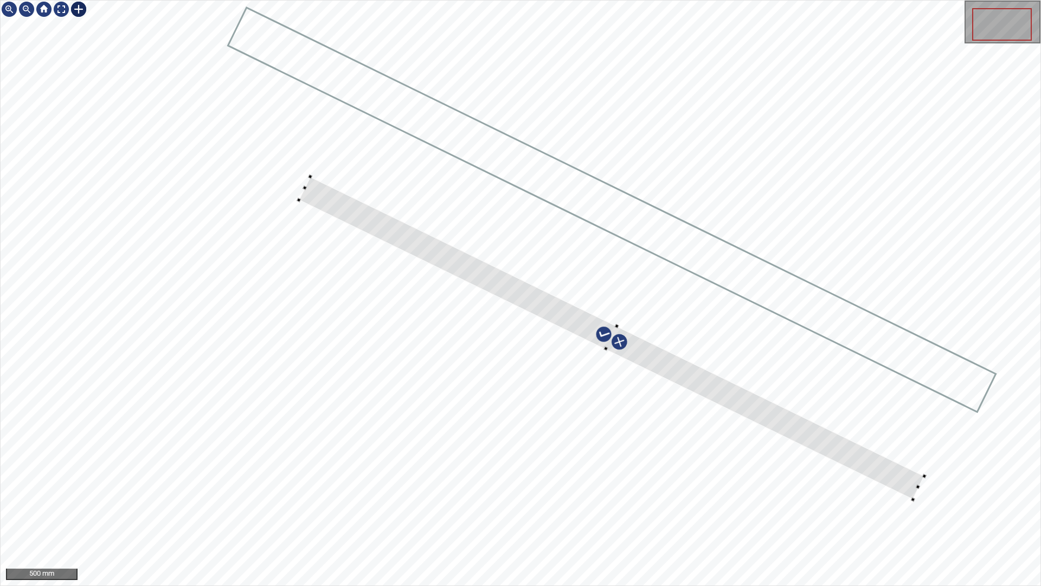
click at [912, 502] on div at bounding box center [521, 293] width 1040 height 585
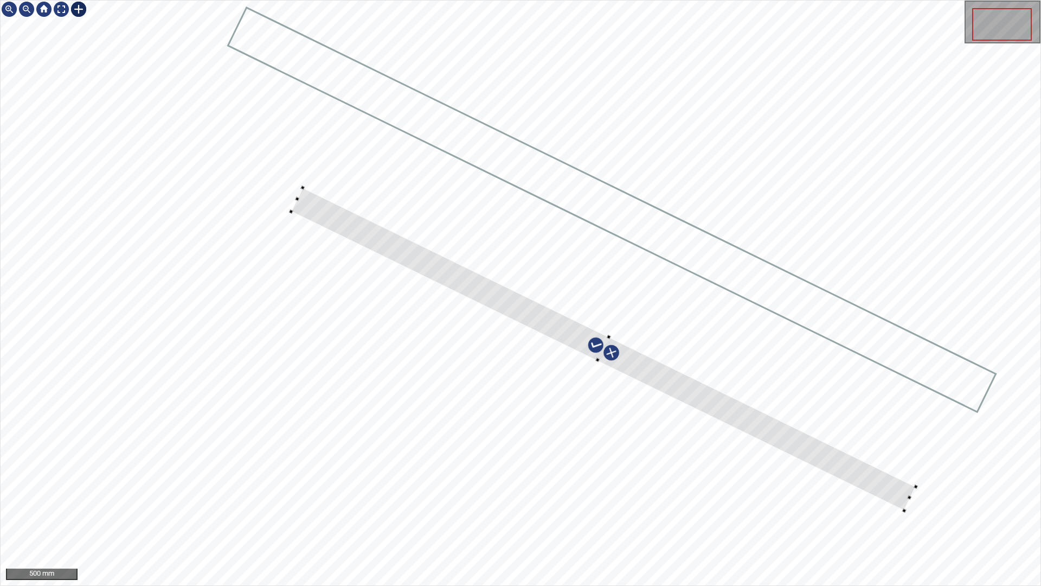
click at [898, 498] on div at bounding box center [603, 349] width 625 height 323
click at [648, 376] on div at bounding box center [599, 350] width 625 height 323
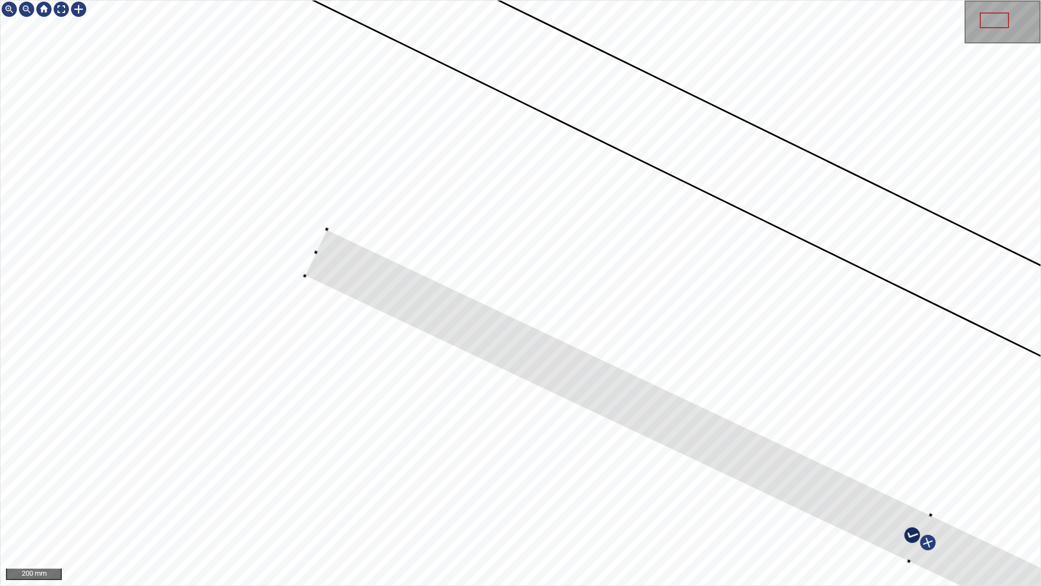
click at [540, 358] on div at bounding box center [521, 293] width 1040 height 585
click at [543, 355] on div at bounding box center [921, 537] width 1231 height 620
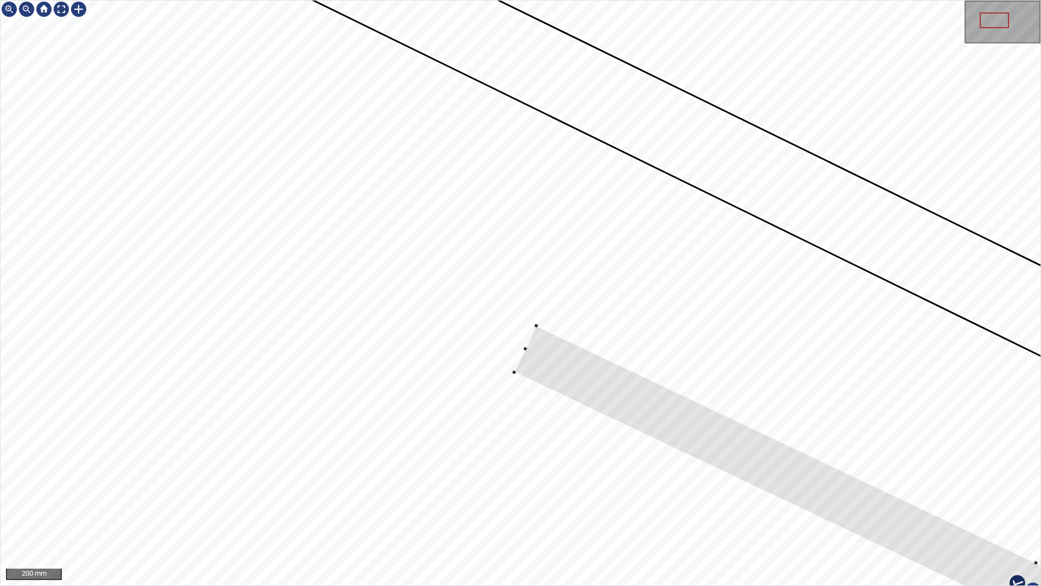
click at [513, 383] on div at bounding box center [521, 293] width 1040 height 585
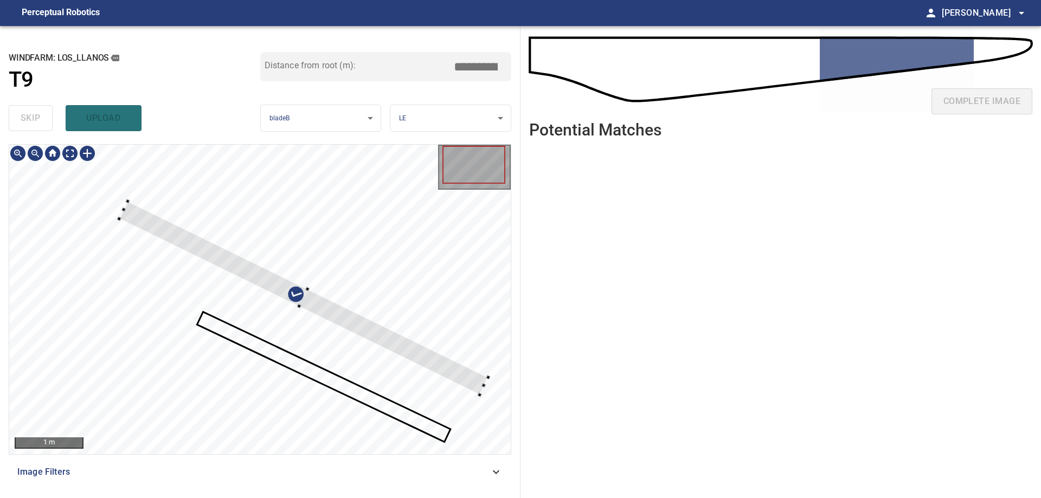
click at [308, 294] on div at bounding box center [303, 298] width 369 height 194
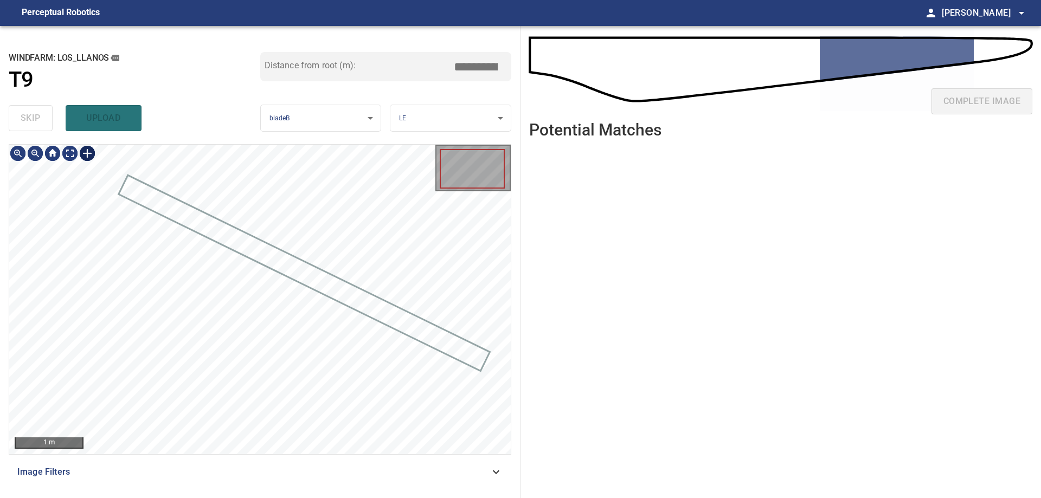
click at [89, 159] on div at bounding box center [87, 153] width 17 height 17
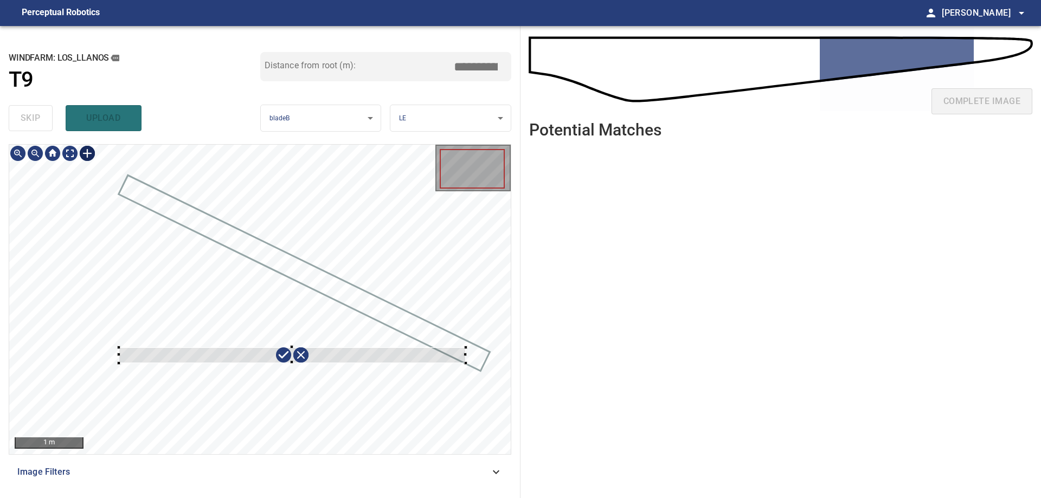
click at [466, 363] on div at bounding box center [260, 300] width 502 height 310
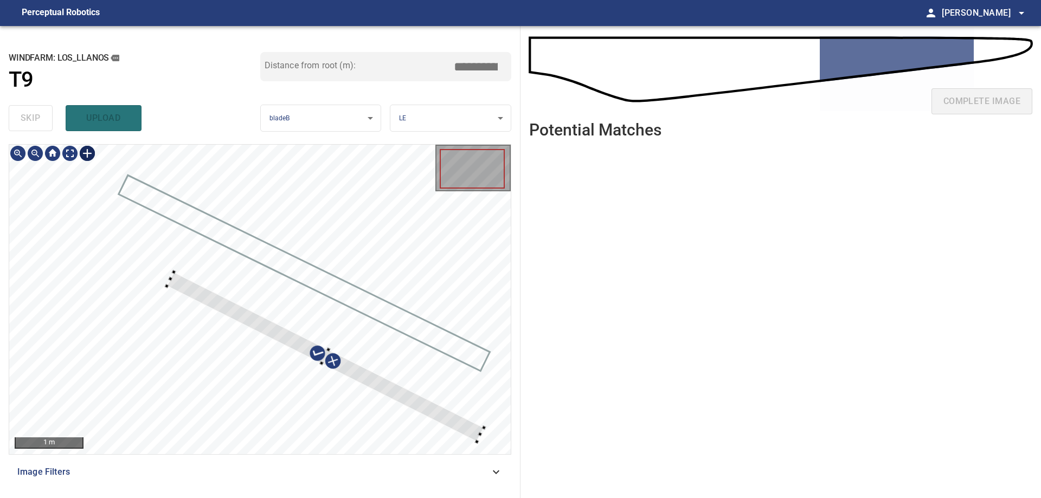
click at [451, 420] on div at bounding box center [325, 357] width 317 height 170
click at [476, 432] on div at bounding box center [327, 356] width 317 height 170
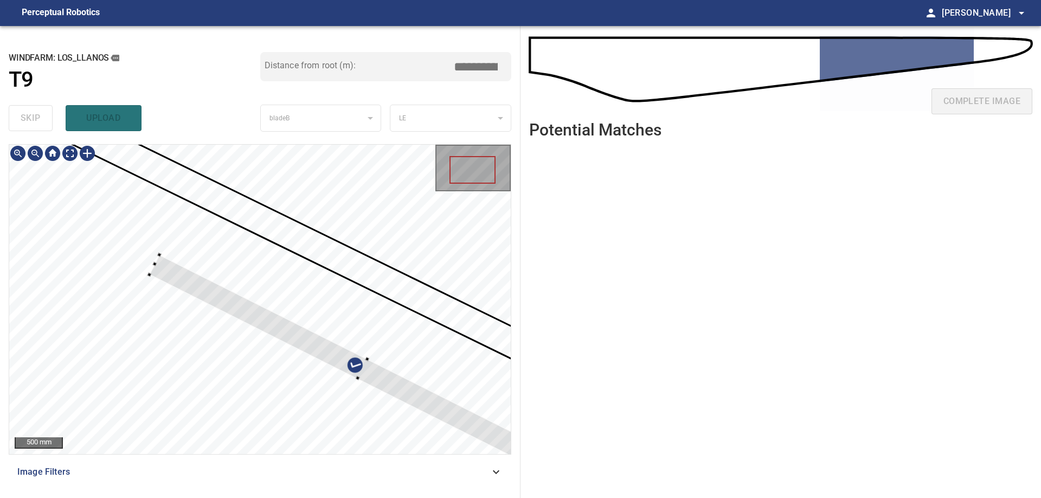
click at [158, 263] on div at bounding box center [363, 369] width 427 height 229
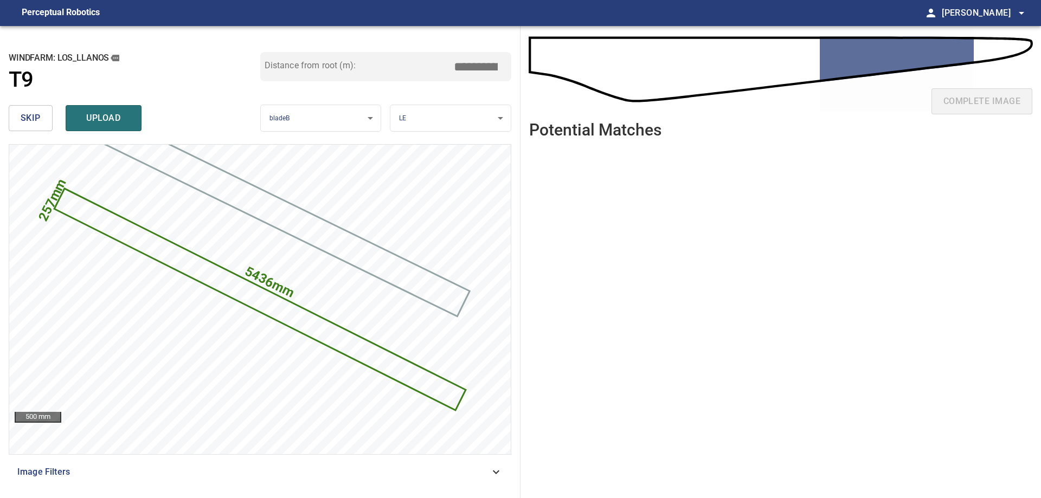
drag, startPoint x: 475, startPoint y: 69, endPoint x: 465, endPoint y: 73, distance: 10.7
click at [465, 73] on input "*****" at bounding box center [480, 66] width 54 height 21
click at [359, 342] on icon at bounding box center [259, 300] width 409 height 220
type input "*****"
click at [272, 306] on icon at bounding box center [259, 300] width 409 height 220
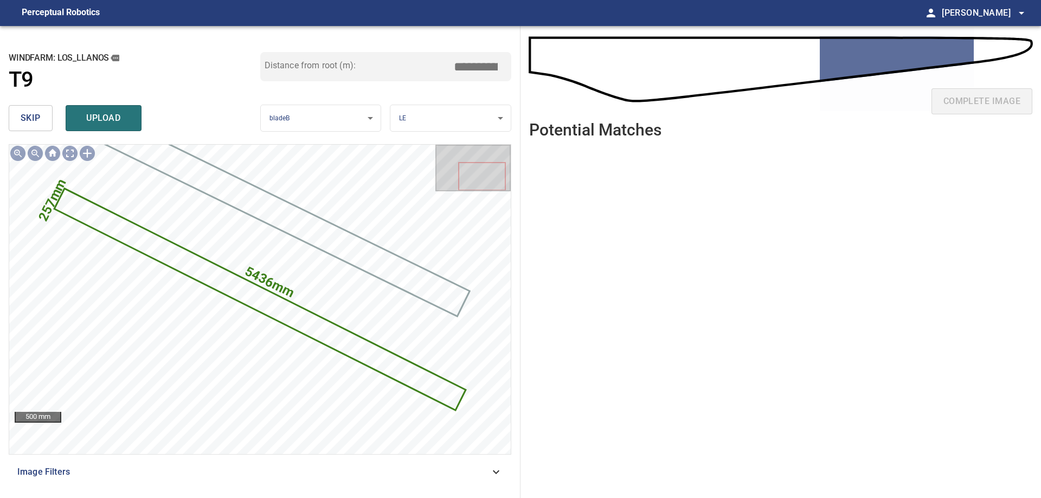
click at [108, 123] on span "upload" at bounding box center [104, 118] width 52 height 15
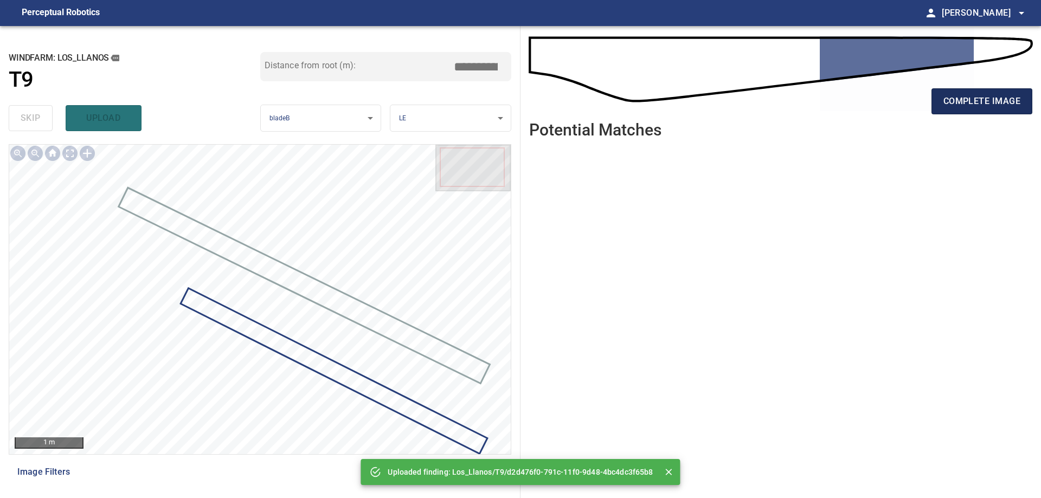
click at [1007, 97] on span "complete image" at bounding box center [982, 101] width 77 height 15
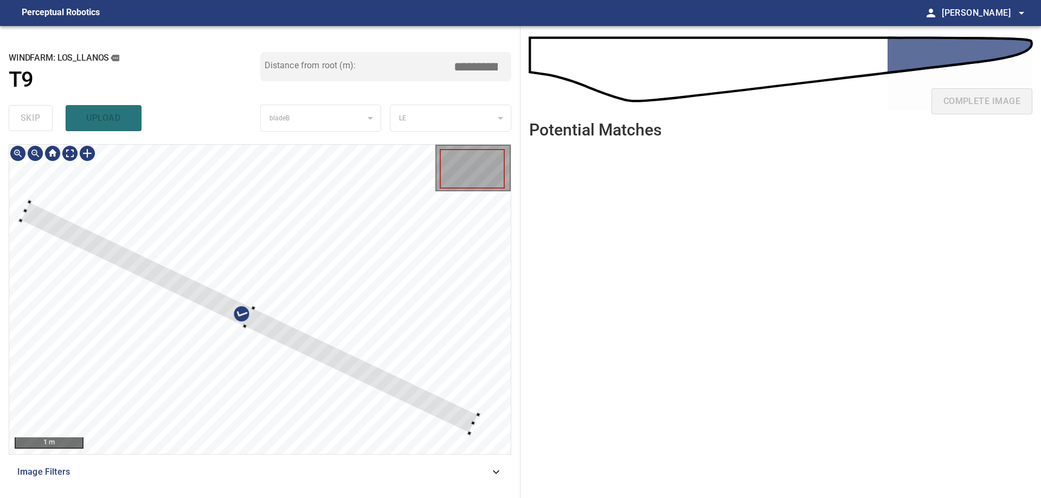
click at [470, 425] on div at bounding box center [250, 318] width 458 height 232
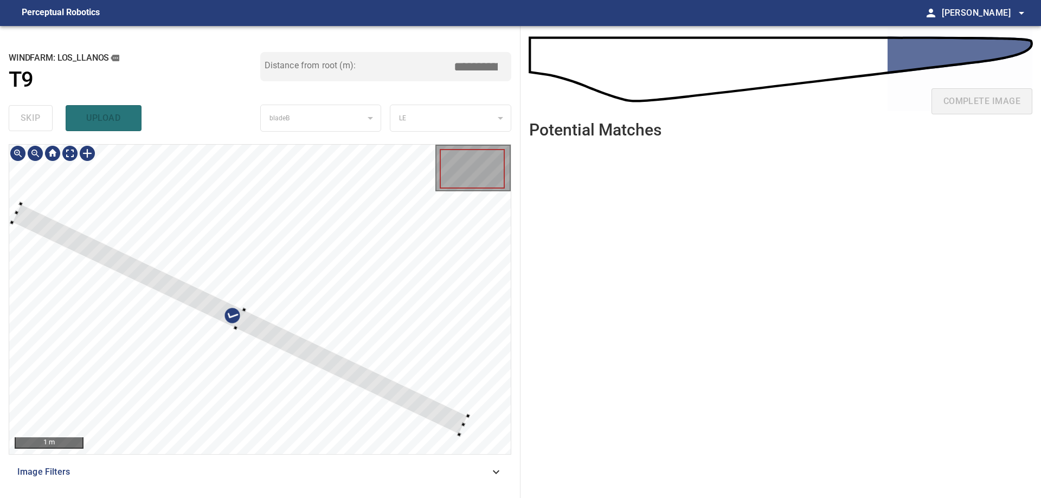
click at [452, 416] on div at bounding box center [240, 319] width 456 height 231
click at [455, 420] on div at bounding box center [260, 300] width 502 height 310
